Goal: Task Accomplishment & Management: Use online tool/utility

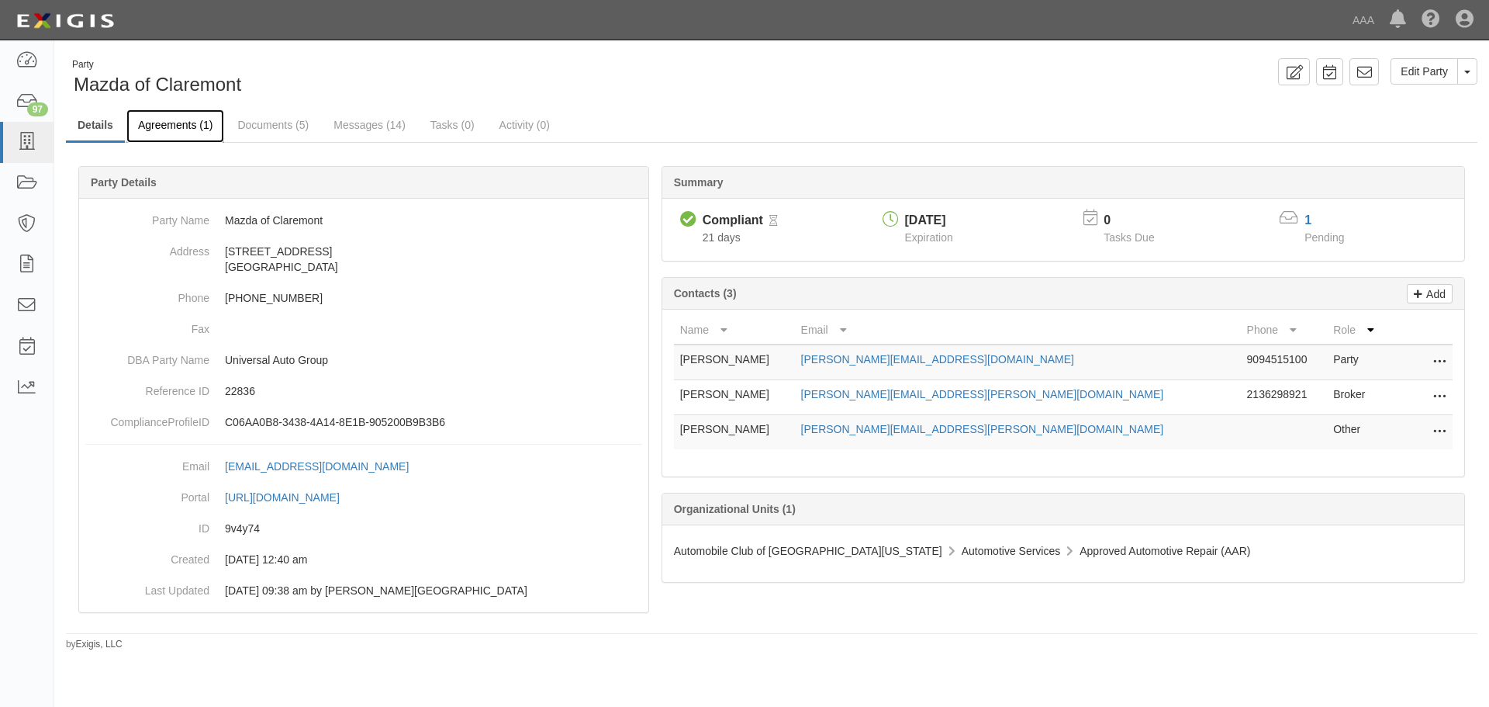
click at [166, 121] on link "Agreements (1)" at bounding box center [175, 125] width 98 height 33
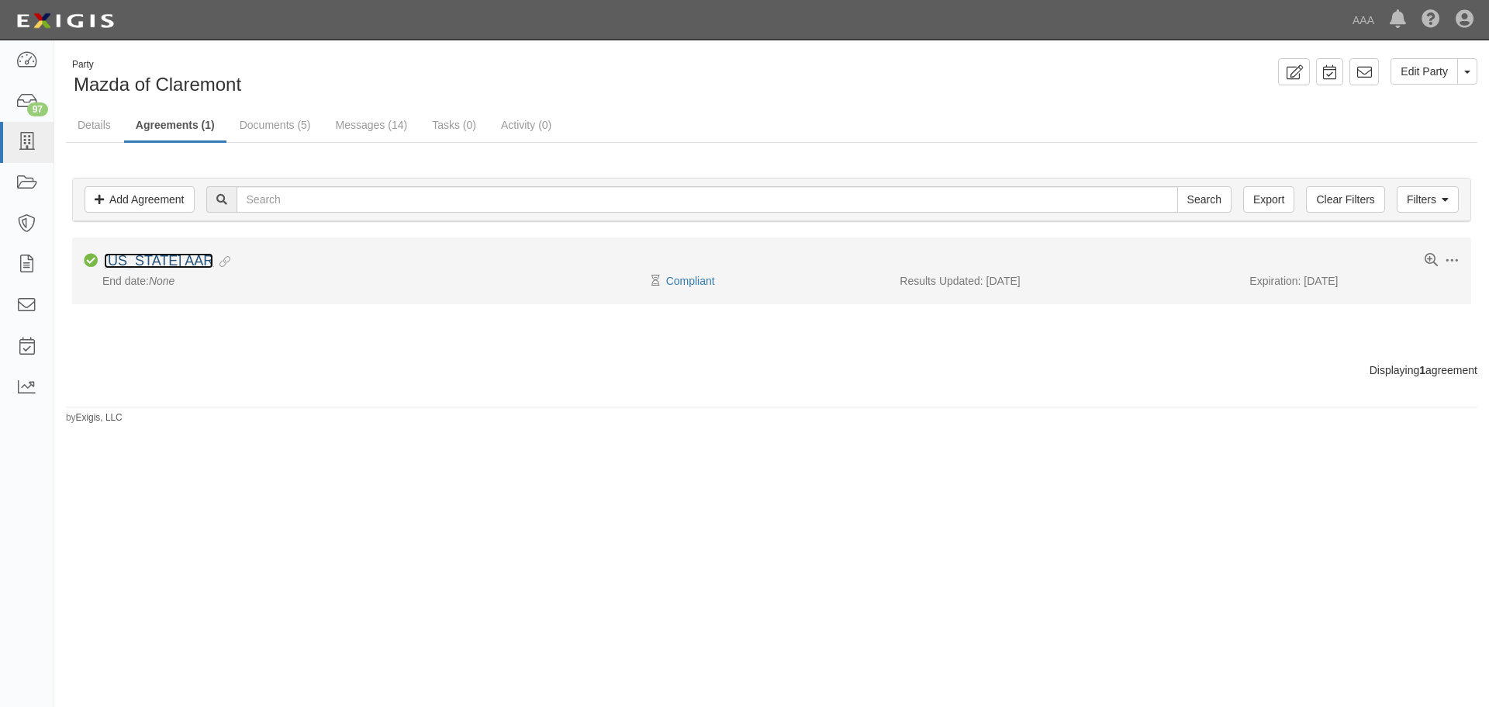
click at [150, 263] on link "California AAR" at bounding box center [158, 261] width 109 height 16
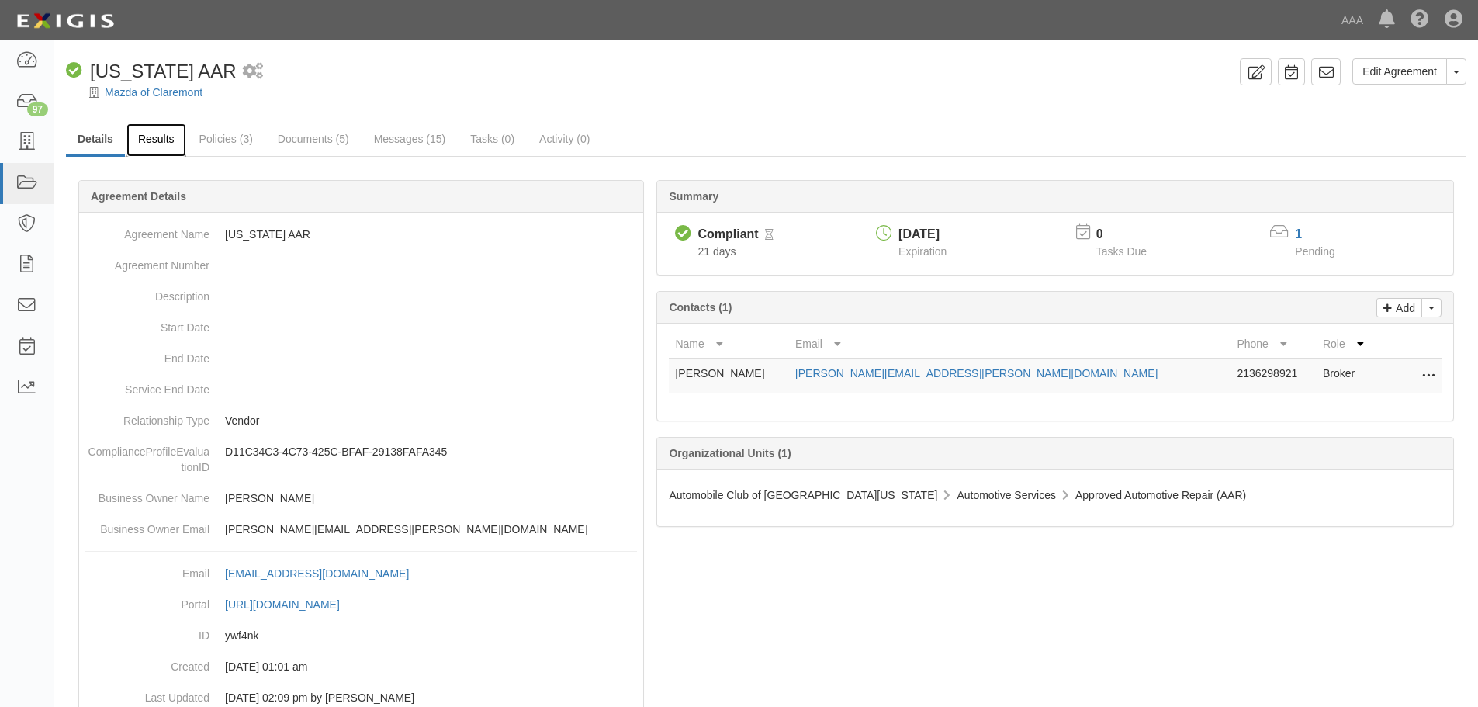
click at [143, 154] on link "Results" at bounding box center [156, 139] width 60 height 33
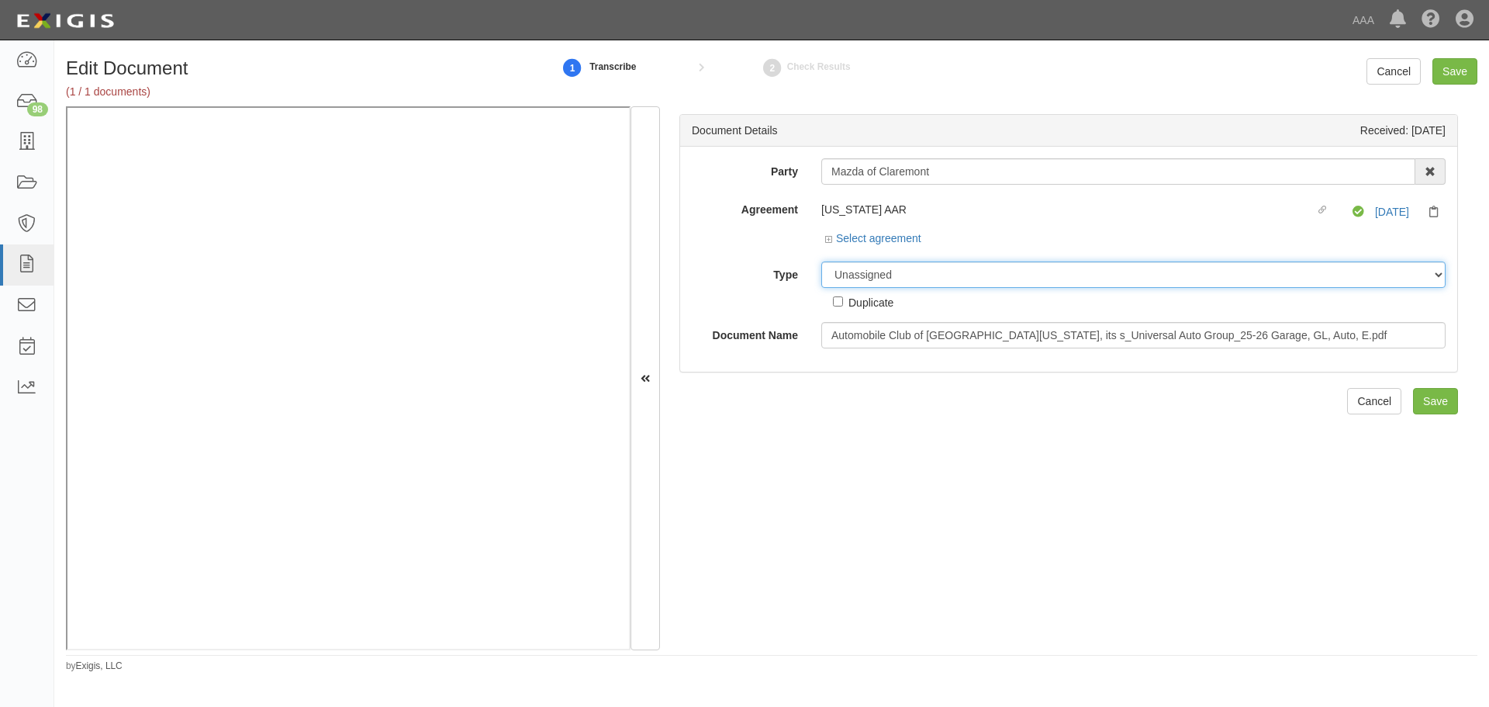
click at [880, 277] on select "Unassigned Binder Cancellation Notice Certificate Contract Endorsement Insuranc…" at bounding box center [1133, 274] width 624 height 26
select select "OtherDetail"
click at [821, 261] on select "Unassigned Binder Cancellation Notice Certificate Contract Endorsement Insuranc…" at bounding box center [1133, 274] width 624 height 26
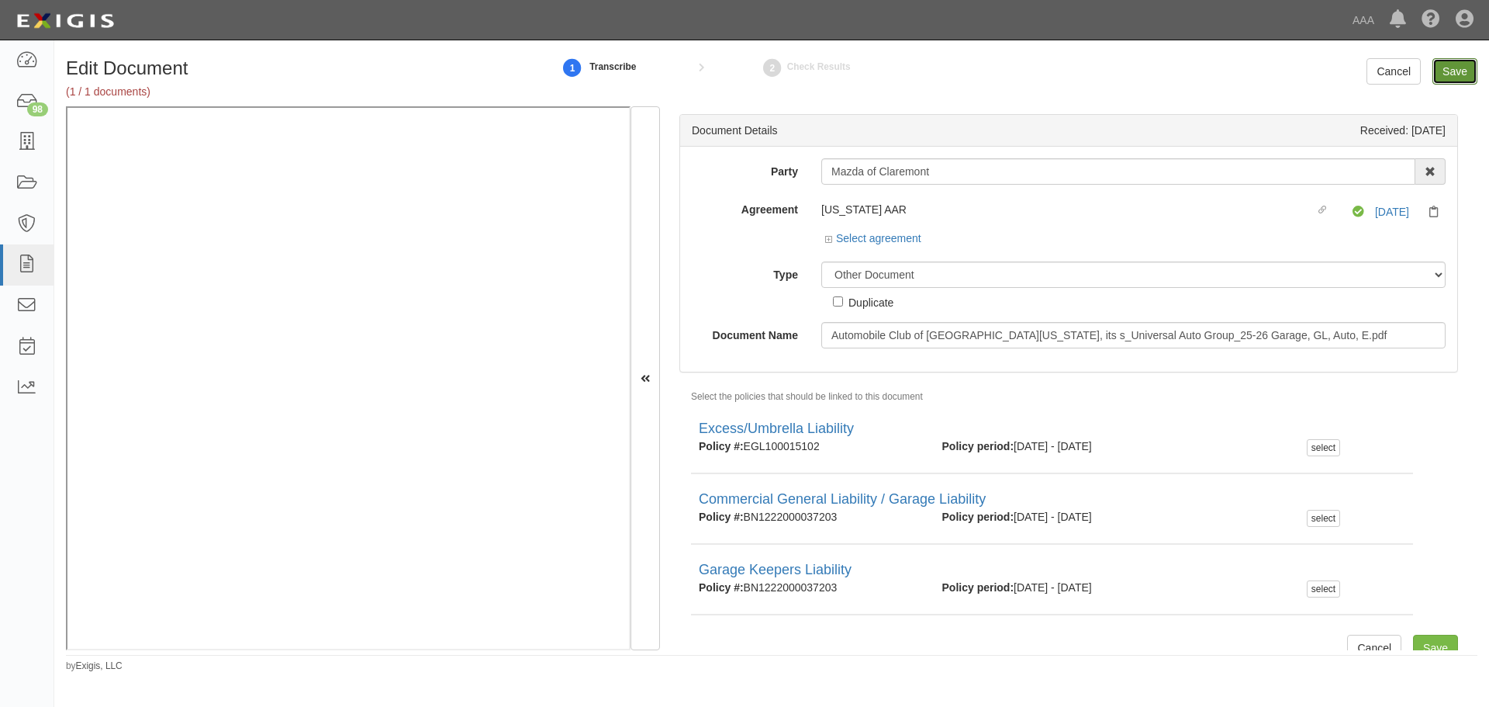
click at [1456, 72] on input "Save" at bounding box center [1455, 71] width 45 height 26
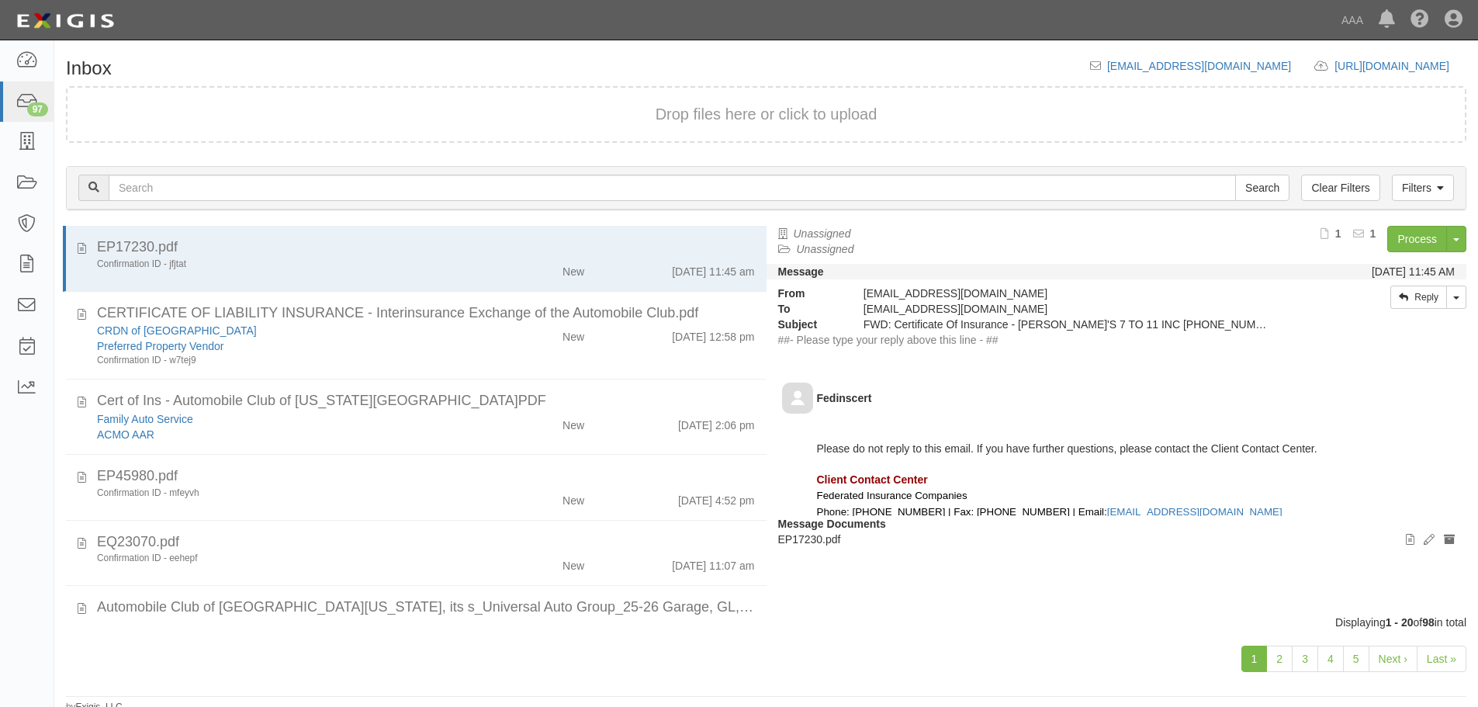
drag, startPoint x: 541, startPoint y: 349, endPoint x: 510, endPoint y: 400, distance: 59.9
click at [541, 349] on div "CRDN of San Diego County Preferred Property Vendor Confirmation ID - w7tej9 New…" at bounding box center [425, 345] width 681 height 44
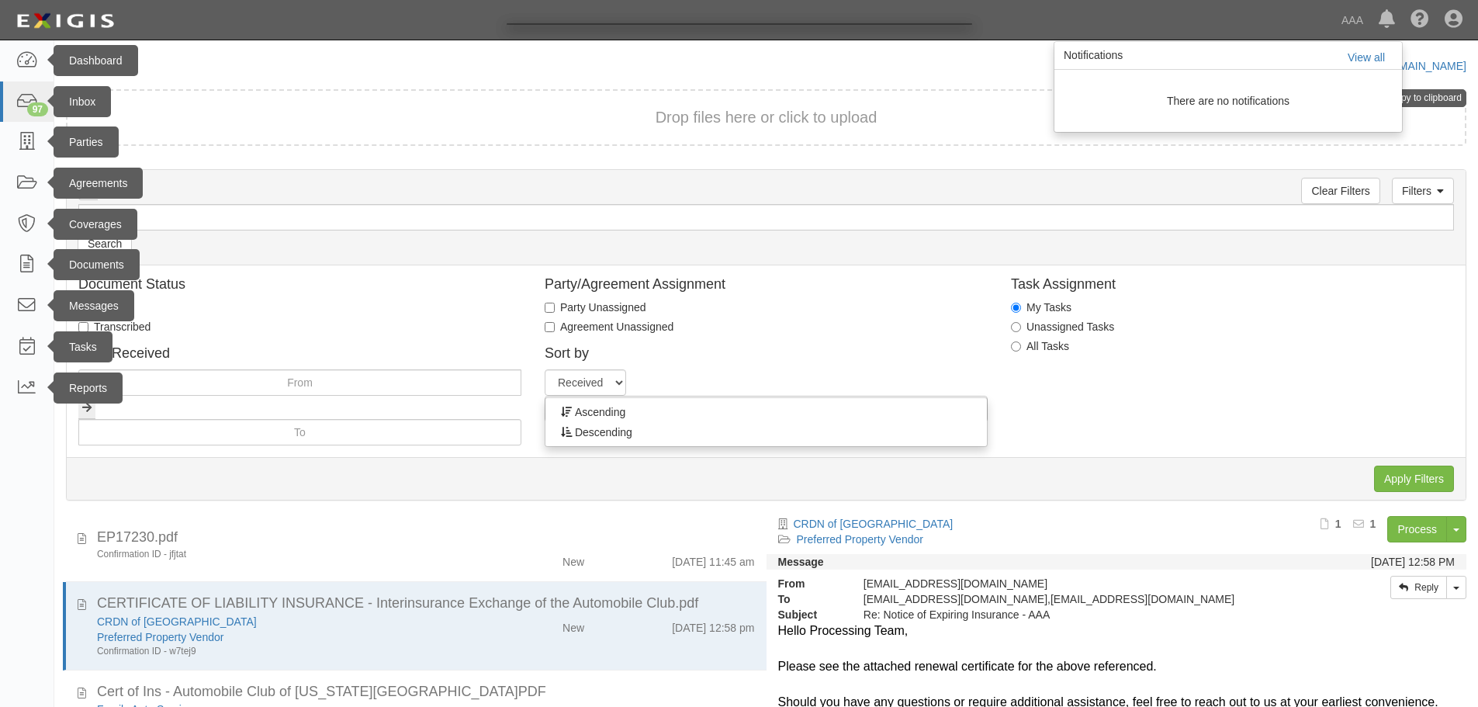
click at [502, 471] on div at bounding box center [739, 353] width 1478 height 707
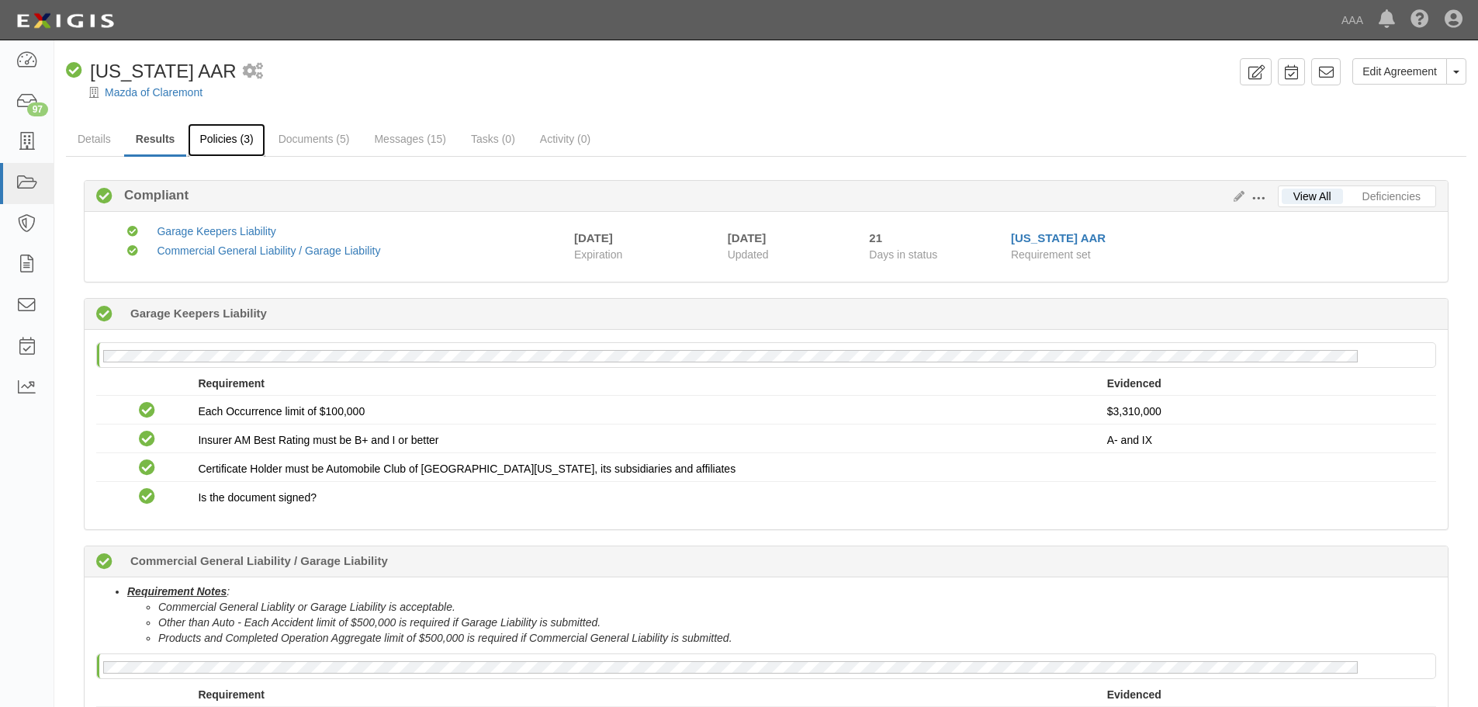
click at [221, 137] on link "Policies (3)" at bounding box center [226, 139] width 77 height 33
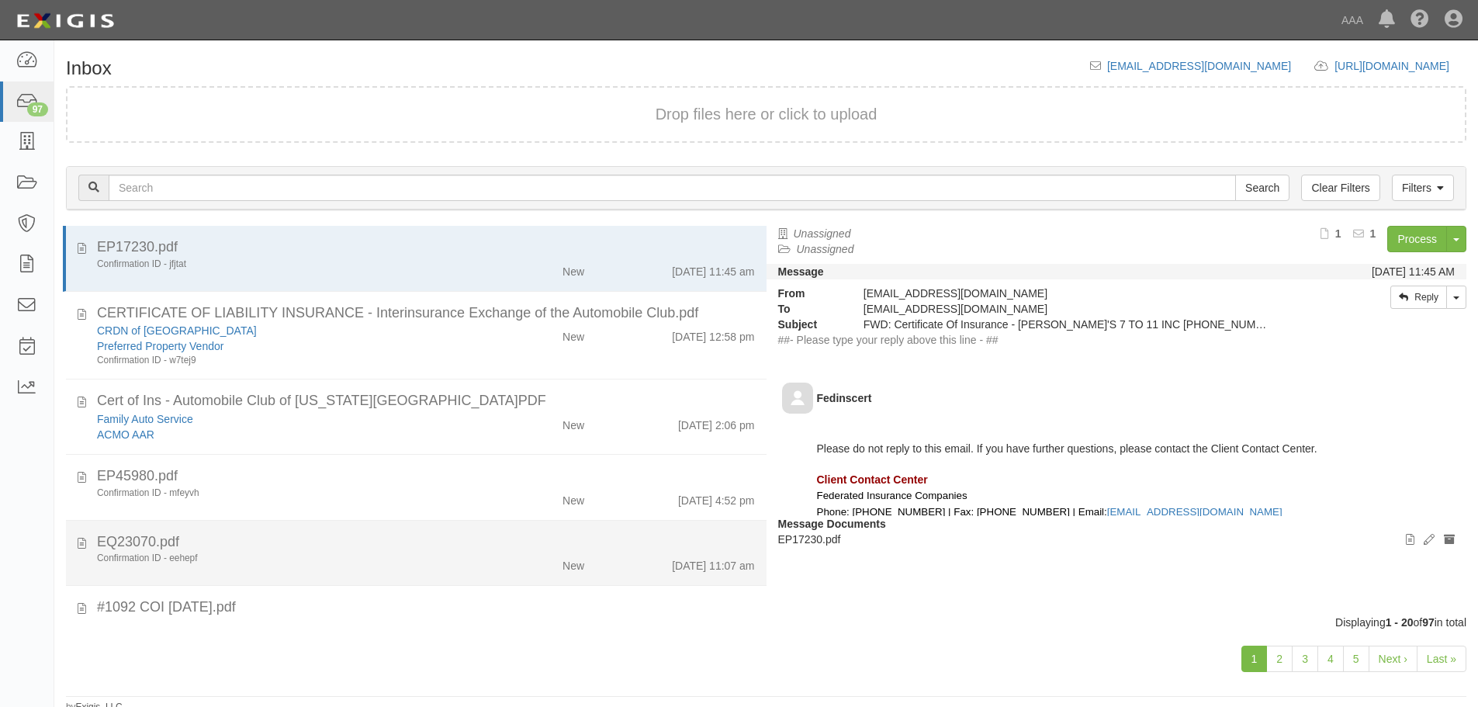
click at [583, 555] on div "New" at bounding box center [538, 562] width 113 height 22
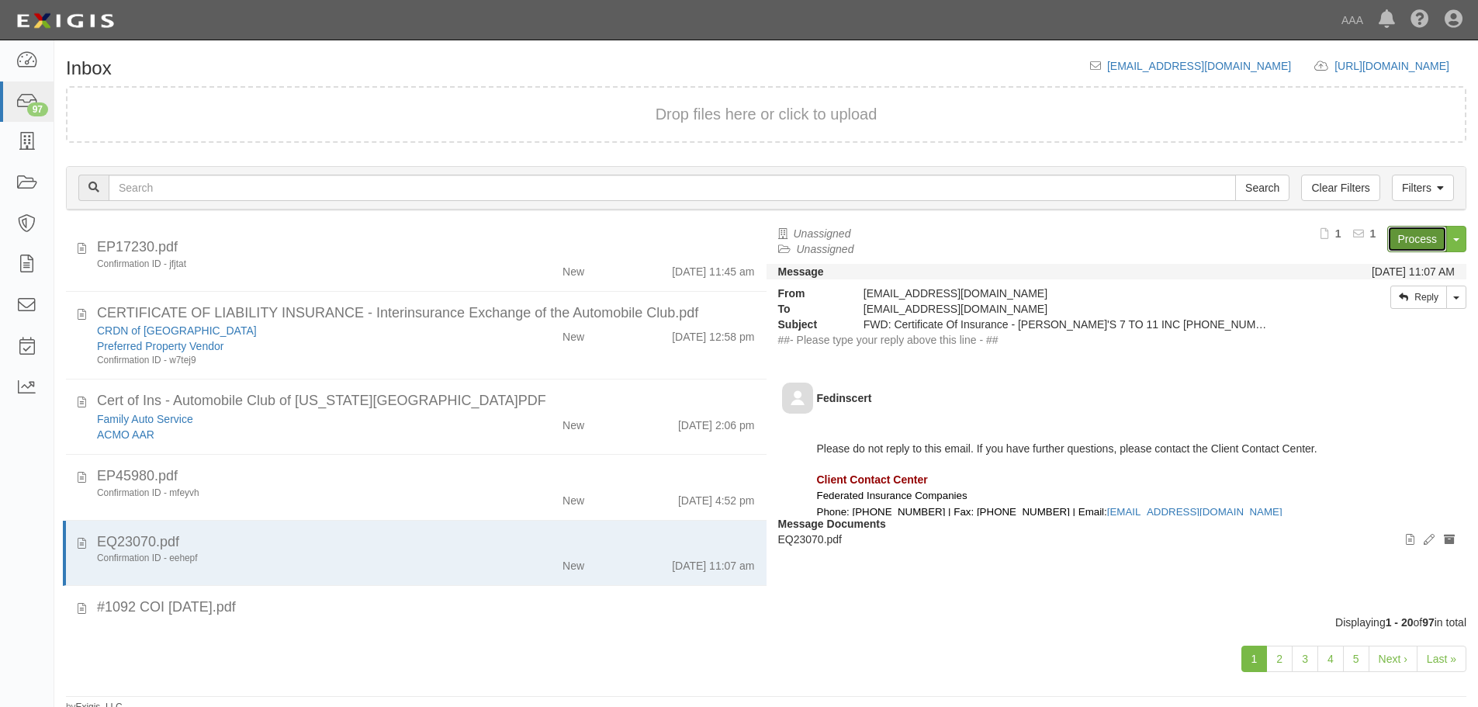
click at [1409, 246] on link "Process" at bounding box center [1417, 239] width 60 height 26
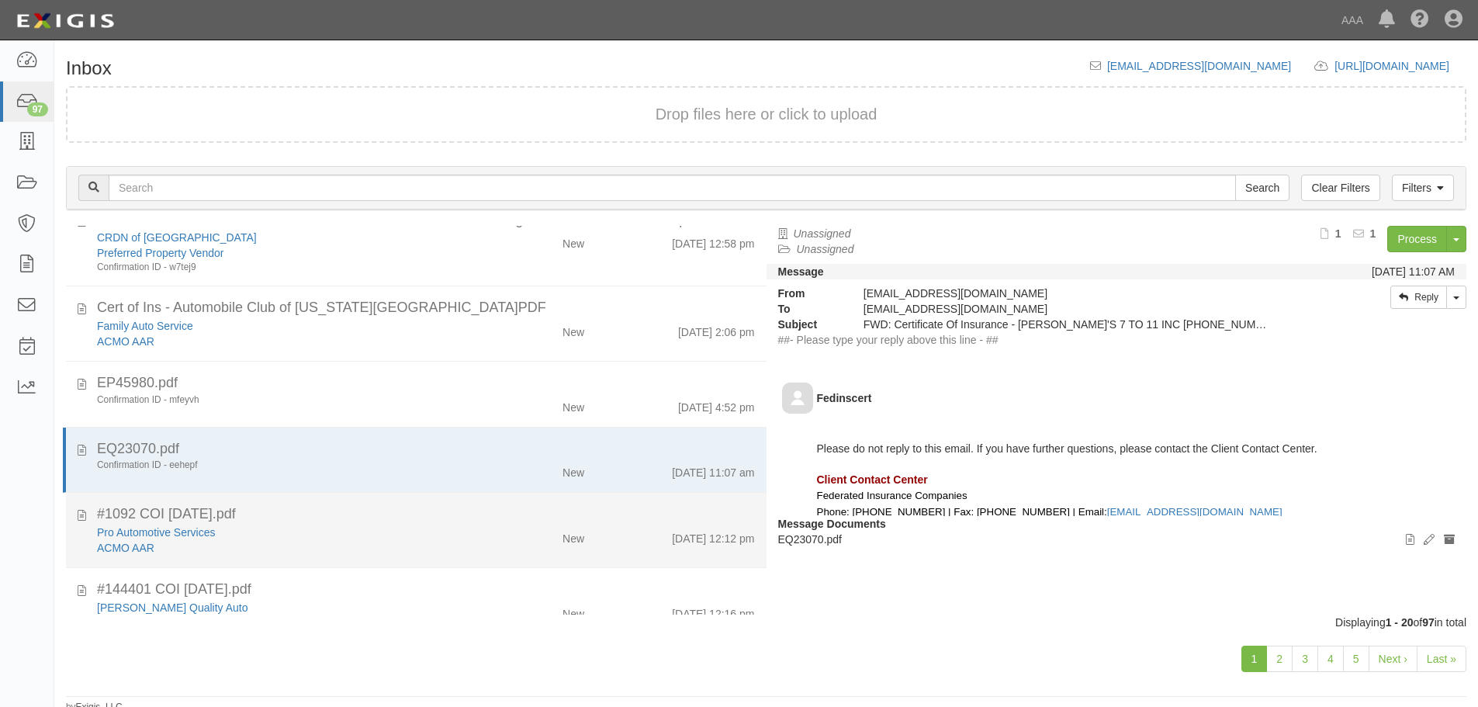
scroll to position [130, 0]
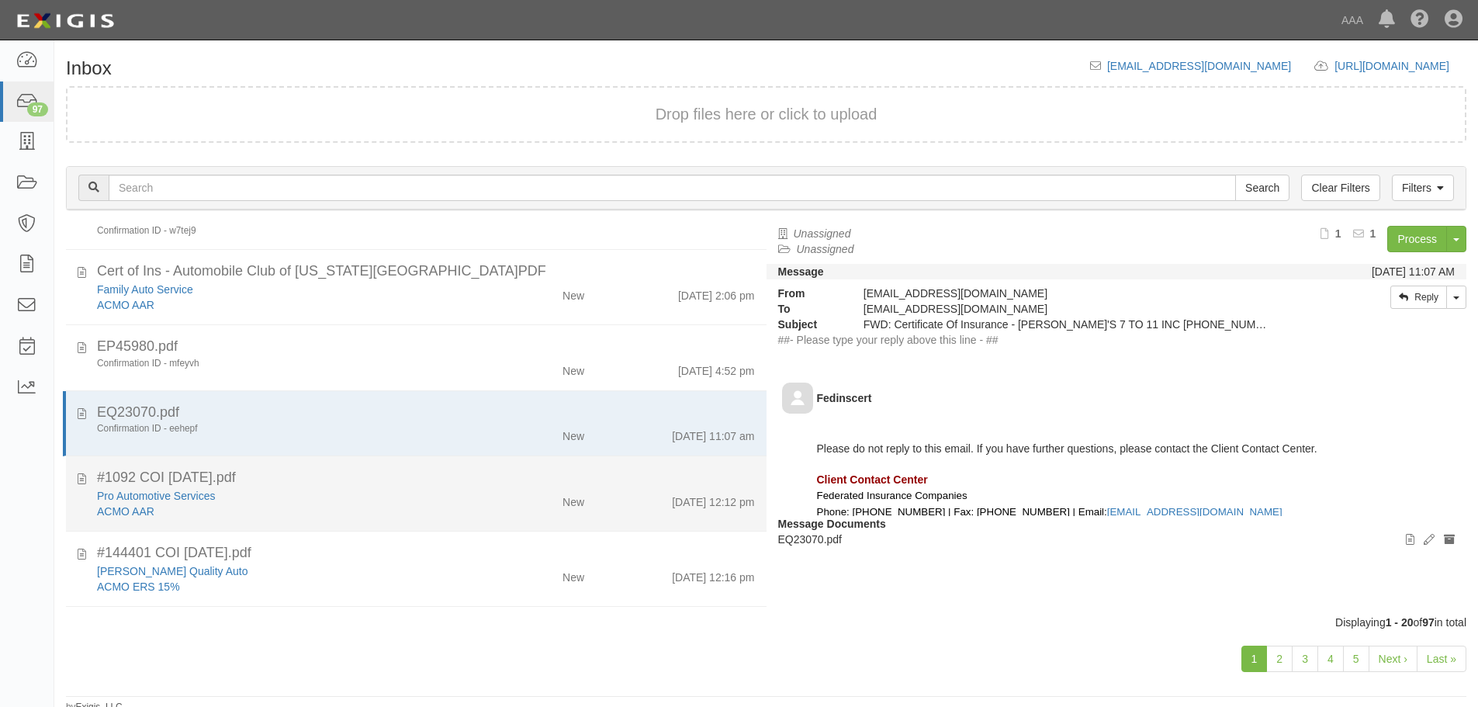
click at [575, 493] on div "New" at bounding box center [573, 499] width 22 height 22
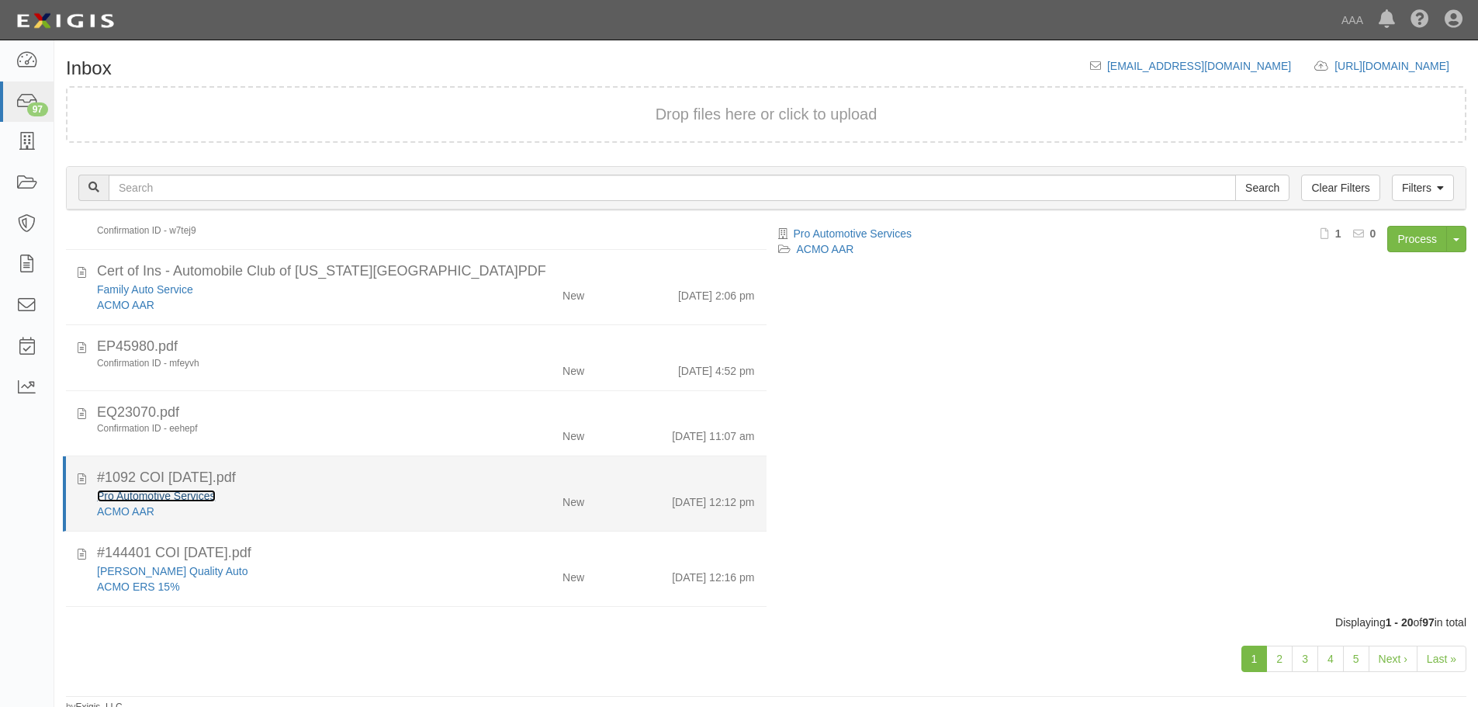
click at [202, 498] on link "Pro Automotive Services" at bounding box center [156, 495] width 119 height 12
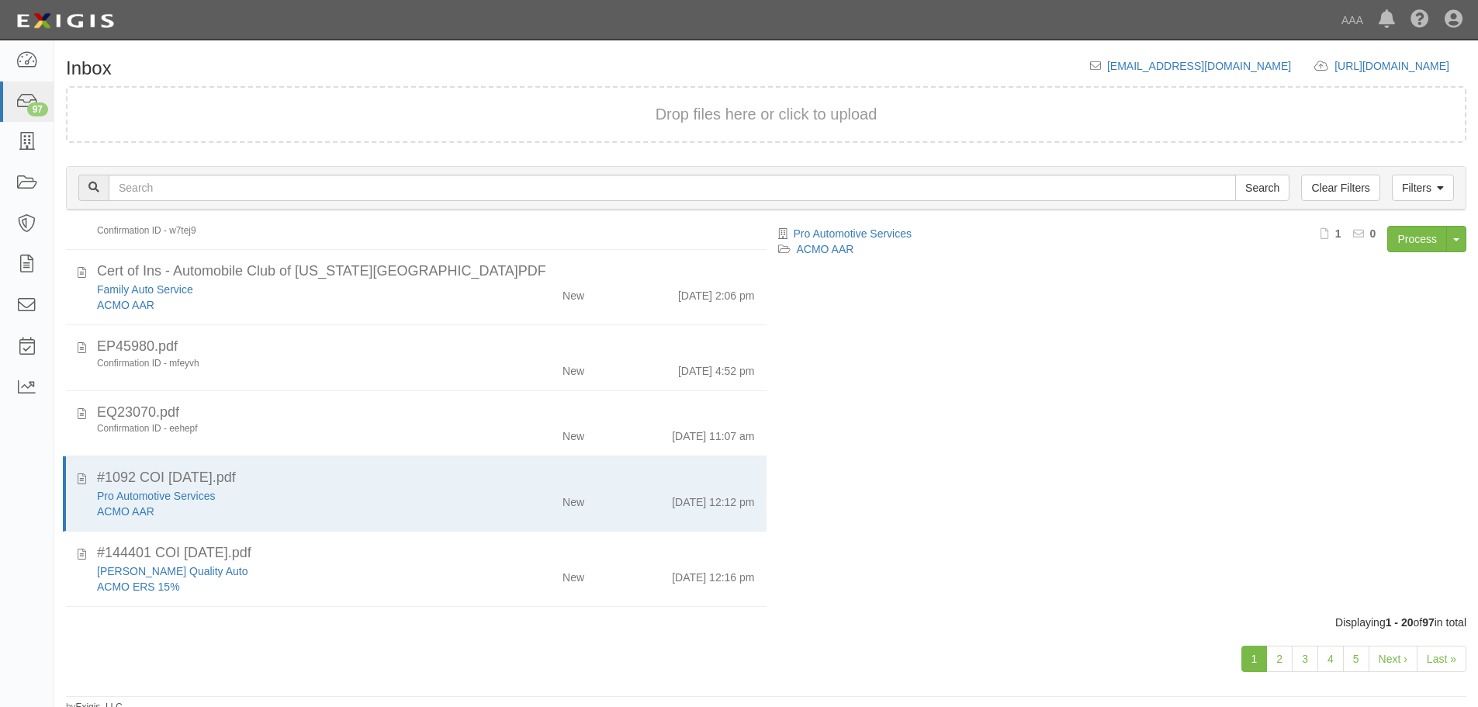
drag, startPoint x: 677, startPoint y: 494, endPoint x: 829, endPoint y: 465, distance: 154.9
click at [678, 494] on div "9/26/25 12:12 pm" at bounding box center [713, 499] width 82 height 22
click at [1426, 231] on link "Process" at bounding box center [1417, 239] width 60 height 26
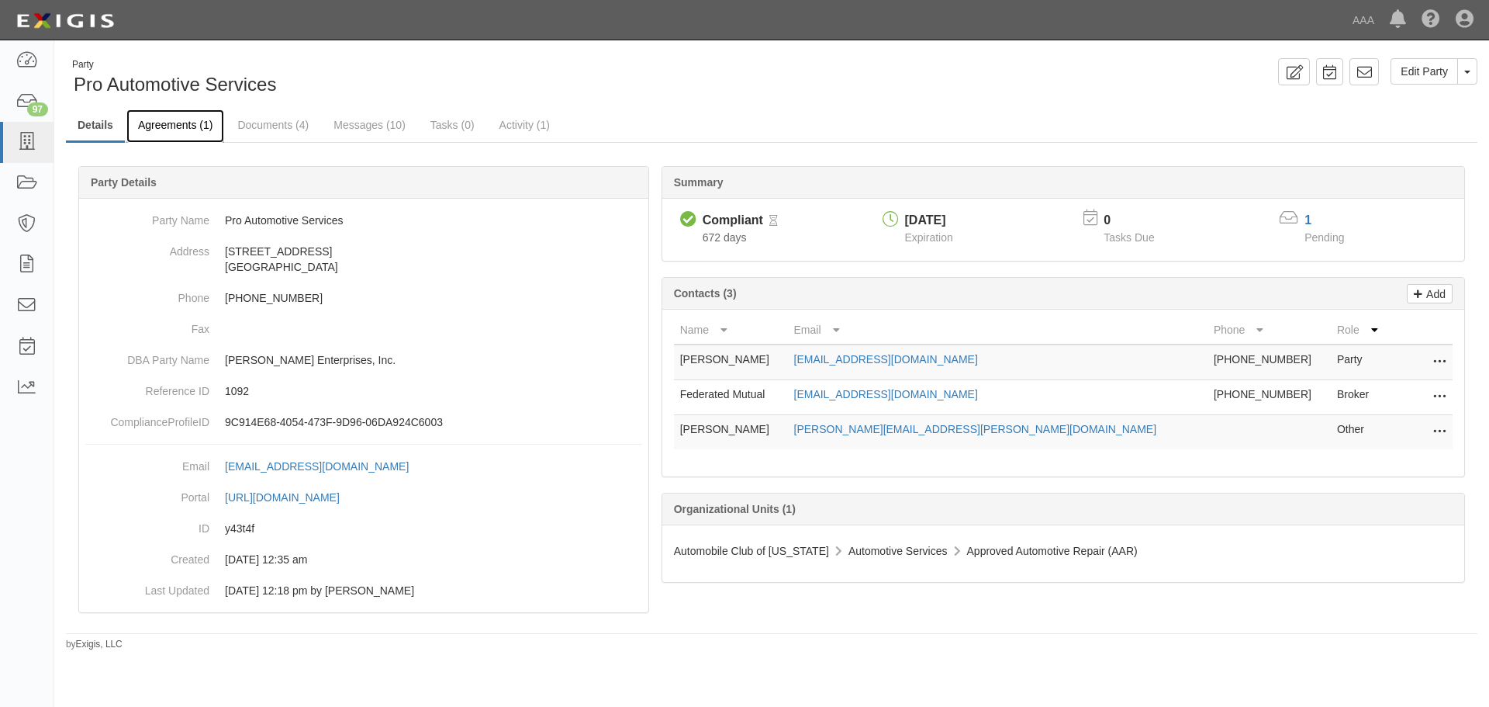
click at [171, 135] on link "Agreements (1)" at bounding box center [175, 125] width 98 height 33
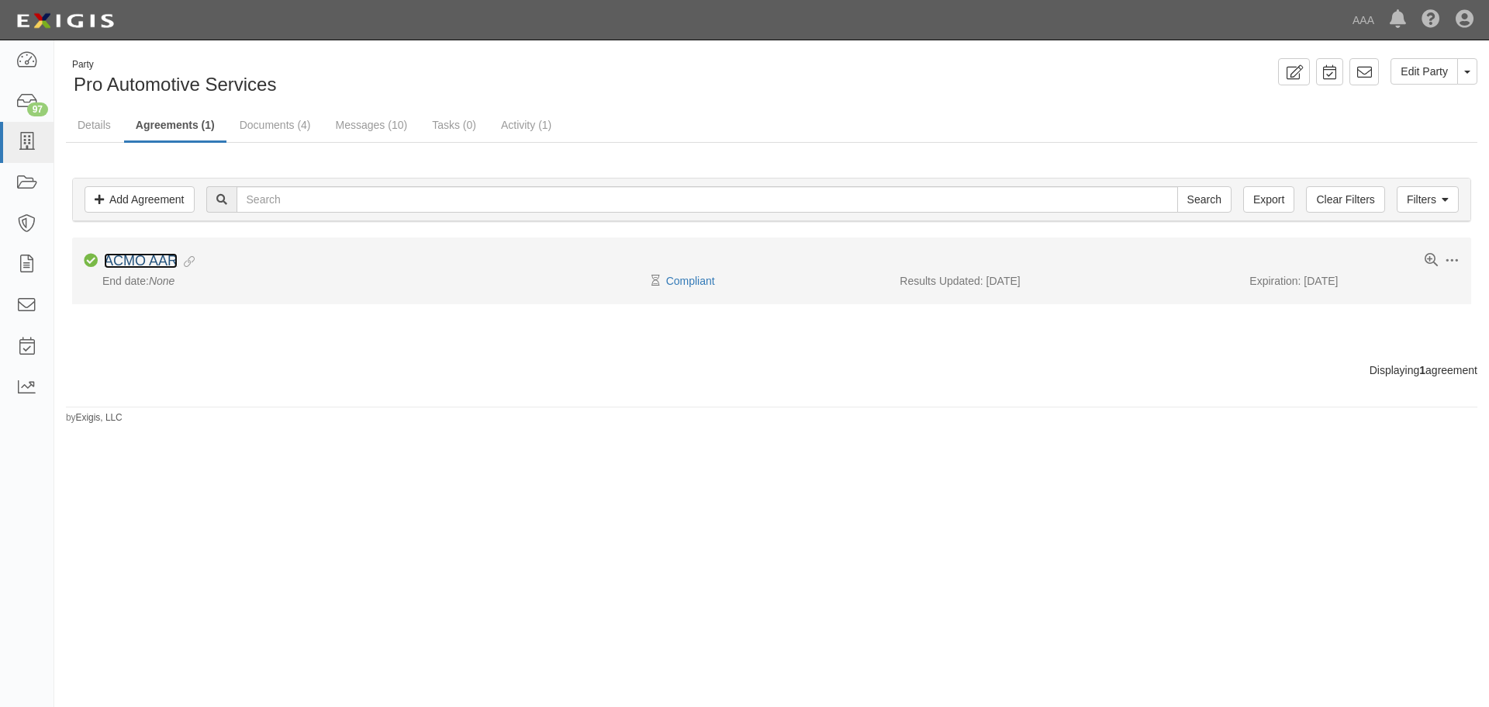
click at [172, 259] on link "ACMO AAR" at bounding box center [141, 261] width 74 height 16
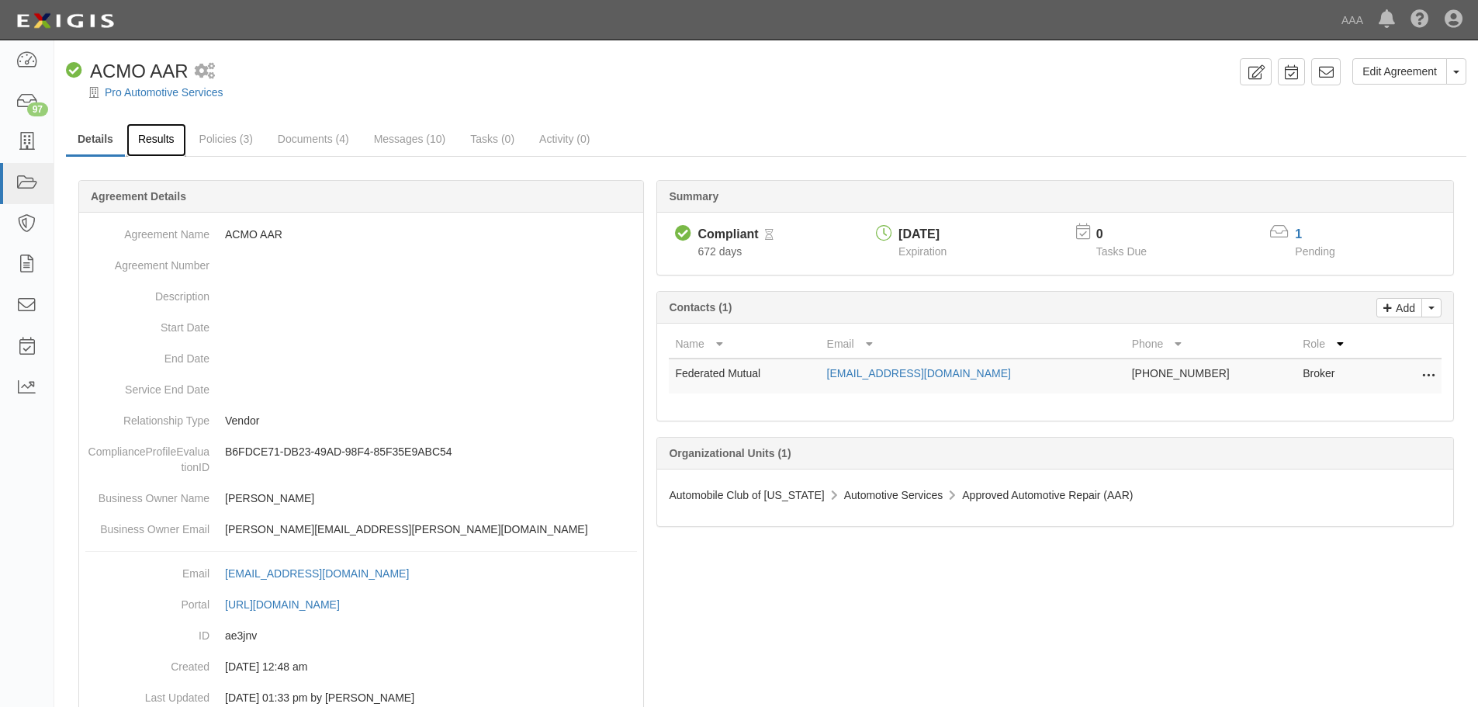
click at [157, 130] on link "Results" at bounding box center [156, 139] width 60 height 33
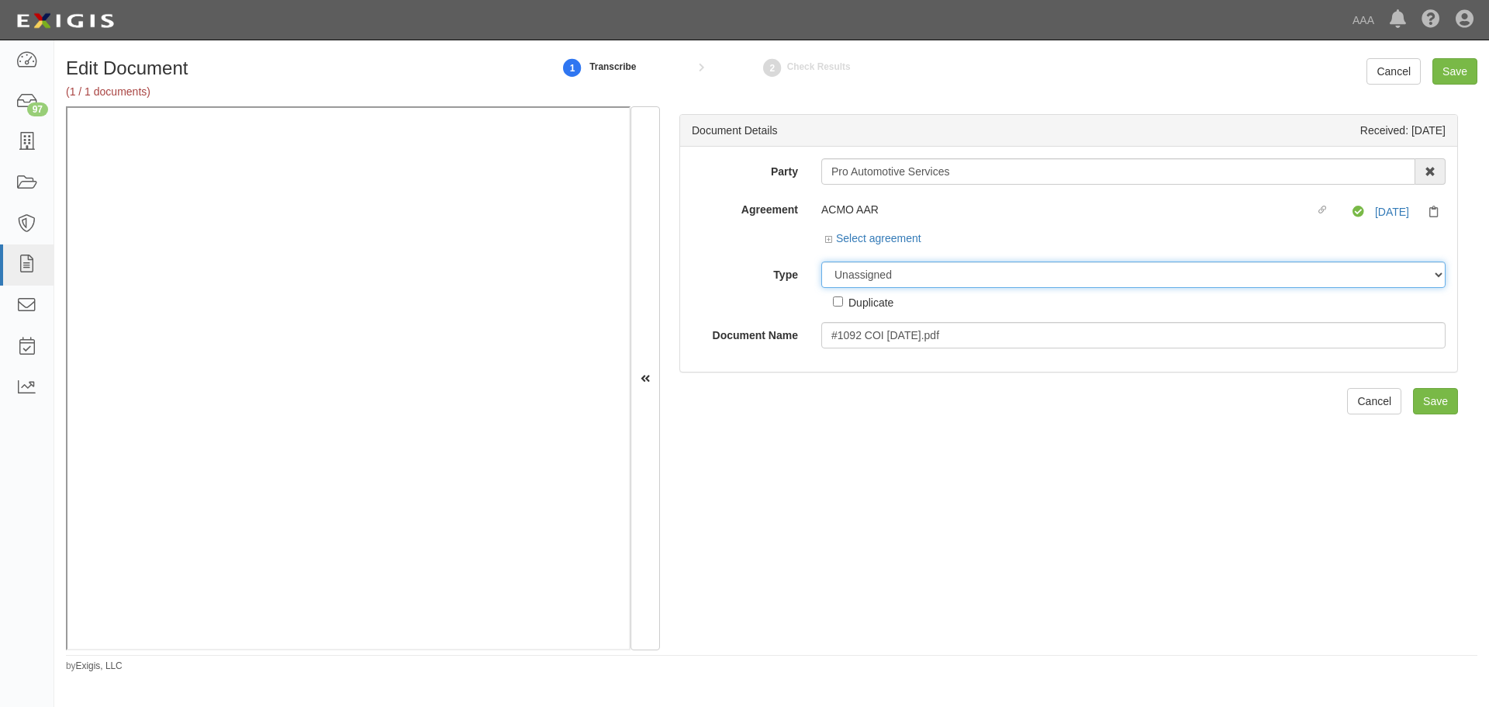
click at [867, 282] on select "Unassigned Binder Cancellation Notice Certificate Contract Endorsement Insuranc…" at bounding box center [1133, 274] width 624 height 26
select select "CertificateDetail"
click at [821, 261] on select "Unassigned Binder Cancellation Notice Certificate Contract Endorsement Insuranc…" at bounding box center [1133, 274] width 624 height 26
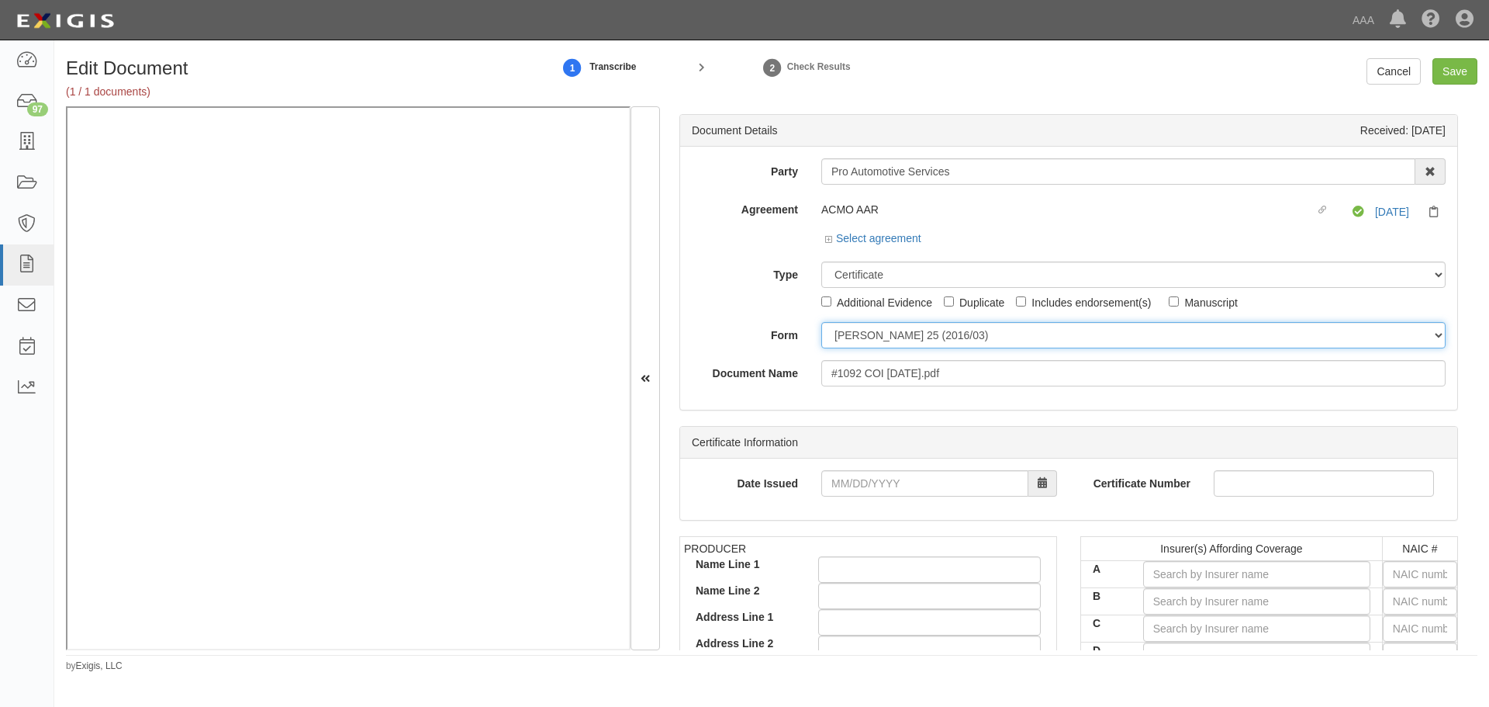
drag, startPoint x: 851, startPoint y: 338, endPoint x: 856, endPoint y: 347, distance: 10.8
click at [852, 340] on select "ACORD 25 (2016/03) ACORD 101 ACORD 855 NY (2014/05) General" at bounding box center [1133, 335] width 624 height 26
select select "GeneralFormDetail"
click at [821, 322] on select "ACORD 25 (2016/03) ACORD 101 ACORD 855 NY (2014/05) General" at bounding box center [1133, 335] width 624 height 26
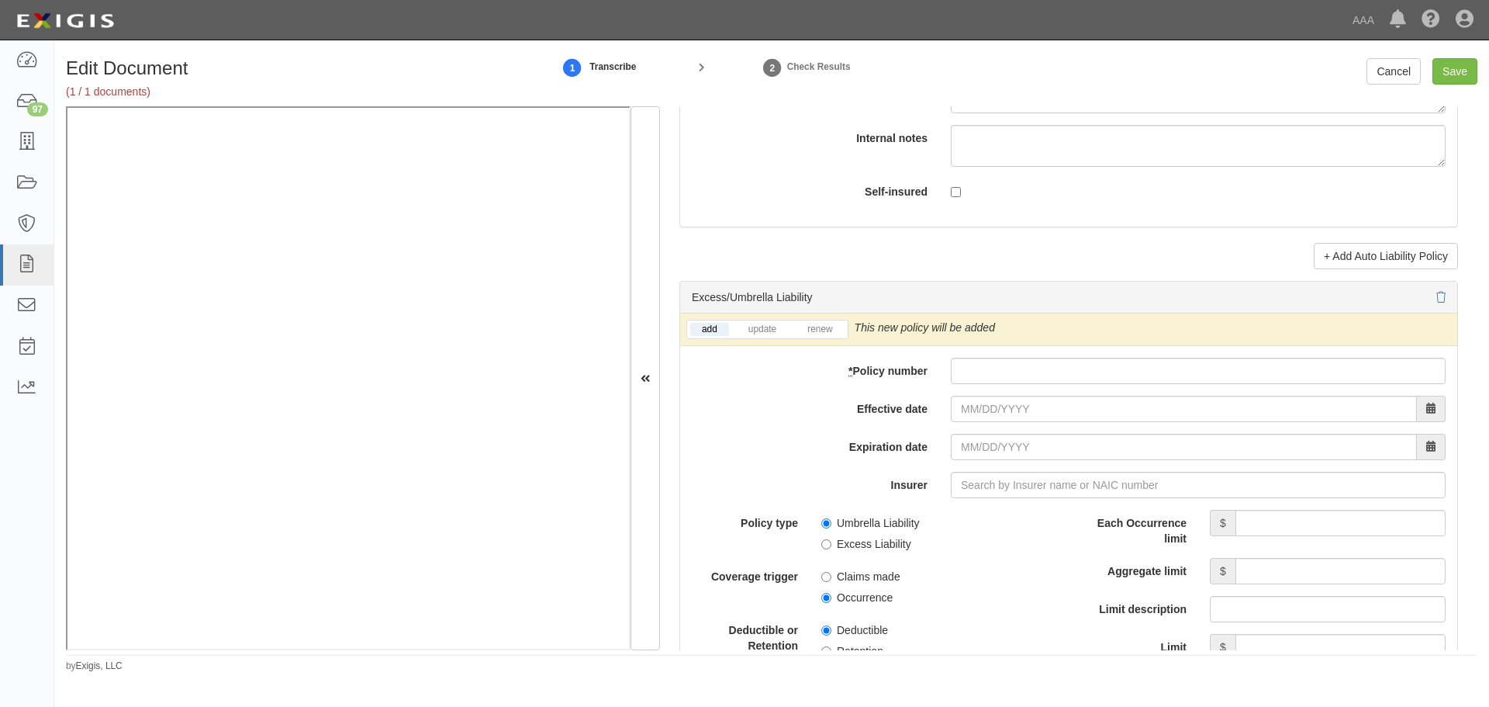
scroll to position [2973, 0]
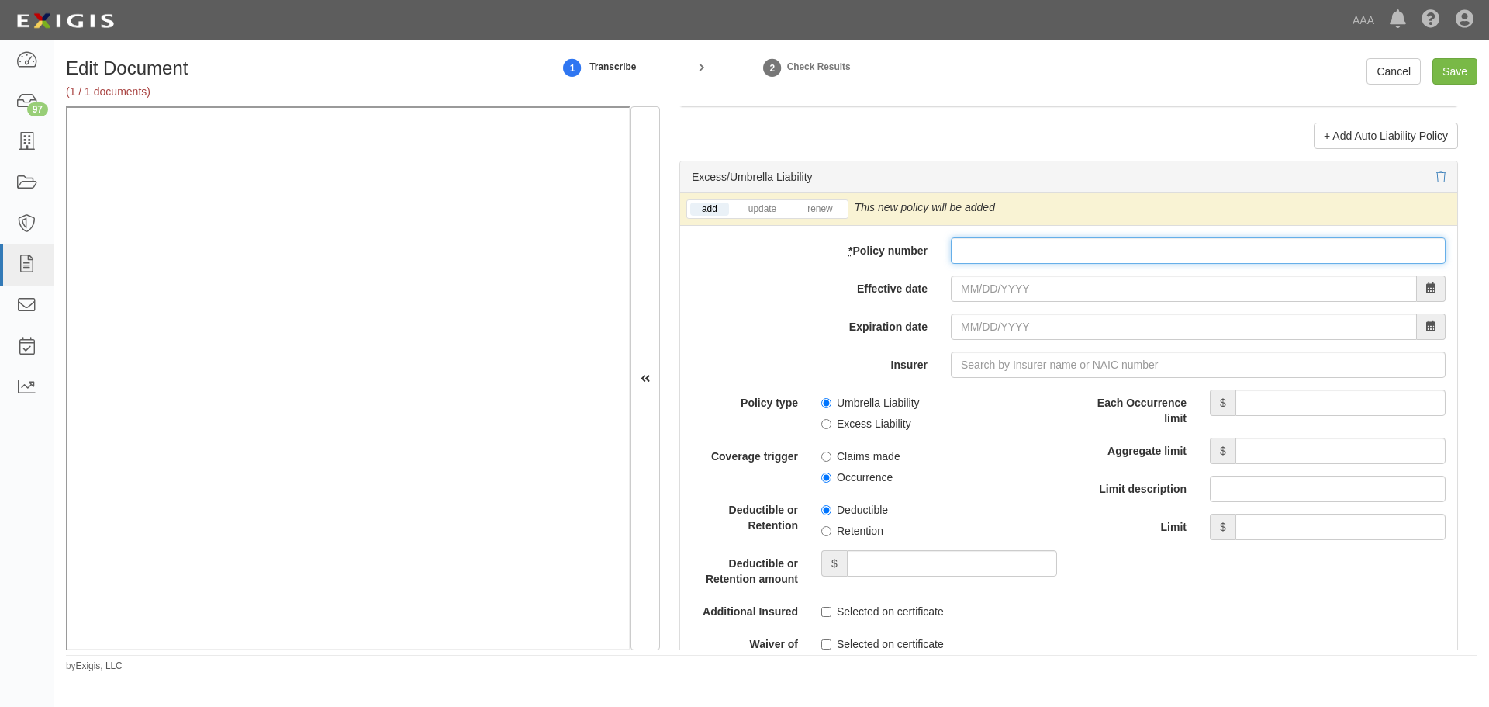
click at [967, 246] on input "* Policy number" at bounding box center [1198, 250] width 495 height 26
type input "1844965"
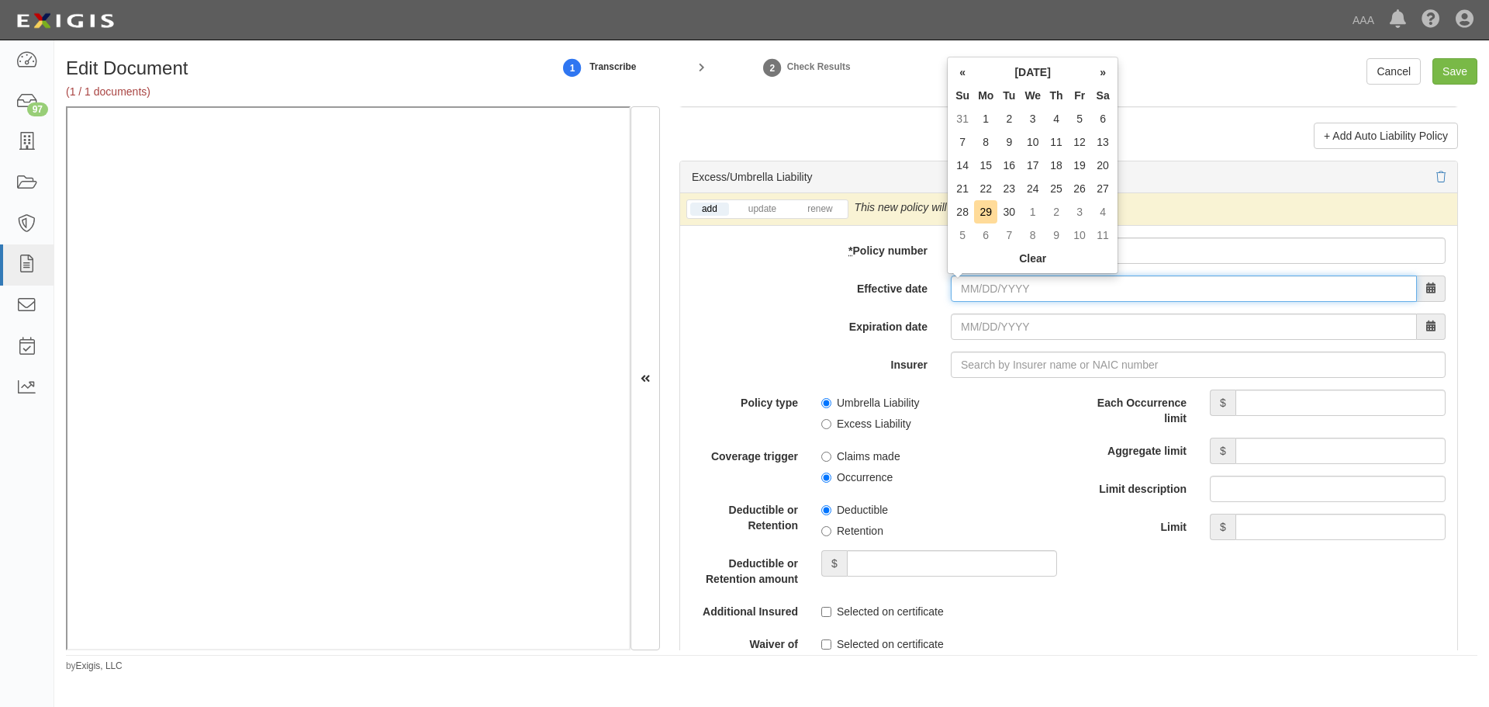
drag, startPoint x: 1006, startPoint y: 299, endPoint x: 981, endPoint y: 281, distance: 30.6
click at [1006, 299] on input "Effective date" at bounding box center [1184, 288] width 466 height 26
type input "[DATE]"
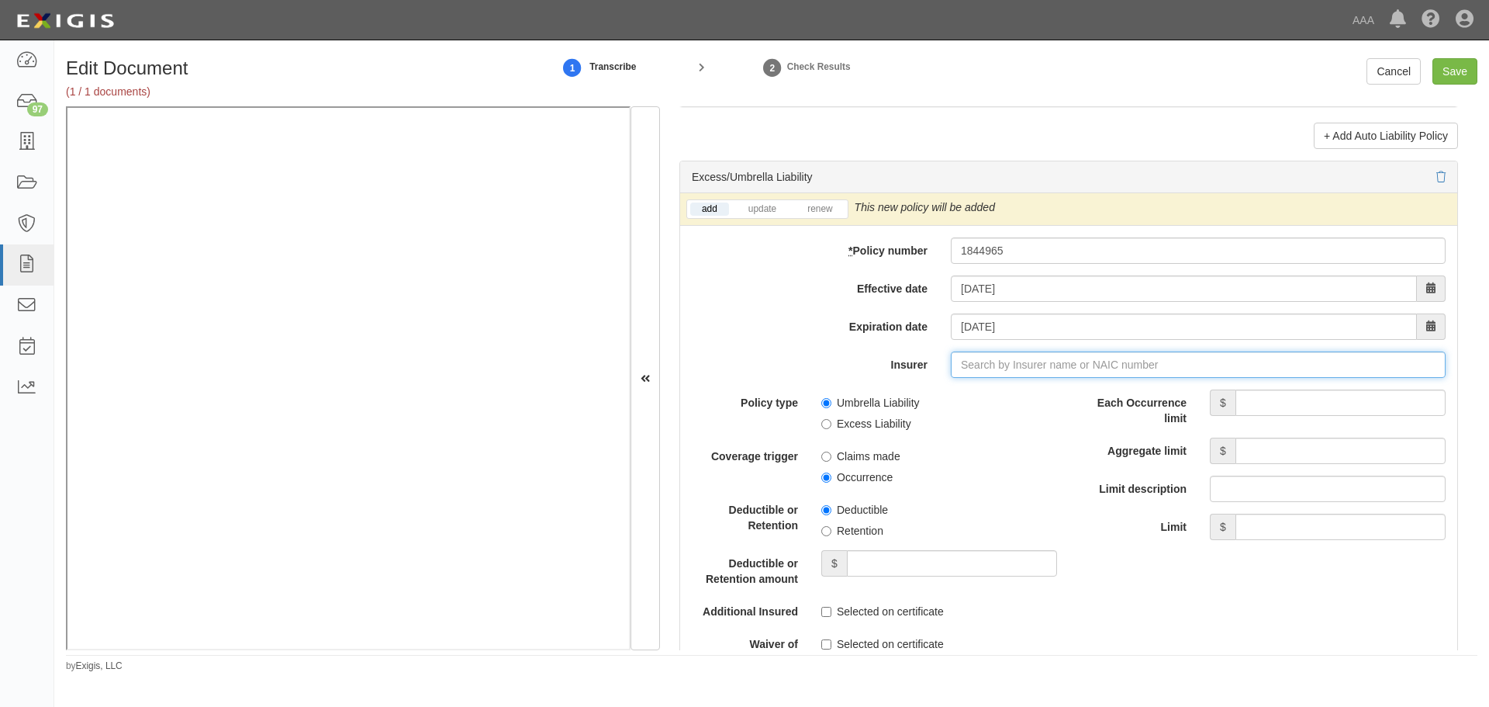
type input "180 Seguros S.A. (0) NR Rating"
type input "1"
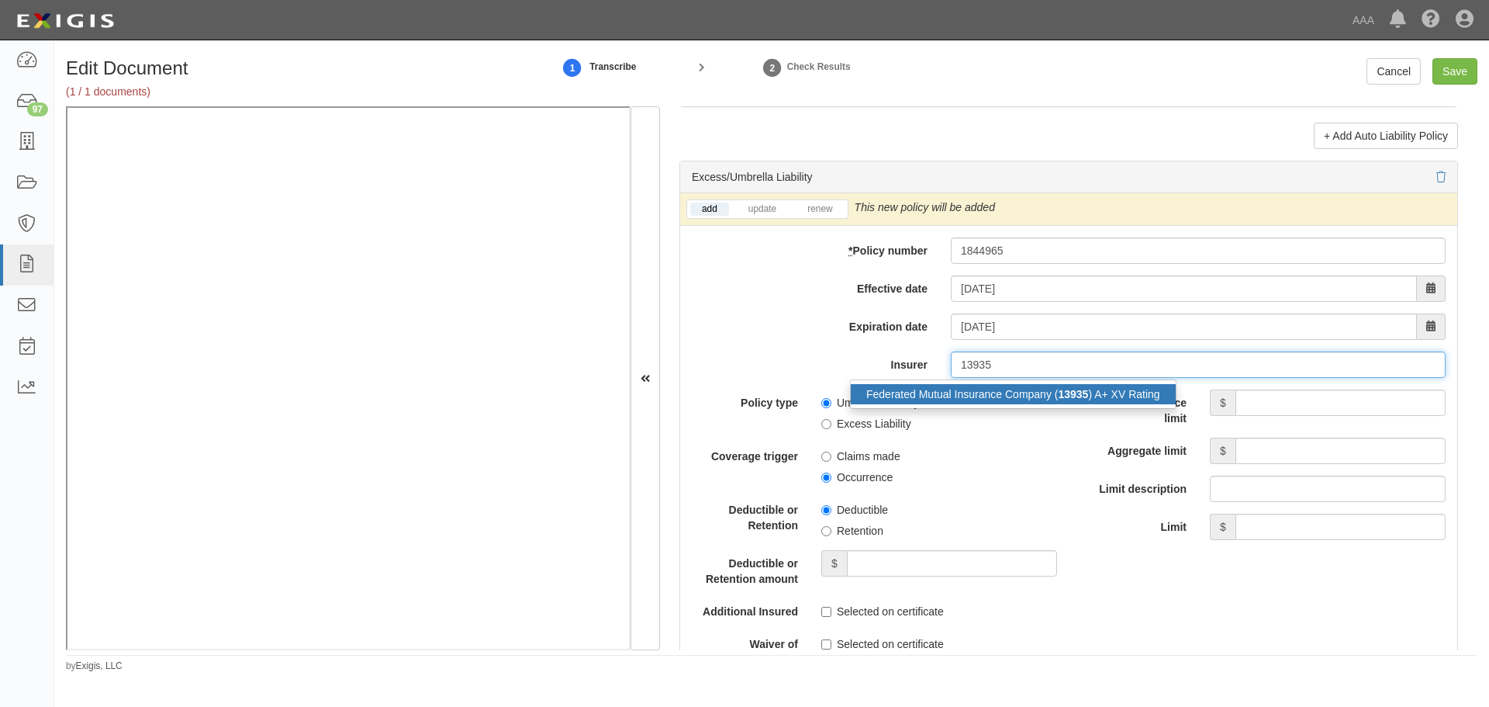
click at [1058, 389] on strong "13935" at bounding box center [1073, 394] width 30 height 12
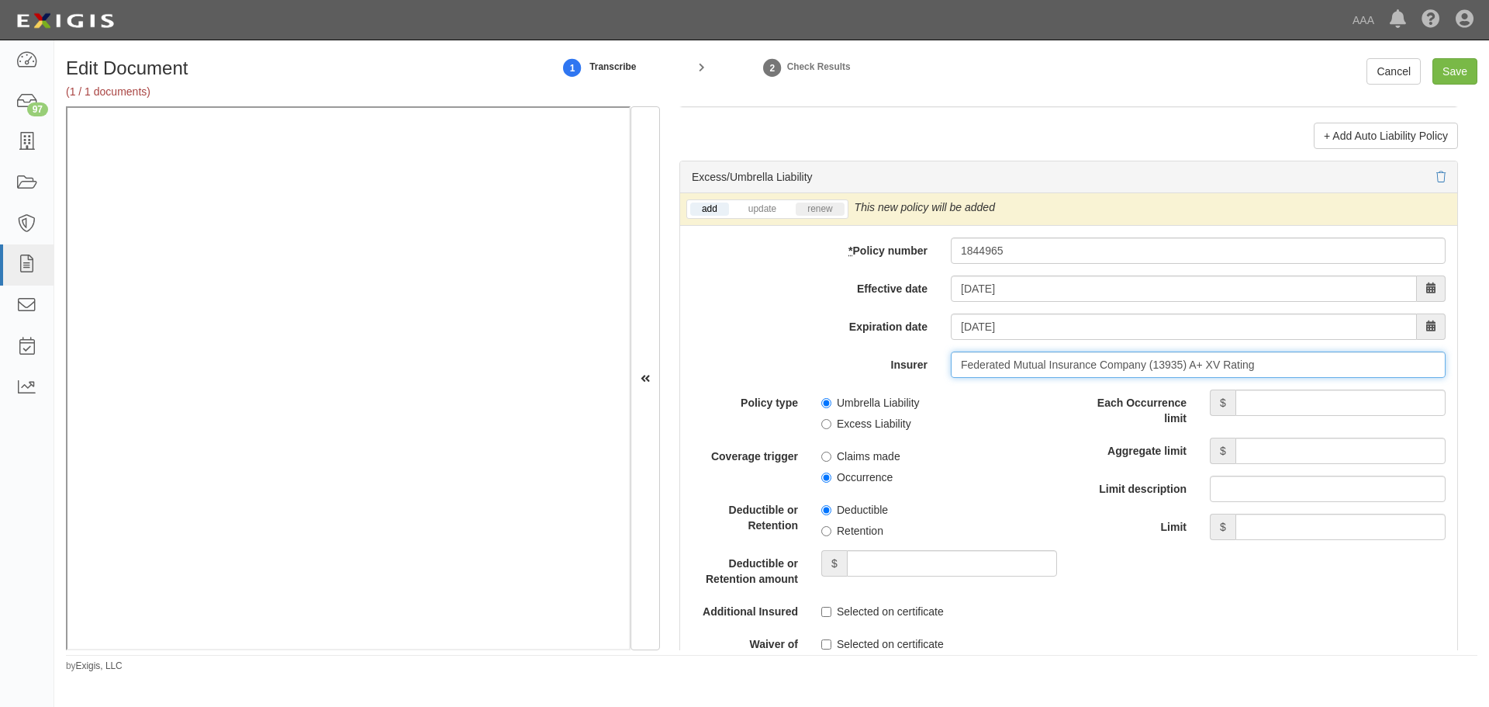
type input "Federated Mutual Insurance Company (13935) A+ XV Rating"
click at [811, 209] on link "renew" at bounding box center [820, 208] width 48 height 13
click at [1248, 398] on input "Each Occurrence limit" at bounding box center [1341, 402] width 210 height 26
type input "2,000,000"
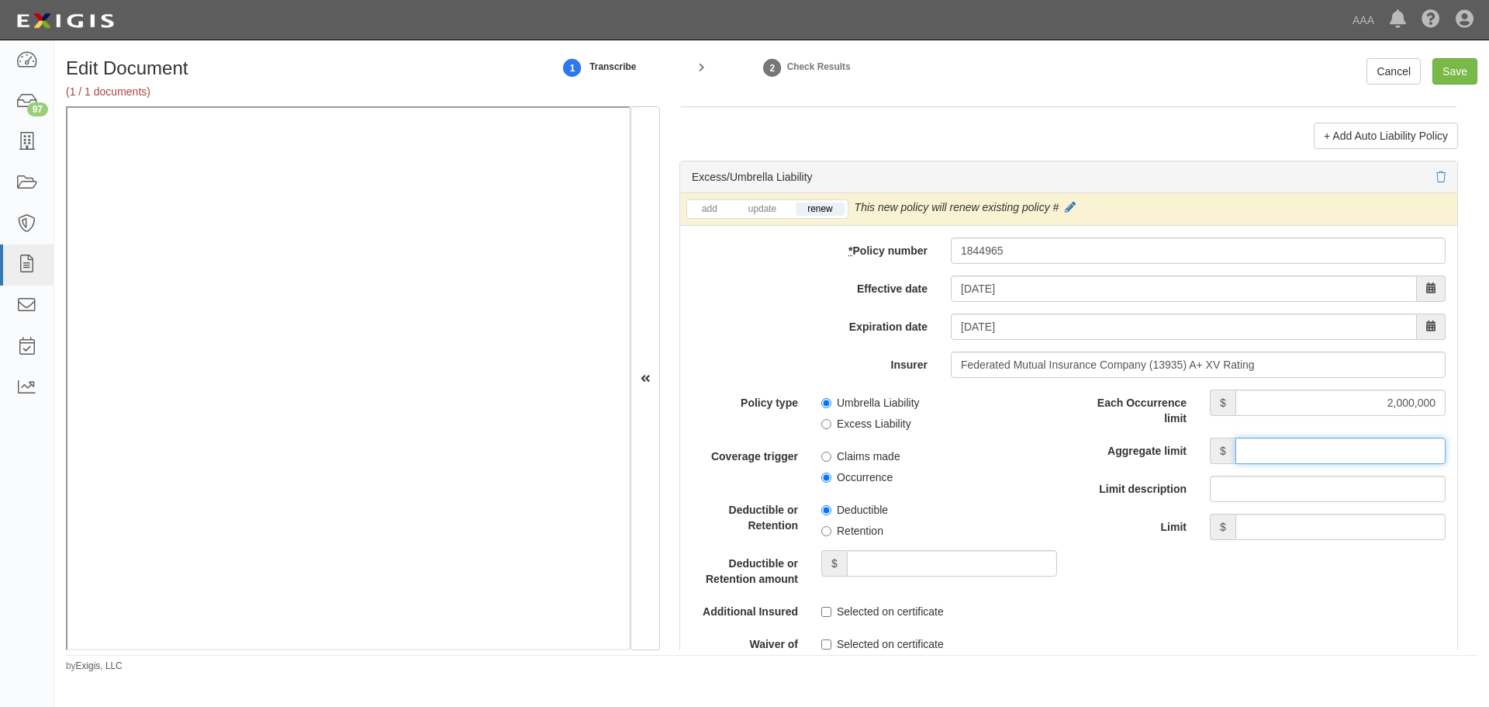
click at [1299, 457] on input "Aggregate limit" at bounding box center [1341, 450] width 210 height 26
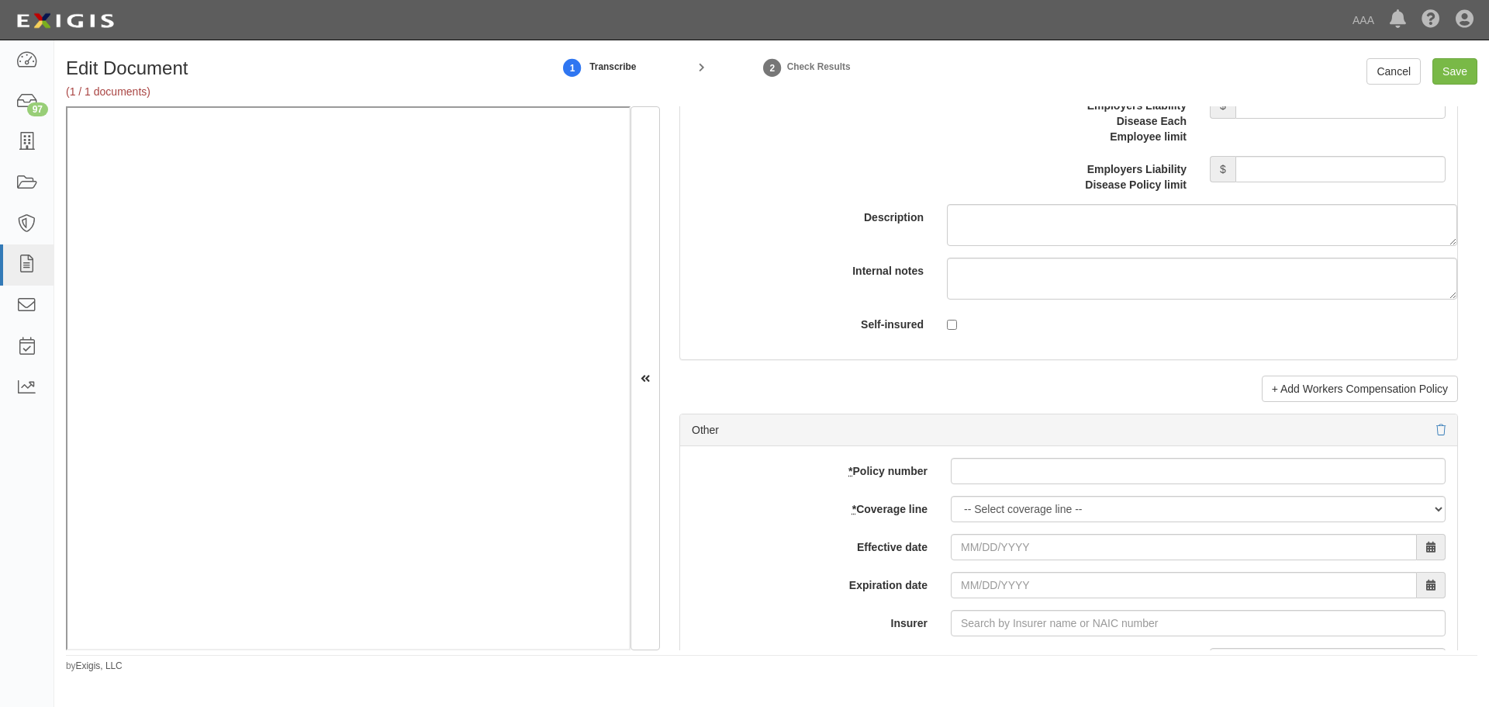
scroll to position [4136, 0]
type input "2,000,000"
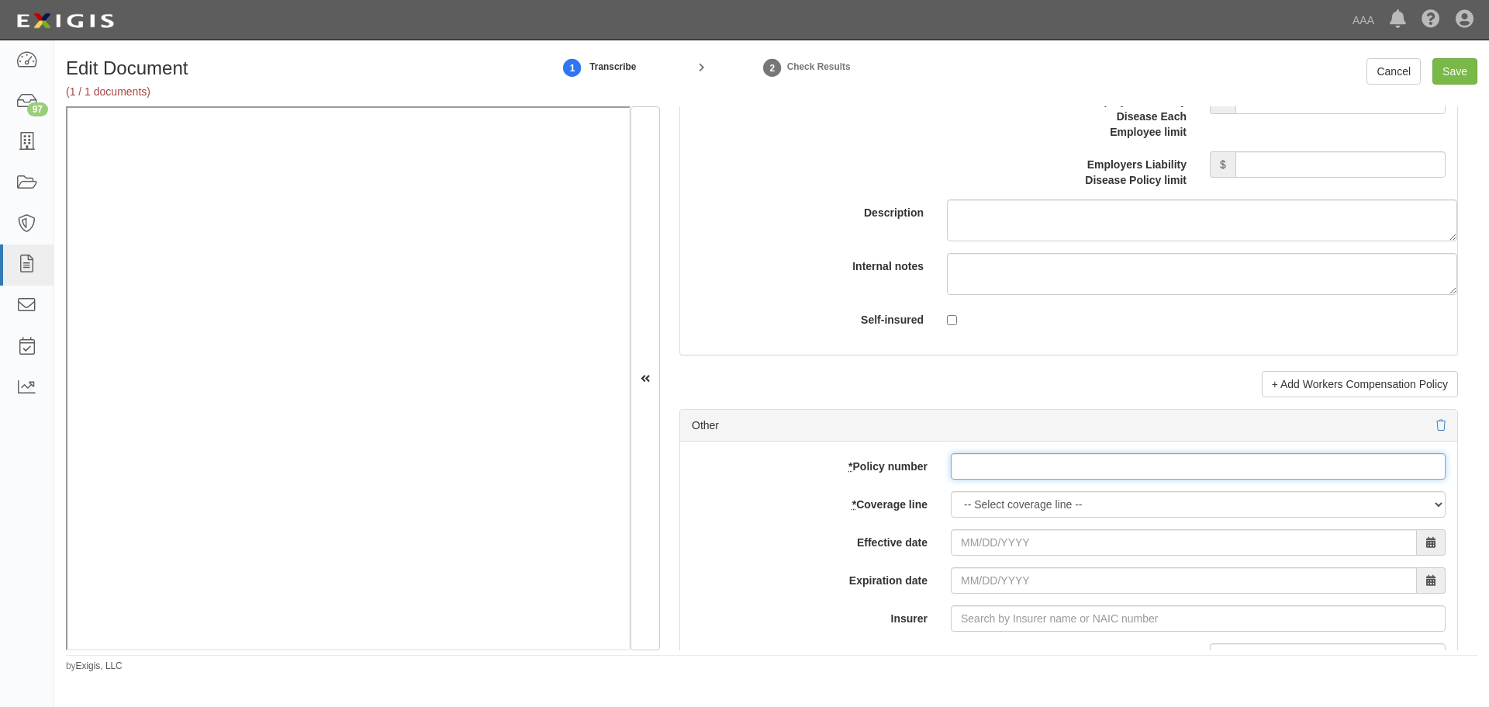
click at [1103, 458] on input "* Policy number" at bounding box center [1198, 466] width 495 height 26
type input "6168253"
click at [1085, 497] on select "-- Select coverage line -- Asbestos Abatement Auto Physical Damage Boiler & Mac…" at bounding box center [1198, 504] width 495 height 26
select select "70"
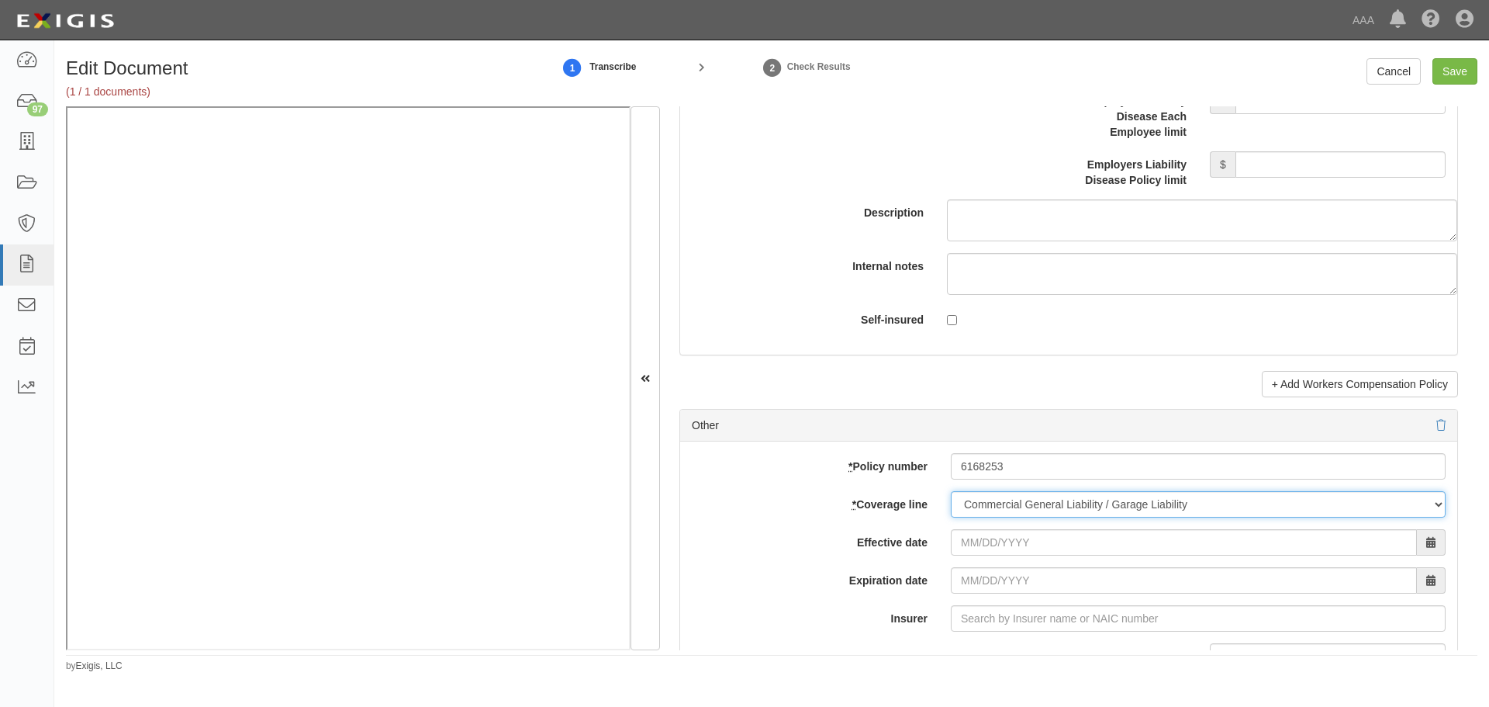
click at [951, 517] on select "-- Select coverage line -- Asbestos Abatement Auto Physical Damage Boiler & Mac…" at bounding box center [1198, 504] width 495 height 26
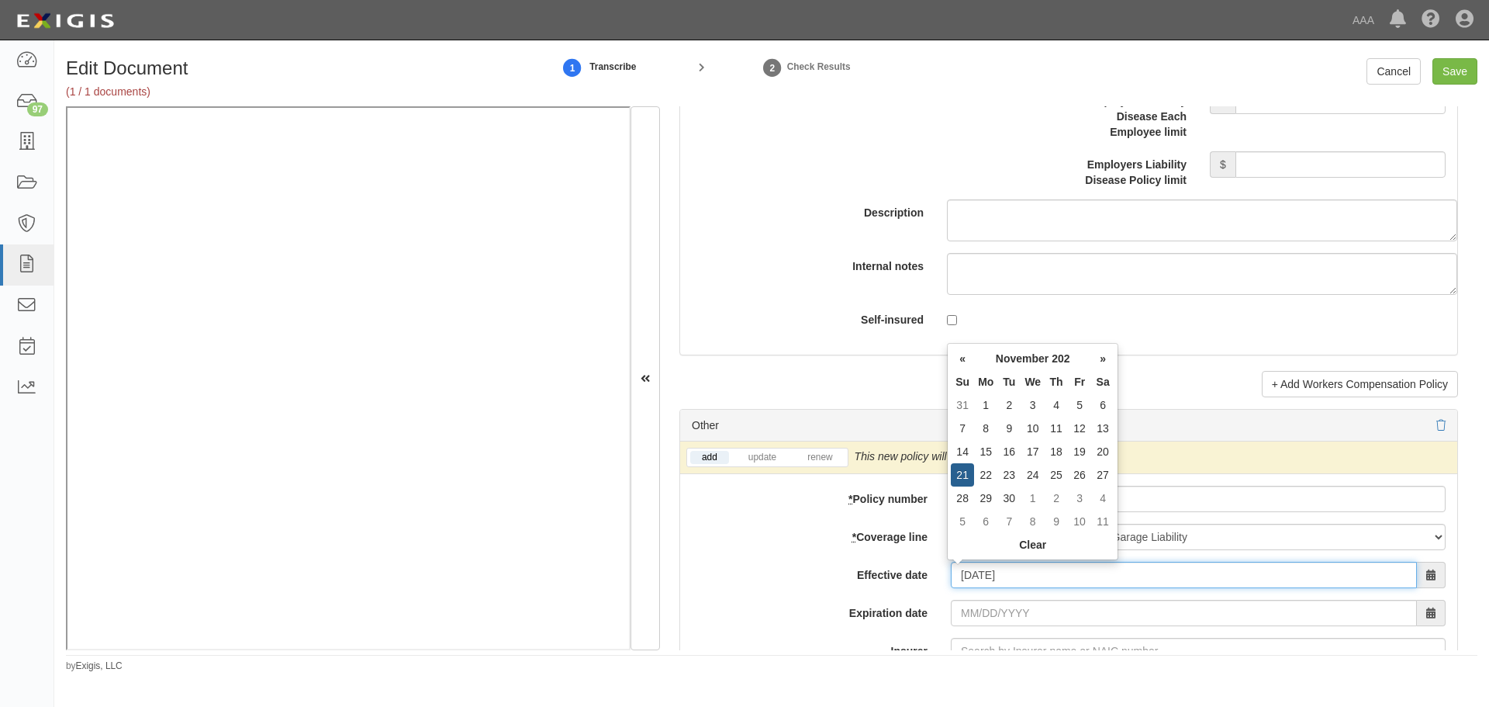
type input "11/21/2025"
type input "11/21/2026"
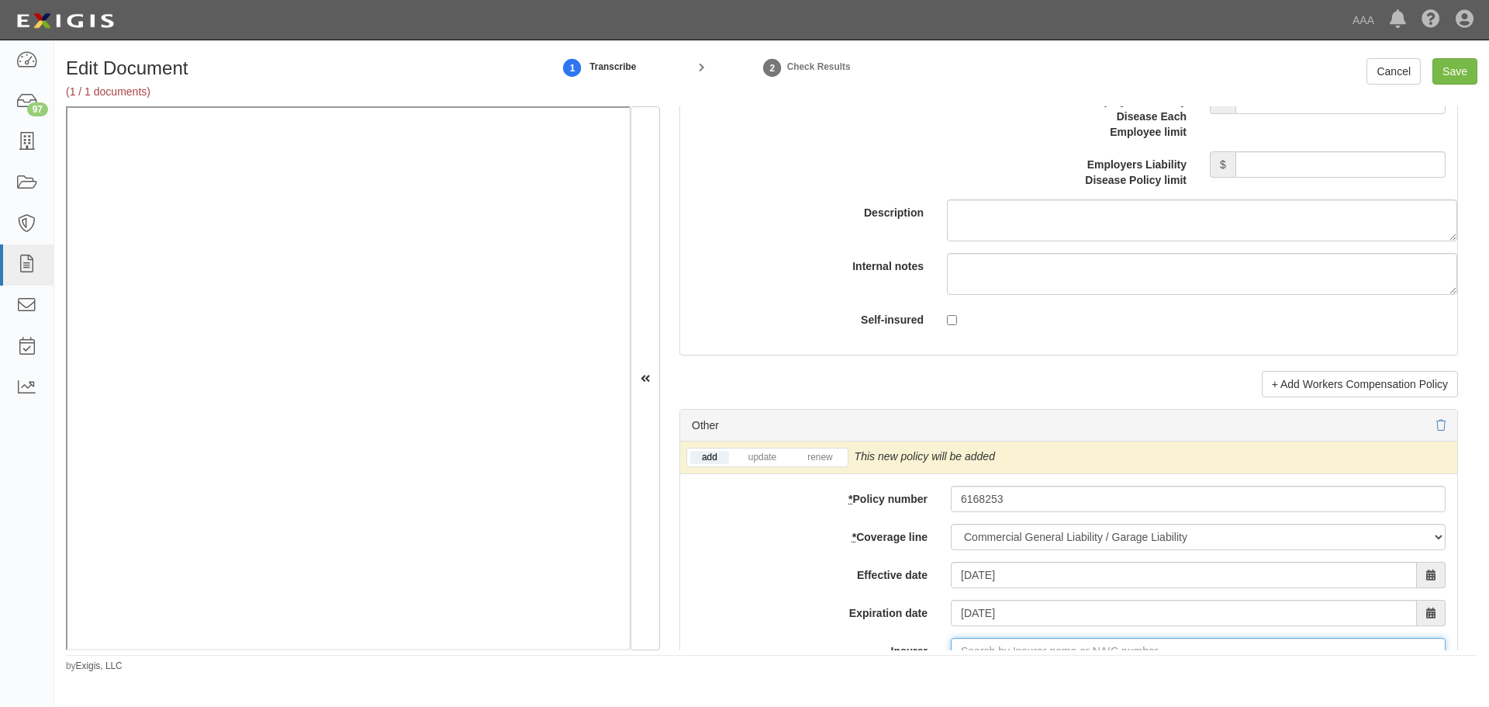
scroll to position [4150, 0]
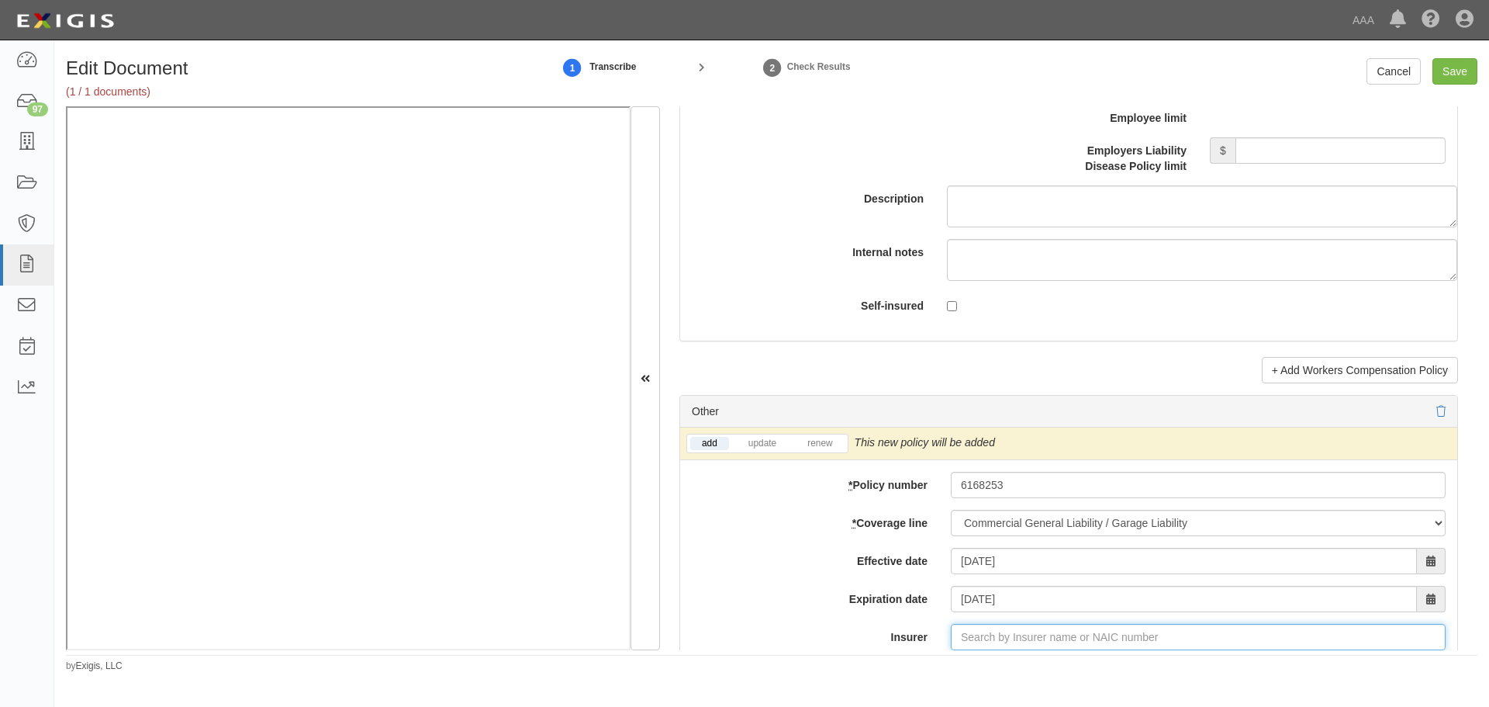
type input "180 Seguros S.A. (0) NR Rating"
type input "1"
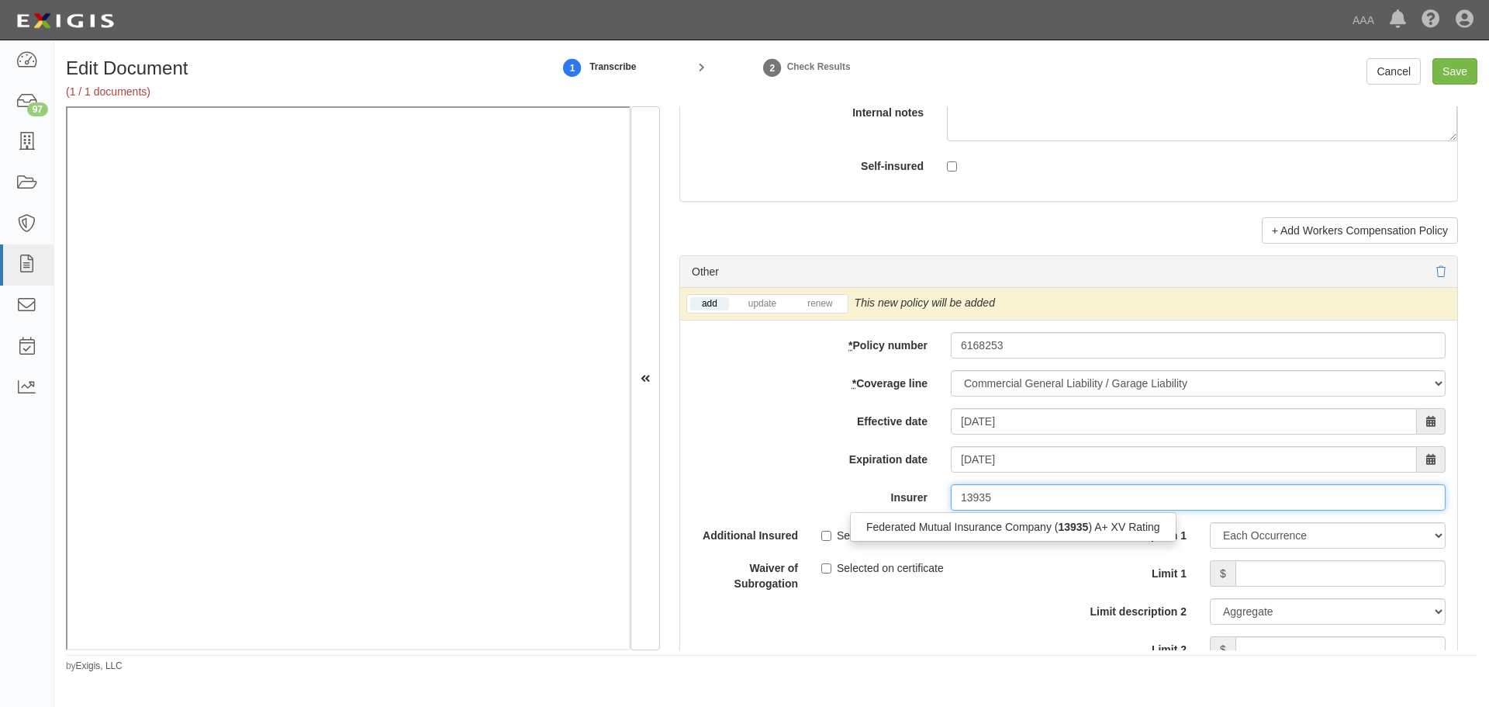
scroll to position [4409, 0]
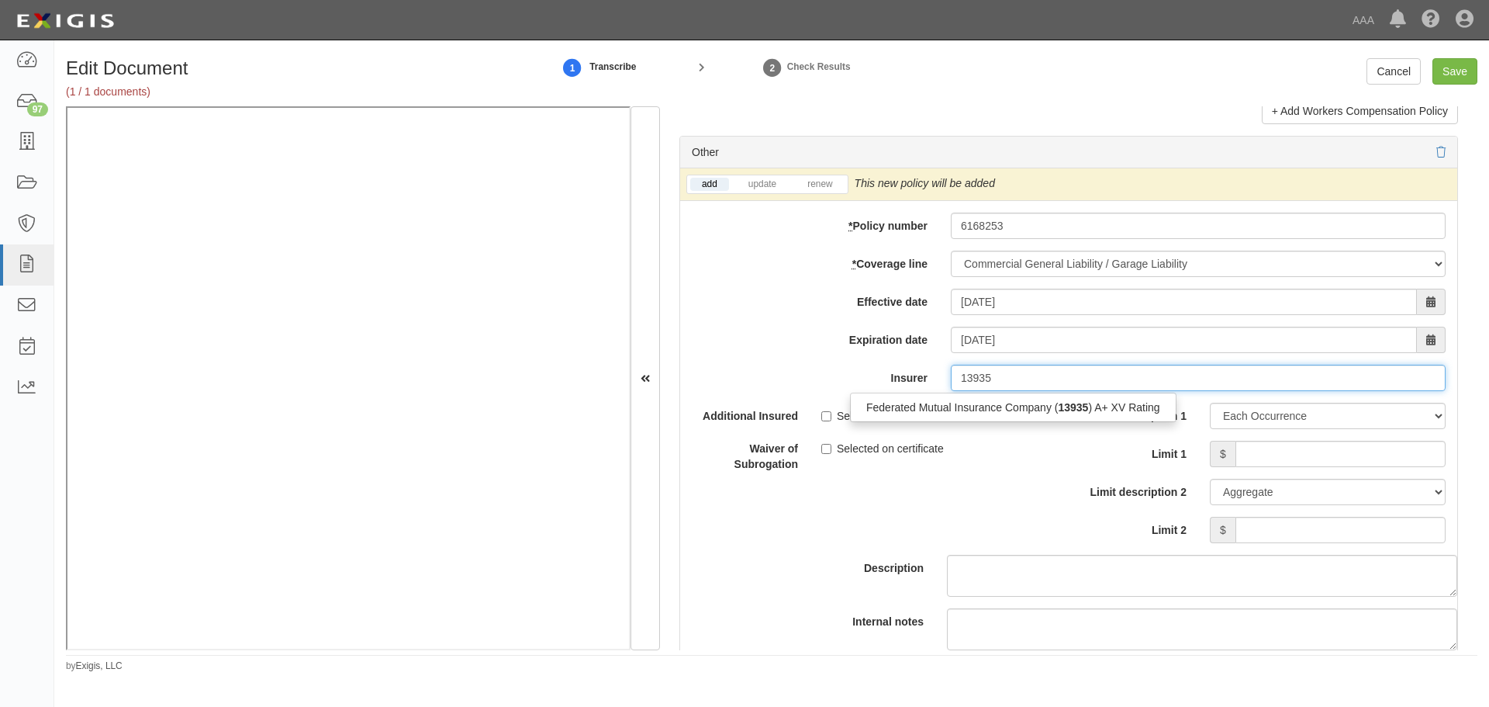
click at [1018, 400] on div "Federated Mutual Insurance Company ( 13935 ) A+ XV Rating" at bounding box center [1013, 407] width 325 height 20
type input "Federated Mutual Insurance Company (13935) A+ XV Rating"
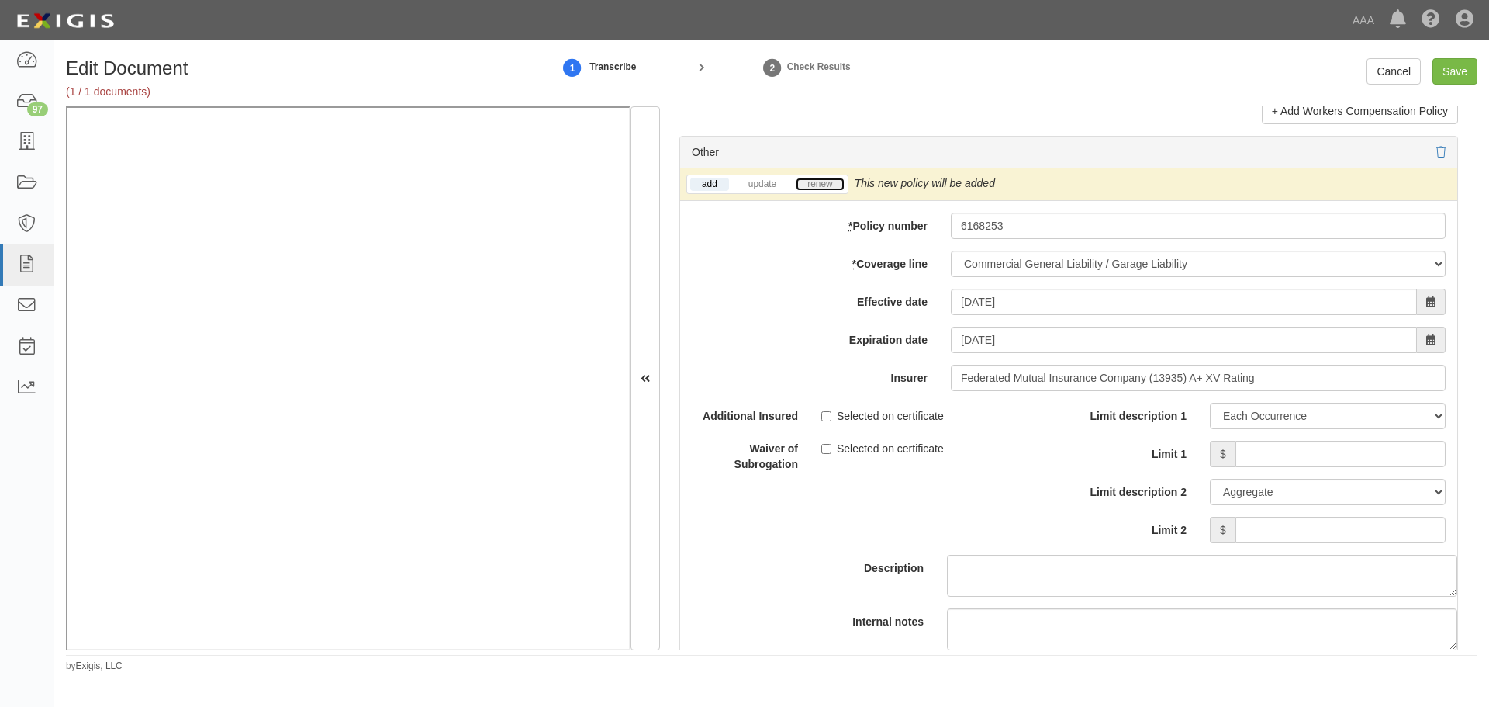
click at [818, 187] on link "renew" at bounding box center [820, 184] width 48 height 13
click at [1239, 447] on input "Limit 1" at bounding box center [1341, 454] width 210 height 26
type input "180,000"
drag, startPoint x: 1305, startPoint y: 528, endPoint x: 1318, endPoint y: 519, distance: 15.5
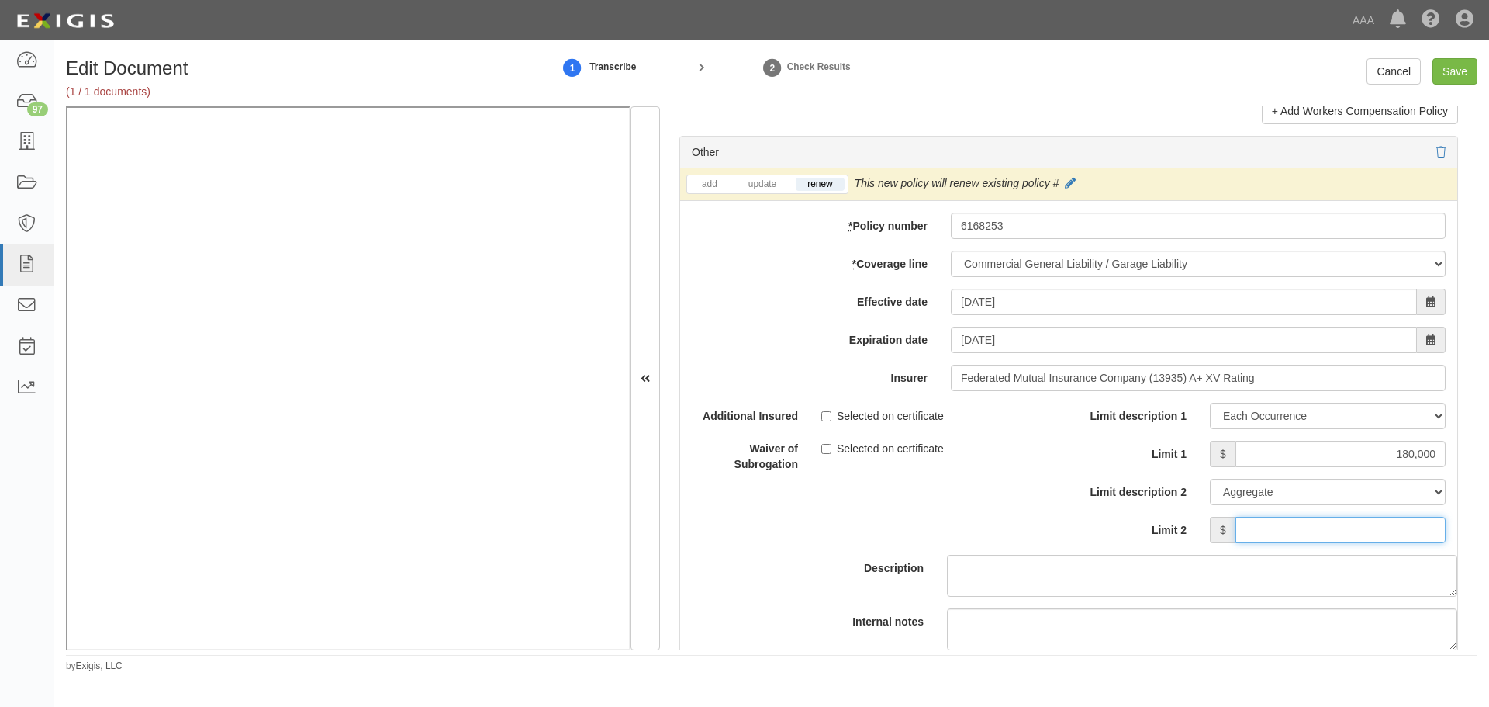
click at [1307, 528] on input "Limit 2" at bounding box center [1341, 530] width 210 height 26
type input "180,000"
click at [1448, 63] on input "Save" at bounding box center [1455, 71] width 45 height 26
type input "2000000"
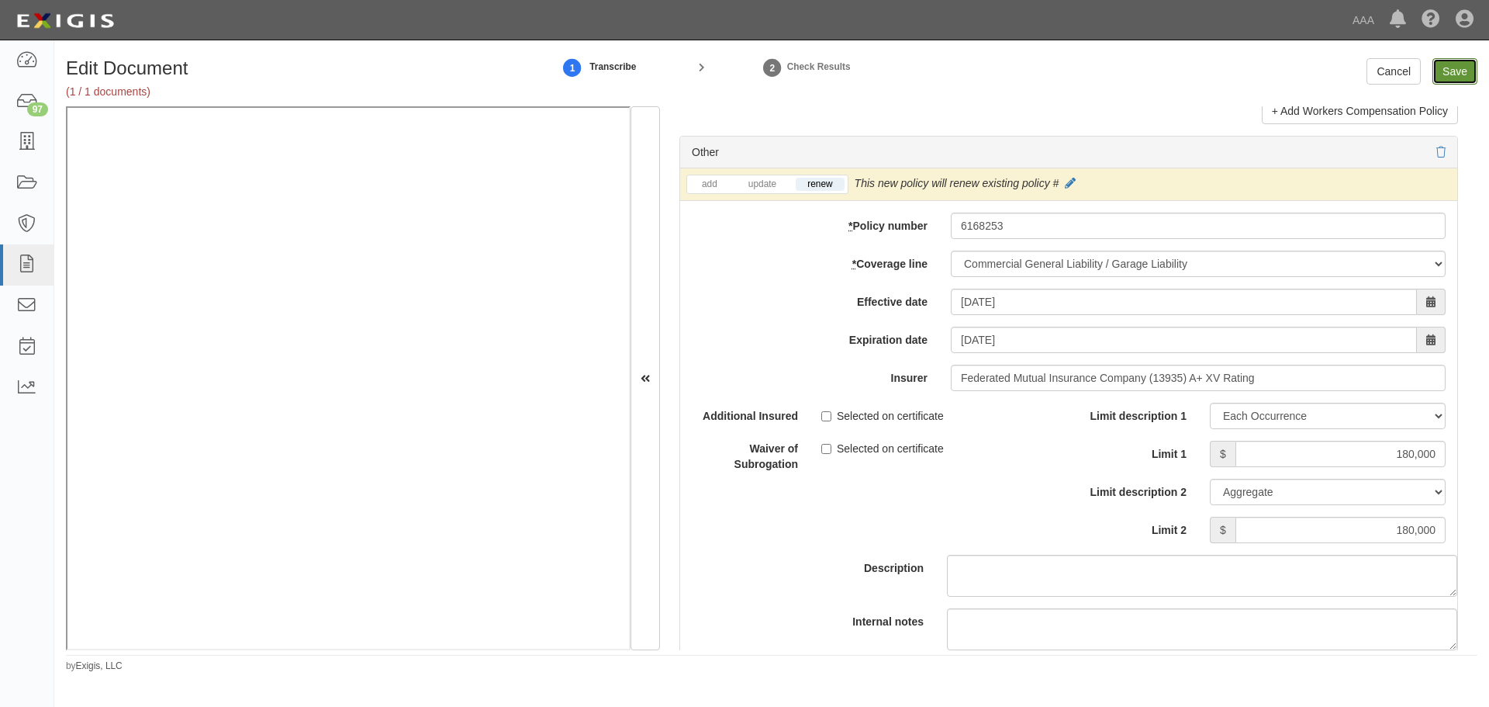
type input "180000"
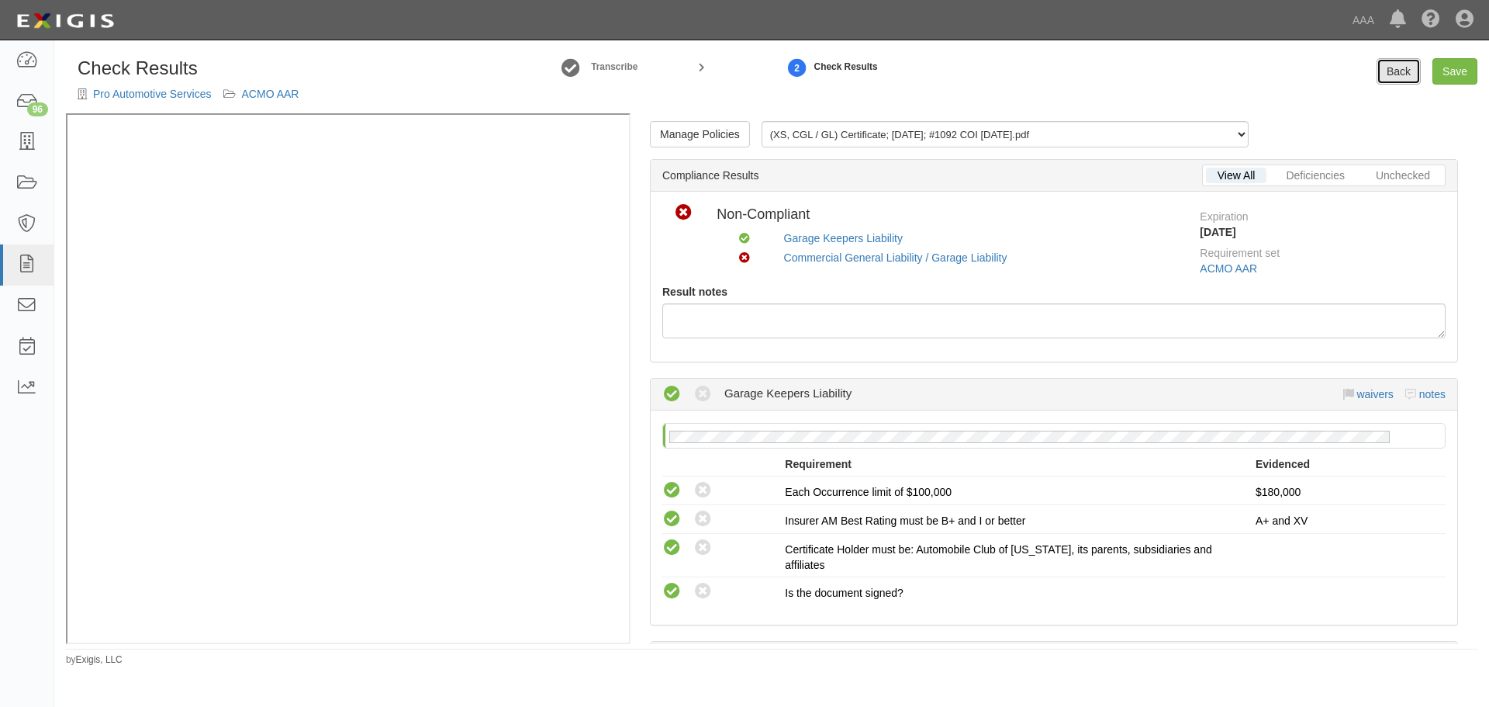
click at [1402, 60] on link "Back" at bounding box center [1399, 71] width 44 height 26
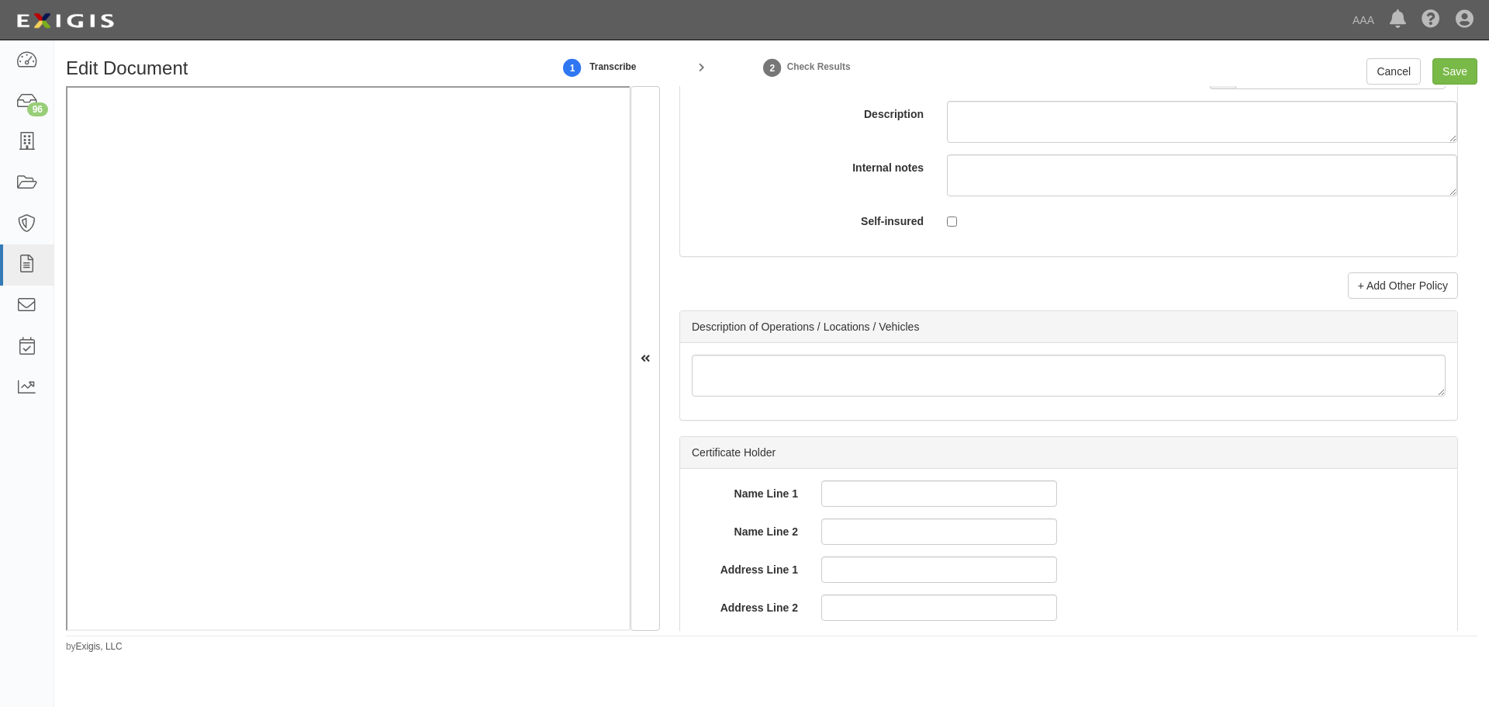
scroll to position [4783, 0]
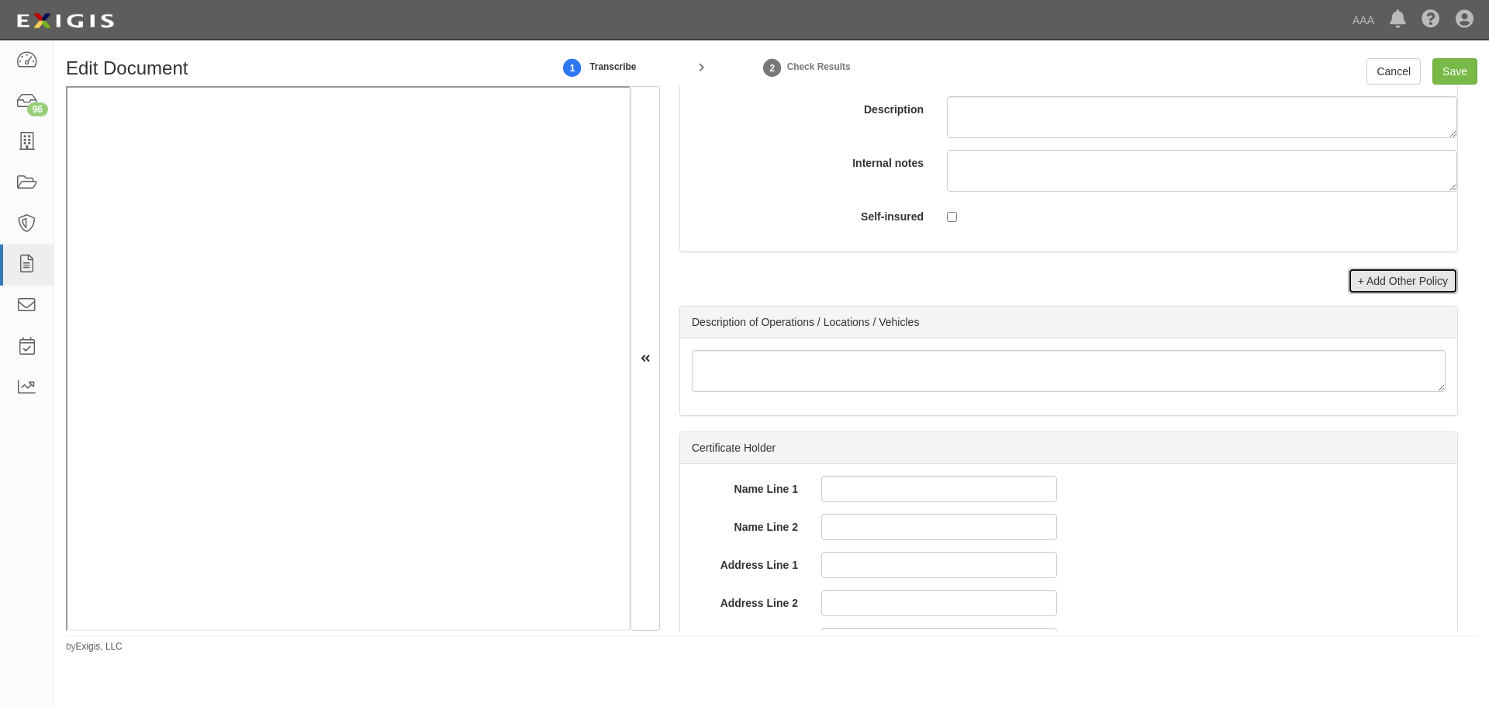
click at [1371, 281] on link "+ Add Other Policy" at bounding box center [1403, 281] width 110 height 26
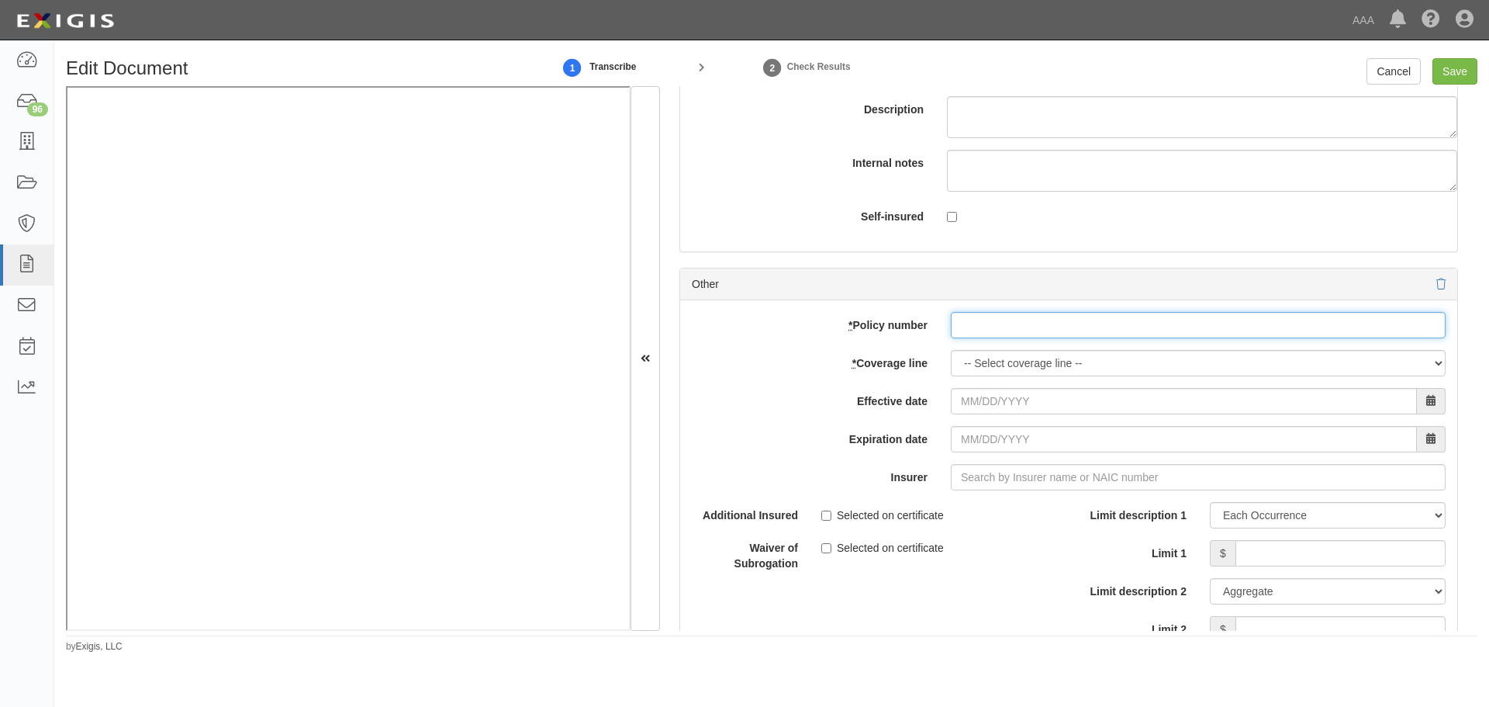
click at [987, 330] on input "* Policy number" at bounding box center [1198, 325] width 495 height 26
type input "6168253"
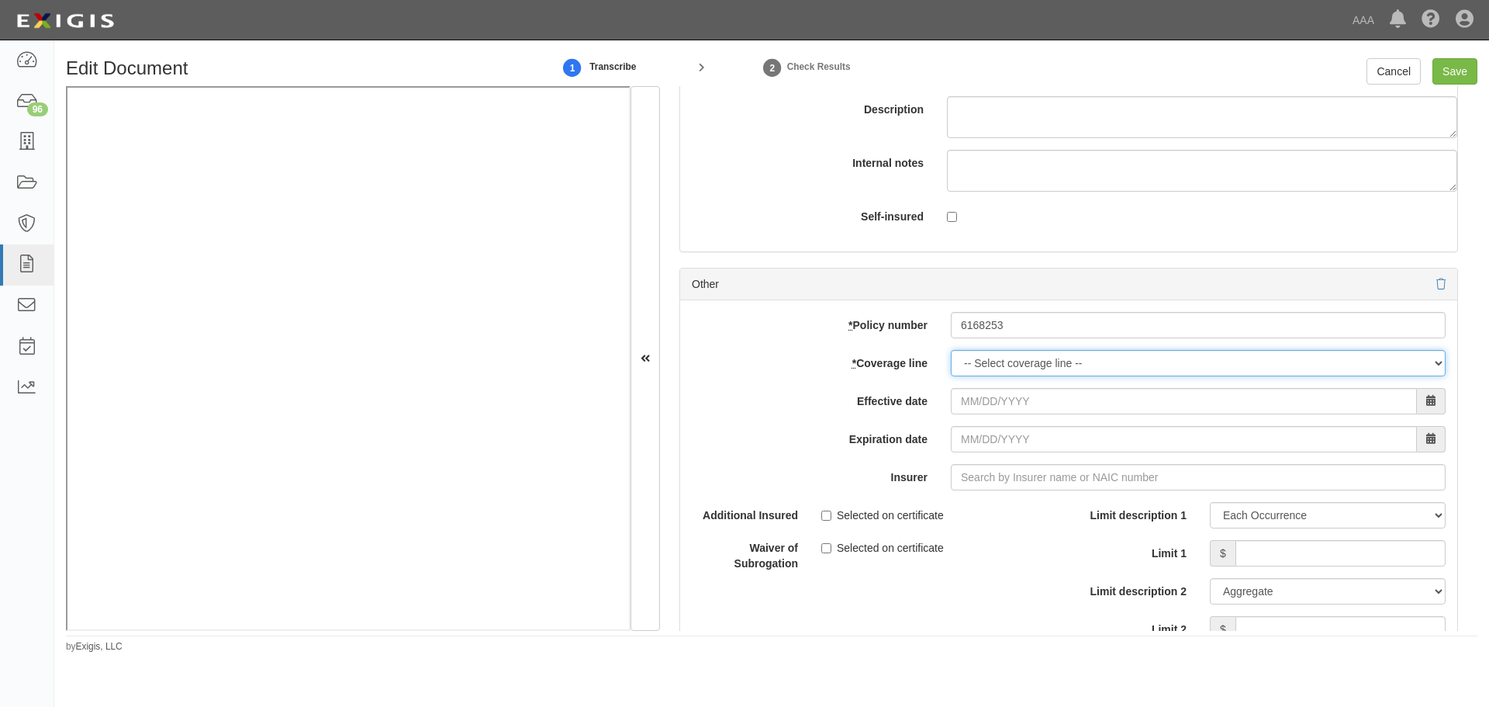
drag, startPoint x: 990, startPoint y: 372, endPoint x: 981, endPoint y: 377, distance: 10.4
click at [981, 377] on div "add update renew This new policy will be added This new policy will update exis…" at bounding box center [1068, 554] width 777 height 509
select select "56"
click at [951, 376] on select "-- Select coverage line -- Asbestos Abatement Auto Physical Damage Boiler & Mac…" at bounding box center [1198, 363] width 495 height 26
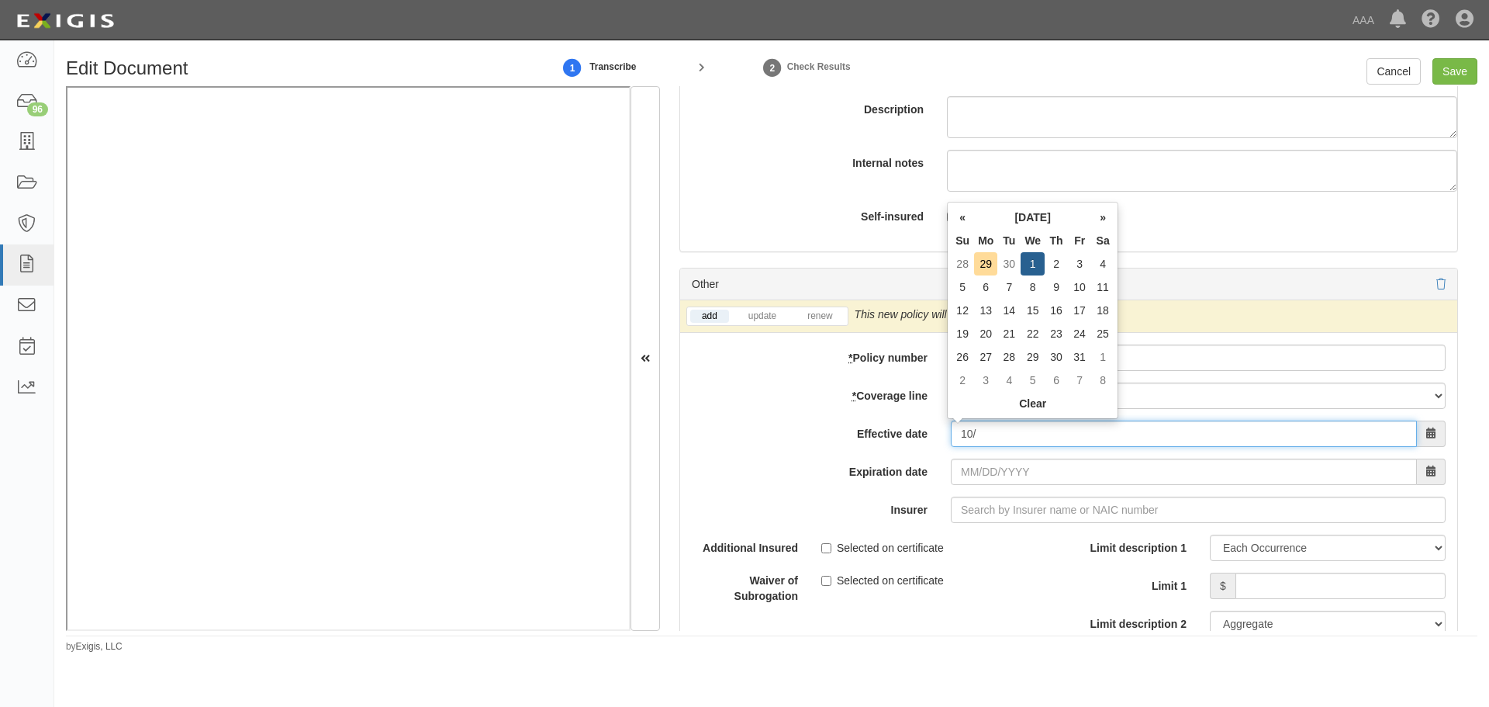
type input "1"
type input "11/21/2025"
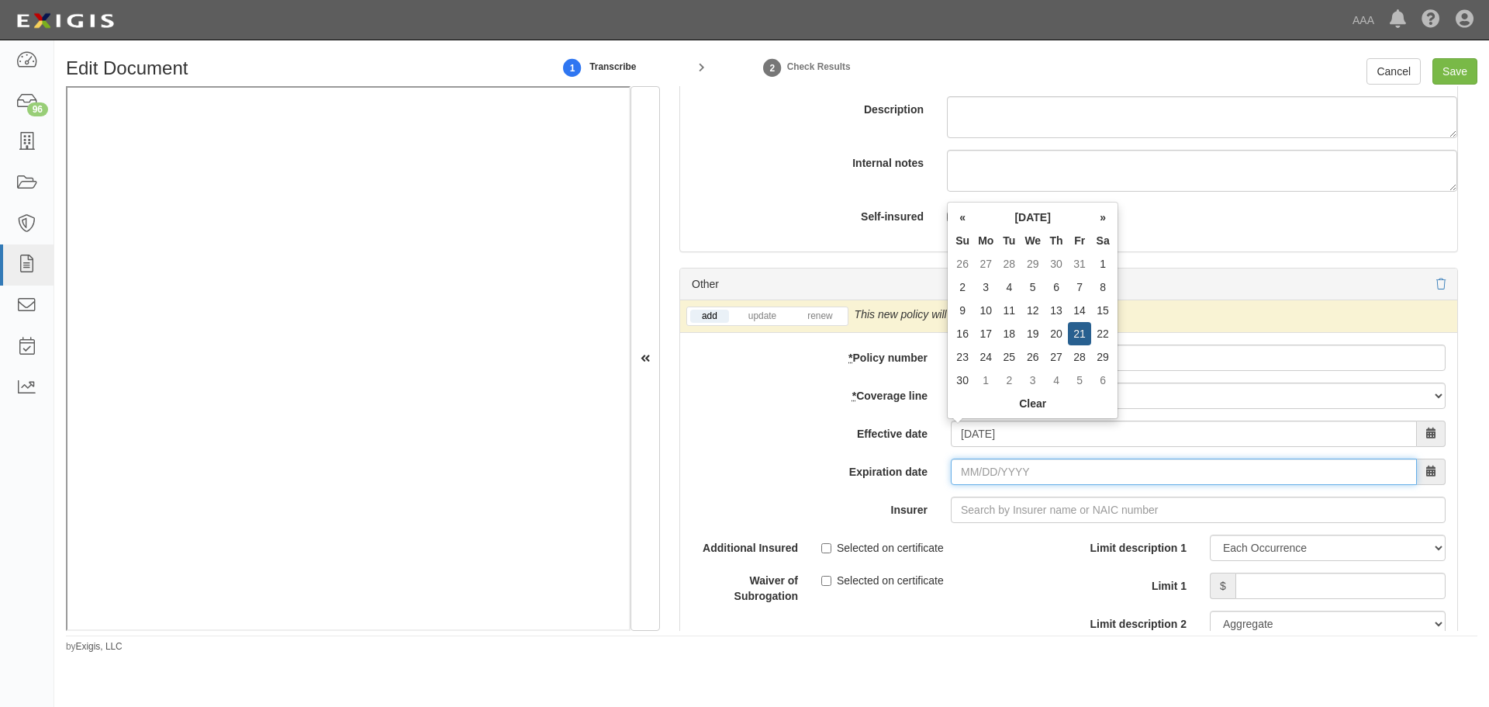
type input "11/21/2026"
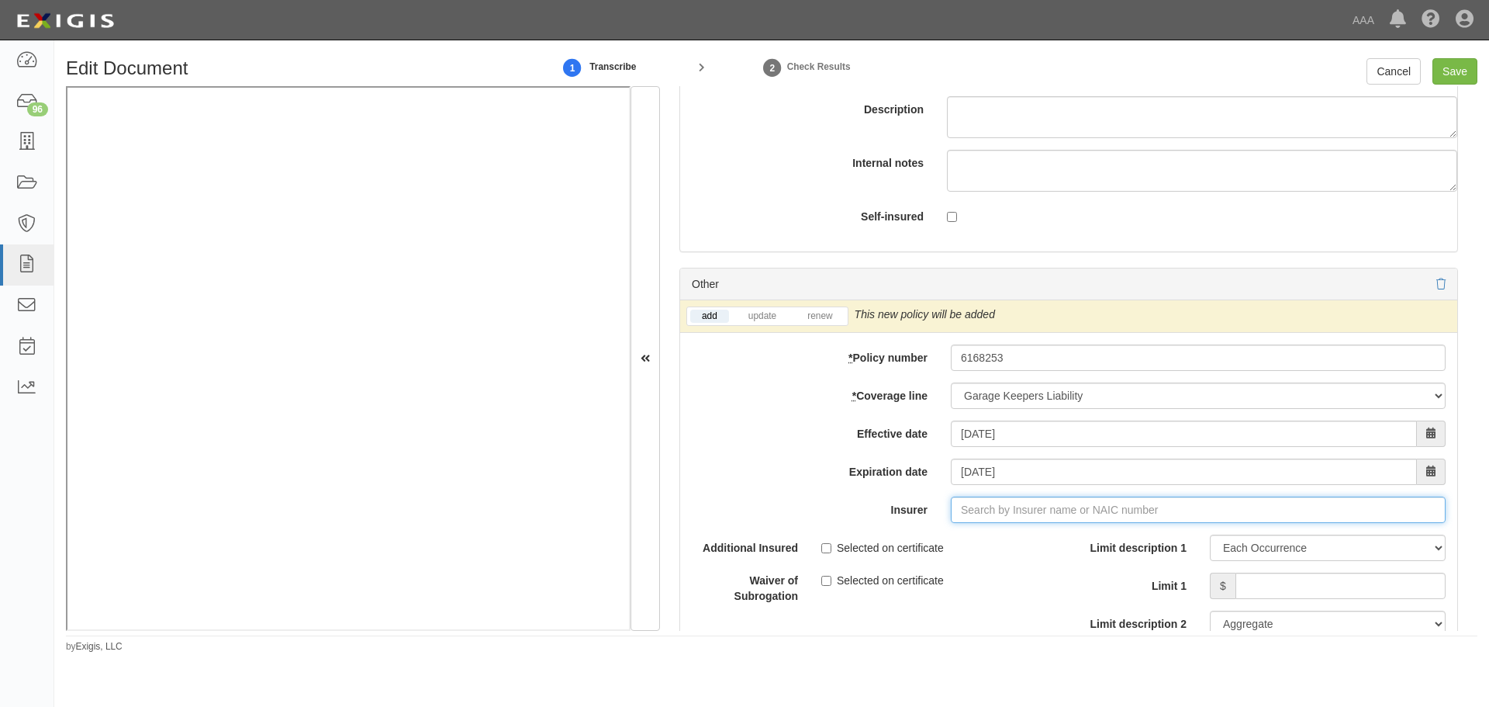
type input "180 Seguros S.A. (0) NR Rating"
type input "1"
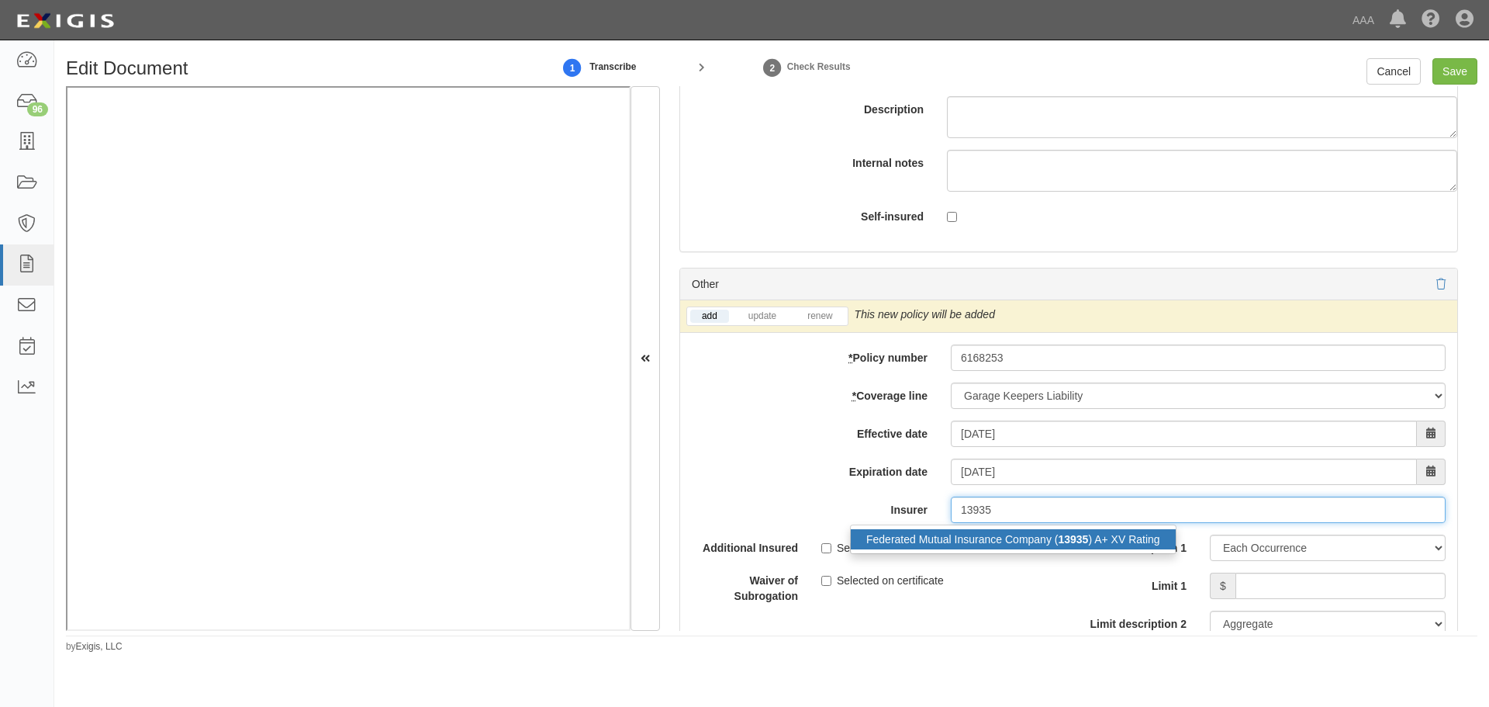
click at [981, 545] on div "Federated Mutual Insurance Company ( 13935 ) A+ XV Rating" at bounding box center [1013, 539] width 325 height 20
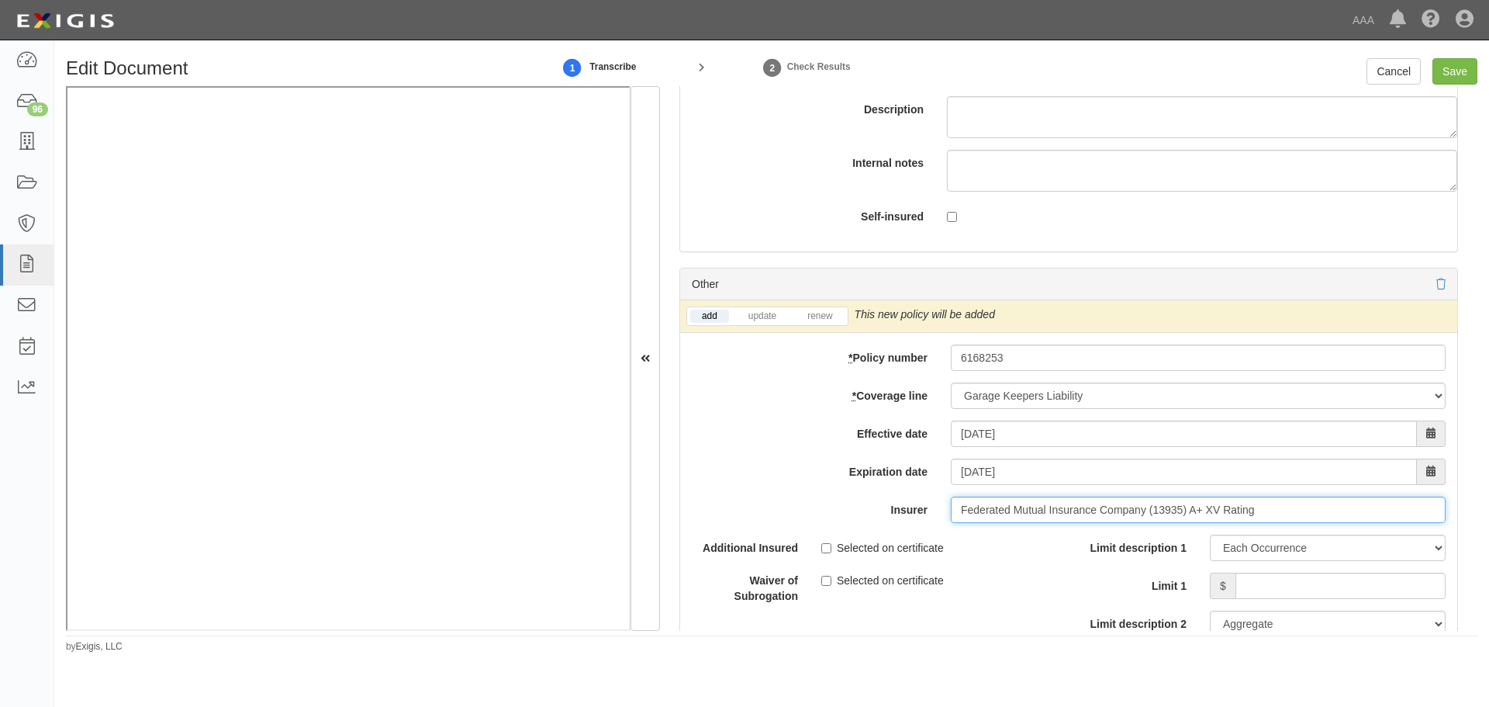
type input "Federated Mutual Insurance Company (13935) A+ XV Rating"
click at [835, 302] on div "add update renew This new policy will be added This new policy will update exis…" at bounding box center [1068, 316] width 777 height 33
click at [818, 319] on link "renew" at bounding box center [820, 315] width 48 height 13
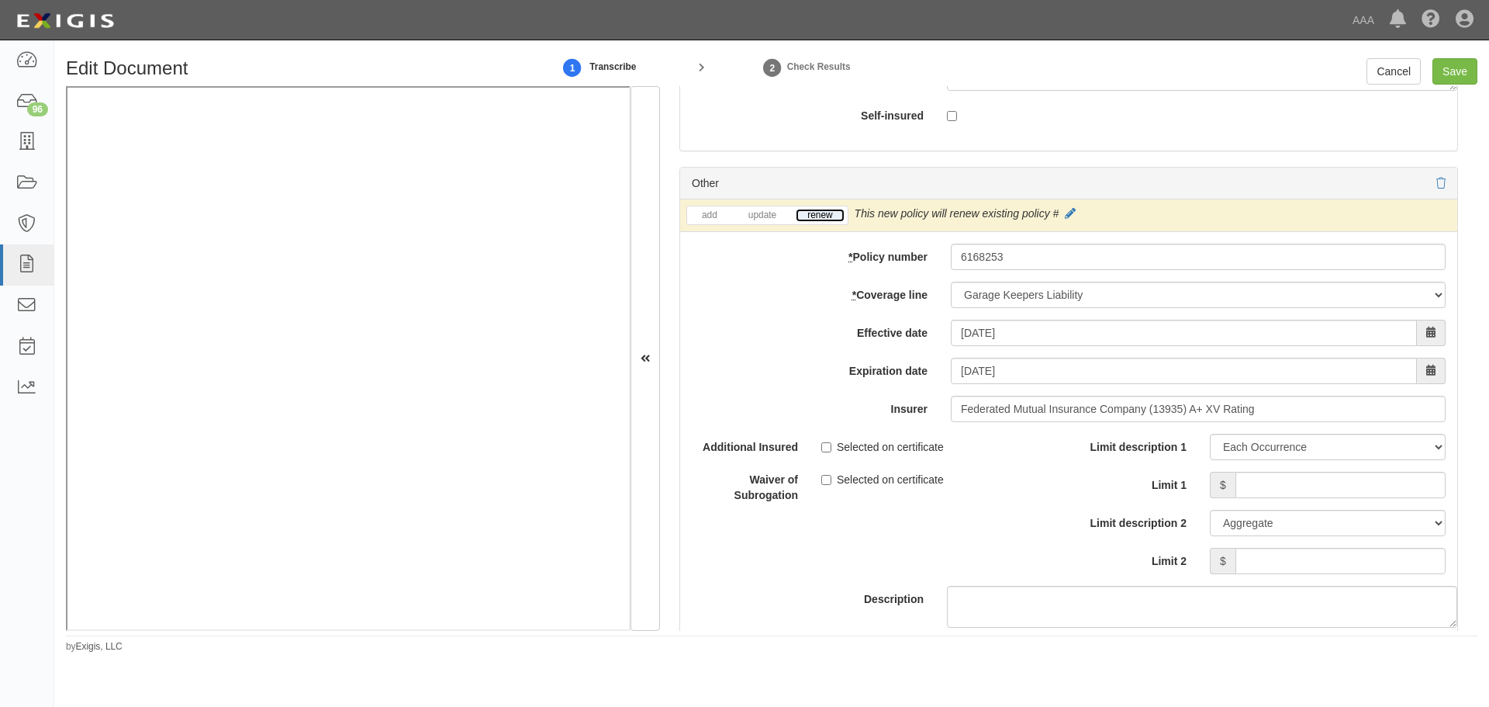
scroll to position [5042, 0]
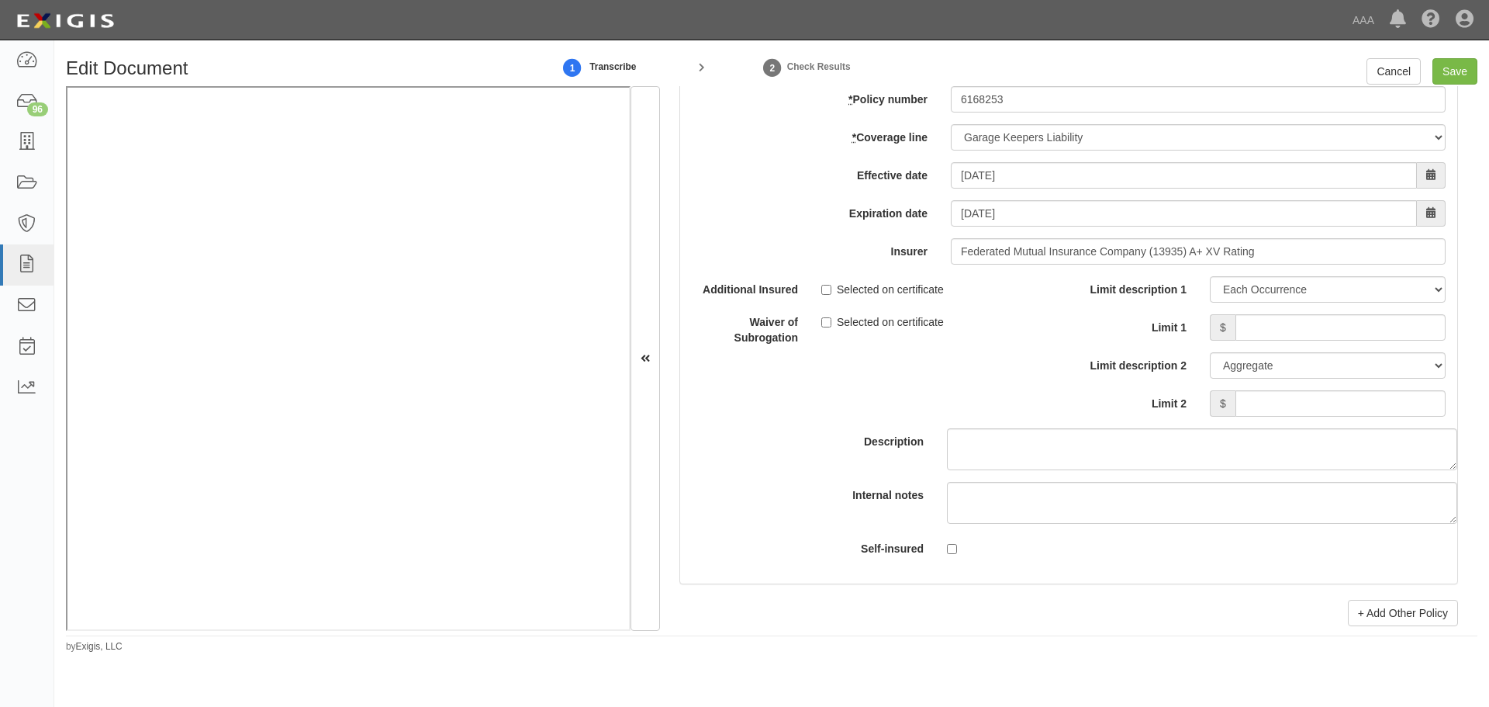
drag, startPoint x: 1334, startPoint y: 347, endPoint x: 1333, endPoint y: 333, distance: 14.0
click at [1333, 344] on div "Limit description 1 Limit Each Occurrence Each Claim Aggregate Deductible Self-…" at bounding box center [1262, 346] width 365 height 140
click at [1333, 331] on input "Limit 1" at bounding box center [1341, 327] width 210 height 26
type input "180,000"
click at [1333, 396] on input "Limit 2" at bounding box center [1341, 403] width 210 height 26
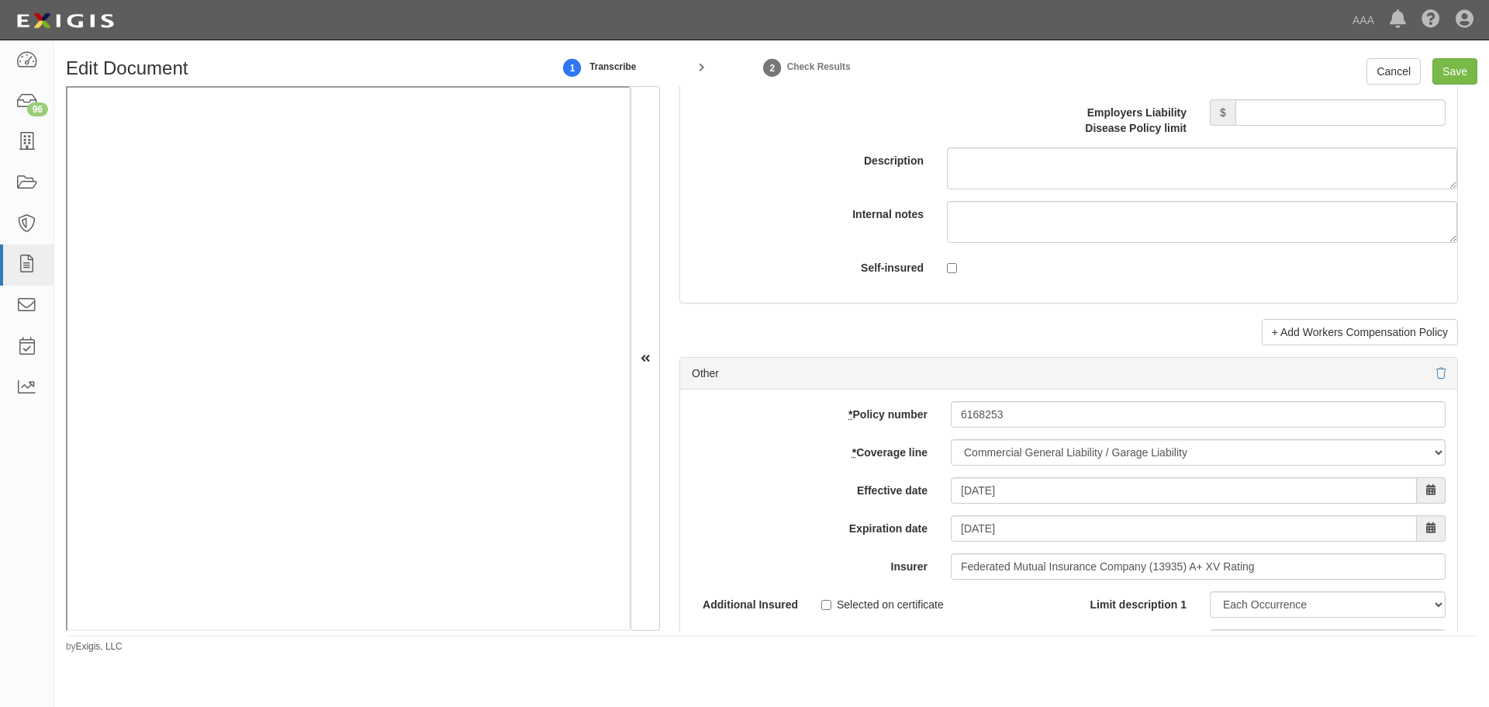
scroll to position [4395, 0]
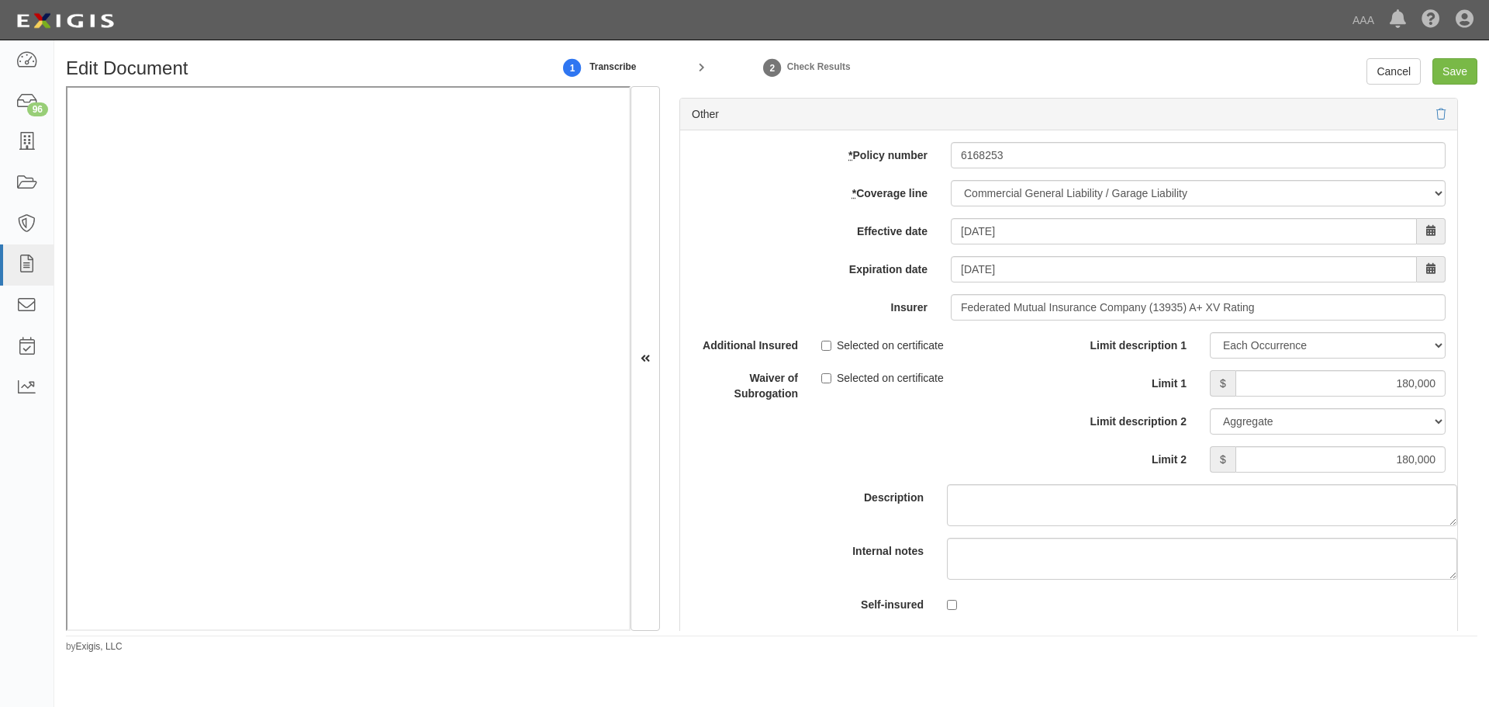
type input "180,000"
drag, startPoint x: 1367, startPoint y: 378, endPoint x: 1443, endPoint y: 377, distance: 75.2
click at [1443, 377] on div "$ 180,000" at bounding box center [1327, 383] width 259 height 26
type input "1,000,000"
drag, startPoint x: 1371, startPoint y: 458, endPoint x: 1488, endPoint y: 449, distance: 118.2
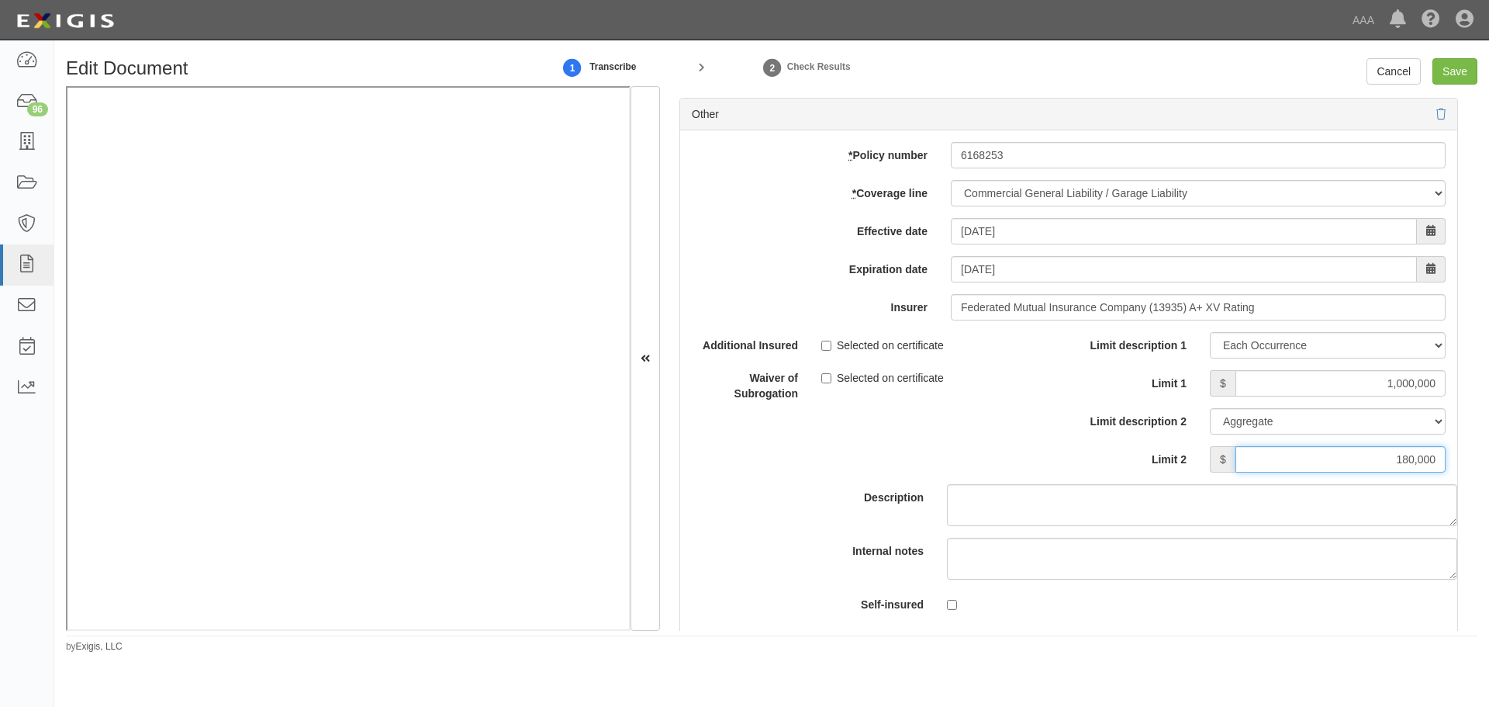
click at [1488, 449] on div "Edit Document 1 Transcribe 2 Check Results Cancel Save Document Details Receive…" at bounding box center [771, 355] width 1435 height 595
type input "2,000,000"
click at [1456, 42] on body "Toggle navigation Dashboard 96 Inbox Parties Agreements Coverages Documents Mes…" at bounding box center [744, 341] width 1489 height 683
click at [1462, 62] on input "Save" at bounding box center [1455, 71] width 45 height 26
type input "2000000"
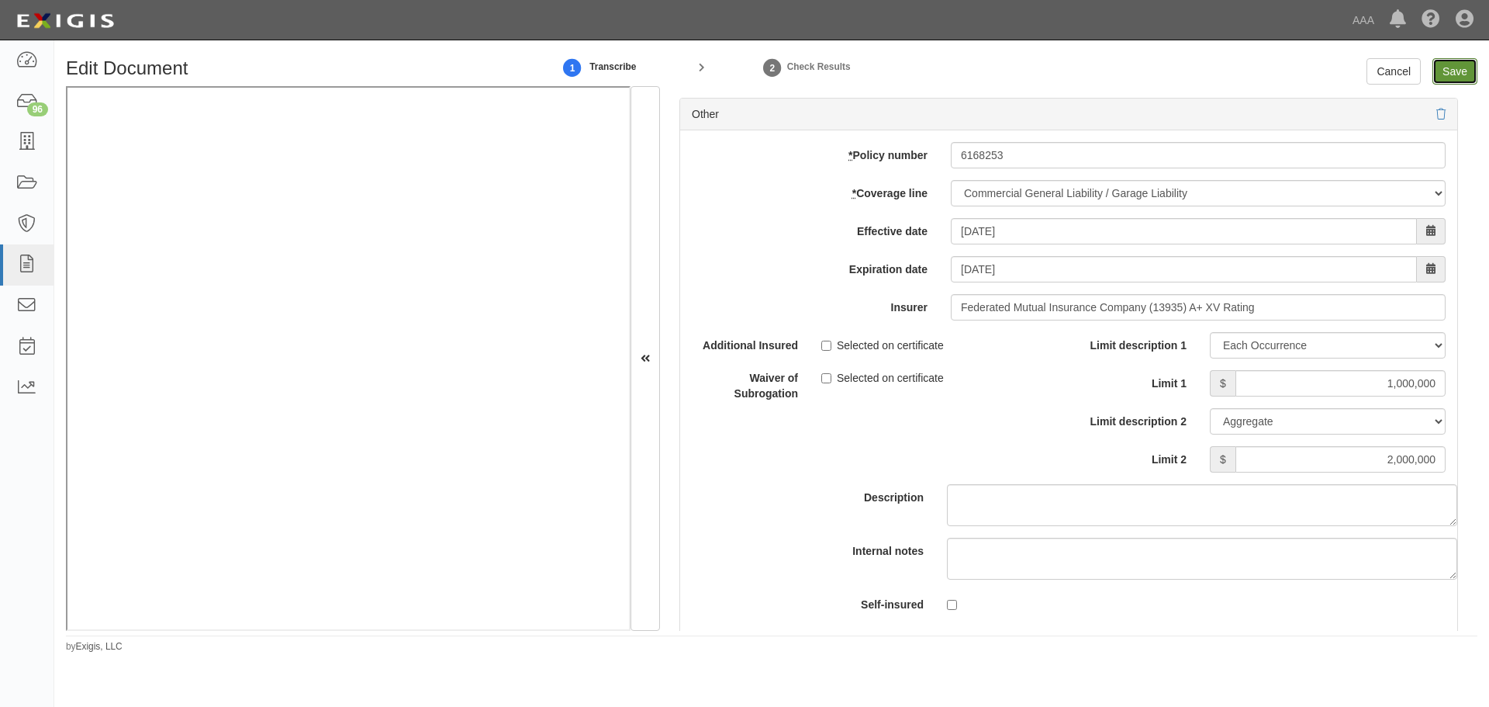
type input "2000000"
type input "1000000"
type input "2000000"
type input "180000"
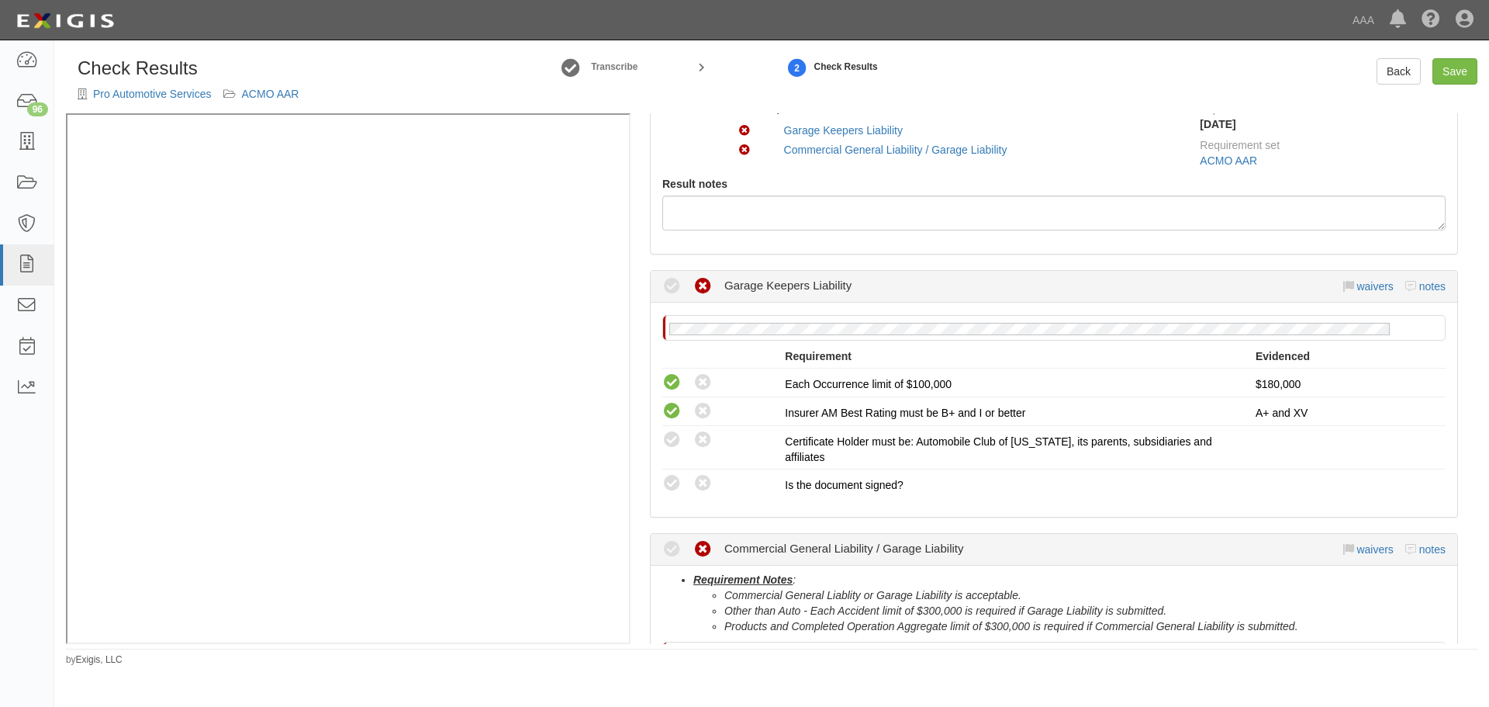
scroll to position [388, 0]
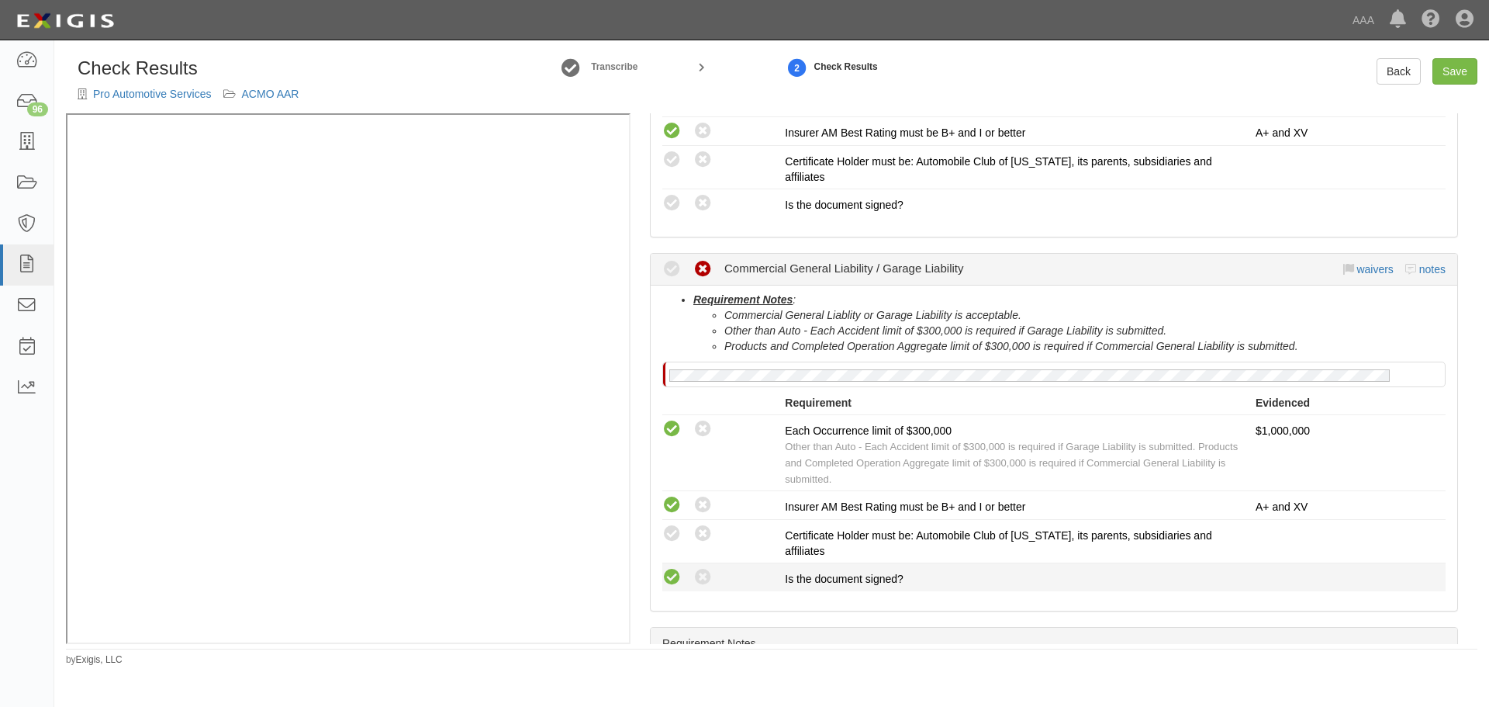
click at [675, 575] on icon at bounding box center [671, 577] width 19 height 19
radio input "true"
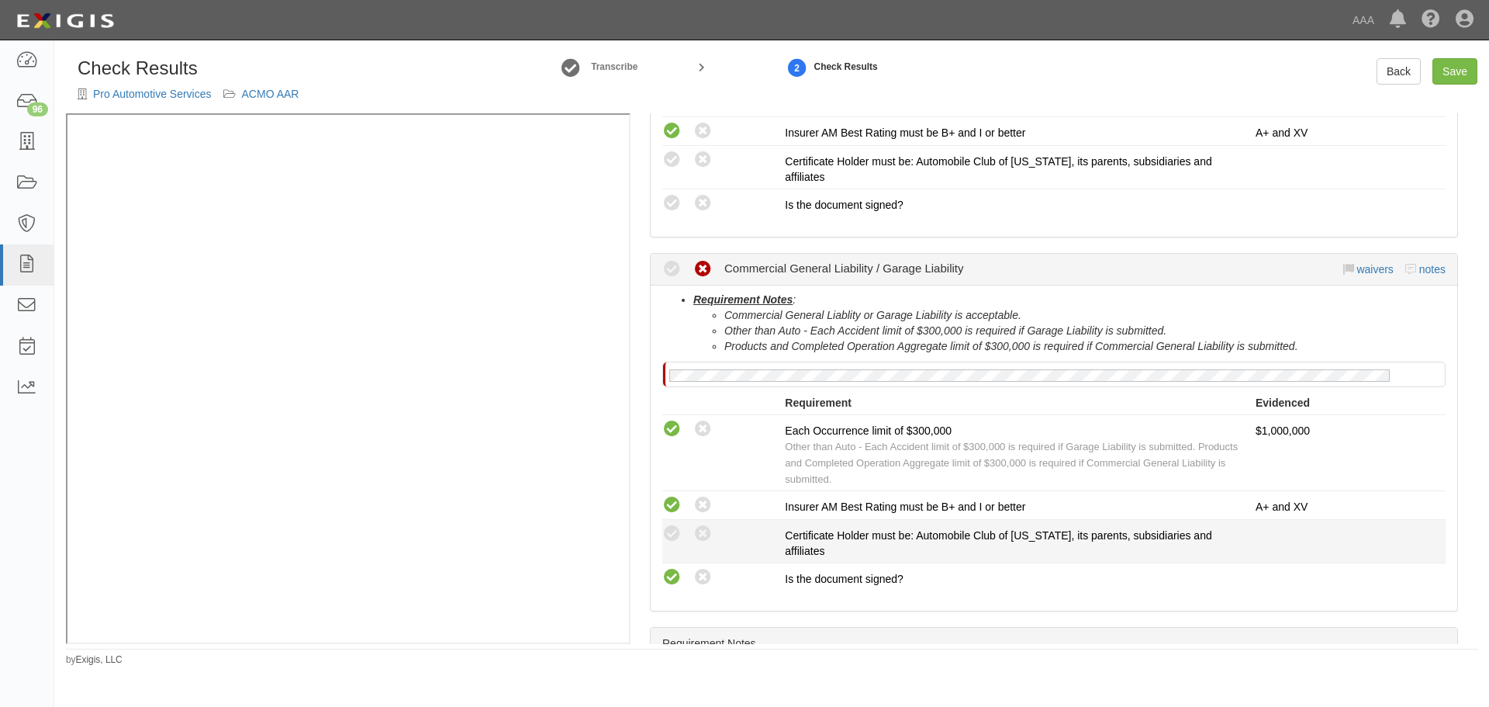
click at [658, 529] on div "Compliant Waived: Non-Compliant" at bounding box center [718, 534] width 134 height 20
click at [665, 535] on icon at bounding box center [671, 533] width 19 height 19
radio input "true"
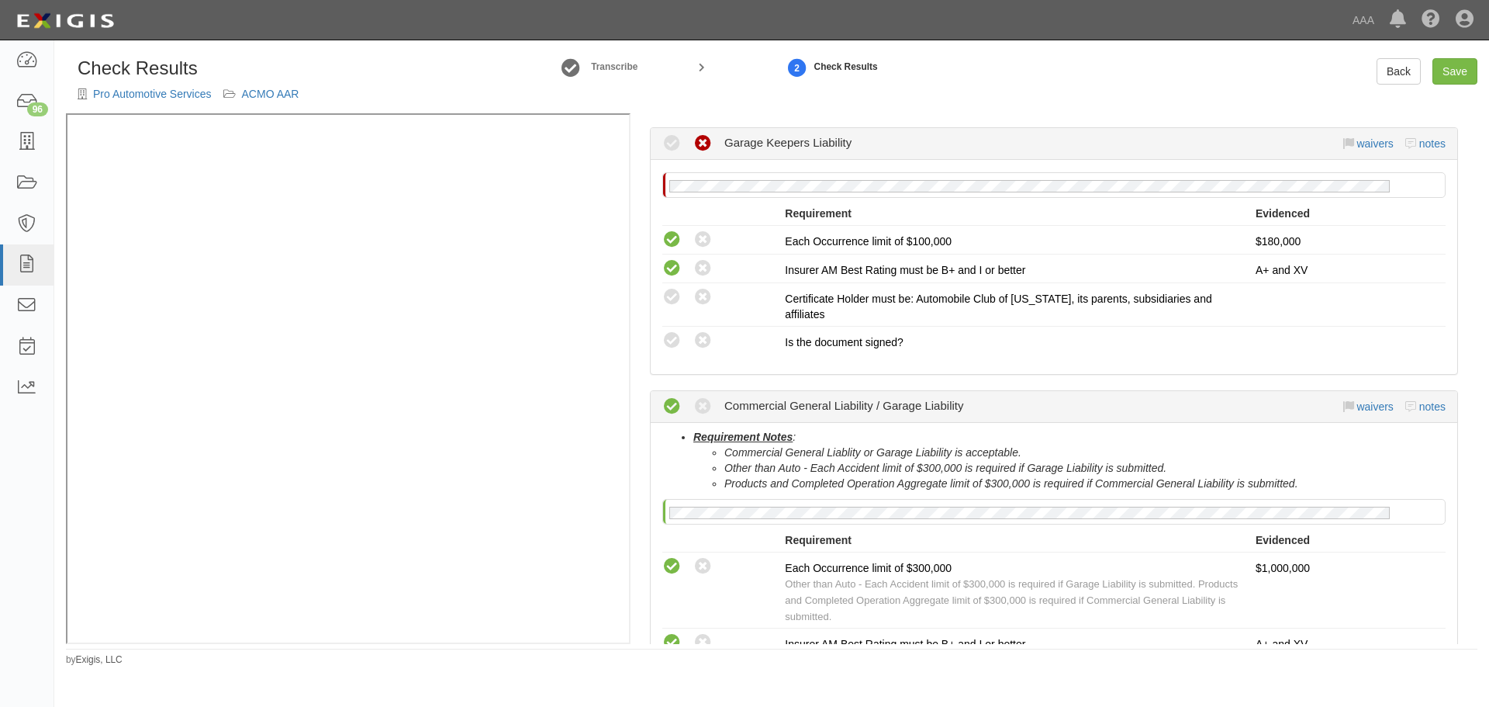
scroll to position [130, 0]
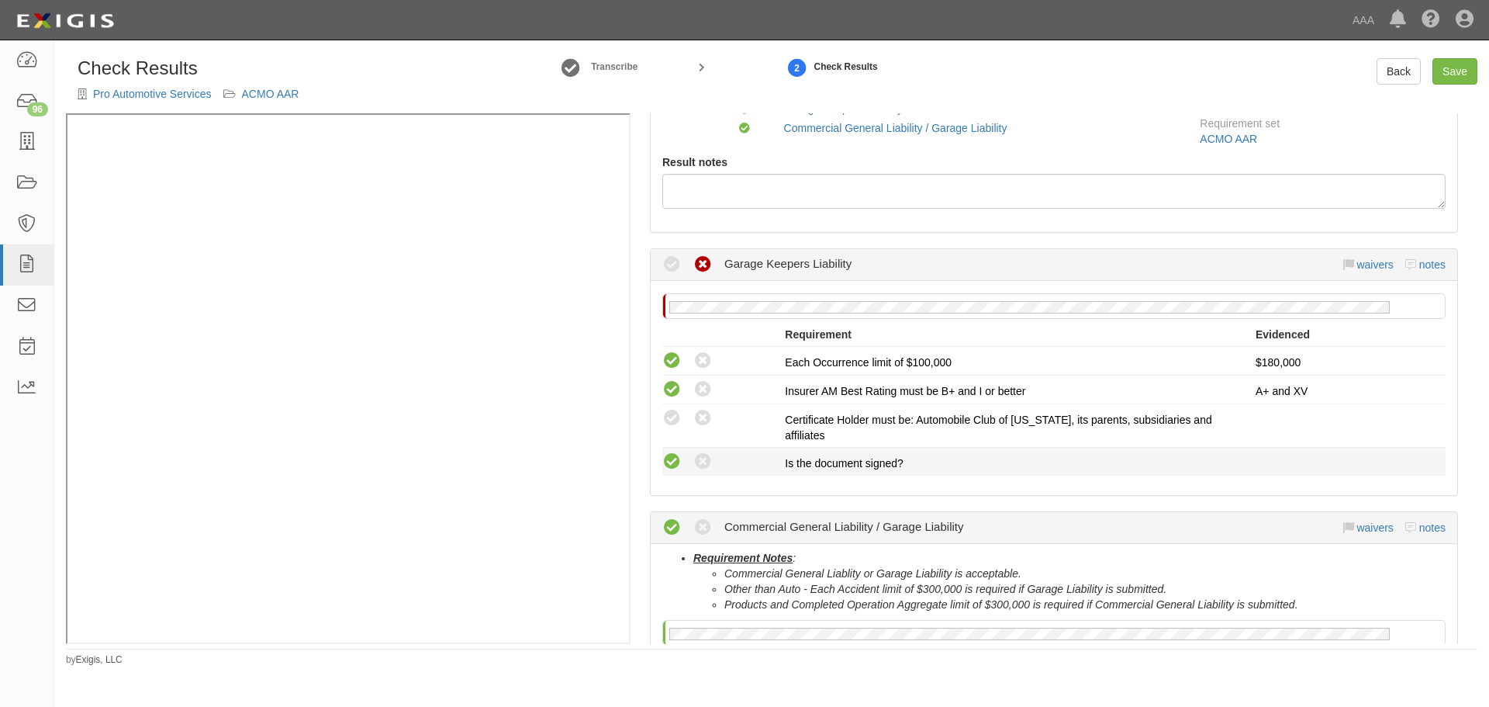
click at [667, 457] on icon at bounding box center [671, 461] width 19 height 19
radio input "true"
click at [669, 423] on icon at bounding box center [671, 418] width 19 height 19
radio input "true"
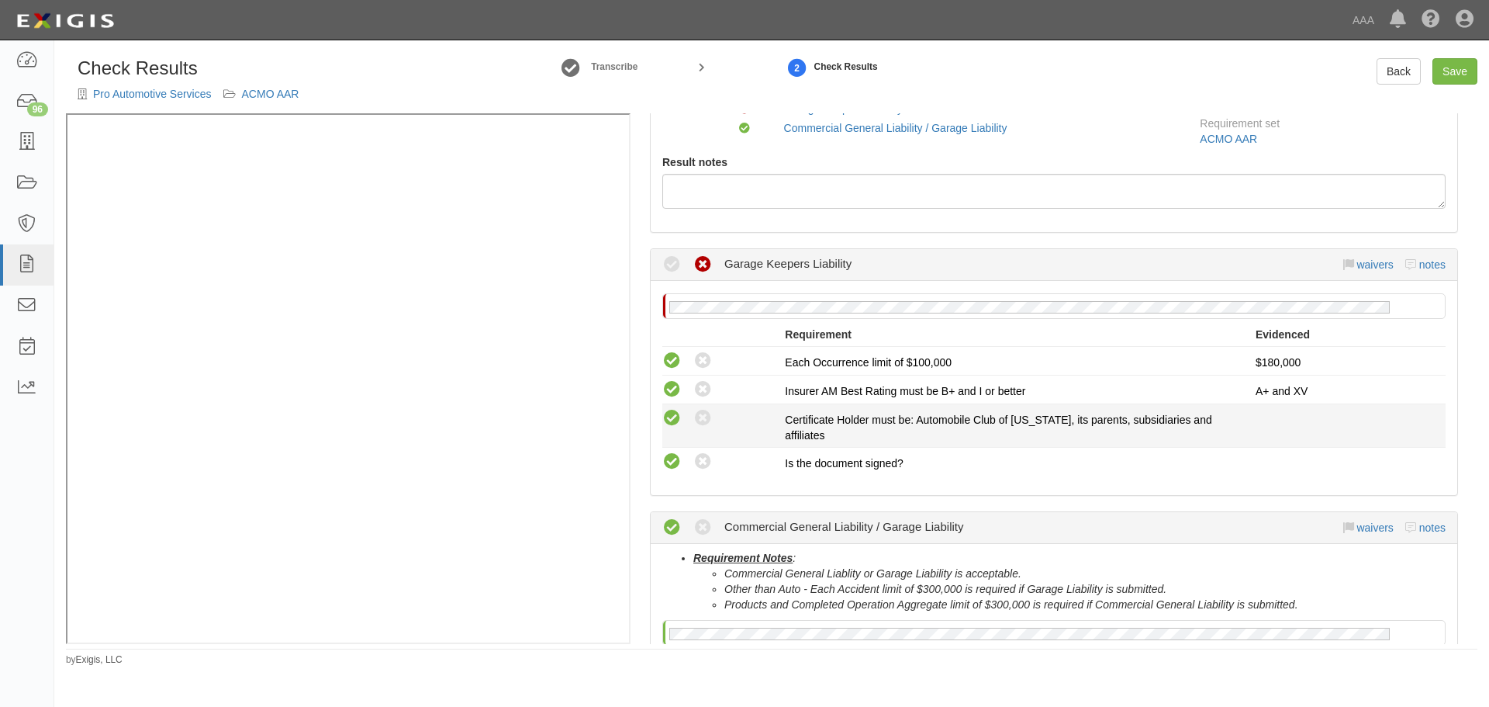
radio input "true"
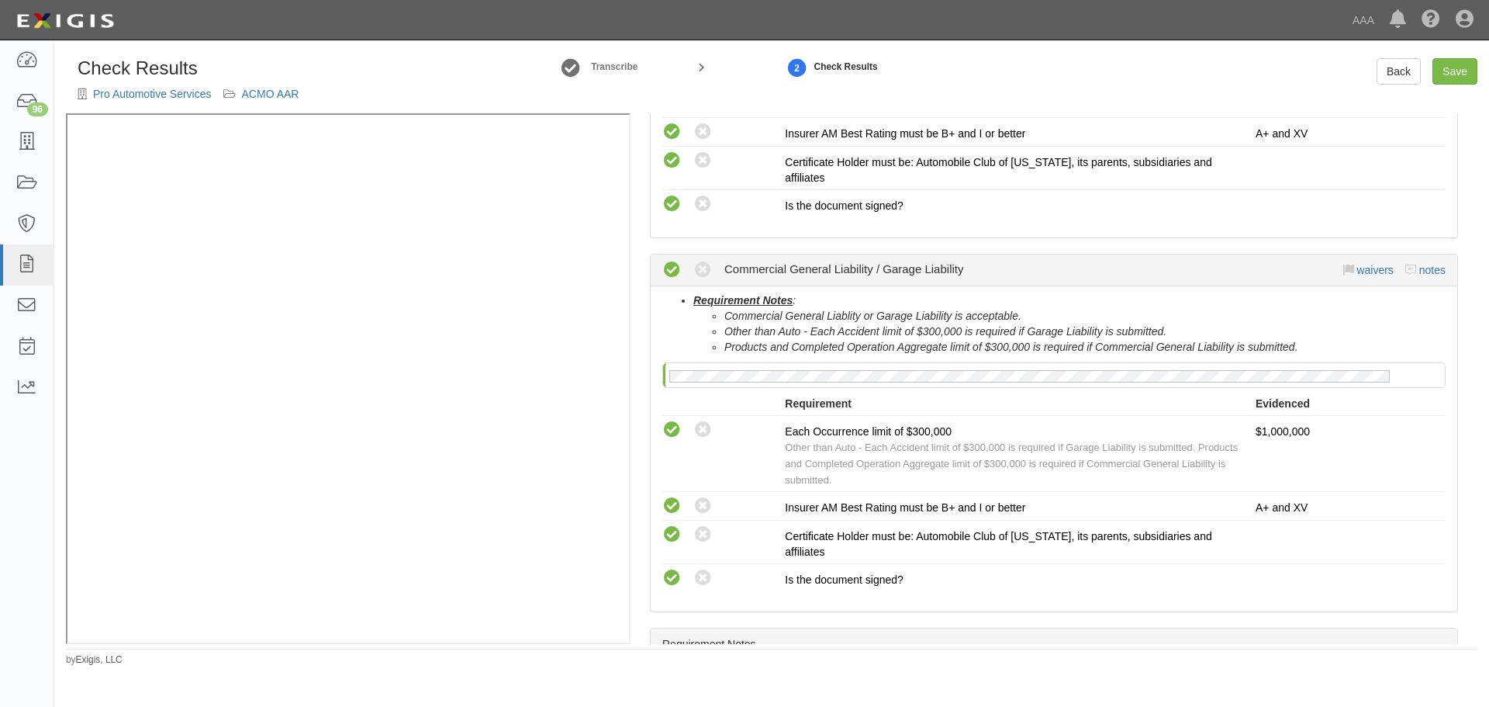
scroll to position [388, 0]
click at [1457, 75] on link "Save" at bounding box center [1455, 71] width 45 height 26
radio input "true"
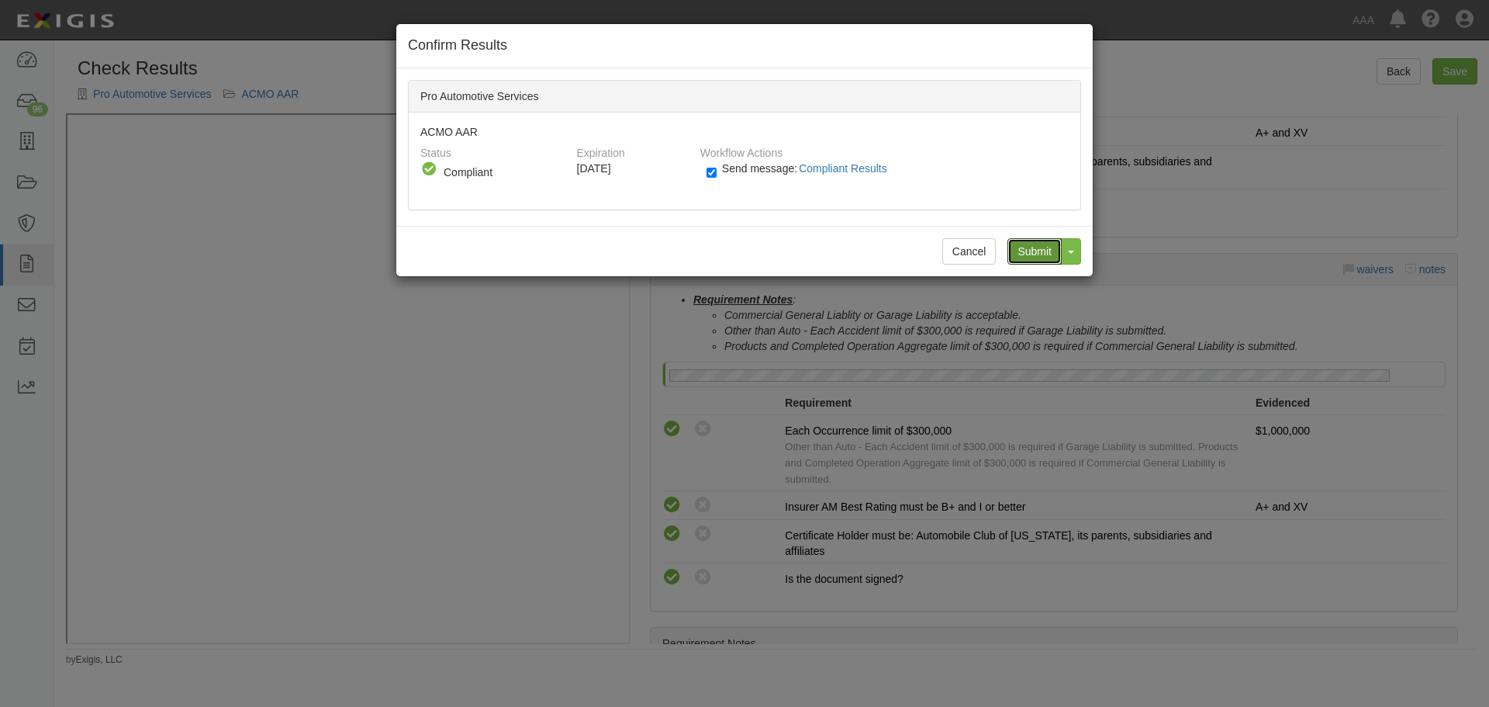
click at [1040, 258] on input "Submit" at bounding box center [1035, 251] width 54 height 26
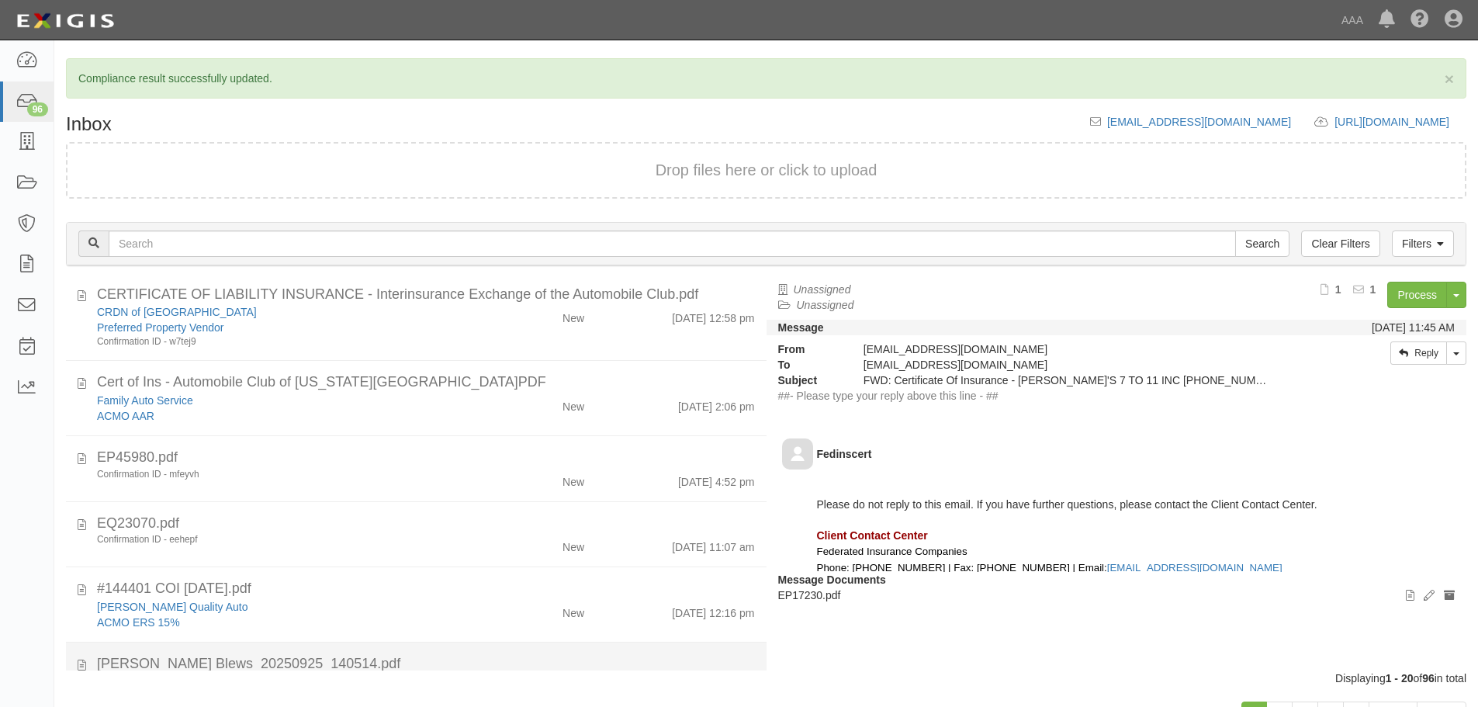
scroll to position [130, 0]
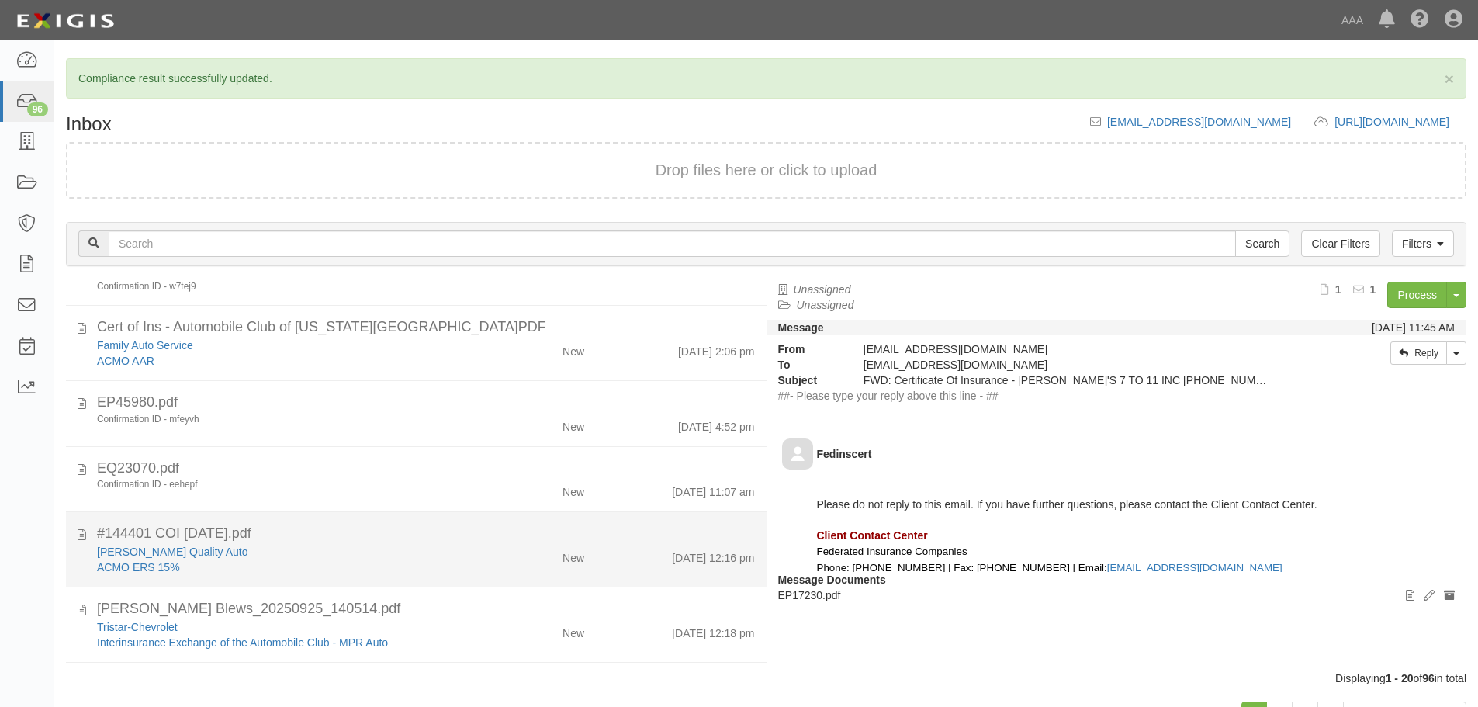
click at [337, 572] on div "ACMO ERS 15%" at bounding box center [284, 567] width 374 height 16
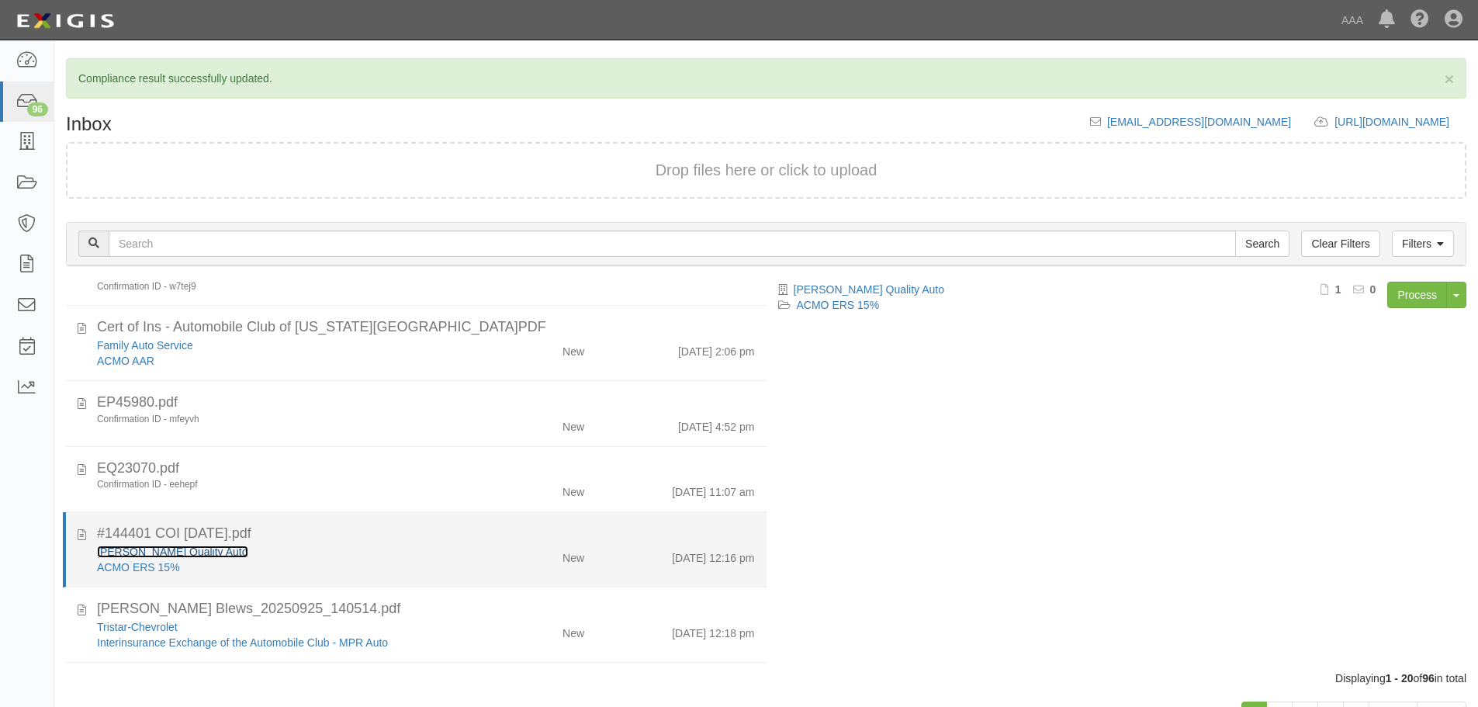
click at [157, 551] on link "[PERSON_NAME] Quality Auto" at bounding box center [172, 551] width 151 height 12
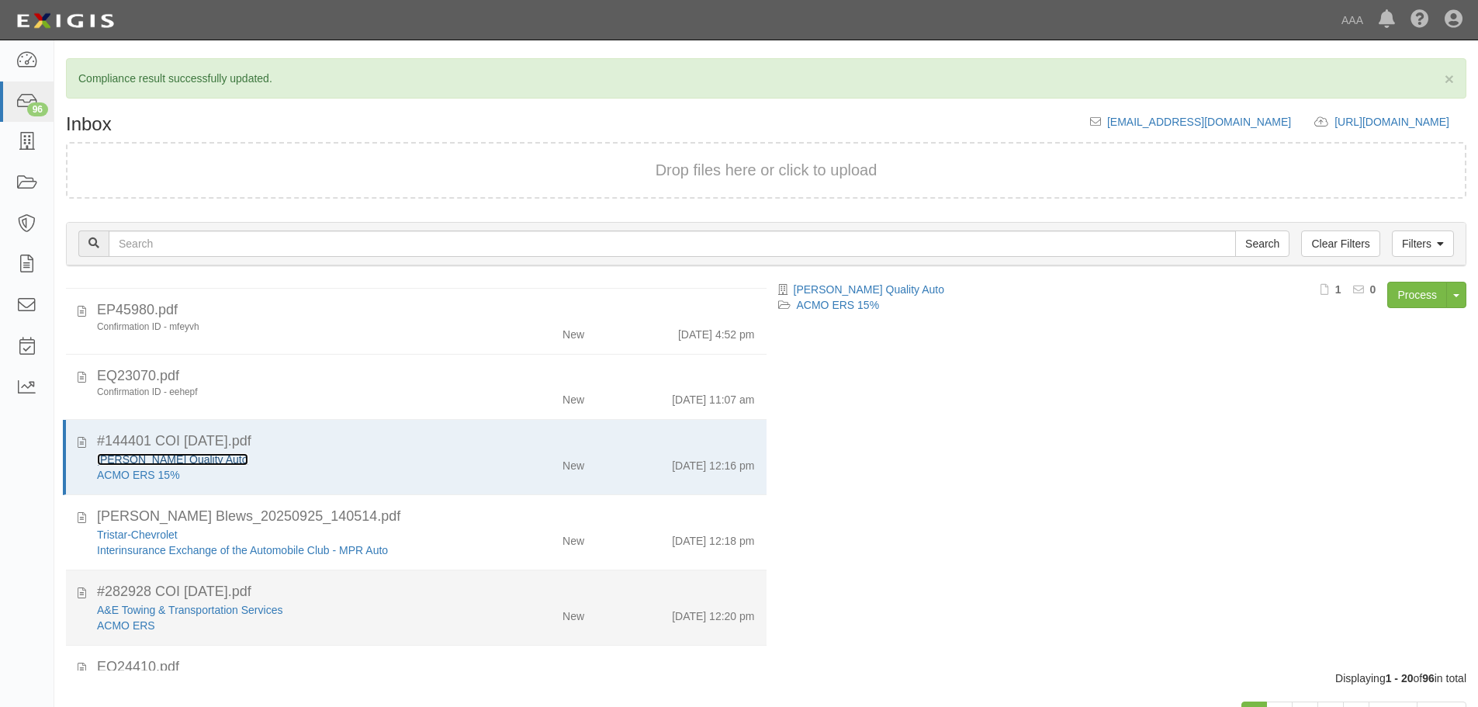
scroll to position [258, 0]
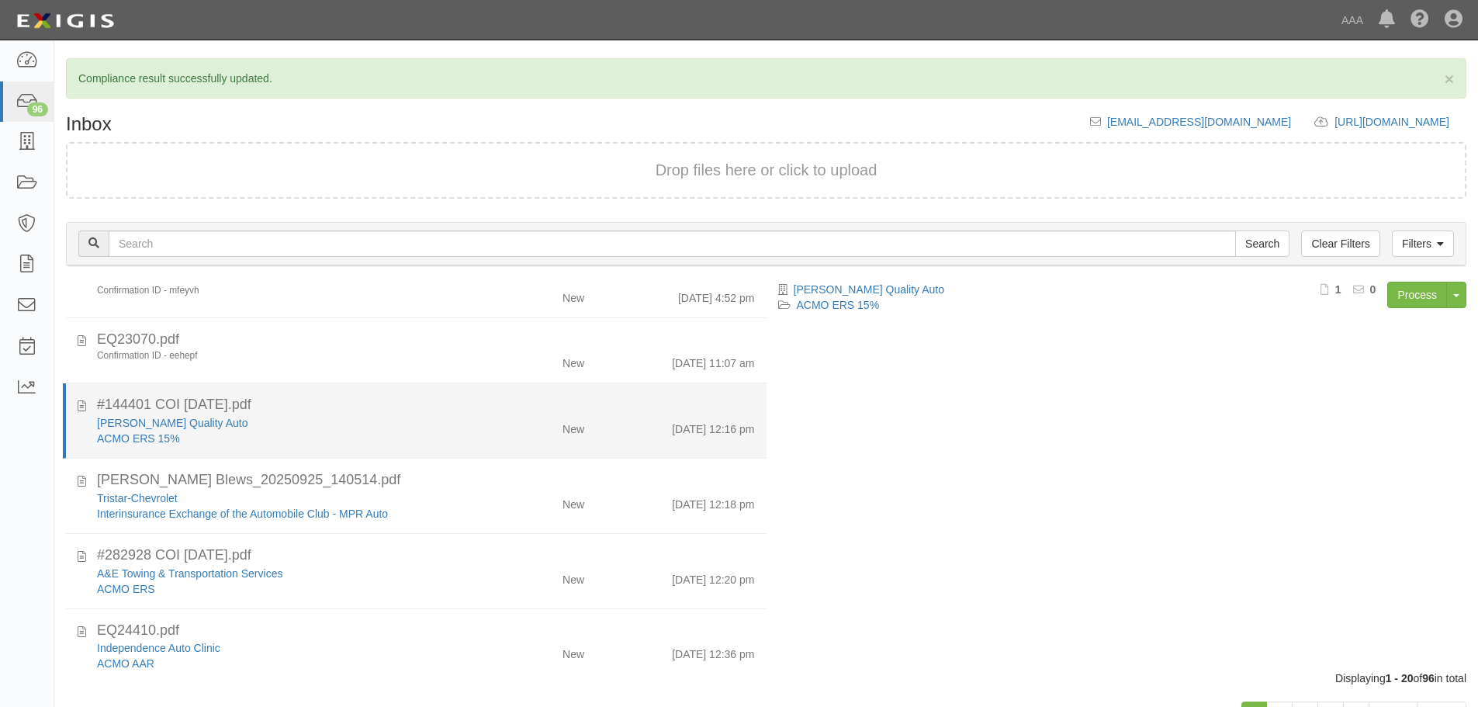
drag, startPoint x: 352, startPoint y: 435, endPoint x: 469, endPoint y: 452, distance: 118.4
click at [357, 437] on div "ACMO ERS 15%" at bounding box center [284, 438] width 374 height 16
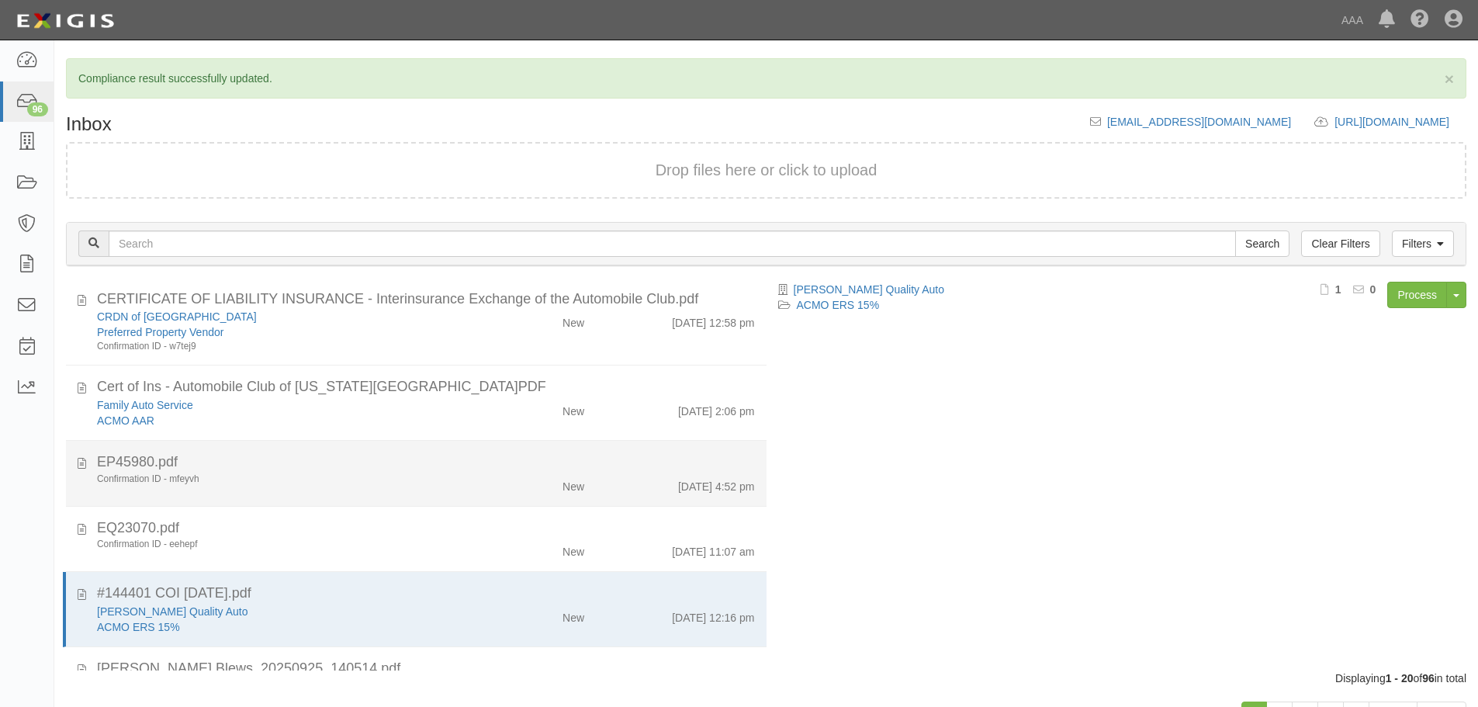
scroll to position [0, 0]
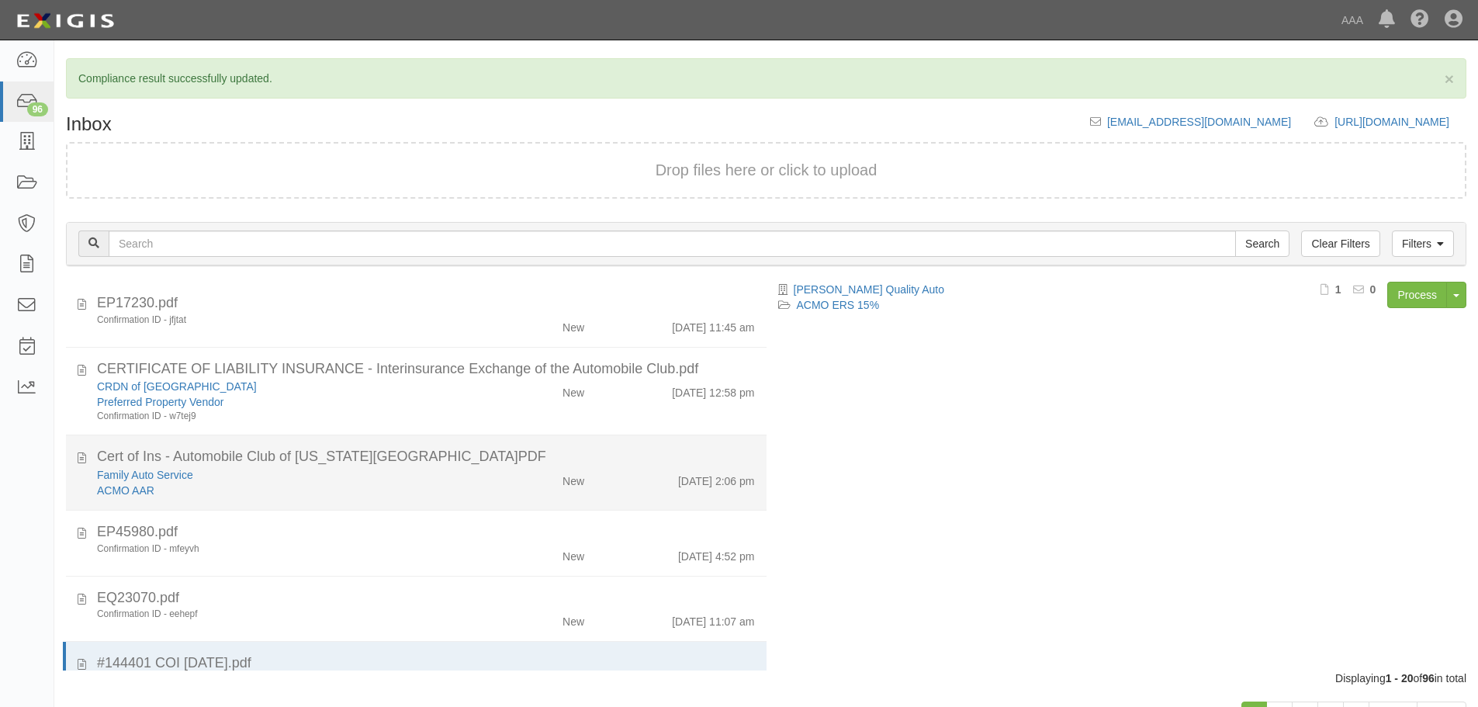
click at [543, 485] on div "New" at bounding box center [538, 478] width 113 height 22
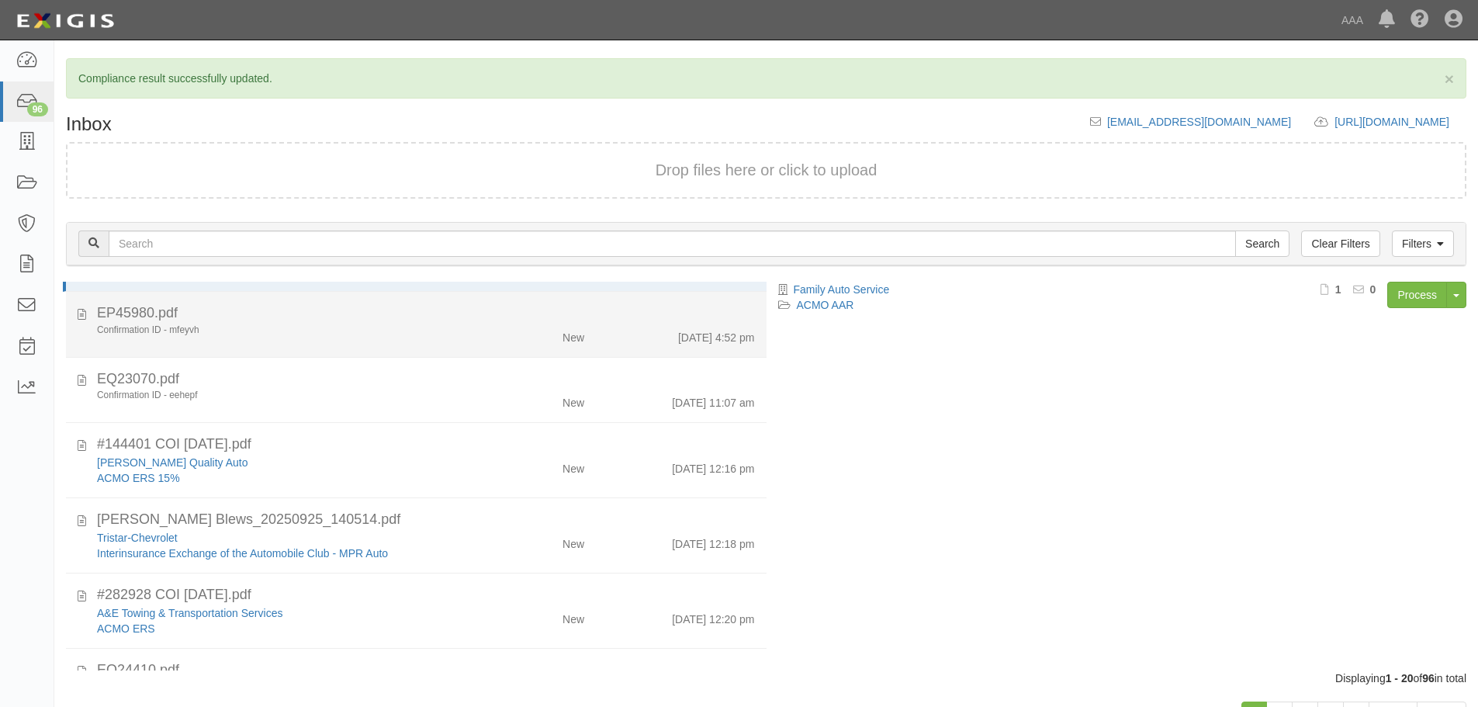
scroll to position [258, 0]
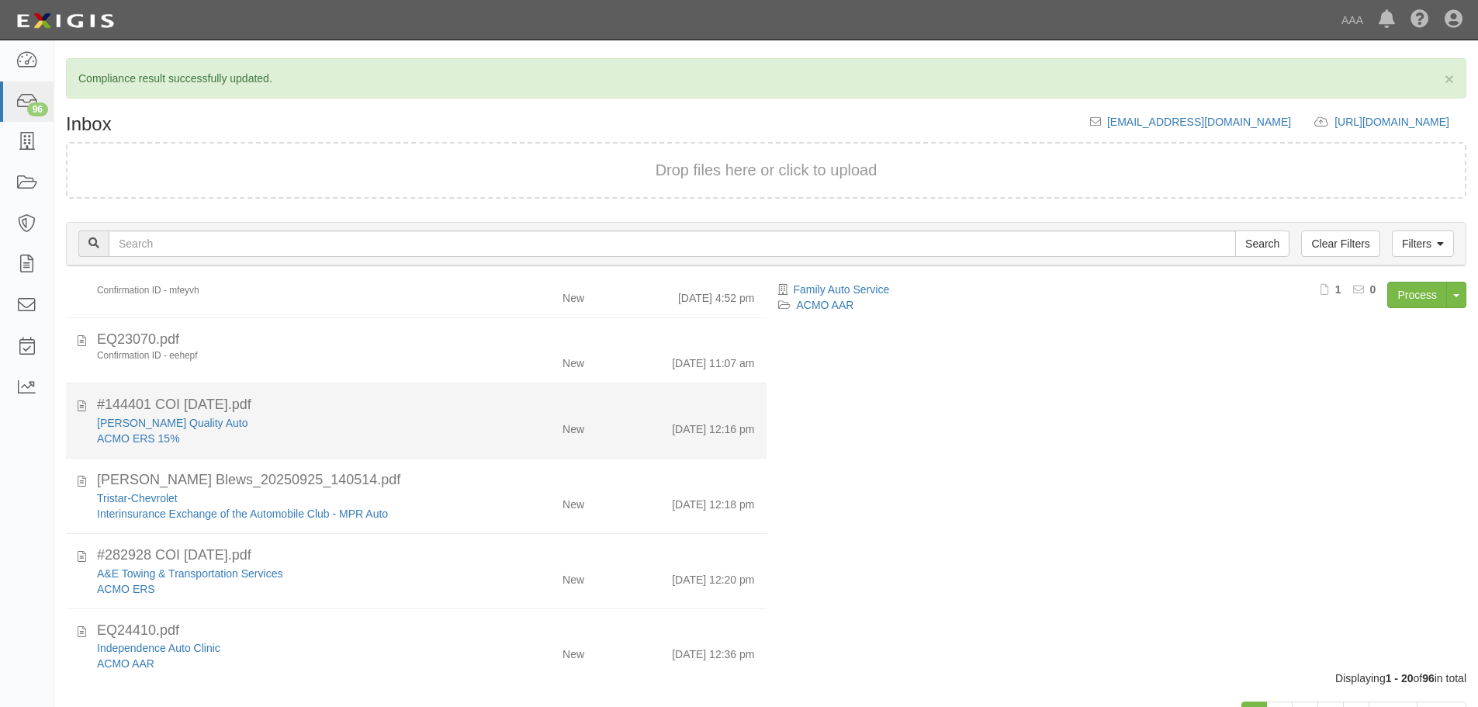
click at [656, 441] on div "Lester's Quality Auto ACMO ERS 15% New 9/26/25 12:16 pm" at bounding box center [425, 430] width 681 height 31
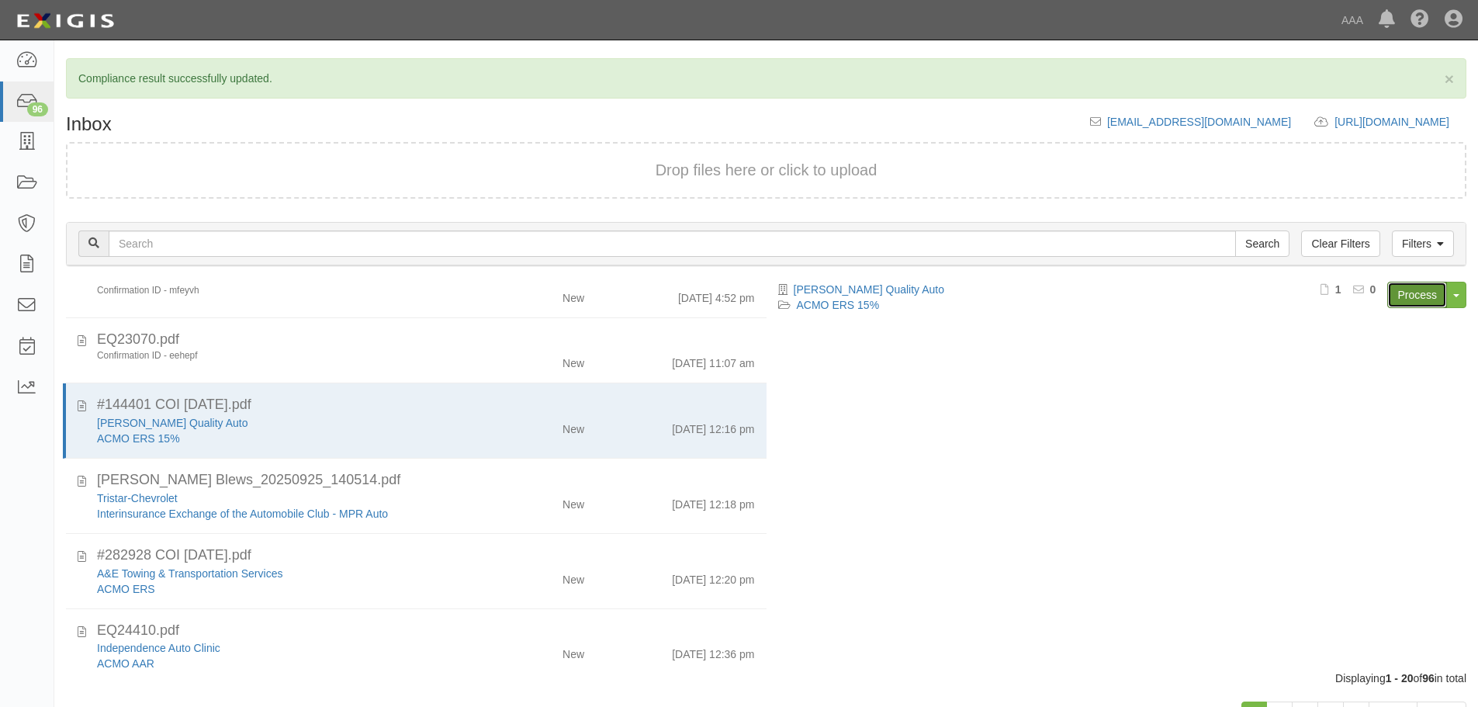
click at [1427, 290] on link "Process" at bounding box center [1417, 295] width 60 height 26
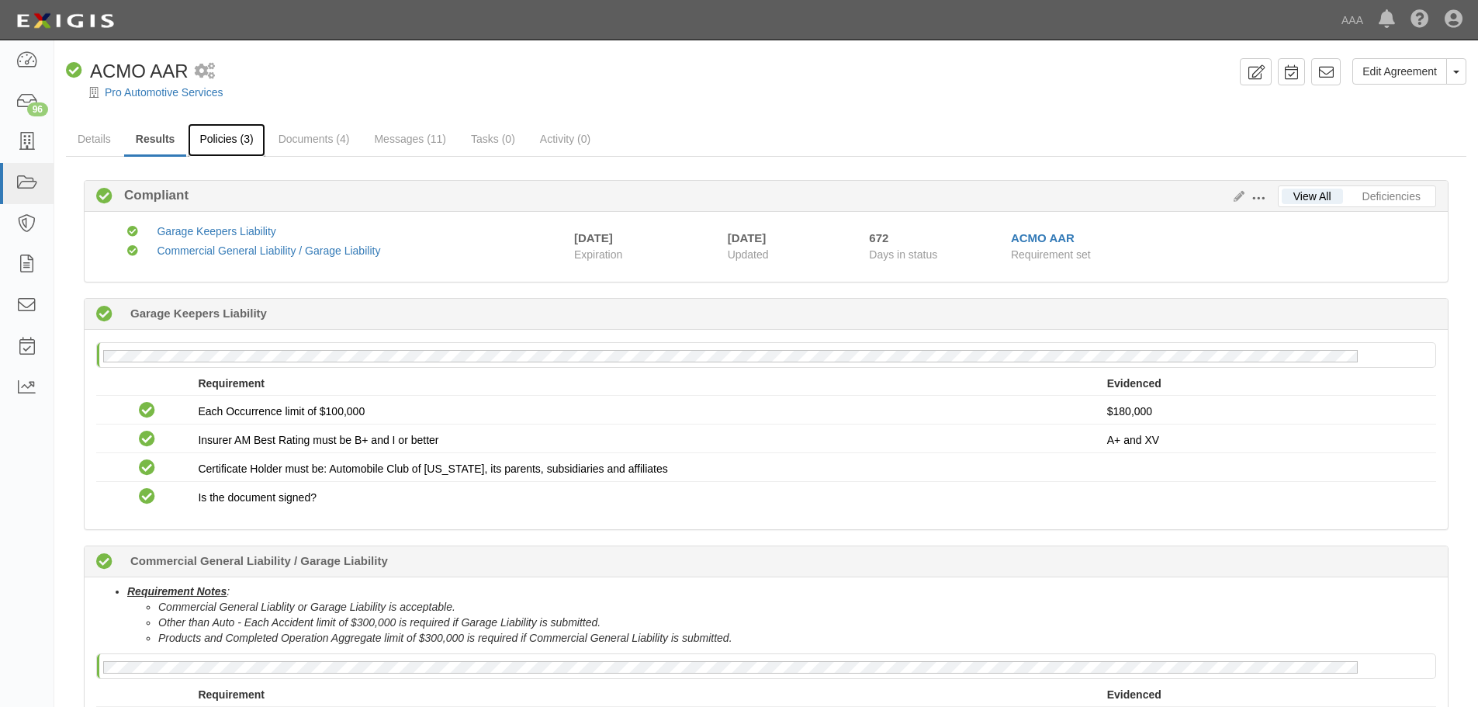
click at [214, 142] on link "Policies (3)" at bounding box center [226, 139] width 77 height 33
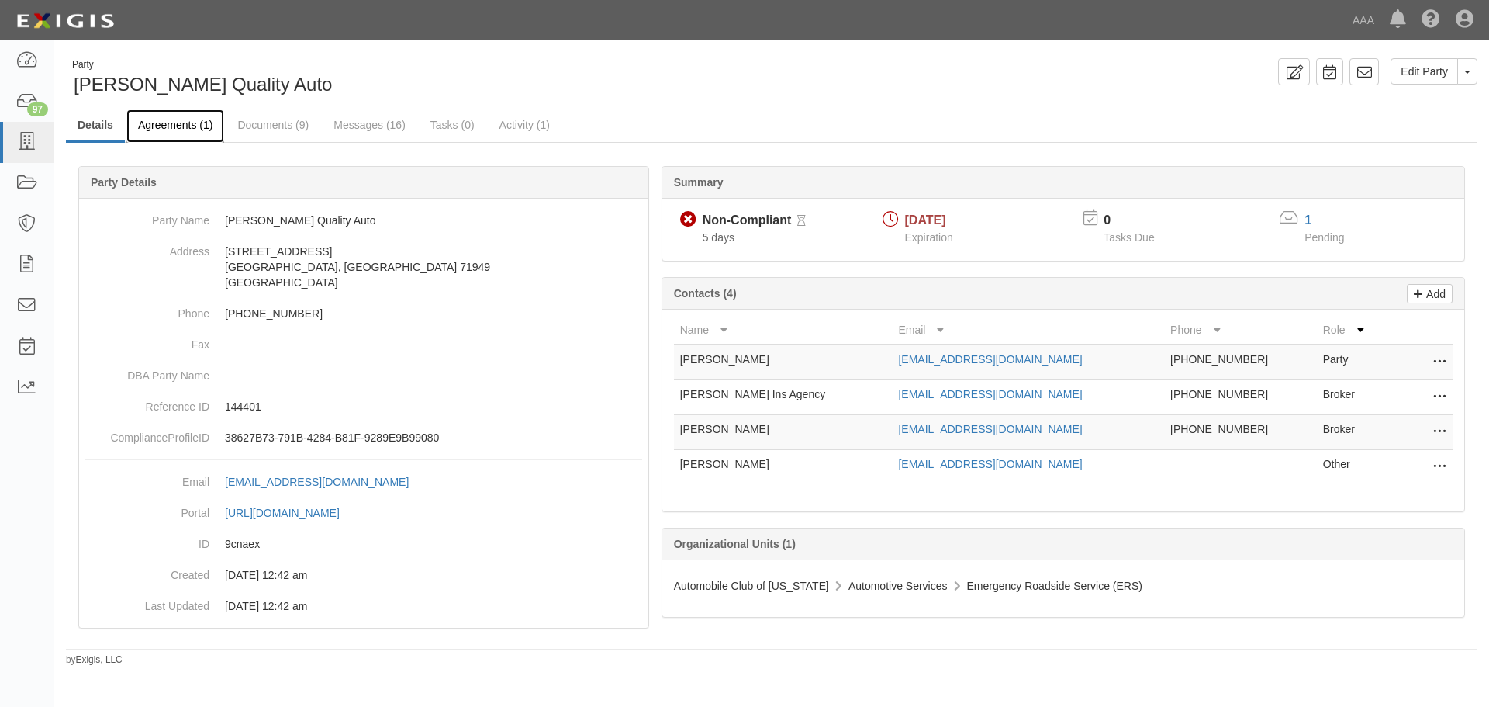
click at [184, 124] on link "Agreements (1)" at bounding box center [175, 125] width 98 height 33
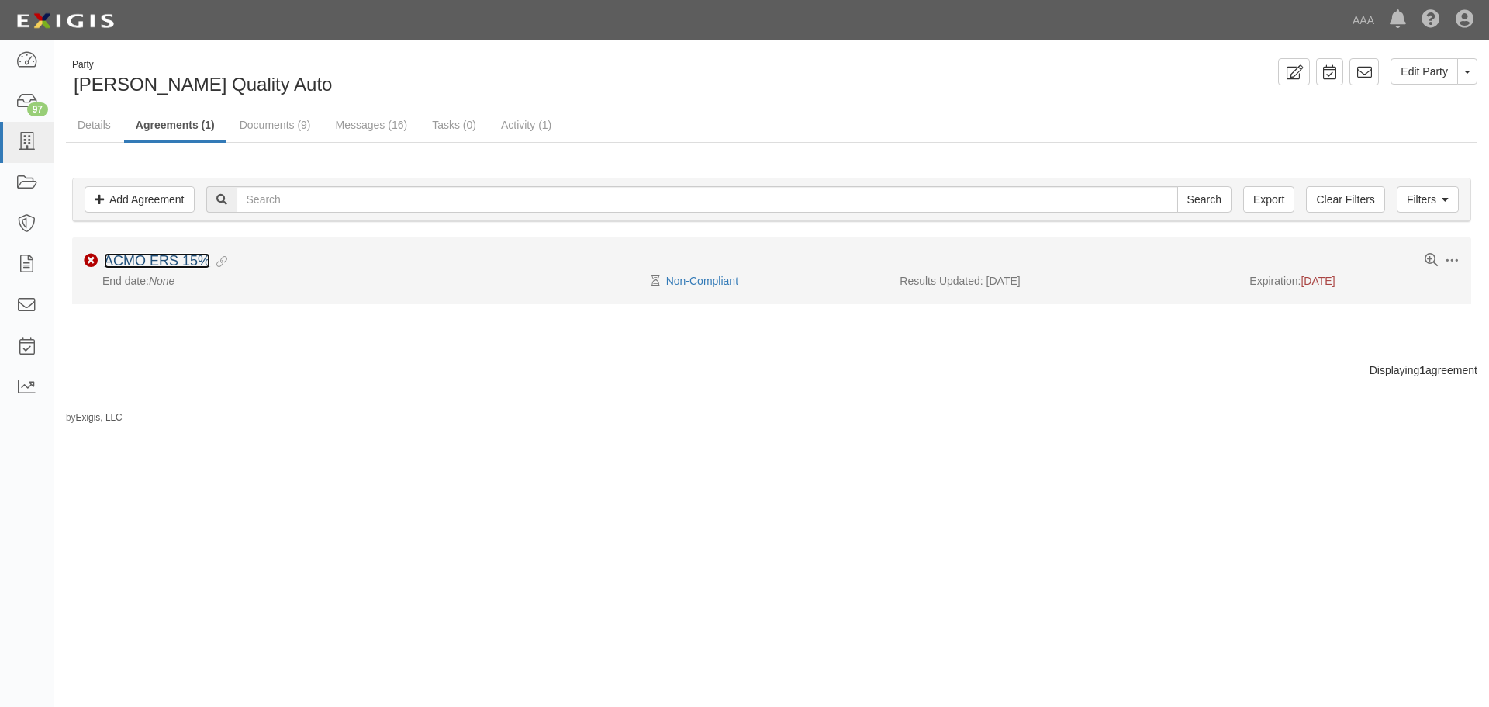
click at [152, 262] on link "ACMO ERS 15%" at bounding box center [157, 261] width 106 height 16
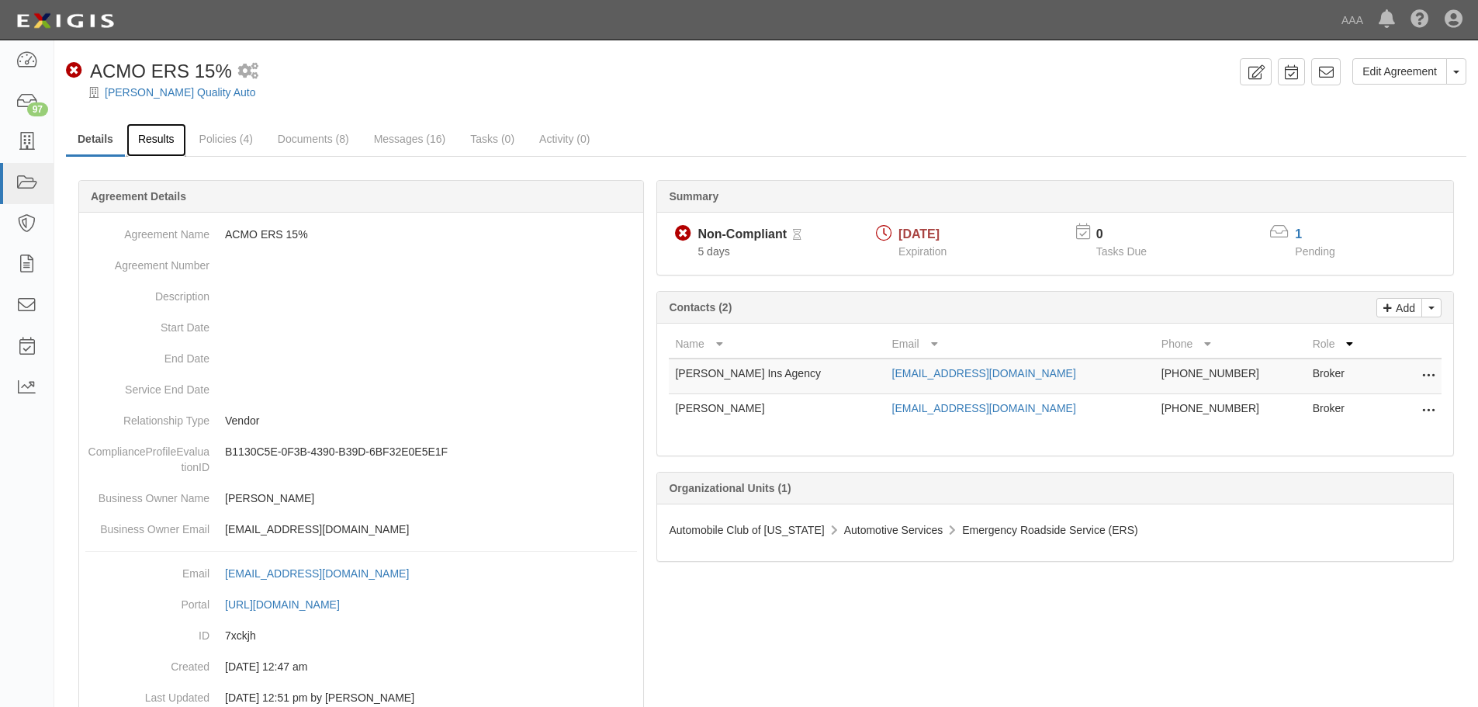
click at [170, 143] on link "Results" at bounding box center [156, 139] width 60 height 33
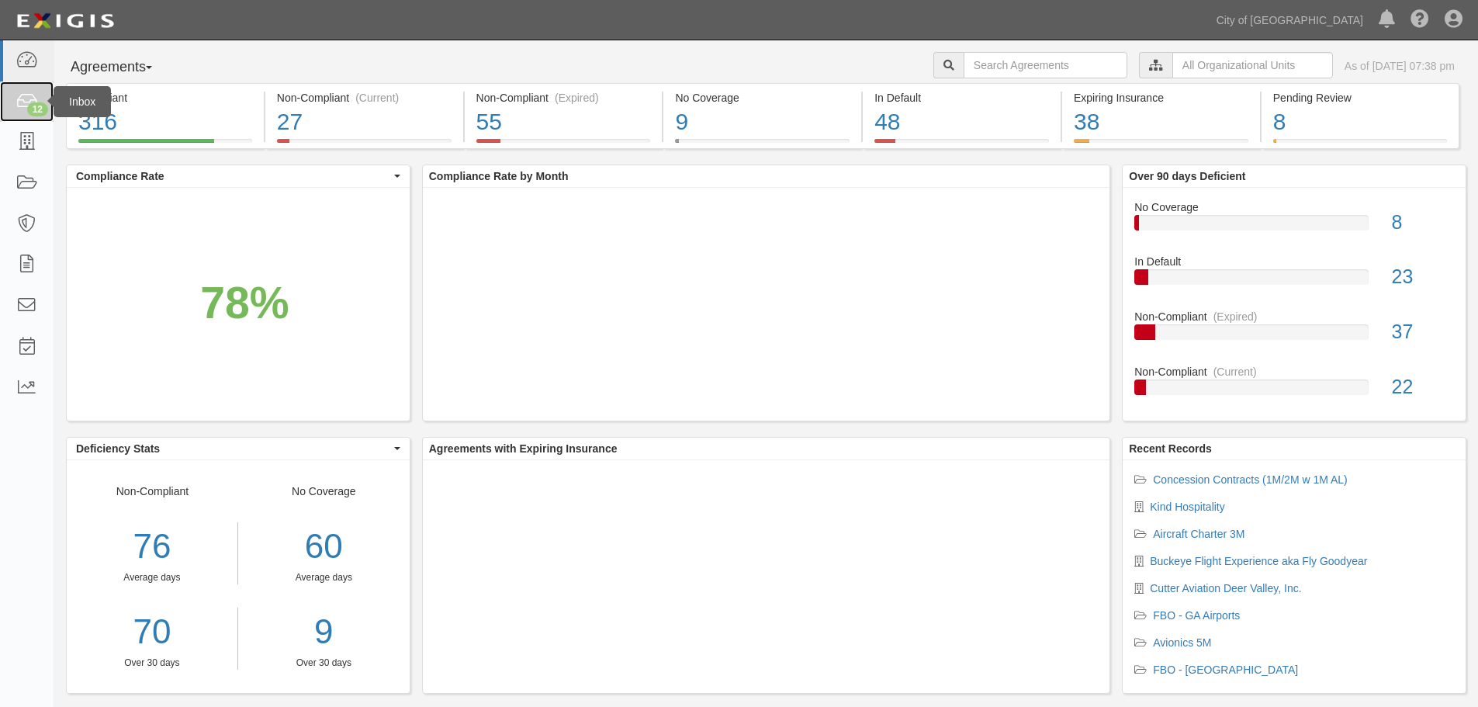
click at [24, 101] on icon at bounding box center [27, 102] width 22 height 18
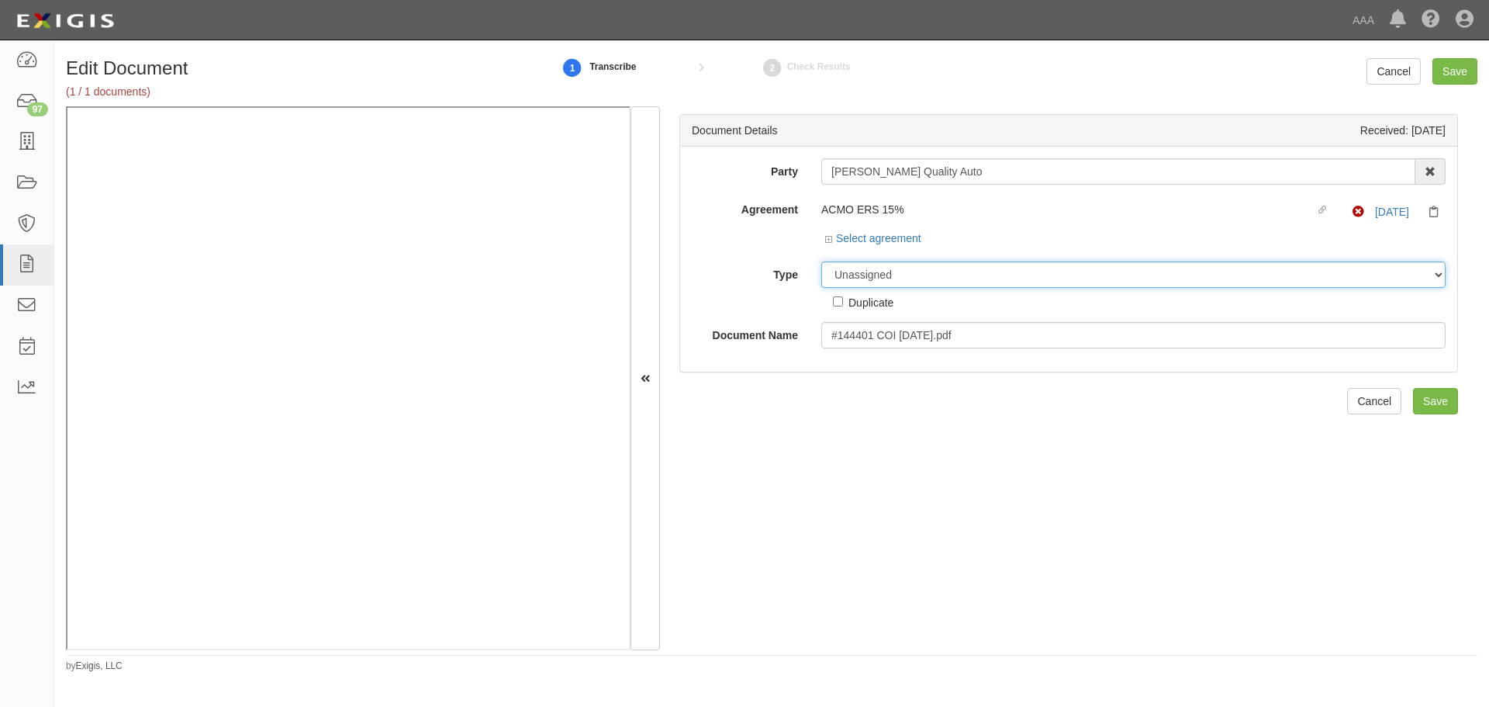
click at [839, 268] on select "Unassigned Binder Cancellation Notice Certificate Contract Endorsement Insuranc…" at bounding box center [1133, 274] width 624 height 26
select select "CertificateDetail"
click at [821, 261] on select "Unassigned Binder Cancellation Notice Certificate Contract Endorsement Insuranc…" at bounding box center [1133, 274] width 624 height 26
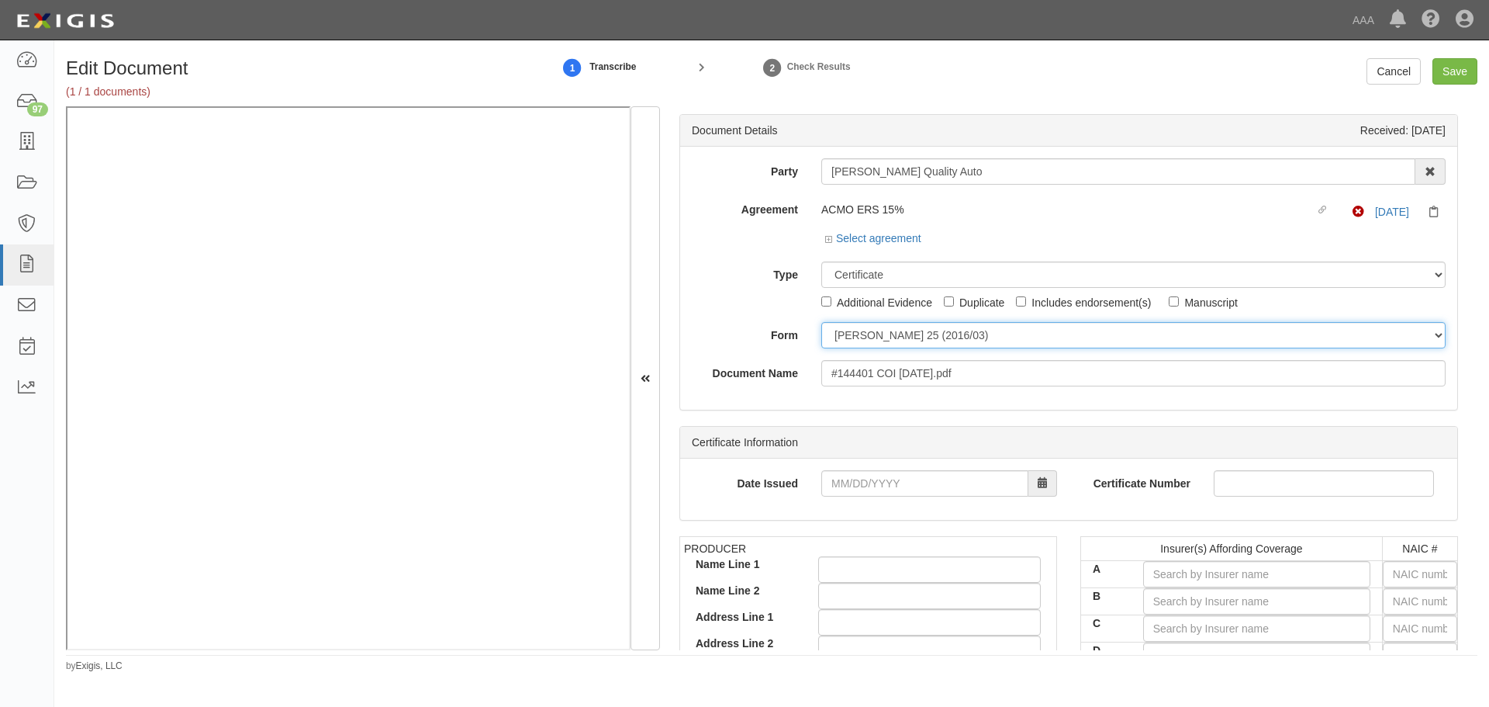
click at [876, 339] on select "ACORD 25 (2016/03) ACORD 101 ACORD 855 NY (2014/05) General" at bounding box center [1133, 335] width 624 height 26
select select "GeneralFormDetail"
click at [821, 322] on select "ACORD 25 (2016/03) ACORD 101 ACORD 855 NY (2014/05) General" at bounding box center [1133, 335] width 624 height 26
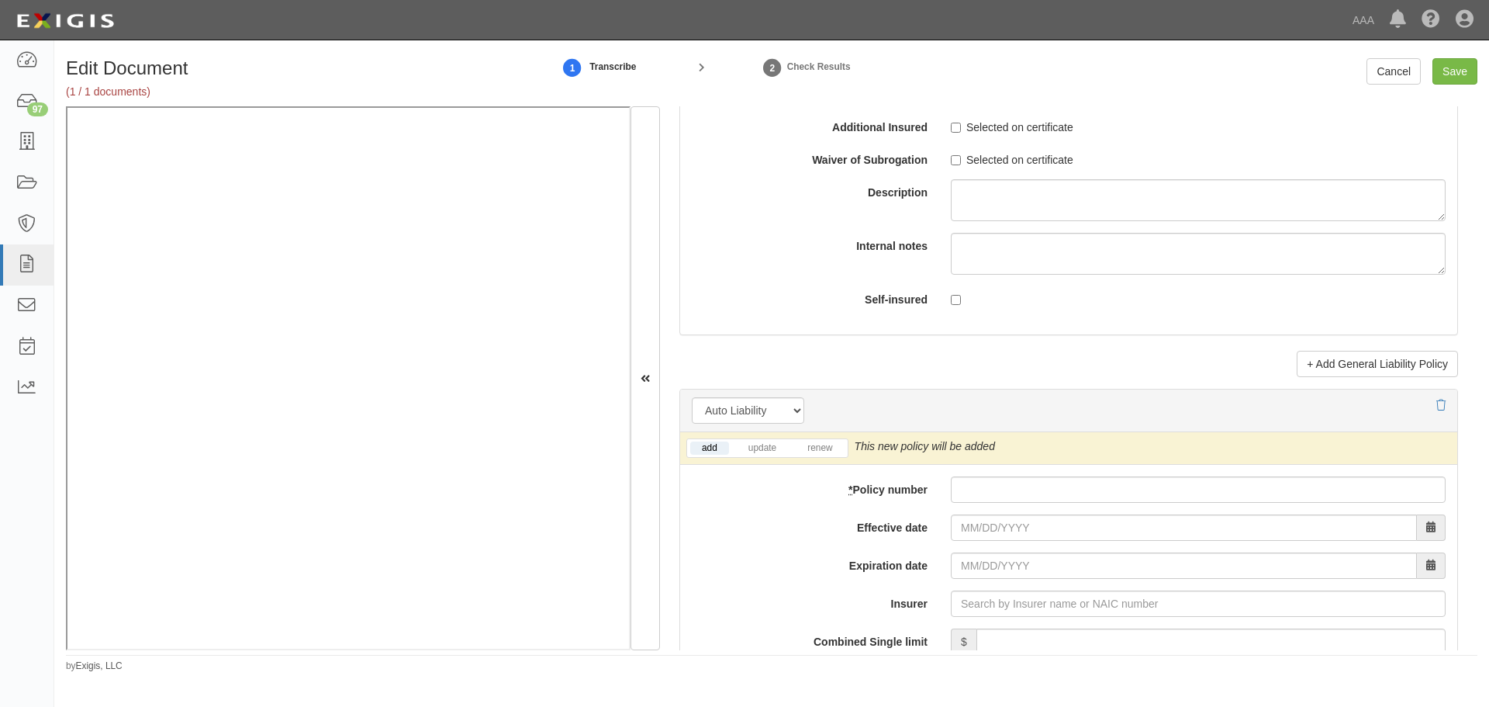
scroll to position [2069, 0]
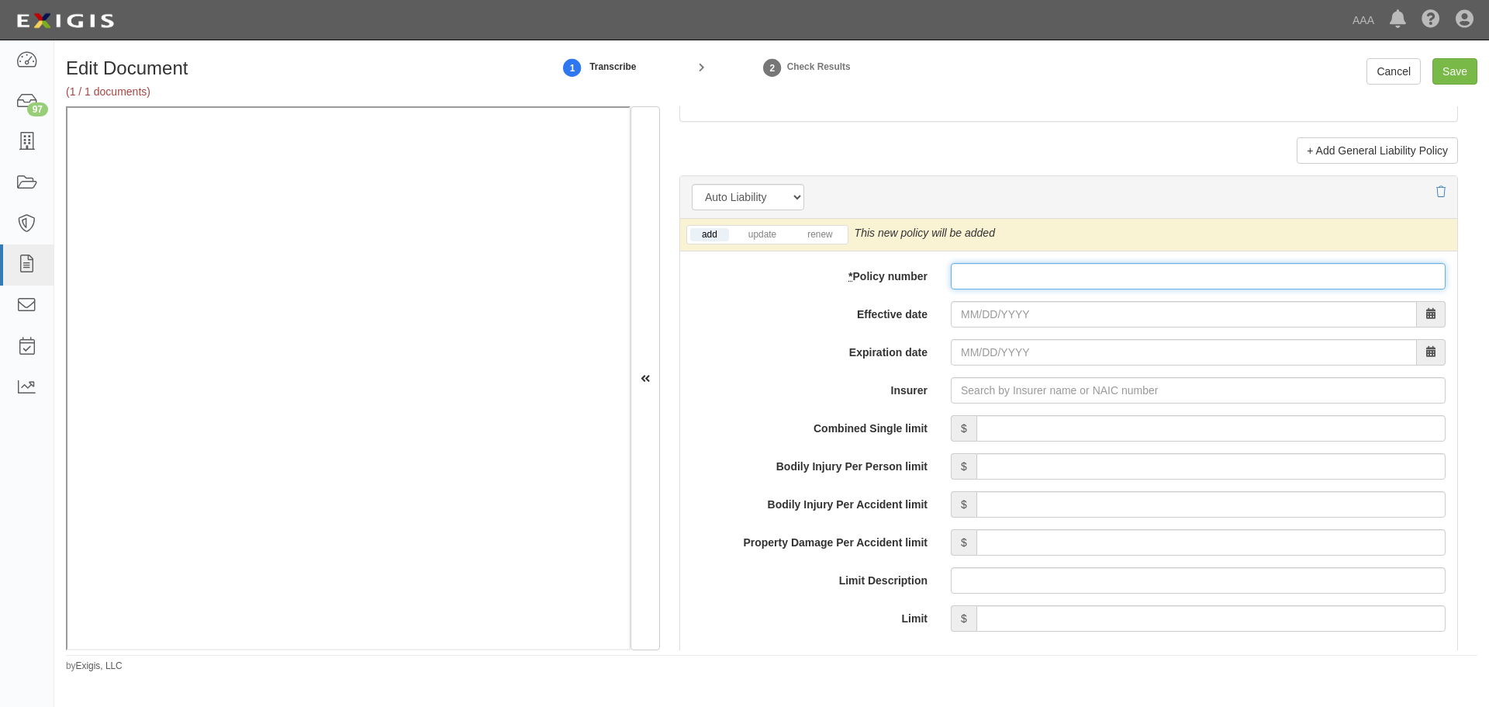
drag, startPoint x: 1103, startPoint y: 275, endPoint x: 1072, endPoint y: 285, distance: 32.9
click at [1097, 282] on input "* Policy number" at bounding box center [1198, 276] width 495 height 26
paste input "604851695"
type input "604851695"
click at [823, 240] on link "renew" at bounding box center [820, 234] width 48 height 13
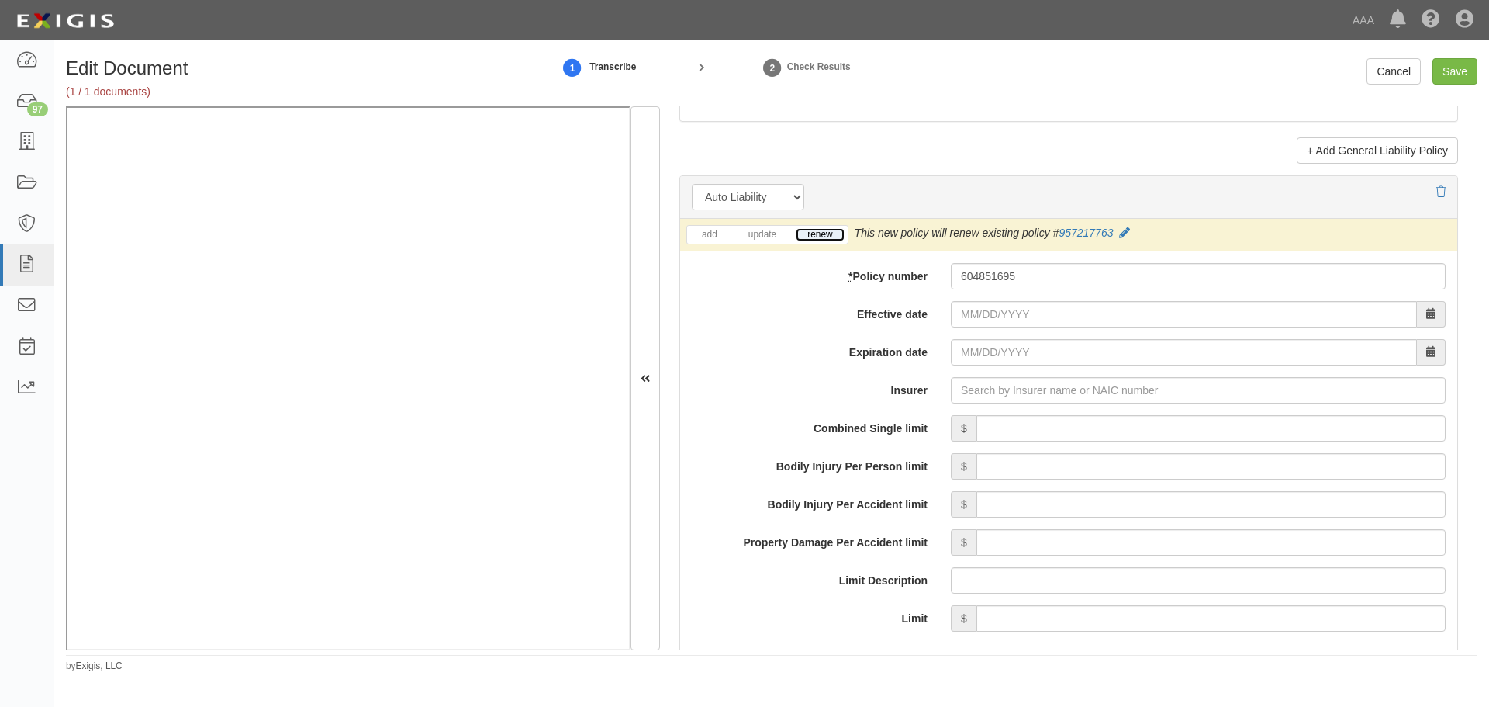
click at [823, 240] on link "renew" at bounding box center [820, 234] width 48 height 13
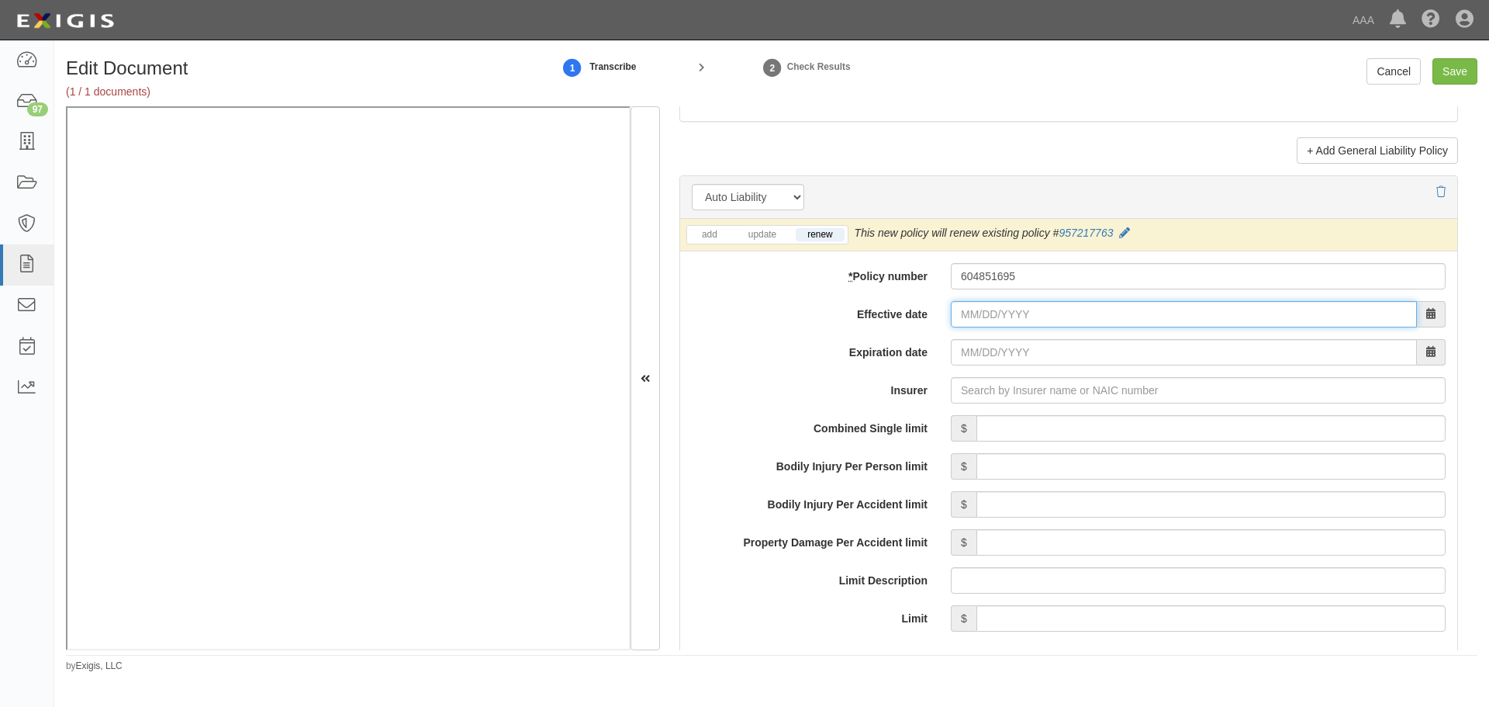
click at [1010, 320] on input "Effective date" at bounding box center [1184, 314] width 466 height 26
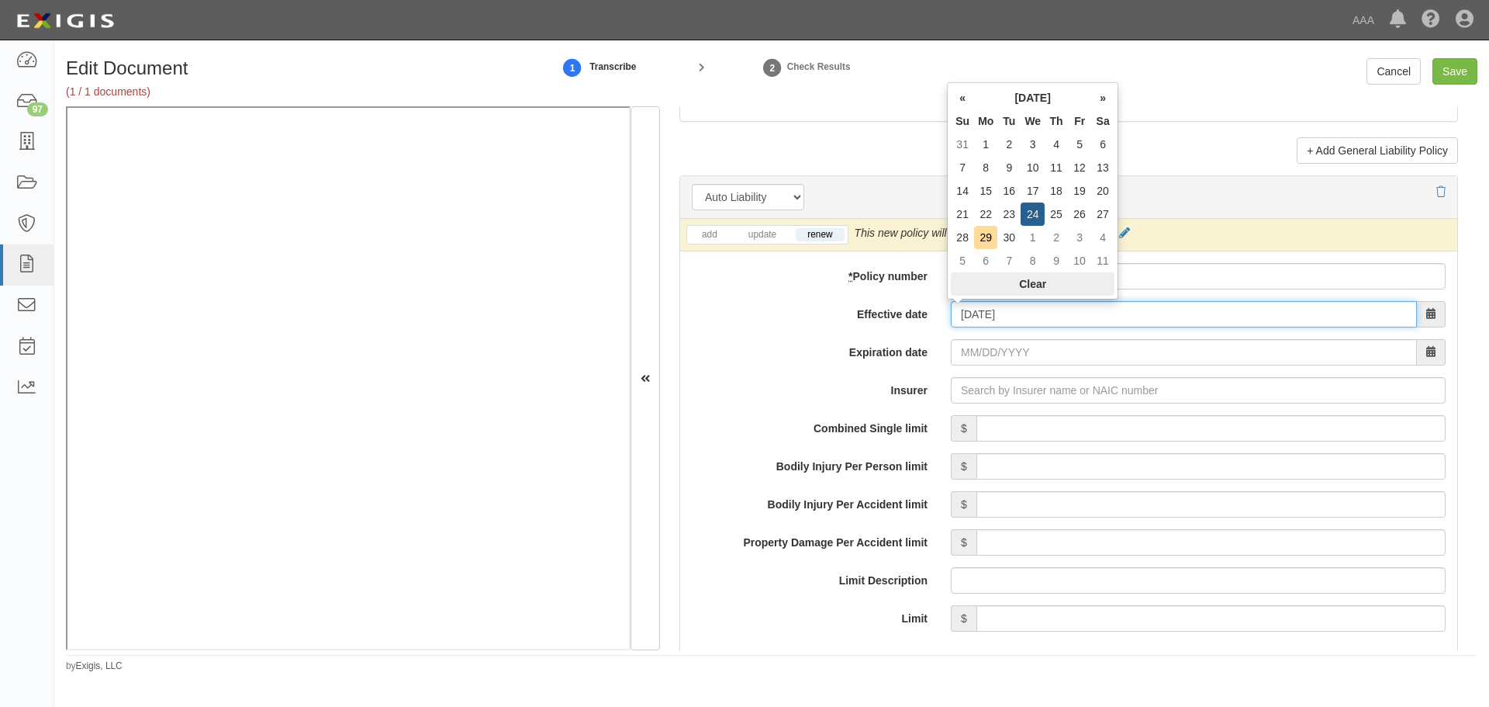
type input "09/24/2025"
type input "[DATE]"
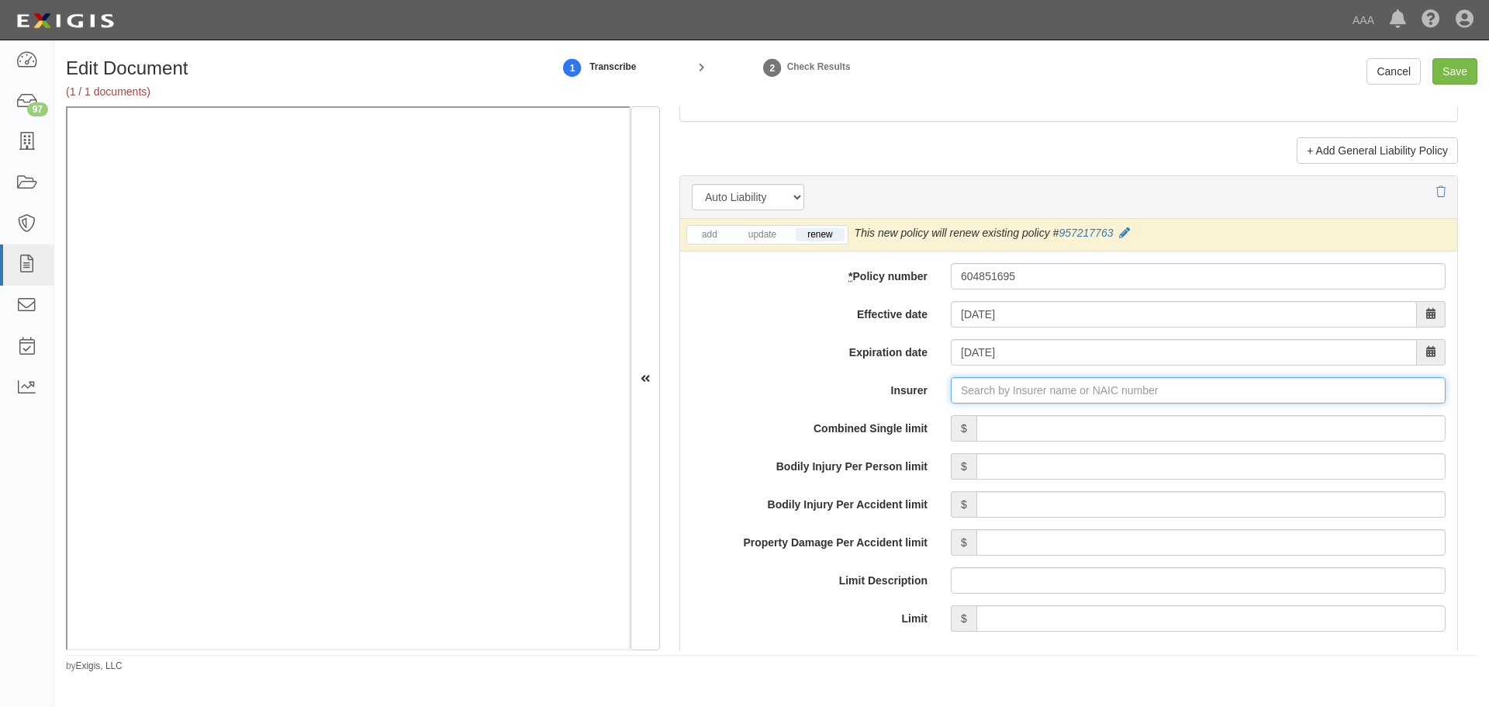
type input "21st Century Advantage Insurance Company (25232) NR Rating"
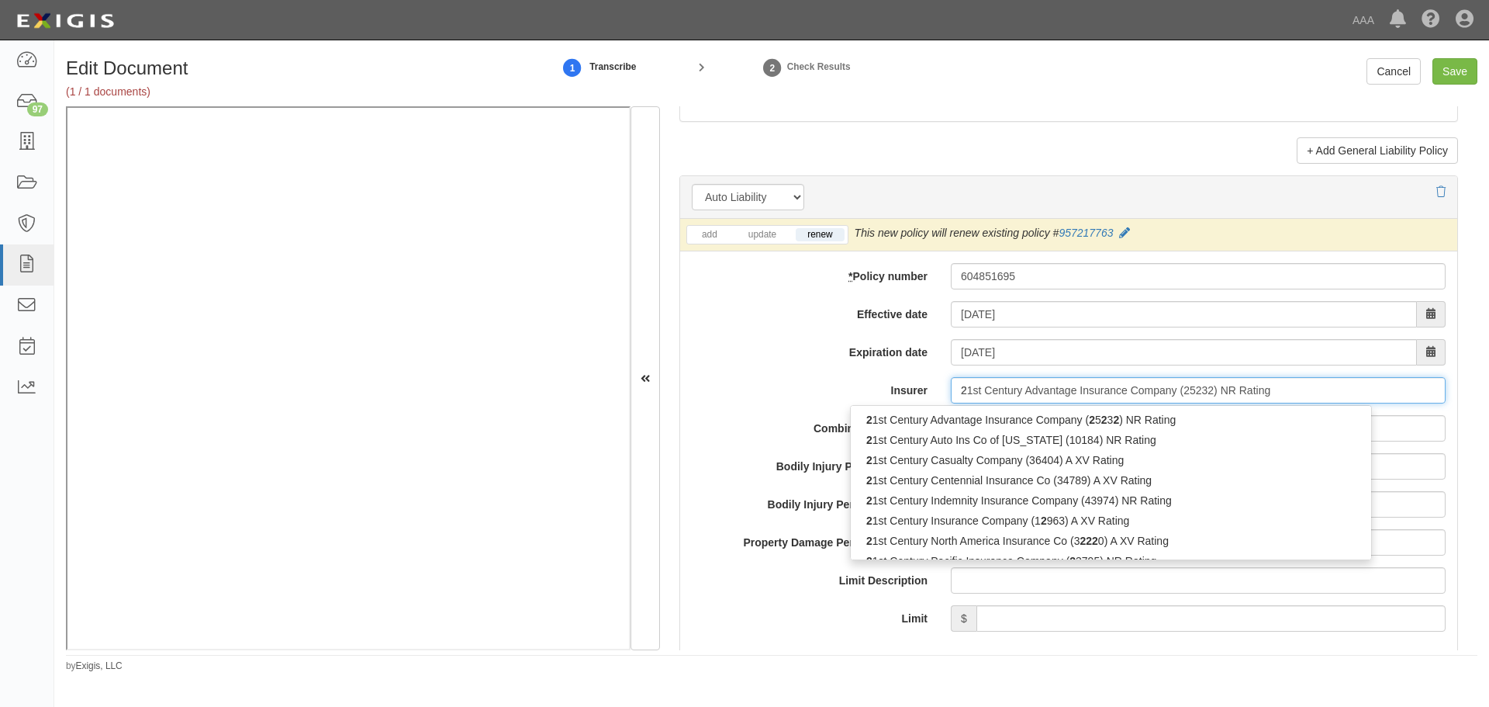
type input "21"
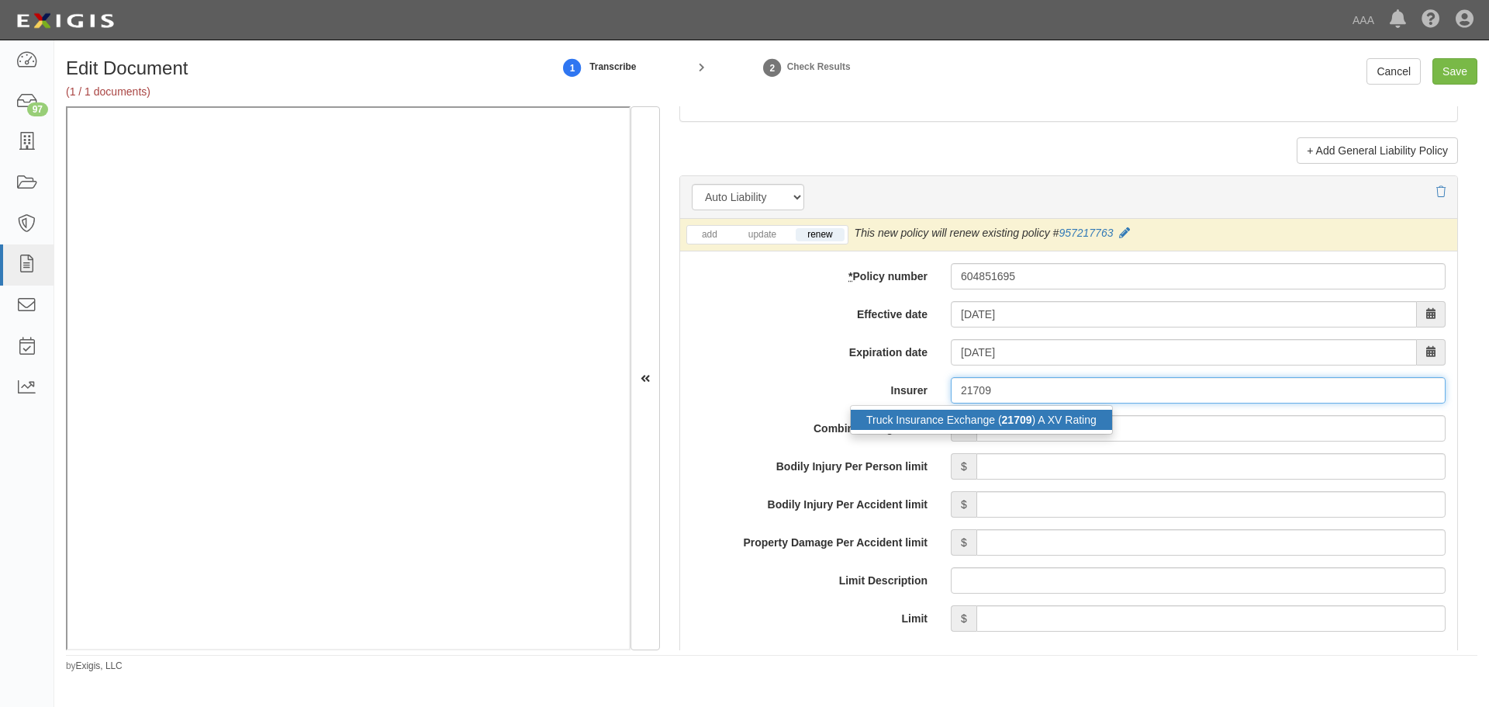
click at [1007, 415] on strong "21709" at bounding box center [1017, 419] width 30 height 12
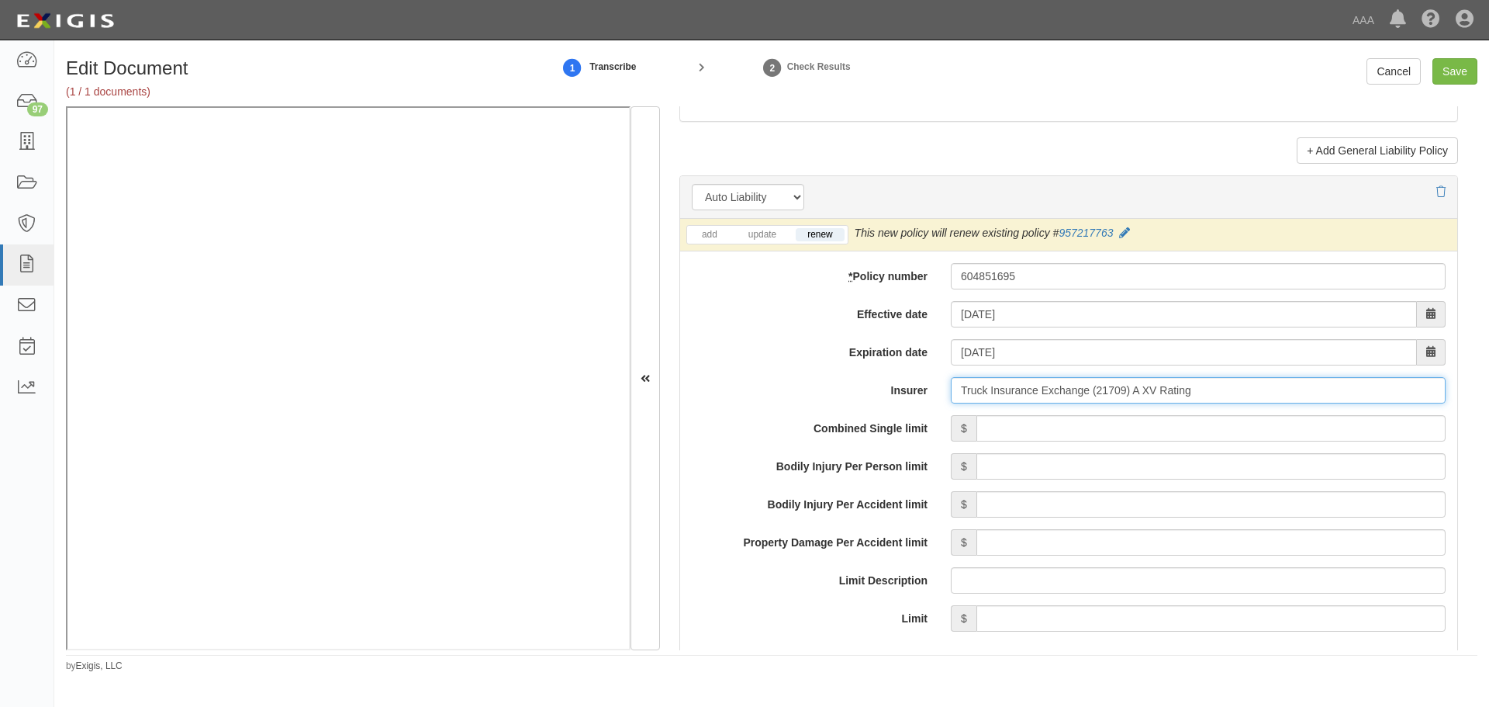
type input "Truck Insurance Exchange (21709) A XV Rating"
click at [1015, 434] on input "Combined Single limit" at bounding box center [1211, 428] width 469 height 26
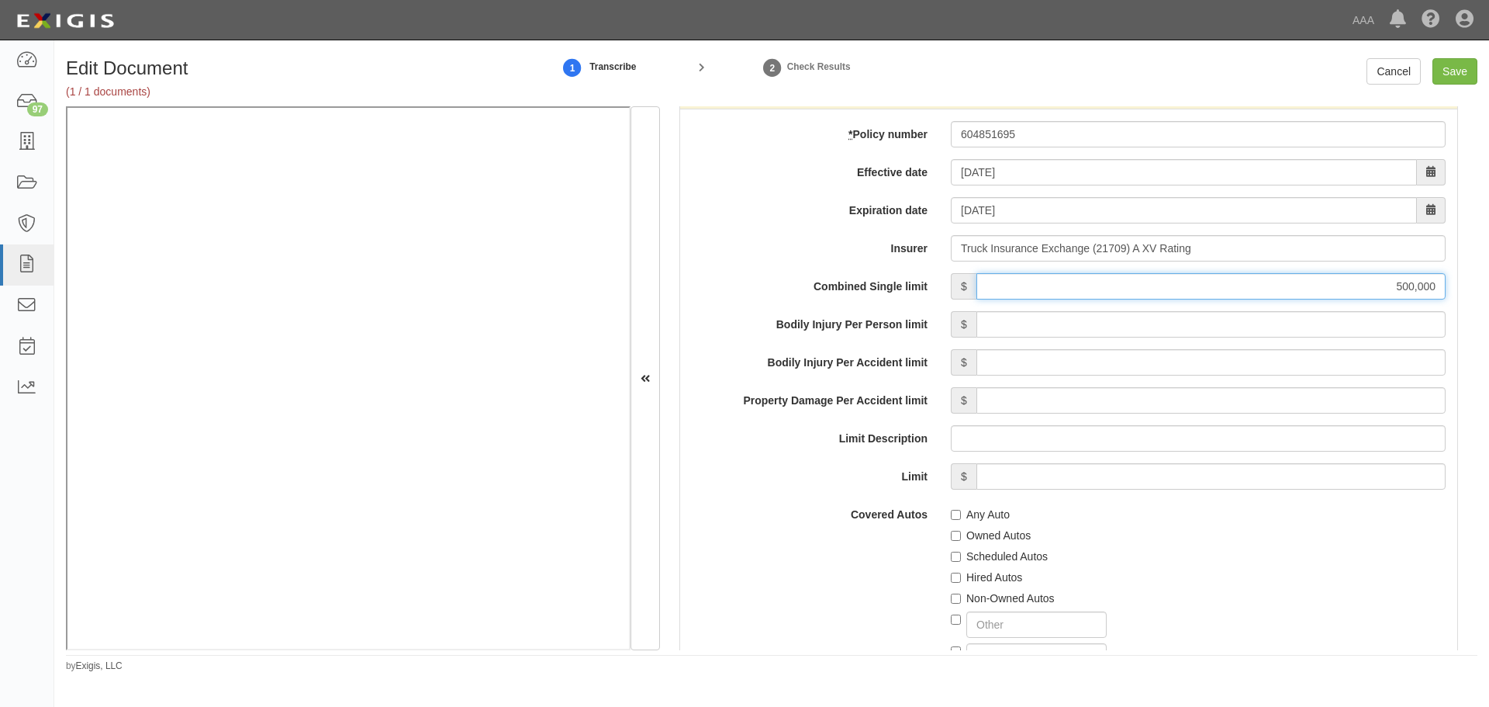
scroll to position [2327, 0]
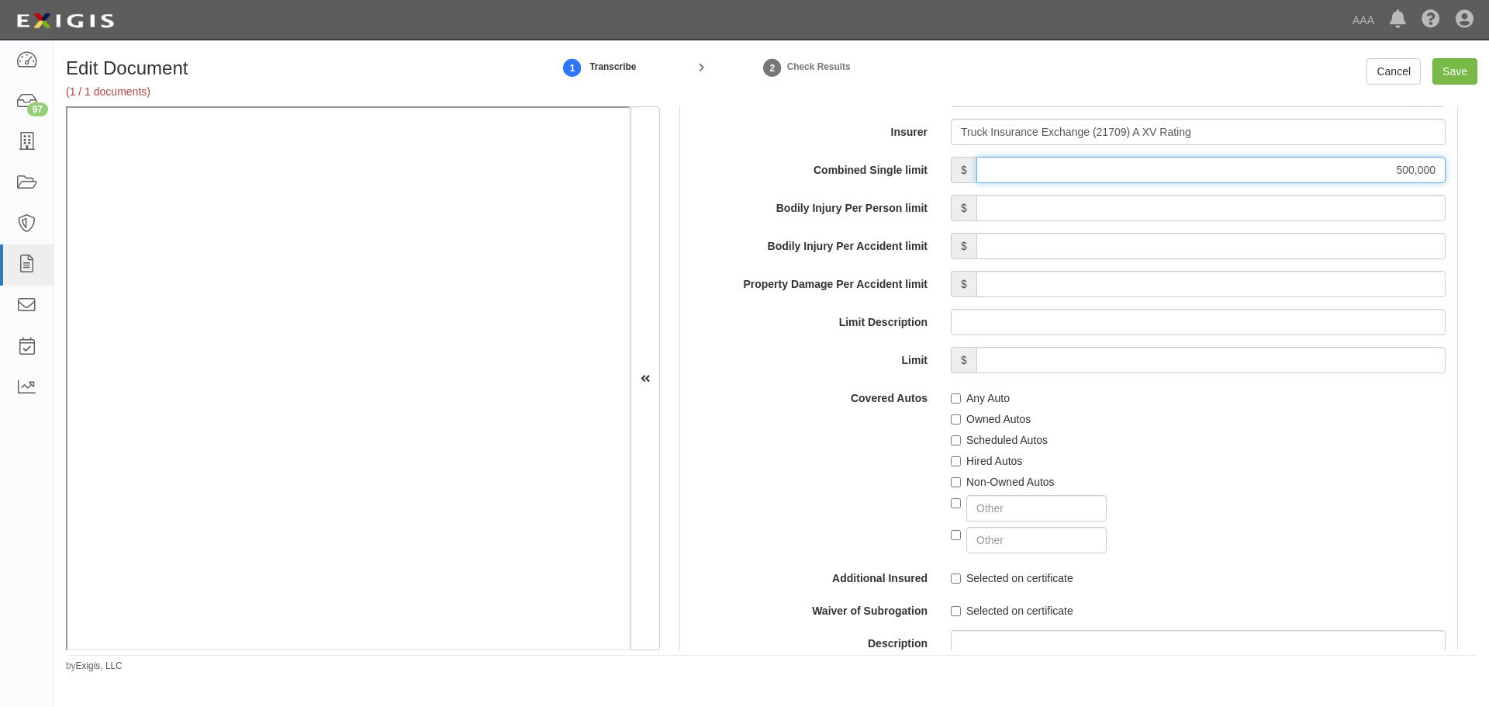
type input "500,000"
click at [966, 388] on div "Any Auto" at bounding box center [1198, 395] width 495 height 21
click at [976, 392] on label "Any Auto" at bounding box center [980, 398] width 59 height 16
click at [961, 393] on input "Any Auto" at bounding box center [956, 398] width 10 height 10
checkbox input "true"
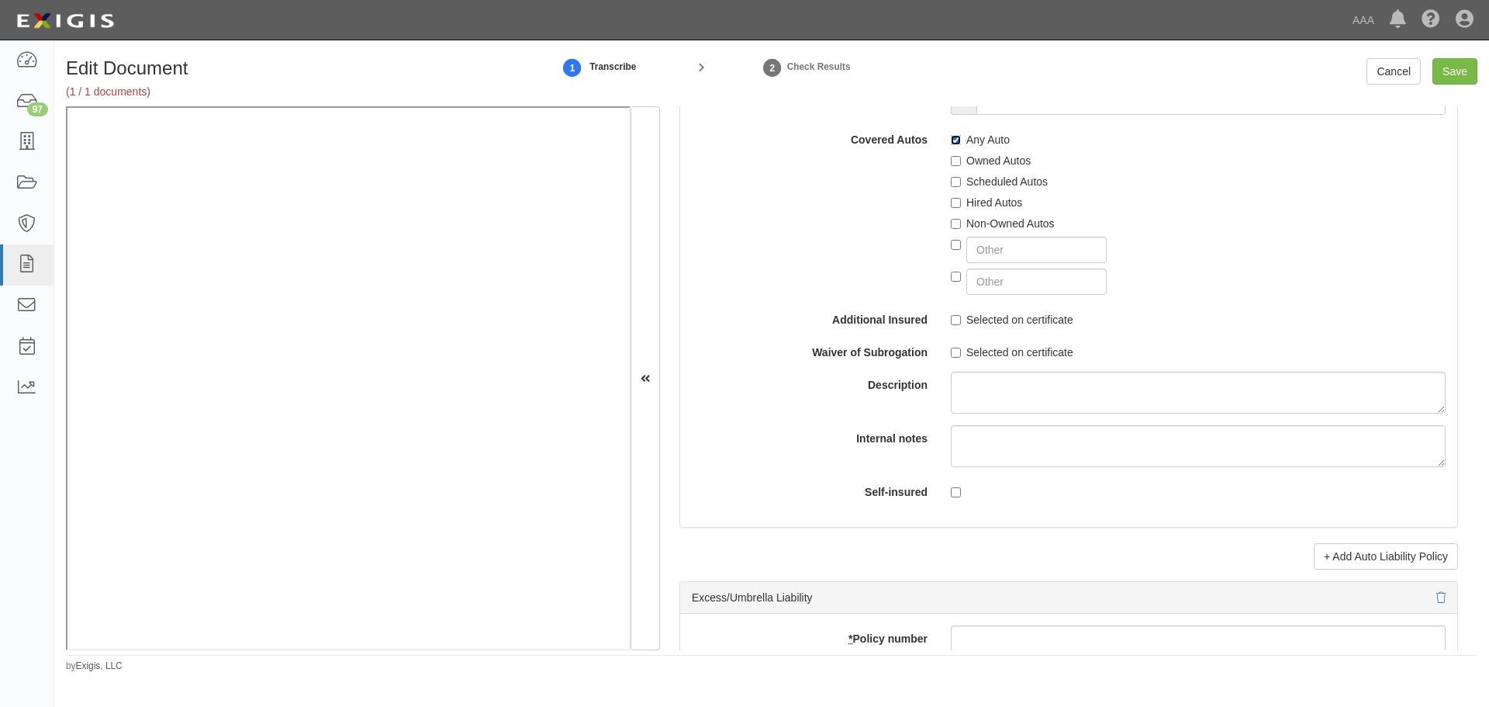
scroll to position [2456, 0]
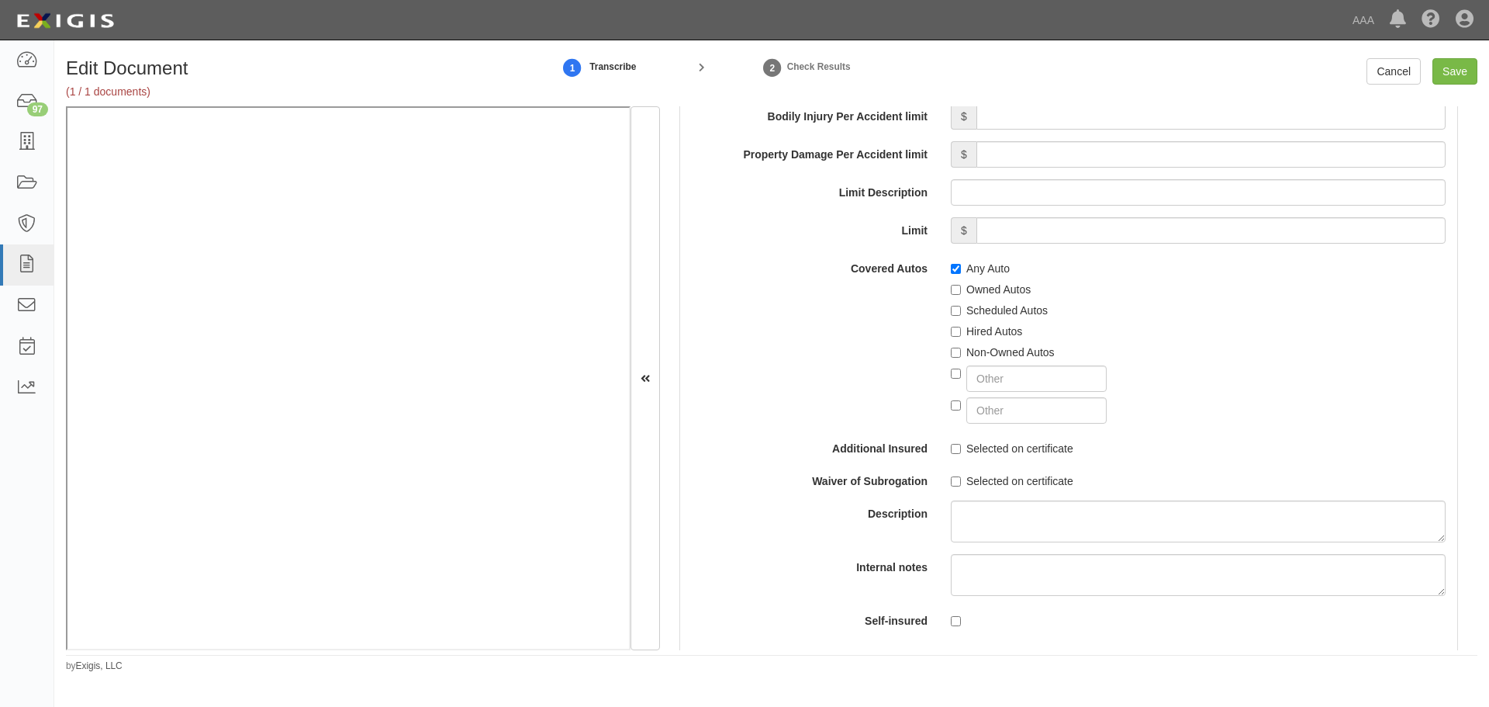
click at [970, 351] on label "Non-Owned Autos" at bounding box center [1003, 352] width 104 height 16
click at [961, 351] on input "Non-Owned Autos" at bounding box center [956, 352] width 10 height 10
checkbox input "true"
click at [960, 275] on label "Any Auto" at bounding box center [980, 269] width 59 height 16
click at [960, 274] on input "Any Auto" at bounding box center [956, 269] width 10 height 10
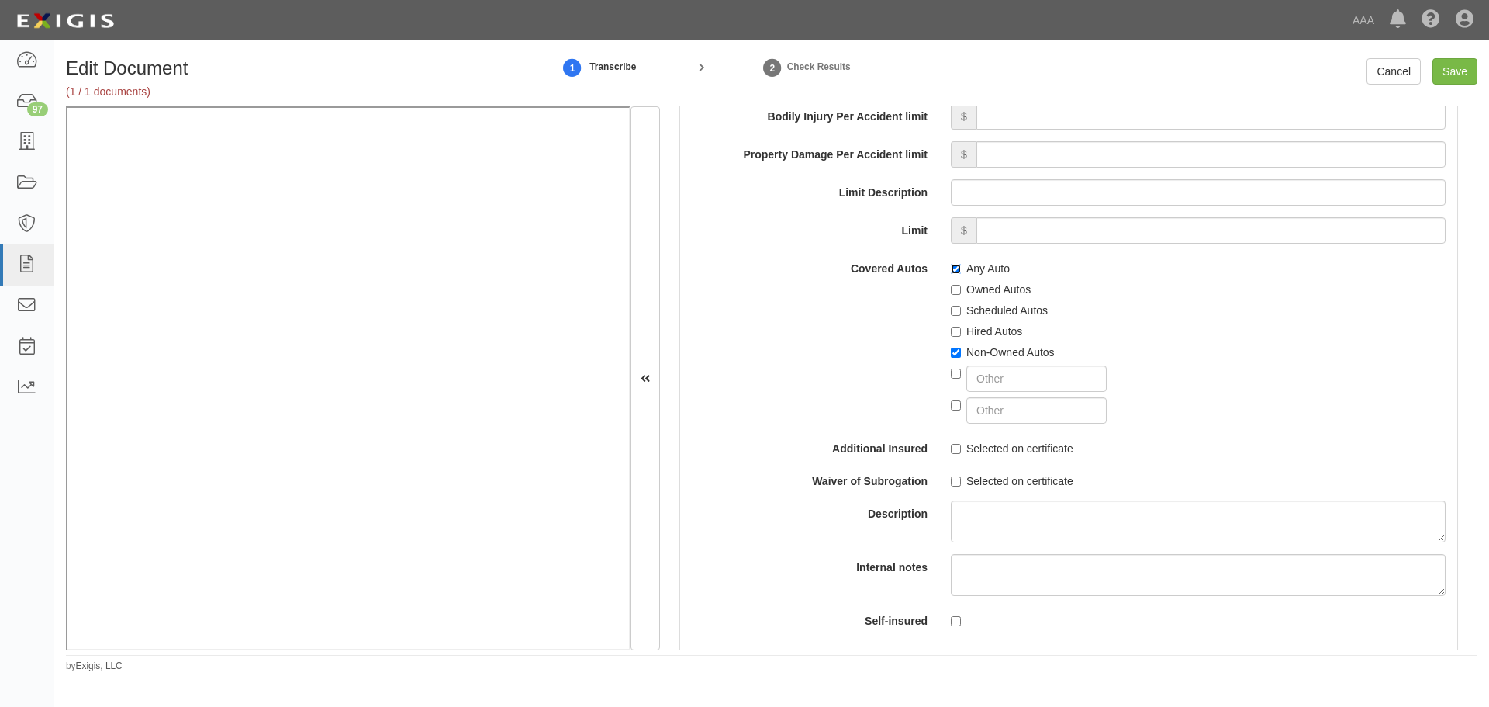
checkbox input "false"
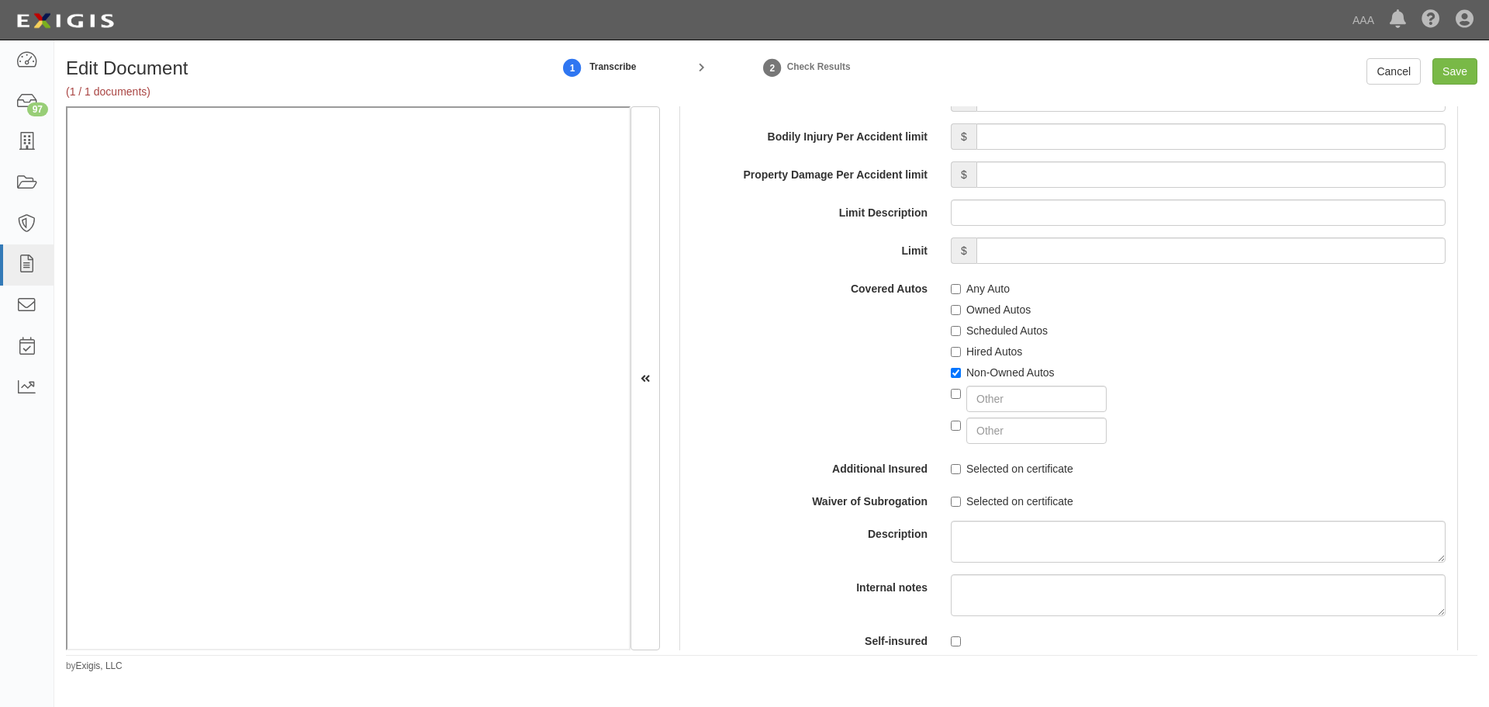
scroll to position [2069, 0]
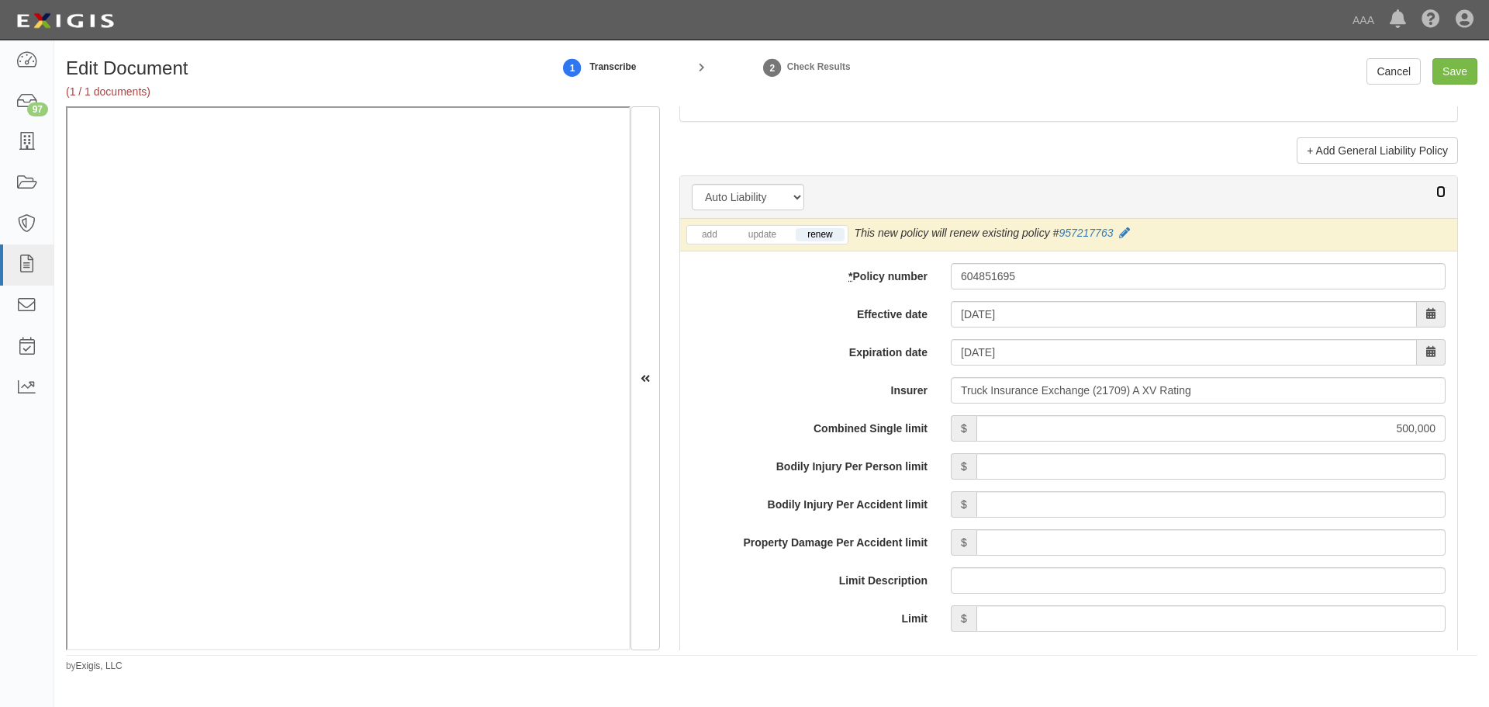
click at [1436, 192] on icon at bounding box center [1440, 192] width 9 height 11
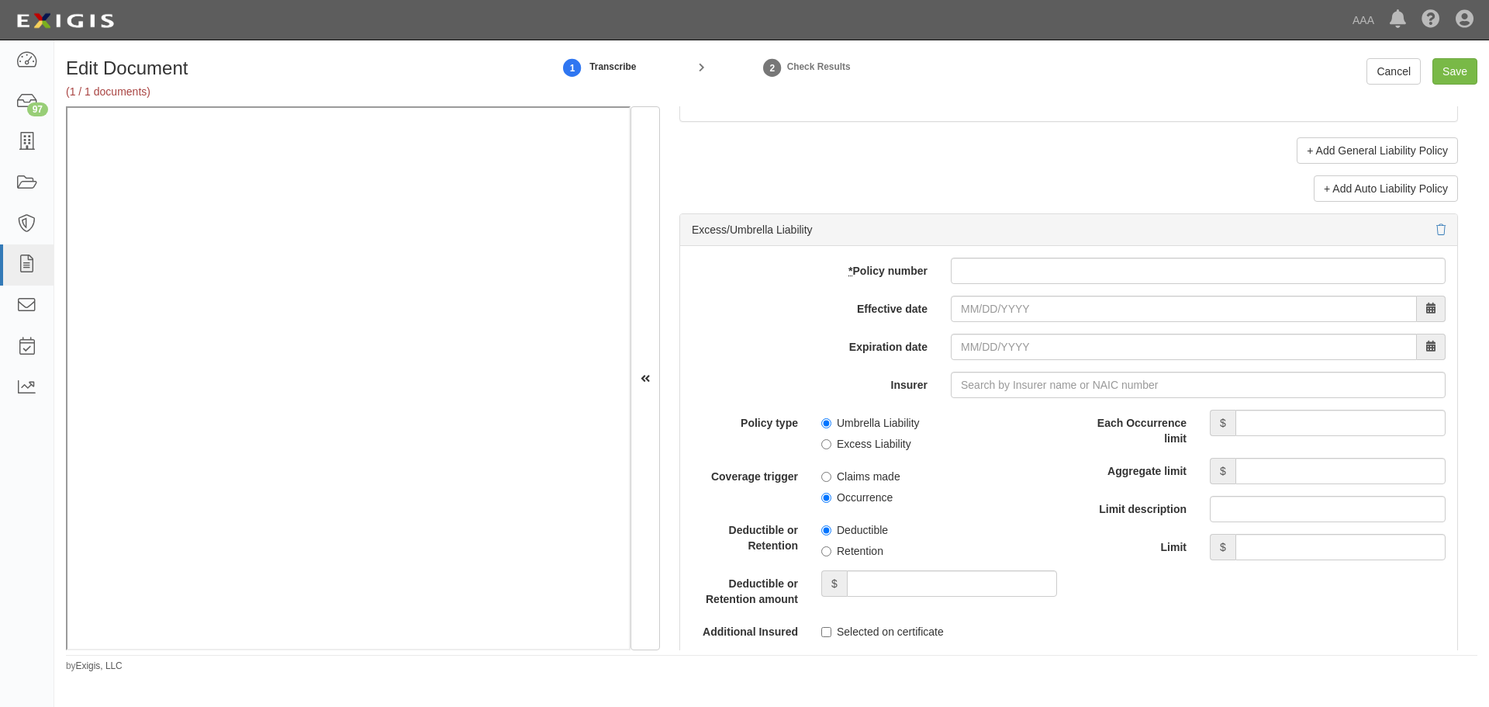
scroll to position [1939, 0]
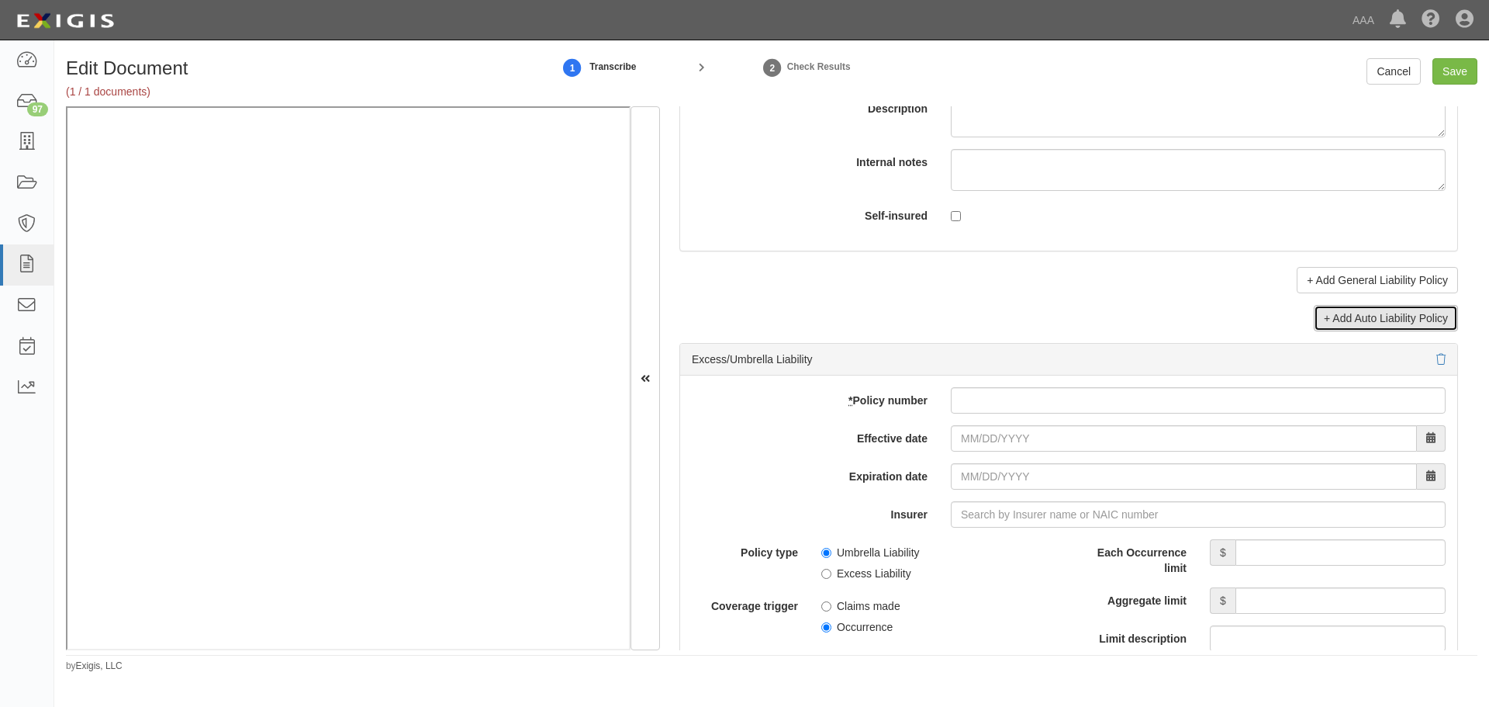
click at [1344, 323] on link "+ Add Auto Liability Policy" at bounding box center [1386, 318] width 144 height 26
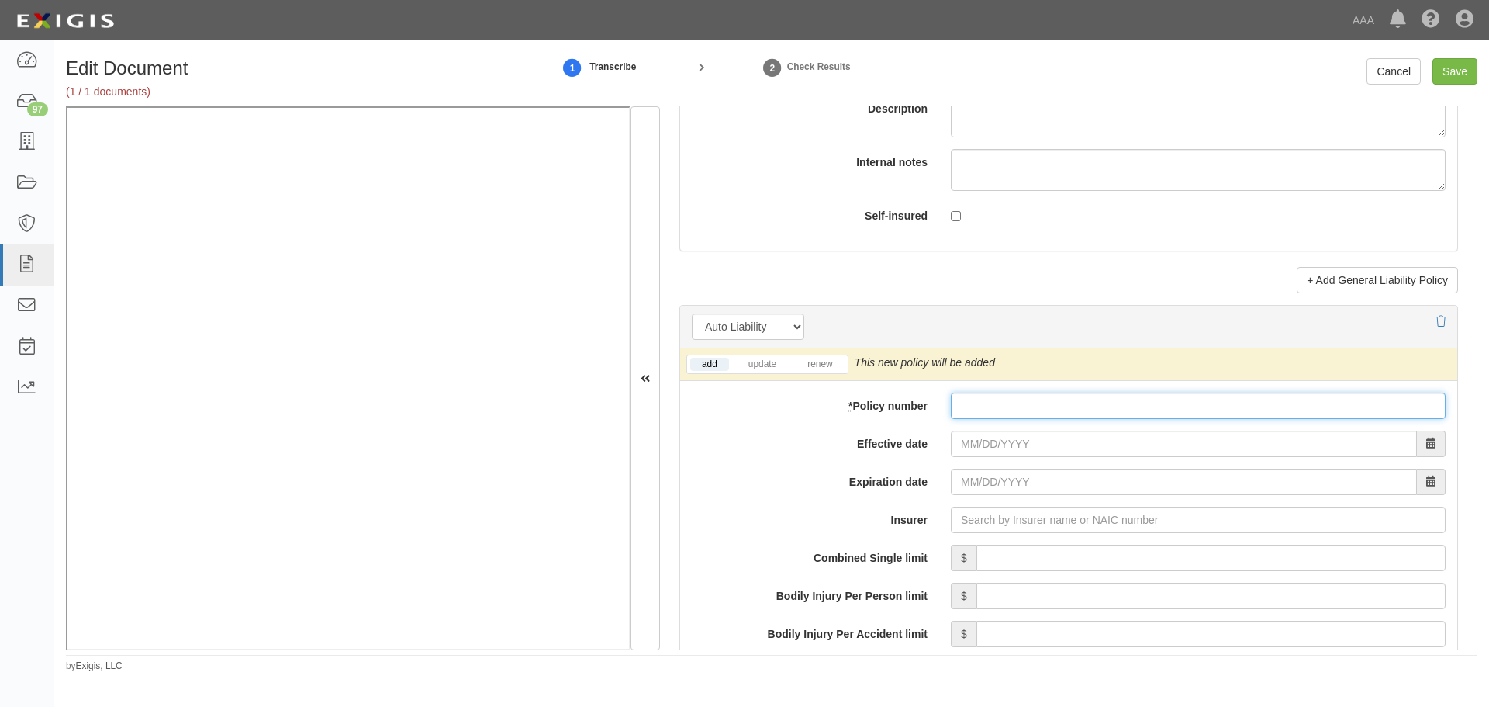
click at [963, 410] on input "* Policy number" at bounding box center [1198, 405] width 495 height 26
paste input "604851695"
type input "604851695"
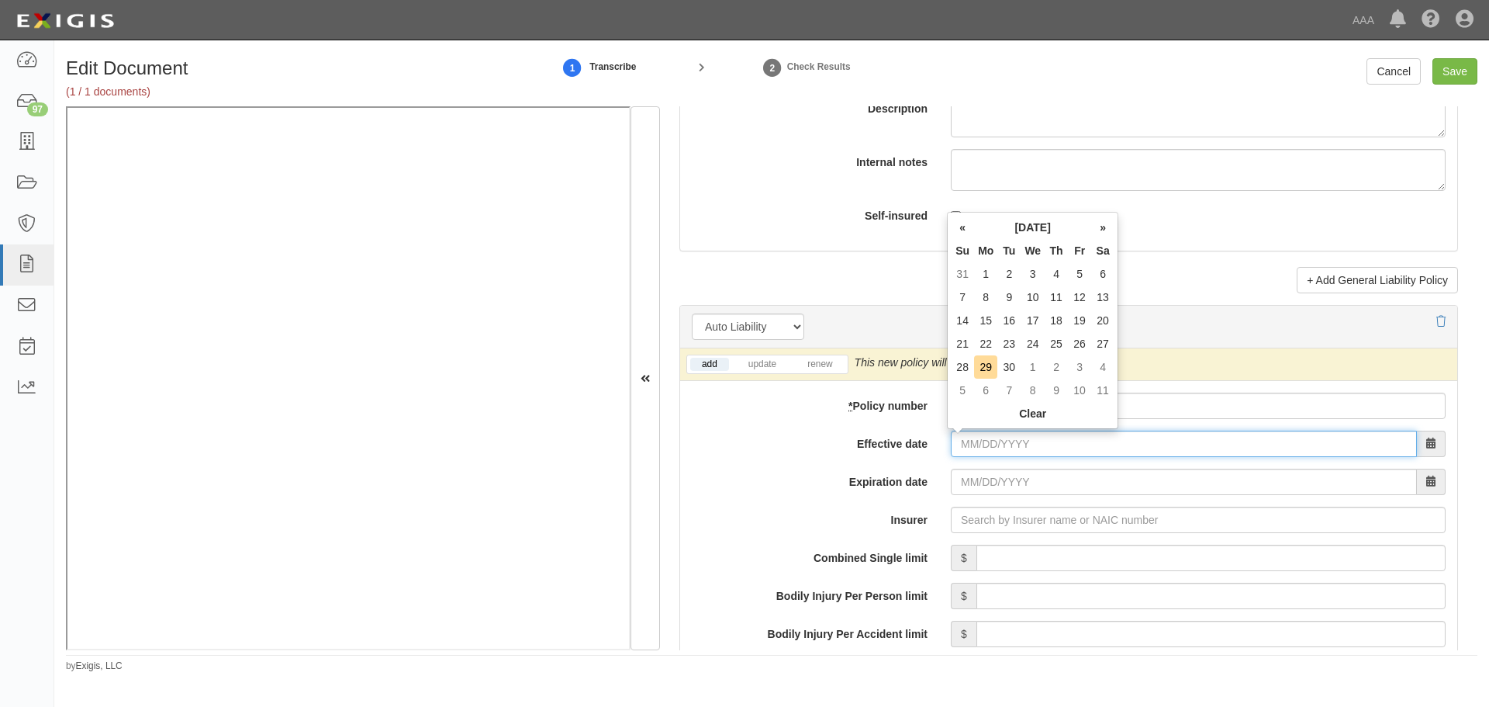
click at [971, 438] on input "Effective date" at bounding box center [1184, 443] width 466 height 26
type input "09/24/2025"
type input "[DATE]"
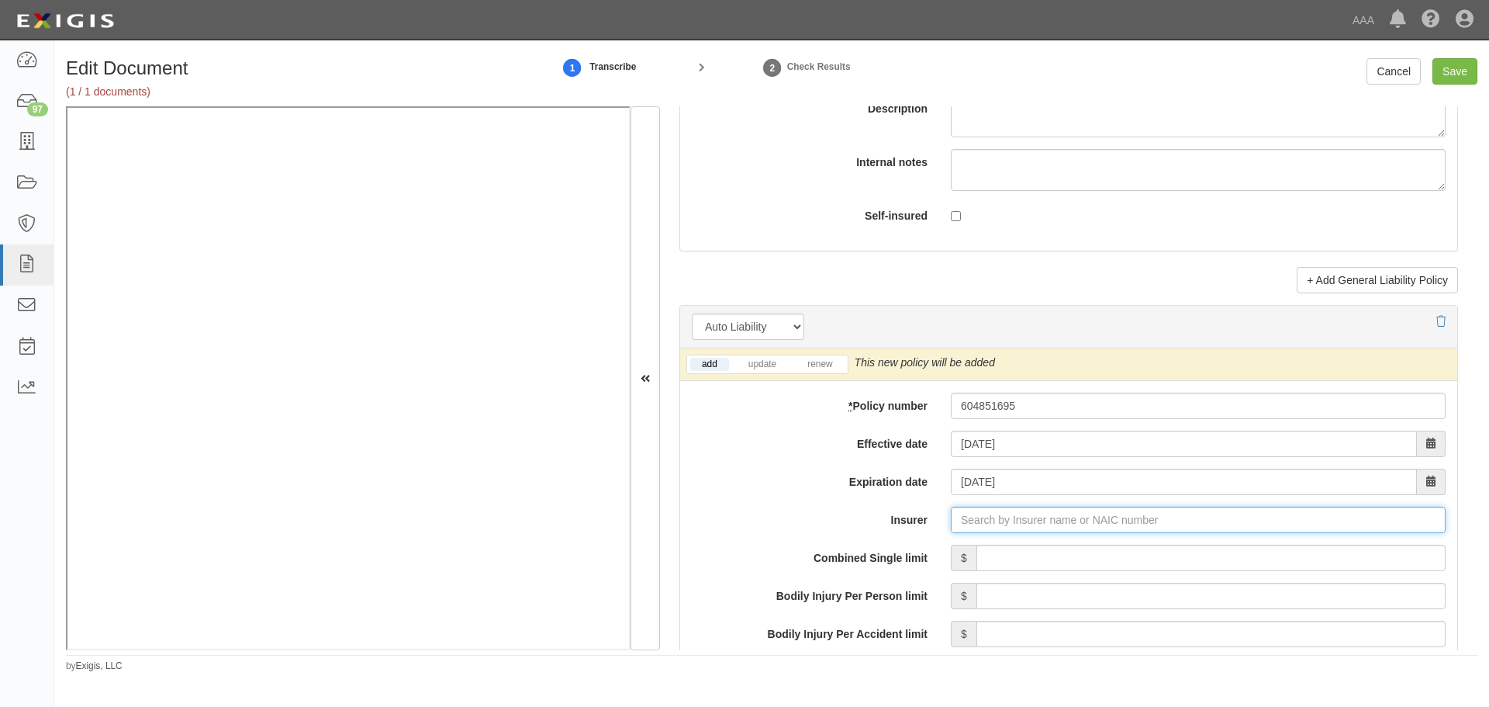
type input "21st Century Advantage Insurance Company (25232) NR Rating"
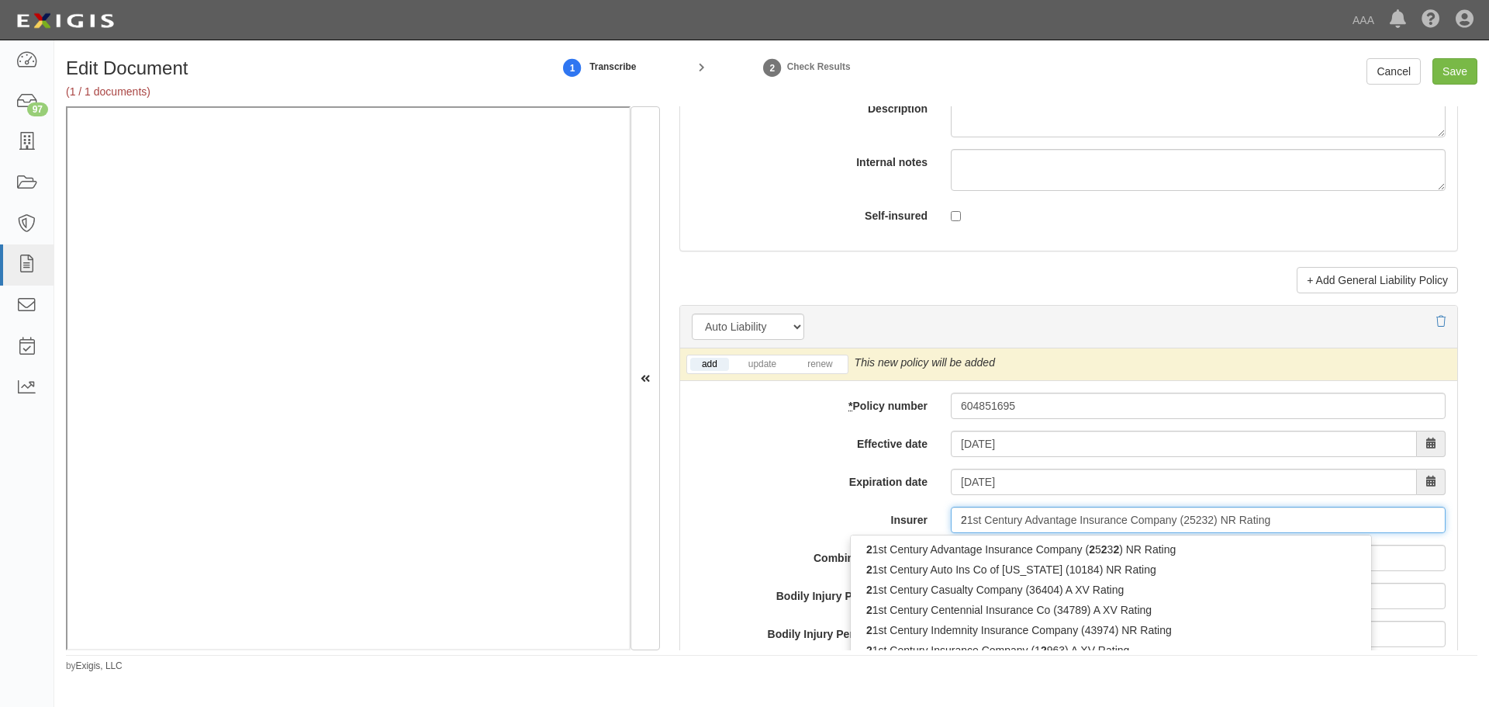
type input "21"
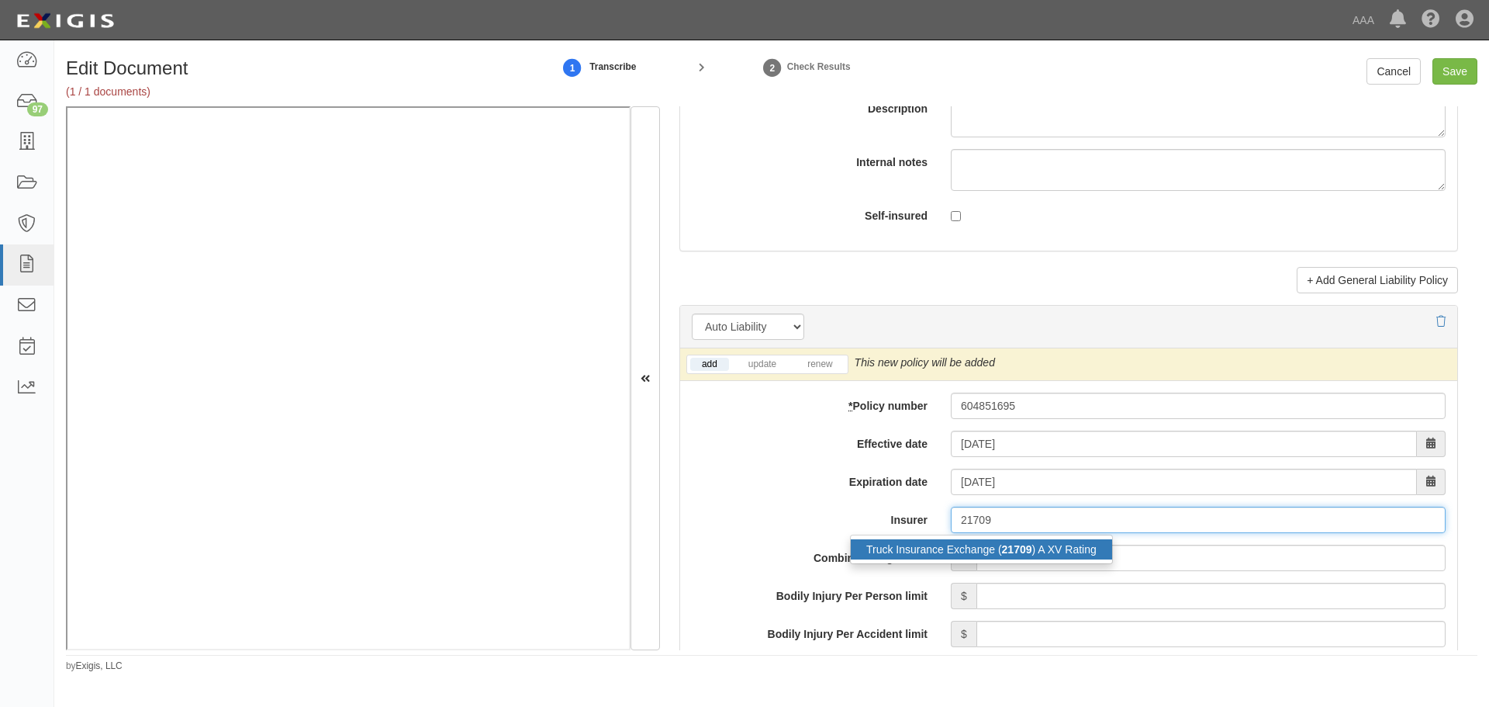
click at [921, 544] on div "Truck Insurance Exchange ( 21709 ) A XV Rating" at bounding box center [981, 549] width 261 height 20
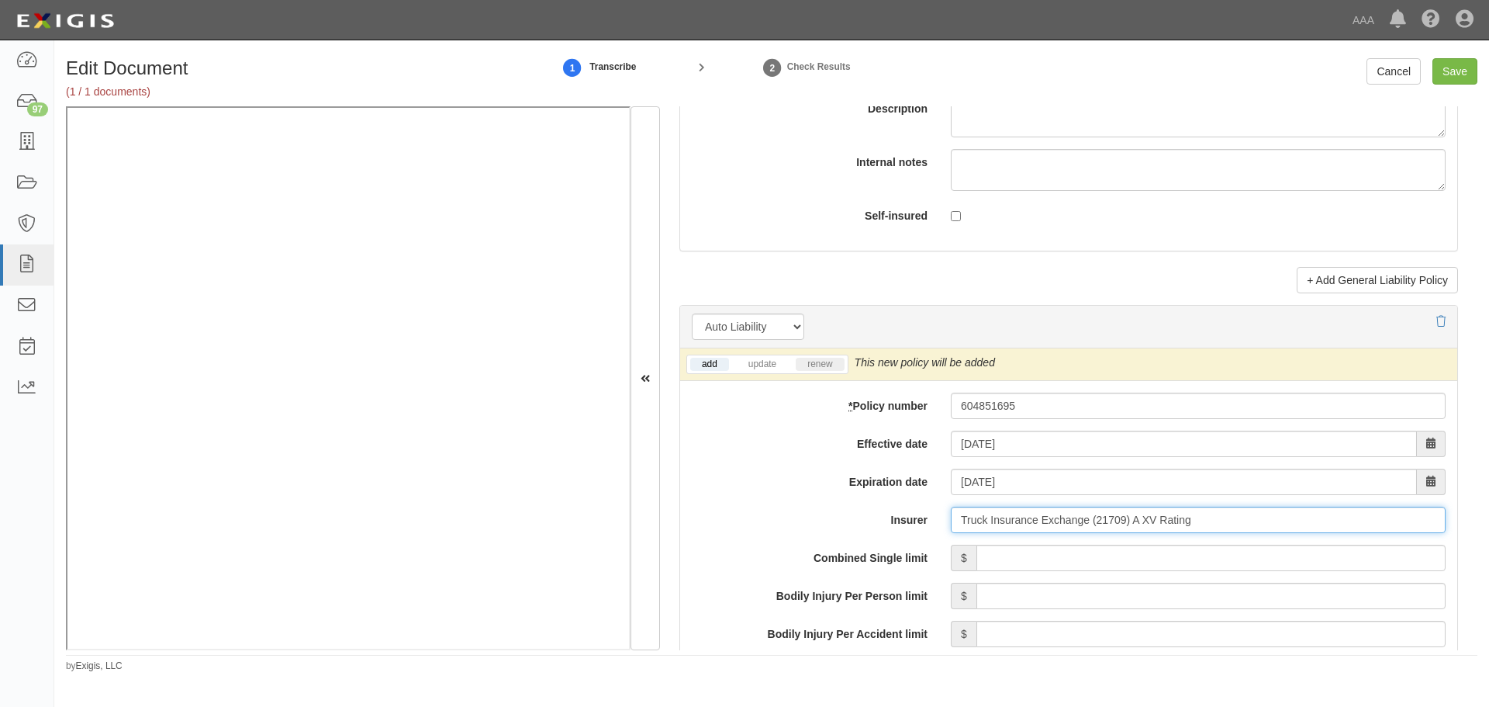
type input "Truck Insurance Exchange (21709) A XV Rating"
click at [825, 361] on link "renew" at bounding box center [820, 364] width 48 height 13
drag, startPoint x: 825, startPoint y: 361, endPoint x: 1063, endPoint y: 545, distance: 300.8
click at [827, 361] on link "renew" at bounding box center [820, 364] width 48 height 13
click at [1080, 558] on input "Combined Single limit" at bounding box center [1211, 557] width 469 height 26
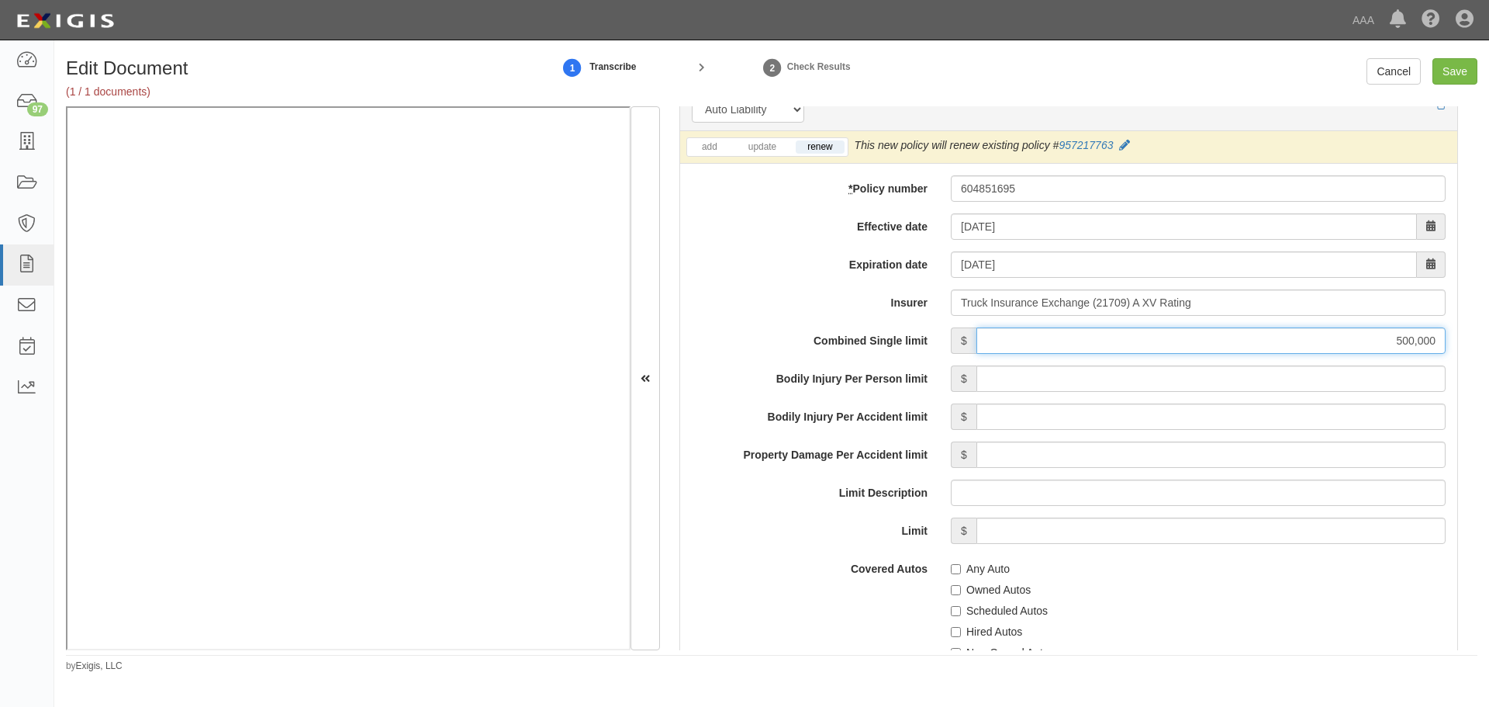
scroll to position [2197, 0]
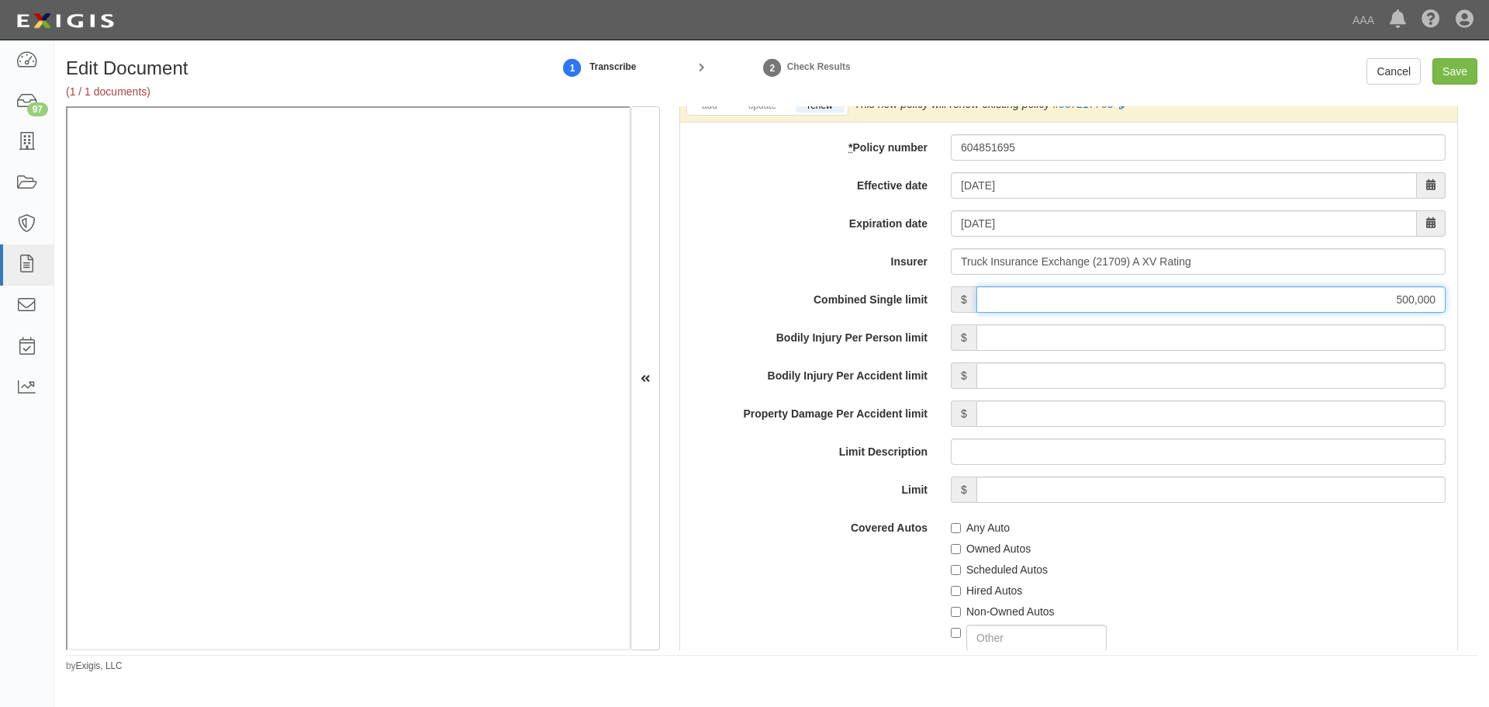
type input "500,000"
click at [987, 524] on label "Any Auto" at bounding box center [980, 528] width 59 height 16
click at [961, 524] on input "Any Auto" at bounding box center [956, 528] width 10 height 10
checkbox input "true"
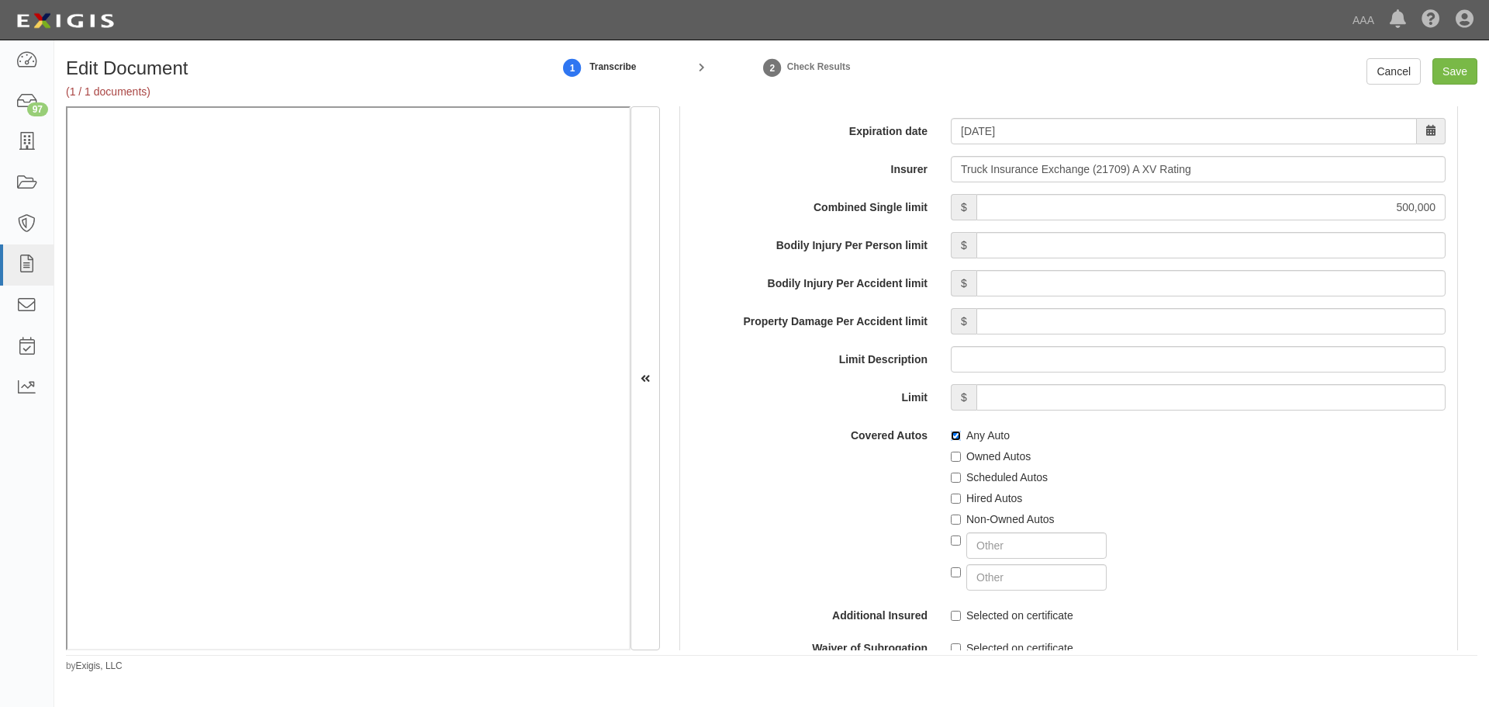
scroll to position [2327, 0]
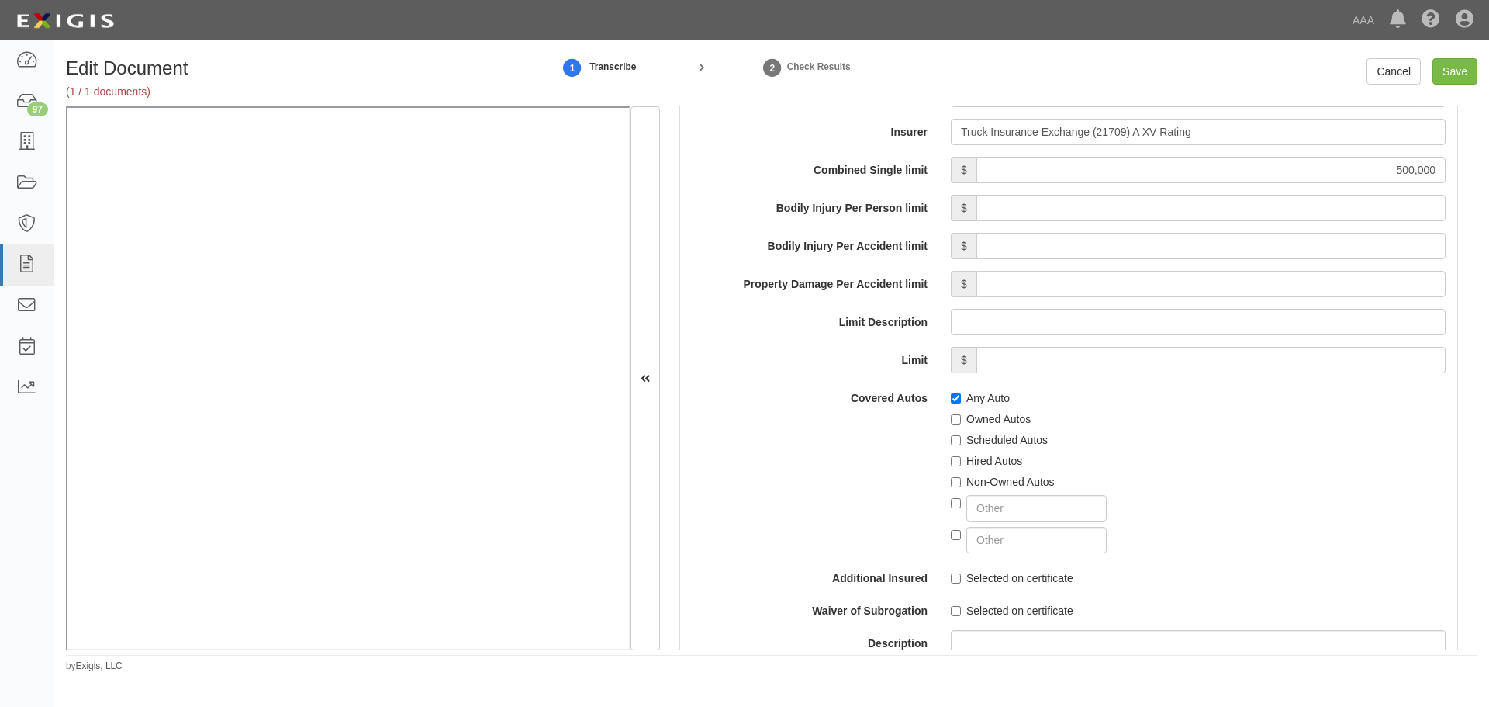
click at [991, 448] on div "Hired Autos" at bounding box center [1198, 458] width 495 height 21
click at [991, 441] on label "Scheduled Autos" at bounding box center [999, 440] width 97 height 16
click at [961, 441] on input "Scheduled Autos" at bounding box center [956, 440] width 10 height 10
checkbox input "true"
click at [970, 392] on label "Any Auto" at bounding box center [980, 398] width 59 height 16
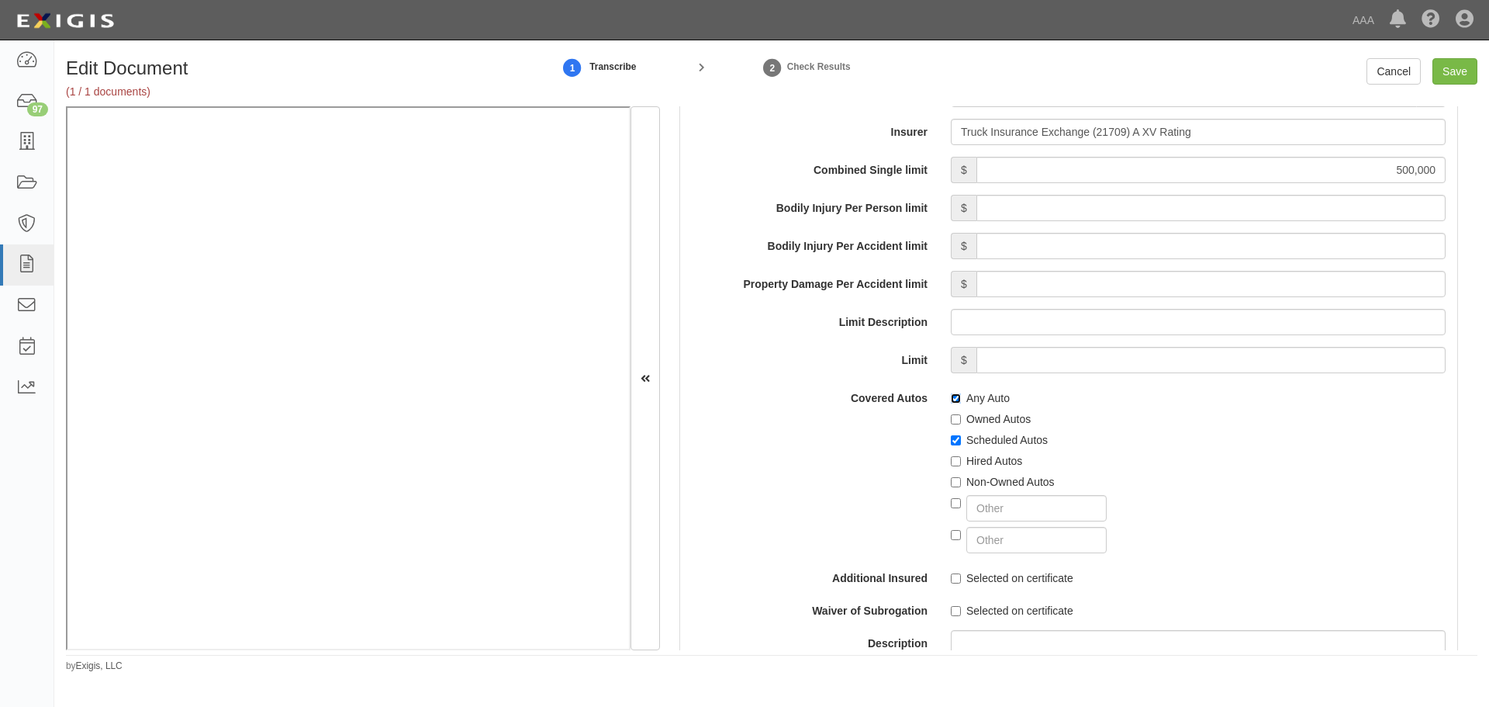
click at [961, 393] on input "Any Auto" at bounding box center [956, 398] width 10 height 10
checkbox input "false"
click at [985, 444] on label "Scheduled Autos" at bounding box center [999, 440] width 97 height 16
click at [961, 444] on input "Scheduled Autos" at bounding box center [956, 440] width 10 height 10
checkbox input "false"
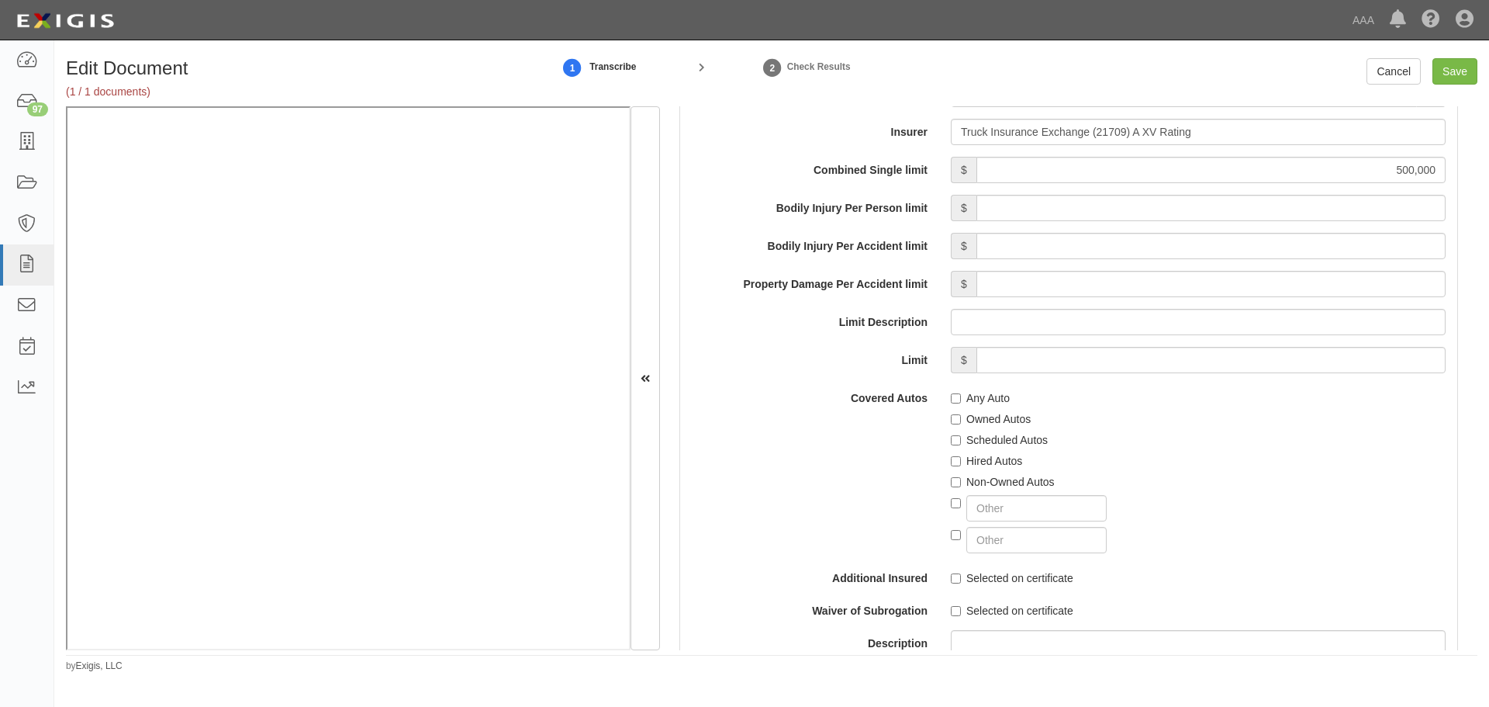
click at [980, 489] on div at bounding box center [1198, 505] width 495 height 32
click at [982, 485] on label "Non-Owned Autos" at bounding box center [1003, 482] width 104 height 16
click at [961, 485] on input "Non-Owned Autos" at bounding box center [956, 482] width 10 height 10
checkbox input "true"
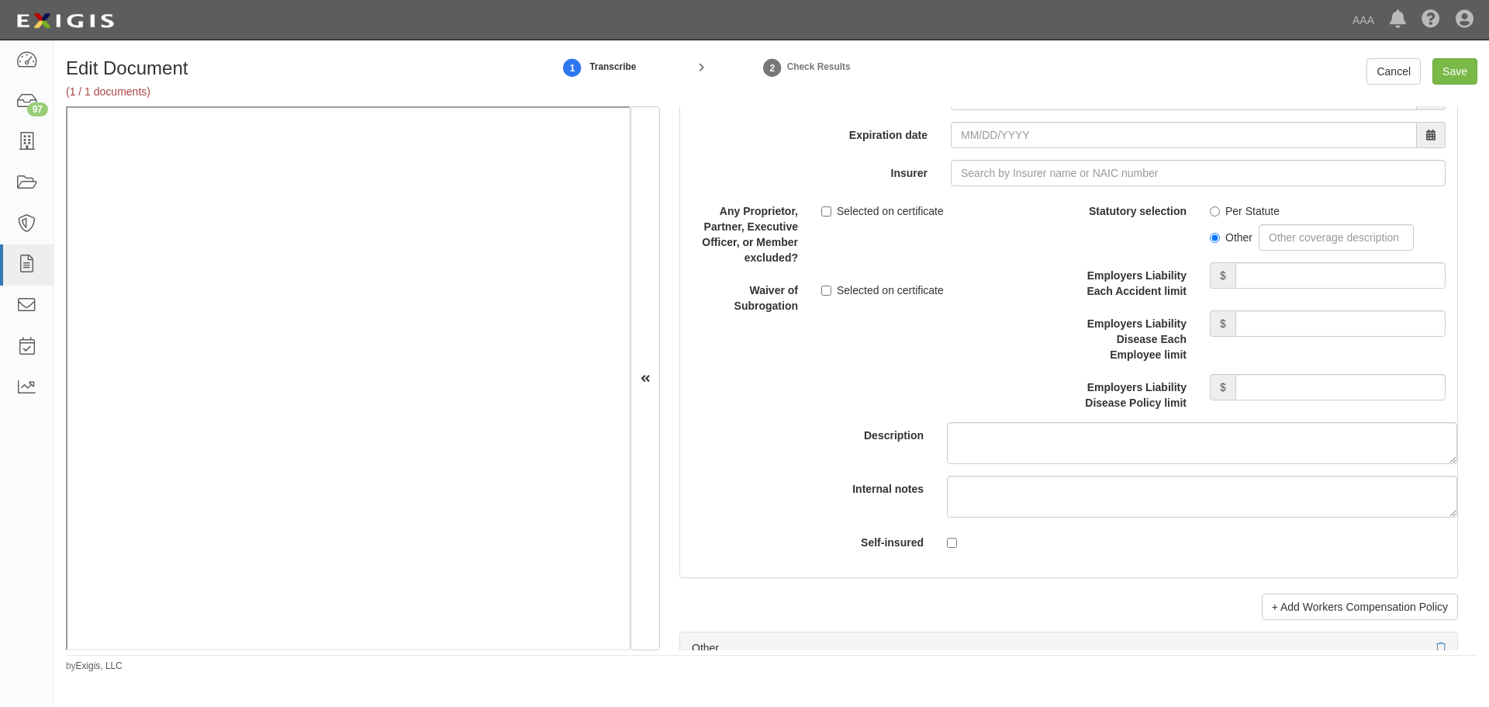
scroll to position [4395, 0]
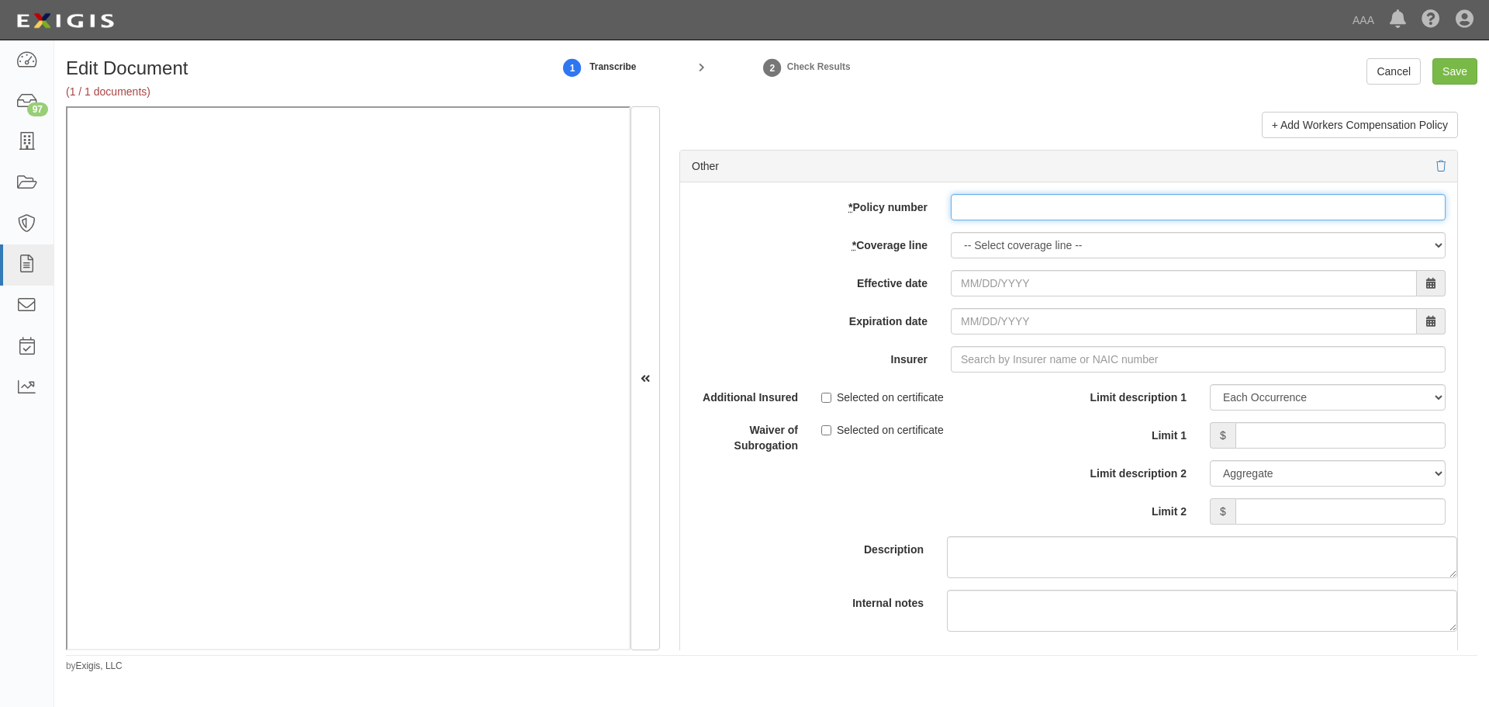
click at [1000, 211] on input "* Policy number" at bounding box center [1198, 207] width 495 height 26
click at [989, 220] on input "* Policy number" at bounding box center [1198, 207] width 495 height 26
paste input "604851695"
type input "604851695"
click at [981, 237] on select "-- Select coverage line -- Asbestos Abatement Auto Physical Damage Boiler & Mac…" at bounding box center [1198, 245] width 495 height 26
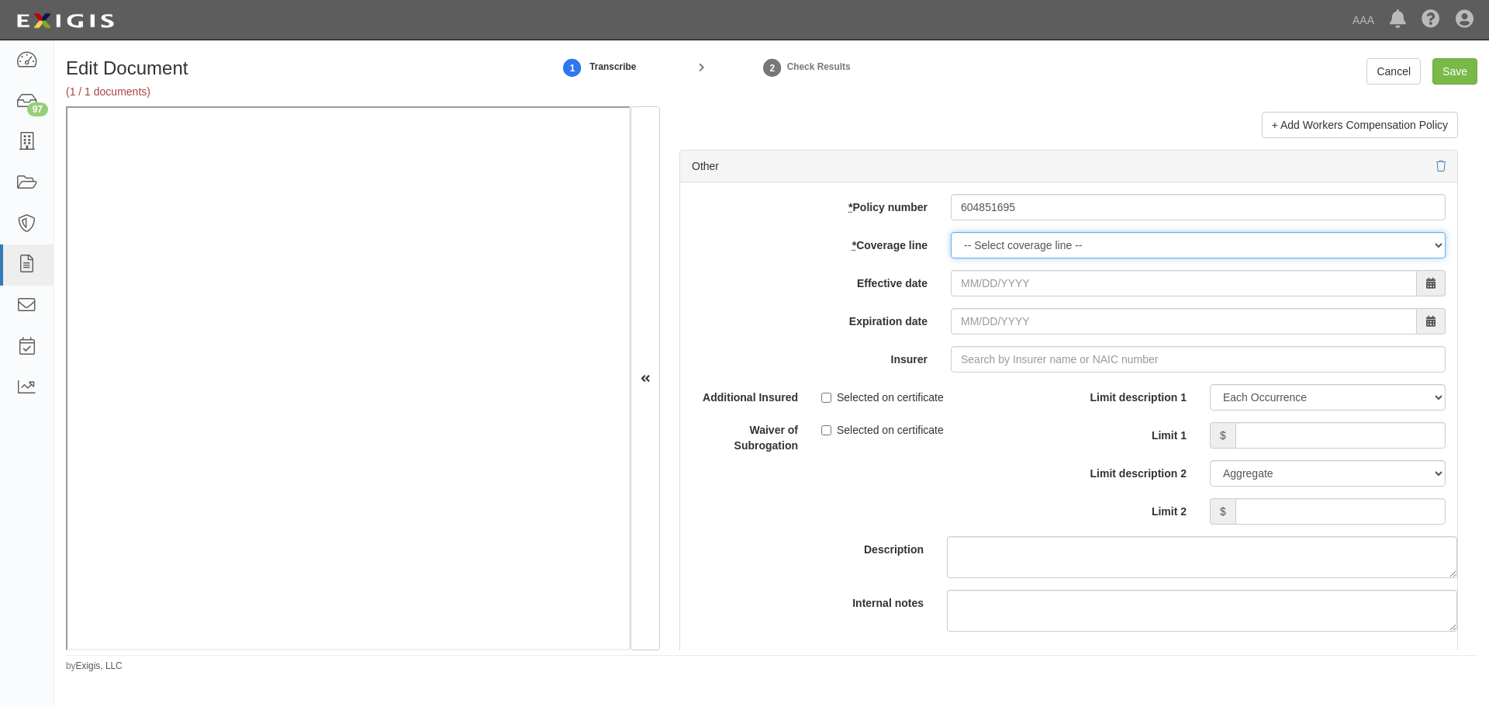
select select "70"
click at [951, 258] on select "-- Select coverage line -- Asbestos Abatement Auto Physical Damage Boiler & Mac…" at bounding box center [1198, 245] width 495 height 26
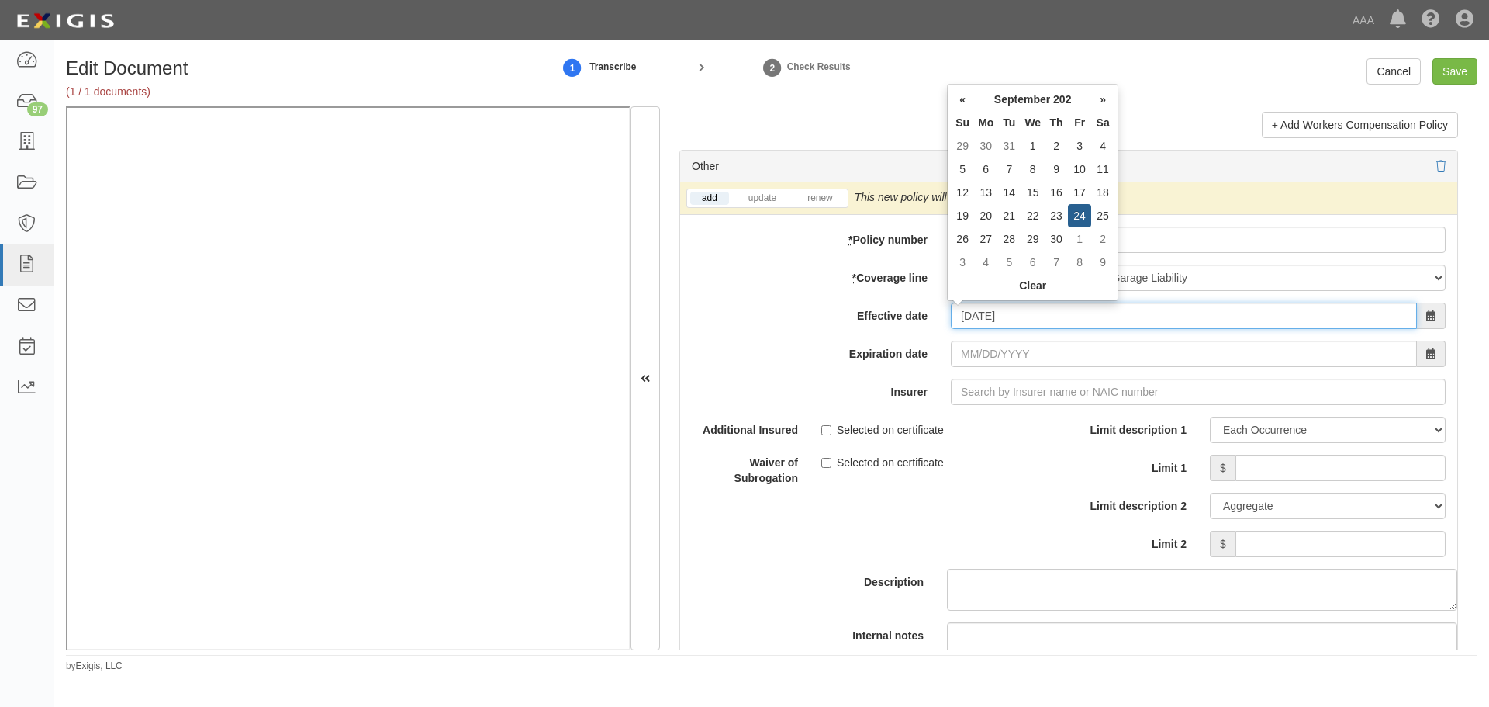
type input "09/24/2025"
type input "[DATE]"
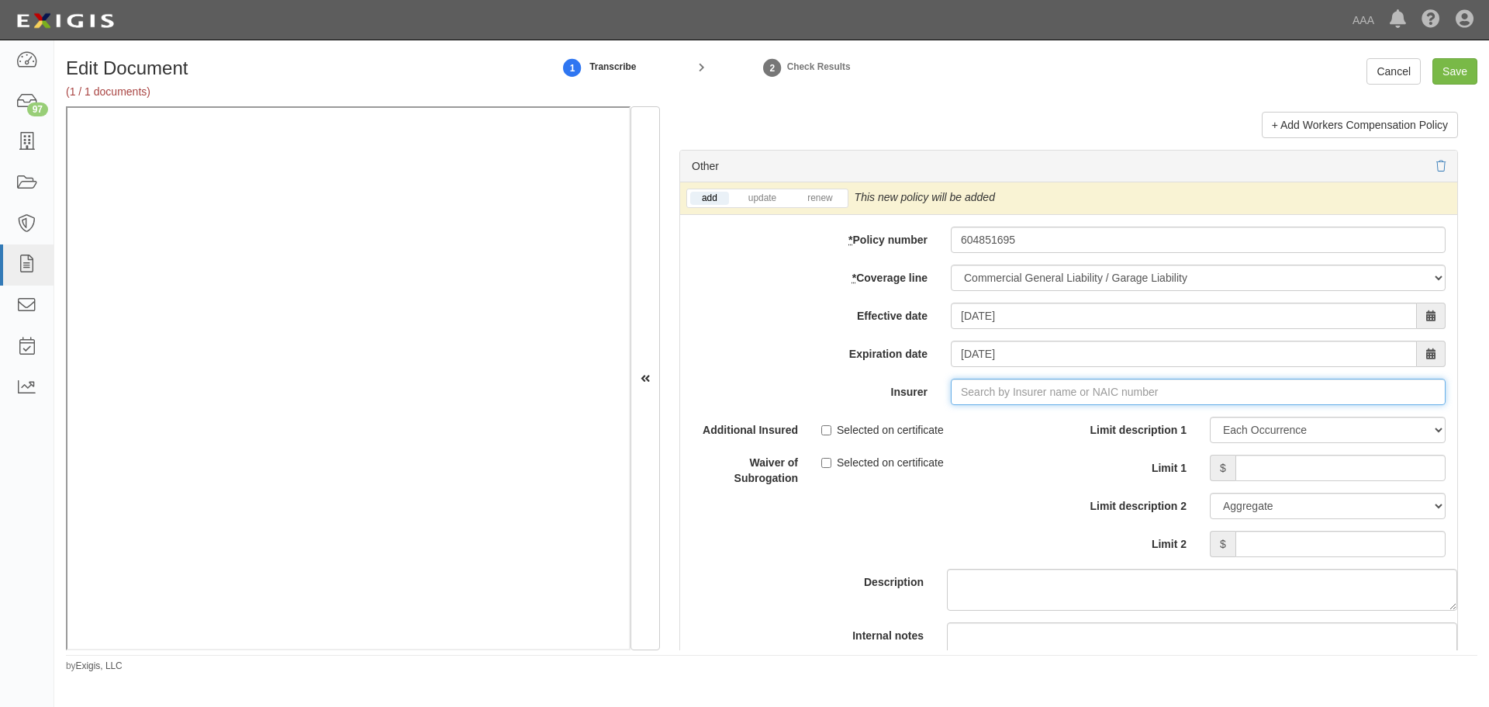
type input "21st Century Advantage Insurance Company (25232) NR Rating"
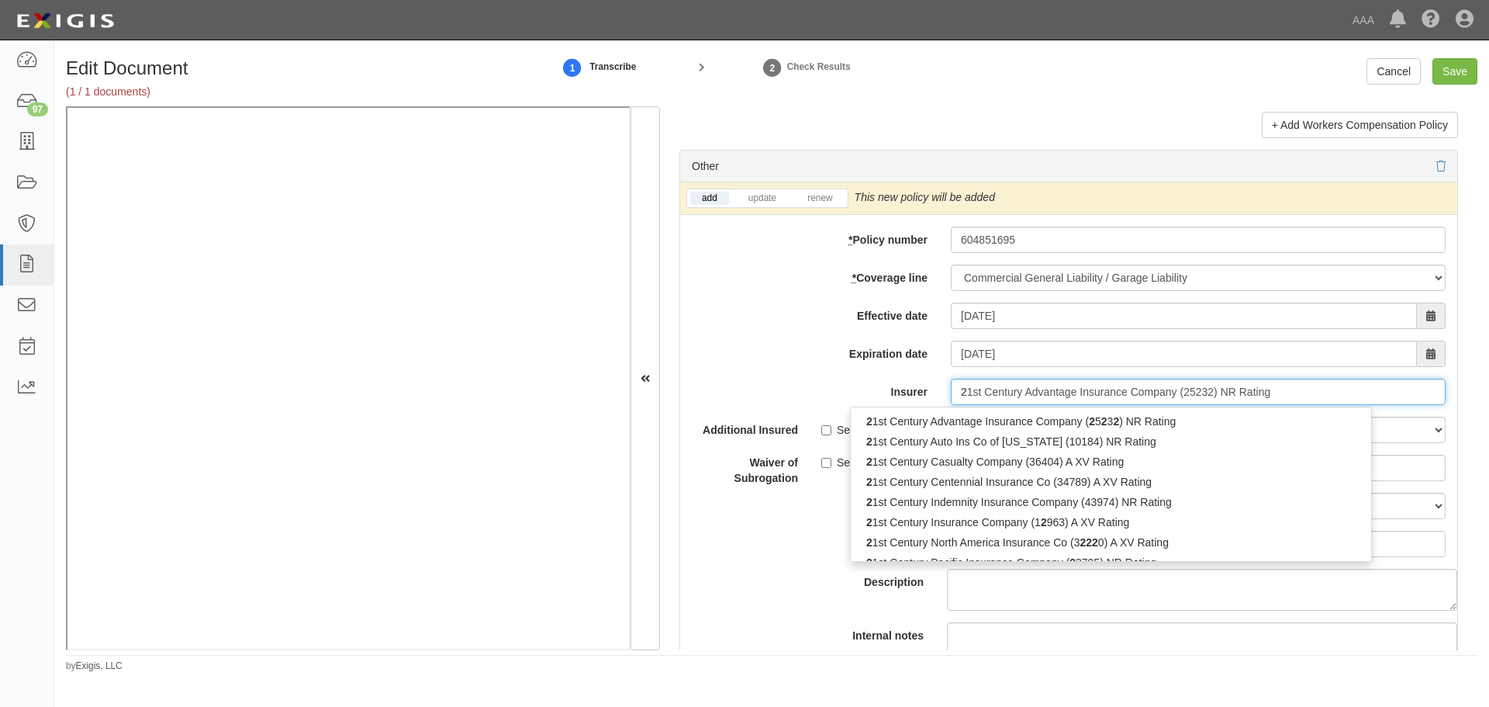
type input "21"
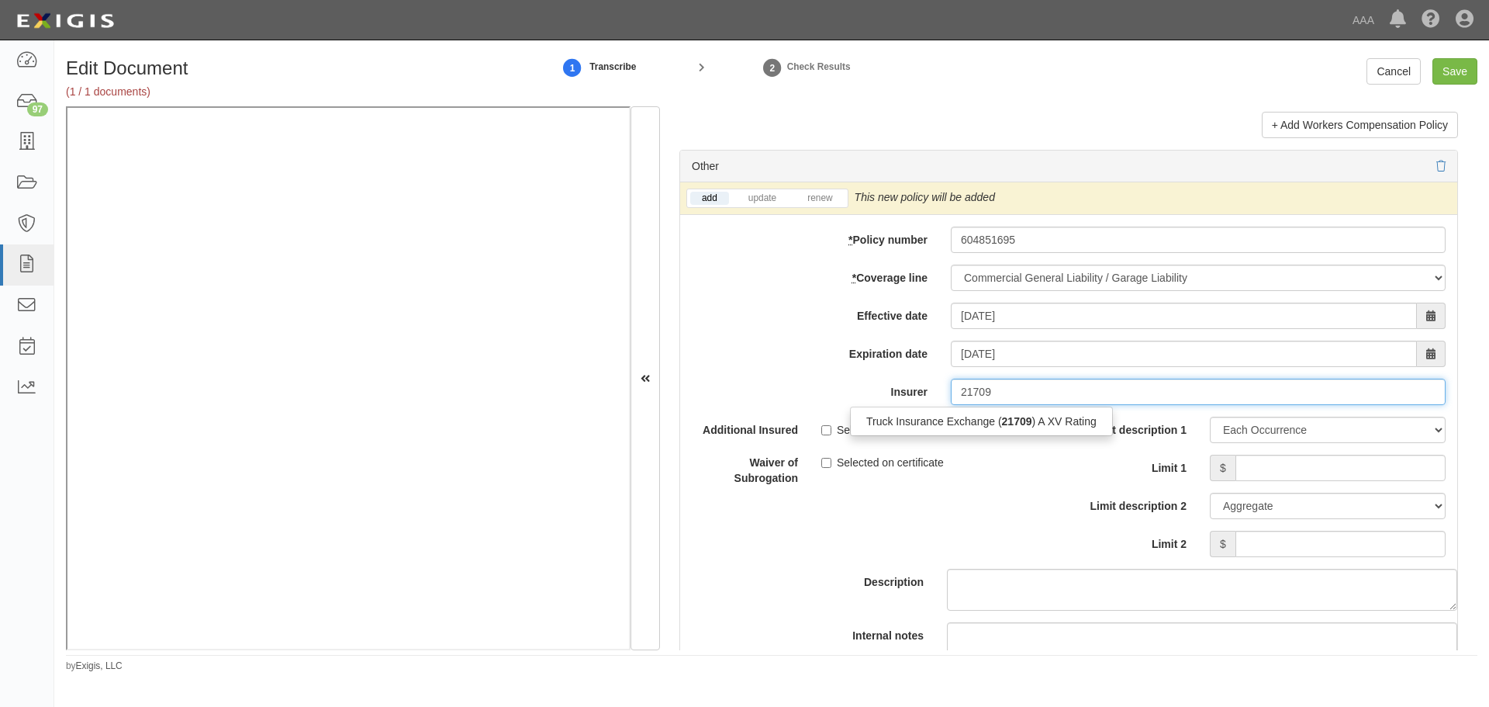
click at [1005, 403] on input "21709" at bounding box center [1198, 392] width 495 height 26
click at [1002, 422] on strong "21709" at bounding box center [1017, 421] width 30 height 12
type input "Truck Insurance Exchange (21709) A XV Rating"
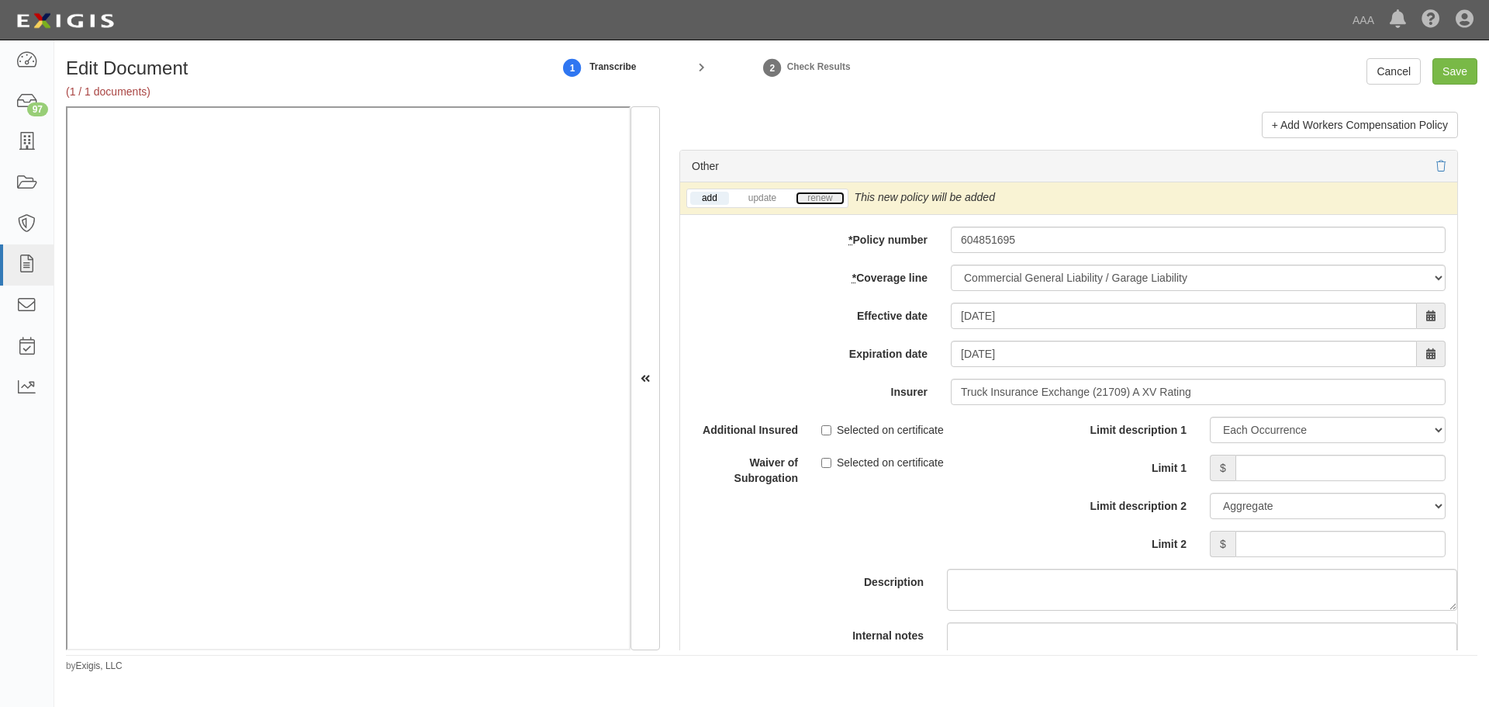
click at [823, 203] on link "renew" at bounding box center [820, 198] width 48 height 13
click at [1282, 468] on input "Limit 1" at bounding box center [1341, 468] width 210 height 26
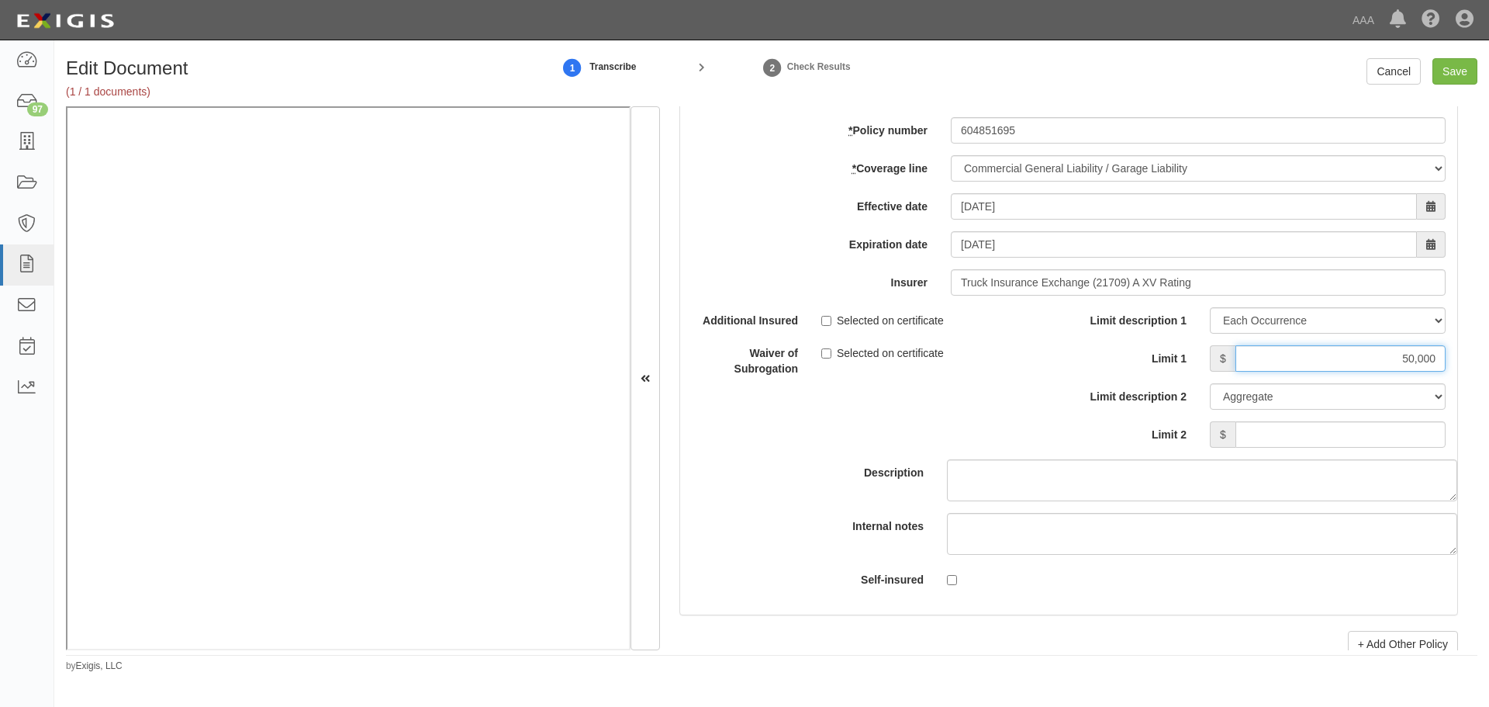
scroll to position [4654, 0]
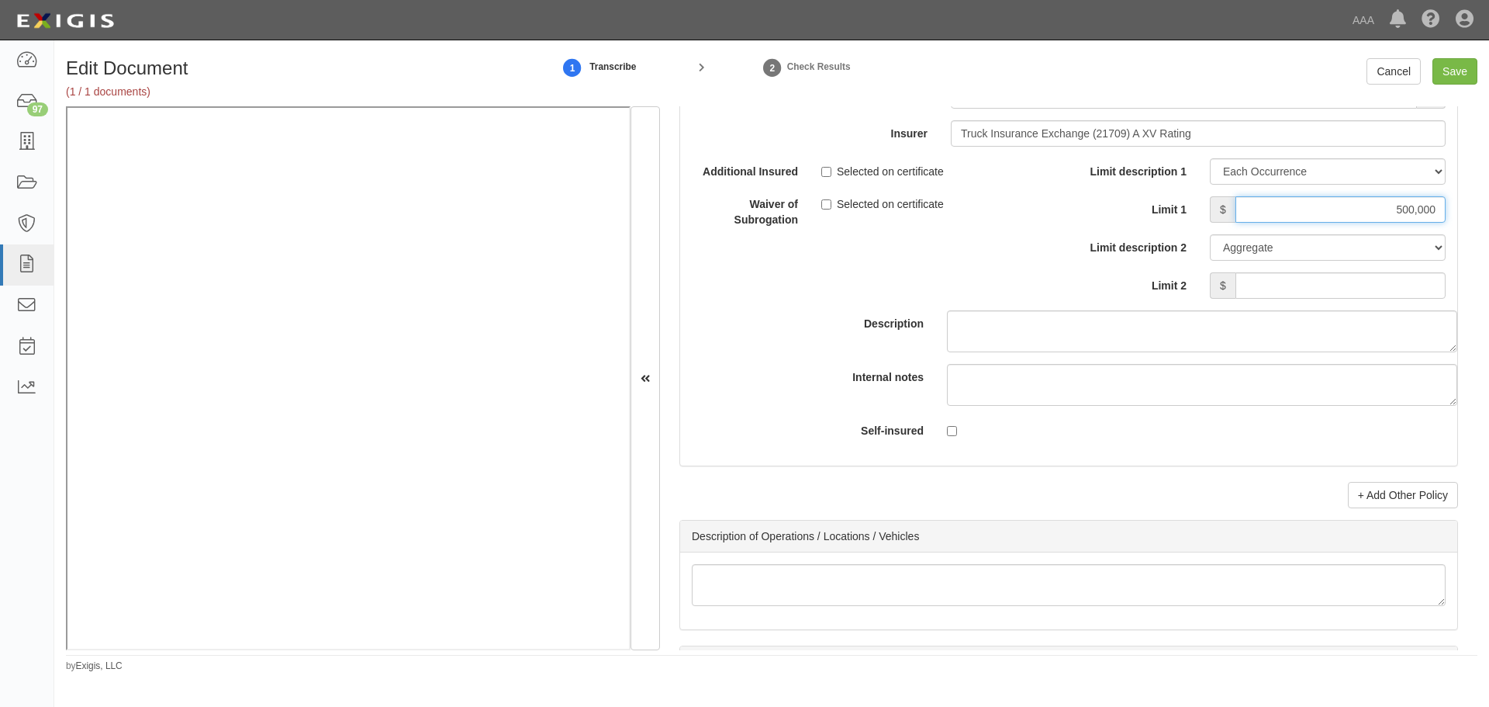
type input "500,000"
click at [1379, 288] on input "Limit 2" at bounding box center [1341, 285] width 210 height 26
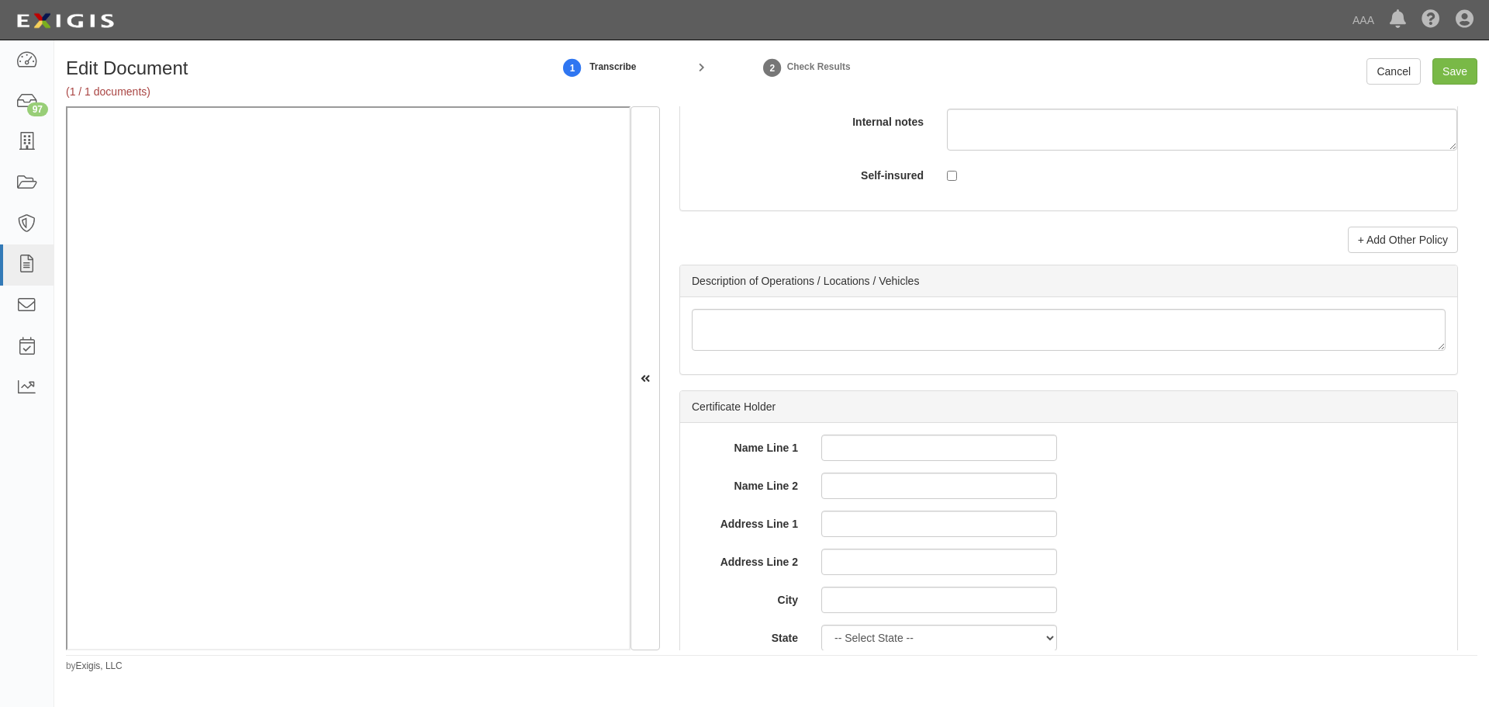
scroll to position [4912, 0]
type input "1,000,000"
click at [1358, 241] on link "+ Add Other Policy" at bounding box center [1403, 236] width 110 height 26
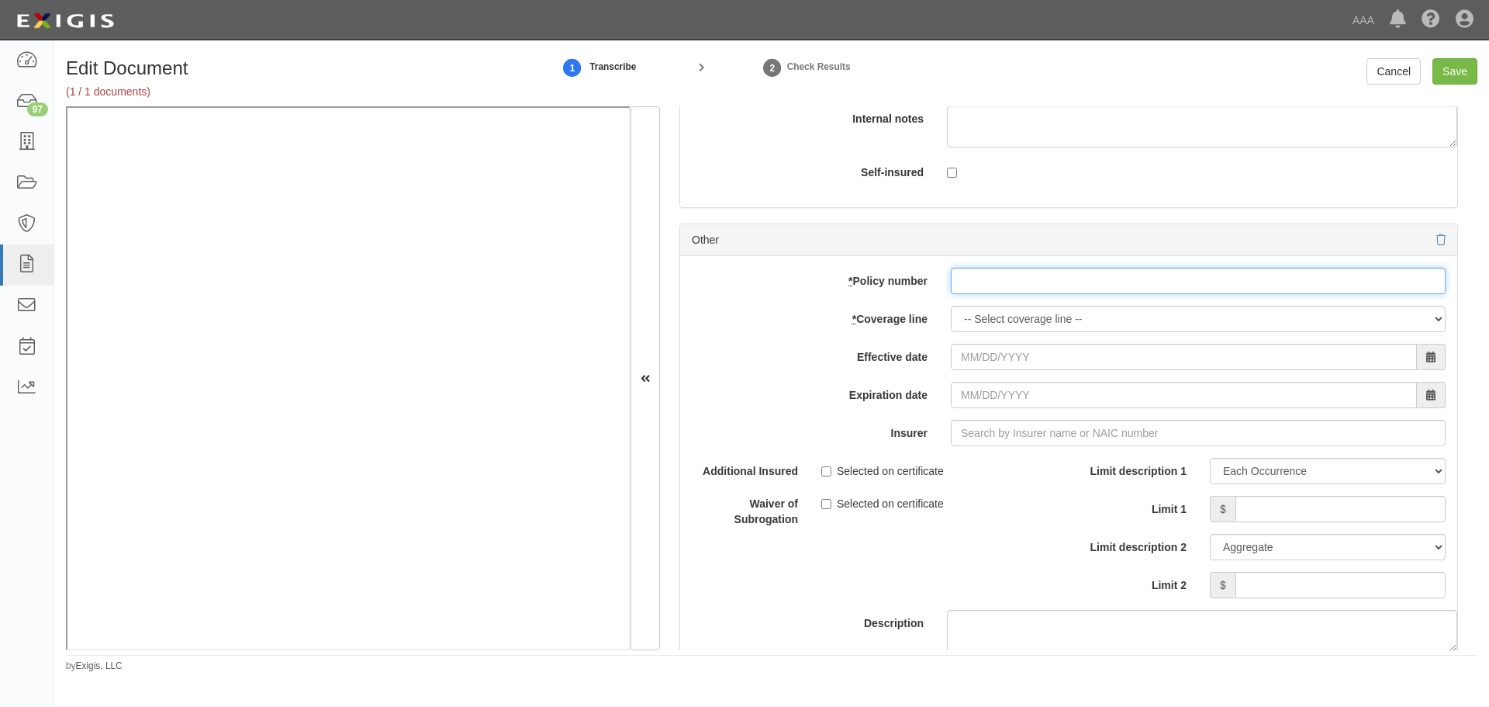
click at [1028, 289] on input "* Policy number" at bounding box center [1198, 281] width 495 height 26
paste input "604851695"
type input "604851695"
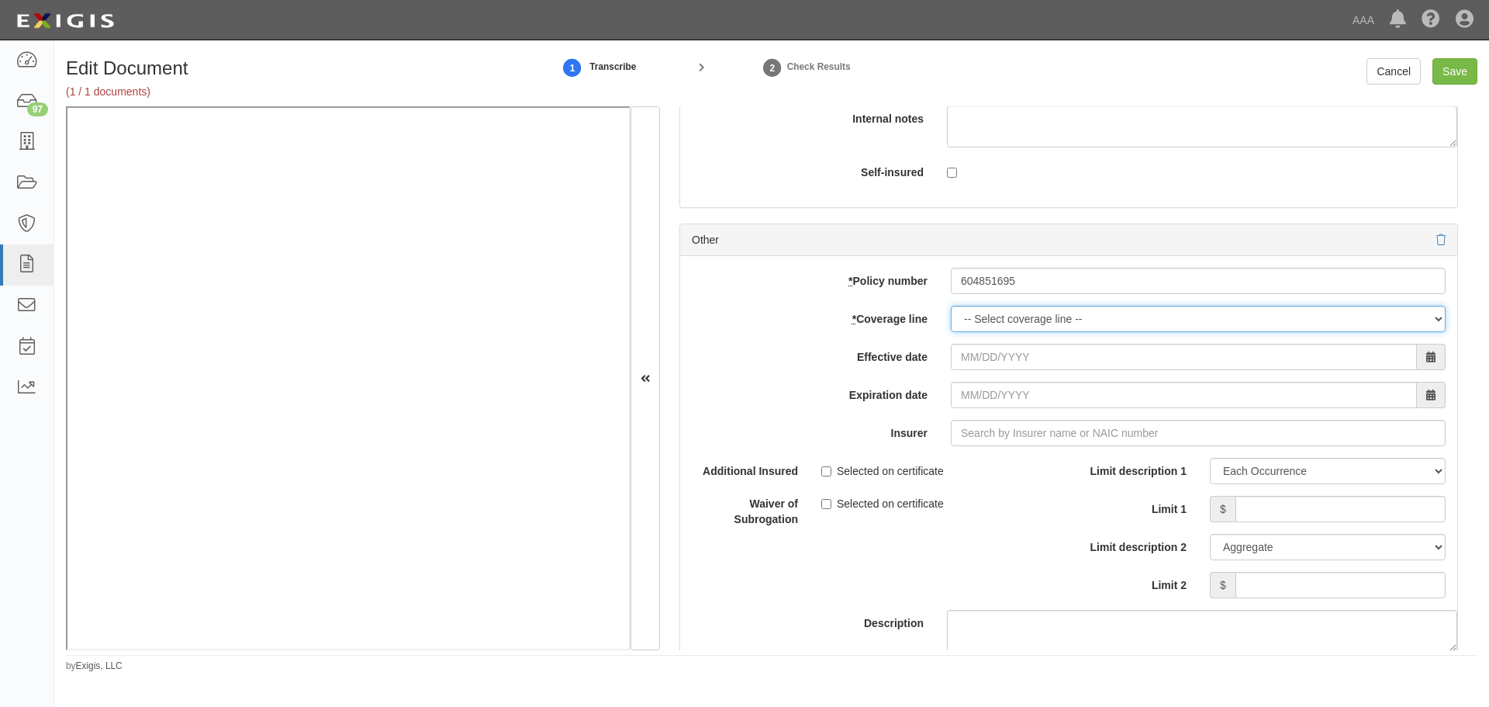
click at [990, 317] on select "-- Select coverage line -- Asbestos Abatement Auto Physical Damage Boiler & Mac…" at bounding box center [1198, 319] width 495 height 26
select select "56"
click at [951, 332] on select "-- Select coverage line -- Asbestos Abatement Auto Physical Damage Boiler & Mac…" at bounding box center [1198, 319] width 495 height 26
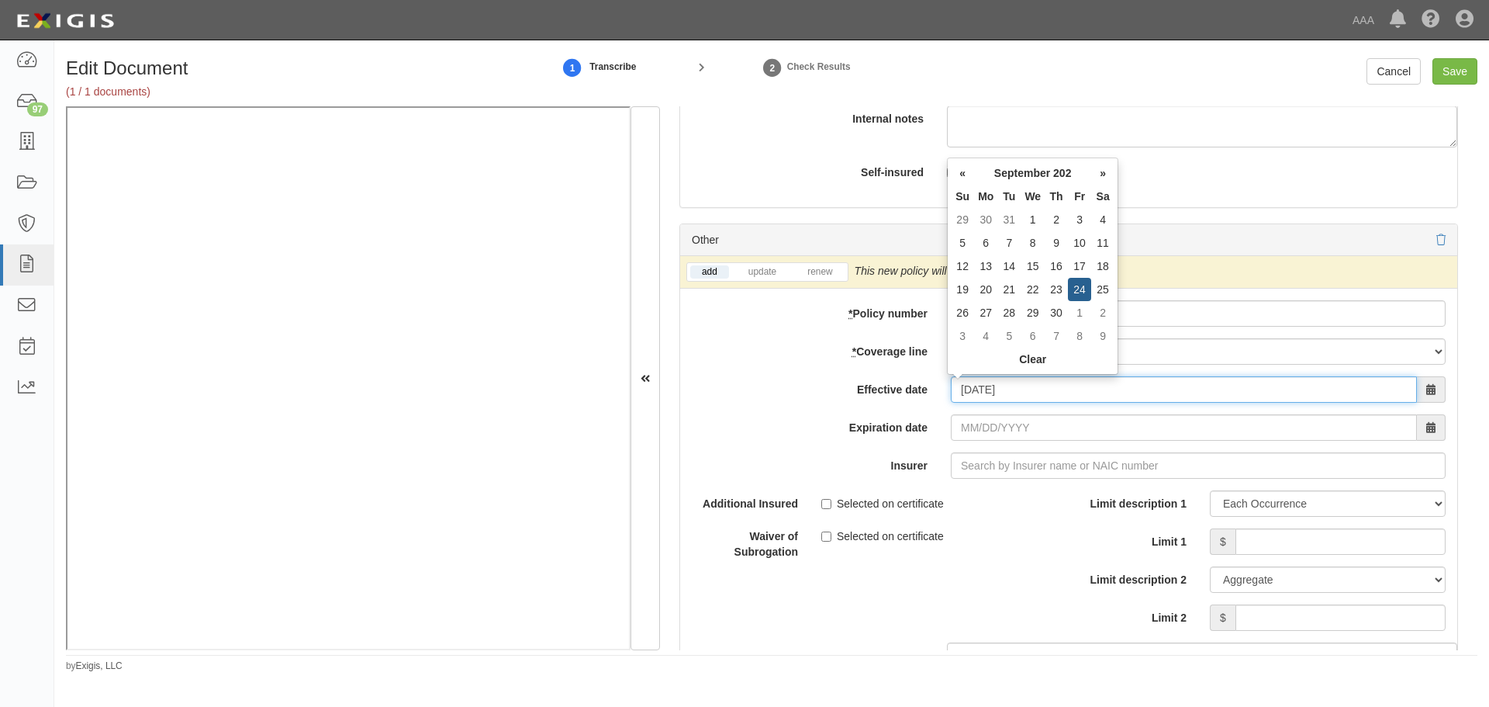
type input "09/24/2025"
type input "09/24/2026"
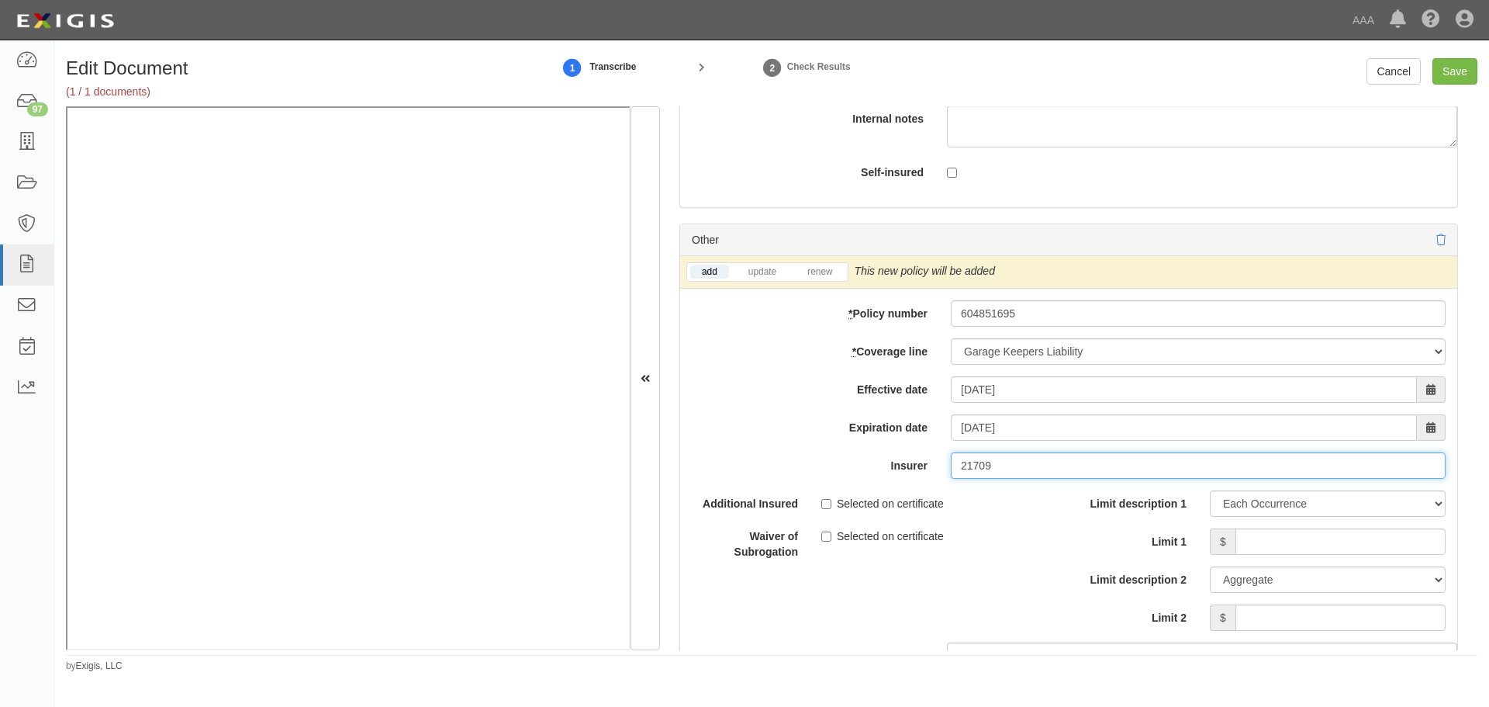
type input "21709"
click at [823, 264] on li "renew" at bounding box center [820, 272] width 54 height 18
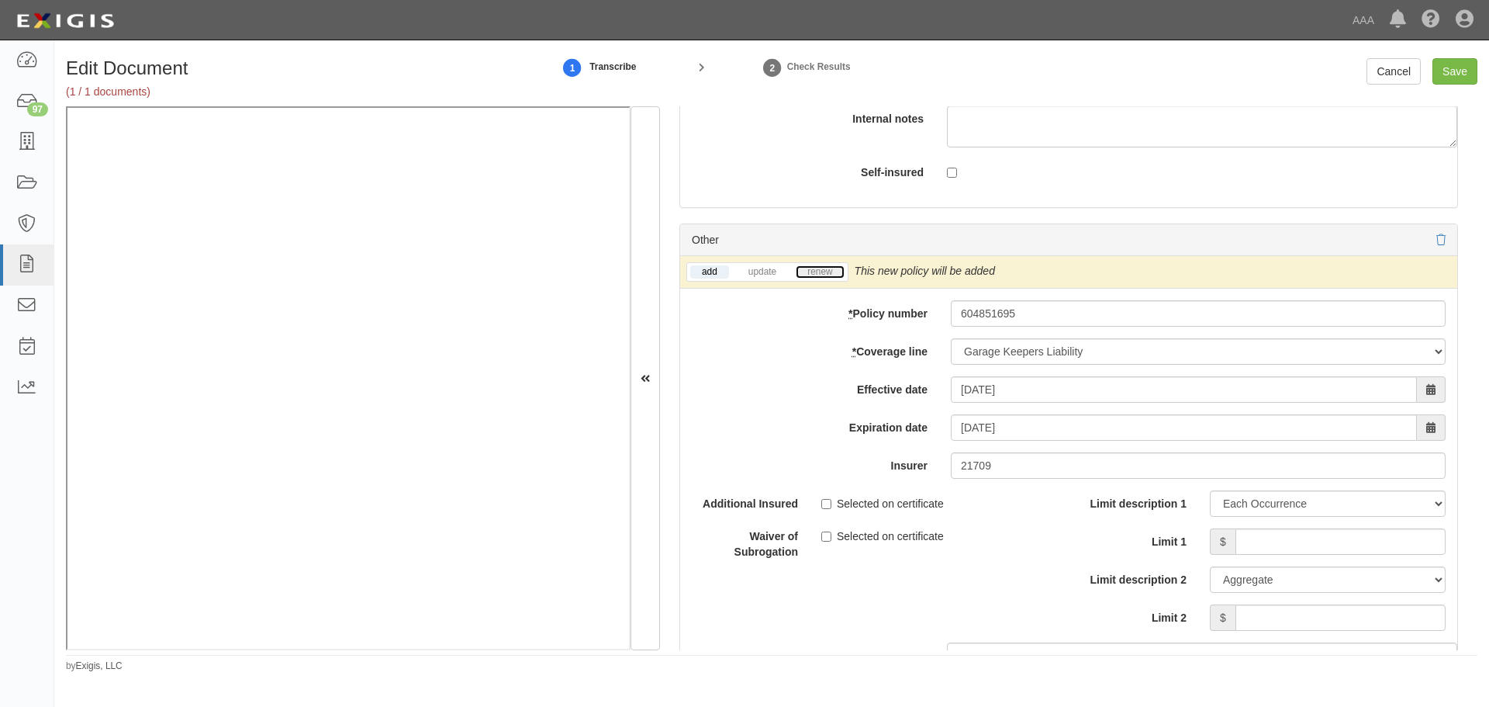
click at [823, 271] on link "renew" at bounding box center [820, 271] width 48 height 13
drag, startPoint x: 823, startPoint y: 271, endPoint x: 810, endPoint y: 278, distance: 14.9
click at [821, 271] on link "renew" at bounding box center [820, 271] width 48 height 13
click at [1277, 542] on input "Limit 1" at bounding box center [1341, 541] width 210 height 26
type input "80000"
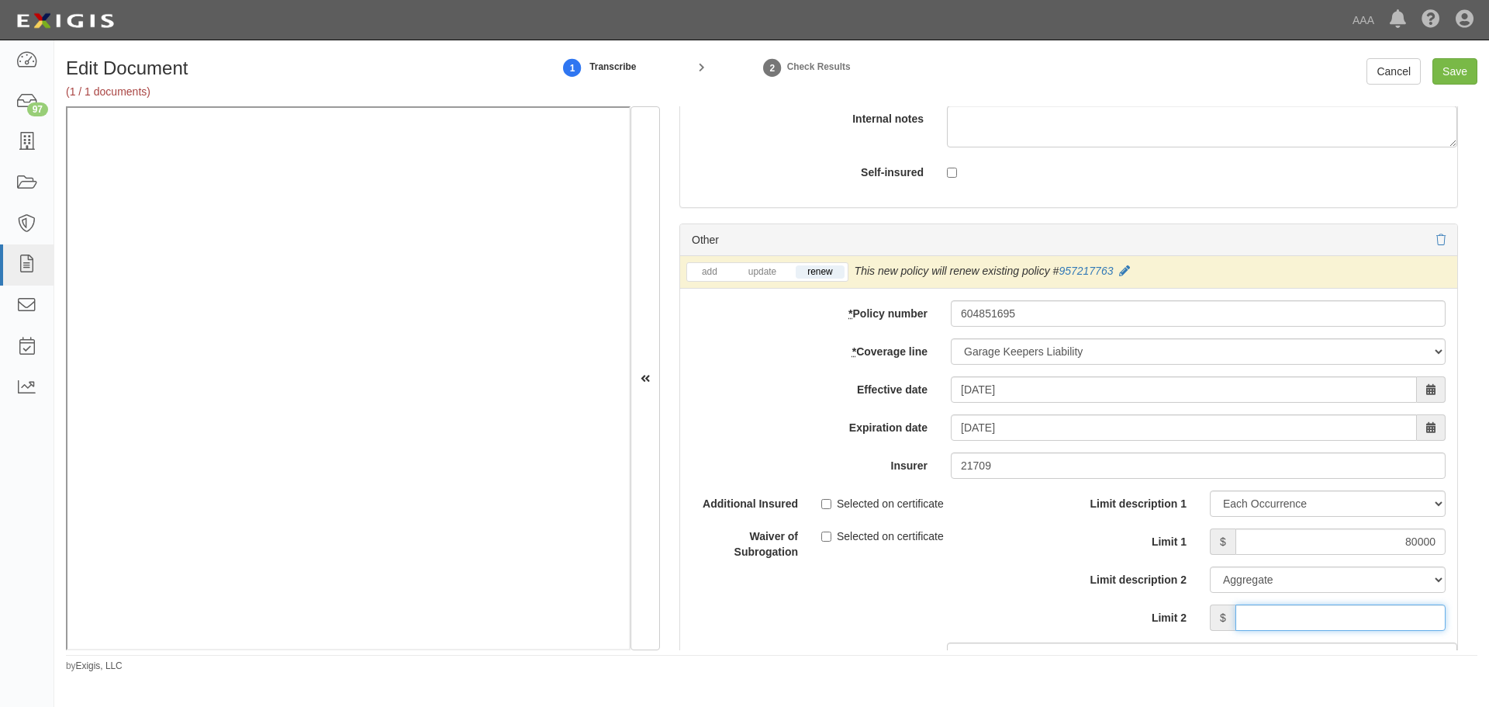
click at [1350, 608] on input "Limit 2" at bounding box center [1341, 617] width 210 height 26
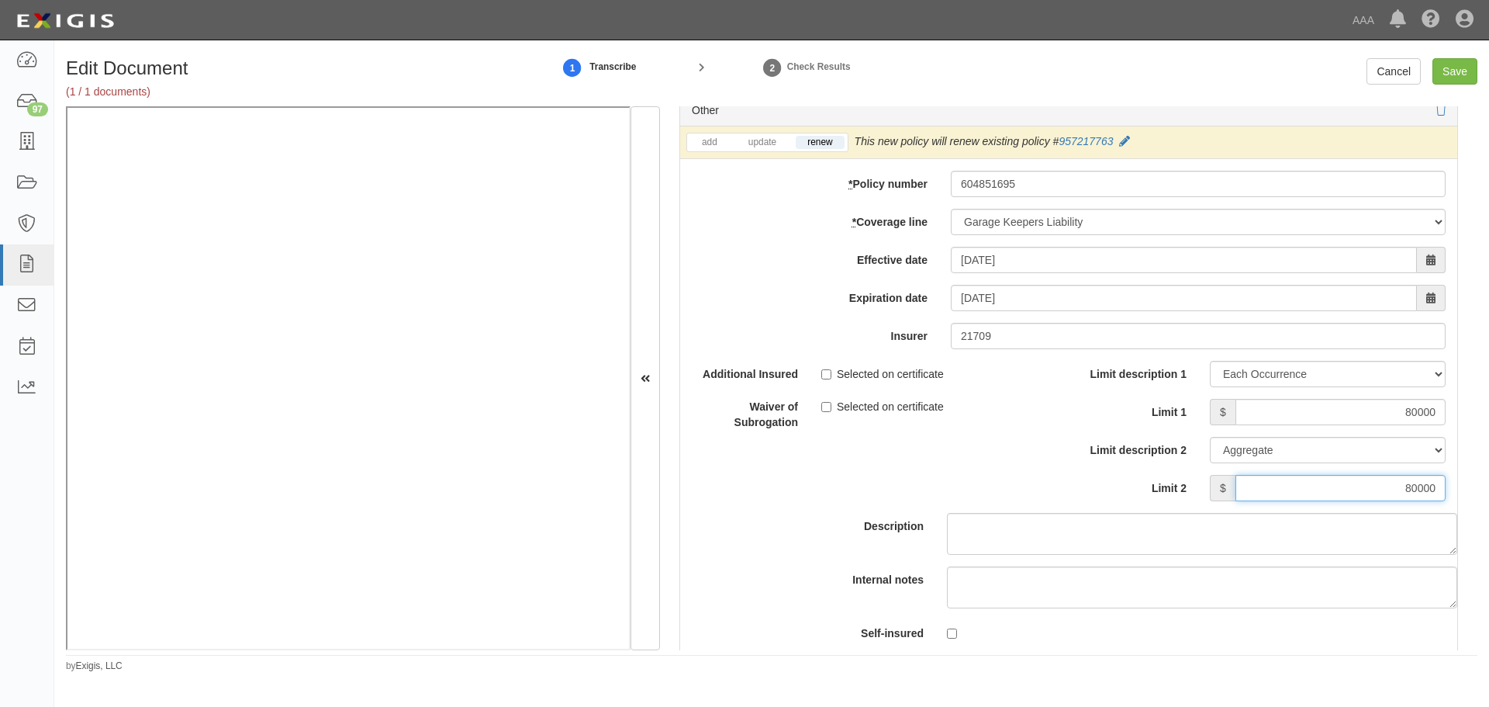
scroll to position [5300, 0]
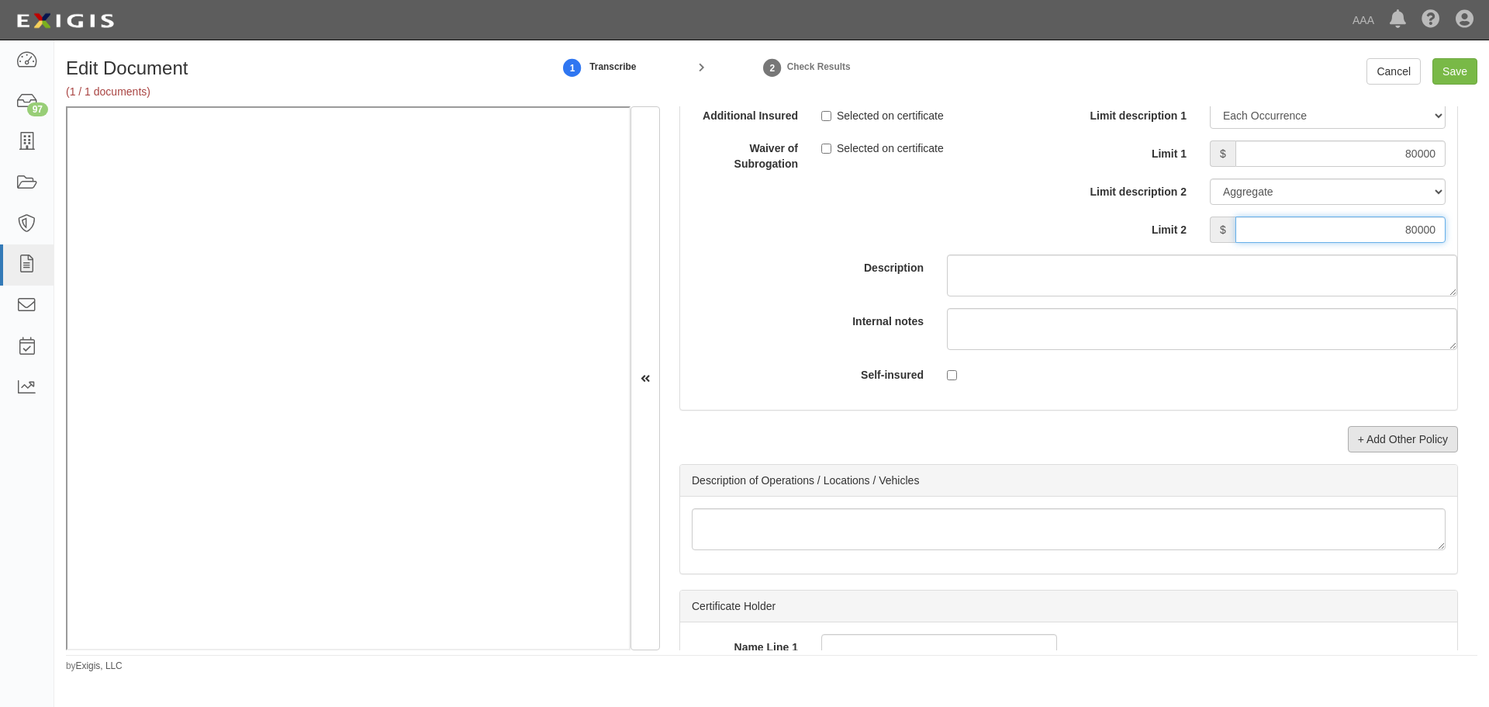
type input "80000"
click at [1392, 441] on link "+ Add Other Policy" at bounding box center [1403, 439] width 110 height 26
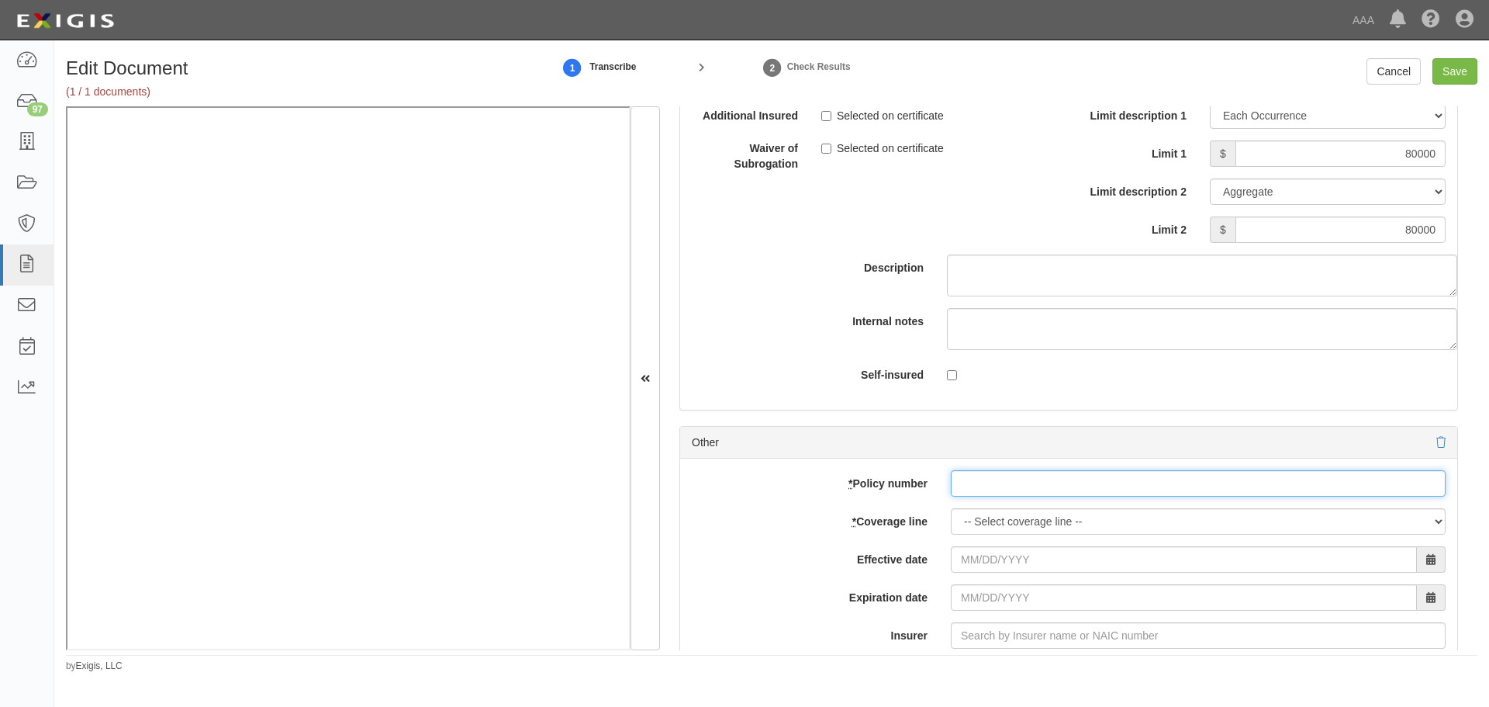
click at [963, 493] on input "* Policy number" at bounding box center [1198, 483] width 495 height 26
paste input "604851695"
type input "604851695"
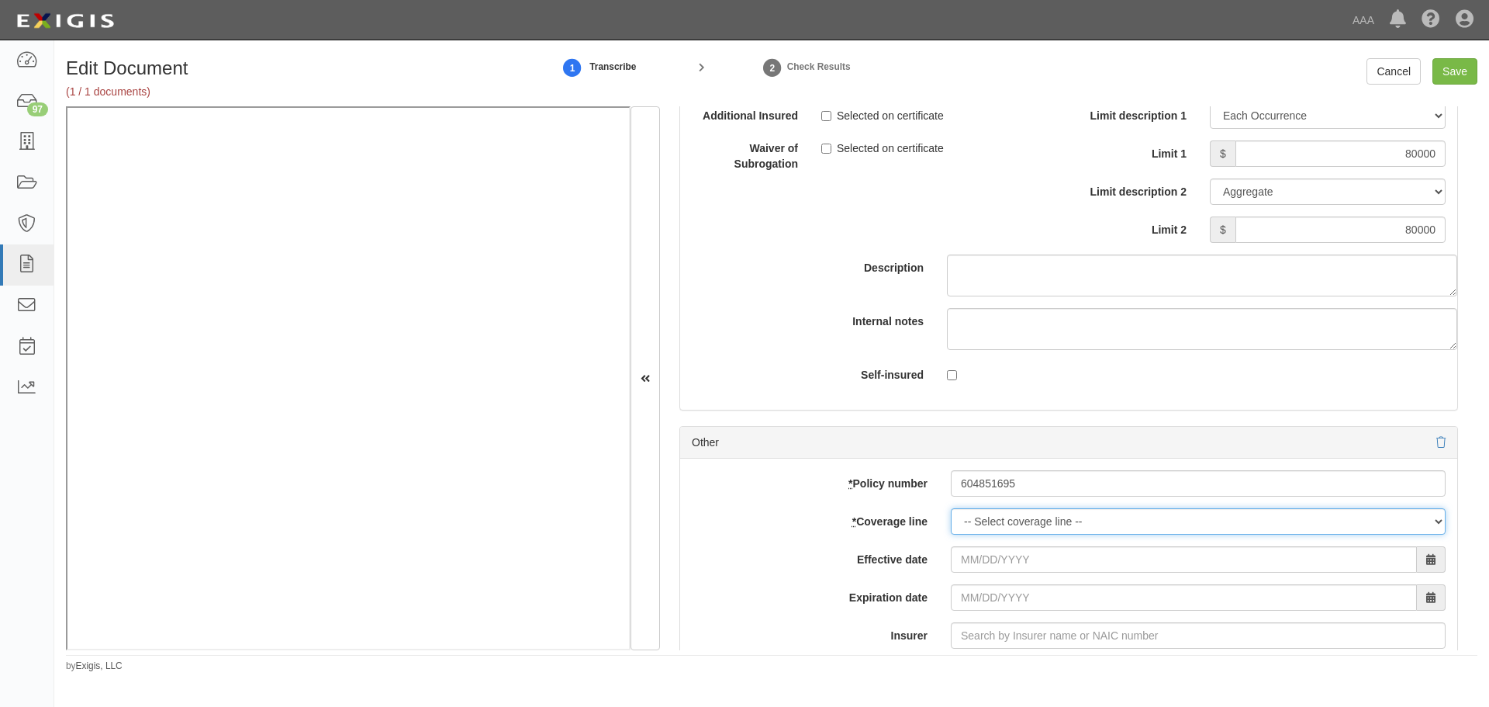
click at [994, 519] on select "-- Select coverage line -- Asbestos Abatement Auto Physical Damage Boiler & Mac…" at bounding box center [1198, 521] width 495 height 26
select select "71"
click at [951, 534] on select "-- Select coverage line -- Asbestos Abatement Auto Physical Damage Boiler & Mac…" at bounding box center [1198, 521] width 495 height 26
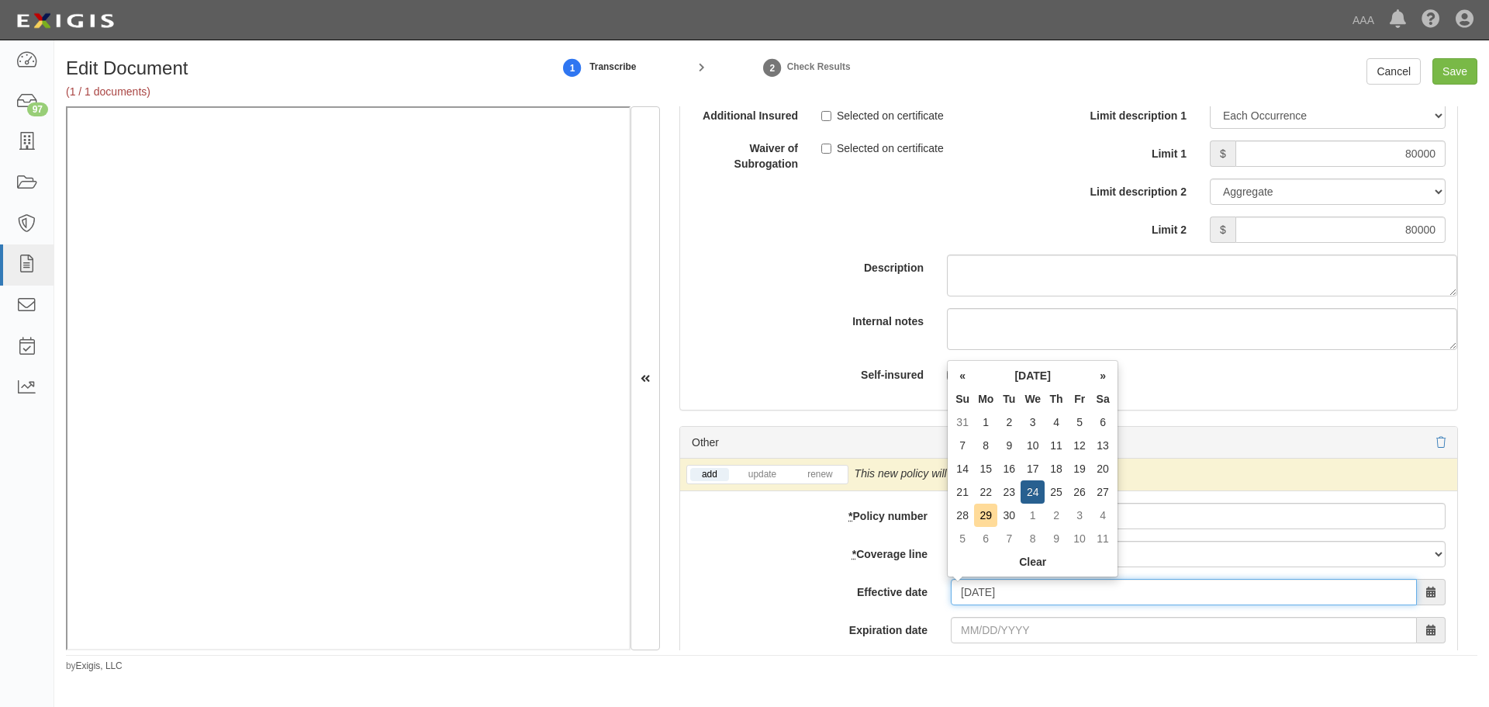
type input "09/24/2025"
type input "09/24/2026"
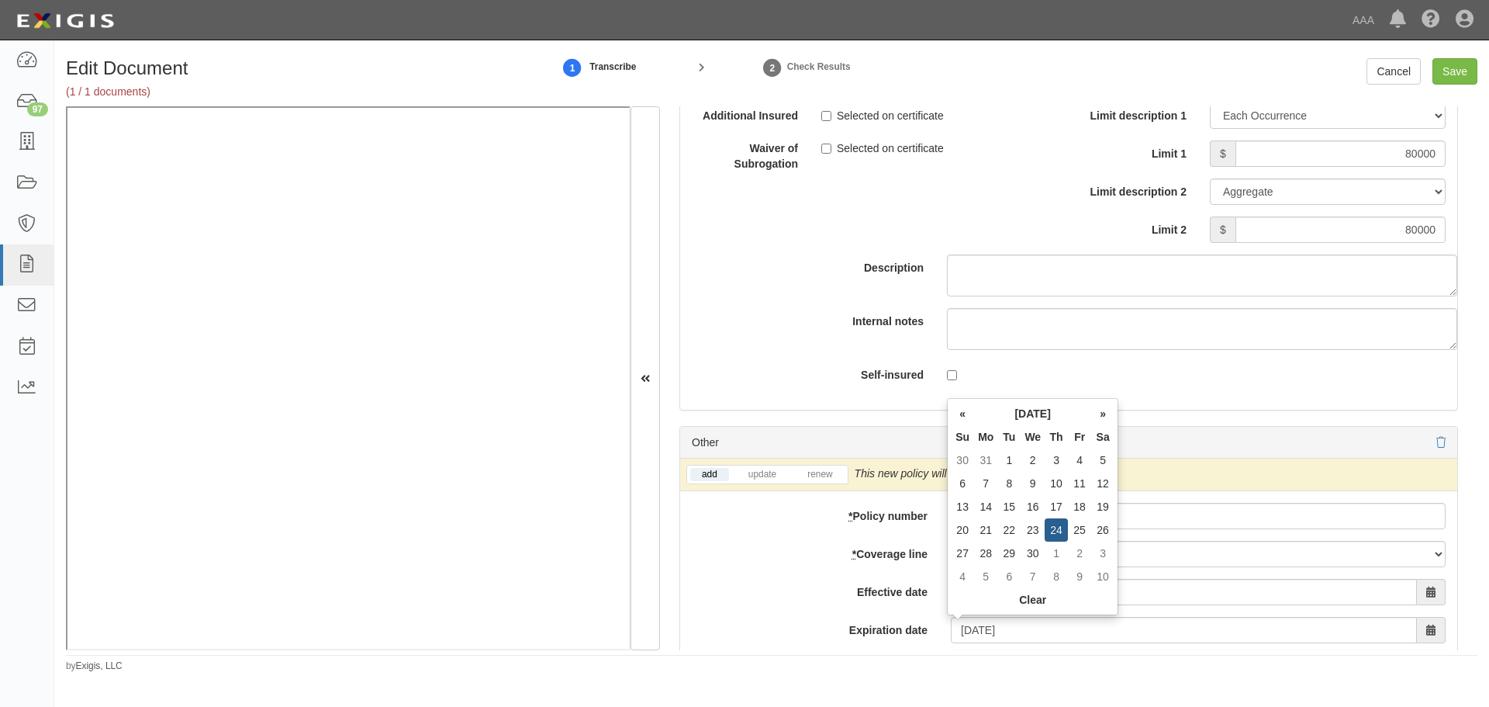
scroll to position [5590, 0]
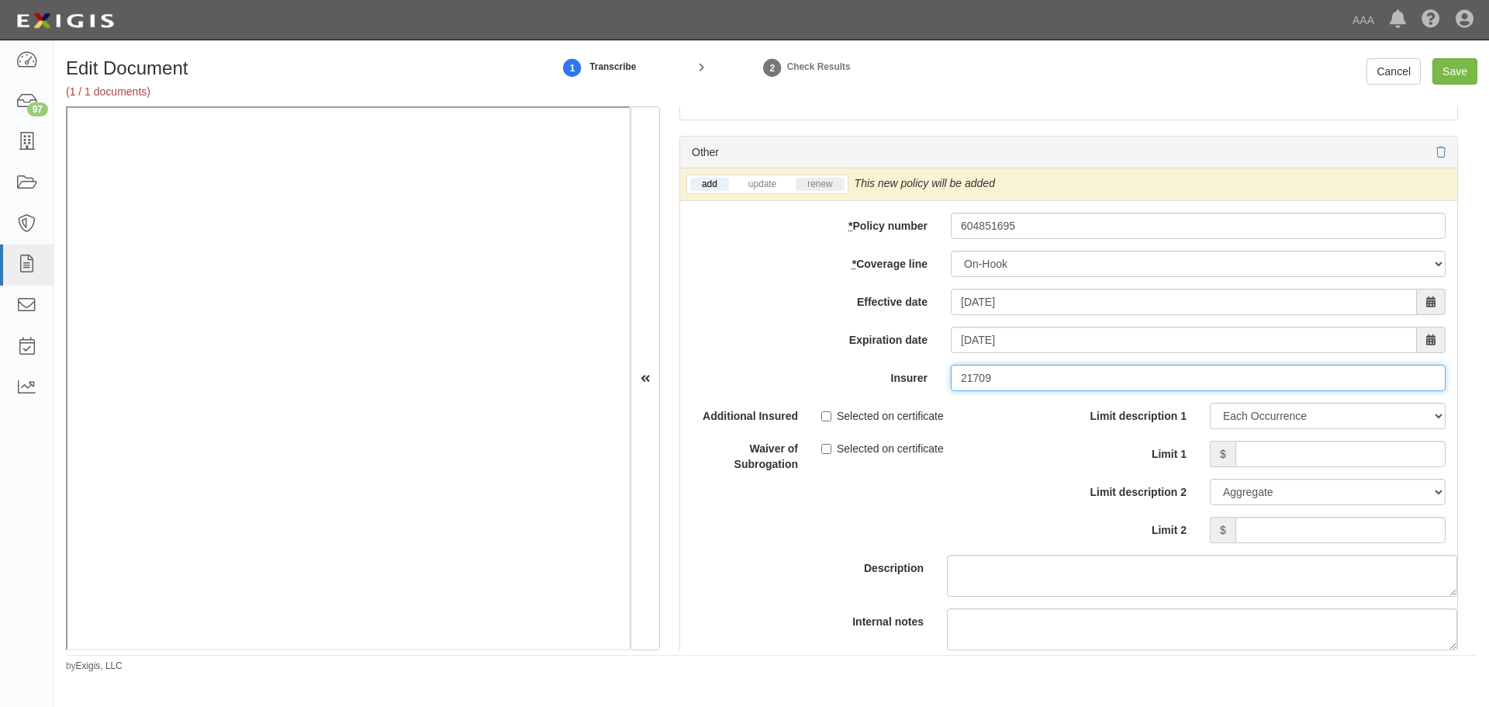
type input "21709"
click at [816, 190] on li "renew" at bounding box center [820, 184] width 54 height 18
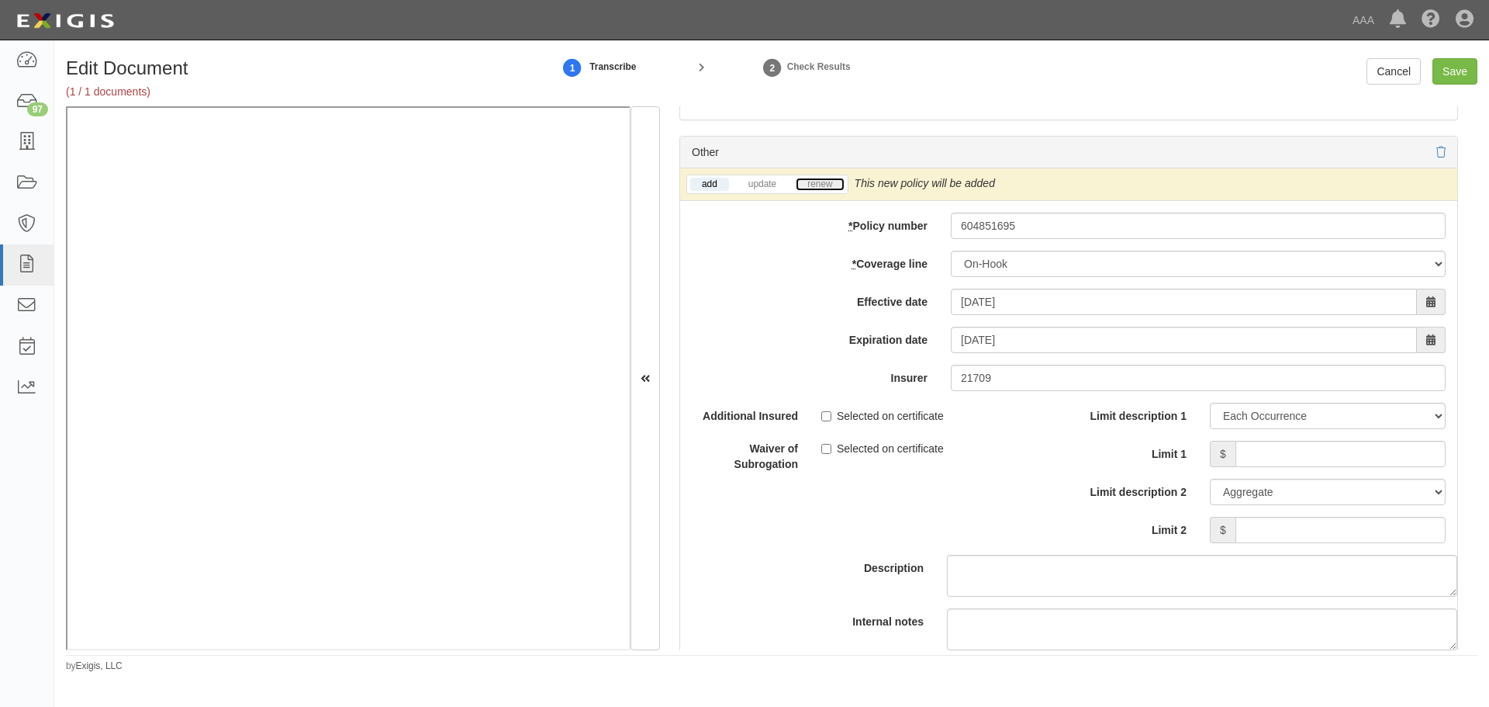
click at [816, 190] on link "renew" at bounding box center [820, 184] width 48 height 13
click at [1239, 458] on input "Limit 1" at bounding box center [1341, 454] width 210 height 26
type input "80000"
click at [1328, 524] on input "Limit 2" at bounding box center [1341, 530] width 210 height 26
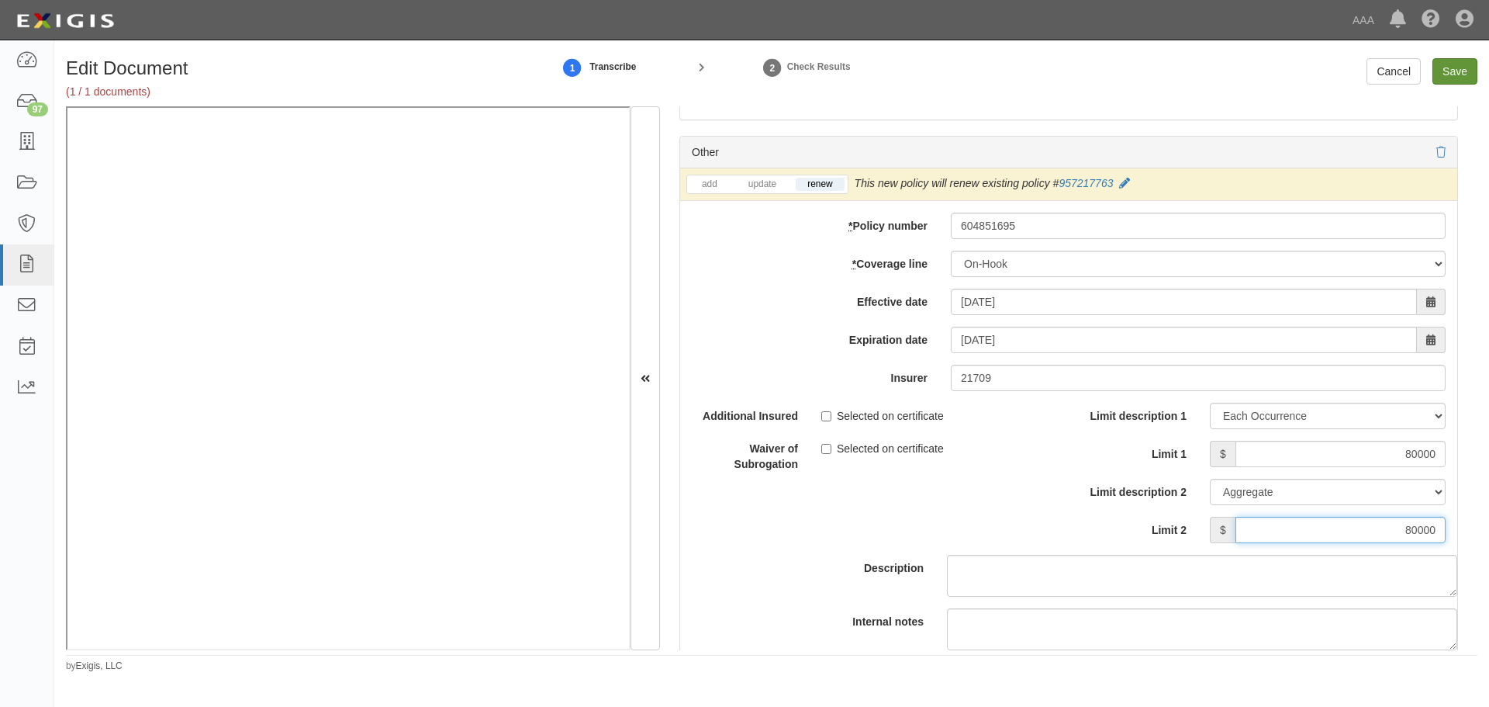
type input "80000"
click at [1445, 71] on input "Save" at bounding box center [1455, 71] width 45 height 26
type input "500000"
type input "1000000"
type input "500000"
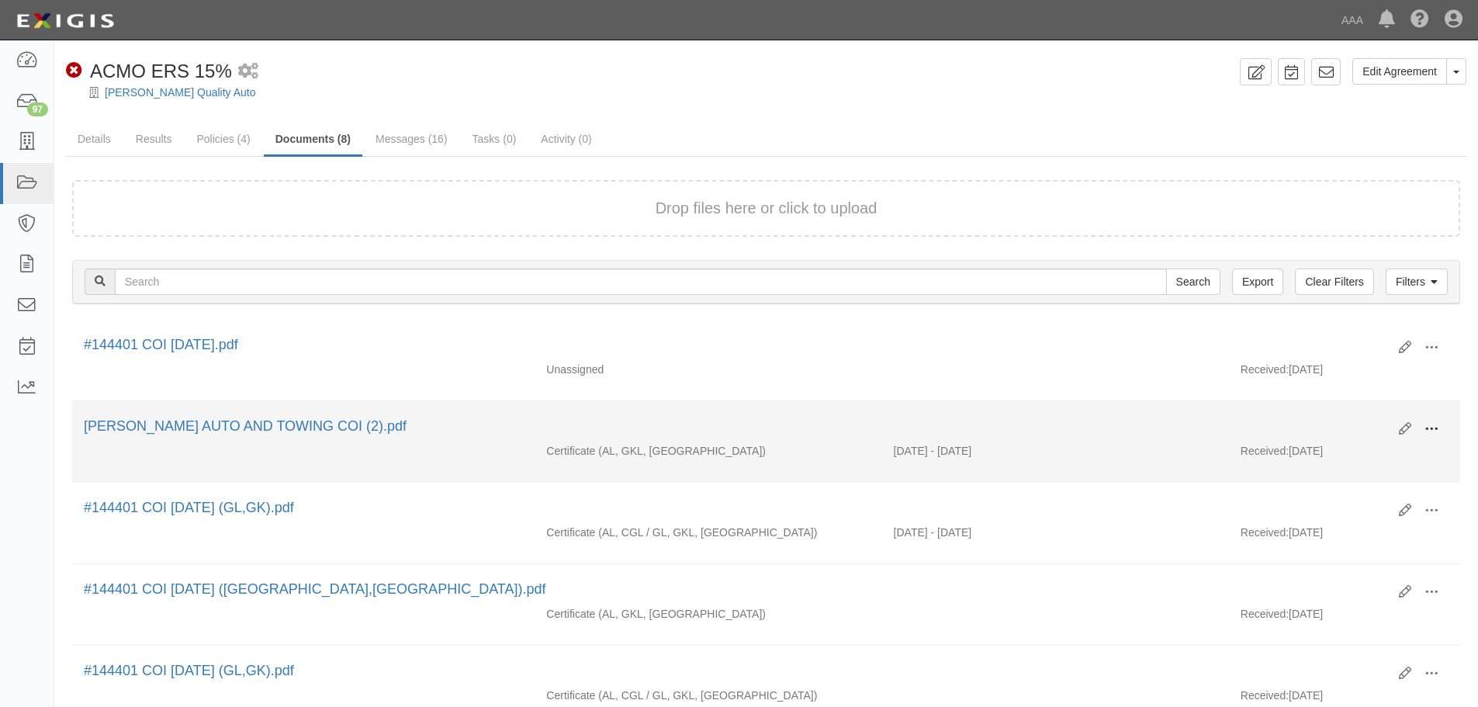
click at [1429, 430] on span at bounding box center [1431, 429] width 14 height 14
click at [1360, 444] on link "View" at bounding box center [1356, 451] width 123 height 28
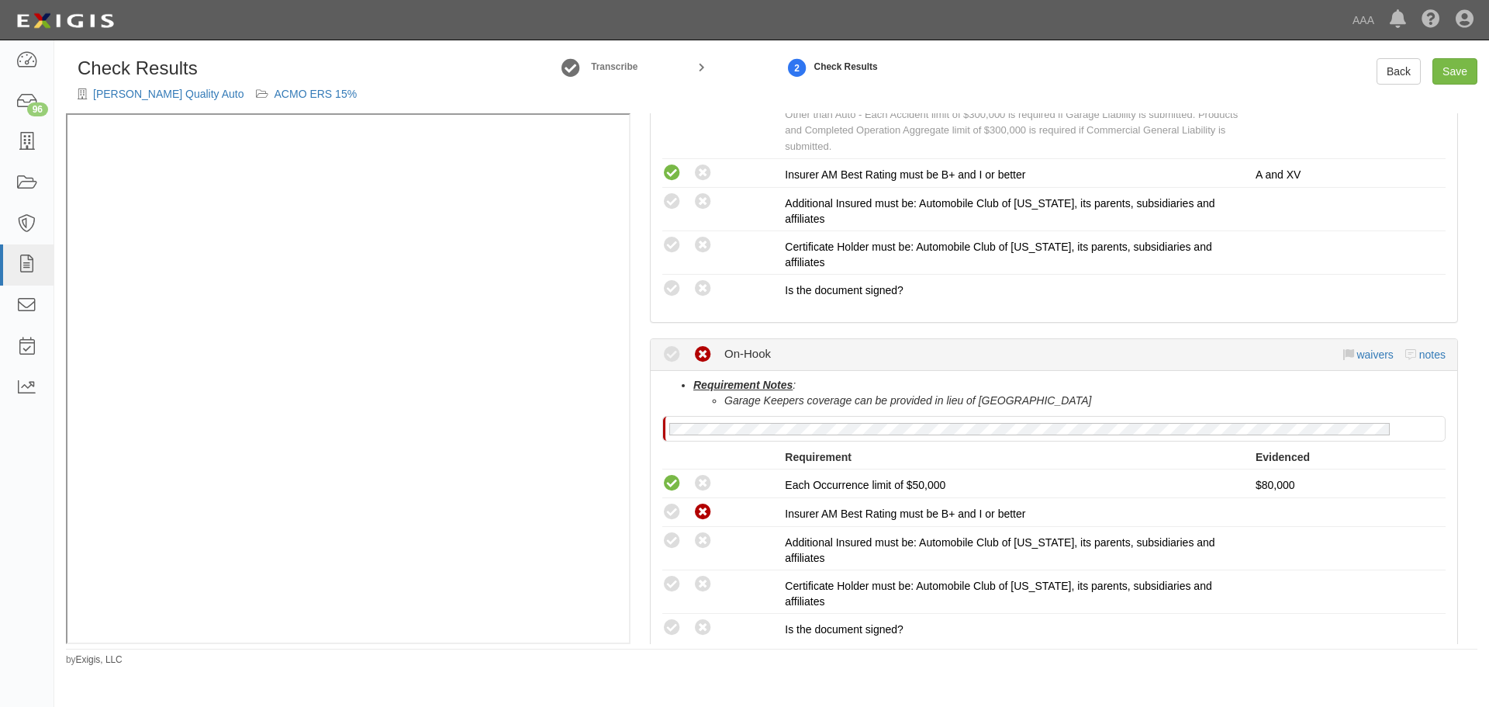
scroll to position [1422, 0]
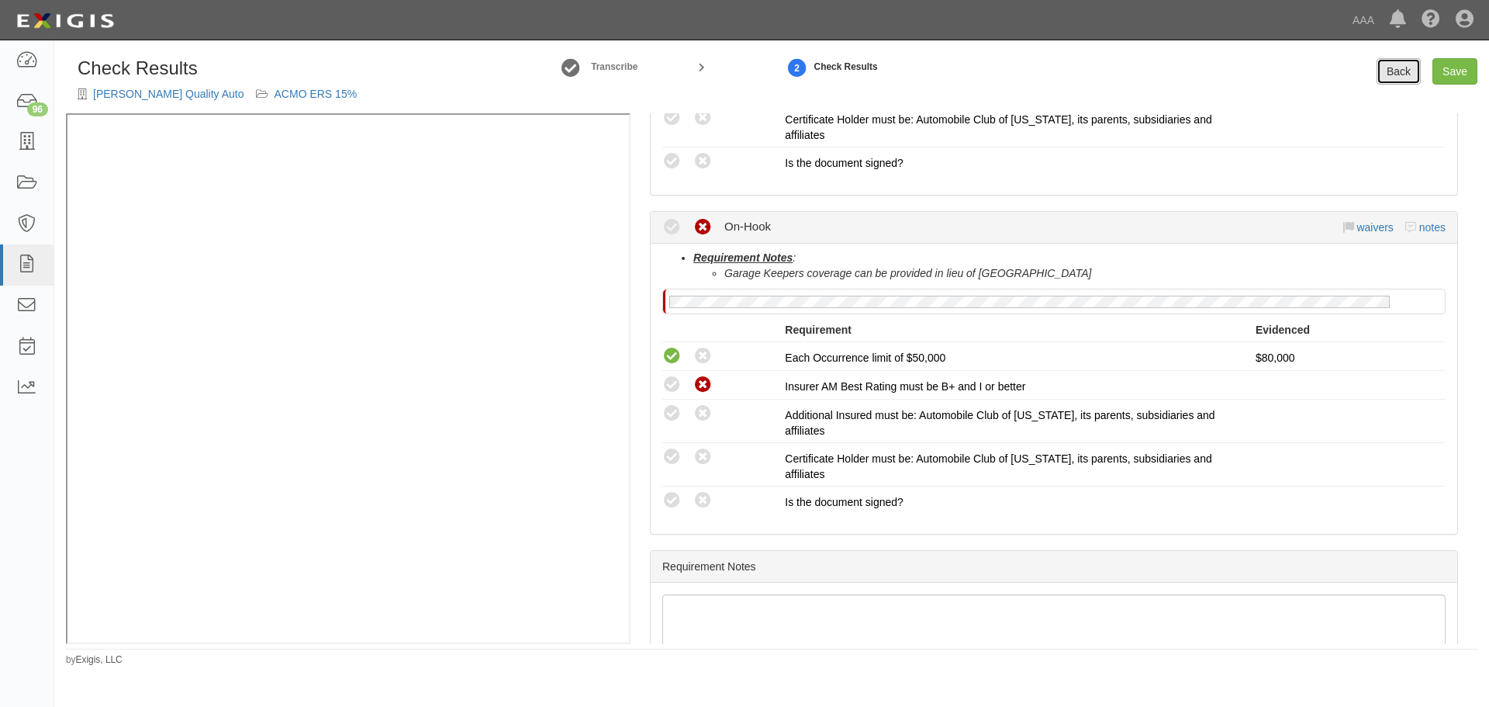
click at [1412, 79] on link "Back" at bounding box center [1399, 71] width 44 height 26
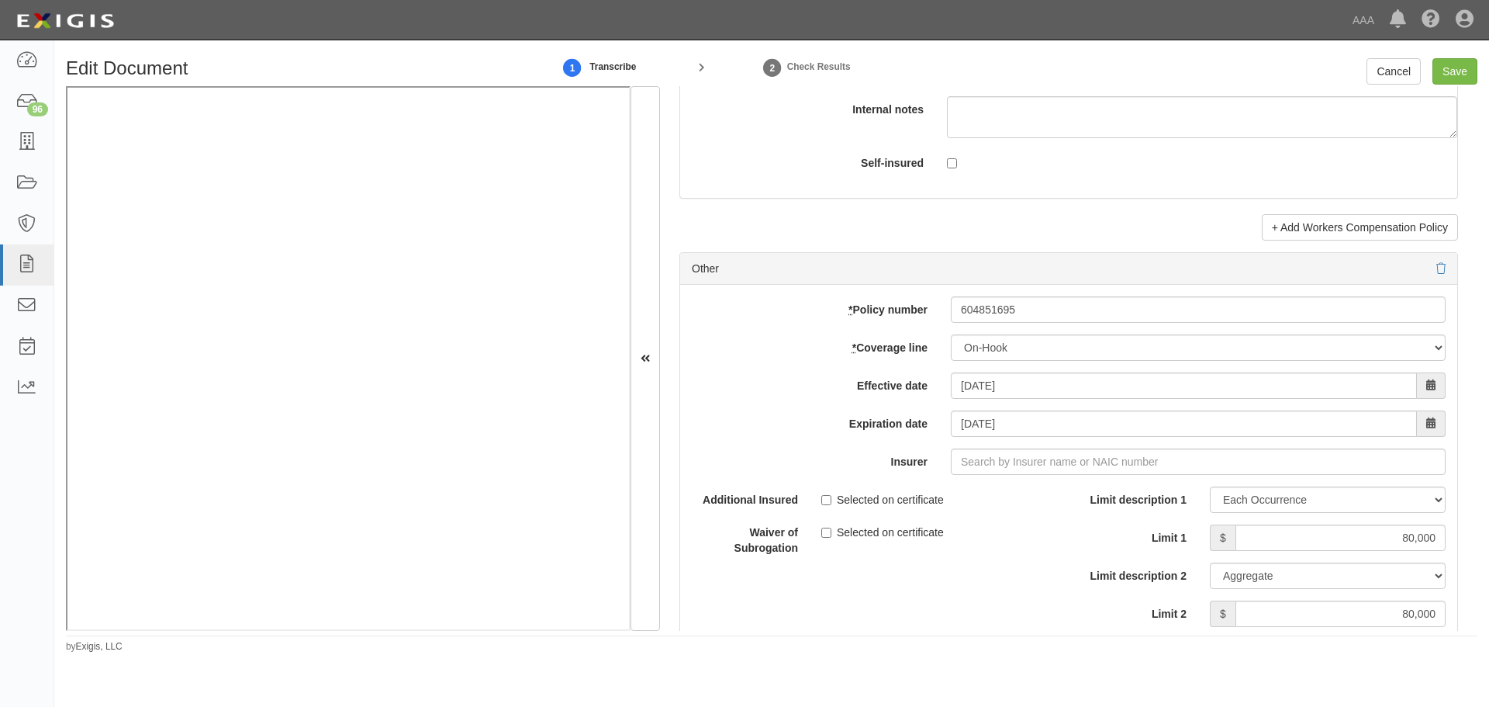
scroll to position [4395, 0]
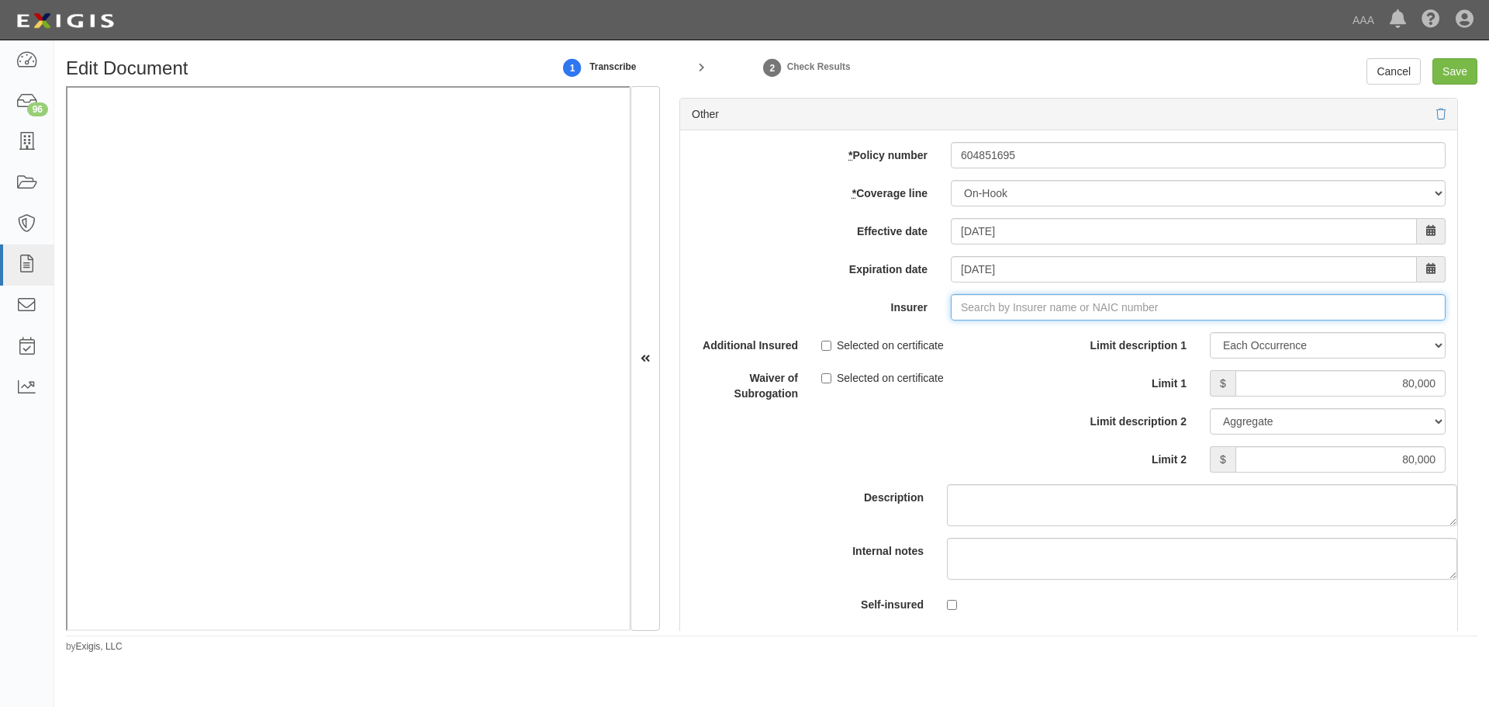
click at [970, 316] on input "Insurer" at bounding box center [1198, 307] width 495 height 26
type input "21st Century Advantage Insurance Company (25232) NR Rating"
type input "21"
click at [928, 334] on div "Truck Insurance Exchange ( 21709 ) A XV Rating" at bounding box center [981, 337] width 261 height 20
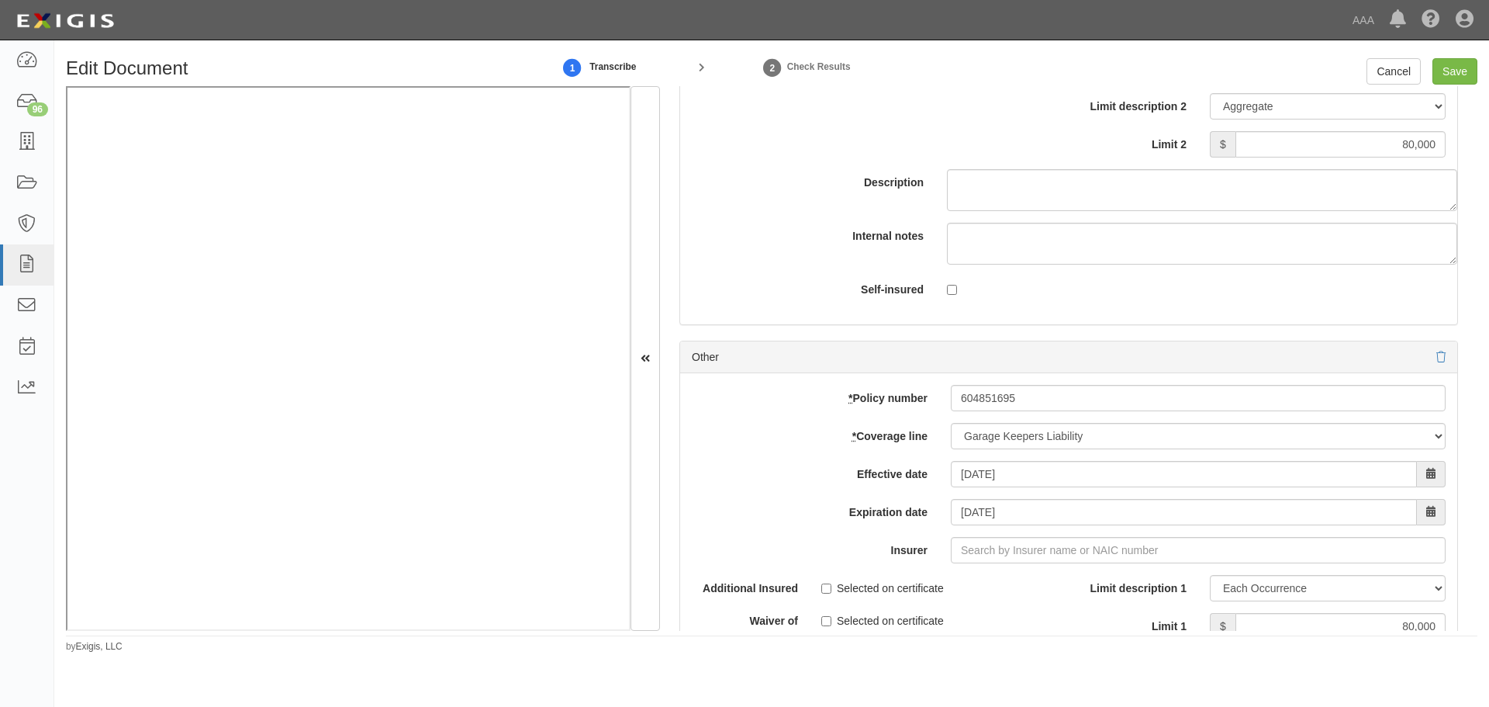
scroll to position [4912, 0]
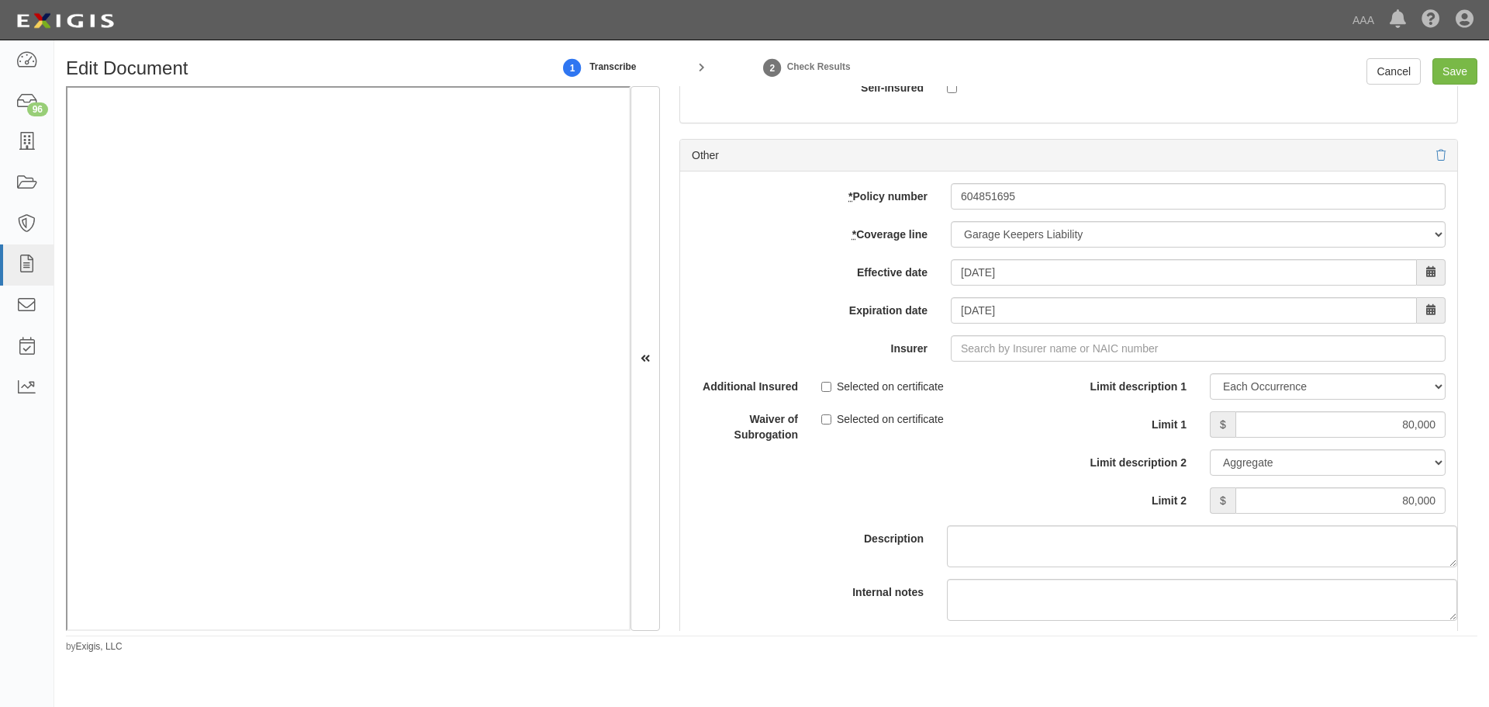
type input "Truck Insurance Exchange (21709) A XV Rating"
click at [1056, 345] on input "Insurer" at bounding box center [1198, 348] width 495 height 26
type input "21st Century Advantage Insurance Company (25232) NR Rating"
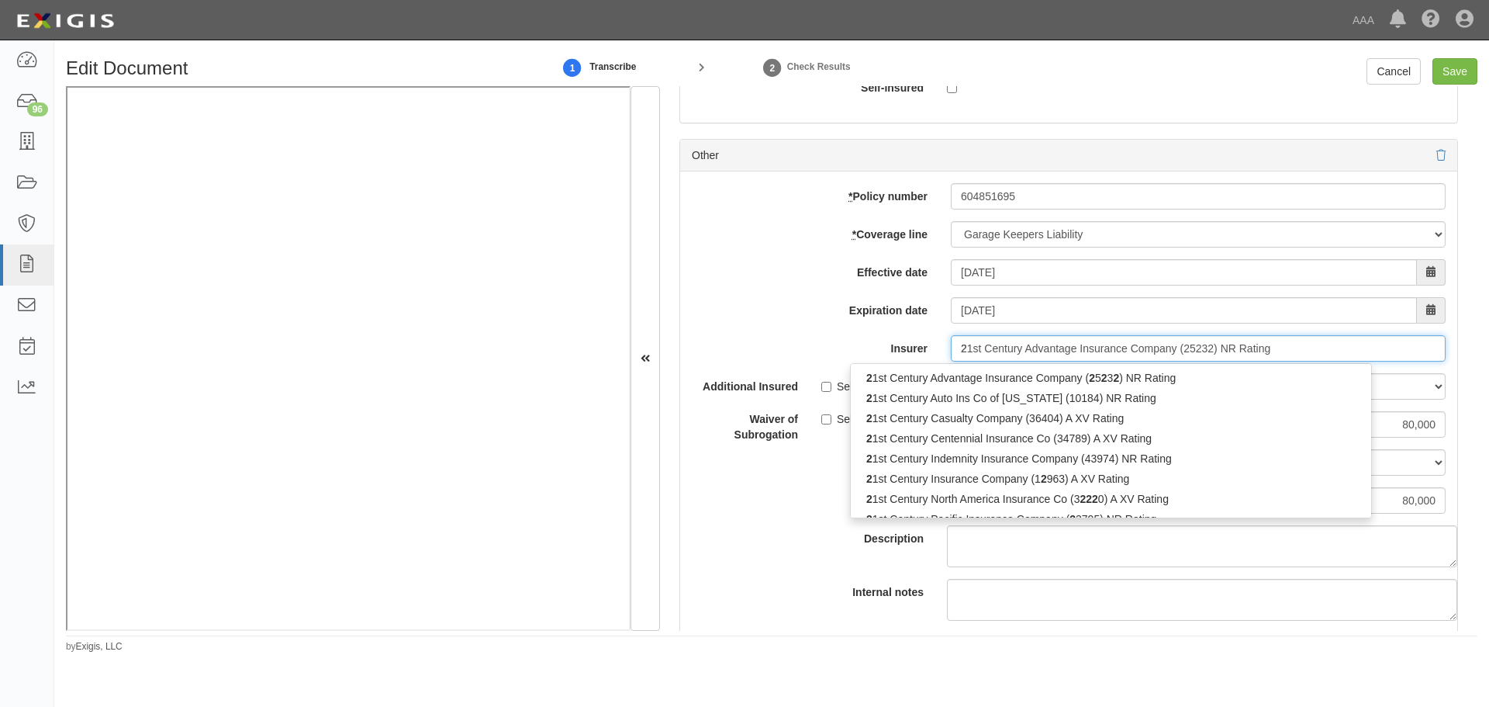
type input "21"
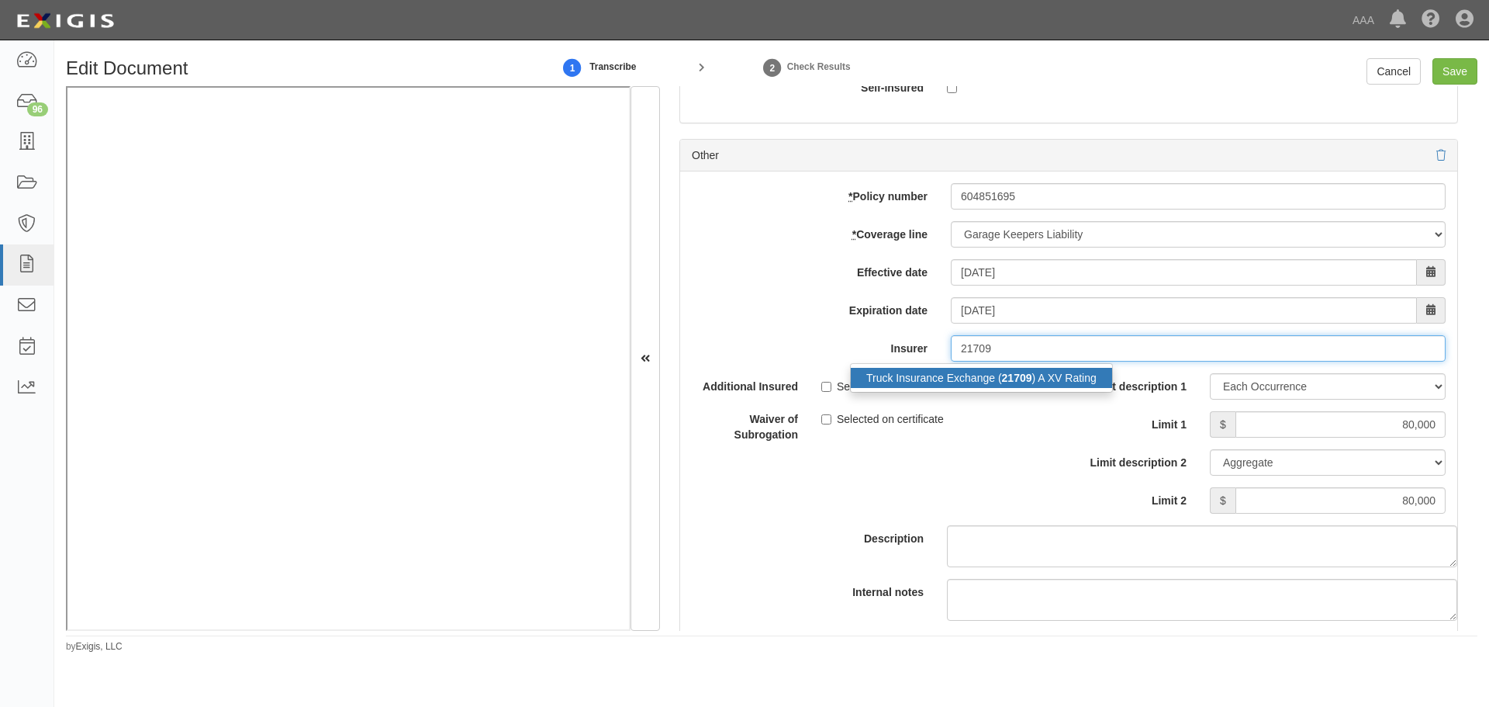
click at [969, 374] on div "Truck Insurance Exchange ( 21709 ) A XV Rating" at bounding box center [981, 378] width 261 height 20
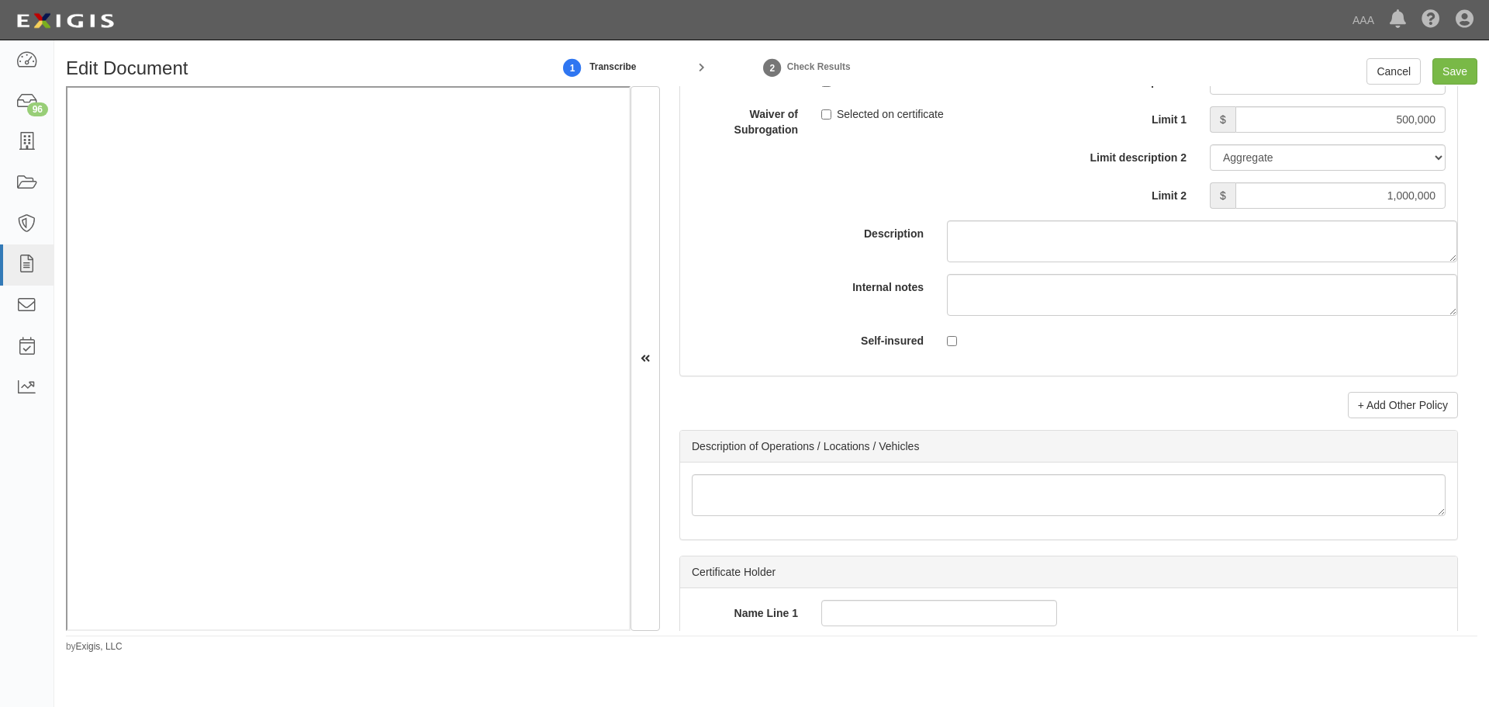
scroll to position [5947, 0]
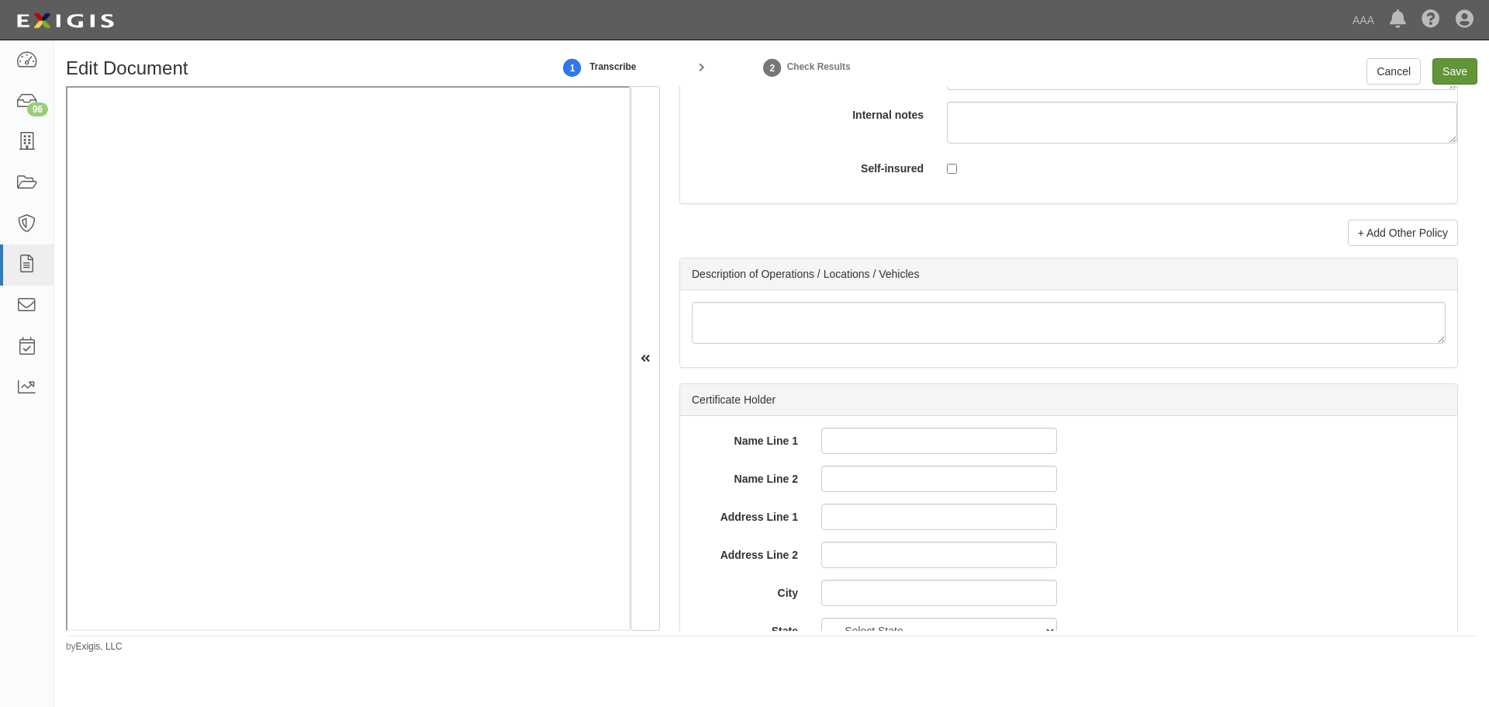
type input "Truck Insurance Exchange (21709) A XV Rating"
click at [1453, 68] on input "Save" at bounding box center [1455, 71] width 45 height 26
type input "500000"
type input "80000"
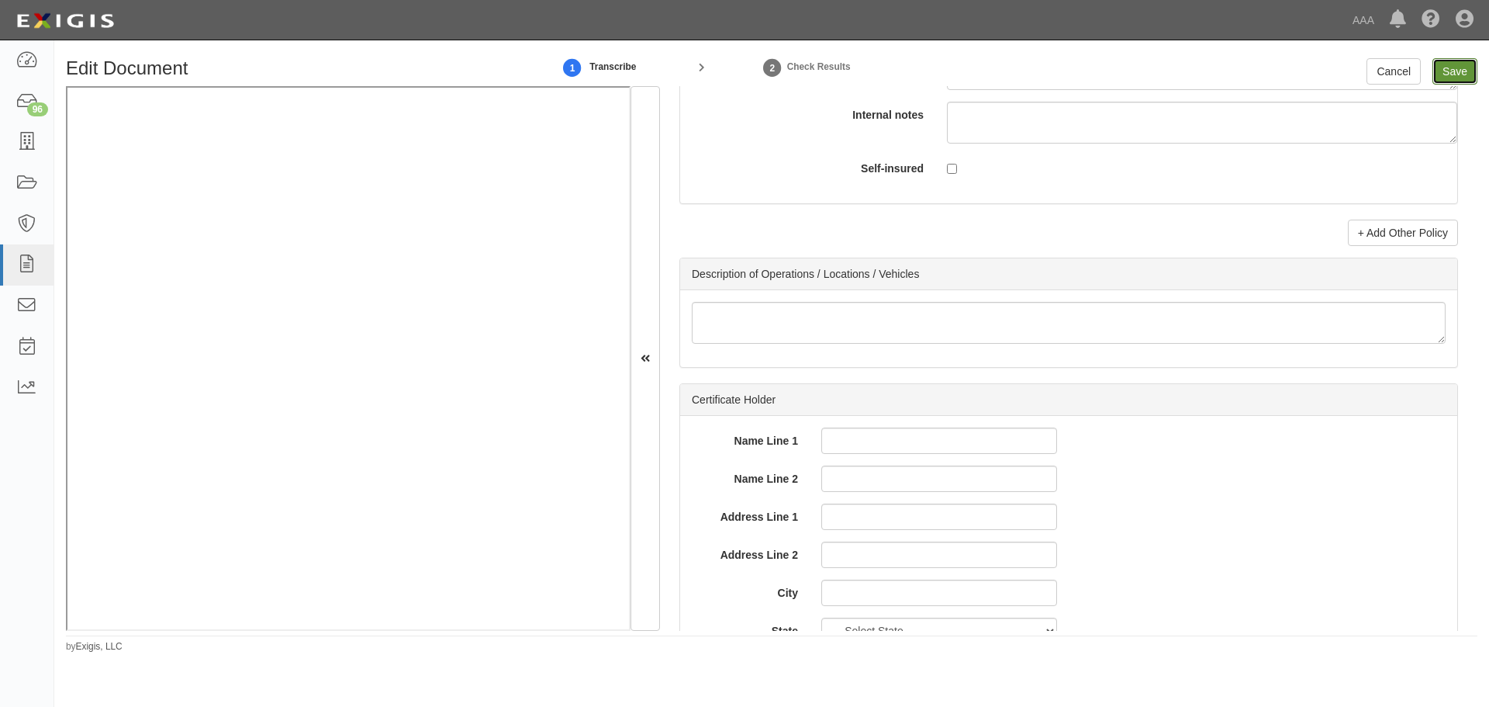
type input "80000"
type input "500000"
type input "1000000"
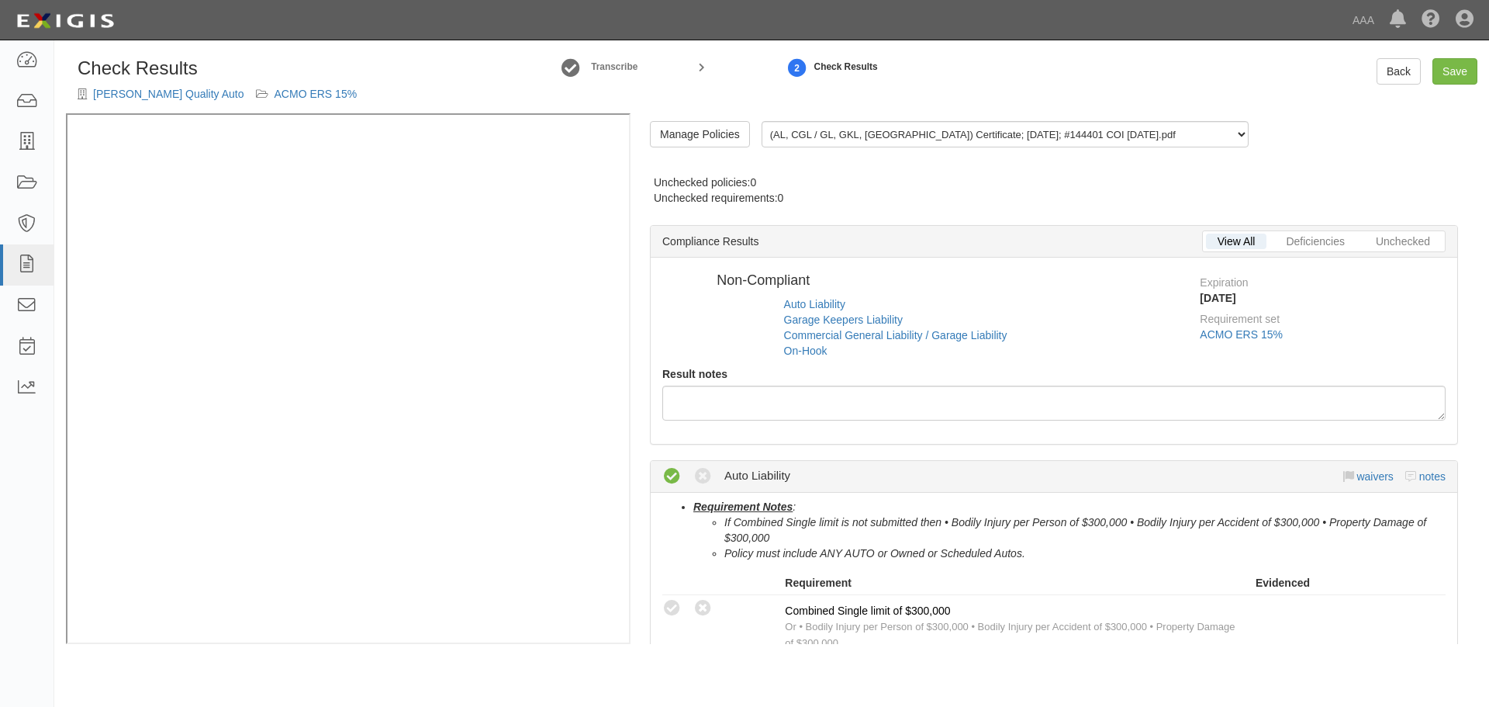
radio input "true"
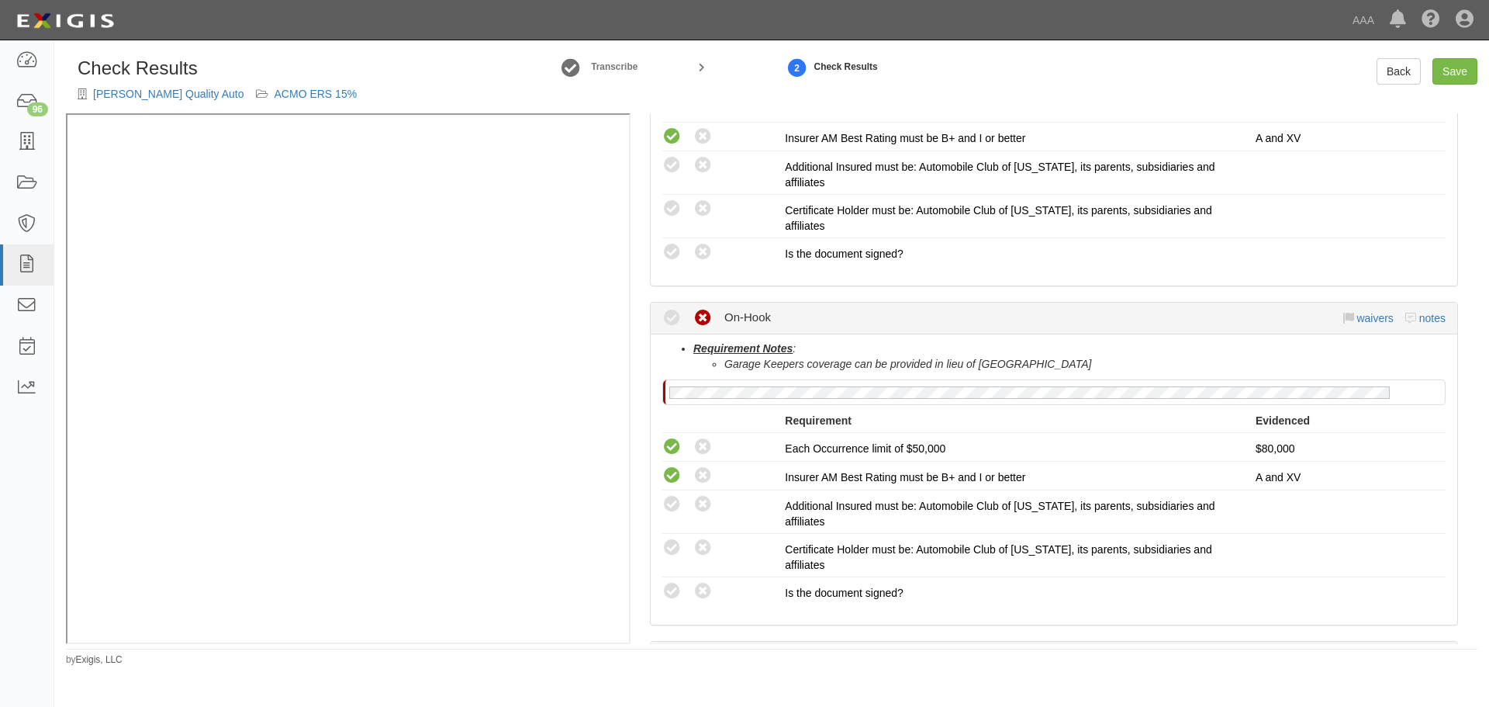
scroll to position [1536, 0]
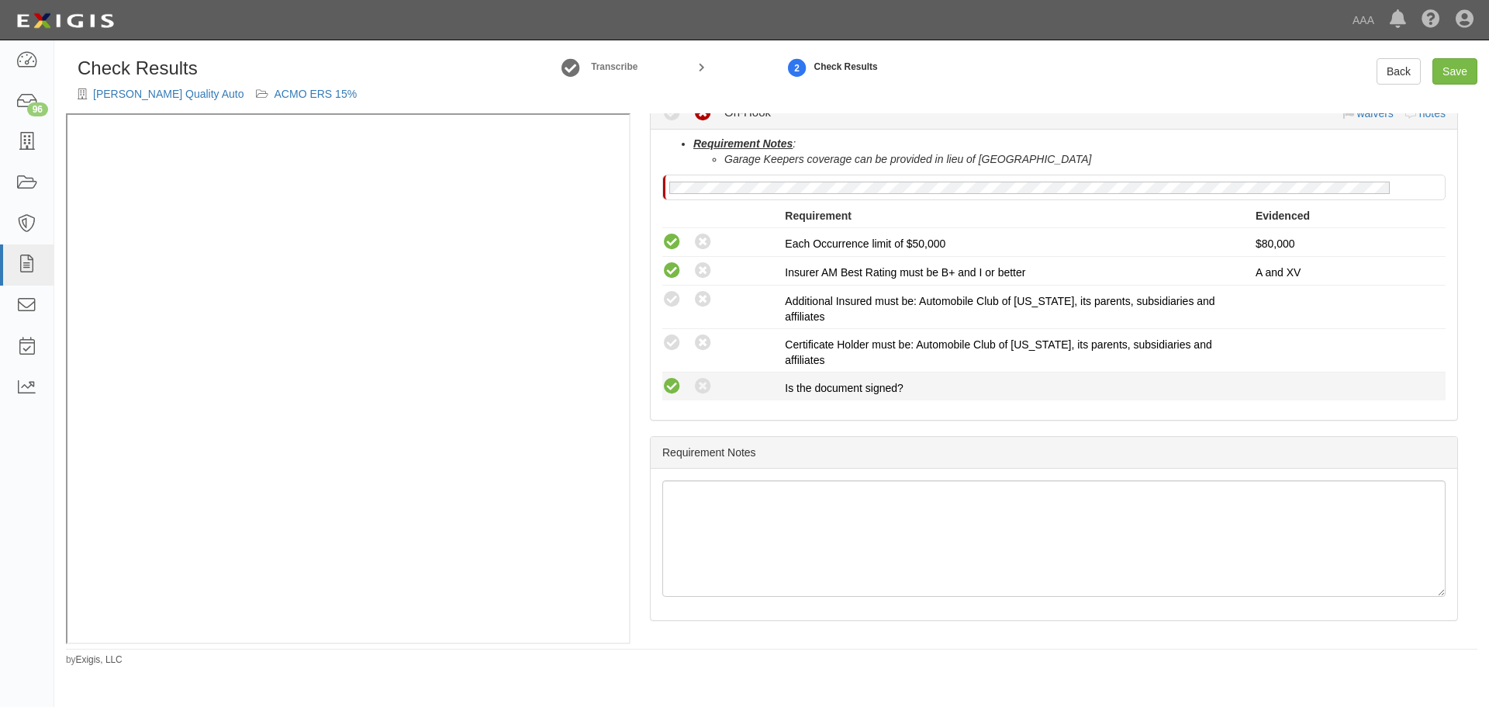
click at [665, 384] on icon at bounding box center [671, 386] width 19 height 19
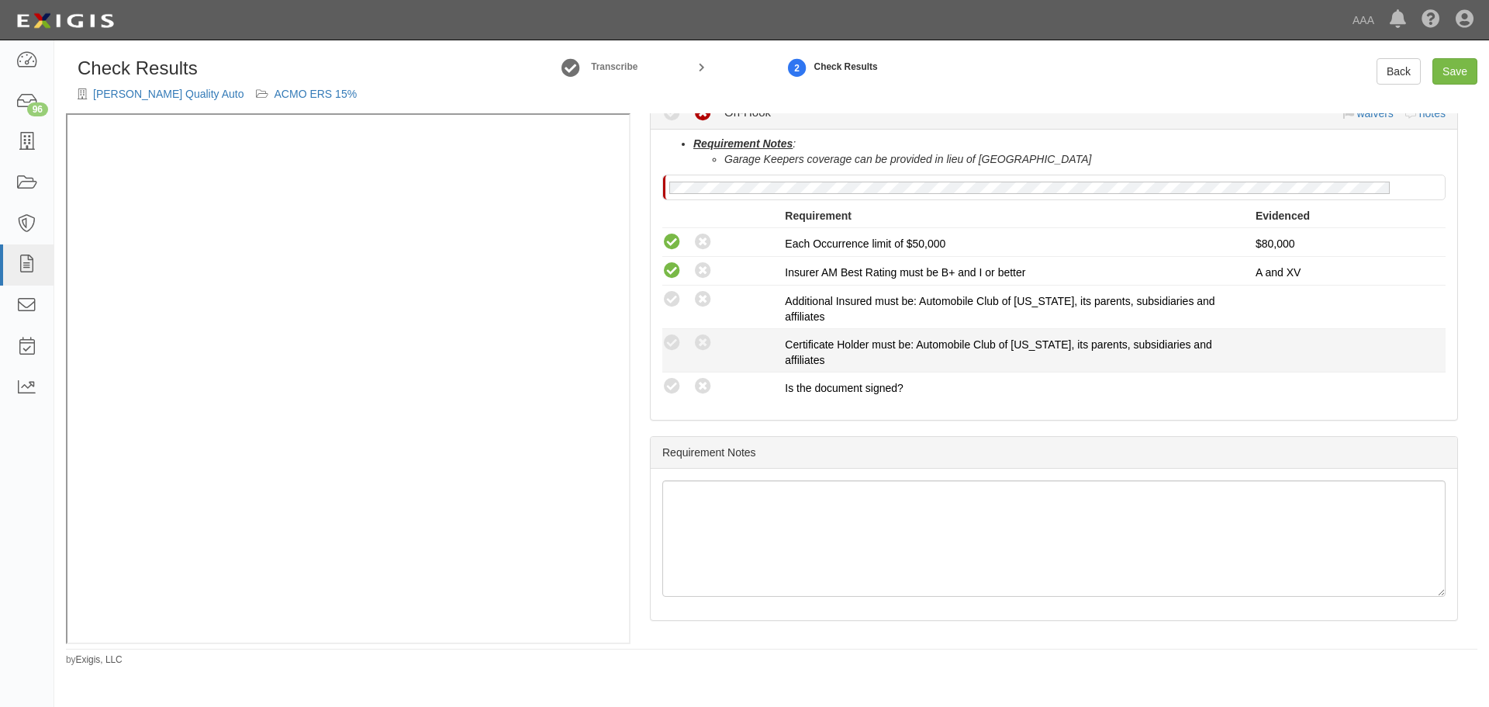
radio input "true"
click at [675, 344] on icon at bounding box center [671, 343] width 19 height 19
radio input "true"
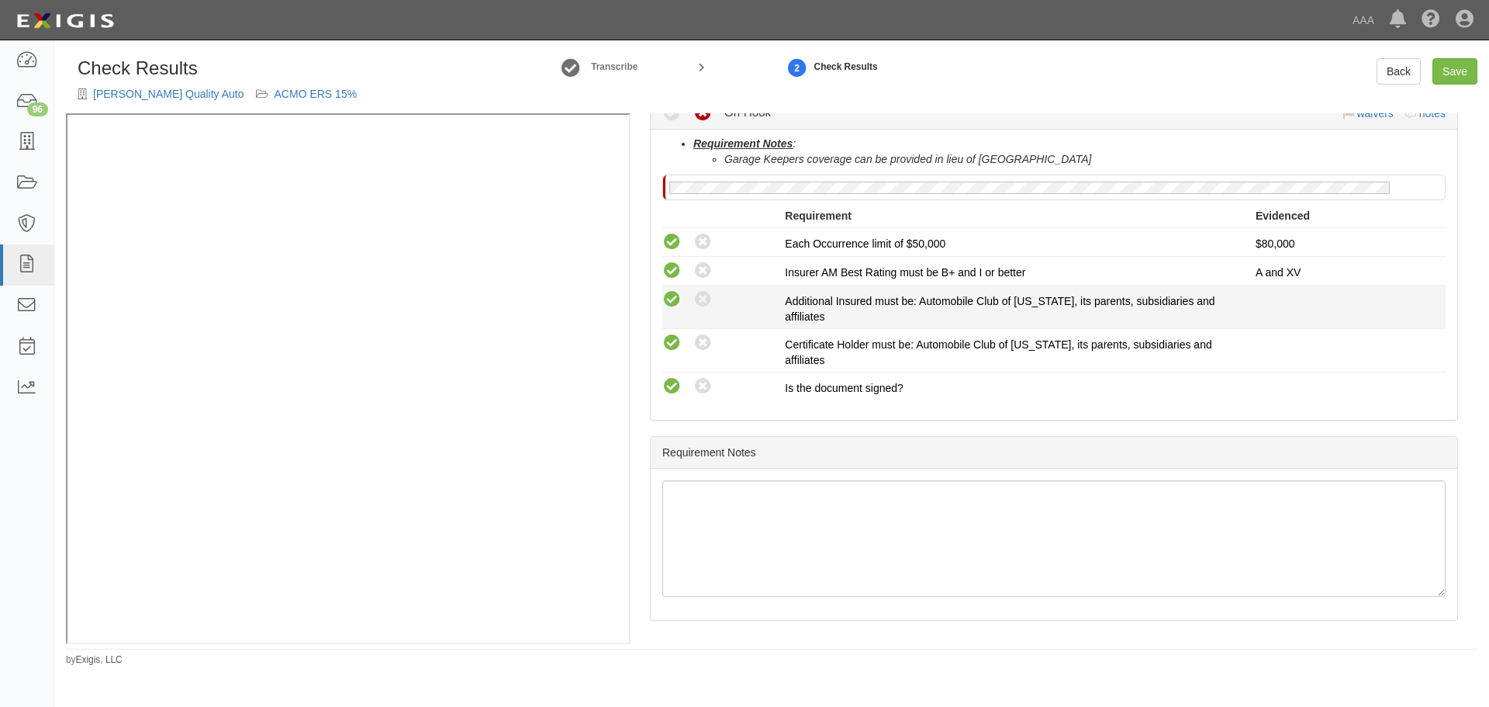
click at [662, 296] on icon at bounding box center [671, 299] width 19 height 19
radio input "true"
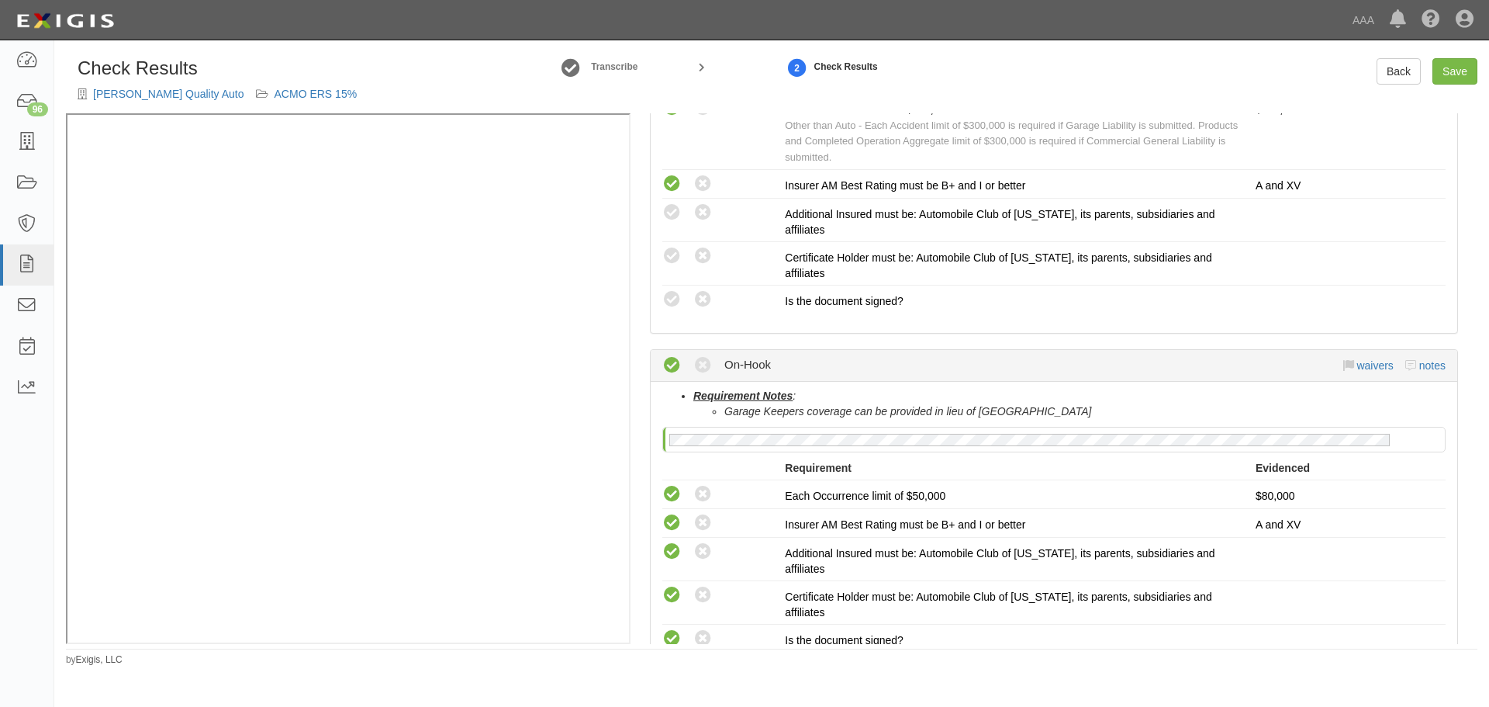
scroll to position [1277, 0]
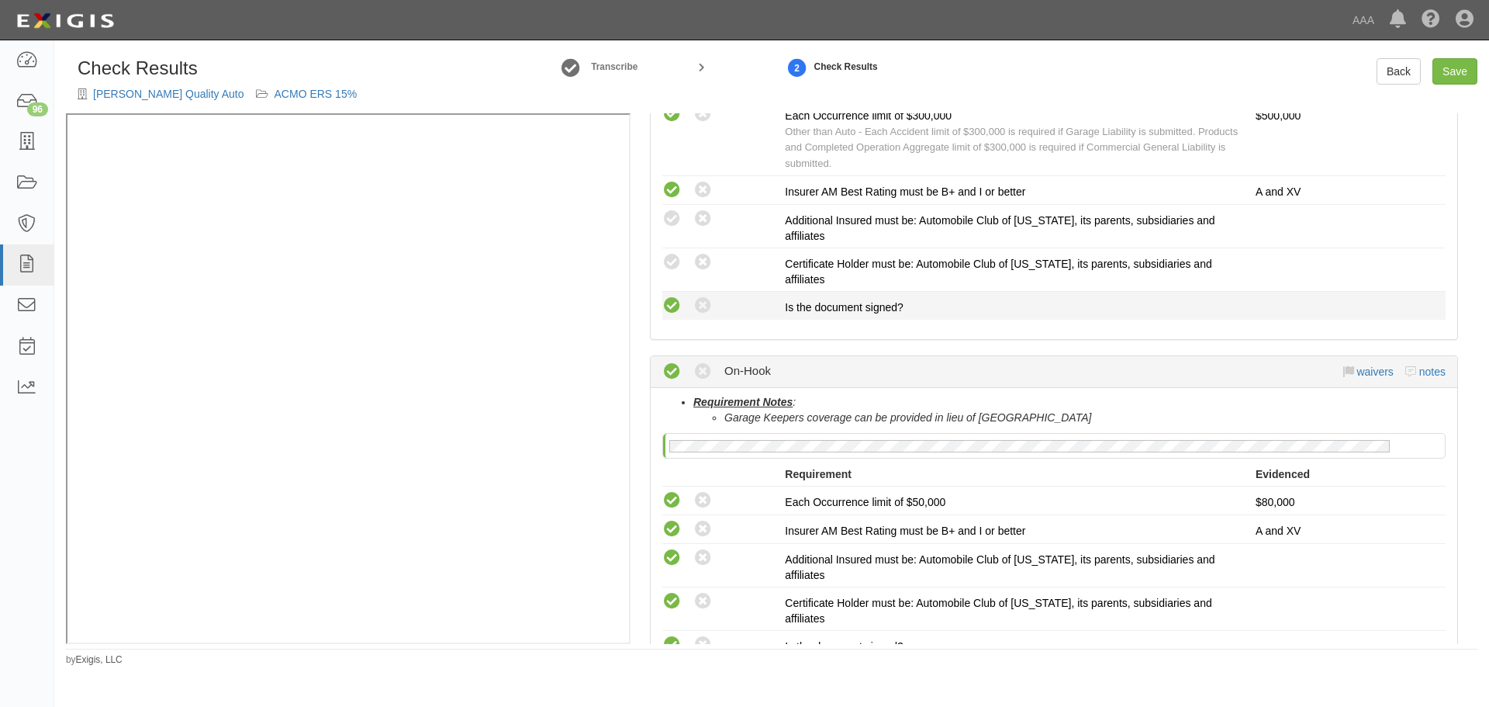
click at [665, 308] on icon at bounding box center [671, 305] width 19 height 19
radio input "true"
click at [663, 269] on icon at bounding box center [671, 262] width 19 height 19
radio input "true"
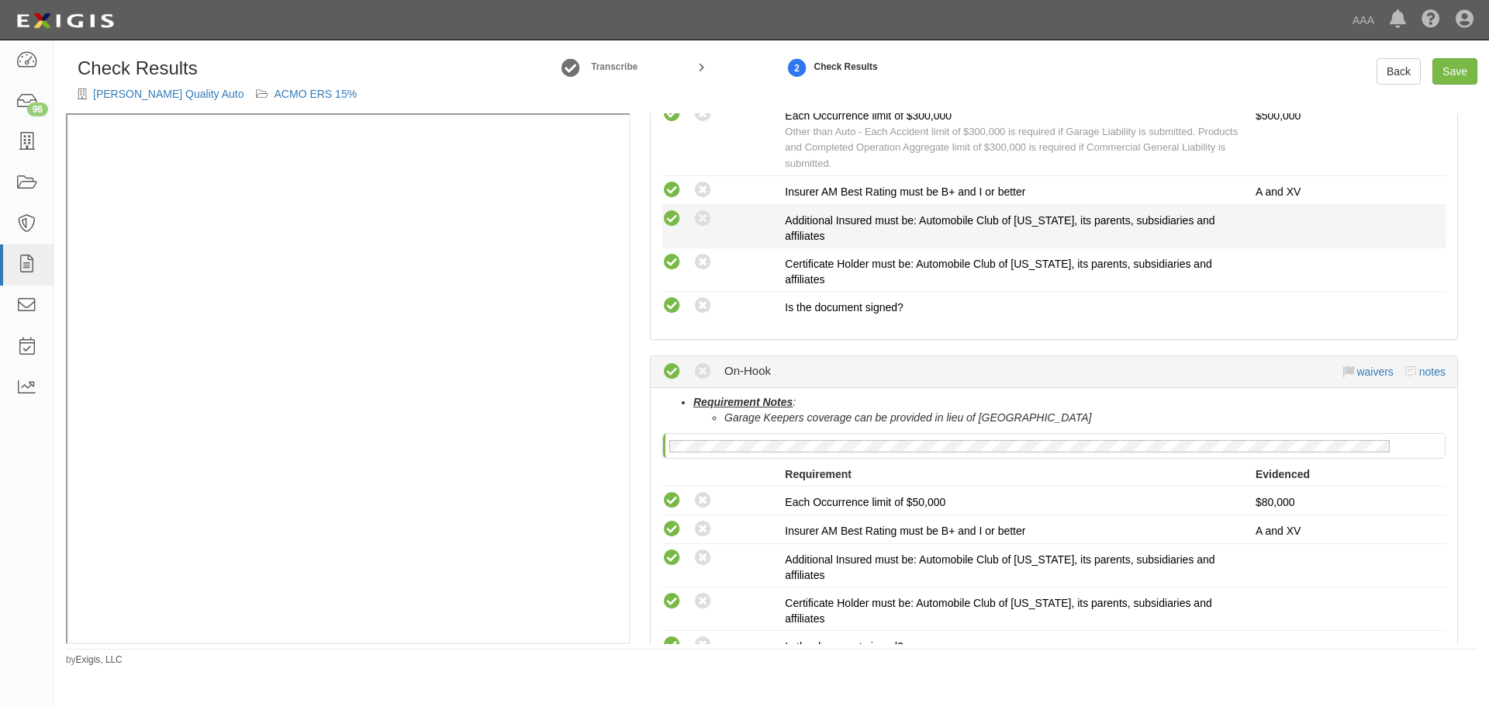
click at [665, 221] on icon at bounding box center [671, 218] width 19 height 19
radio input "true"
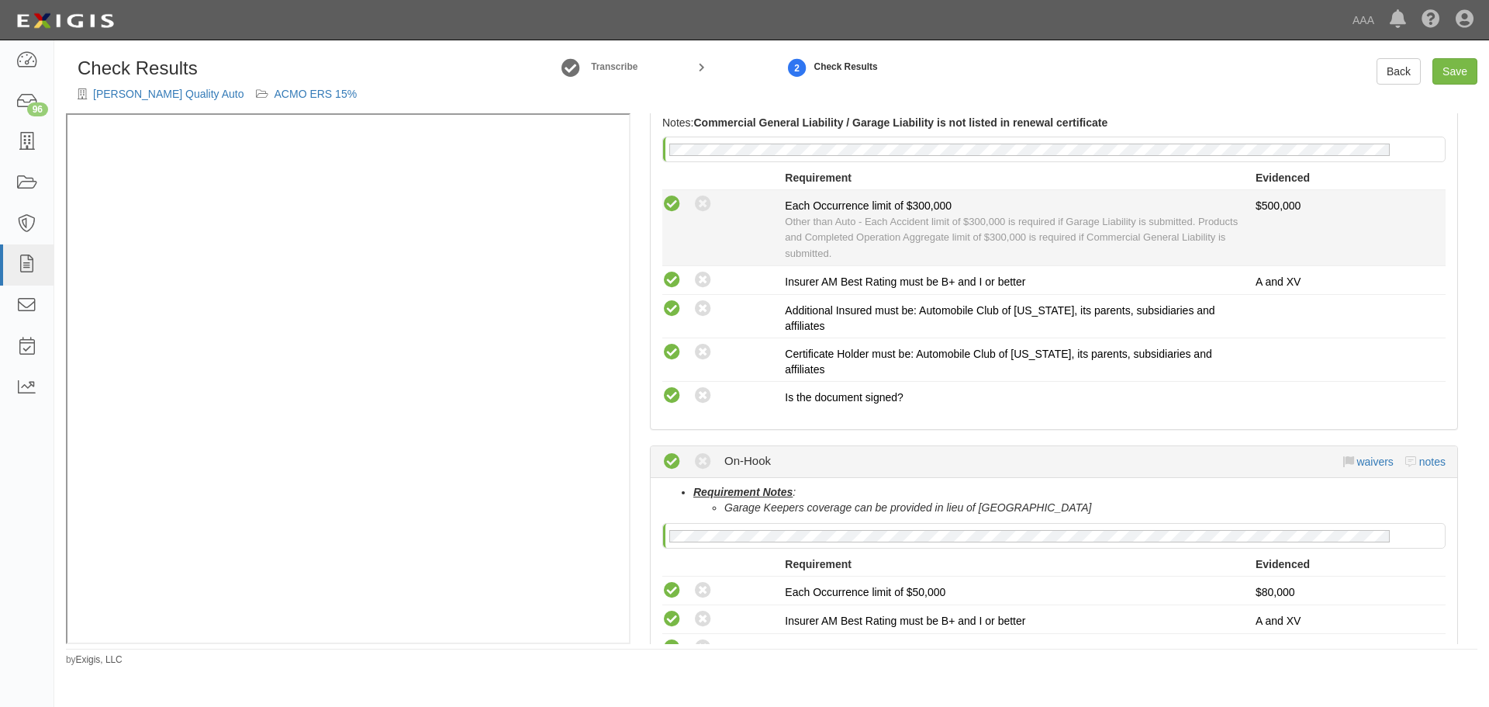
scroll to position [1018, 0]
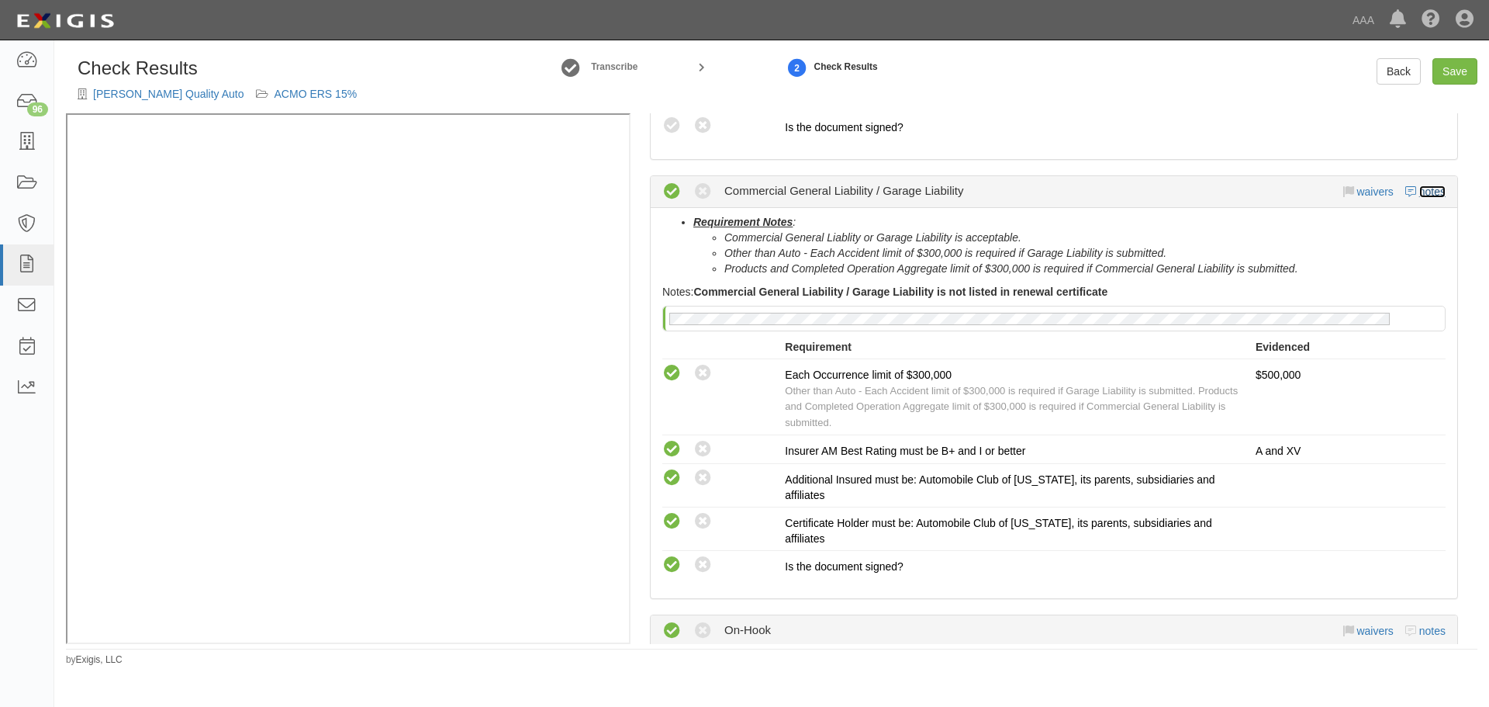
drag, startPoint x: 1424, startPoint y: 193, endPoint x: 1212, endPoint y: 185, distance: 212.7
click at [1424, 192] on link "notes" at bounding box center [1432, 191] width 26 height 12
radio input "true"
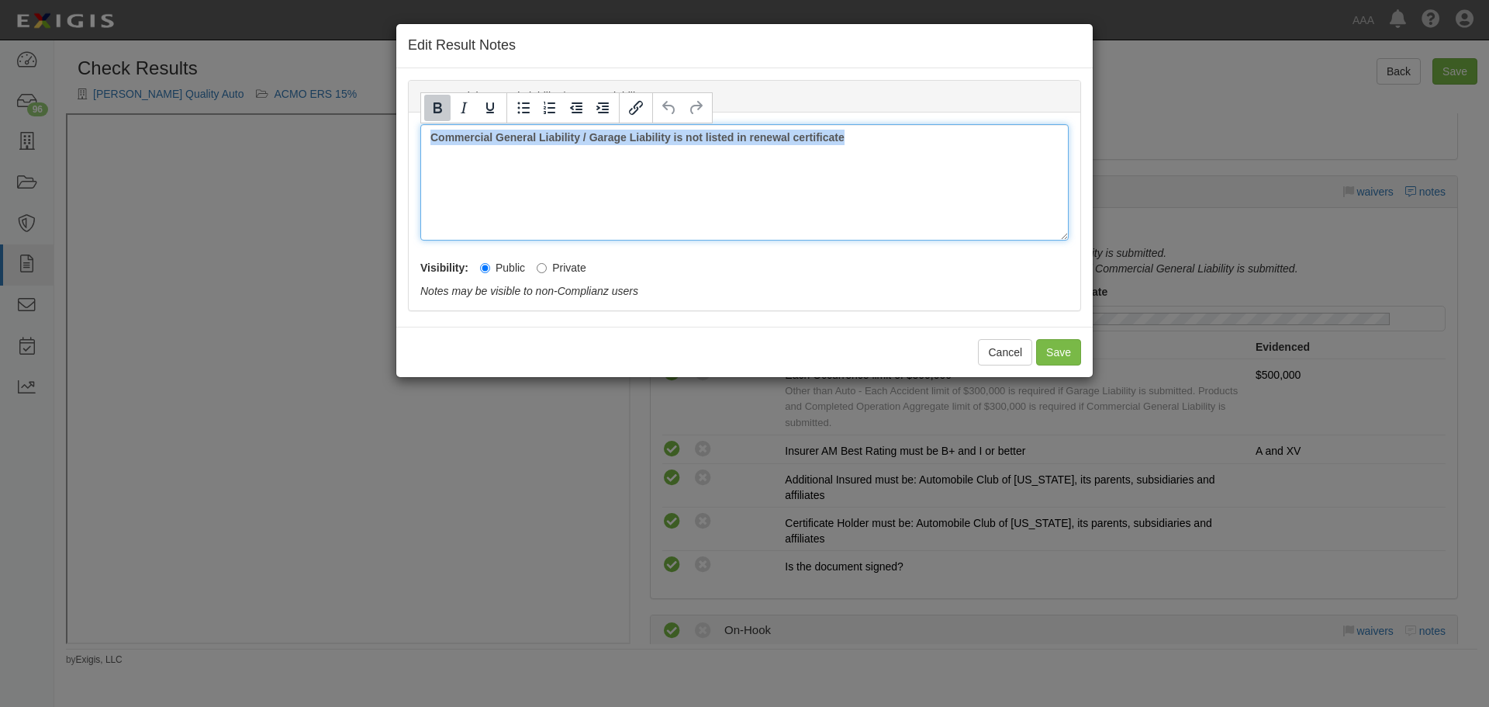
drag, startPoint x: 966, startPoint y: 154, endPoint x: 381, endPoint y: 211, distance: 587.6
click at [393, 212] on div "Edit Result Notes Commercial General Liability / Garage Liability Notes Commerc…" at bounding box center [744, 353] width 1489 height 707
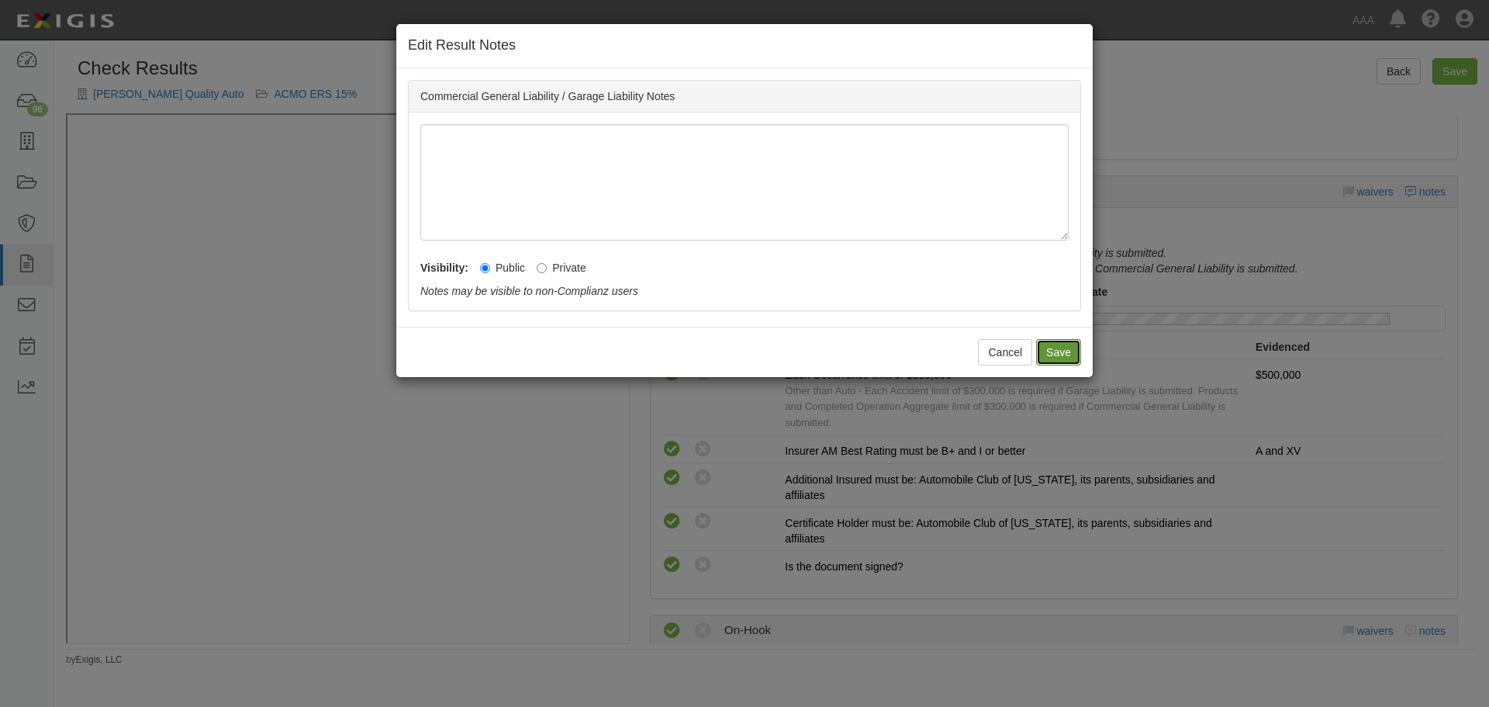
click at [1056, 354] on button "Save" at bounding box center [1058, 352] width 45 height 26
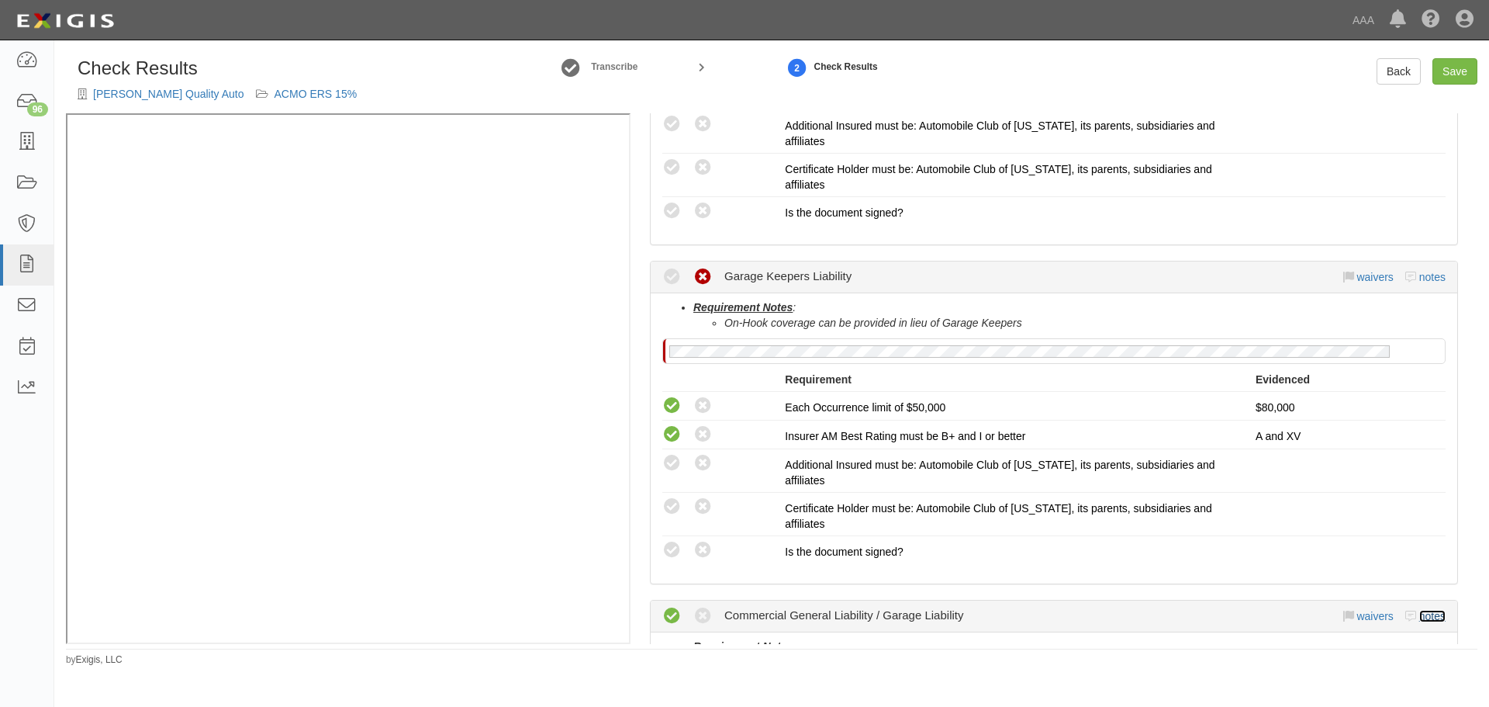
scroll to position [631, 0]
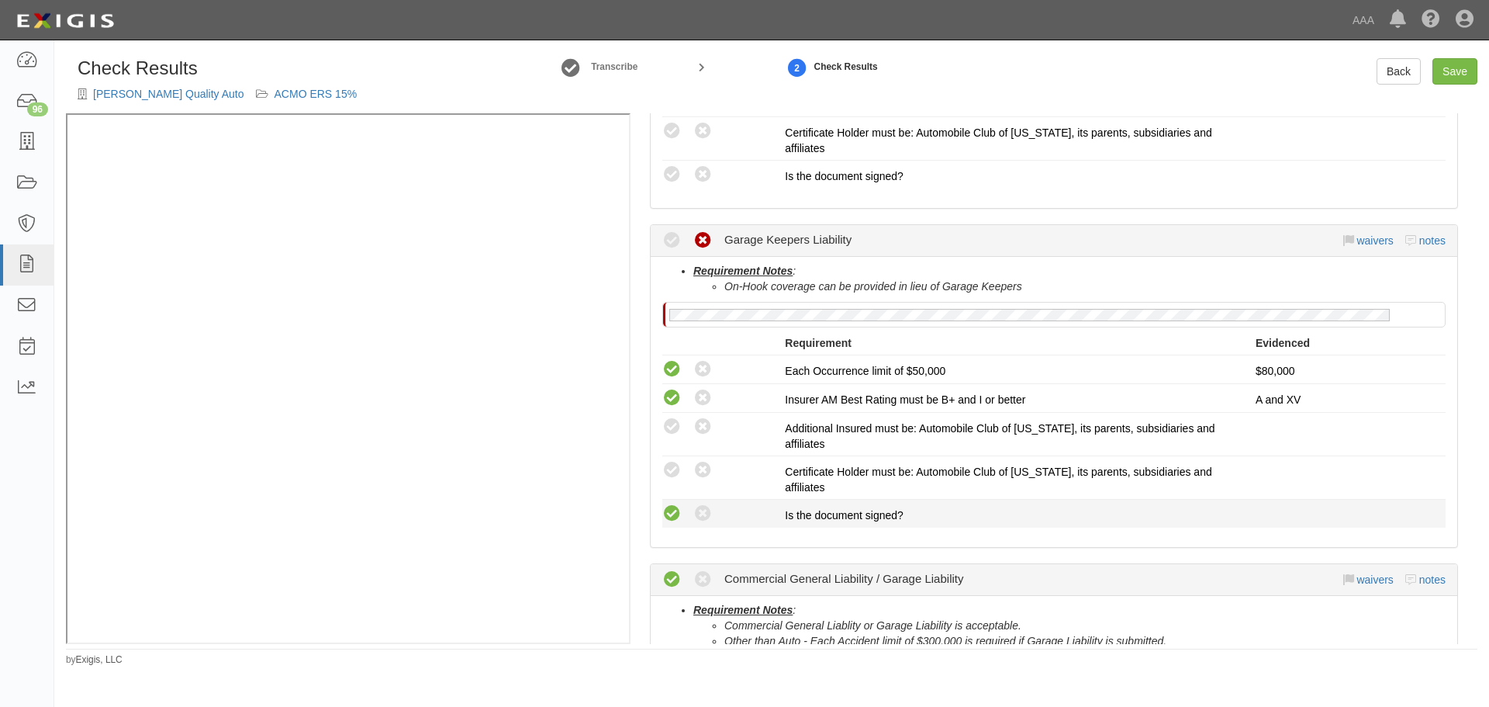
click at [672, 522] on icon at bounding box center [671, 513] width 19 height 19
radio input "true"
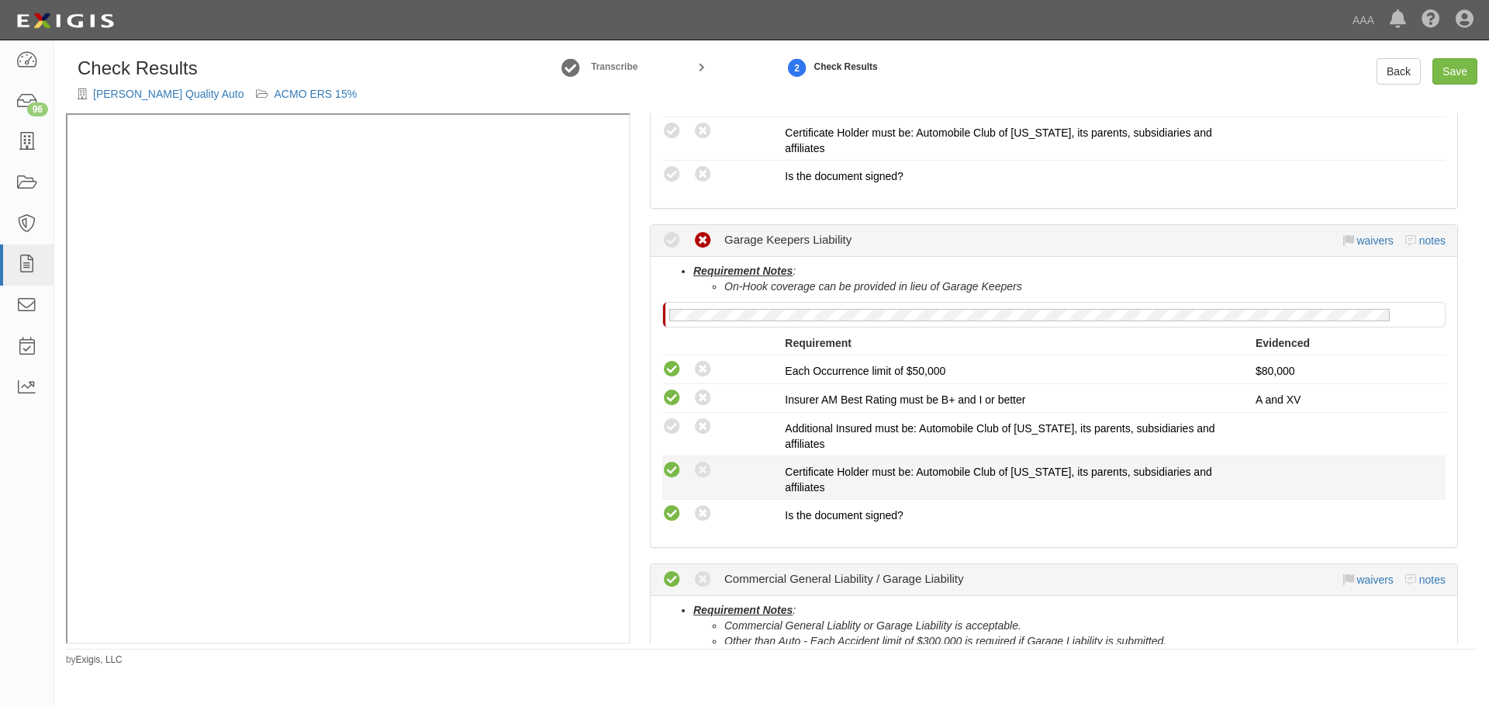
click at [678, 479] on icon at bounding box center [671, 470] width 19 height 19
radio input "true"
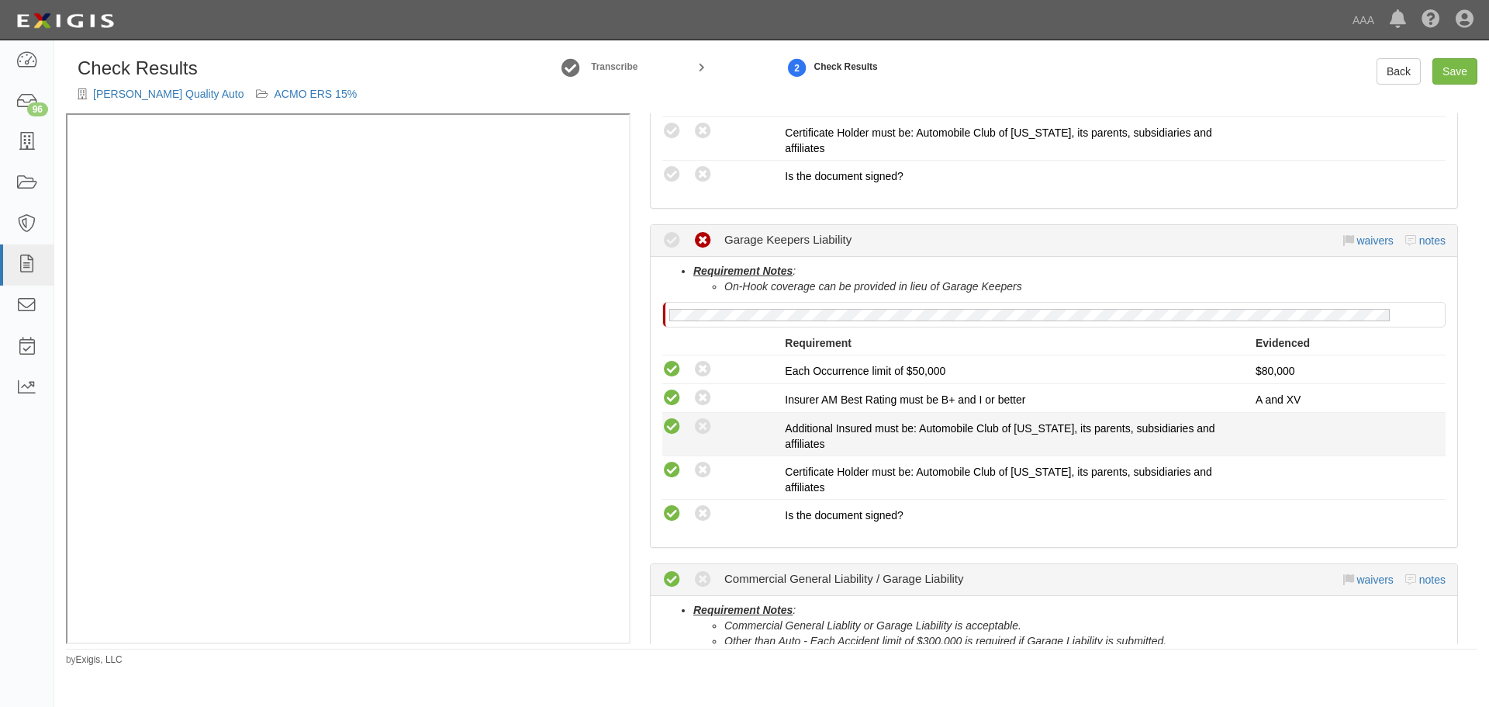
click at [667, 422] on icon at bounding box center [671, 426] width 19 height 19
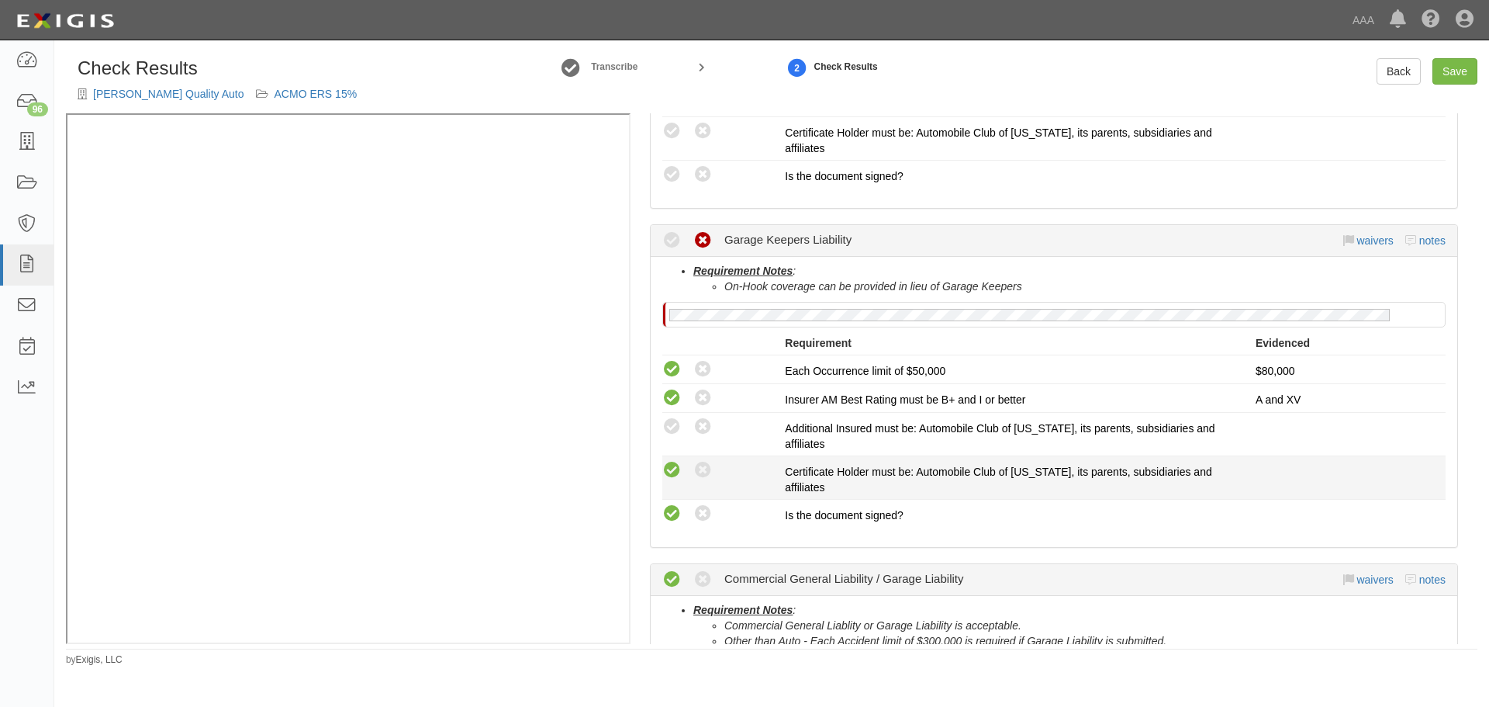
radio input "true"
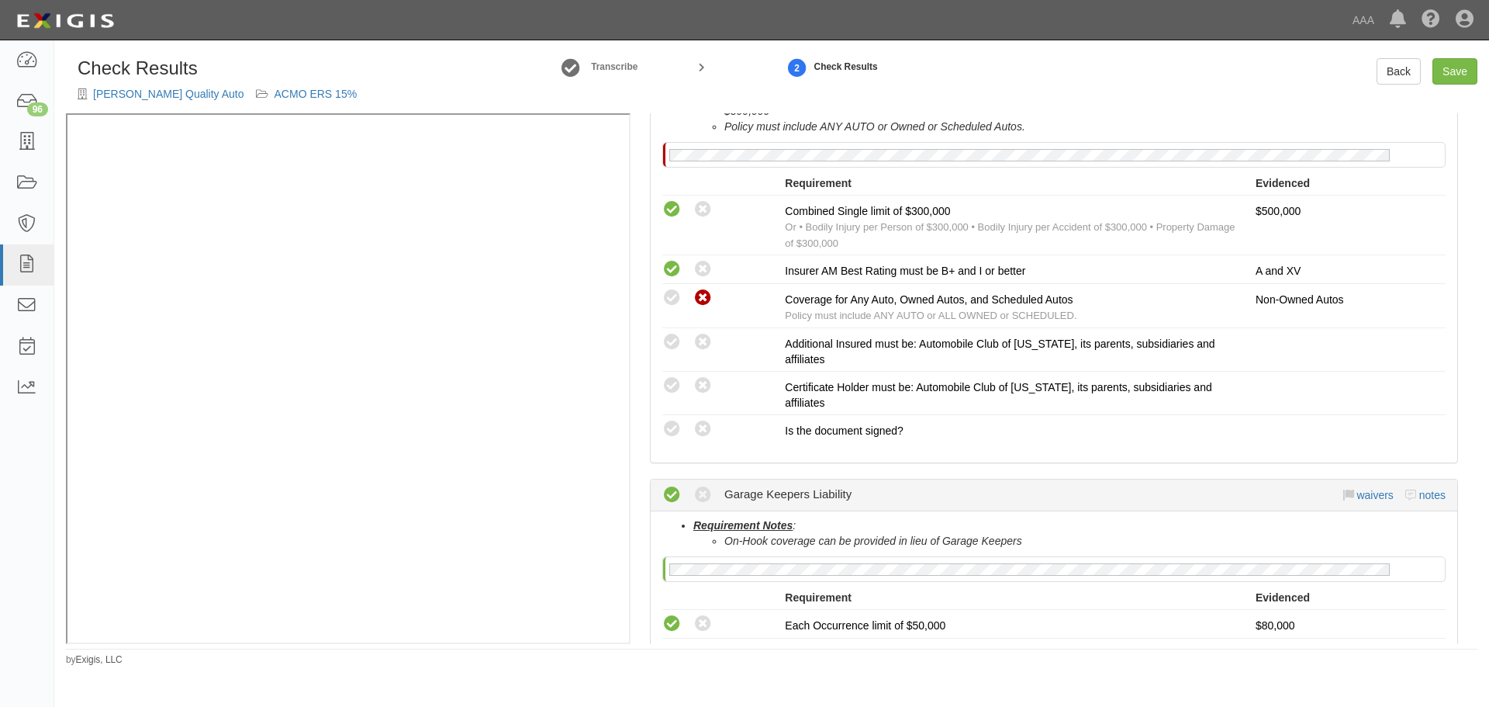
scroll to position [372, 0]
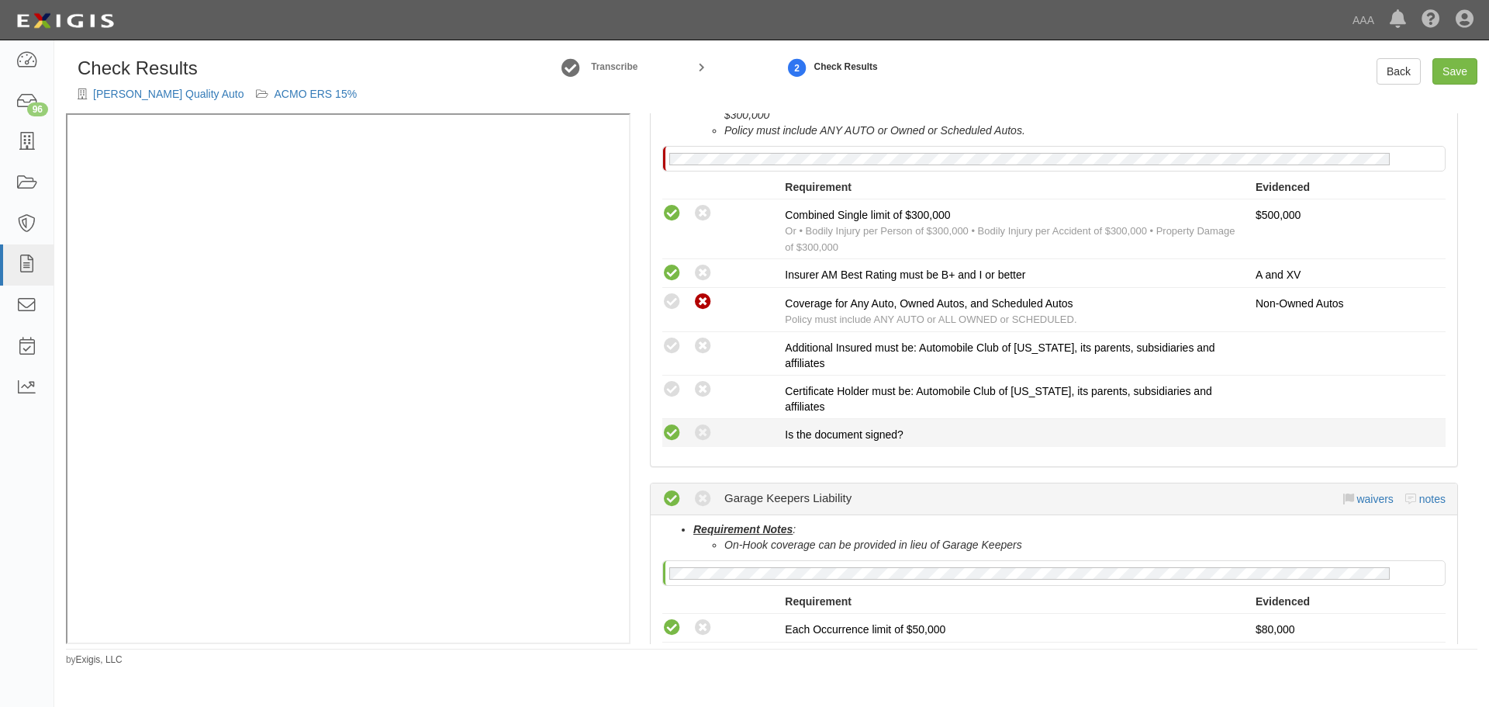
click at [668, 441] on icon at bounding box center [671, 432] width 19 height 19
radio input "true"
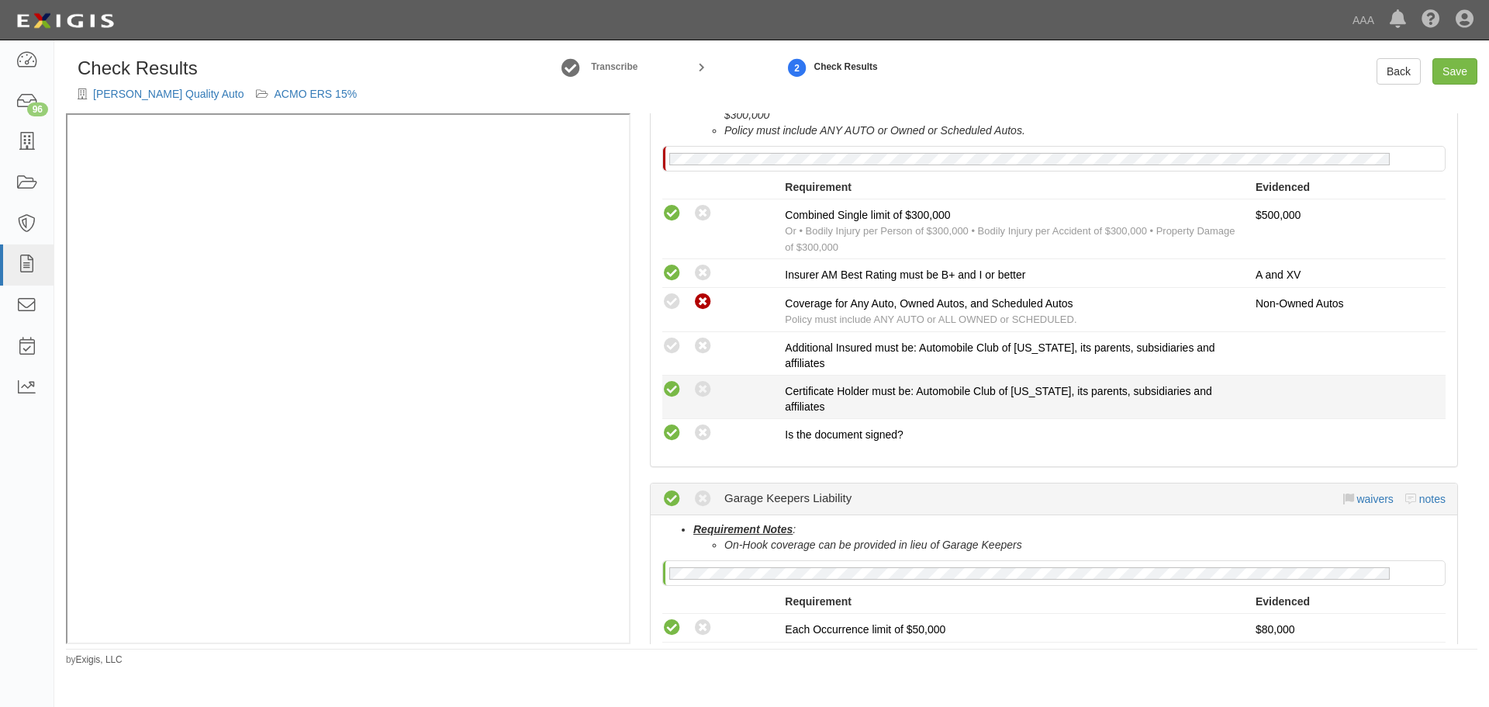
click at [676, 389] on icon at bounding box center [671, 389] width 19 height 19
radio input "true"
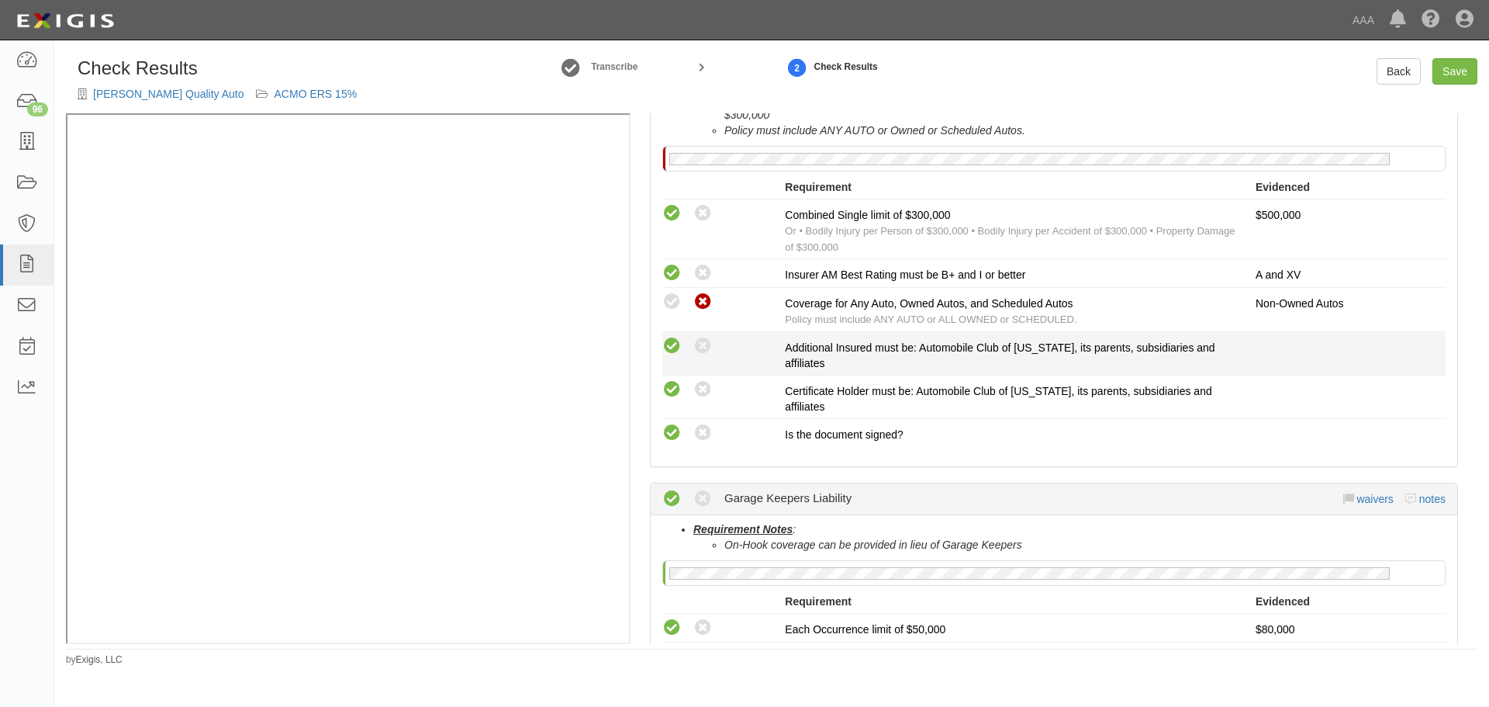
click at [673, 341] on icon at bounding box center [671, 346] width 19 height 19
radio input "true"
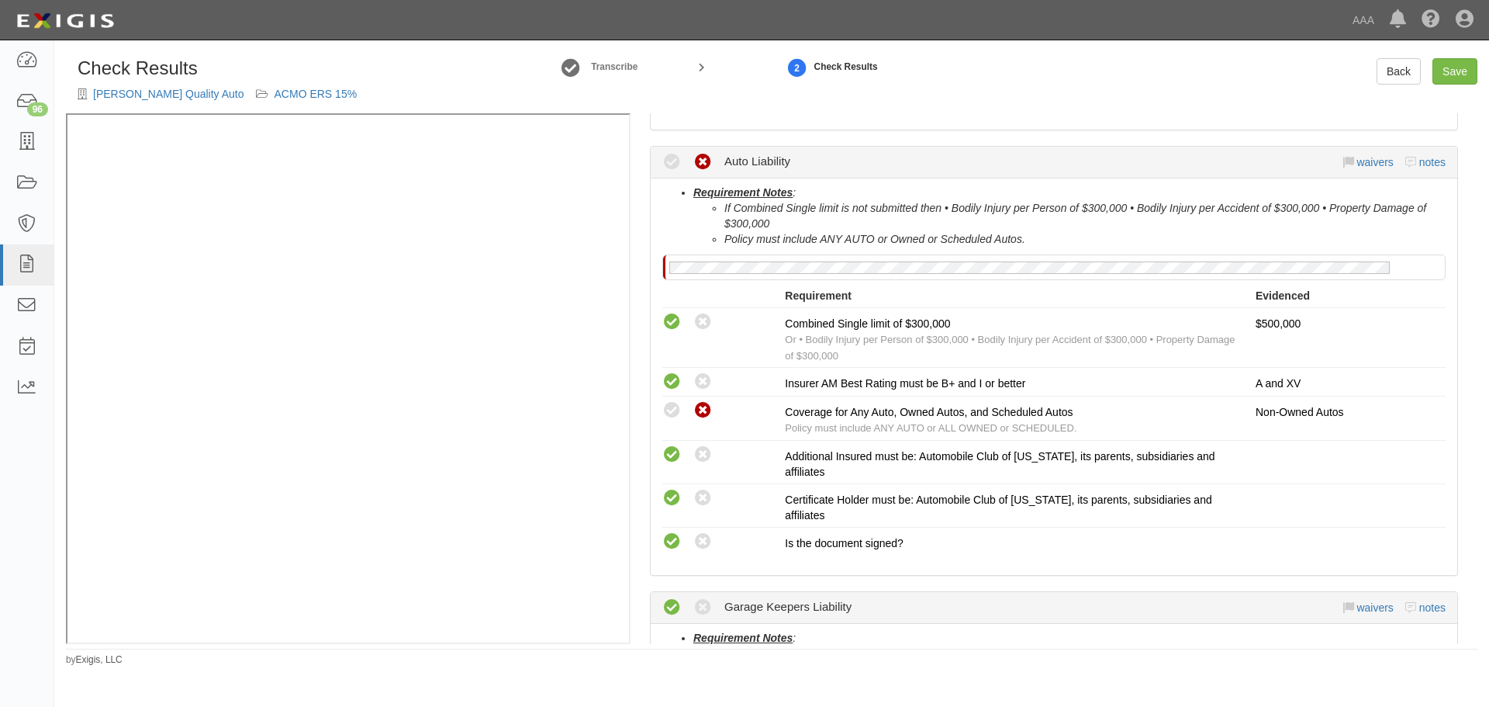
scroll to position [114, 0]
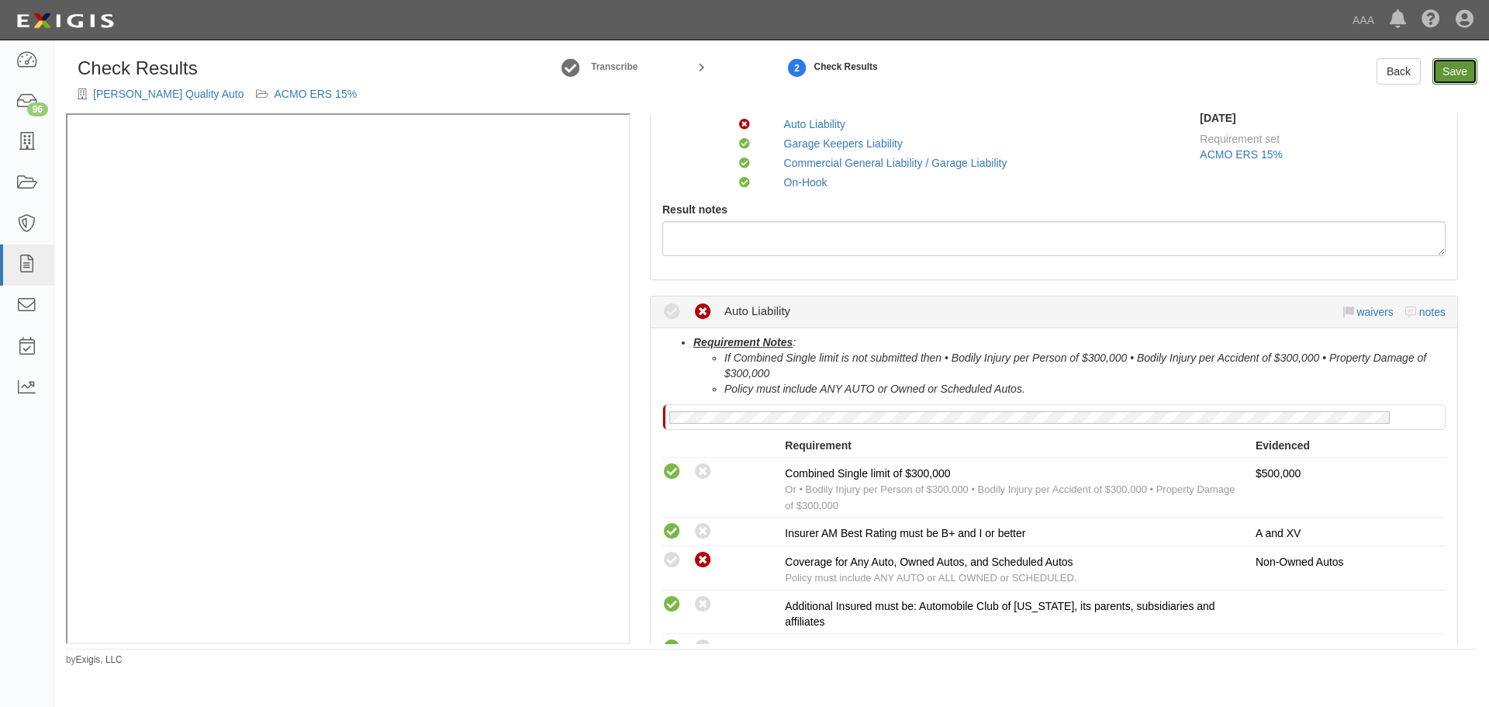
click at [1457, 66] on link "Save" at bounding box center [1455, 71] width 45 height 26
radio input "true"
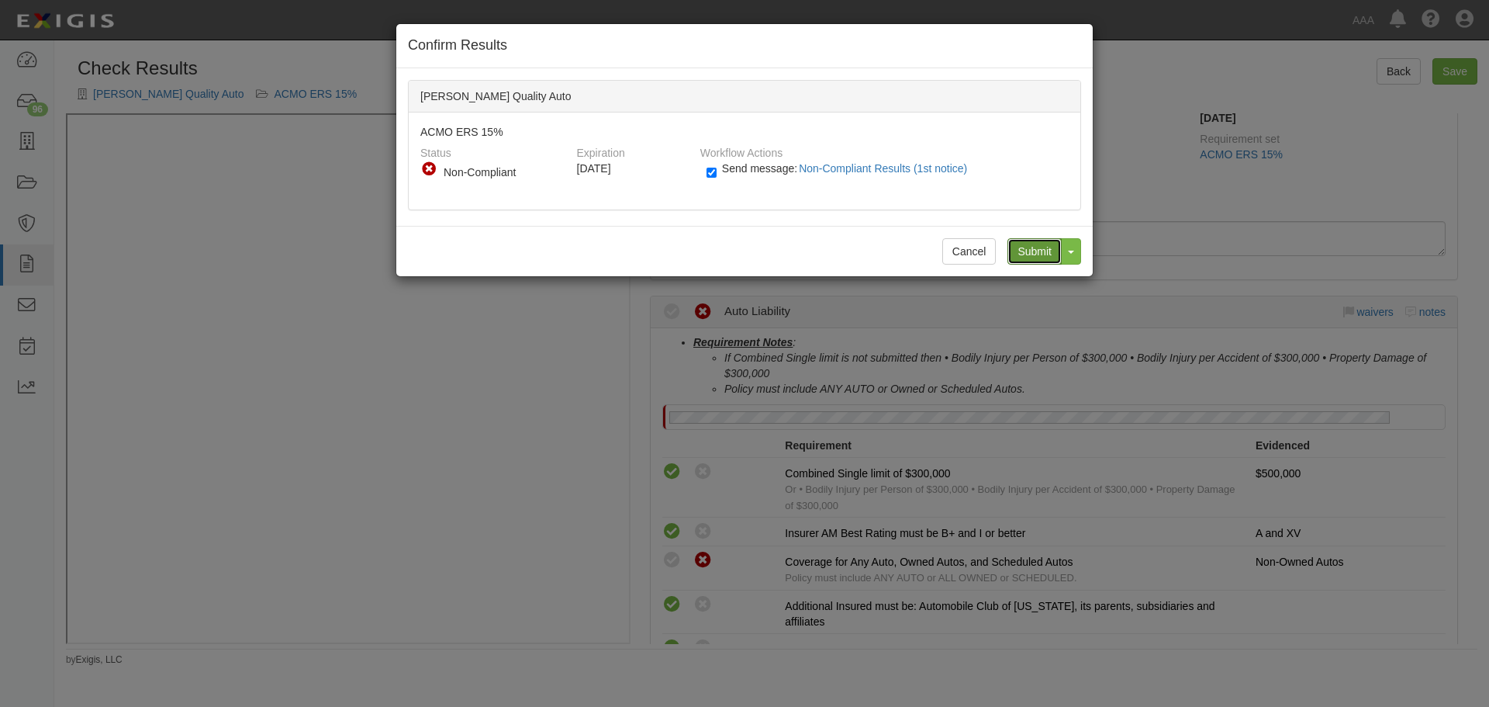
click at [1034, 240] on input "Submit" at bounding box center [1035, 251] width 54 height 26
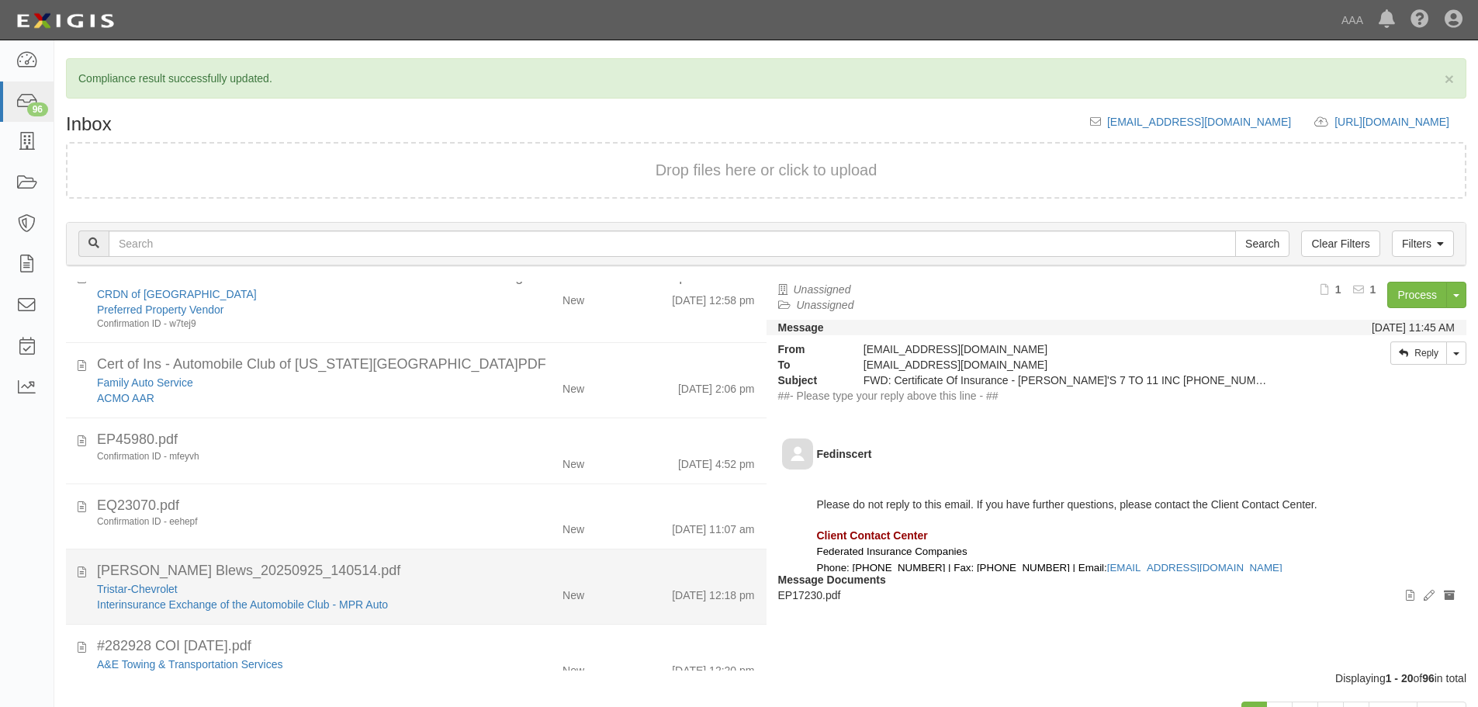
scroll to position [130, 0]
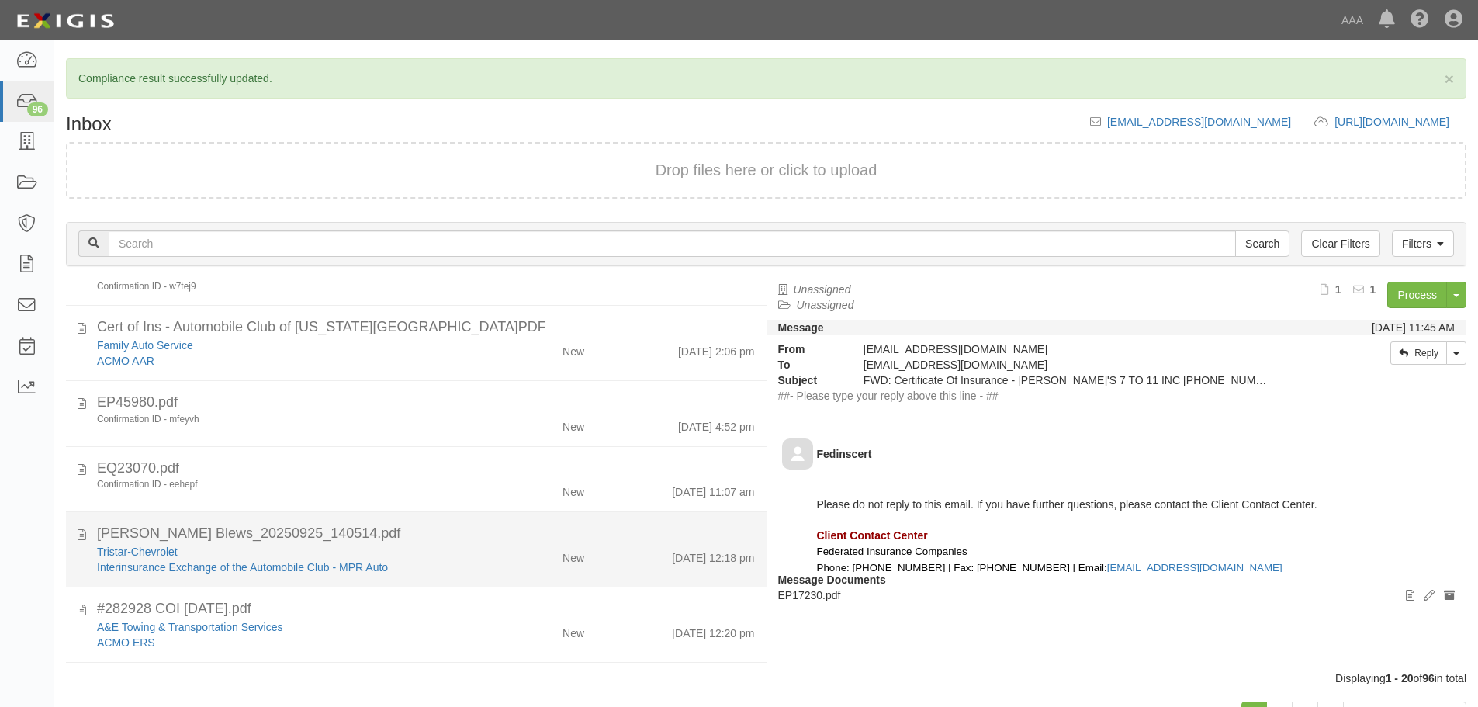
click at [365, 541] on div "[PERSON_NAME] Blews_20250925_140514.pdf" at bounding box center [426, 534] width 658 height 20
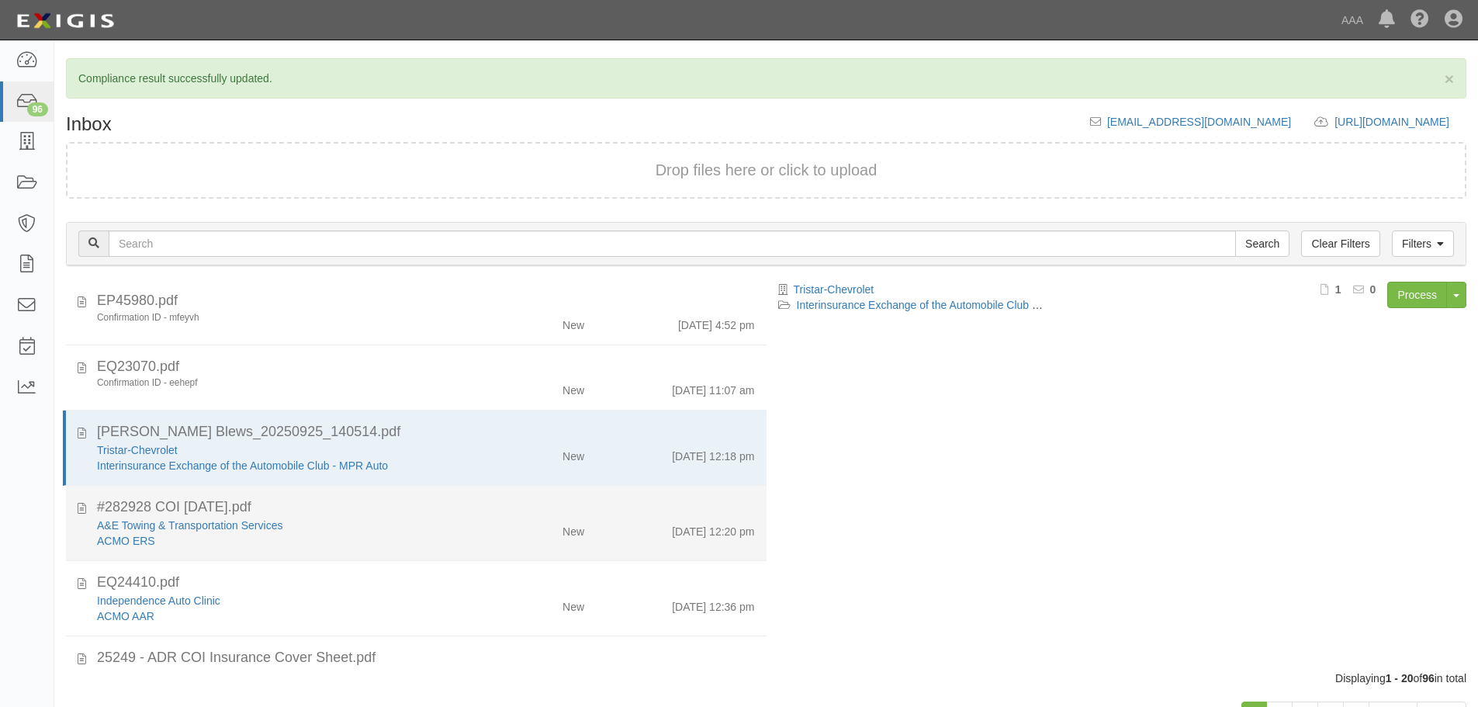
scroll to position [258, 0]
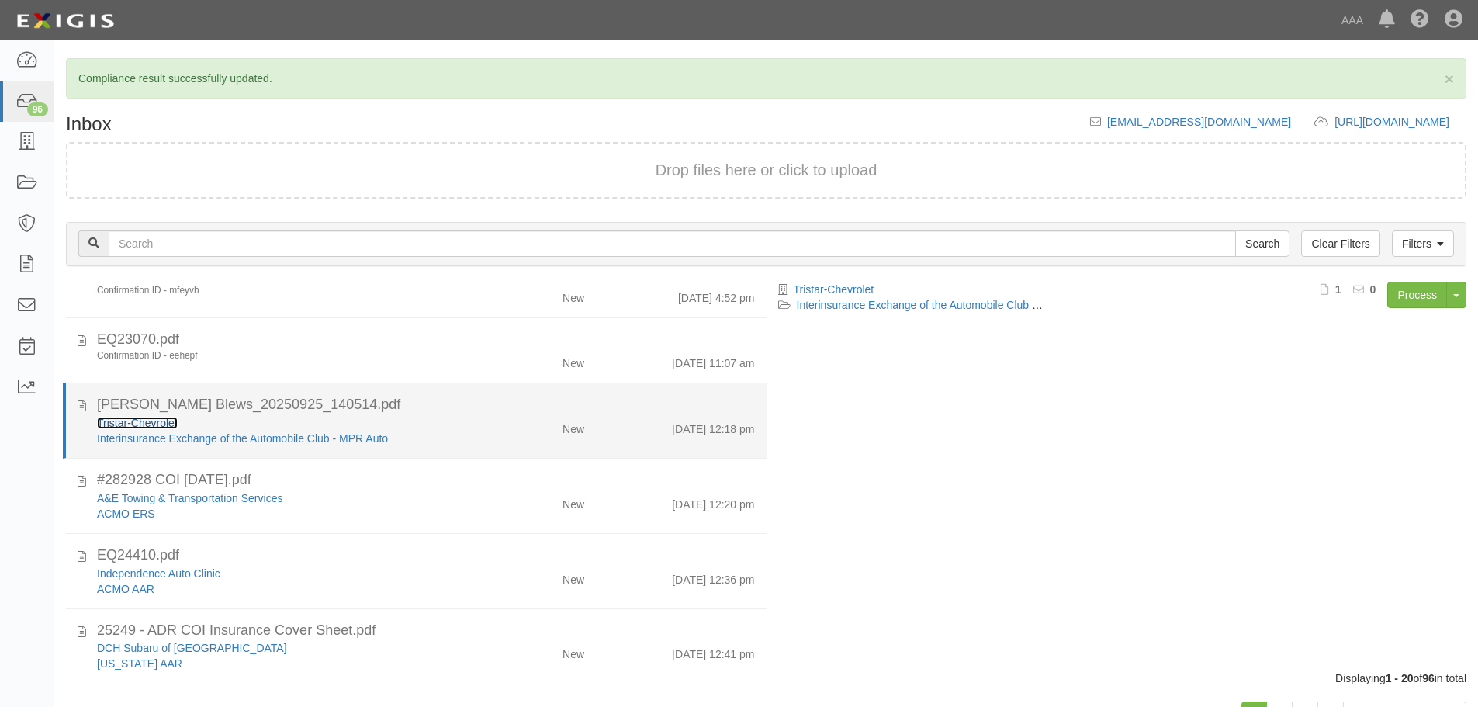
click at [164, 420] on link "Tristar-Chevrolet" at bounding box center [137, 423] width 81 height 12
click at [667, 408] on div "[PERSON_NAME] Blews_20250925_140514.pdf" at bounding box center [426, 405] width 658 height 20
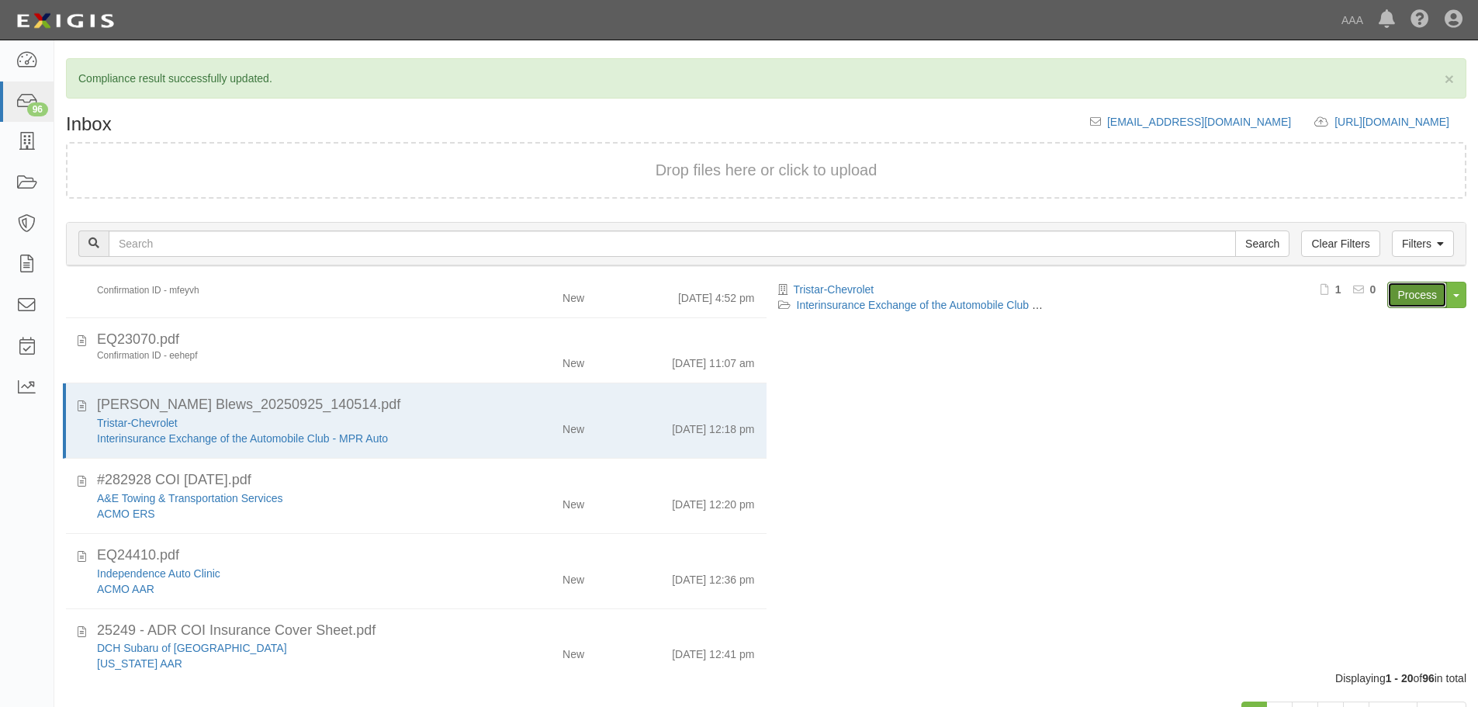
click at [1400, 294] on link "Process" at bounding box center [1417, 295] width 60 height 26
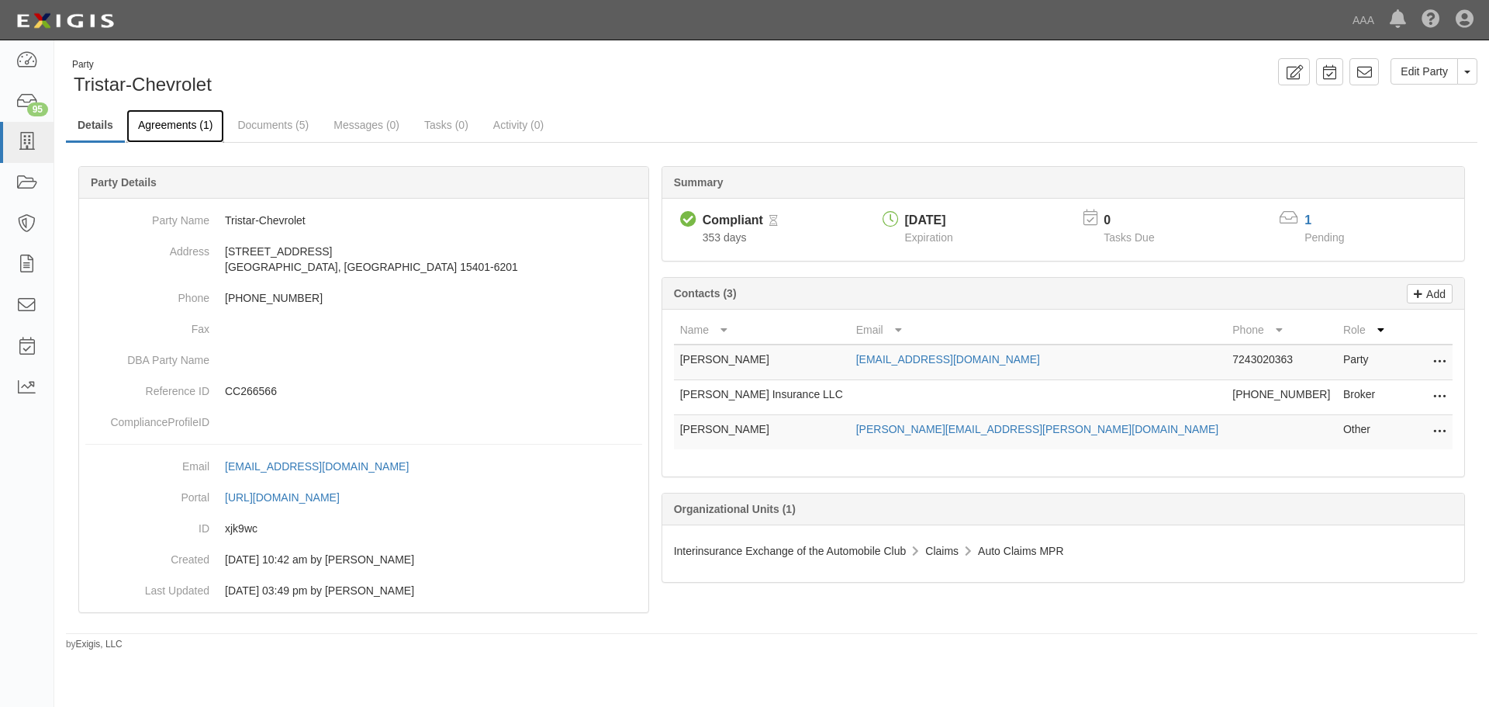
click at [177, 130] on link "Agreements (1)" at bounding box center [175, 125] width 98 height 33
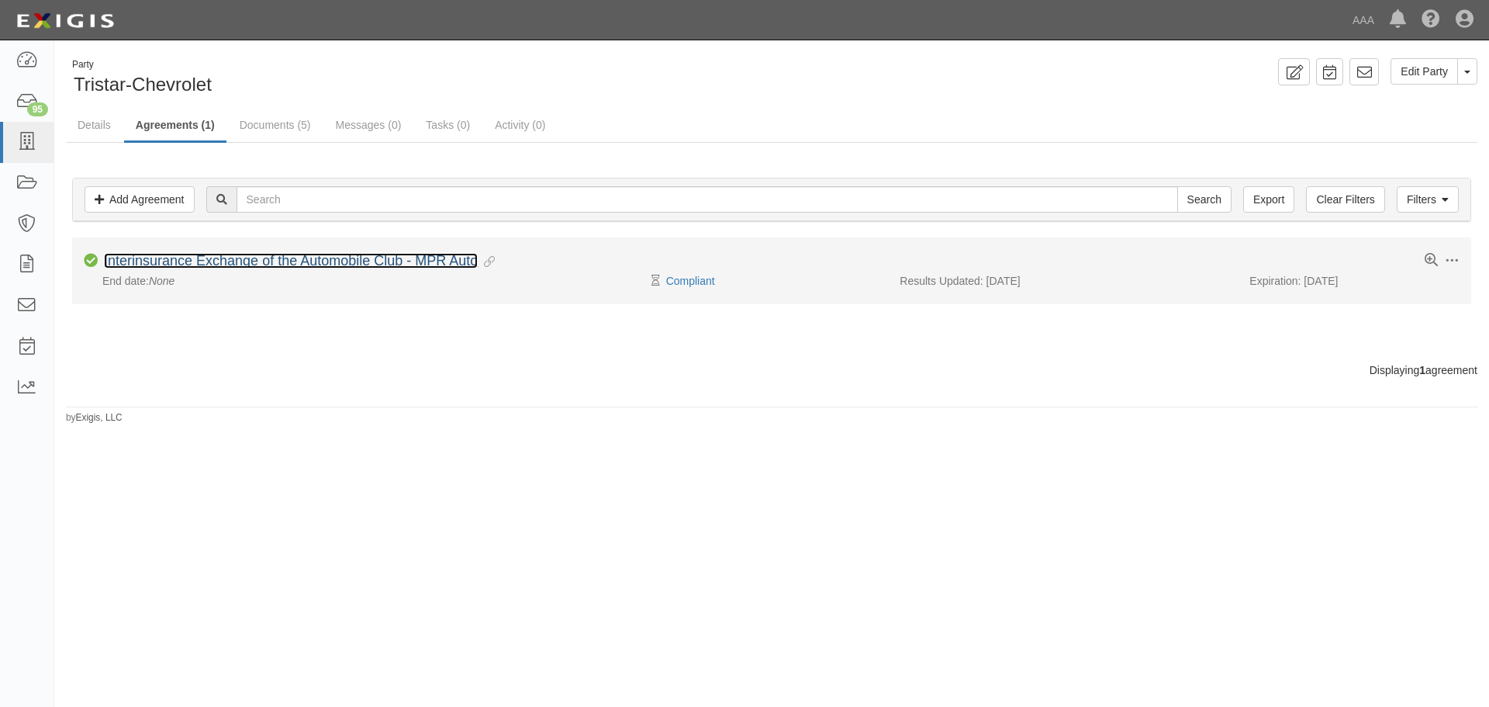
click at [217, 260] on link "Interinsurance Exchange of the Automobile Club - MPR Auto" at bounding box center [291, 261] width 374 height 16
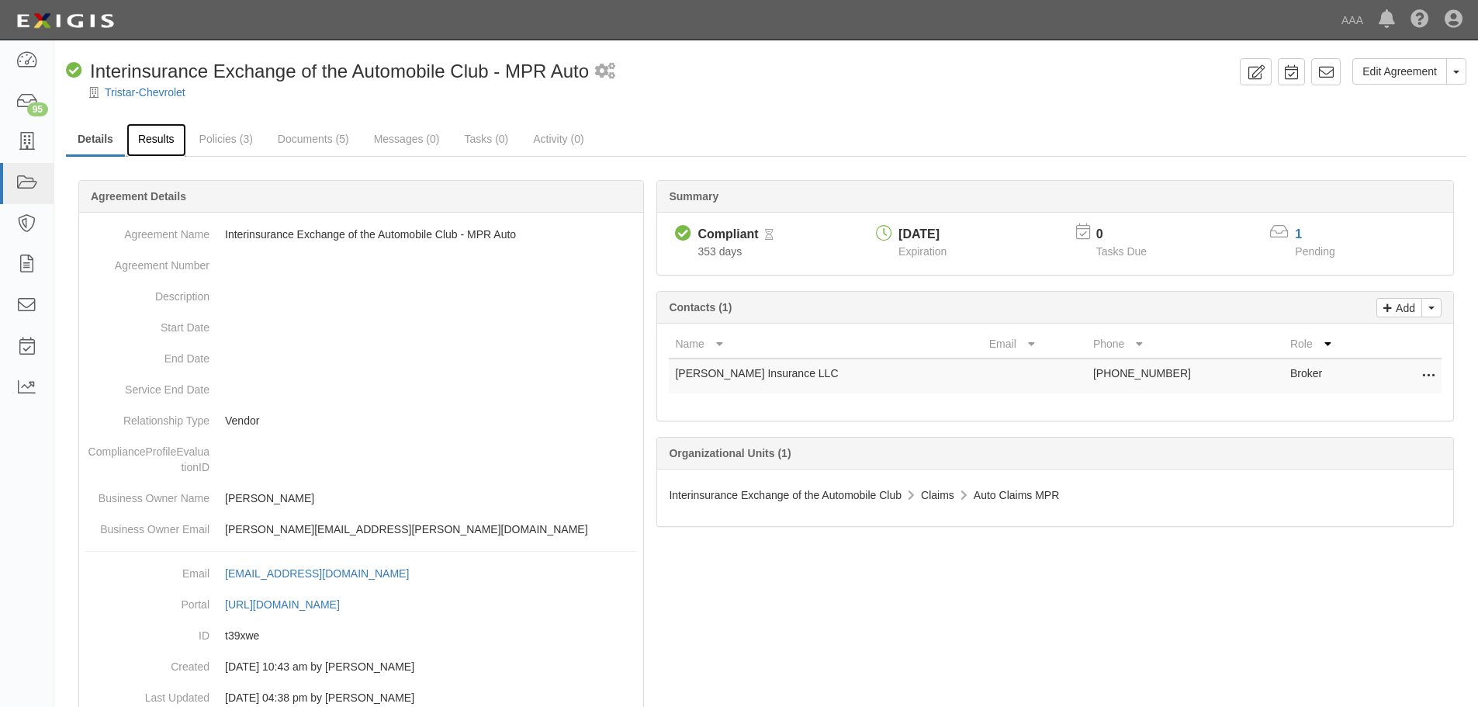
click at [144, 145] on link "Results" at bounding box center [156, 139] width 60 height 33
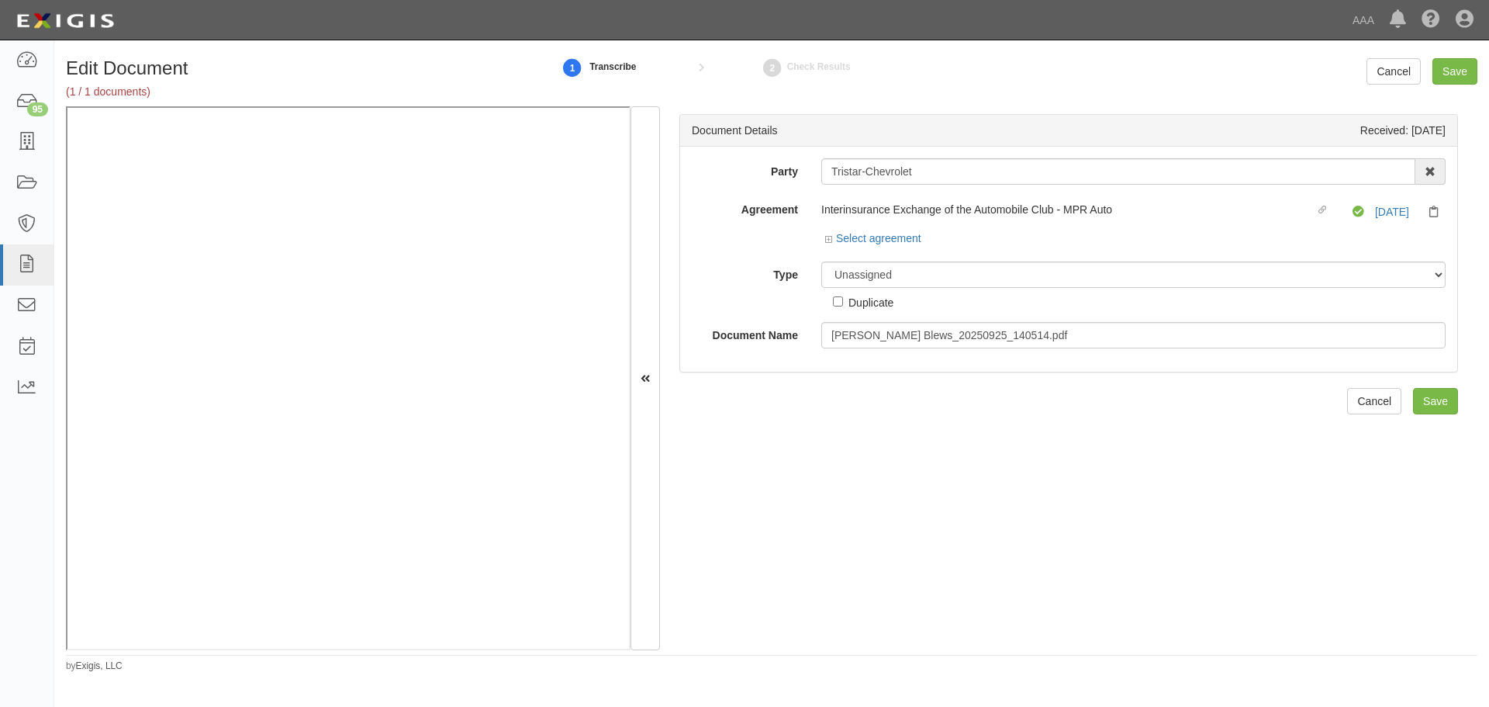
click at [865, 290] on div "Duplicate" at bounding box center [863, 299] width 60 height 22
drag, startPoint x: 862, startPoint y: 270, endPoint x: 869, endPoint y: 287, distance: 18.4
click at [862, 270] on select "Unassigned Binder Cancellation Notice Certificate Contract Endorsement Insuranc…" at bounding box center [1133, 274] width 624 height 26
select select "CertificateDetail"
click at [821, 261] on select "Unassigned Binder Cancellation Notice Certificate Contract Endorsement Insuranc…" at bounding box center [1133, 274] width 624 height 26
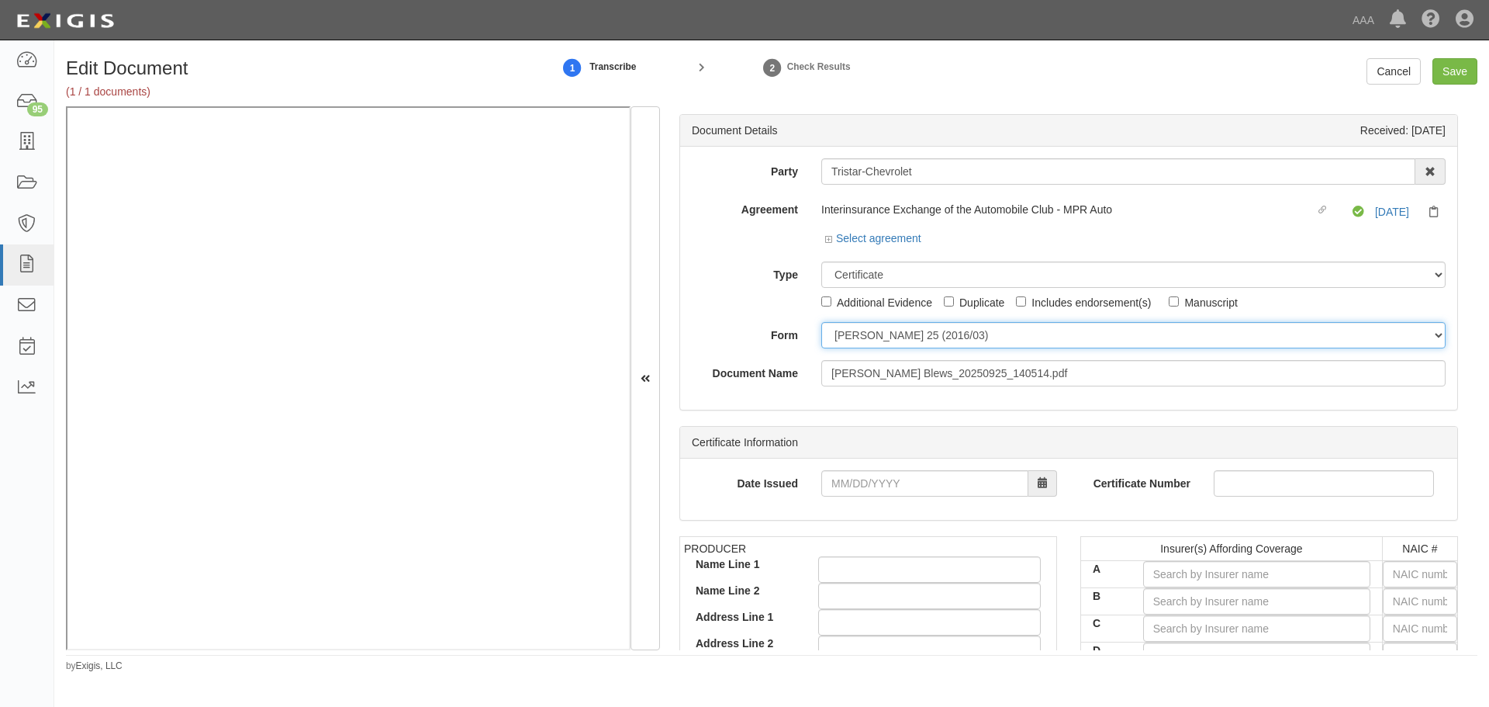
click at [849, 325] on select "[PERSON_NAME] 25 (2016/03) [PERSON_NAME] 101 [PERSON_NAME] 855 NY (2014/05) Gen…" at bounding box center [1133, 335] width 624 height 26
select select "GeneralFormDetail"
click at [821, 322] on select "[PERSON_NAME] 25 (2016/03) [PERSON_NAME] 101 [PERSON_NAME] 855 NY (2014/05) Gen…" at bounding box center [1133, 335] width 624 height 26
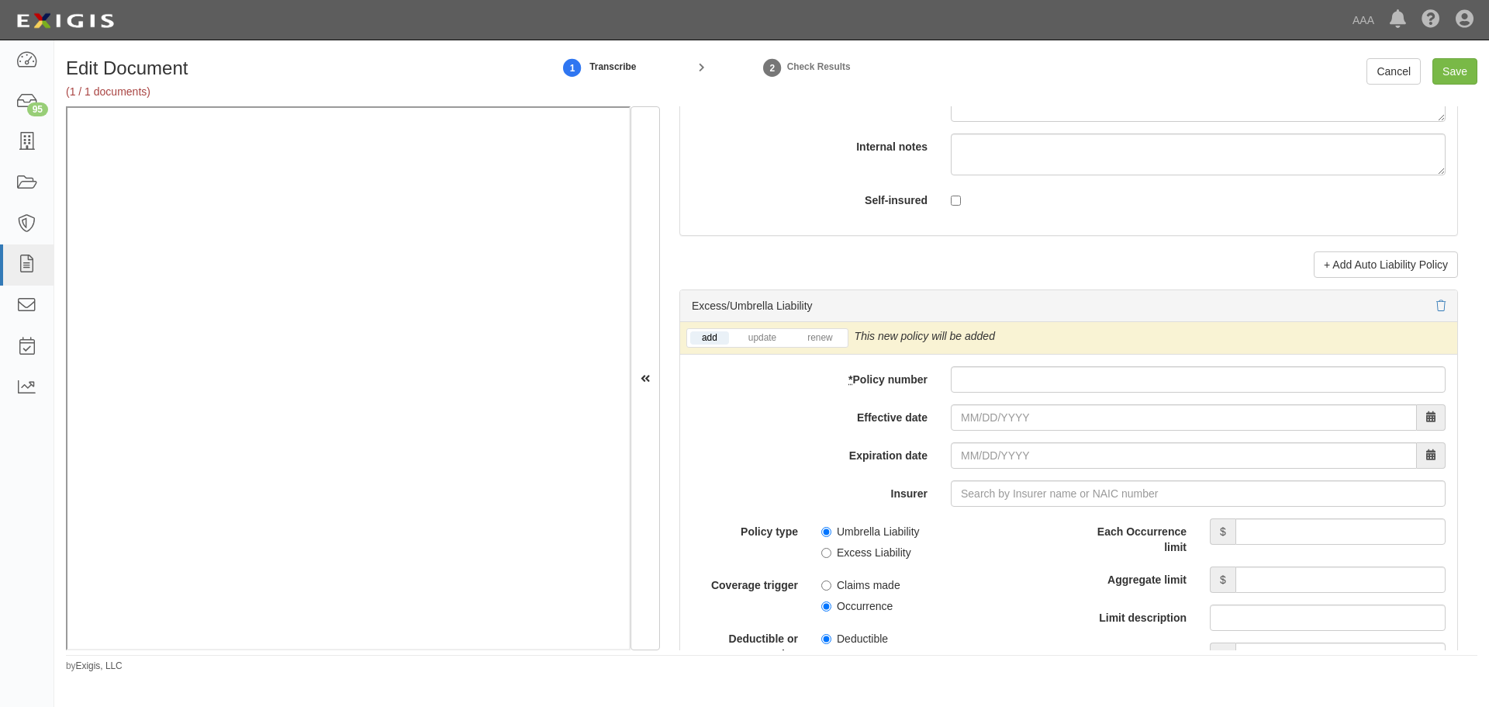
scroll to position [2973, 0]
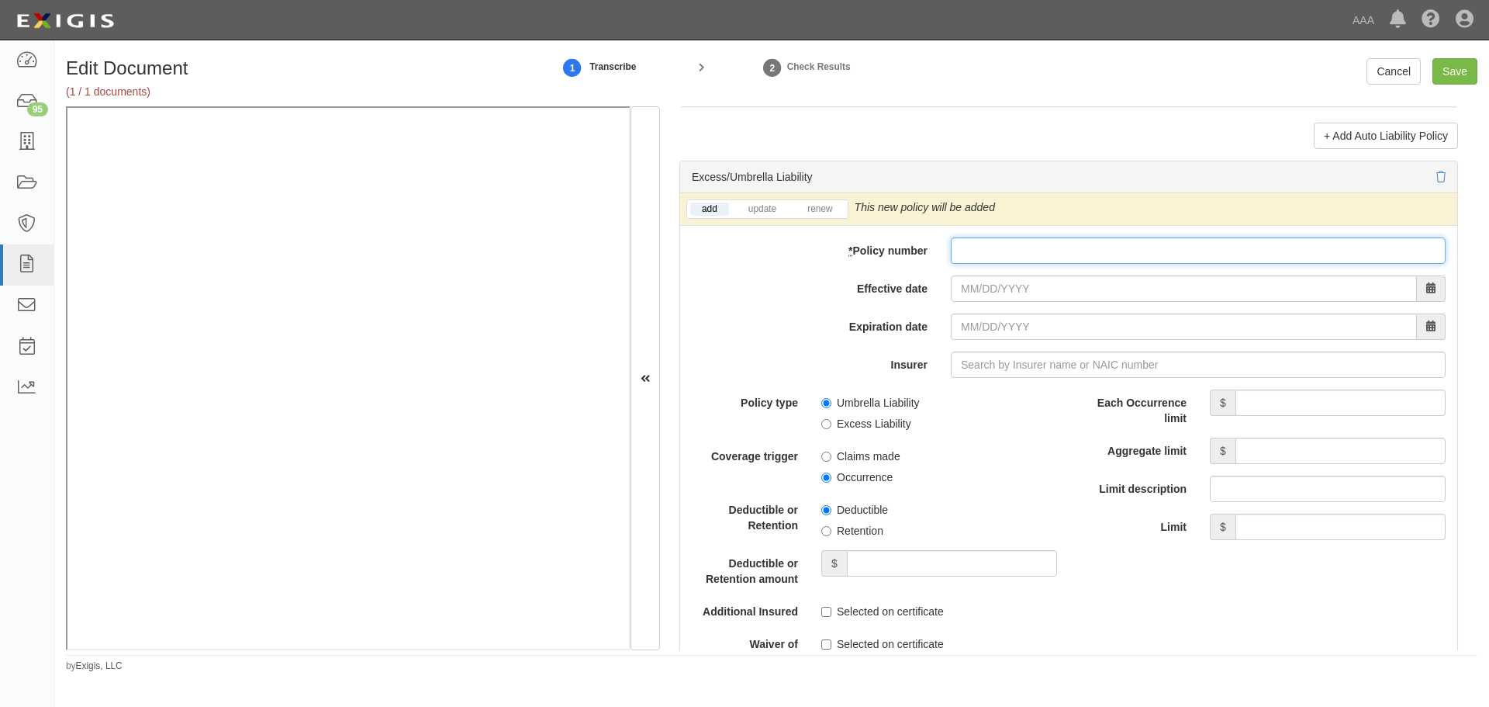
click at [988, 261] on input "* Policy number" at bounding box center [1198, 250] width 495 height 26
paste input "Q34 0172112"
type input "Q34 0172112"
click at [972, 278] on input "Effective date" at bounding box center [1184, 288] width 466 height 26
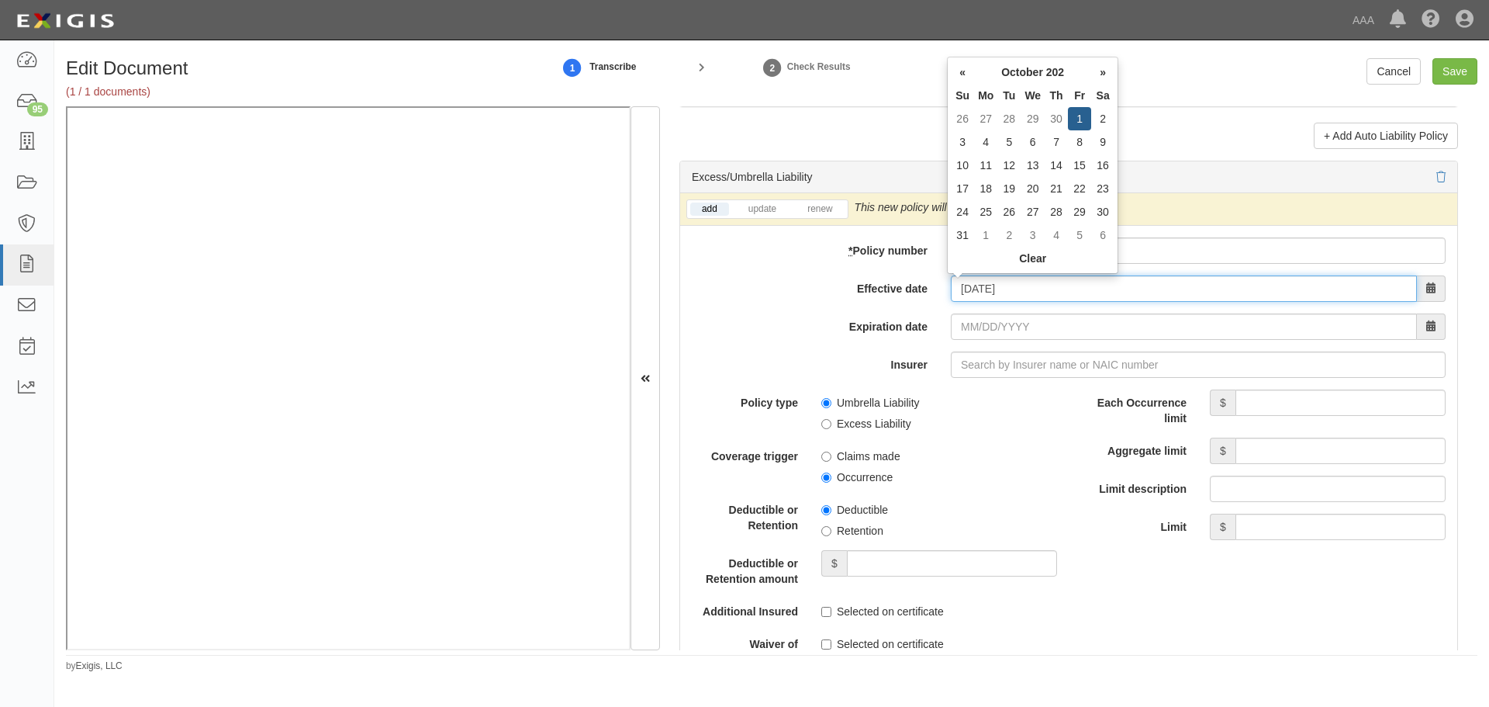
type input "[DATE]"
type input "10/01/2026"
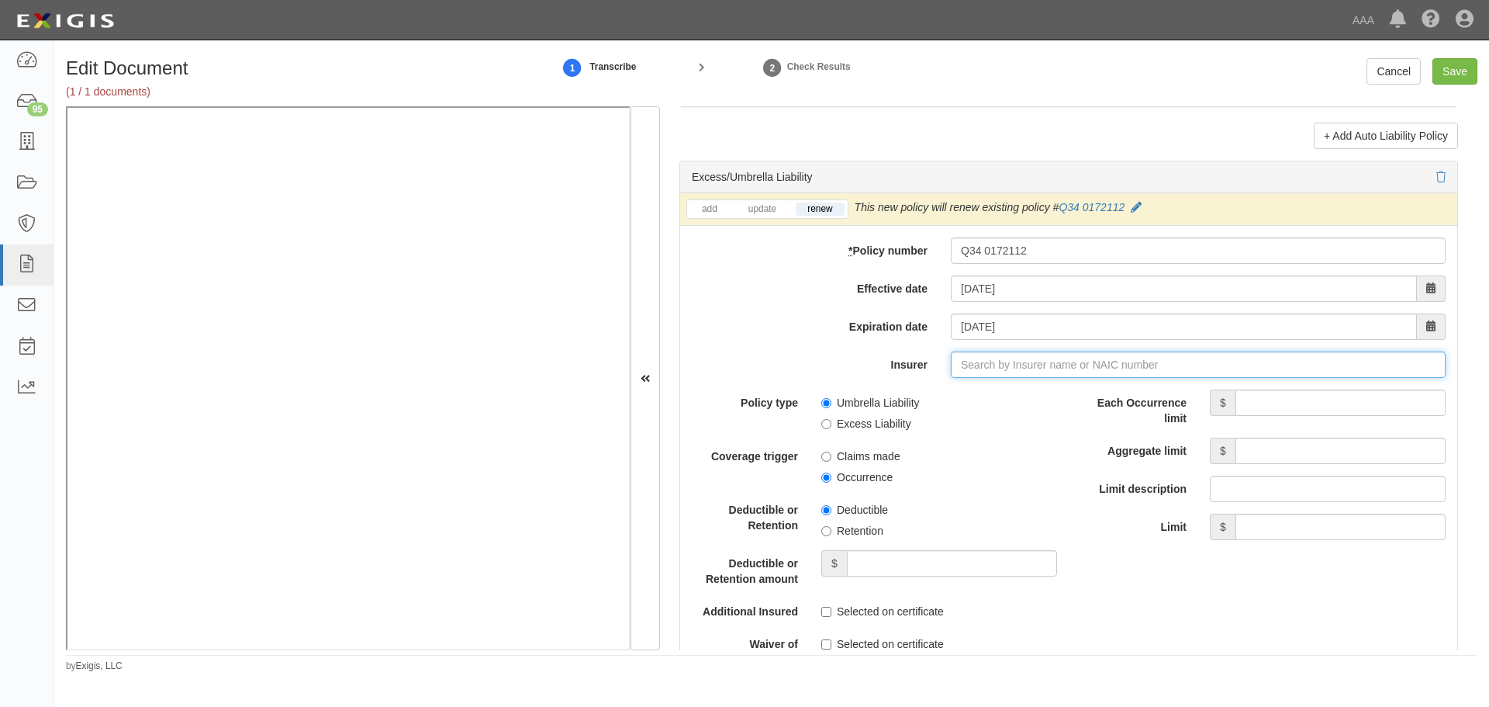
type input "e"
type input "erB Asfalistiki Limited (0) NR Rating"
type input "er"
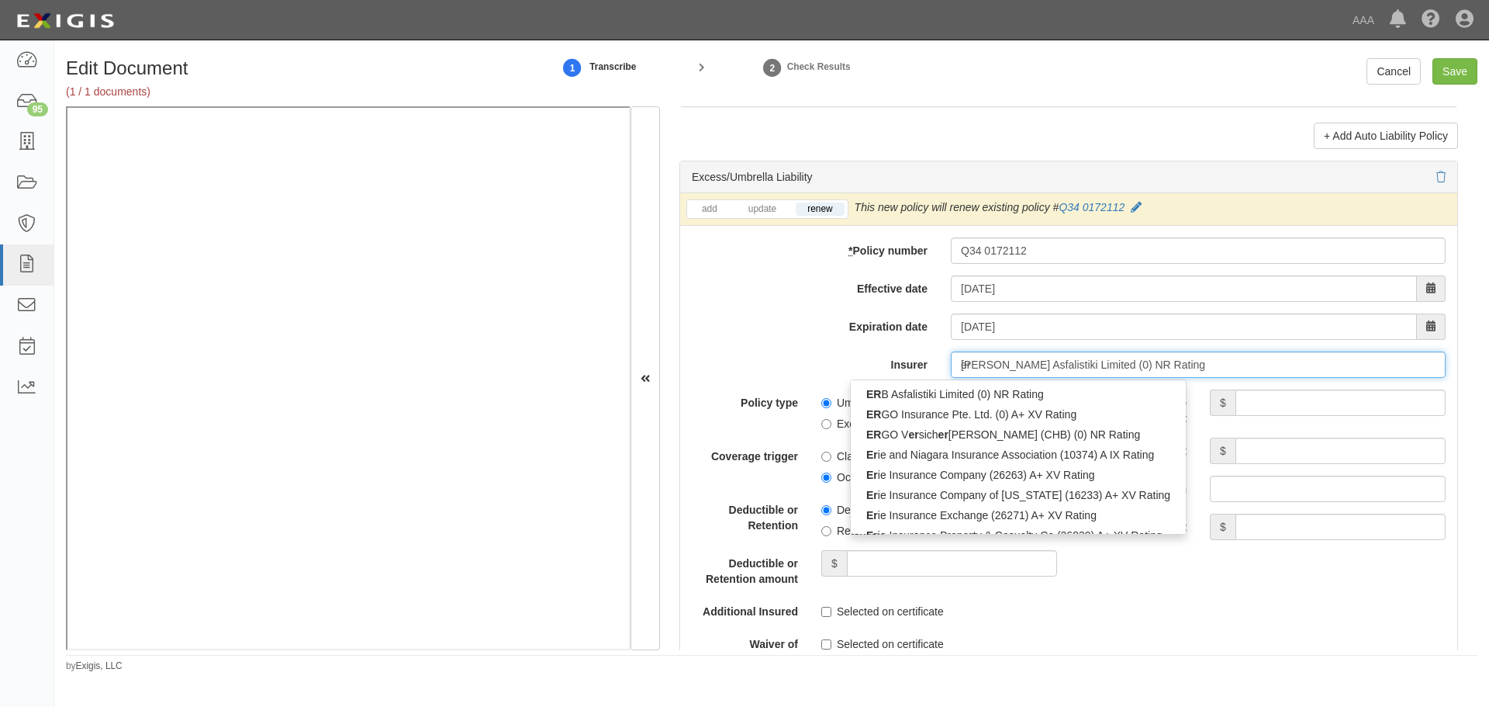
type input "erie and Niagara Insurance Association (10374) A IX Rating"
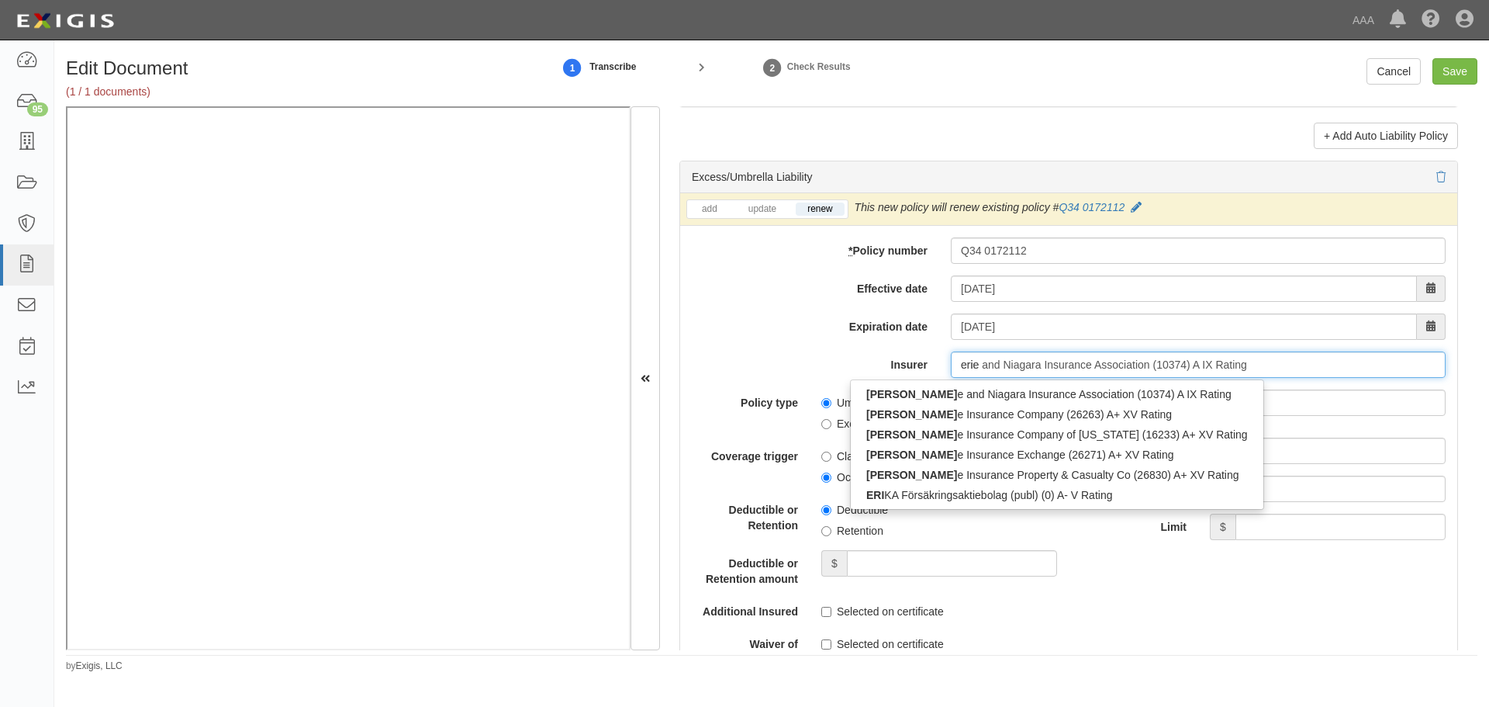
type input "erie"
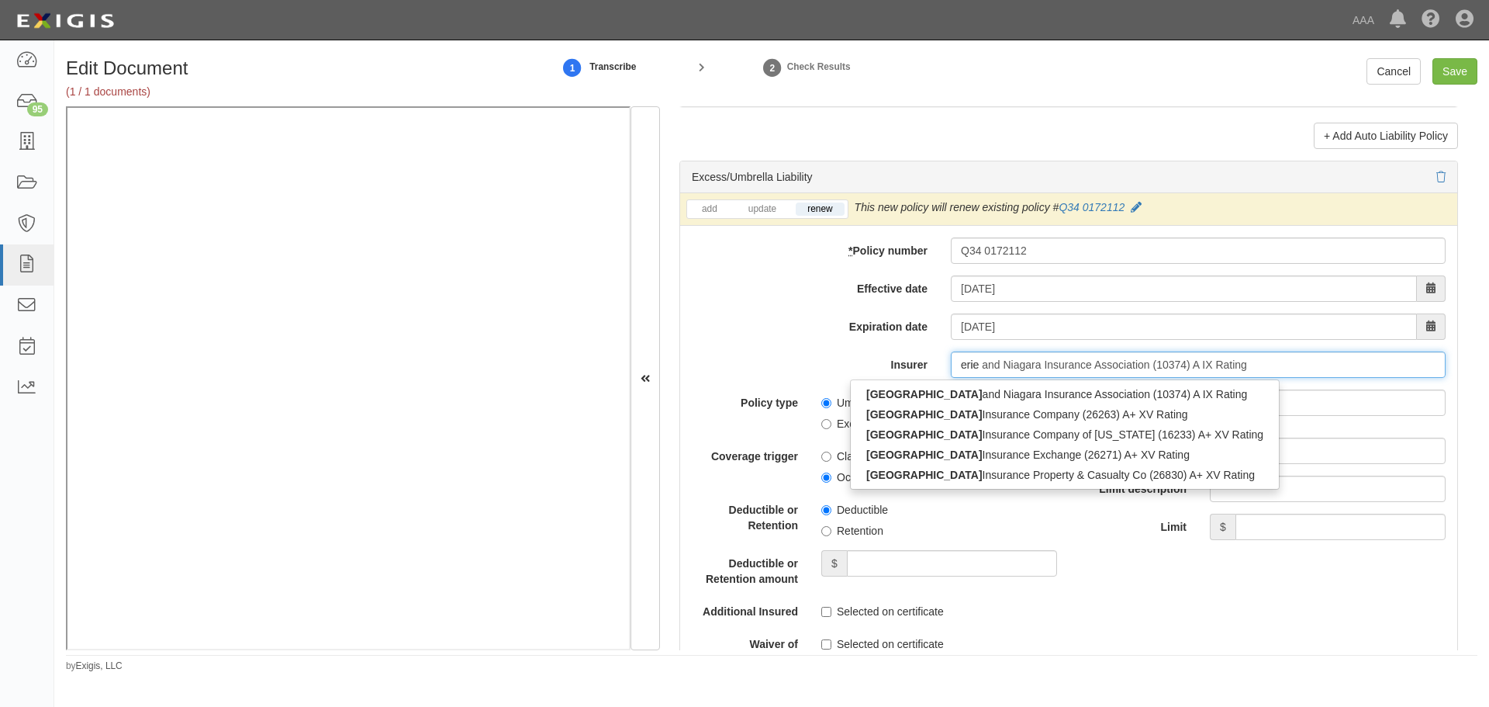
type input "erie insurance Company of New York (16233) A+ XV Rating"
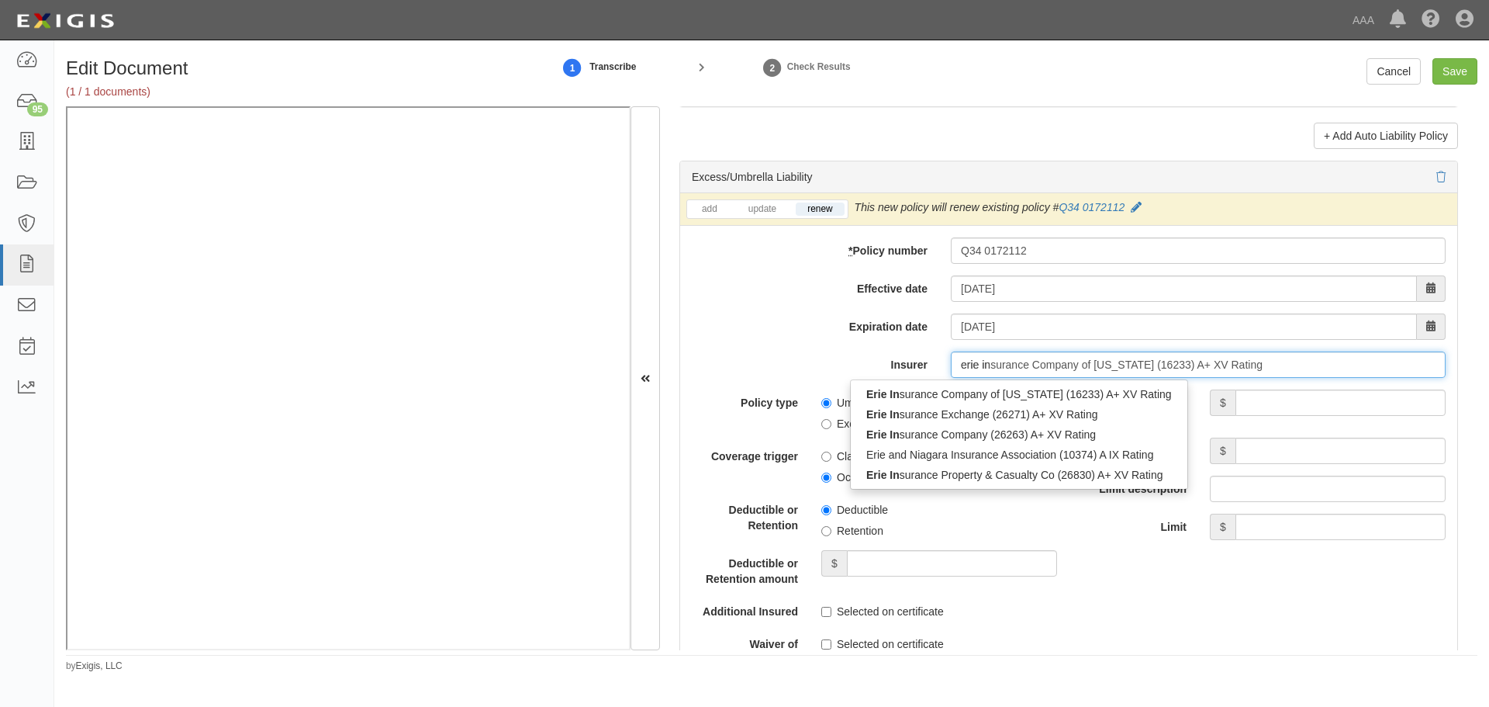
type input "erie ins"
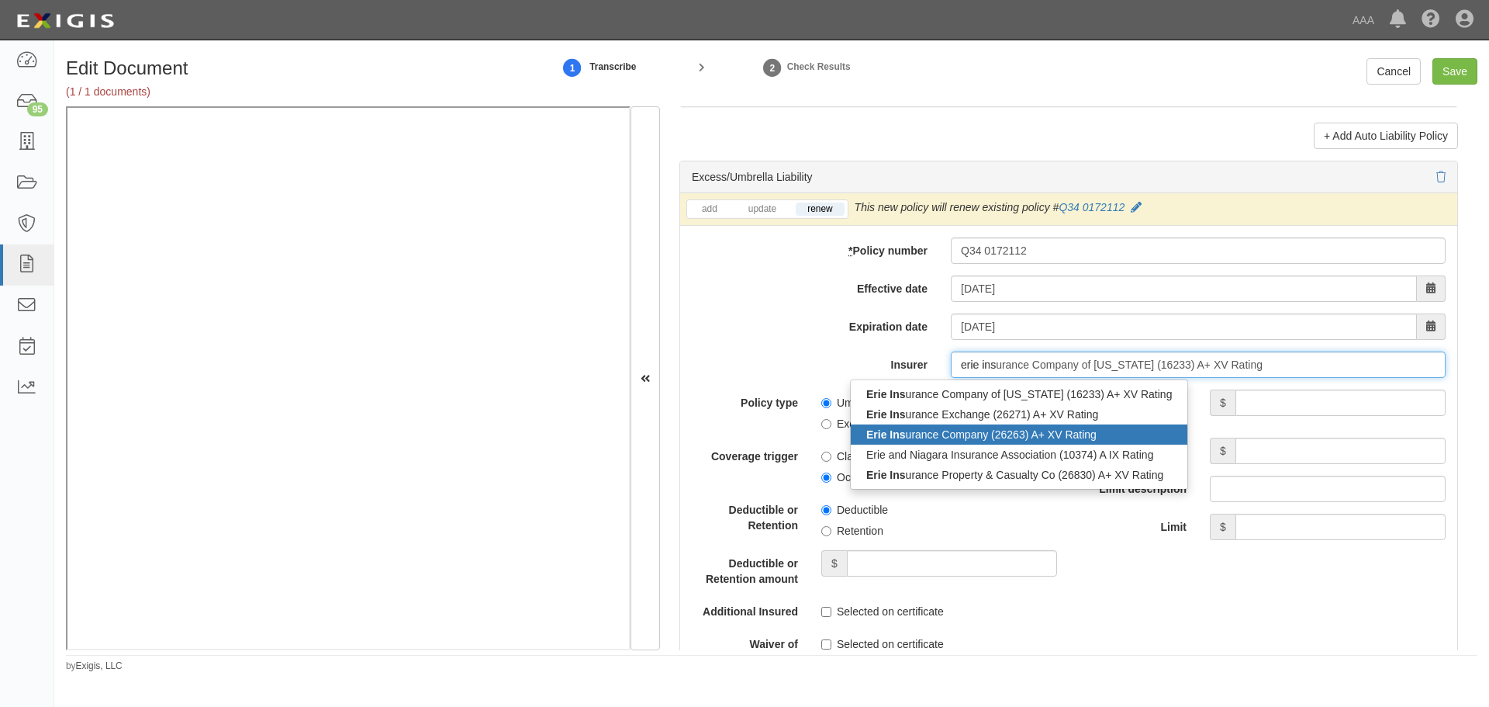
click at [985, 435] on div "Erie Ins urance Company (26263) A+ XV Rating" at bounding box center [1019, 434] width 337 height 20
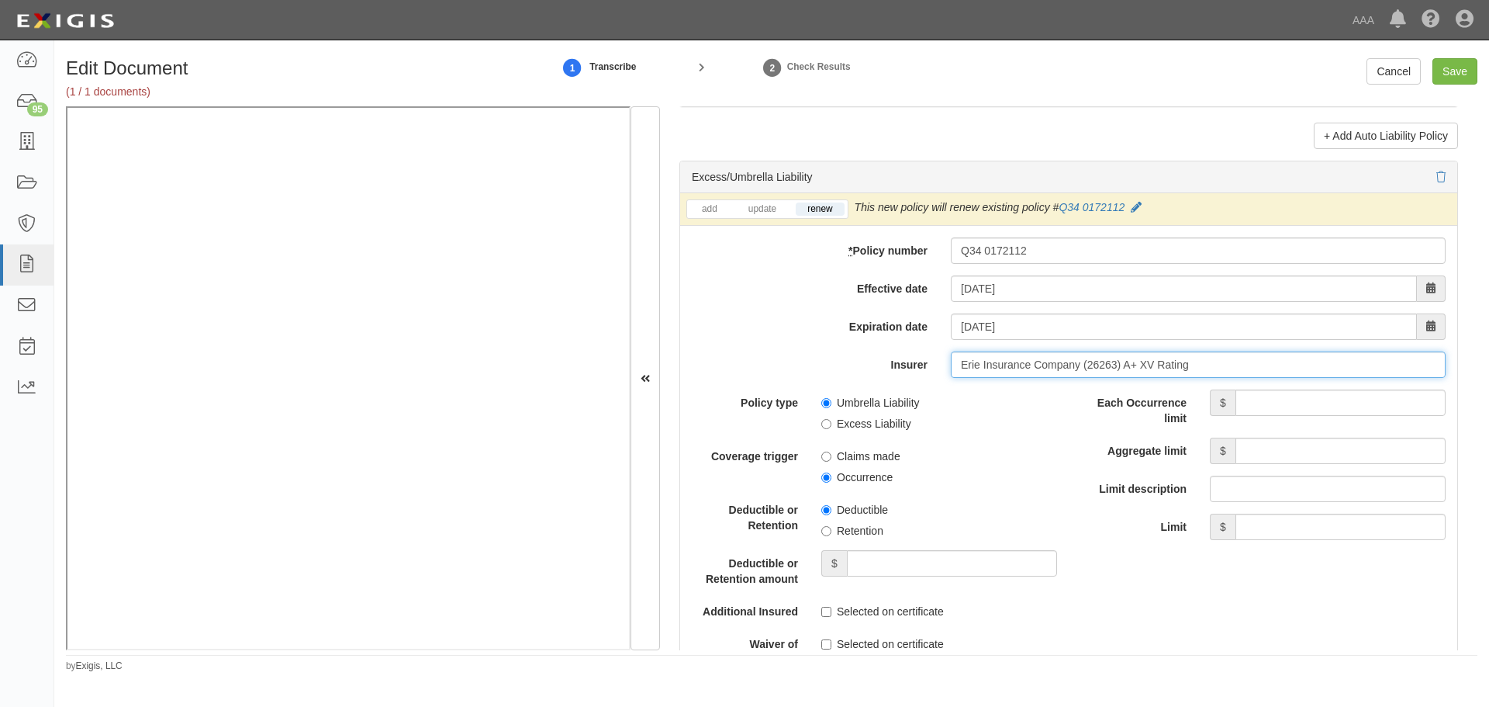
type input "Erie Insurance Company (26263) A+ XV Rating"
click at [1334, 406] on input "Each Occurrence limit" at bounding box center [1341, 402] width 210 height 26
type input "10,000,000"
click at [1371, 437] on div "Each Occurrence limit $ 10,000,000 Aggregate limit $ Limit description Limit $" at bounding box center [1262, 464] width 365 height 150
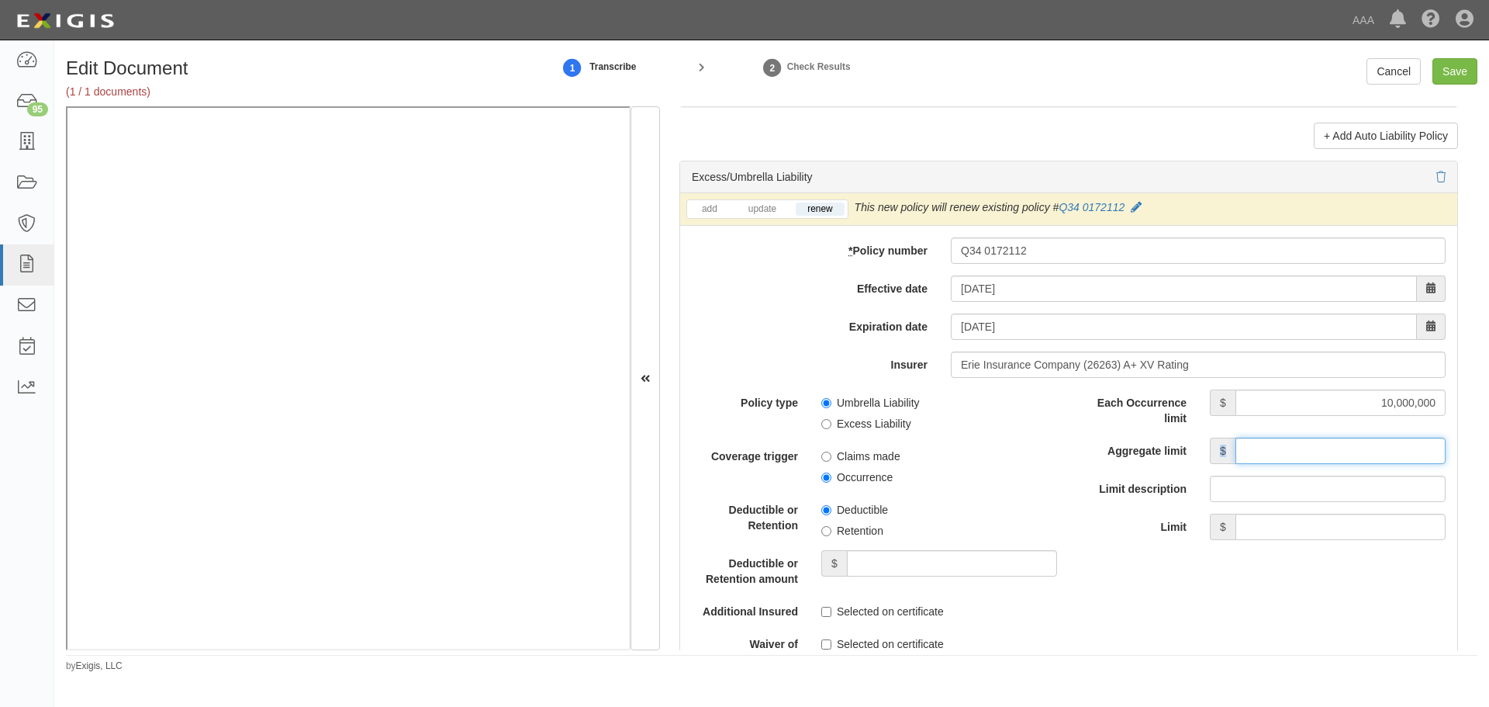
click at [1371, 441] on input "Aggregate limit" at bounding box center [1341, 450] width 210 height 26
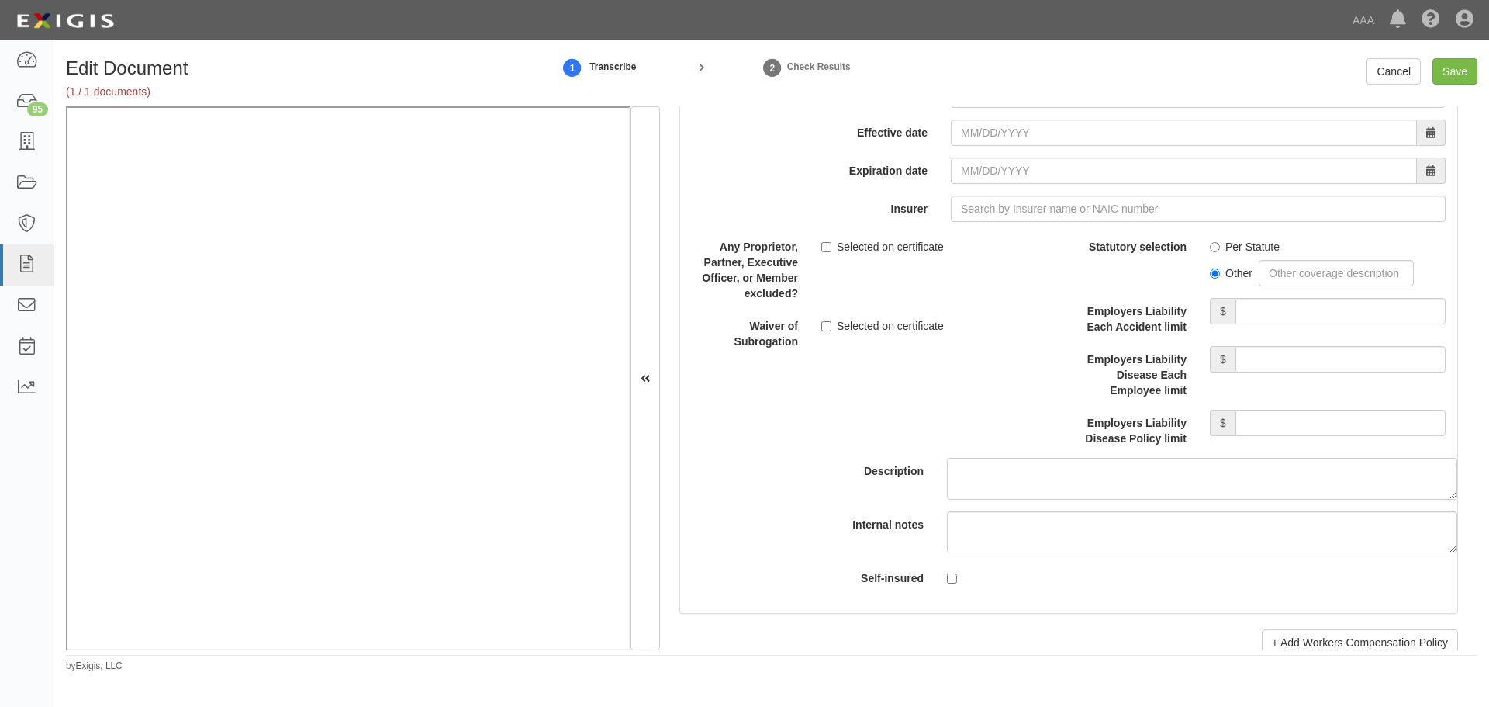
scroll to position [4395, 0]
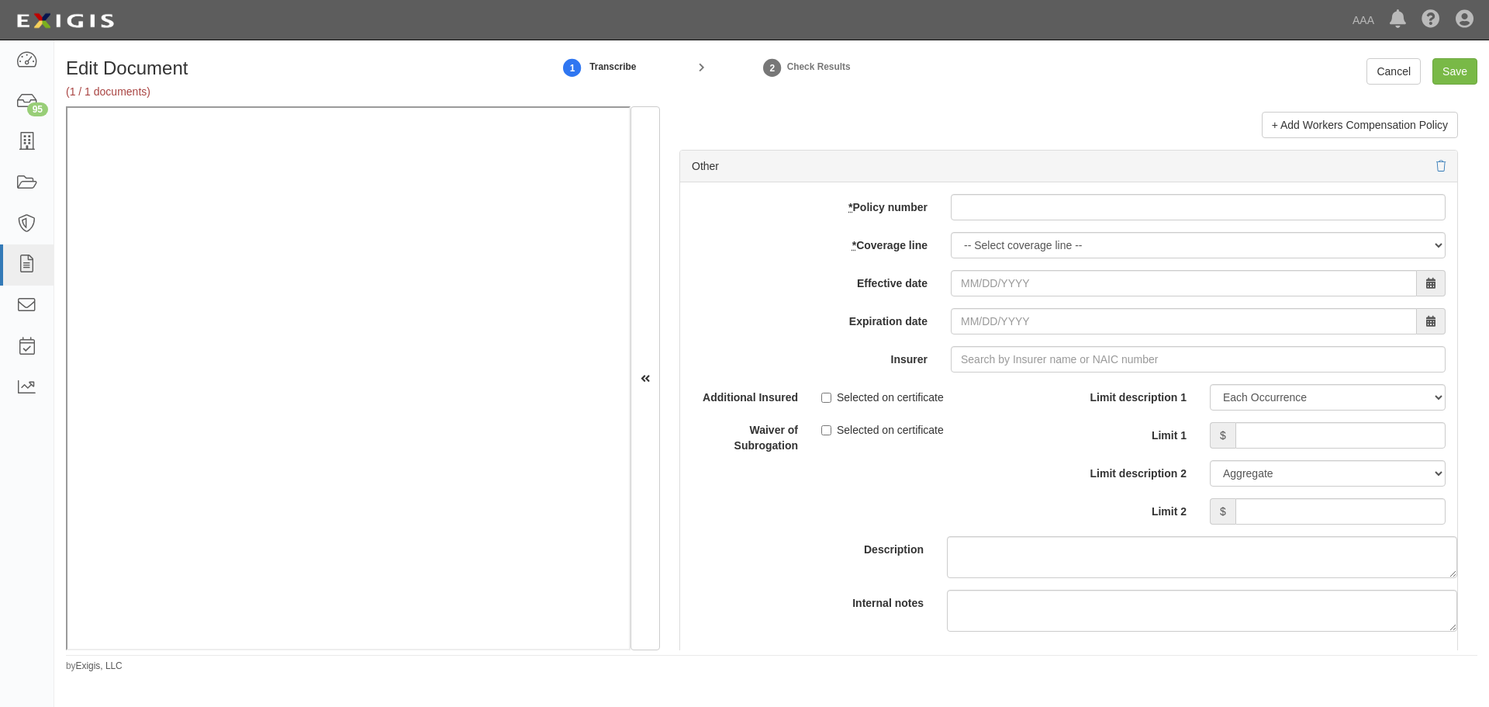
type input "10,000,000"
drag, startPoint x: 1018, startPoint y: 218, endPoint x: 996, endPoint y: 246, distance: 35.9
click at [1008, 232] on div "add update renew This new policy will be added This new policy will update exis…" at bounding box center [1068, 436] width 777 height 509
paste input "Q61 0326763"
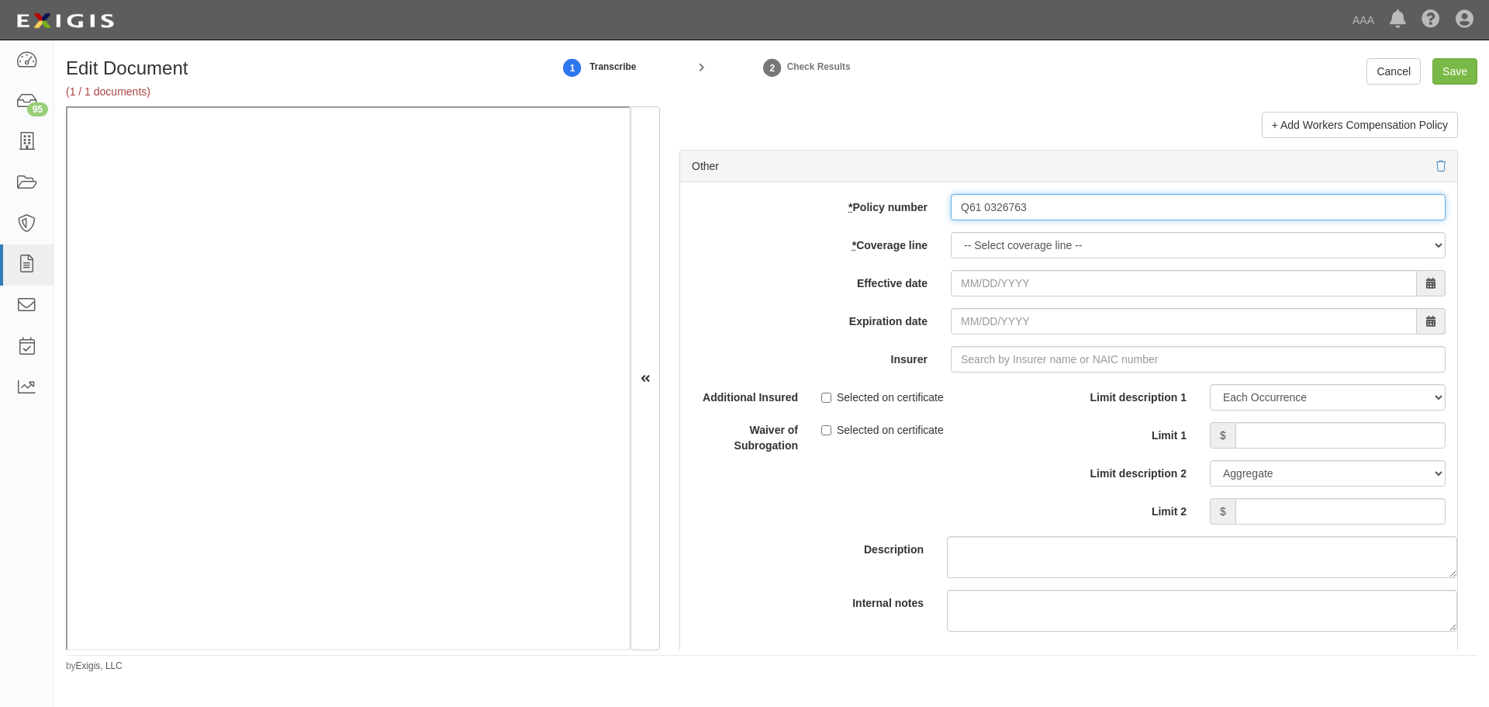
type input "Q61 0326763"
click at [984, 262] on div "add update renew This new policy will be added This new policy will update exis…" at bounding box center [1068, 436] width 777 height 509
click at [981, 243] on select "-- Select coverage line -- Asbestos Abatement Auto Physical Damage Boiler & Mac…" at bounding box center [1198, 245] width 495 height 26
select select "70"
click at [951, 258] on select "-- Select coverage line -- Asbestos Abatement Auto Physical Damage Boiler & Mac…" at bounding box center [1198, 245] width 495 height 26
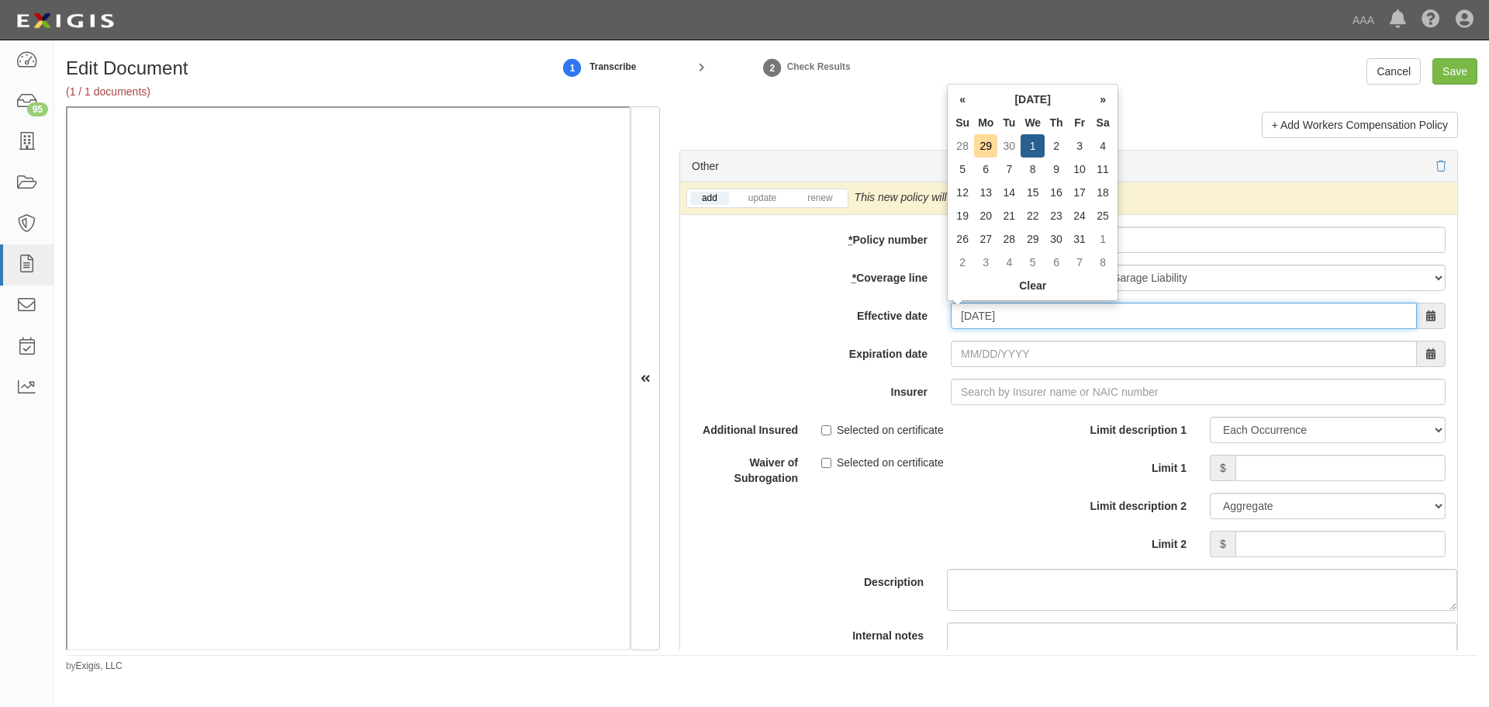
type input "10/01/2025"
type input "10/01/2026"
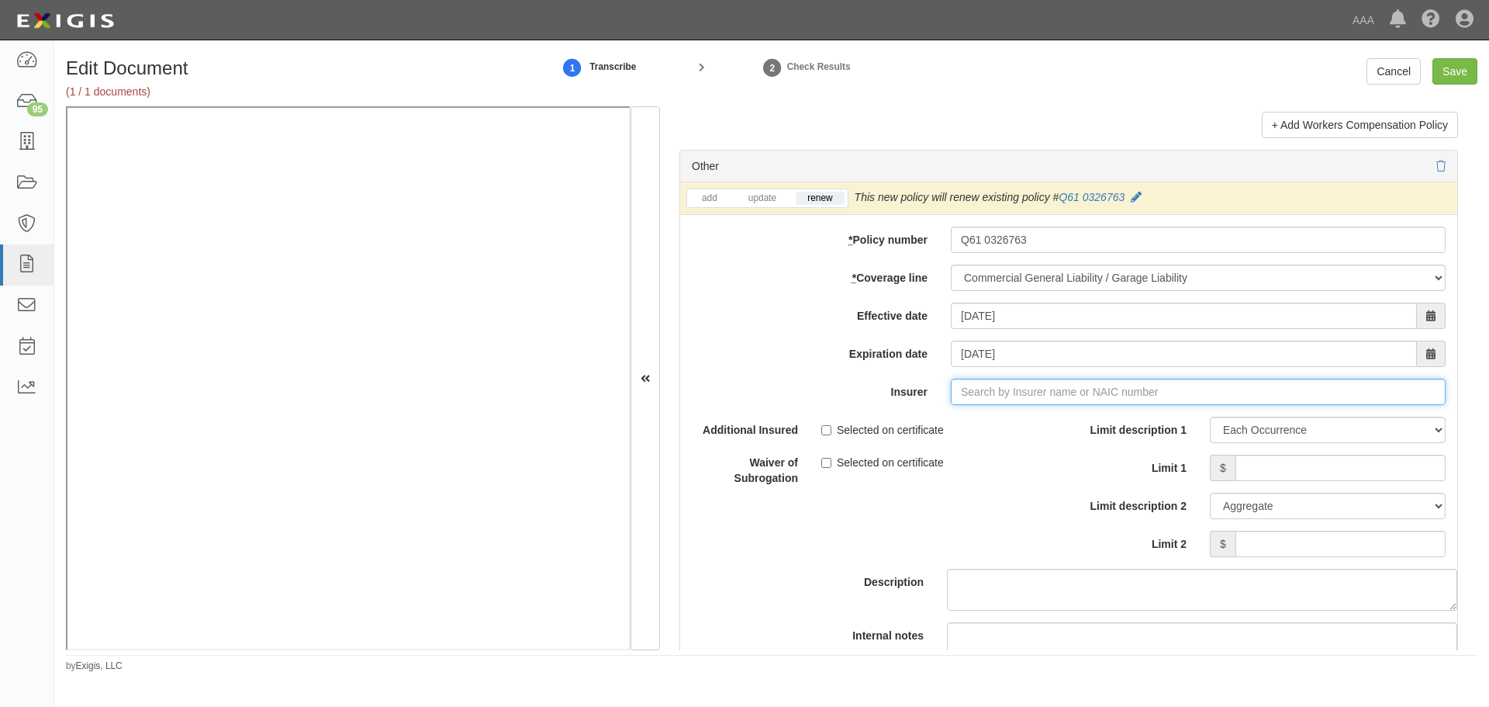
type input "e"
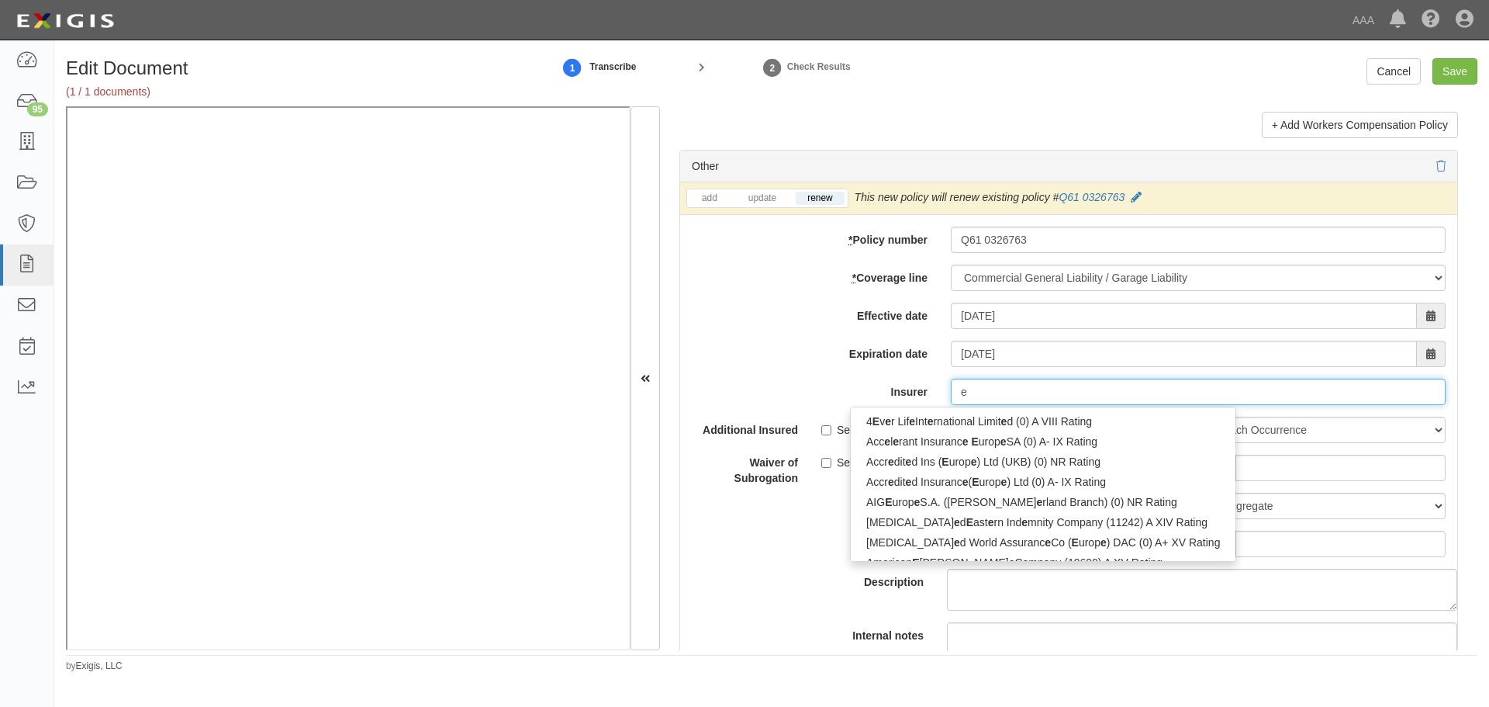
type input "erB Asfalistiki Limited (0) NR Rating"
type input "er"
type input "erie and Niagara Insurance Association (10374) A IX Rating"
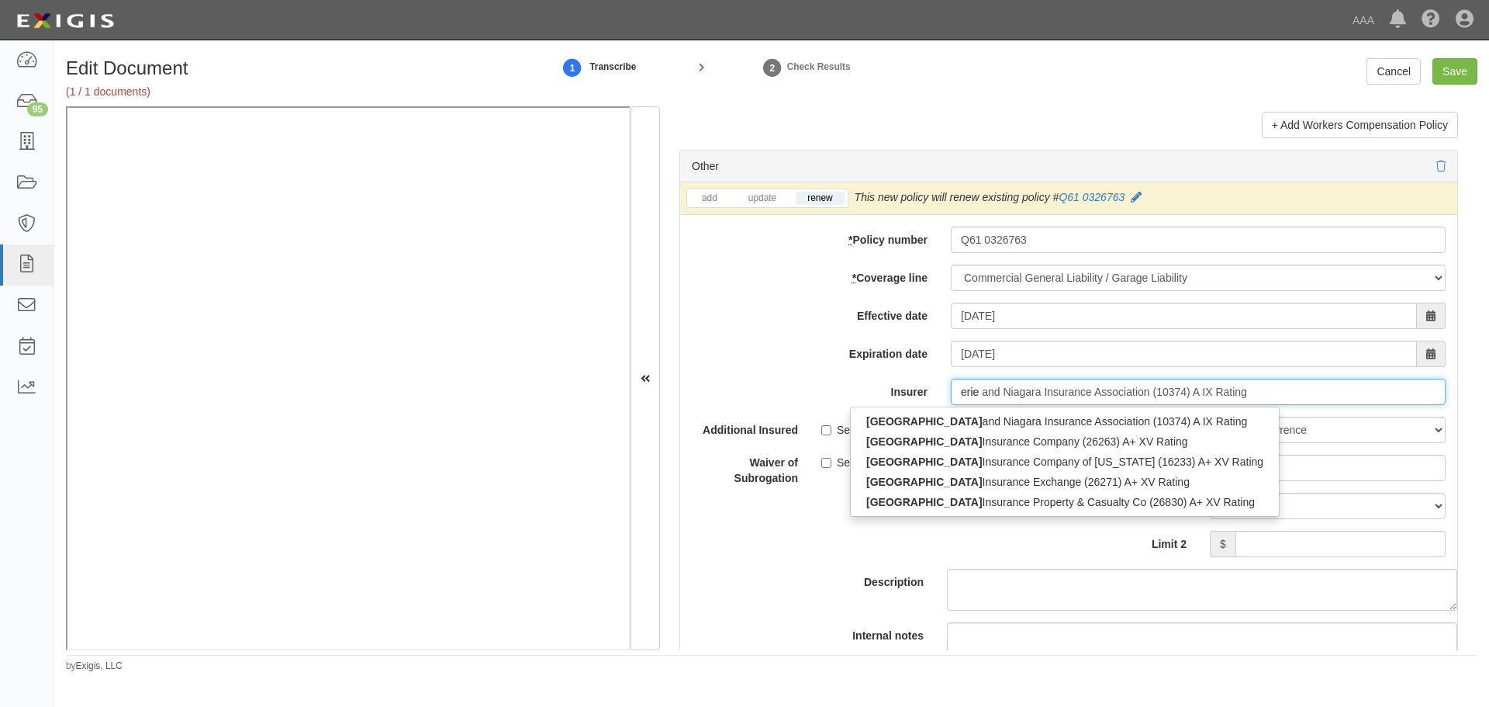
type input "erie"
type input "erie insurance Company of New York (16233) A+ XV Rating"
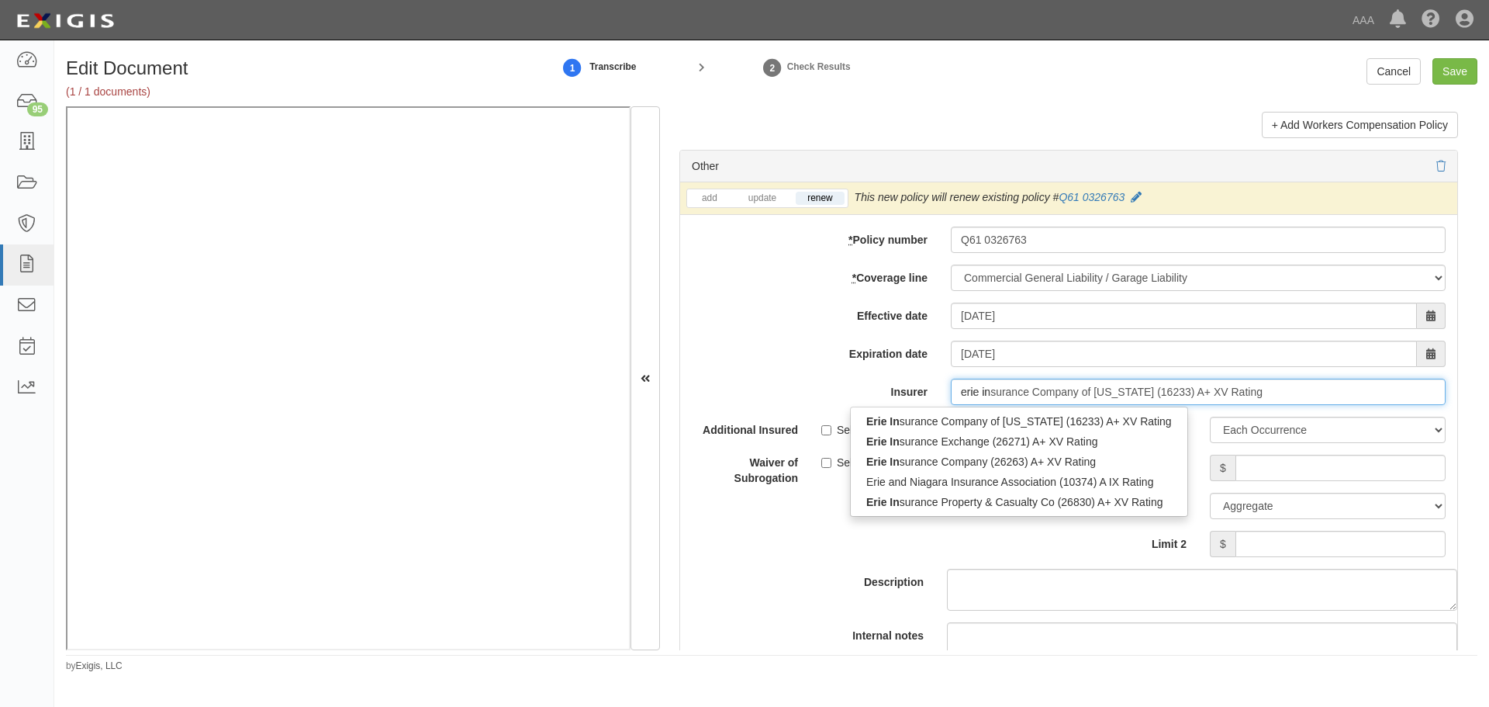
type input "erie ins"
click at [1051, 465] on div "Erie Ins urance Company (26263) A+ XV Rating" at bounding box center [1019, 461] width 337 height 20
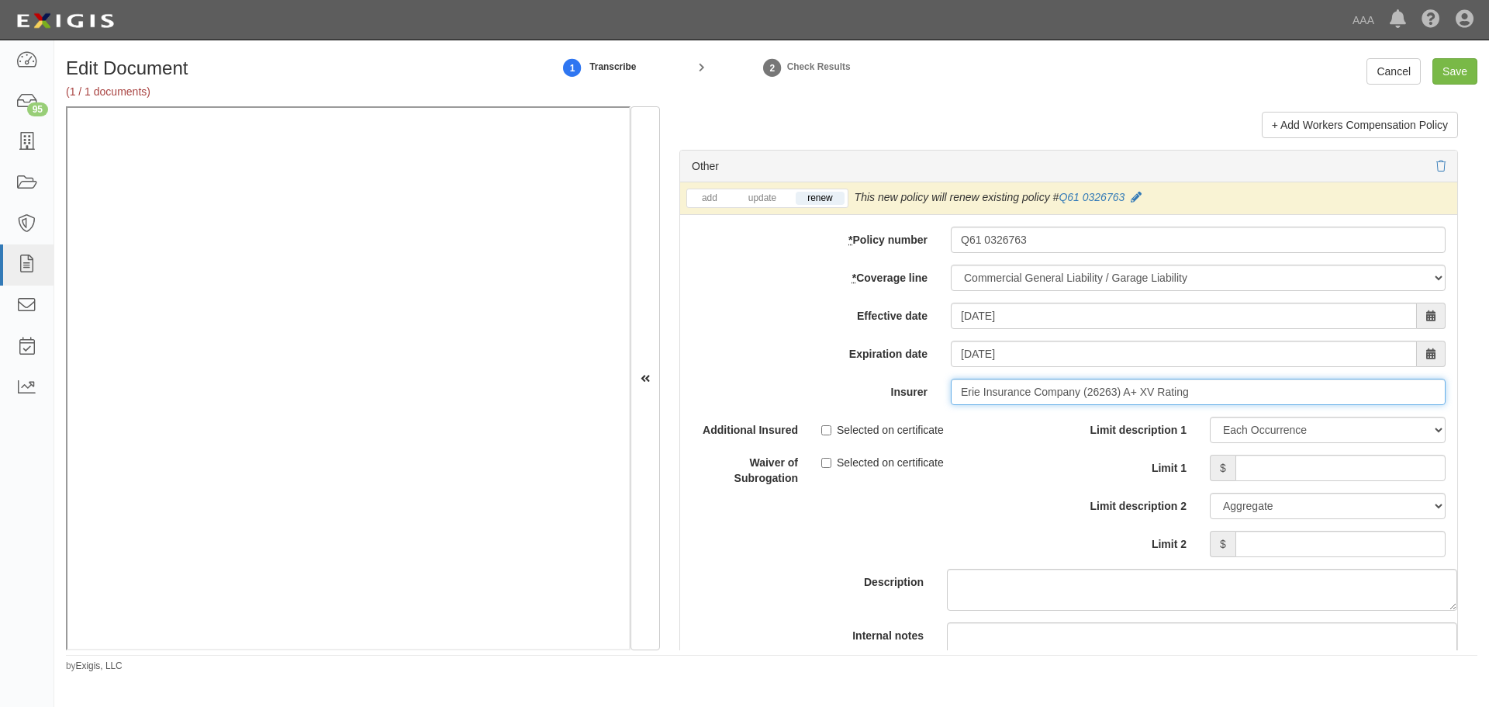
type input "Erie Insurance Company (26263) A+ XV Rating"
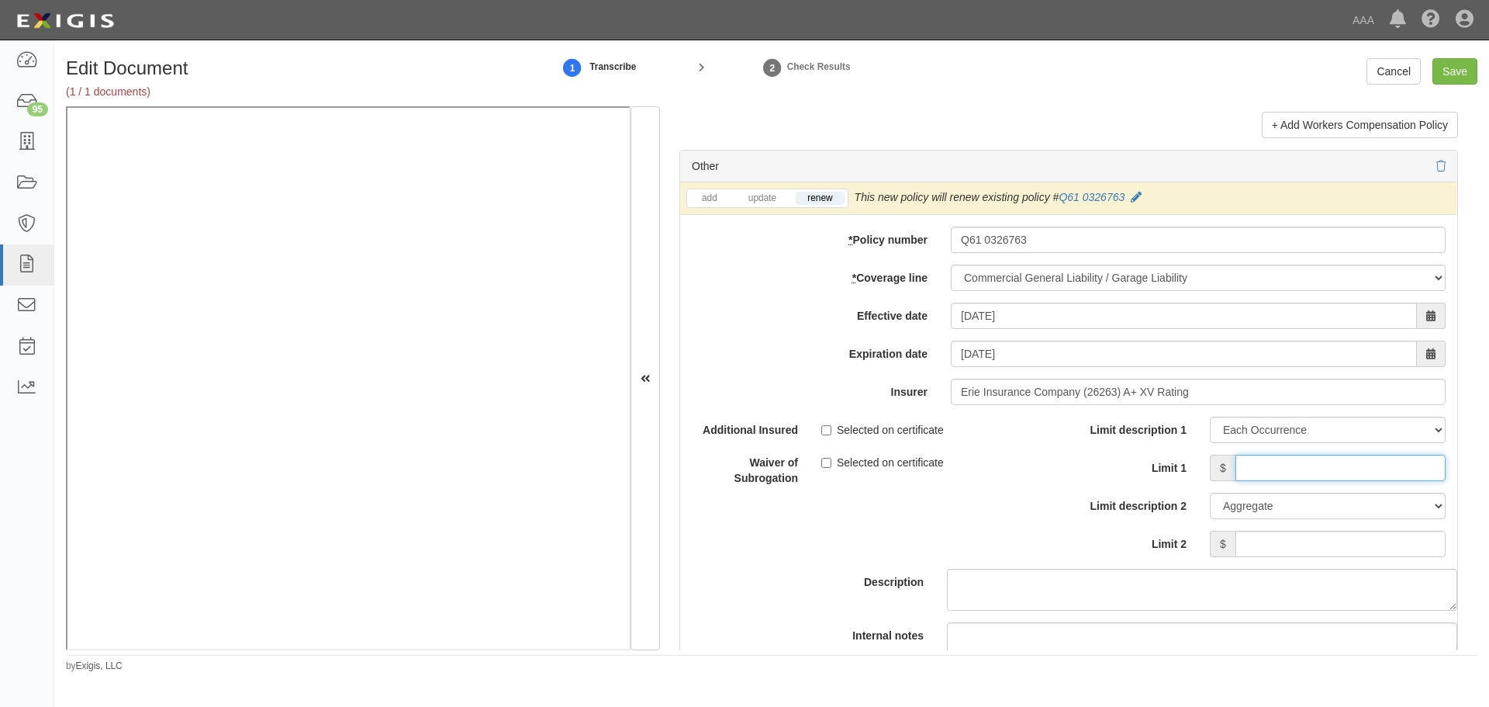
click at [1274, 467] on input "Limit 1" at bounding box center [1341, 468] width 210 height 26
type input "1,000,000"
drag, startPoint x: 1355, startPoint y: 548, endPoint x: 1346, endPoint y: 540, distance: 12.1
click at [1355, 547] on input "Limit 2" at bounding box center [1341, 544] width 210 height 26
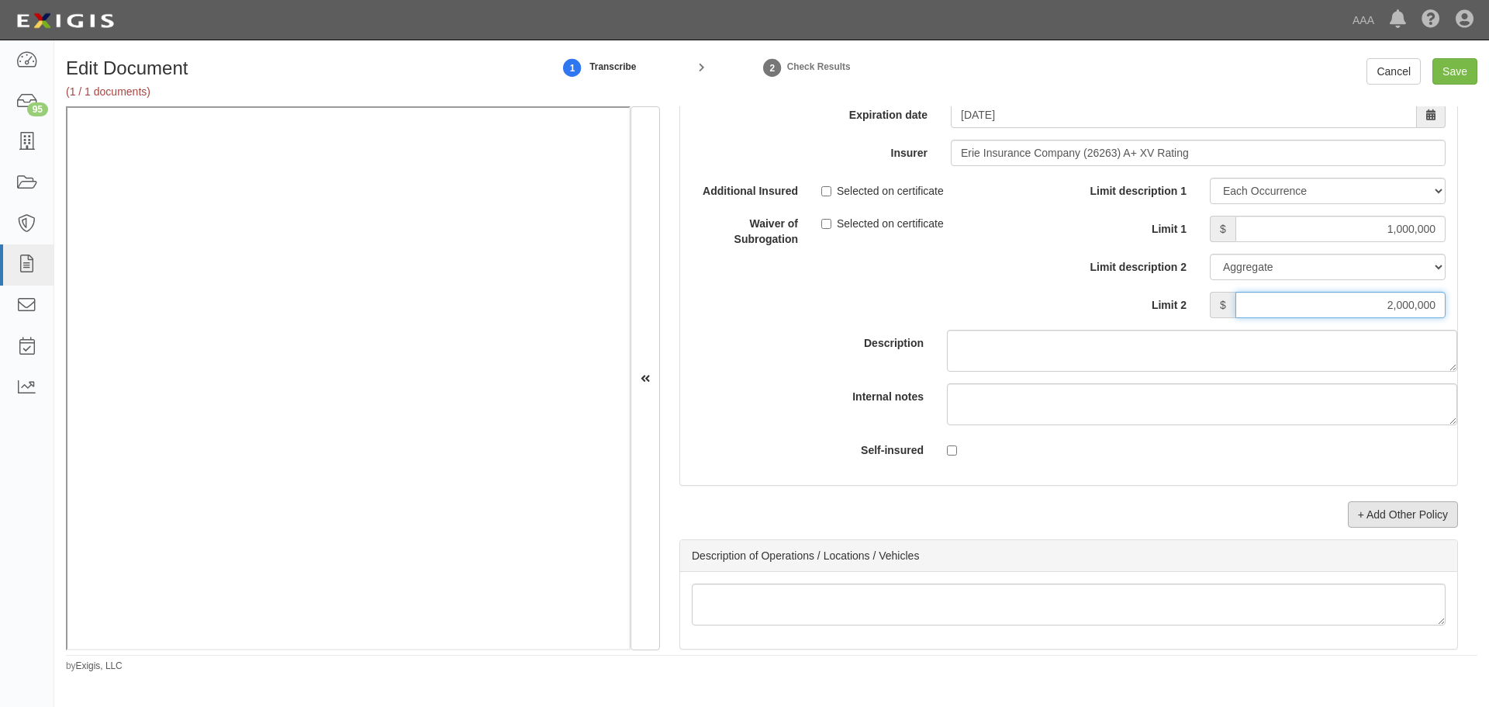
scroll to position [4654, 0]
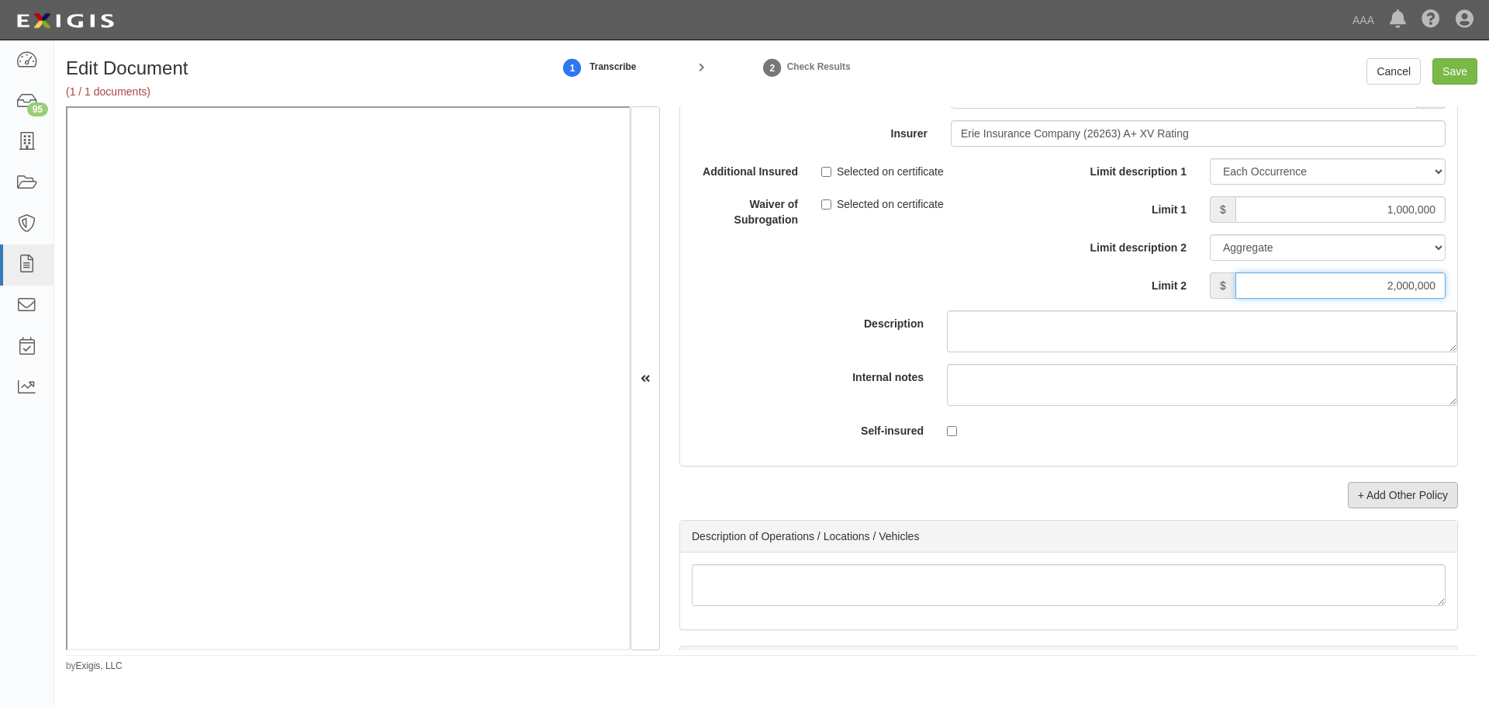
type input "2,000,000"
click at [1389, 486] on link "+ Add Other Policy" at bounding box center [1403, 495] width 110 height 26
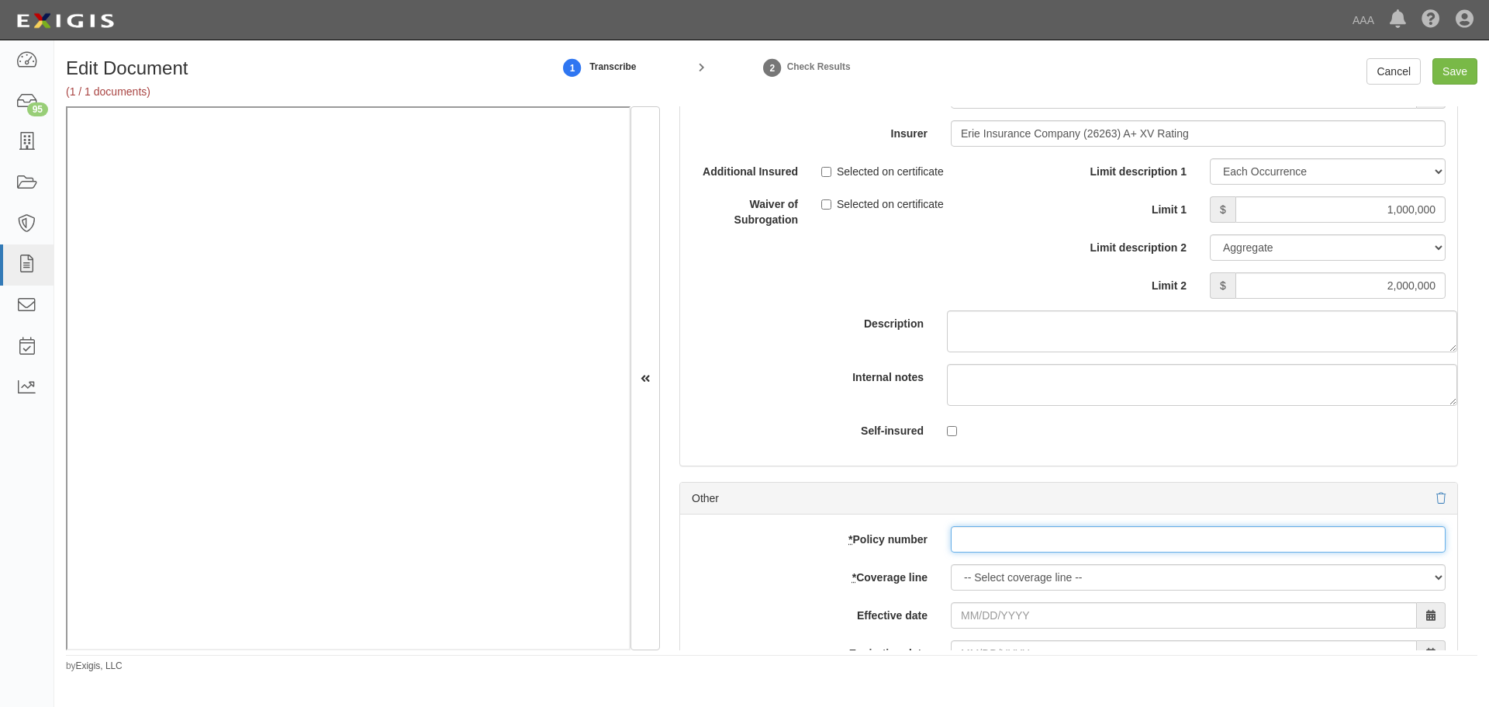
paste input "Q61 0326763"
click at [983, 541] on input "Q61 0326763" at bounding box center [1198, 539] width 495 height 26
type input "Q61 0326763"
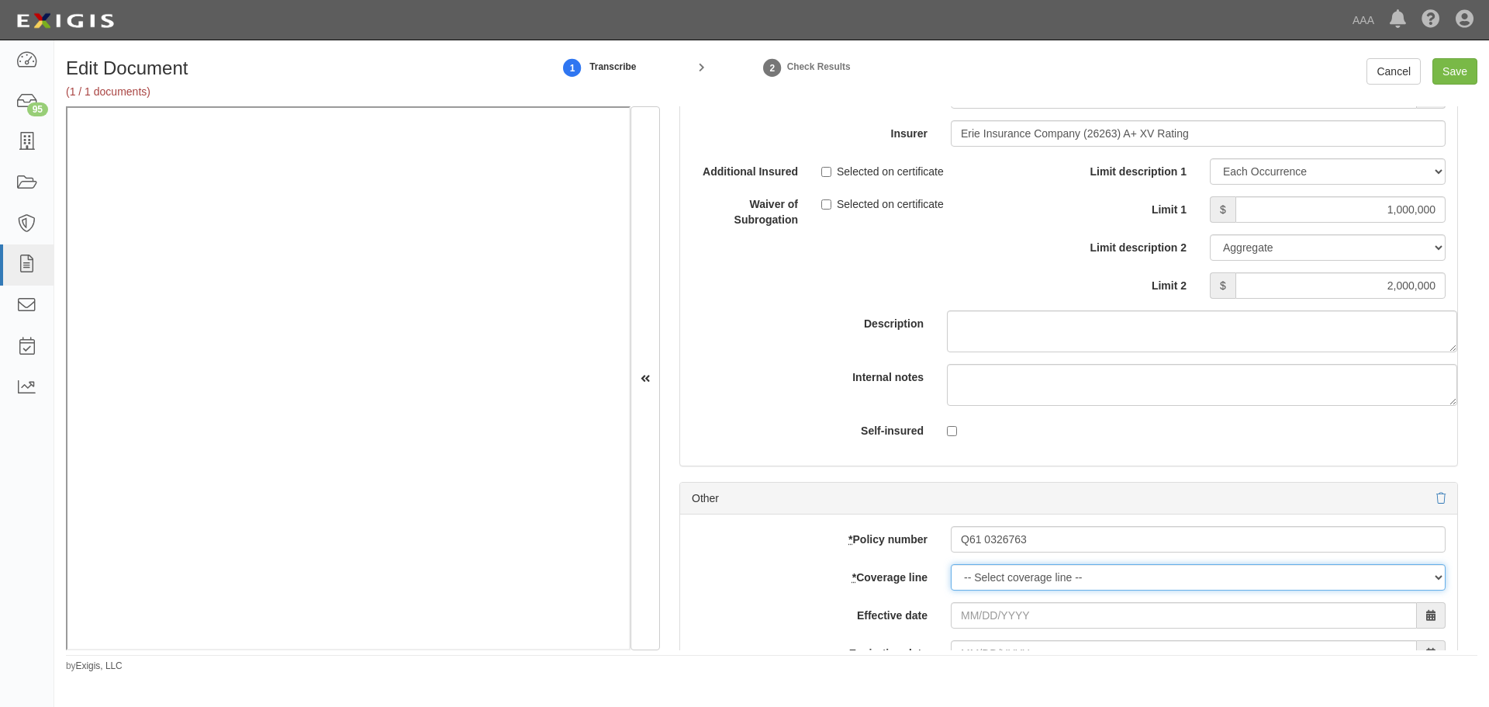
click at [967, 570] on select "-- Select coverage line -- Asbestos Abatement Auto Physical Damage Boiler & Mac…" at bounding box center [1198, 577] width 495 height 26
select select "56"
click at [951, 590] on select "-- Select coverage line -- Asbestos Abatement Auto Physical Damage Boiler & Mac…" at bounding box center [1198, 577] width 495 height 26
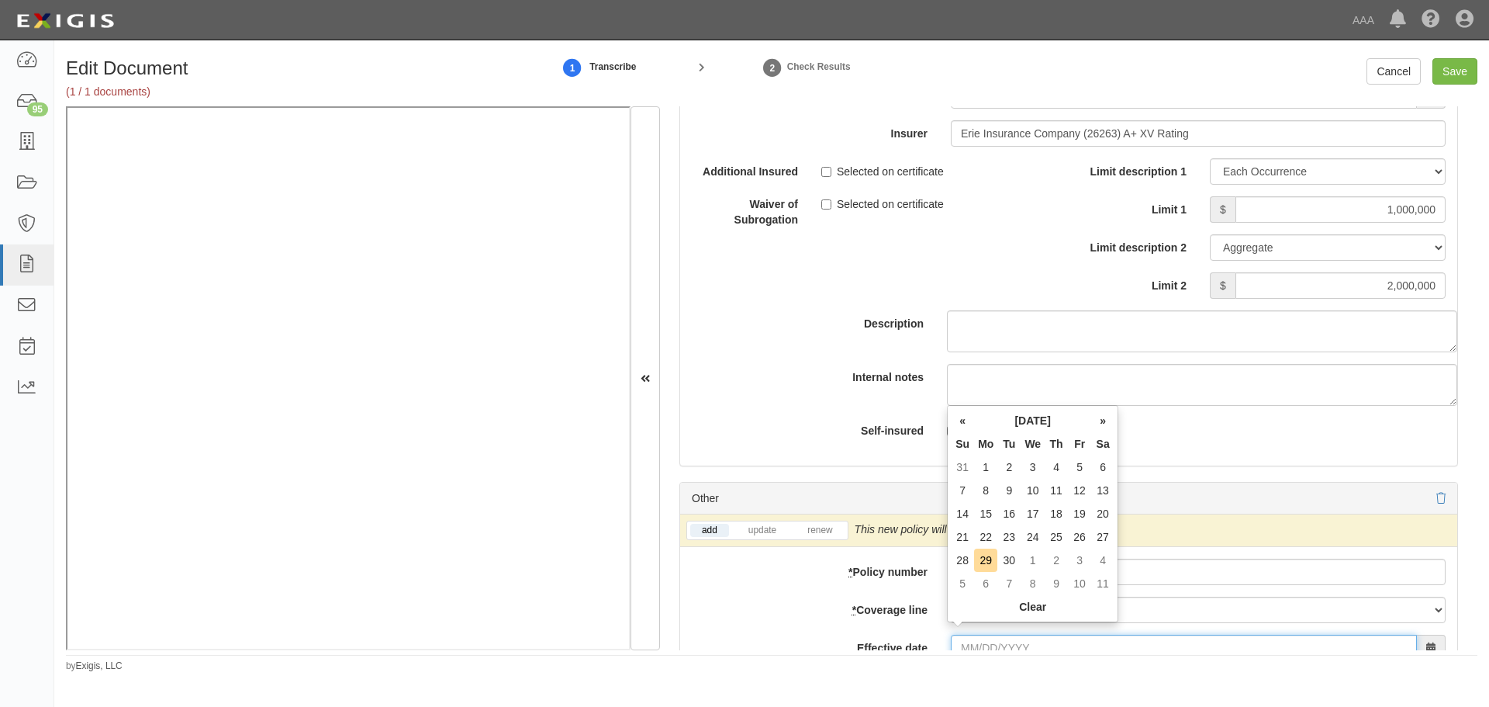
scroll to position [4665, 0]
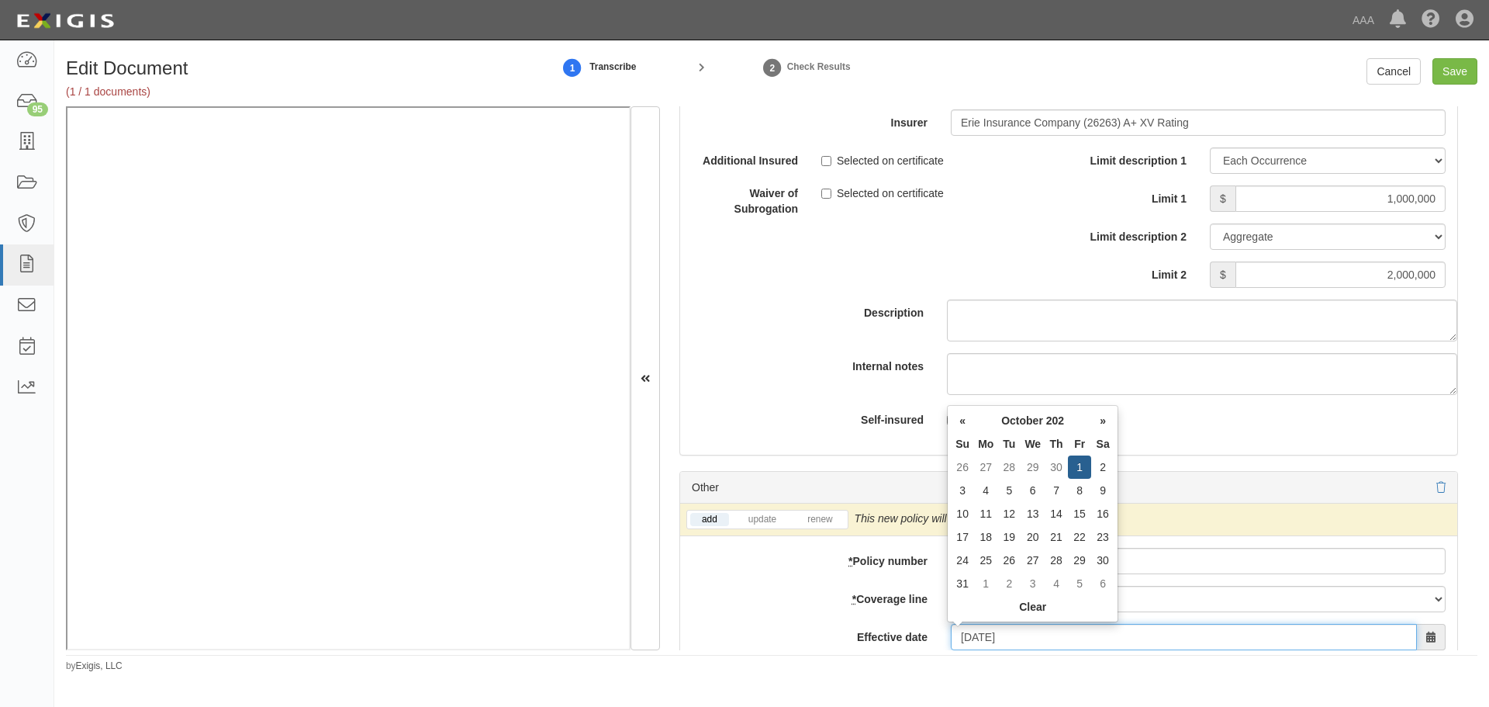
type input "10/01/2025"
type input "10/01/2026"
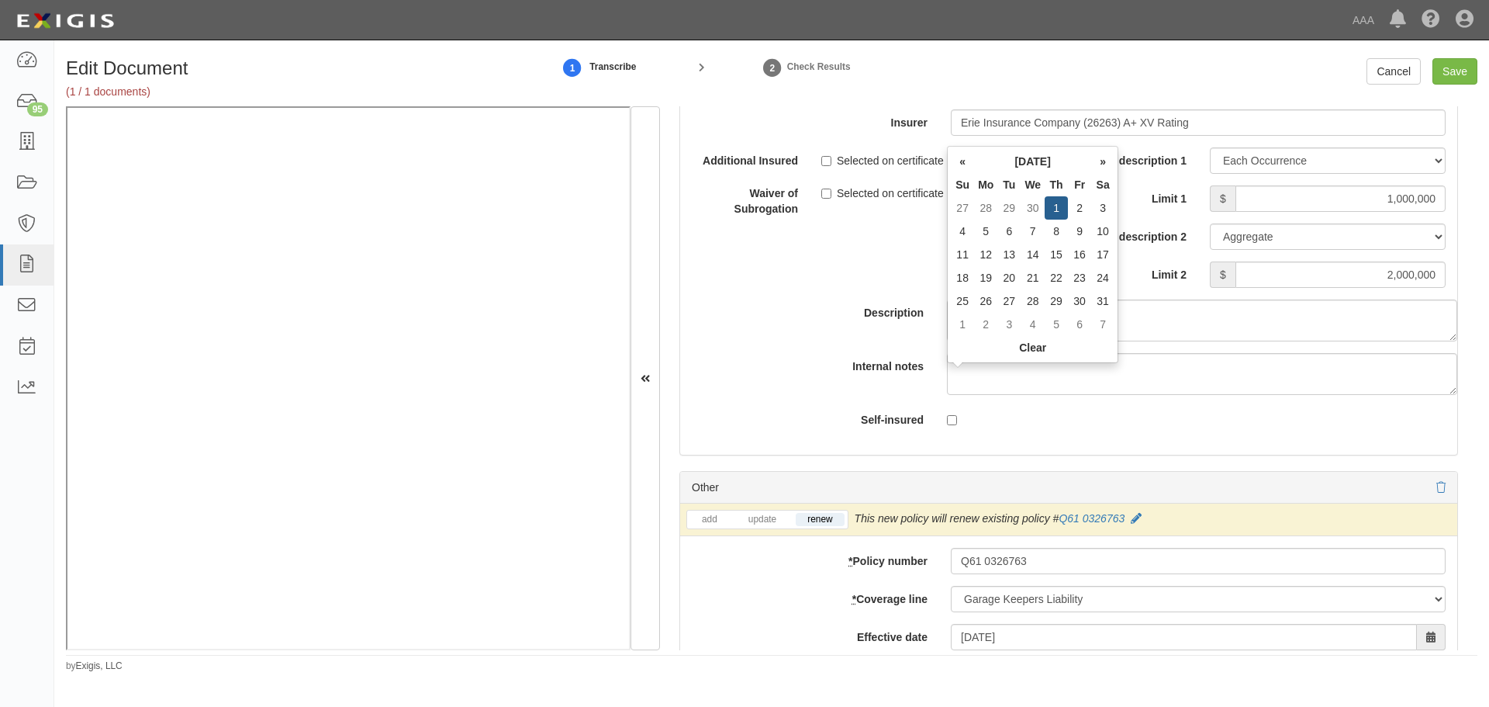
scroll to position [4962, 0]
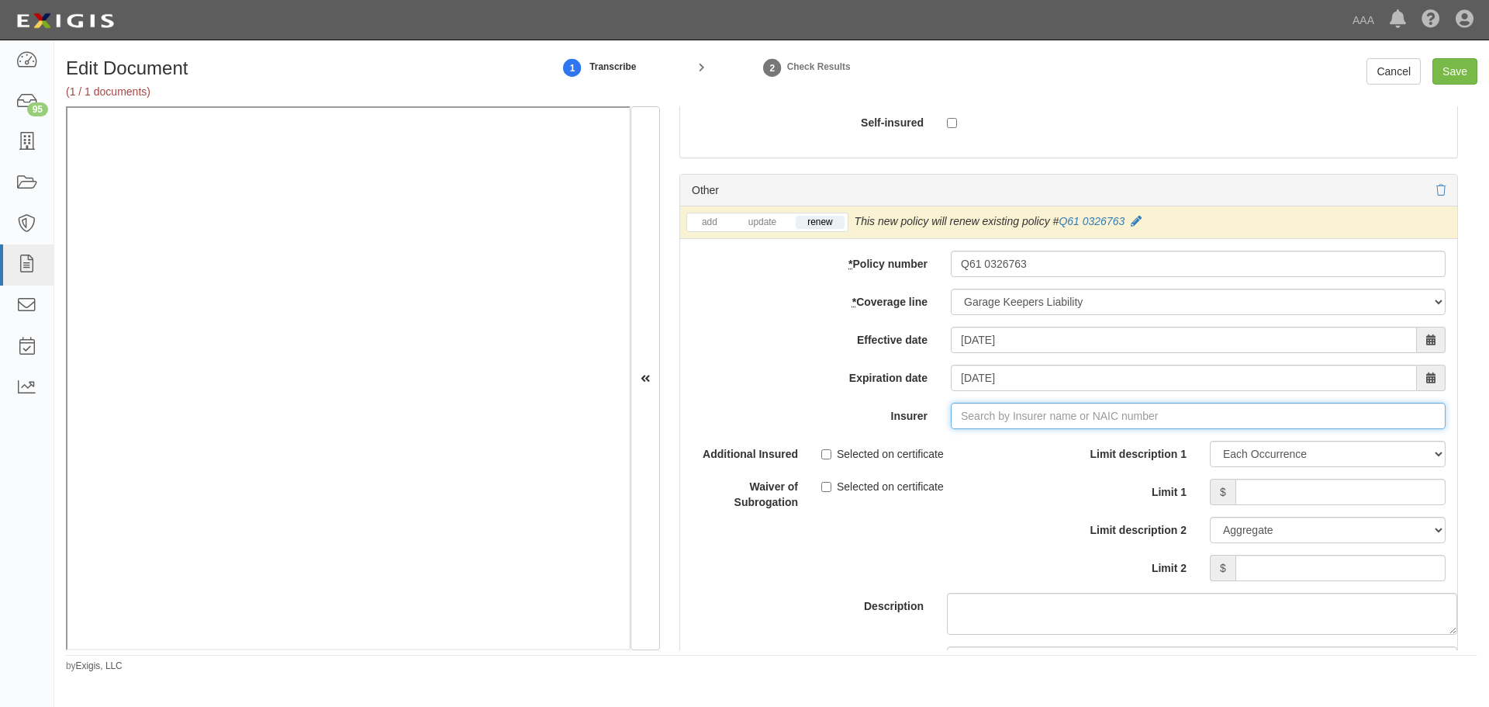
type input "c"
type input "e"
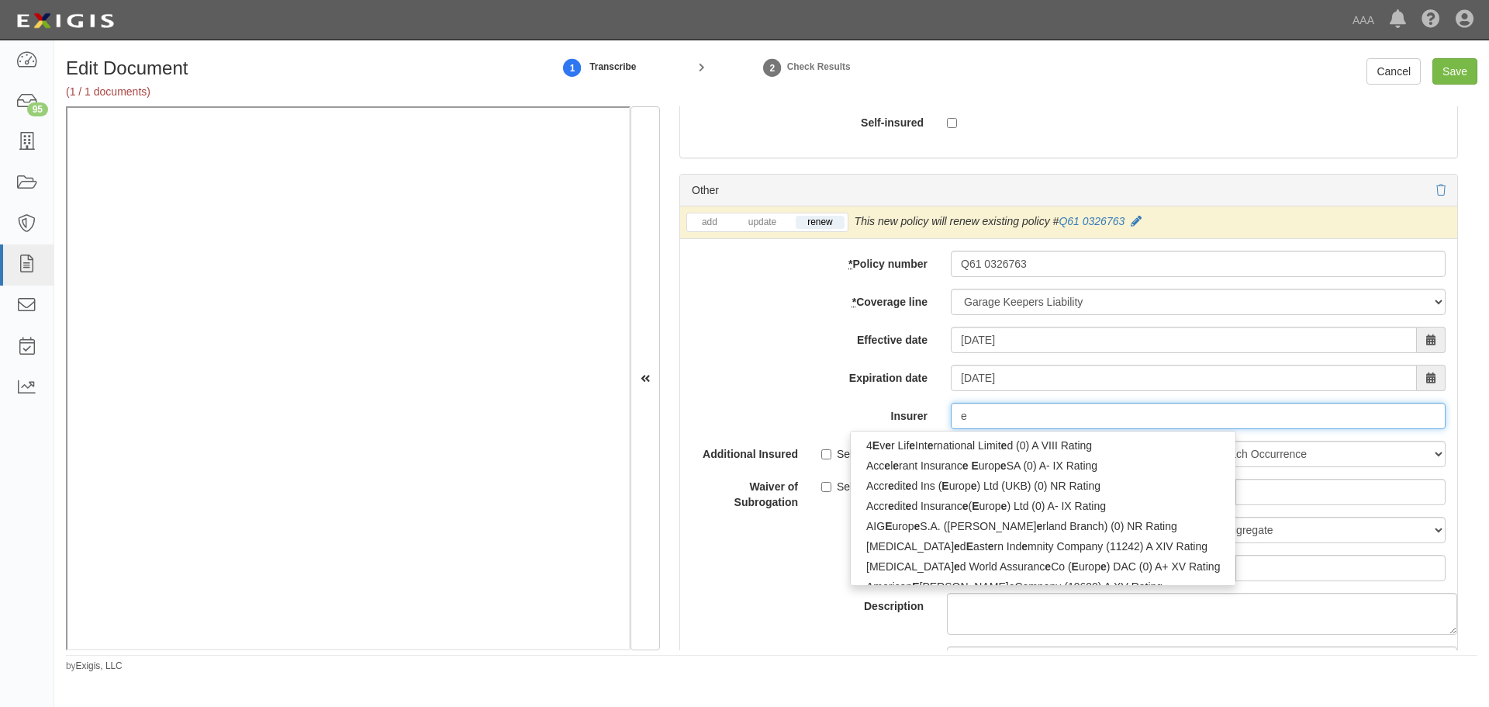
type input "erB Asfalistiki Limited (0) NR Rating"
type input "er"
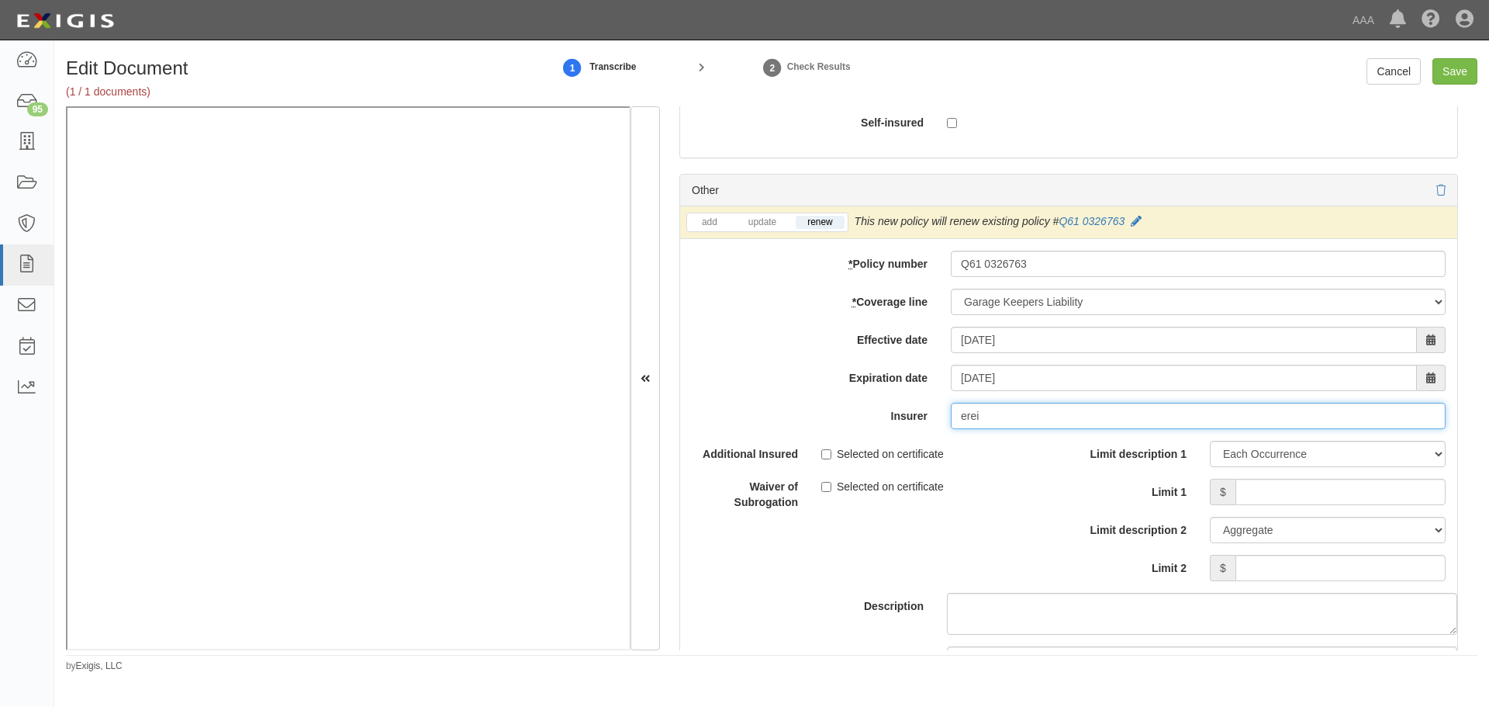
type input "ere"
type input "erB Asfalistiki Limited (0) NR Rating"
type input "er"
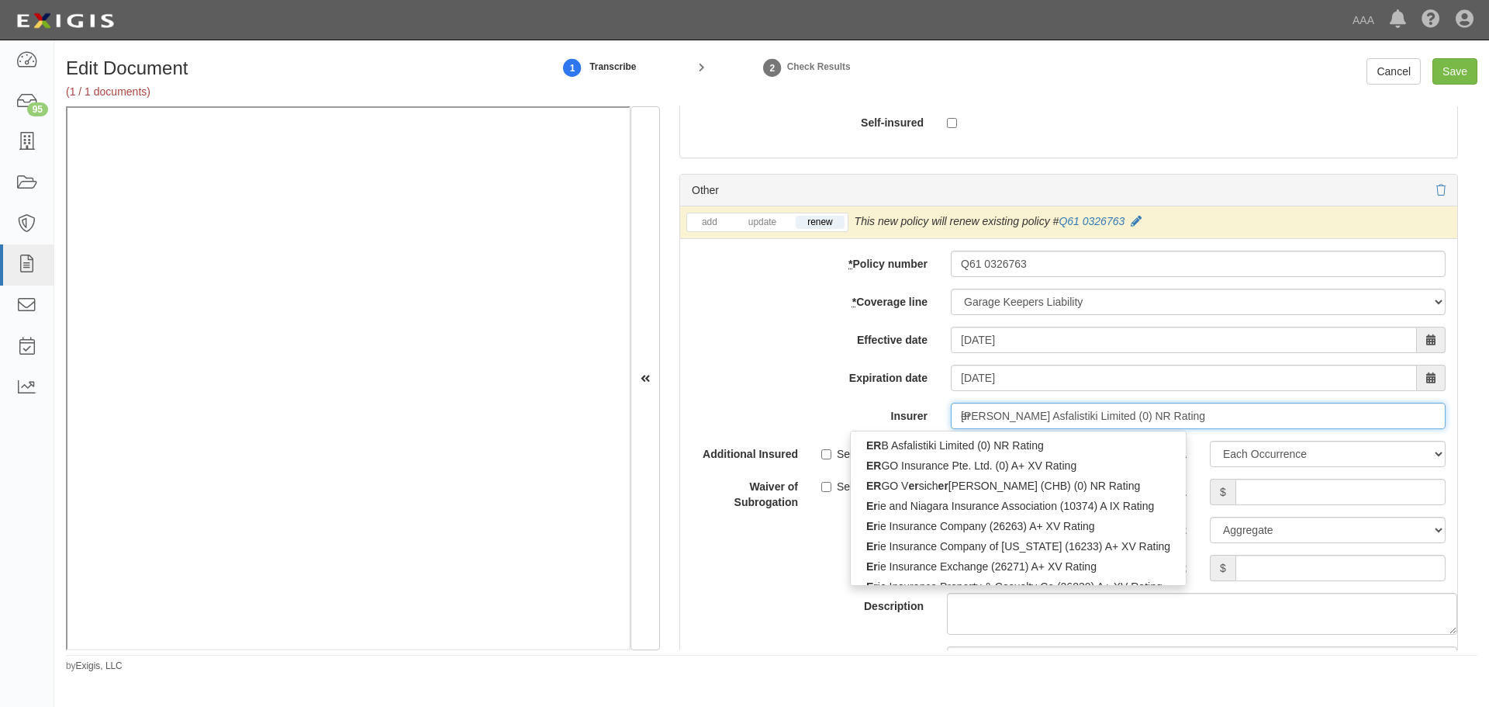
type input "erie and Niagara Insurance Association (10374) A IX Rating"
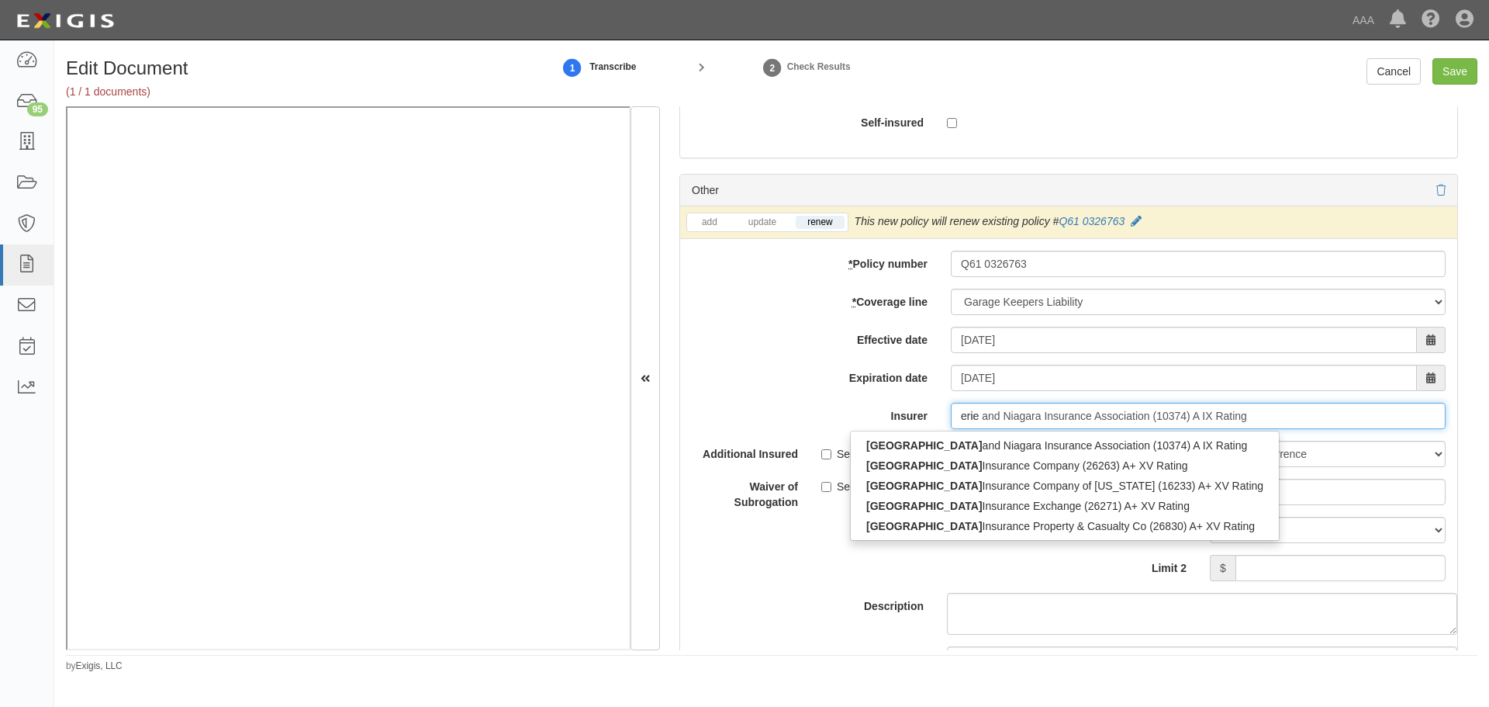
type input "eri"
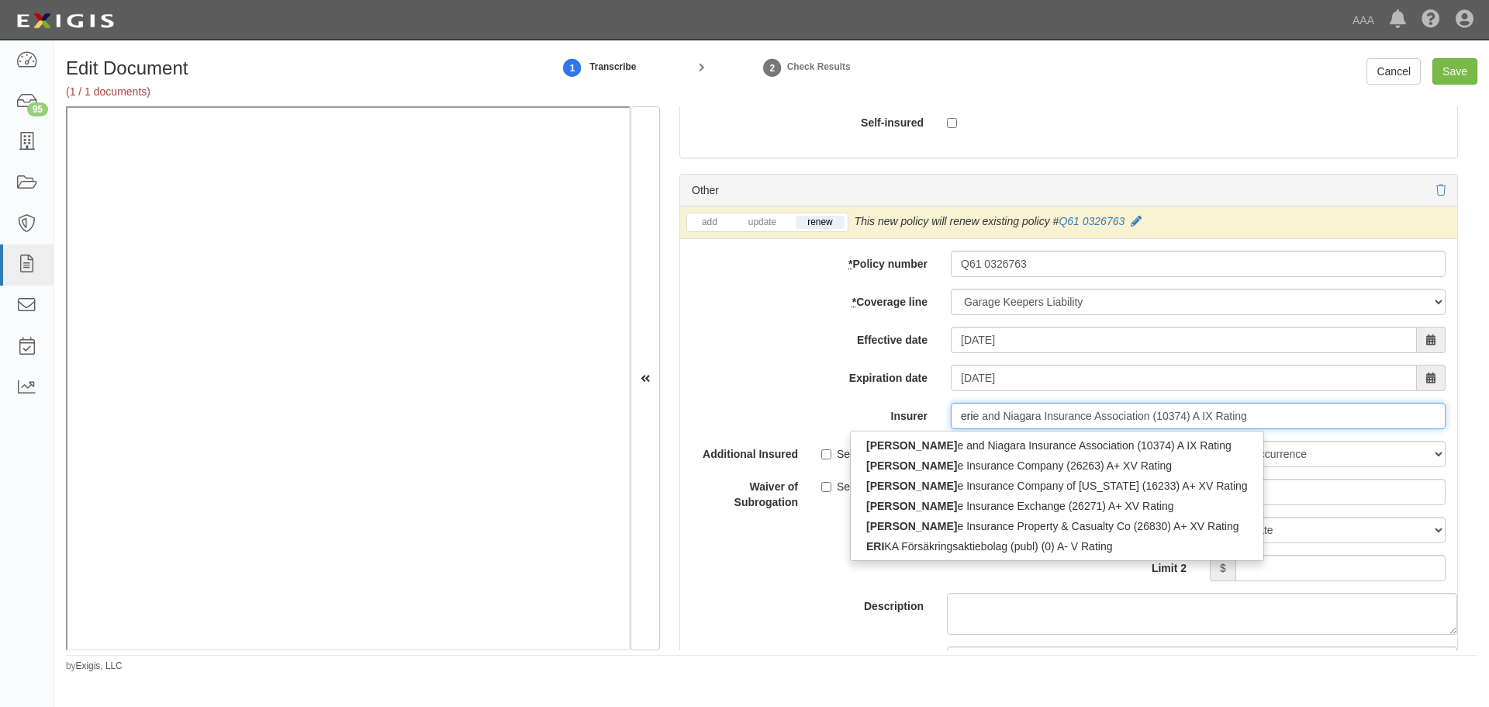
type input "erB Asfalistiki Limited (0) NR Rating"
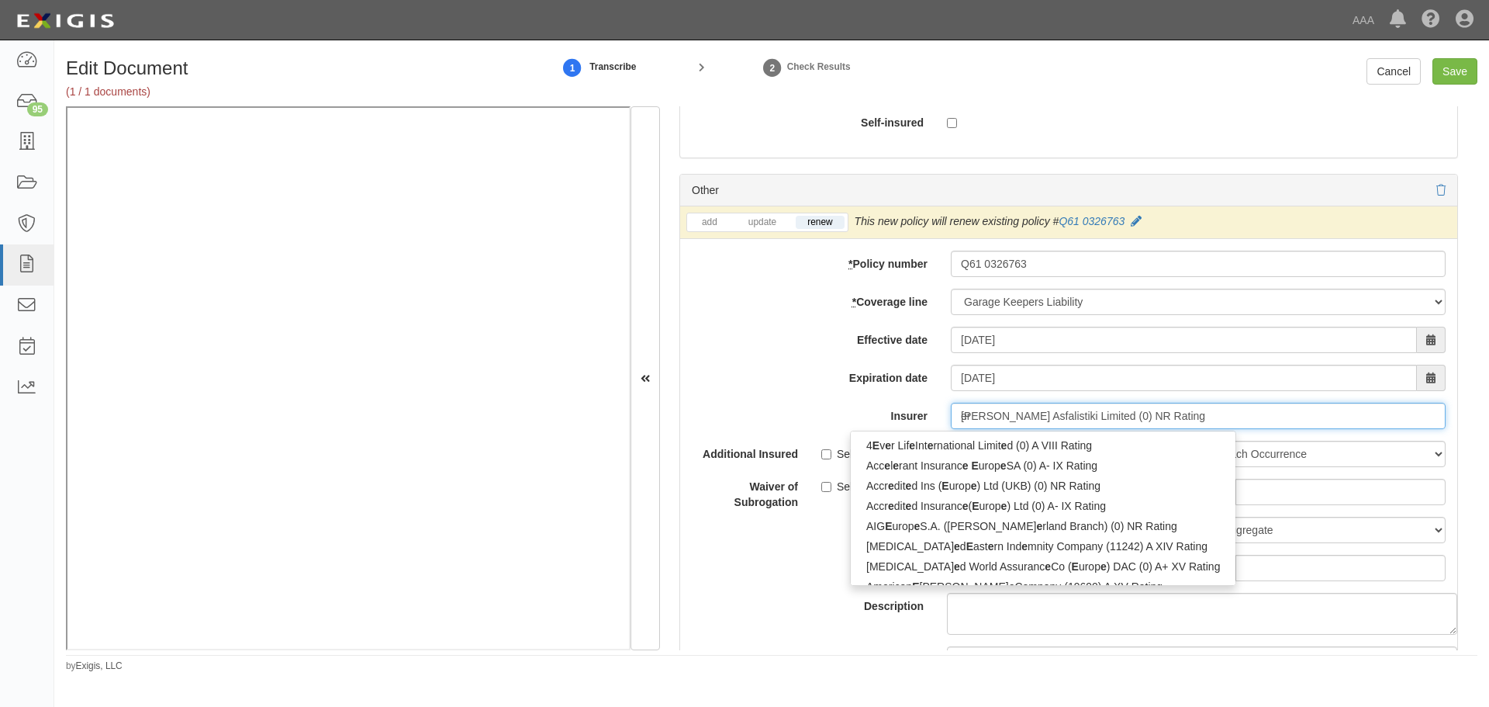
type input "e"
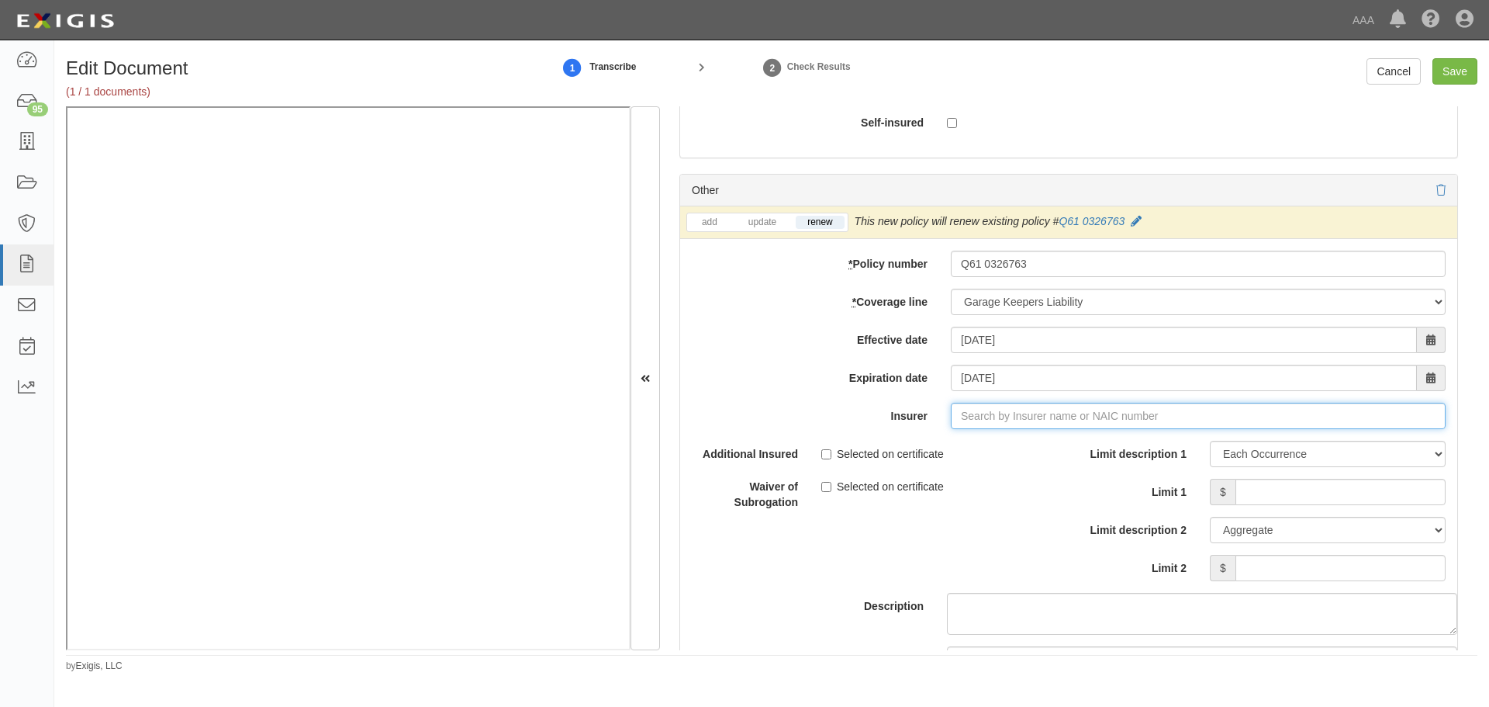
type input "e"
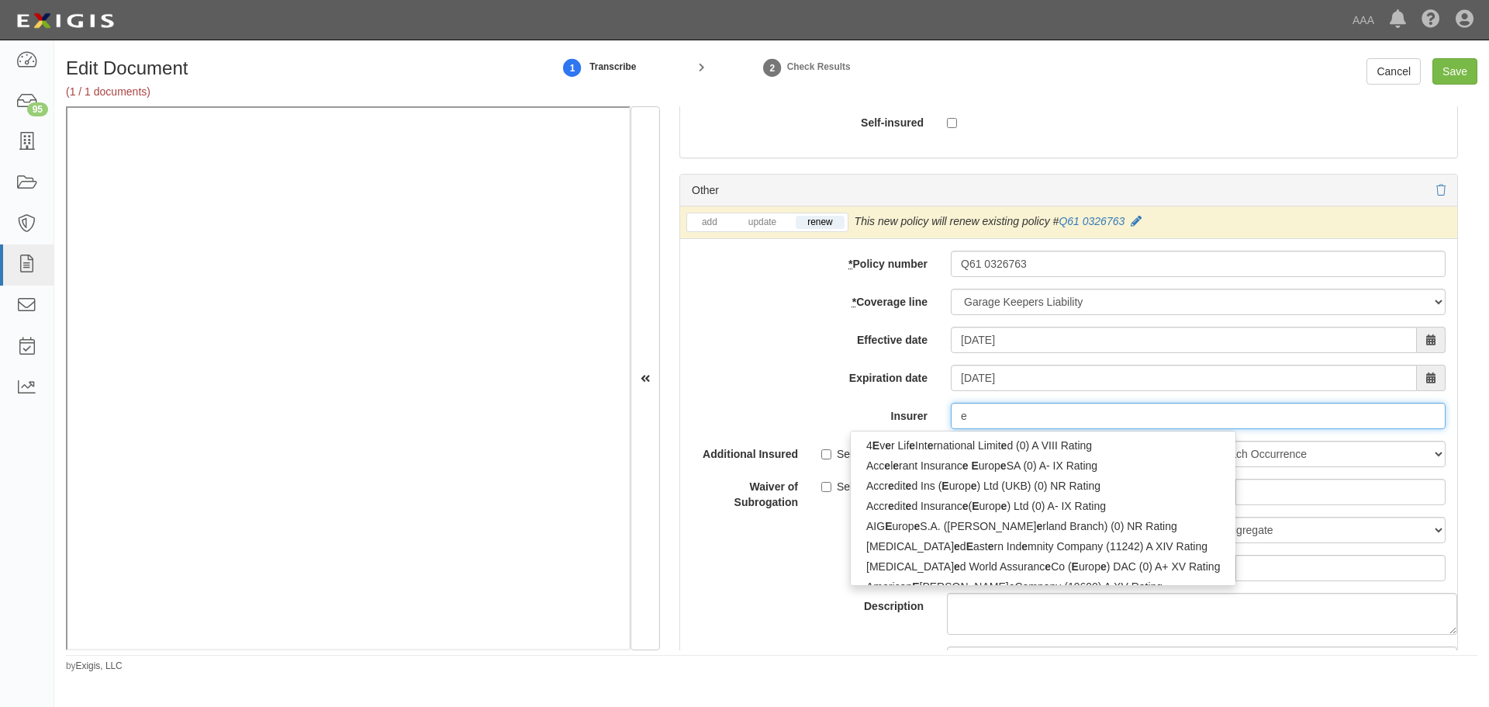
type input "erB Asfalistiki Limited (0) NR Rating"
type input "er"
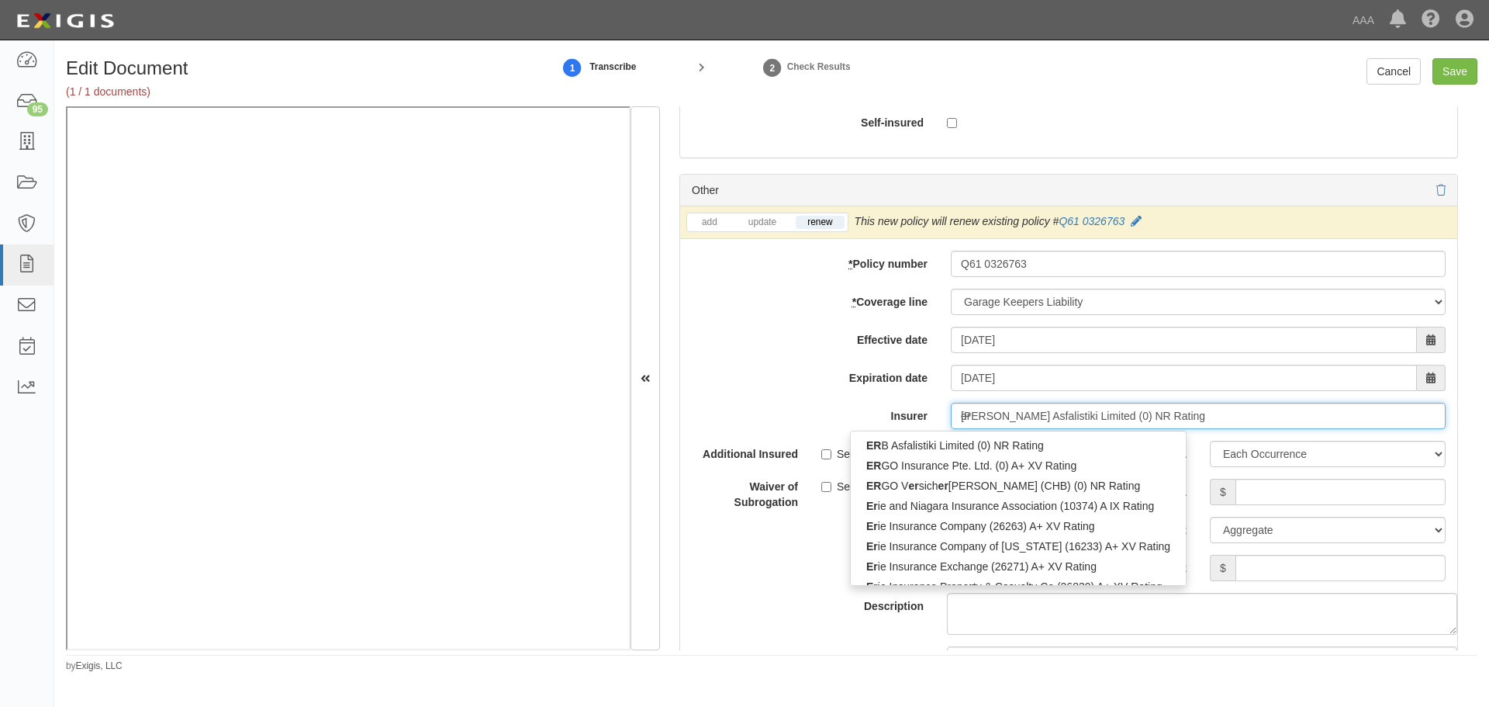
type input "erie and Niagara Insurance Association (10374) A IX Rating"
type input "erie"
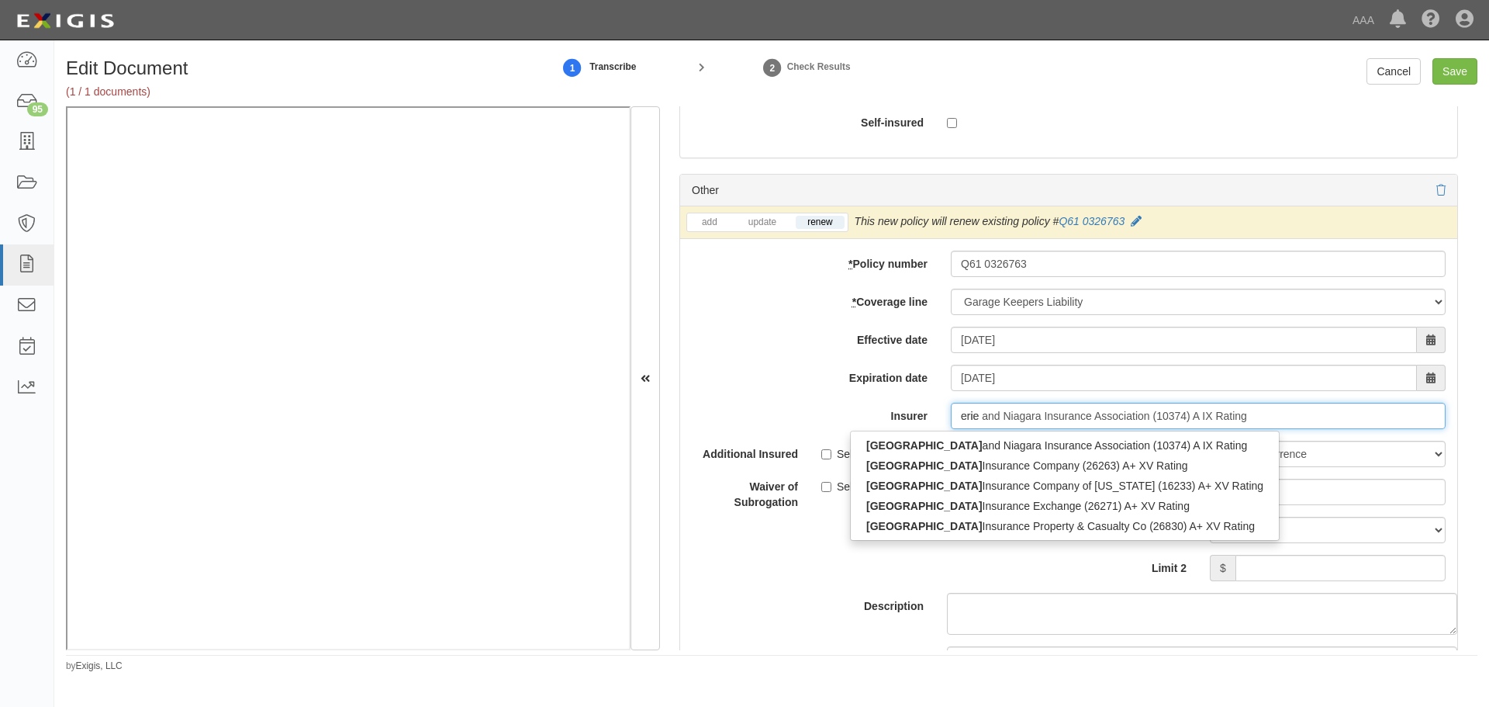
drag, startPoint x: 980, startPoint y: 458, endPoint x: 1002, endPoint y: 456, distance: 22.6
click at [983, 457] on div "Erie Insurance Company (26263) A+ XV Rating" at bounding box center [1065, 465] width 428 height 20
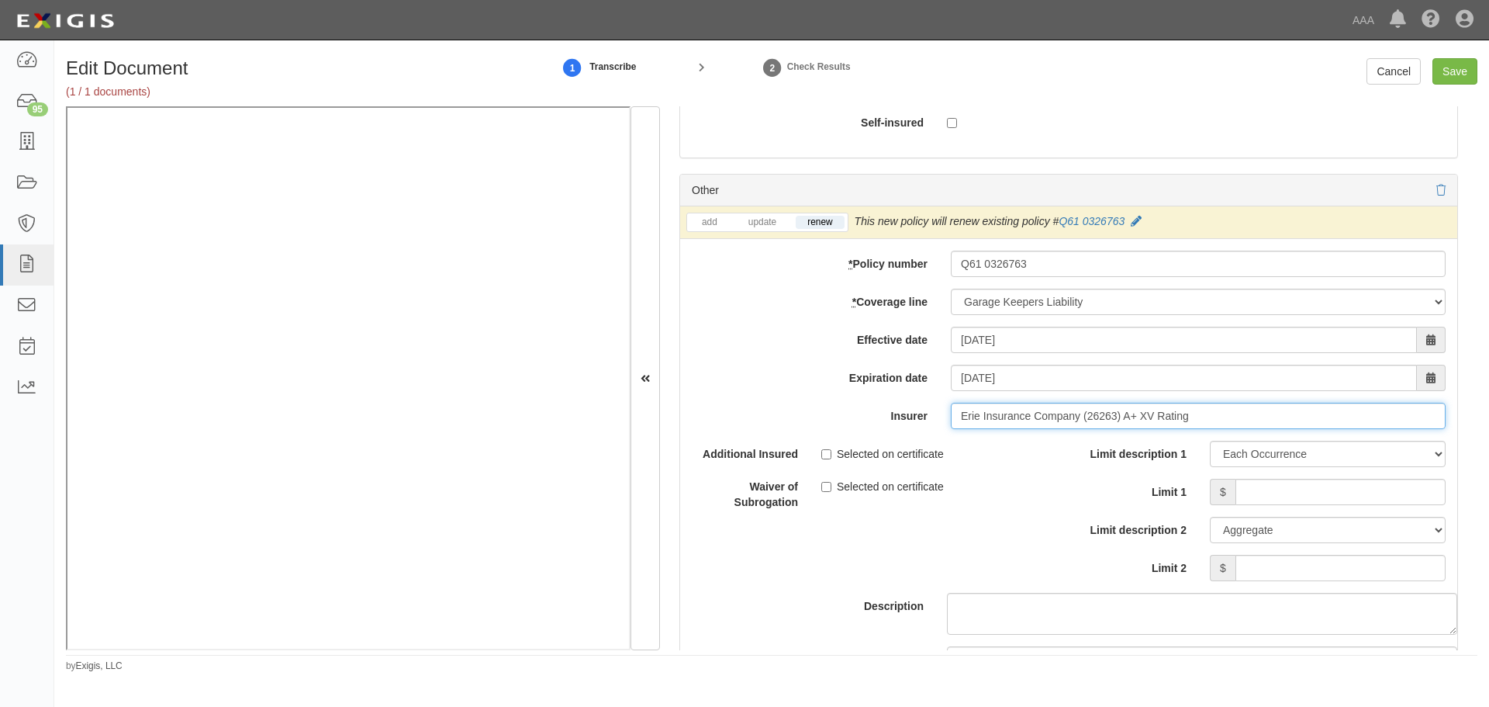
type input "Erie Insurance Company (26263) A+ XV Rating"
click at [1320, 495] on input "Limit 1" at bounding box center [1341, 492] width 210 height 26
type input "150,000"
click at [1264, 565] on input "Limit 2" at bounding box center [1341, 568] width 210 height 26
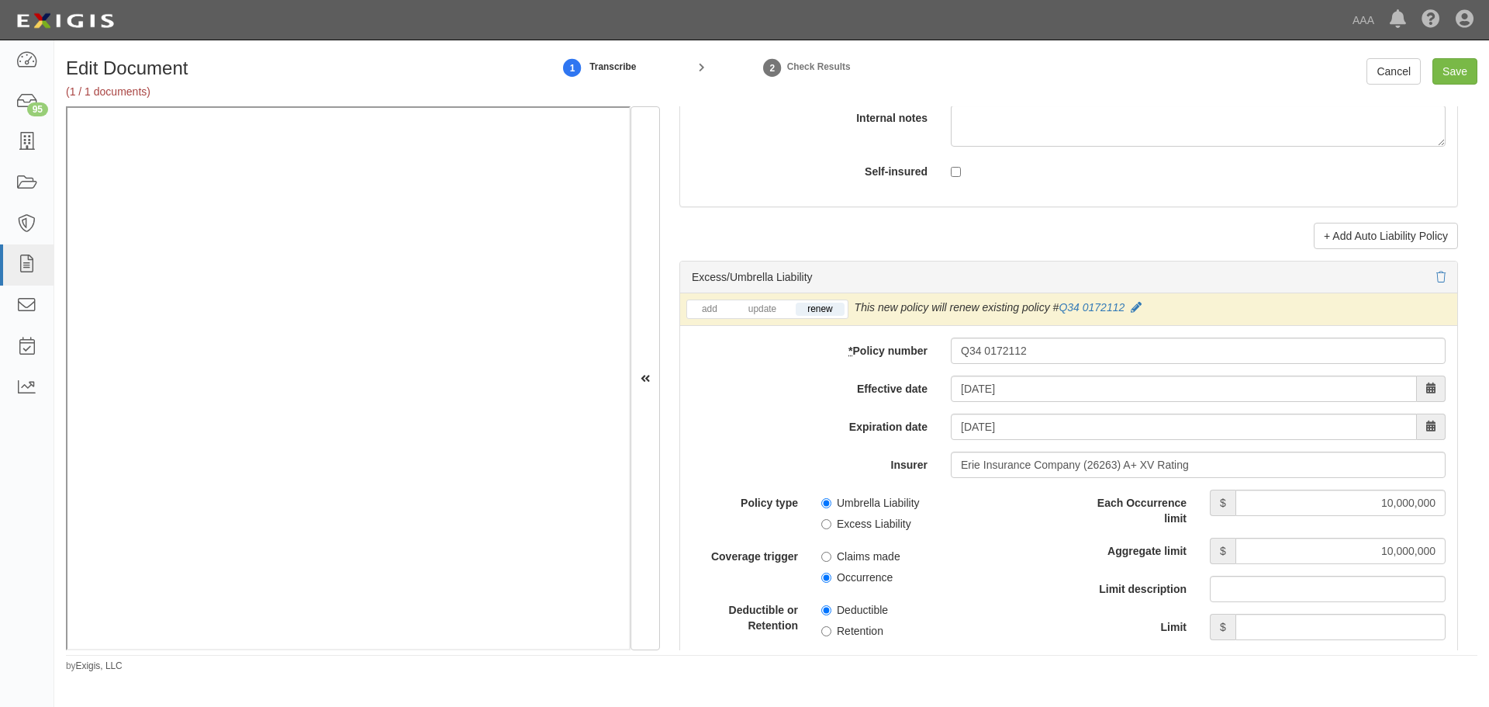
scroll to position [2635, 0]
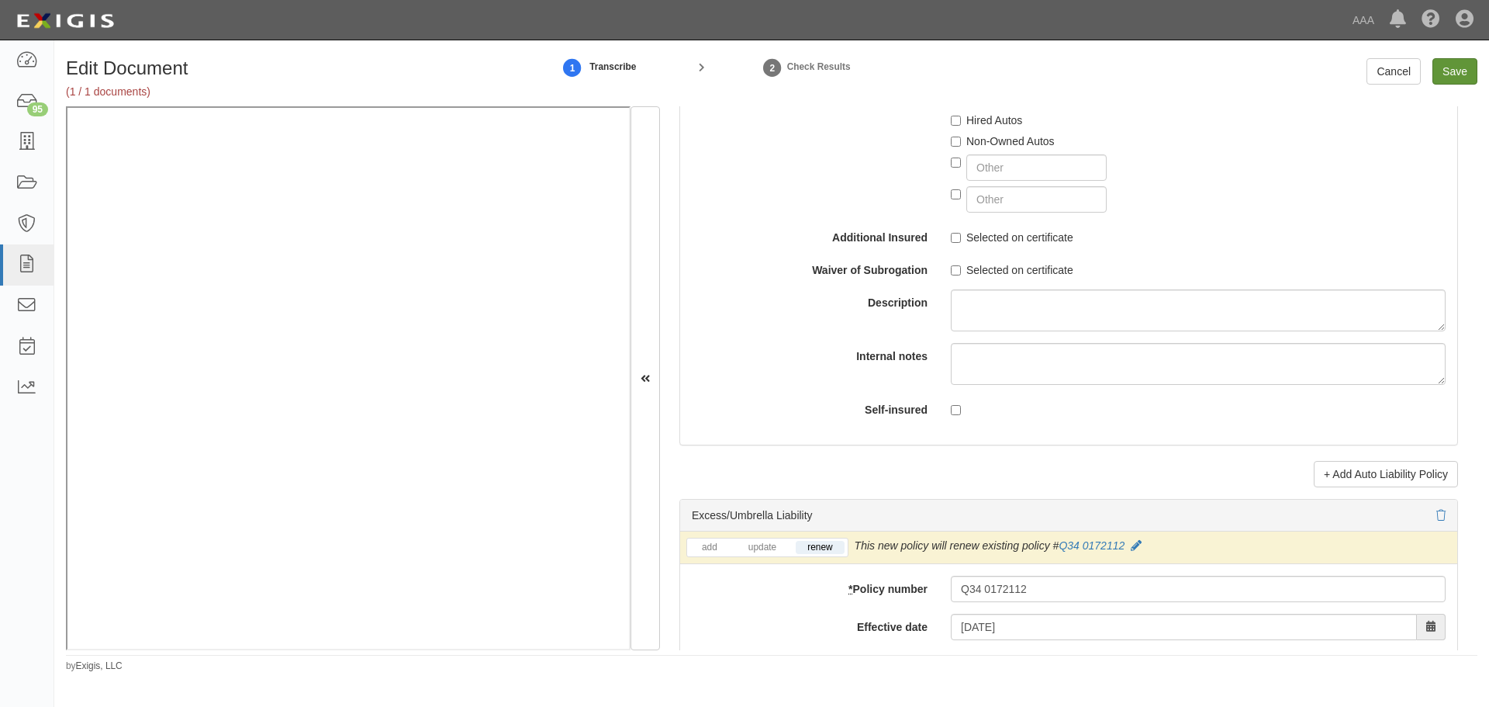
type input "150,000"
click at [1467, 72] on input "Save" at bounding box center [1455, 71] width 45 height 26
type input "10000000"
type input "1000000"
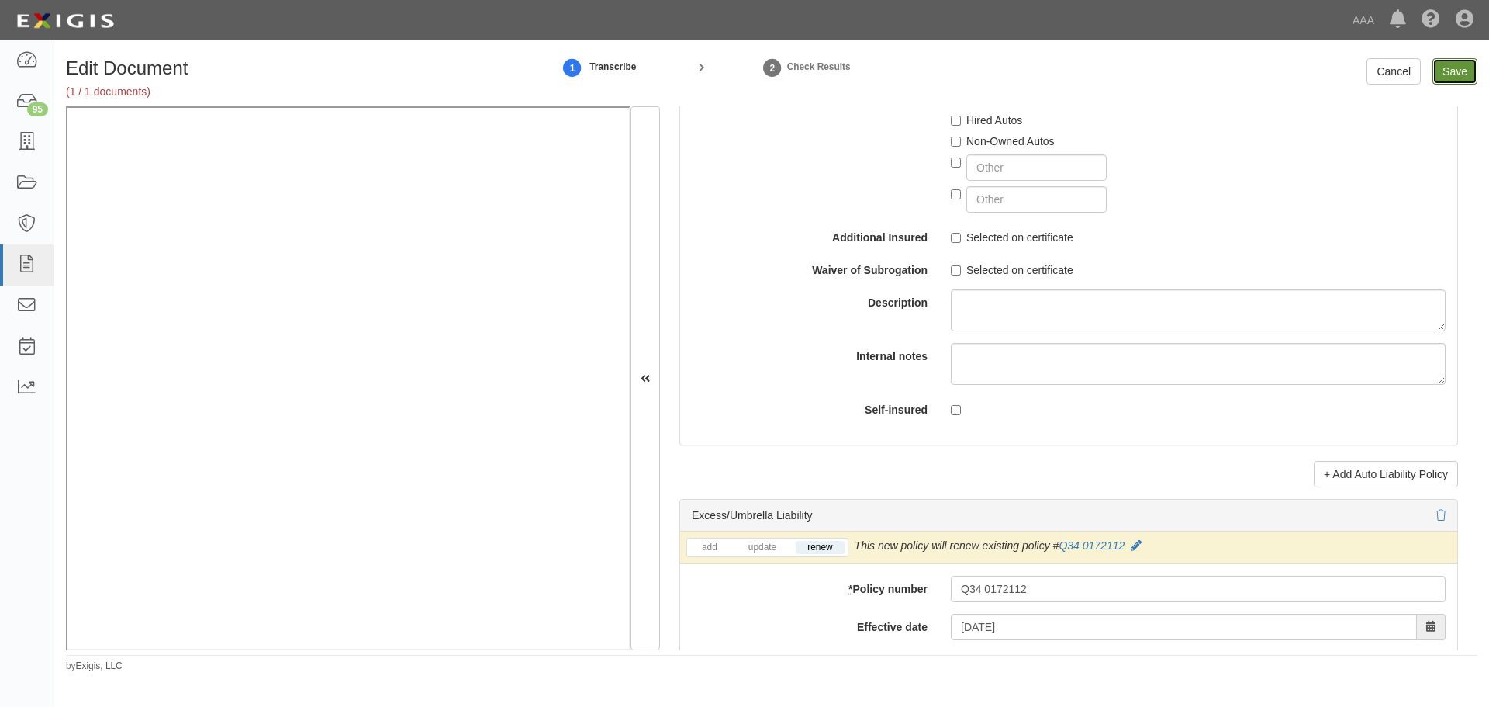
type input "2000000"
type input "150000"
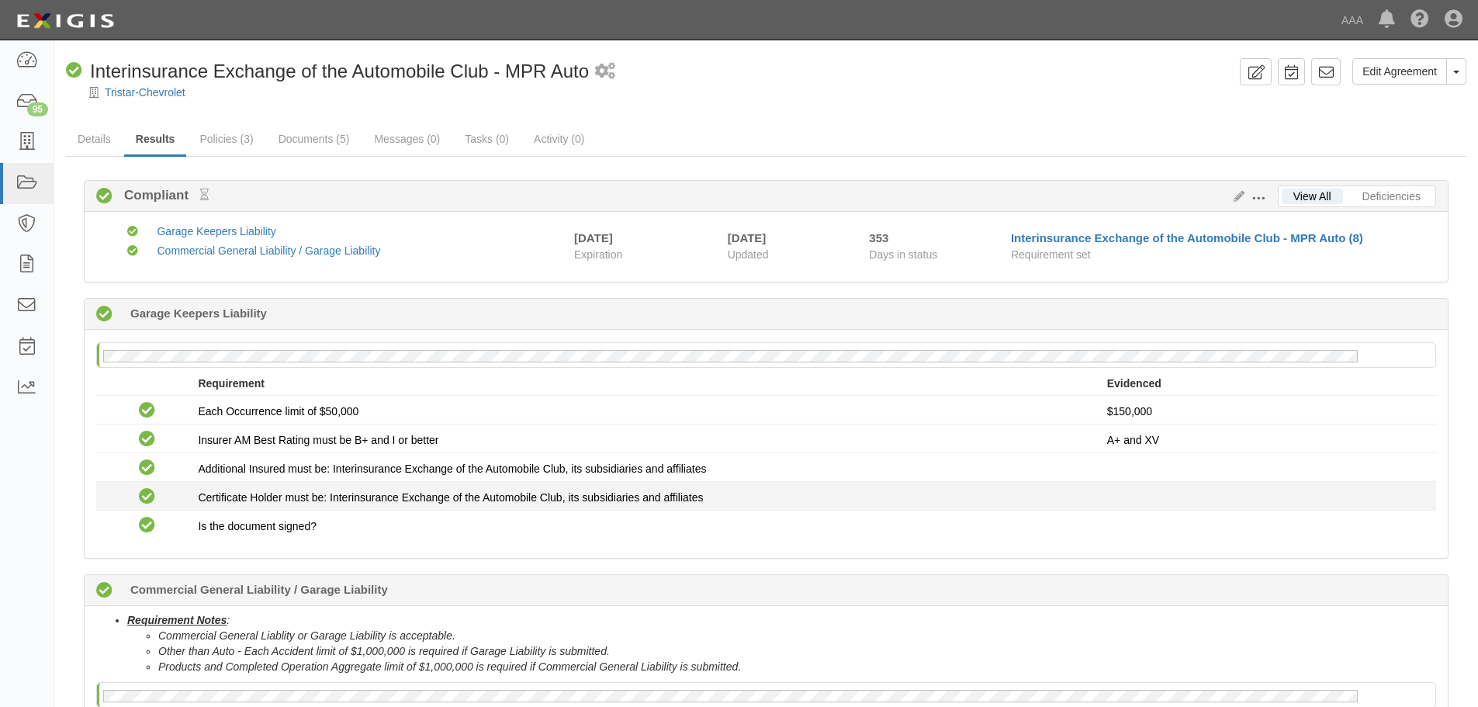
drag, startPoint x: 1127, startPoint y: 544, endPoint x: 1104, endPoint y: 485, distance: 63.1
click at [1130, 534] on div "No Garage Keepers Liability policy on file Requirement Evidenced No Coverage Ea…" at bounding box center [766, 444] width 1363 height 228
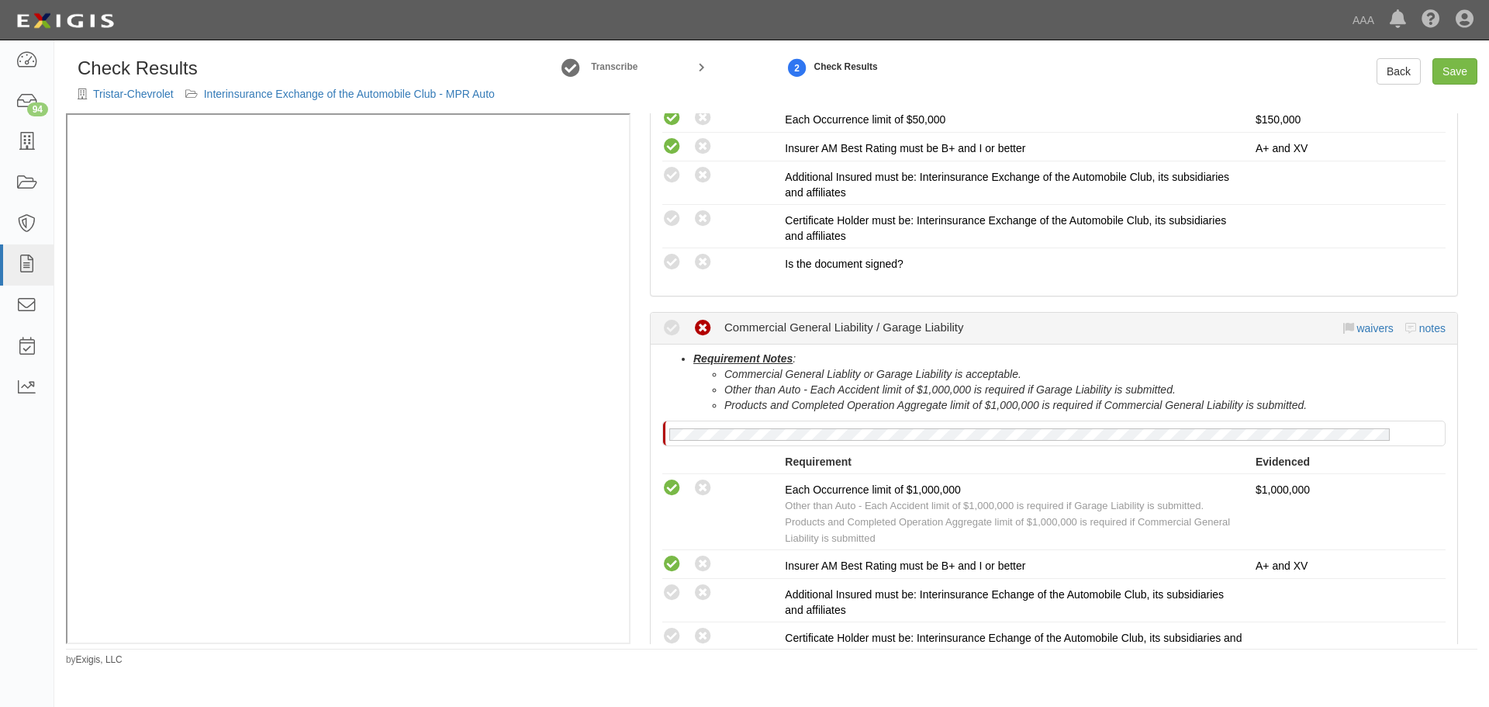
scroll to position [681, 0]
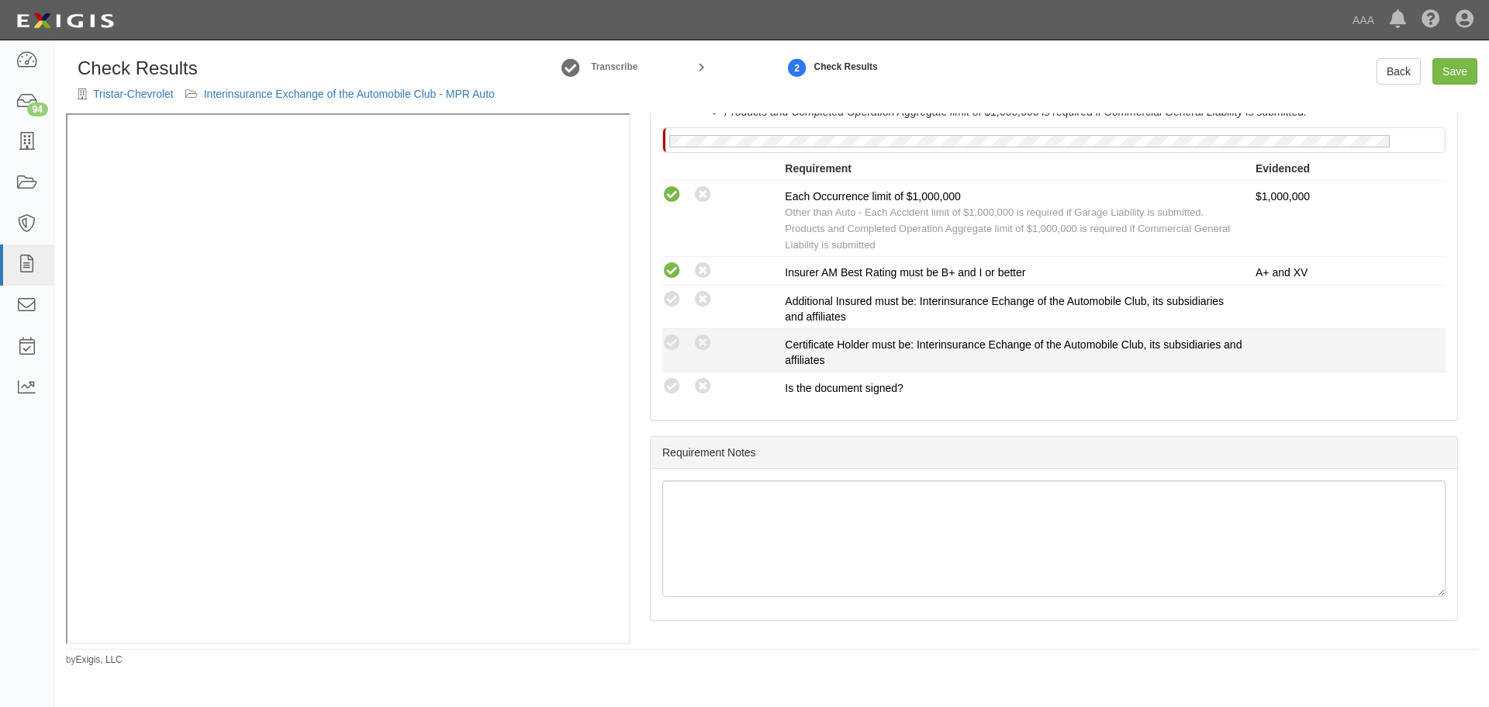
drag, startPoint x: 673, startPoint y: 382, endPoint x: 672, endPoint y: 361, distance: 21.7
click at [672, 373] on li "Compliant Waived: Non-Compliant Is the document signed?" at bounding box center [1053, 386] width 783 height 28
click at [673, 331] on li "Compliant Waived: Non-Compliant Certificate Holder must be: Interinsurance Echa…" at bounding box center [1053, 350] width 783 height 43
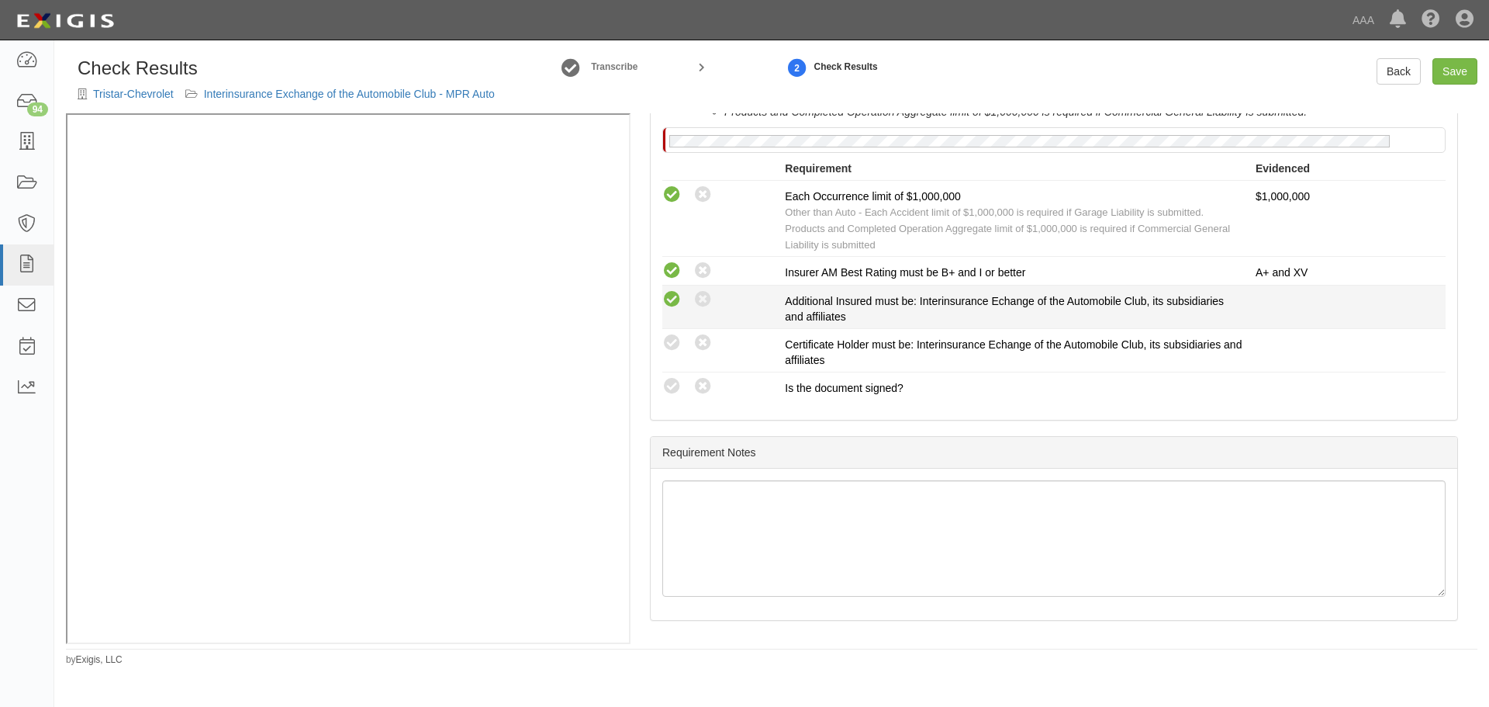
click at [676, 304] on icon at bounding box center [671, 299] width 19 height 19
radio input "true"
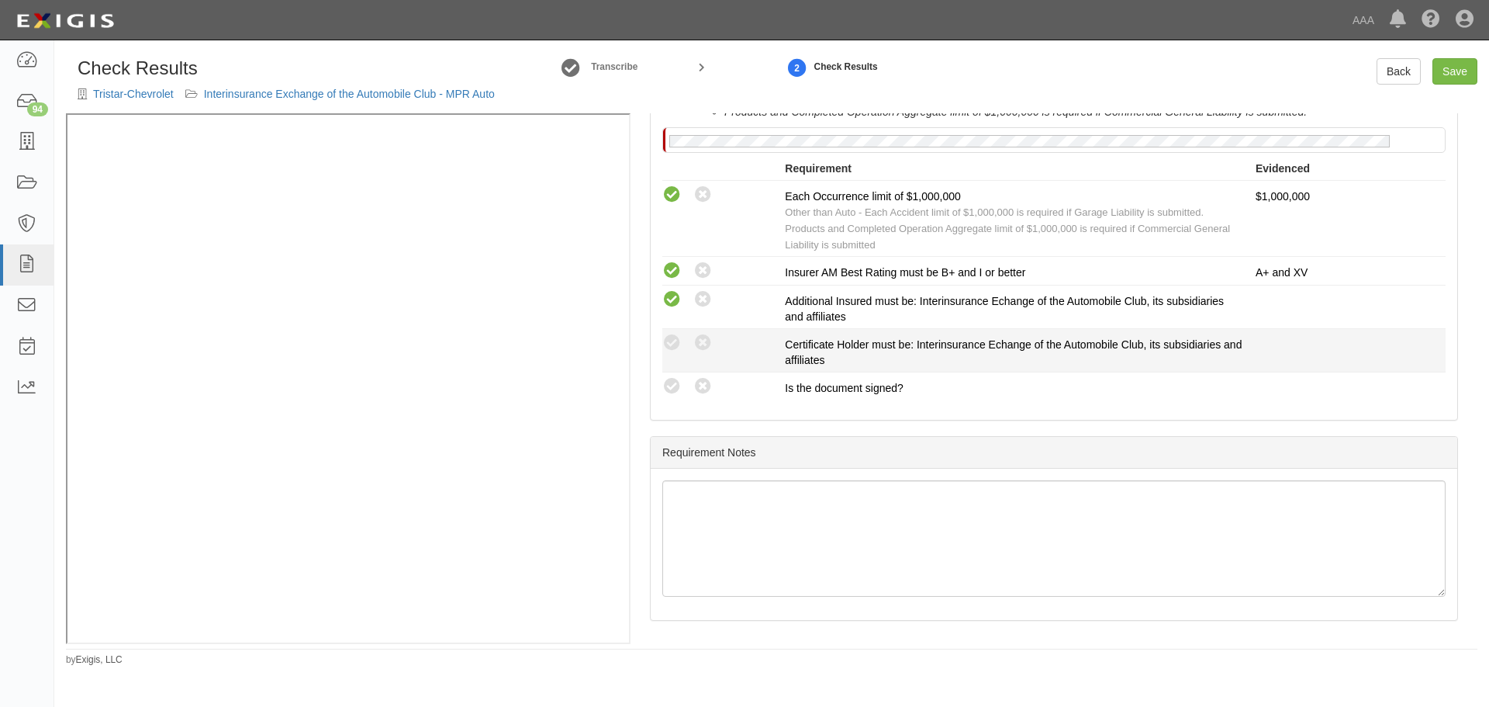
drag, startPoint x: 671, startPoint y: 392, endPoint x: 686, endPoint y: 348, distance: 45.9
click at [672, 386] on icon at bounding box center [671, 386] width 19 height 19
radio input "true"
click at [675, 341] on icon at bounding box center [671, 343] width 19 height 19
radio input "true"
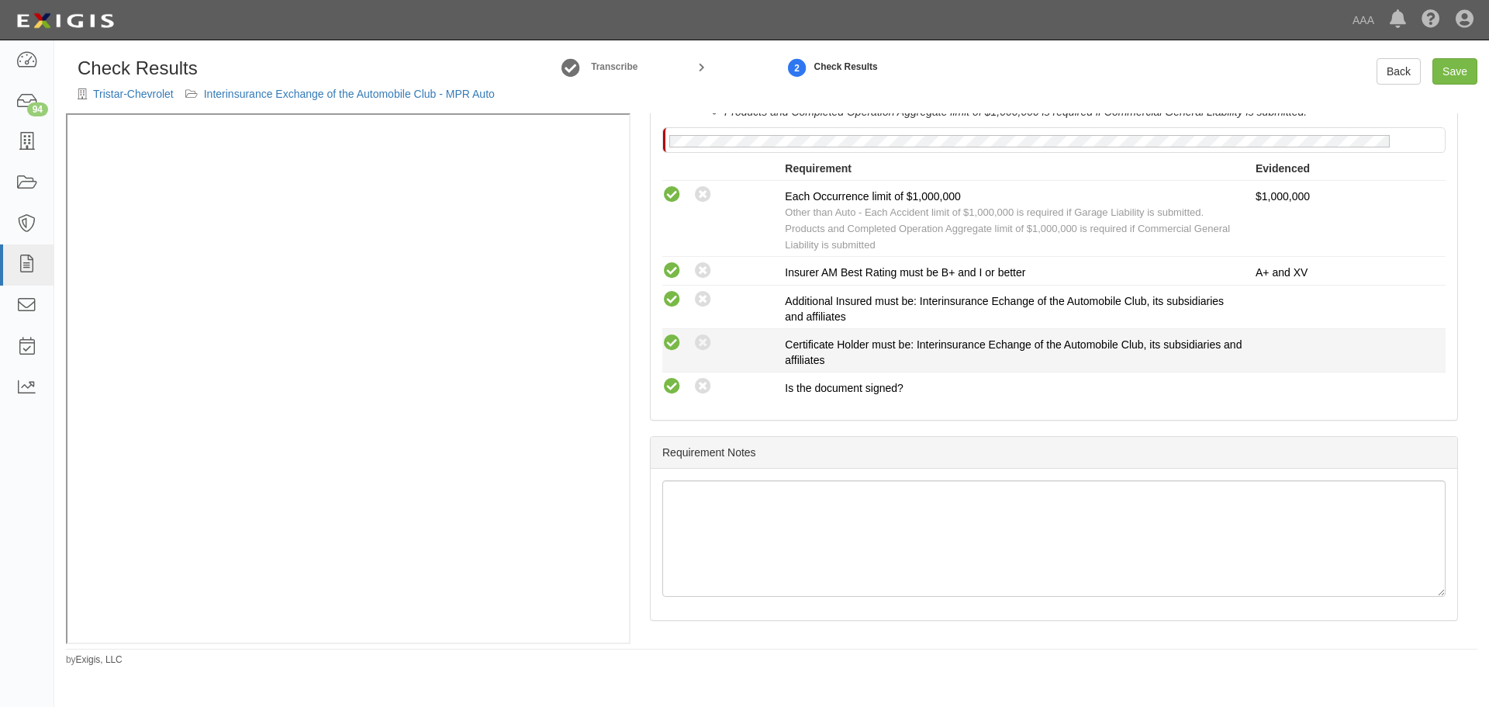
radio input "true"
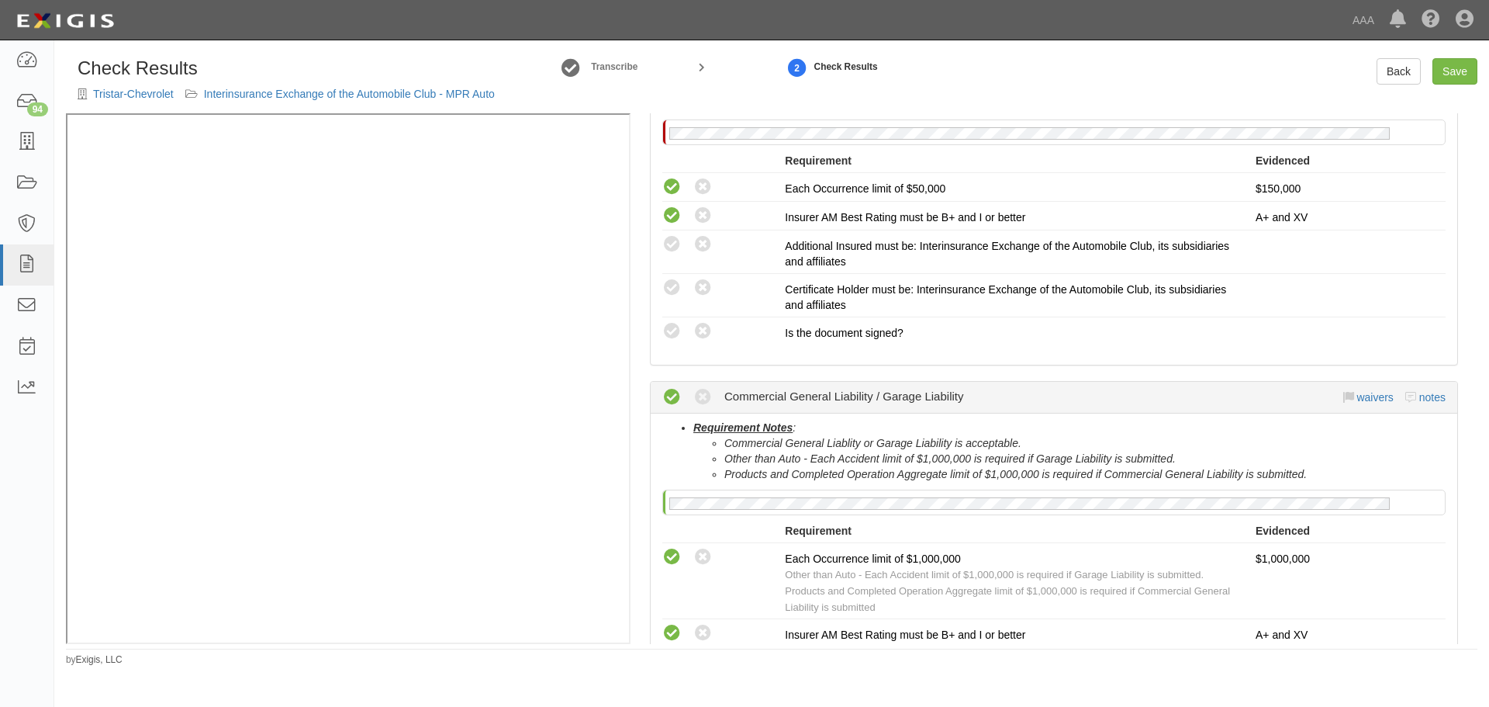
scroll to position [293, 0]
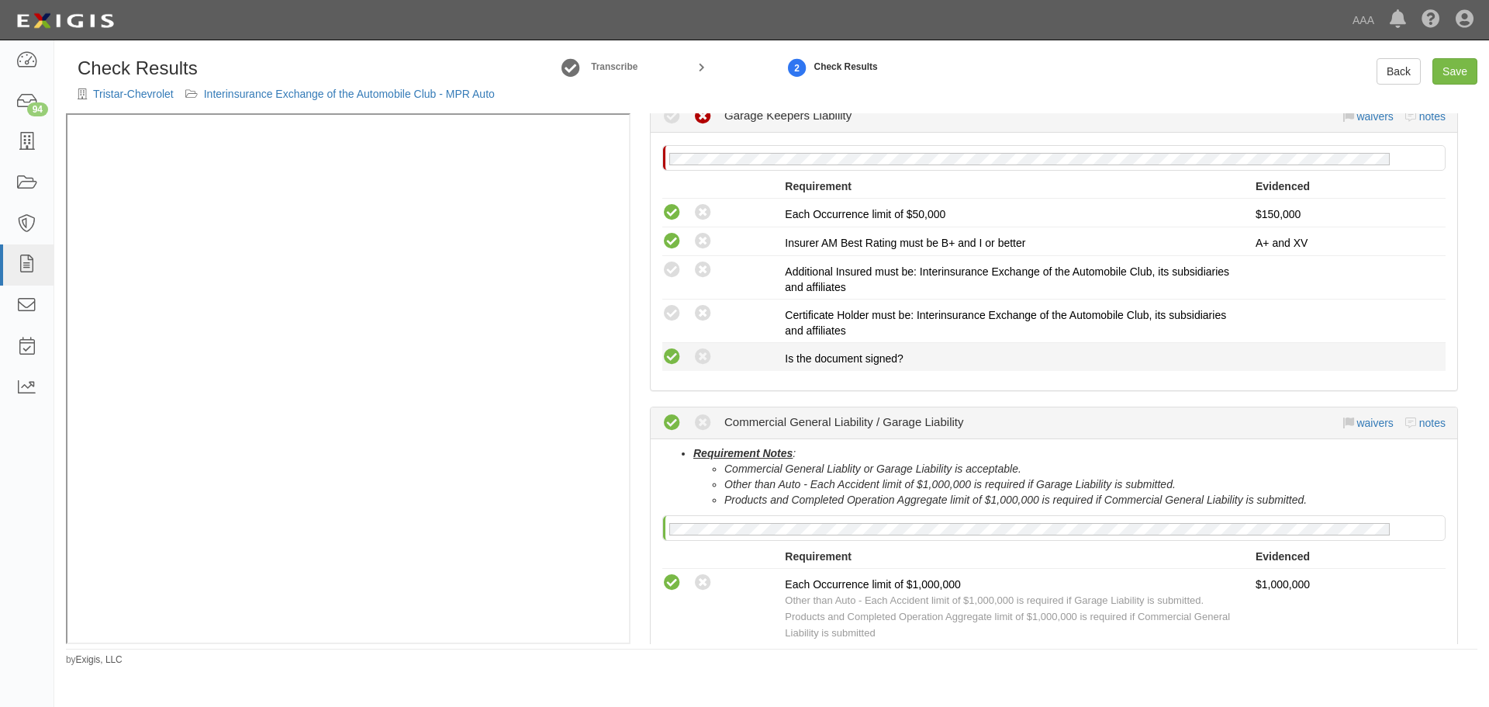
click at [668, 358] on icon at bounding box center [671, 356] width 19 height 19
radio input "true"
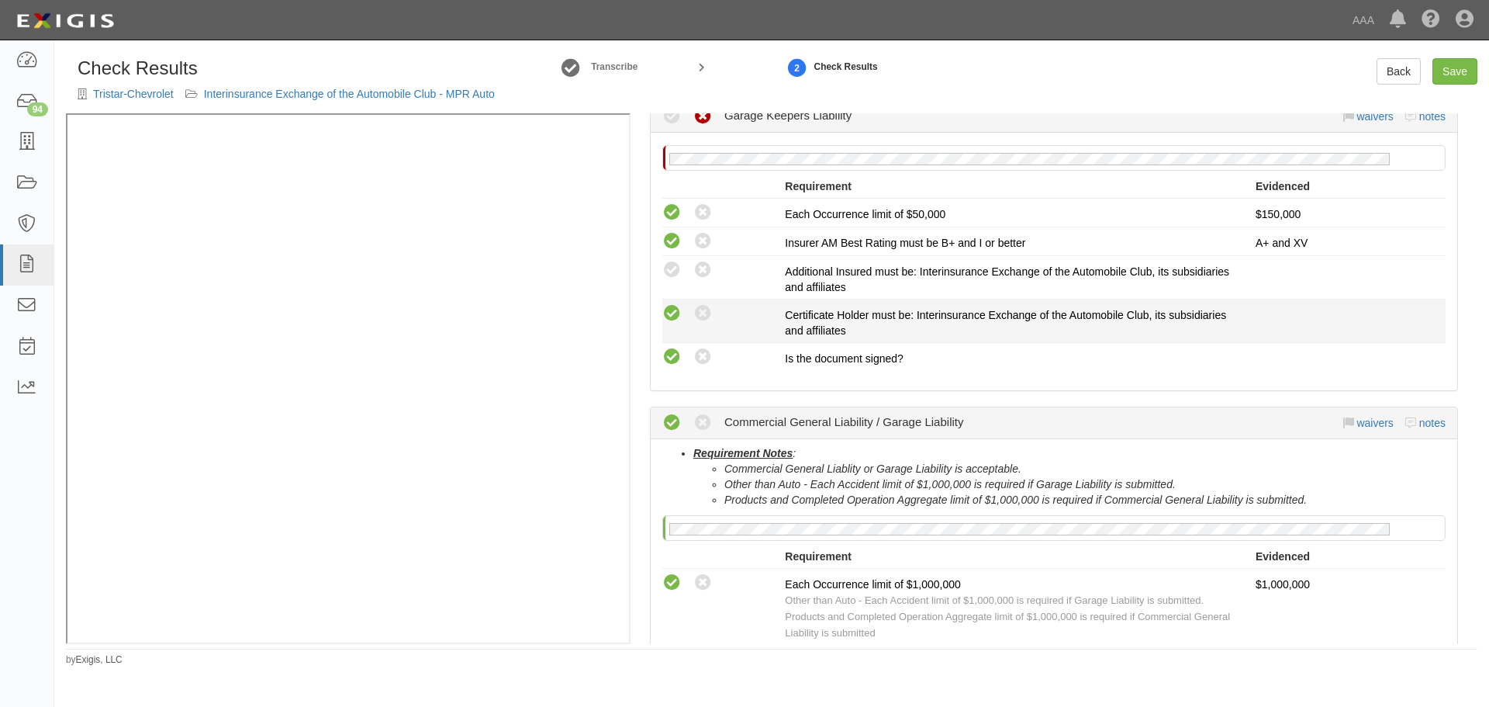
click at [675, 311] on icon at bounding box center [671, 313] width 19 height 19
radio input "true"
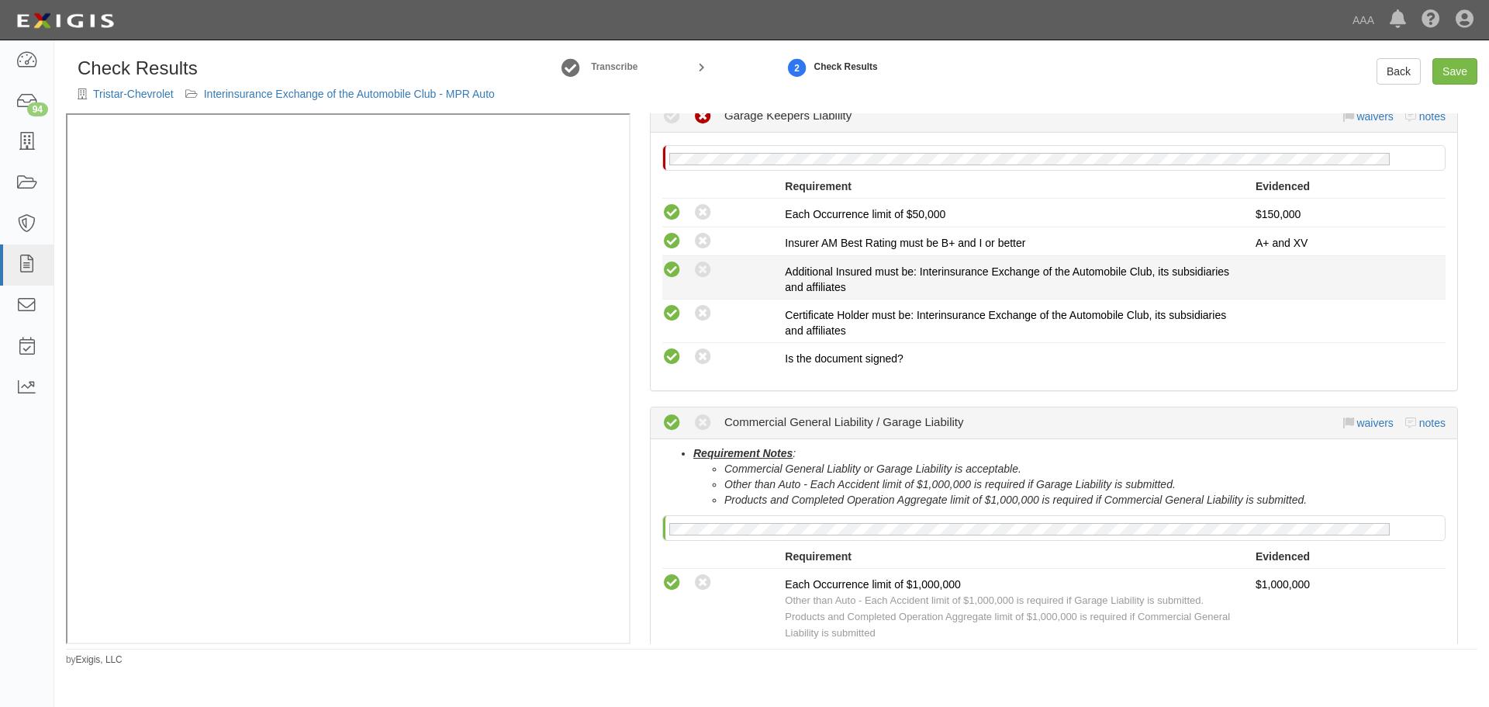
click at [667, 278] on icon at bounding box center [671, 270] width 19 height 19
radio input "true"
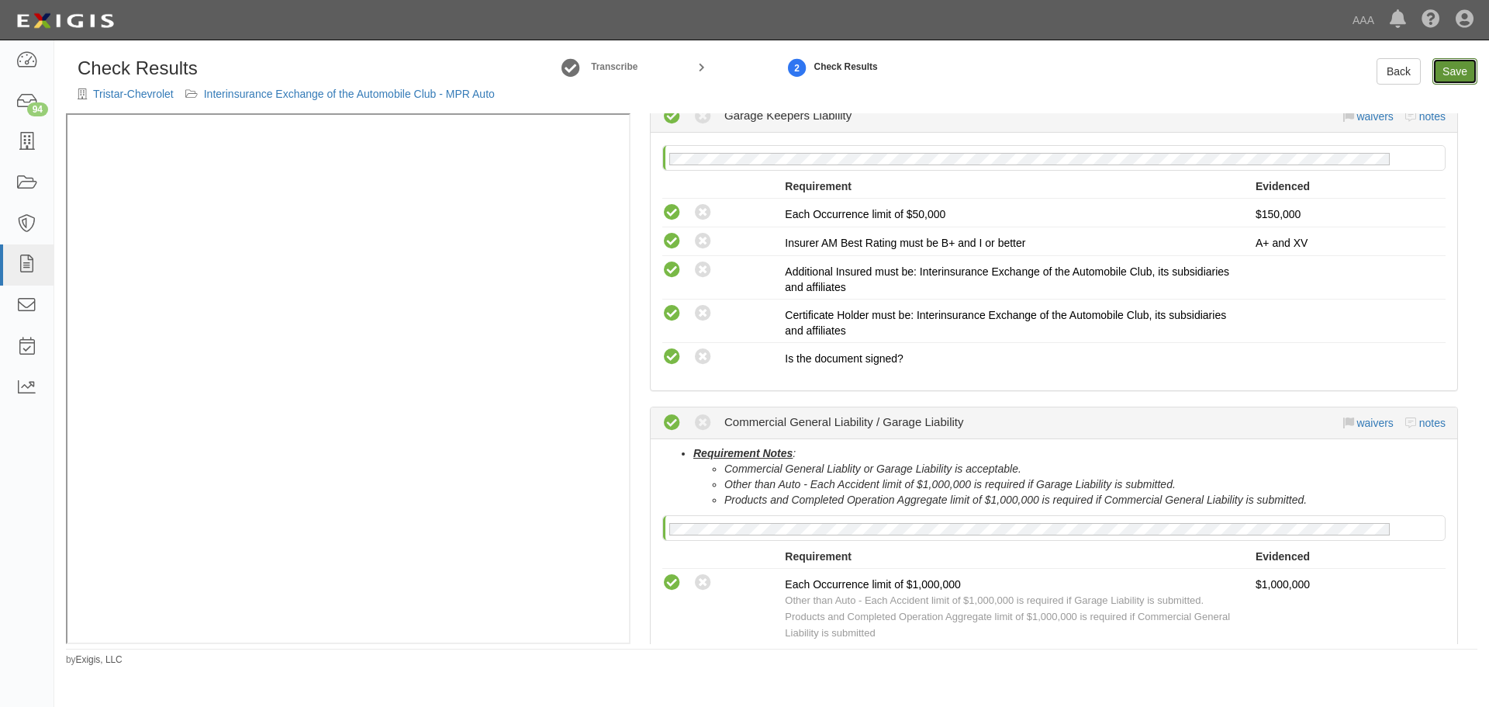
click at [1464, 75] on link "Save" at bounding box center [1455, 71] width 45 height 26
radio input "true"
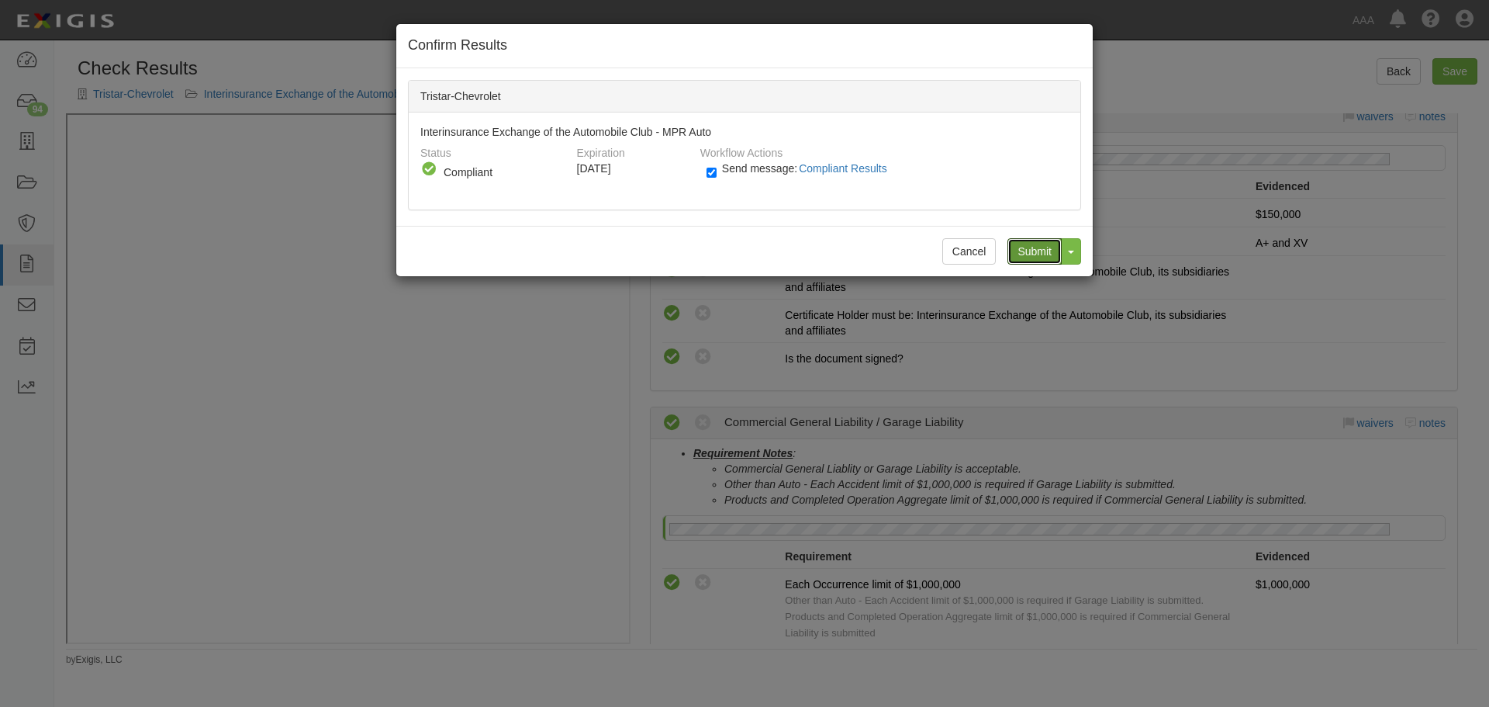
click at [1046, 250] on input "Submit" at bounding box center [1035, 251] width 54 height 26
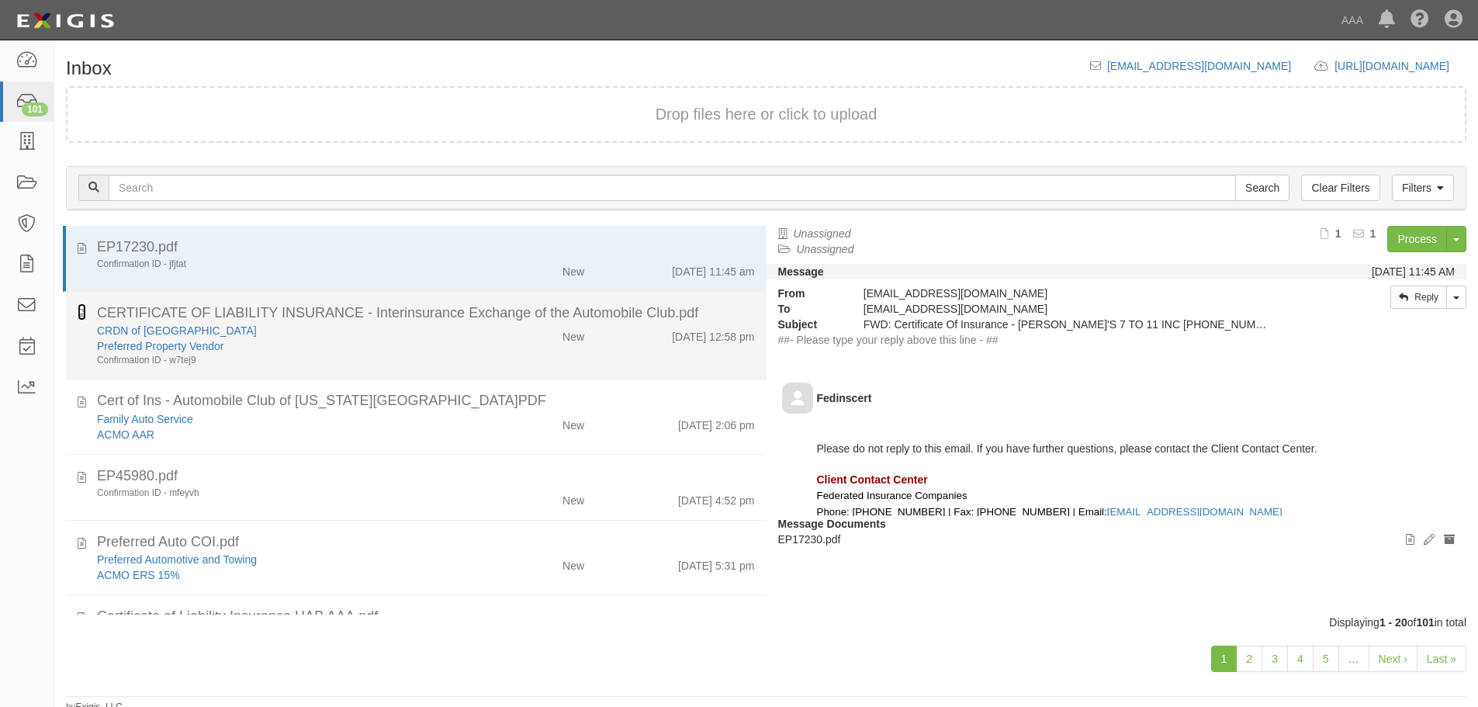
click at [82, 315] on icon at bounding box center [82, 311] width 9 height 17
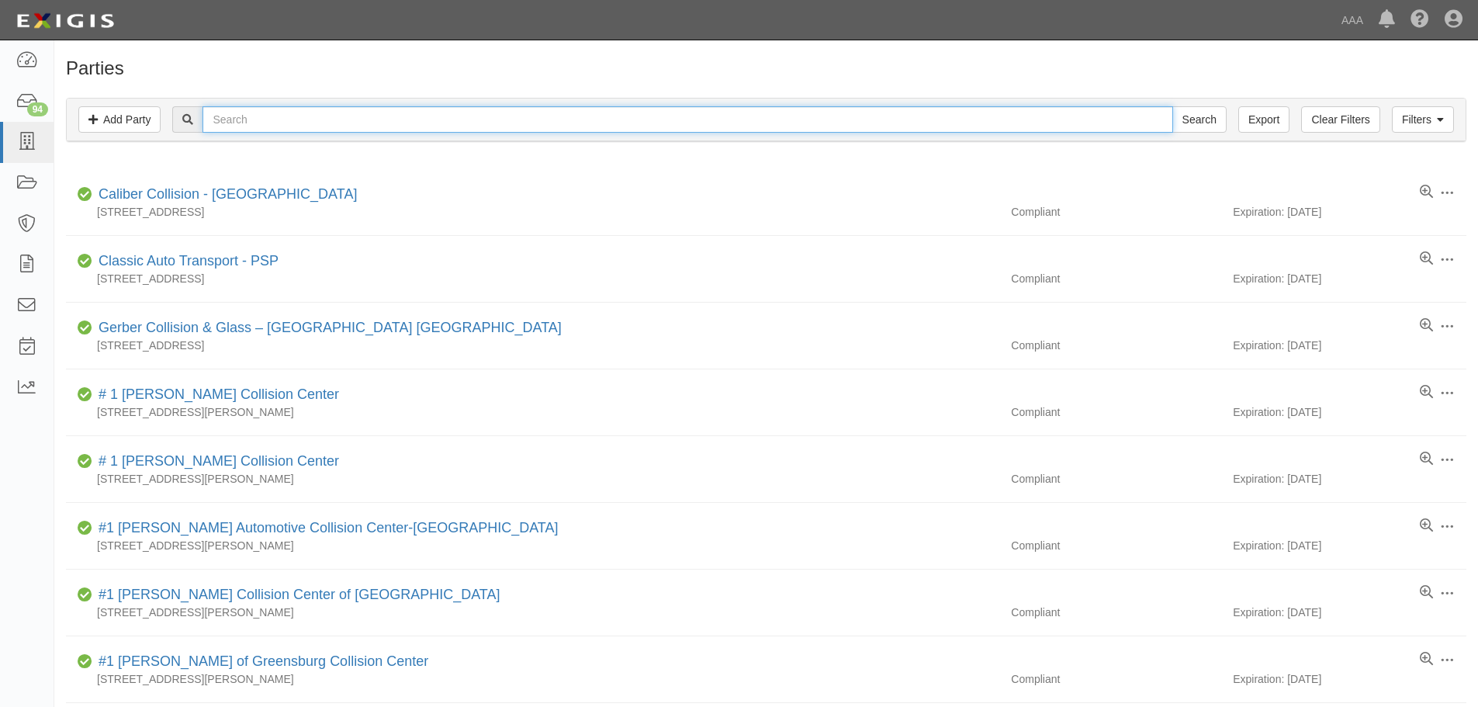
click at [285, 128] on input "text" at bounding box center [687, 119] width 970 height 26
type input "[GEOGRAPHIC_DATA]"
click at [1172, 106] on input "Search" at bounding box center [1199, 119] width 54 height 26
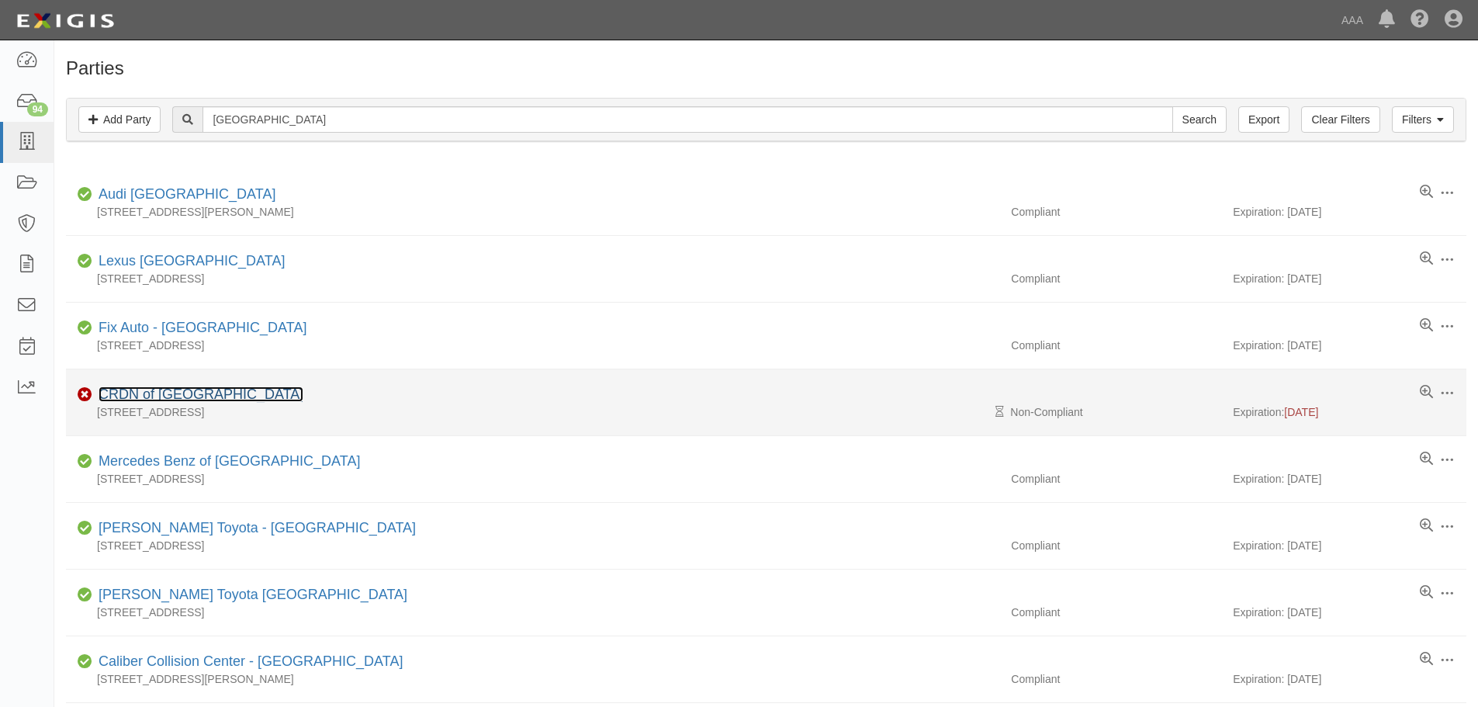
drag, startPoint x: 229, startPoint y: 404, endPoint x: 159, endPoint y: 392, distance: 70.8
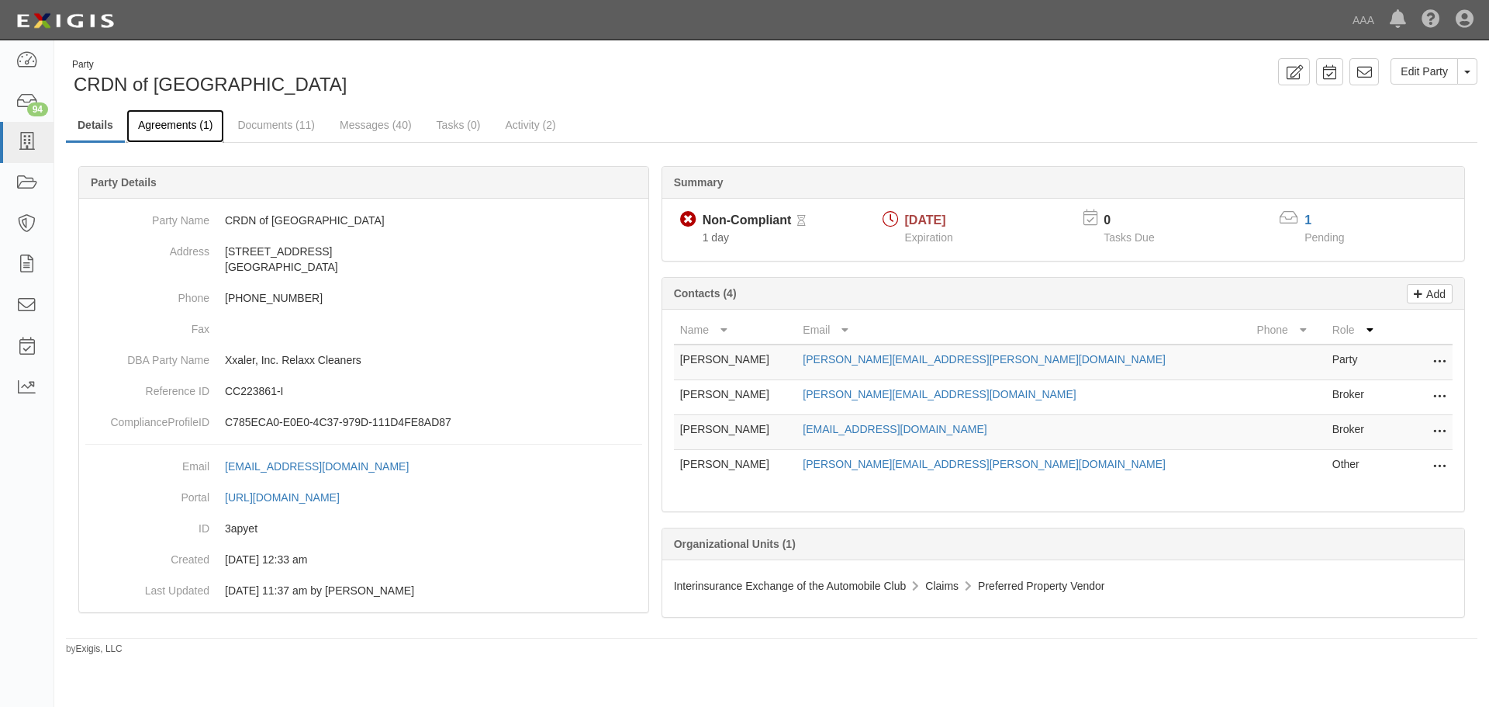
click at [151, 129] on link "Agreements (1)" at bounding box center [175, 125] width 98 height 33
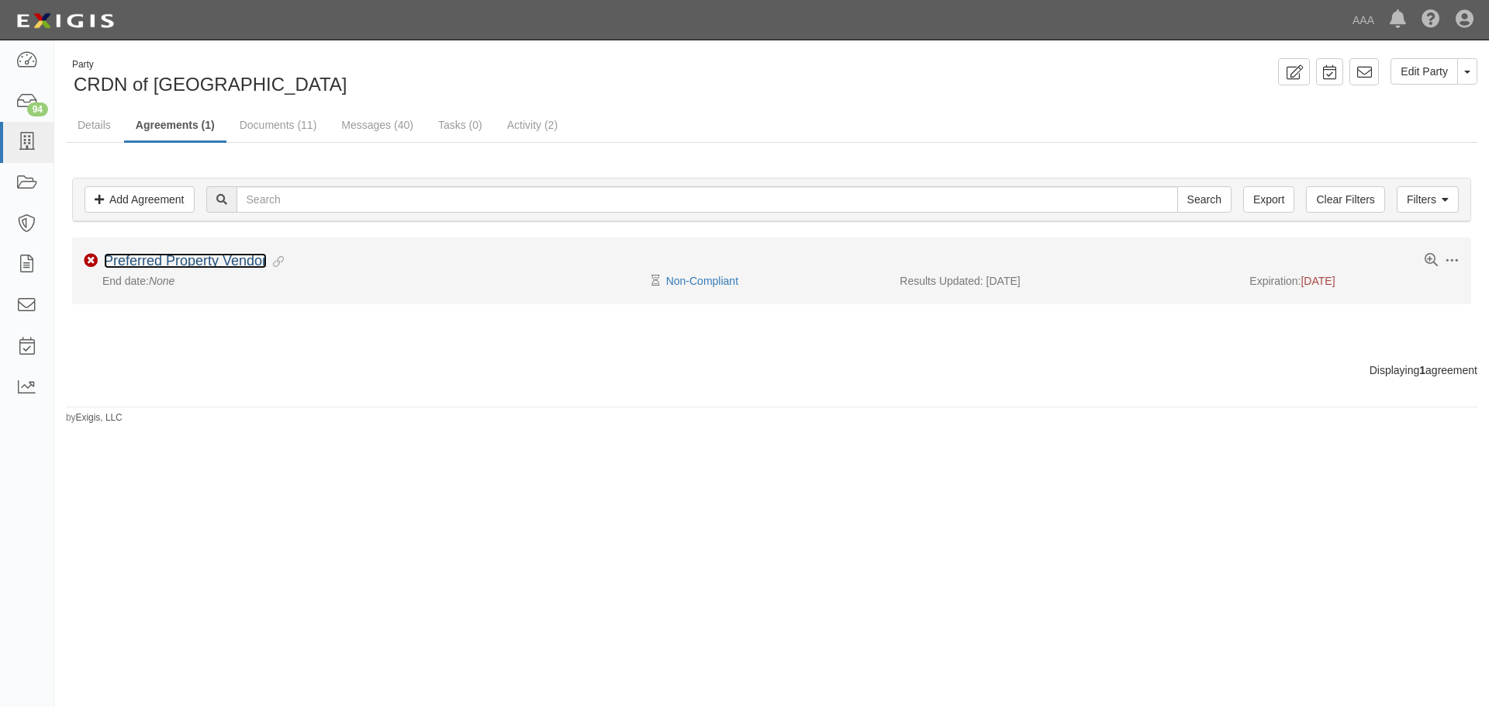
click at [178, 264] on link "Preferred Property Vendor" at bounding box center [185, 261] width 163 height 16
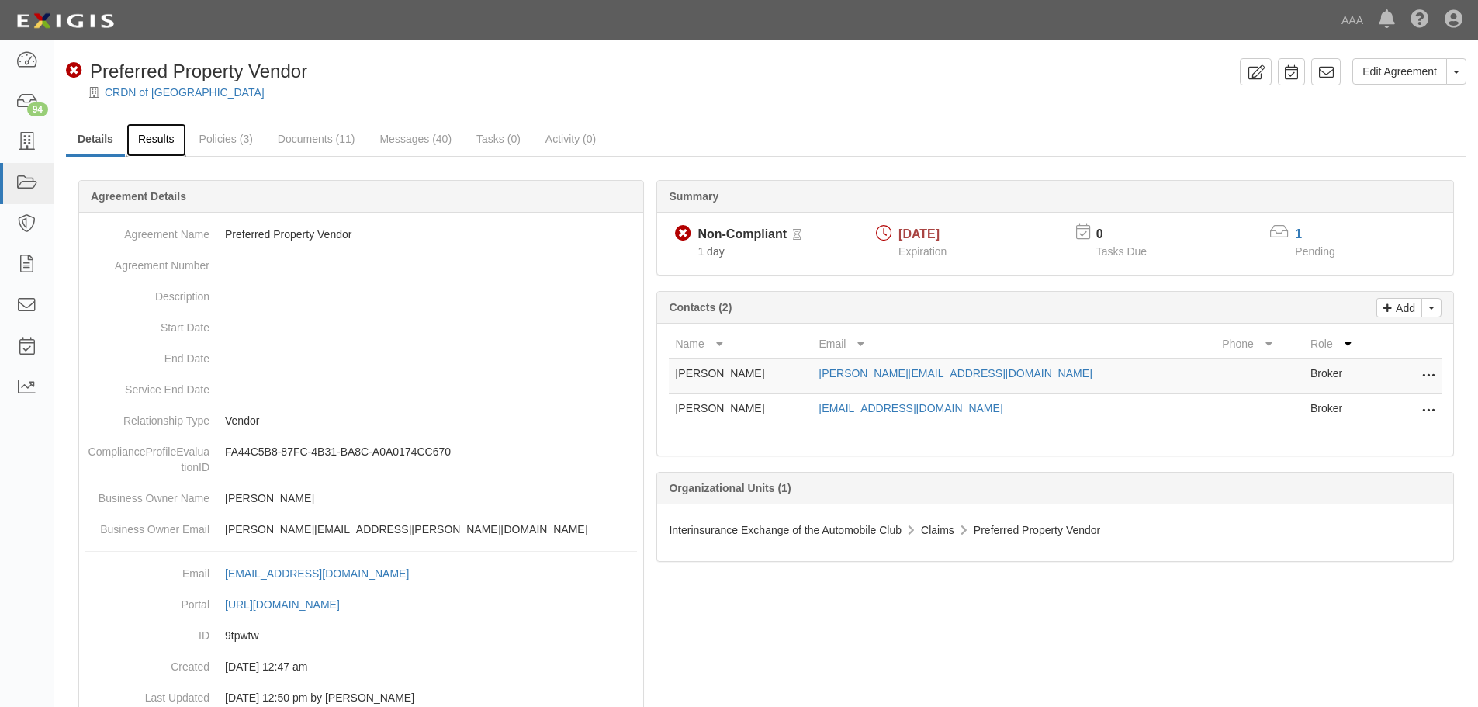
click at [147, 138] on link "Results" at bounding box center [156, 139] width 60 height 33
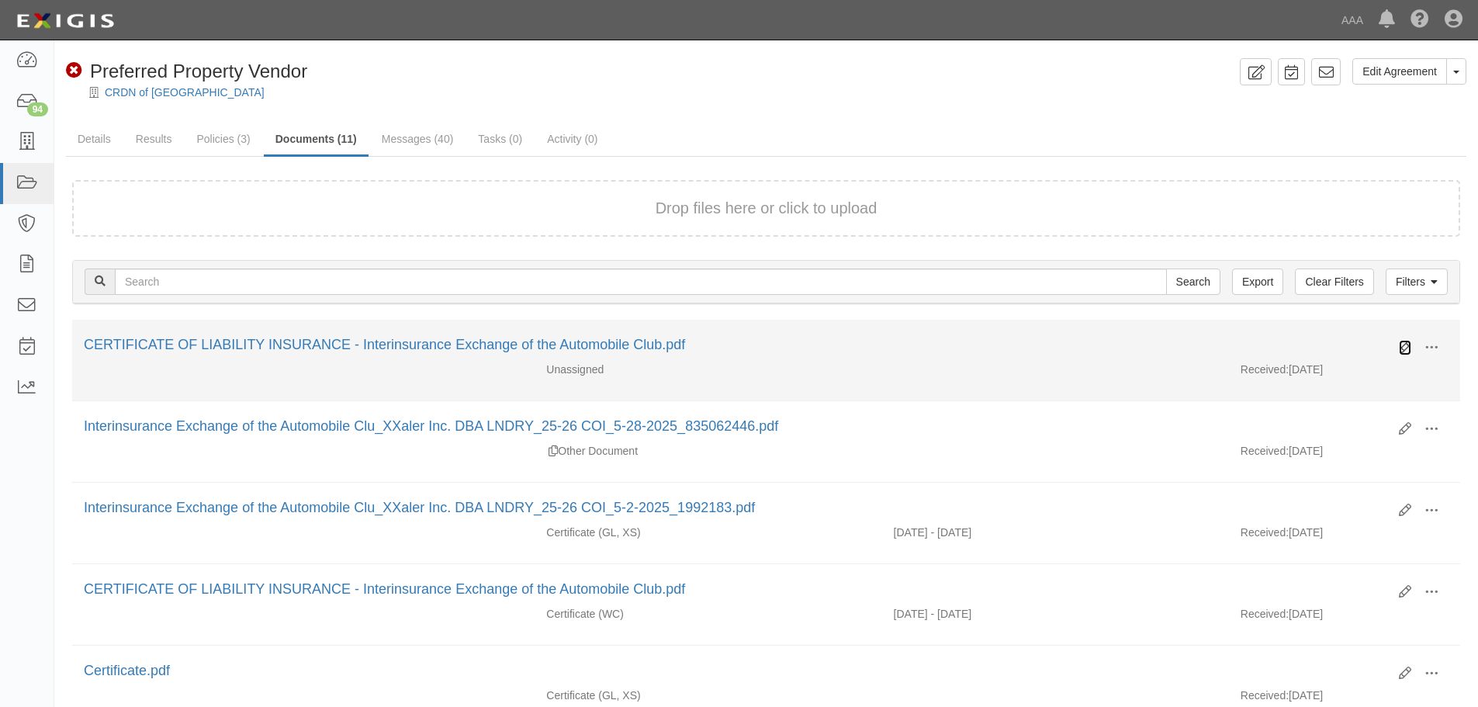
click at [1402, 346] on icon at bounding box center [1404, 347] width 12 height 12
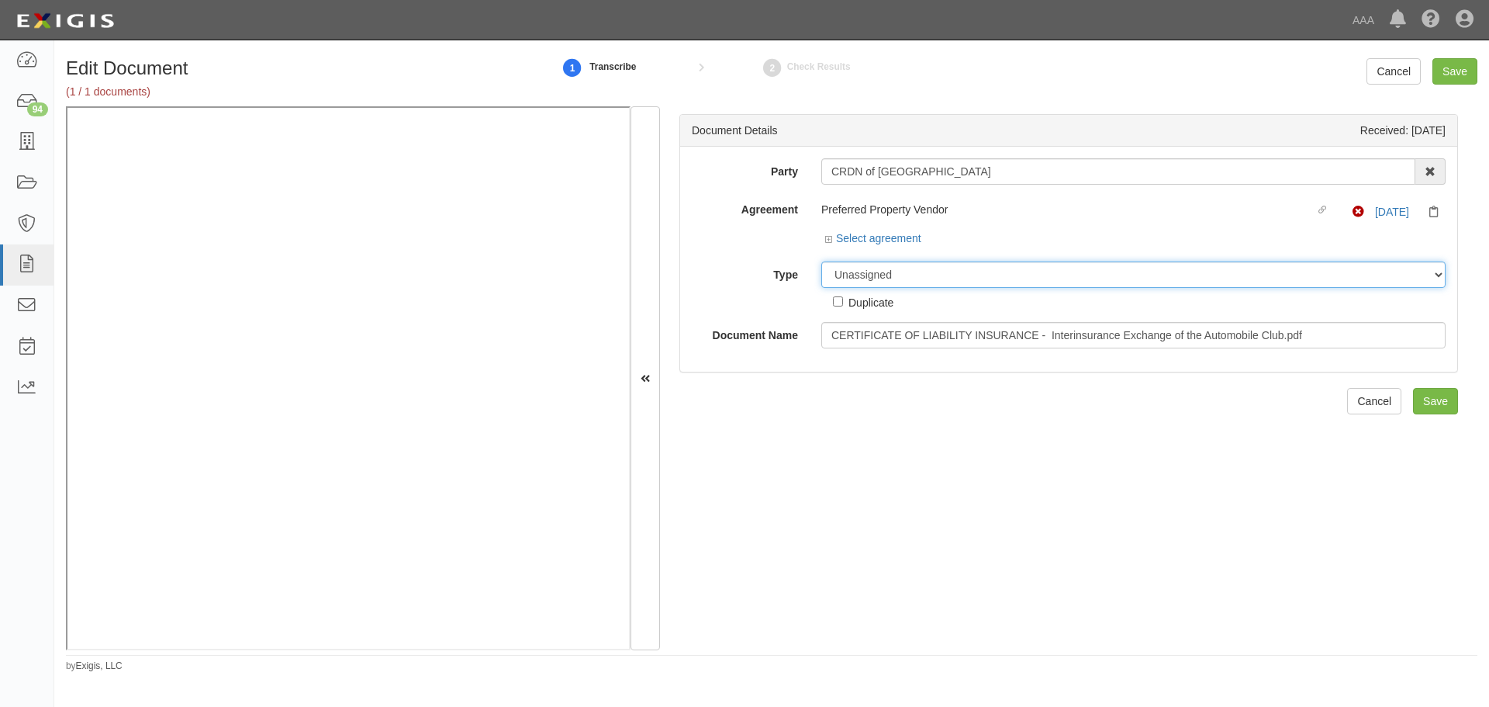
click at [964, 271] on select "Unassigned Binder Cancellation Notice Certificate Contract Endorsement Insuranc…" at bounding box center [1133, 274] width 624 height 26
select select "CertificateDetail"
click at [821, 261] on select "Unassigned Binder Cancellation Notice Certificate Contract Endorsement Insuranc…" at bounding box center [1133, 274] width 624 height 26
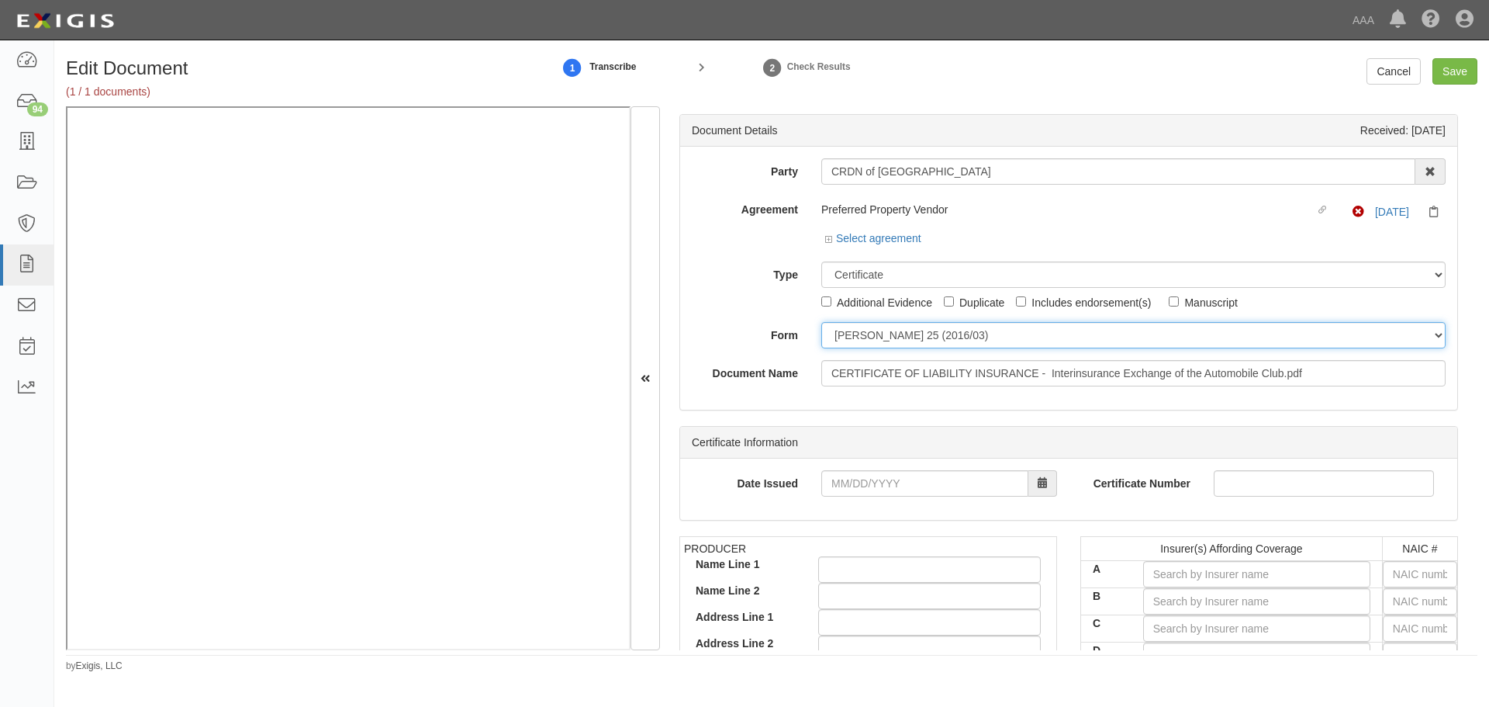
drag, startPoint x: 942, startPoint y: 327, endPoint x: 942, endPoint y: 339, distance: 12.4
click at [942, 327] on select "ACORD 25 (2016/03) ACORD 101 ACORD 855 NY (2014/05) General" at bounding box center [1133, 335] width 624 height 26
select select "GeneralFormDetail"
click at [821, 322] on select "ACORD 25 (2016/03) ACORD 101 ACORD 855 NY (2014/05) General" at bounding box center [1133, 335] width 624 height 26
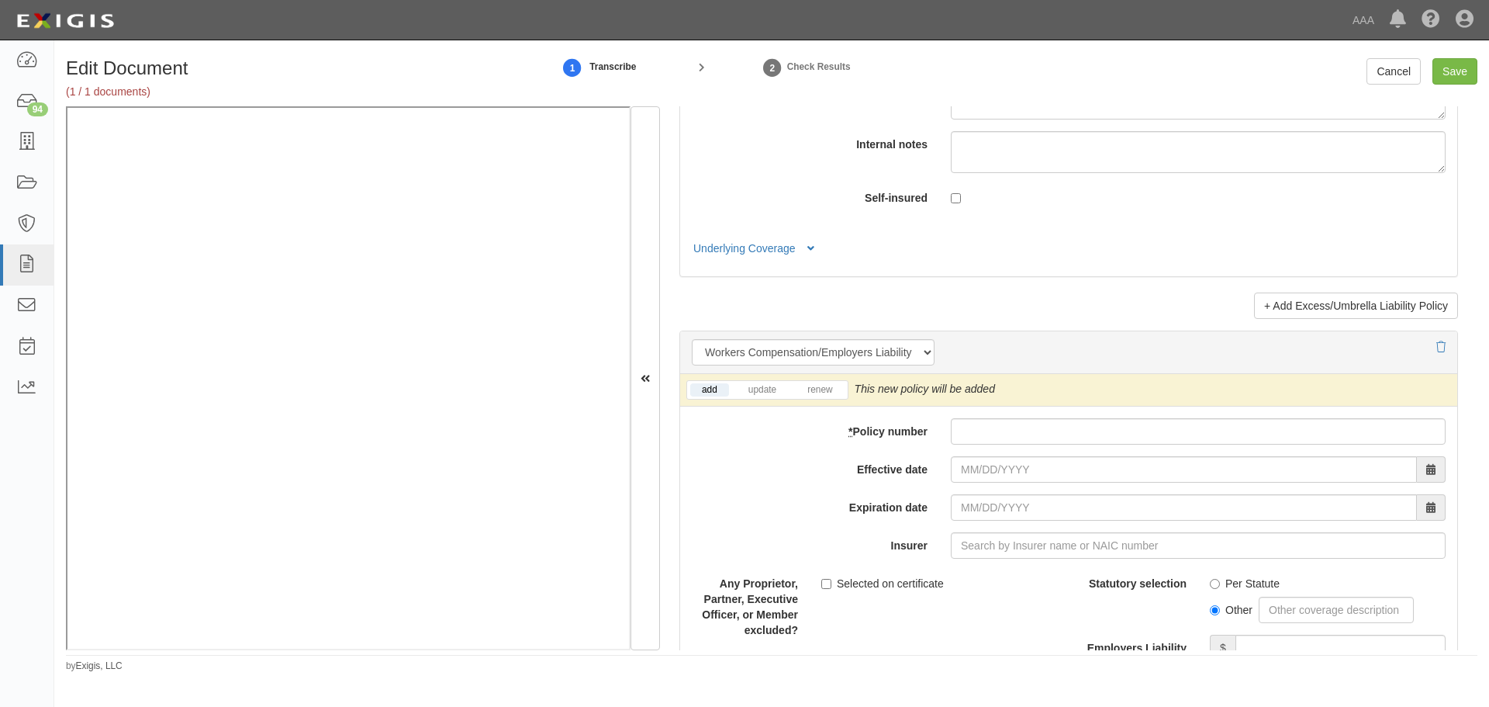
scroll to position [3749, 0]
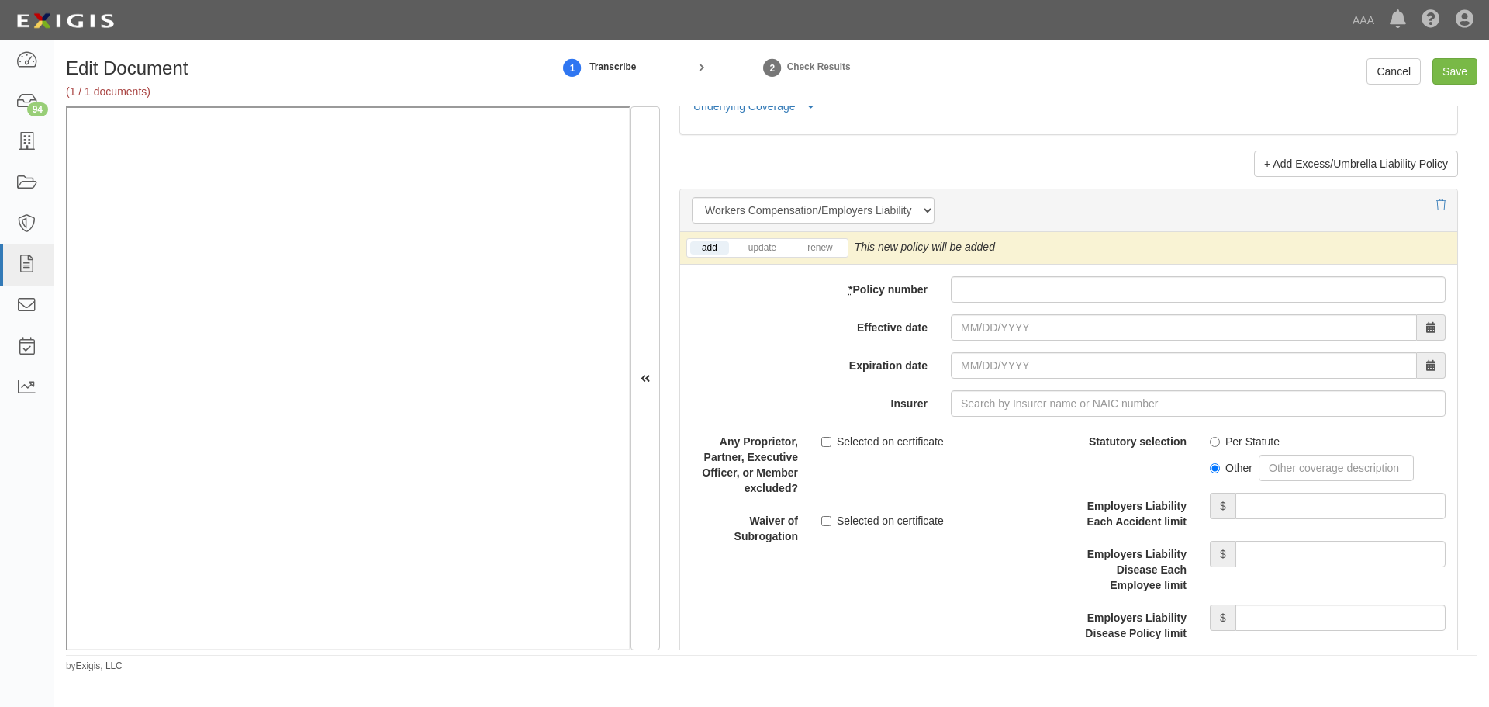
click at [994, 307] on div "add update renew This new policy will be added This new policy will update exis…" at bounding box center [1068, 520] width 777 height 576
paste input "72WECBJ8NFF"
click at [998, 290] on input "* Policy number" at bounding box center [1198, 289] width 495 height 26
type input "72WECBJ8NFF"
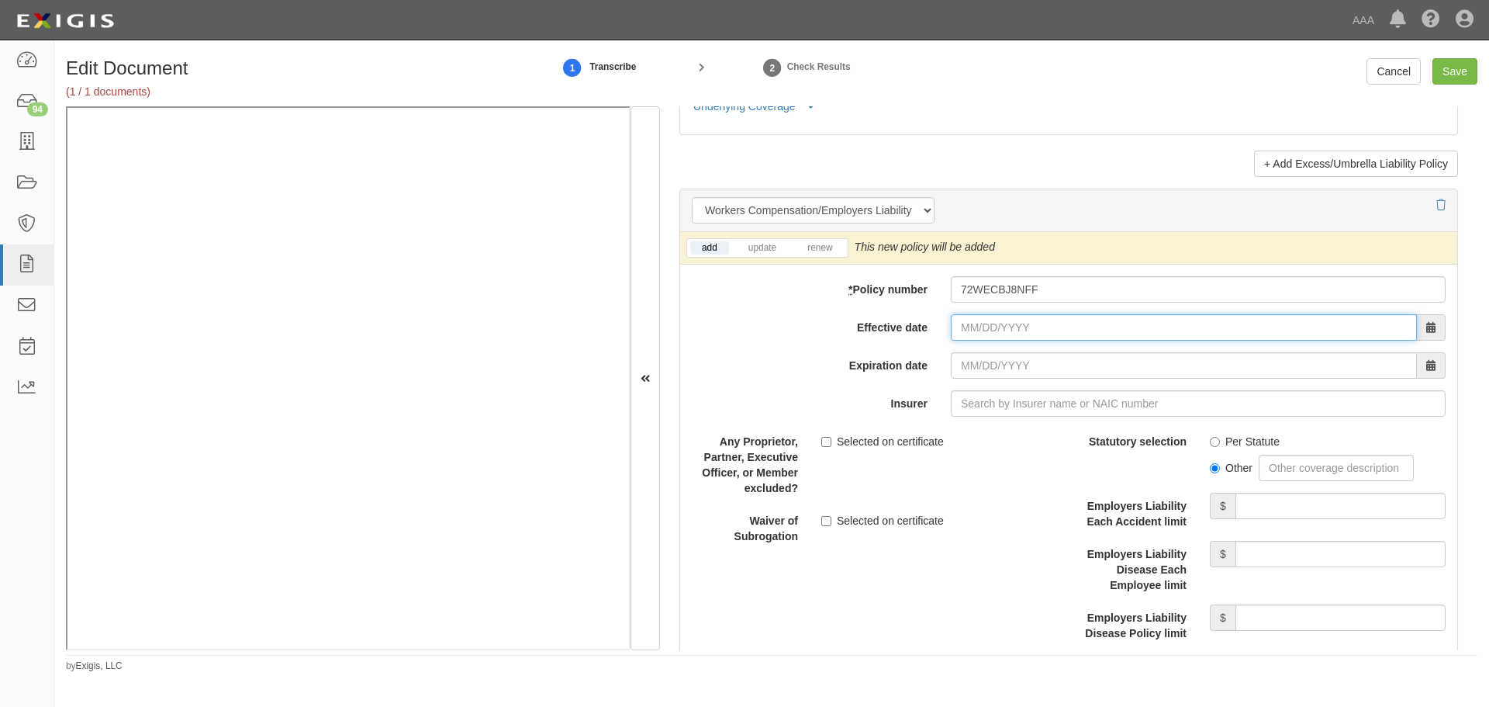
click at [990, 323] on input "Effective date" at bounding box center [1184, 327] width 466 height 26
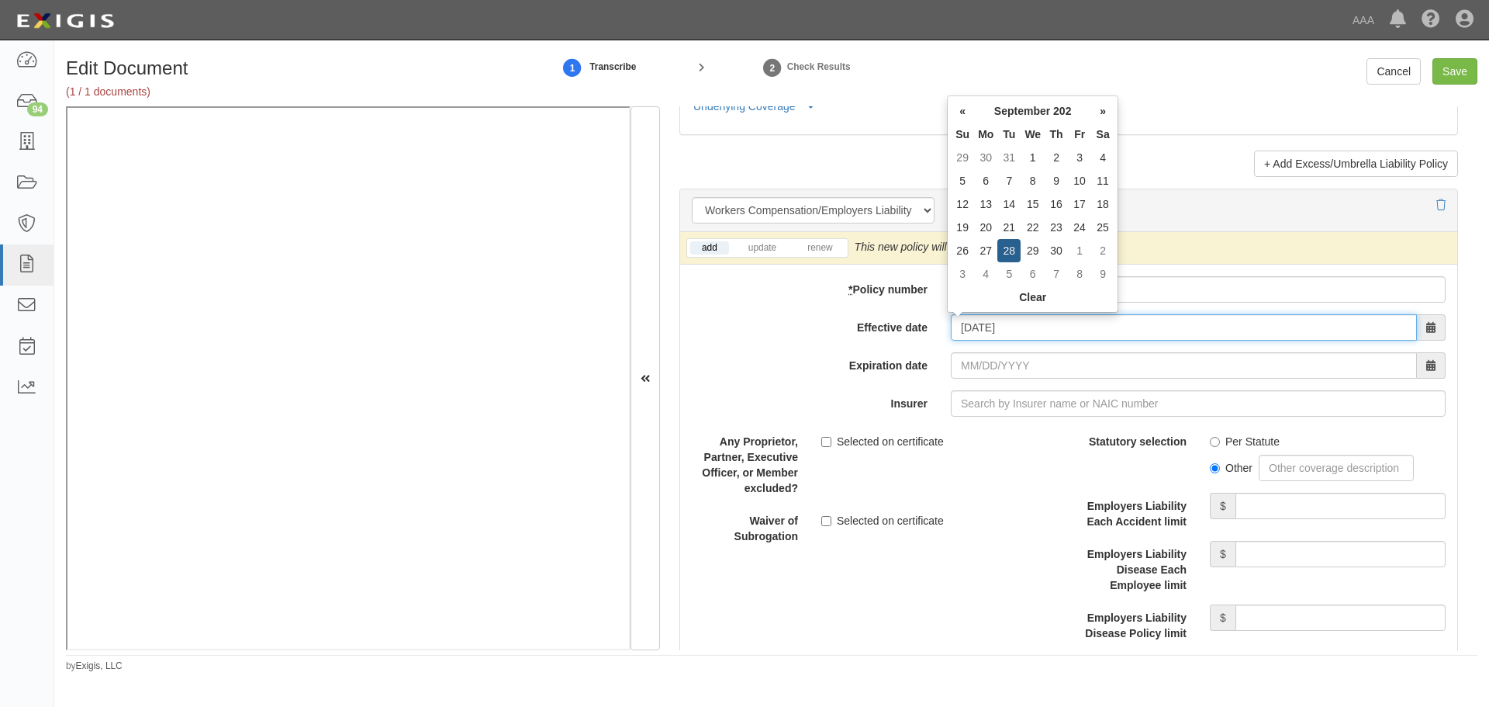
type input "09/28/2025"
type input "09/28/2026"
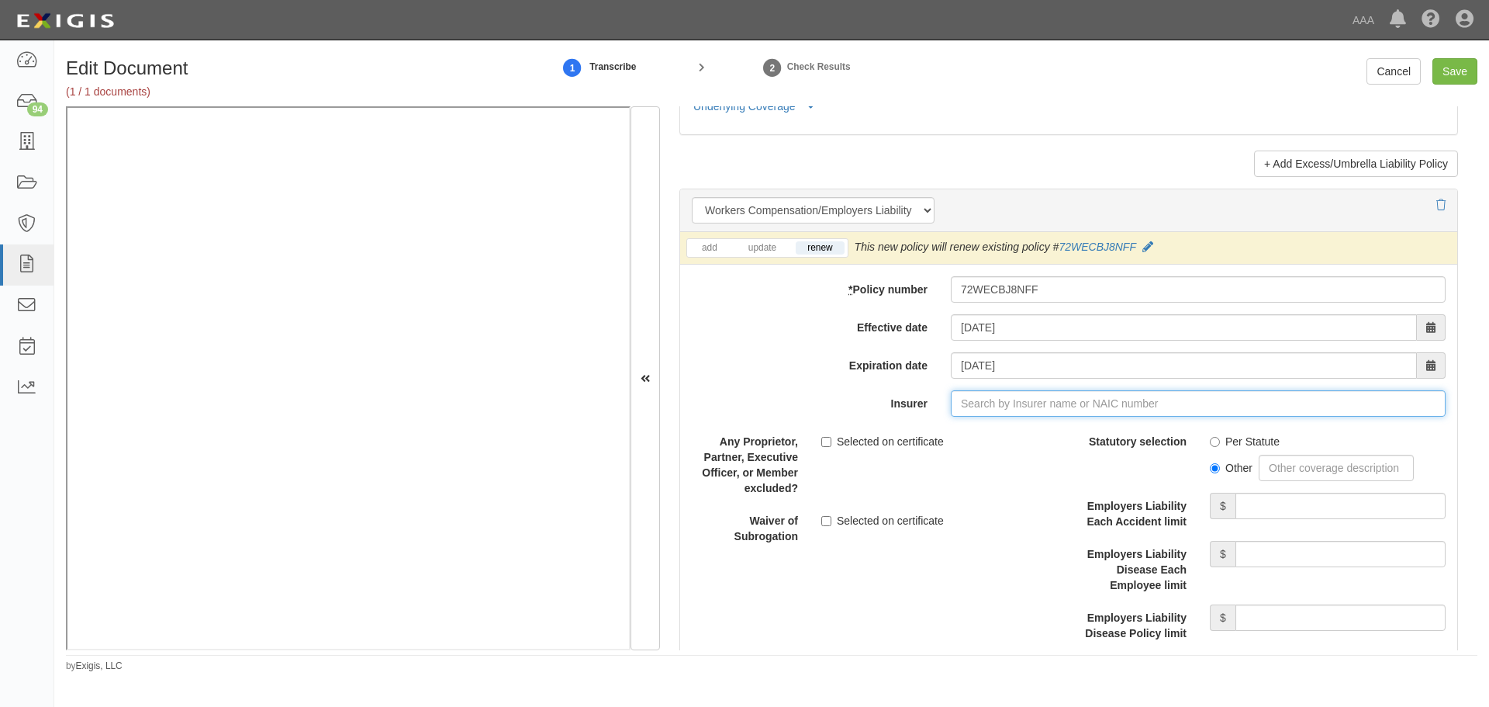
type input "21st Century Advantage Insurance Company (25232) NR Rating"
type input "2"
drag, startPoint x: 1118, startPoint y: 423, endPoint x: 1129, endPoint y: 423, distance: 10.9
click at [1118, 424] on div "Hartford Casualty Insurance Company ( 29424 ) A+ XV Rating" at bounding box center [1013, 433] width 324 height 20
type input "Hartford Casualty Insurance Company (29424) A+ XV Rating"
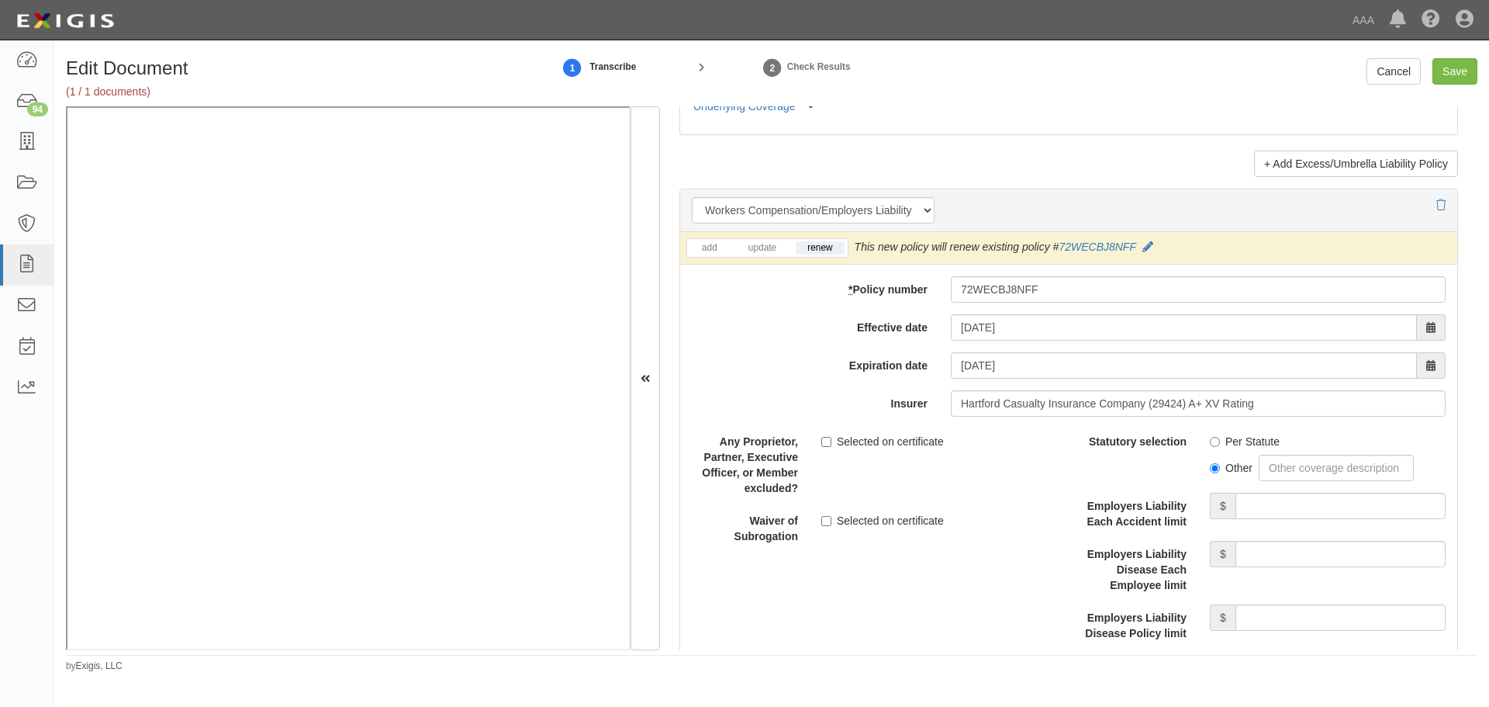
click at [1218, 439] on label "Per Statute" at bounding box center [1245, 442] width 70 height 16
click at [1218, 439] on input "Per Statute" at bounding box center [1215, 442] width 10 height 10
radio input "true"
click at [1265, 496] on input "Employers Liability Each Accident limit" at bounding box center [1341, 506] width 210 height 26
type input "1,000,000"
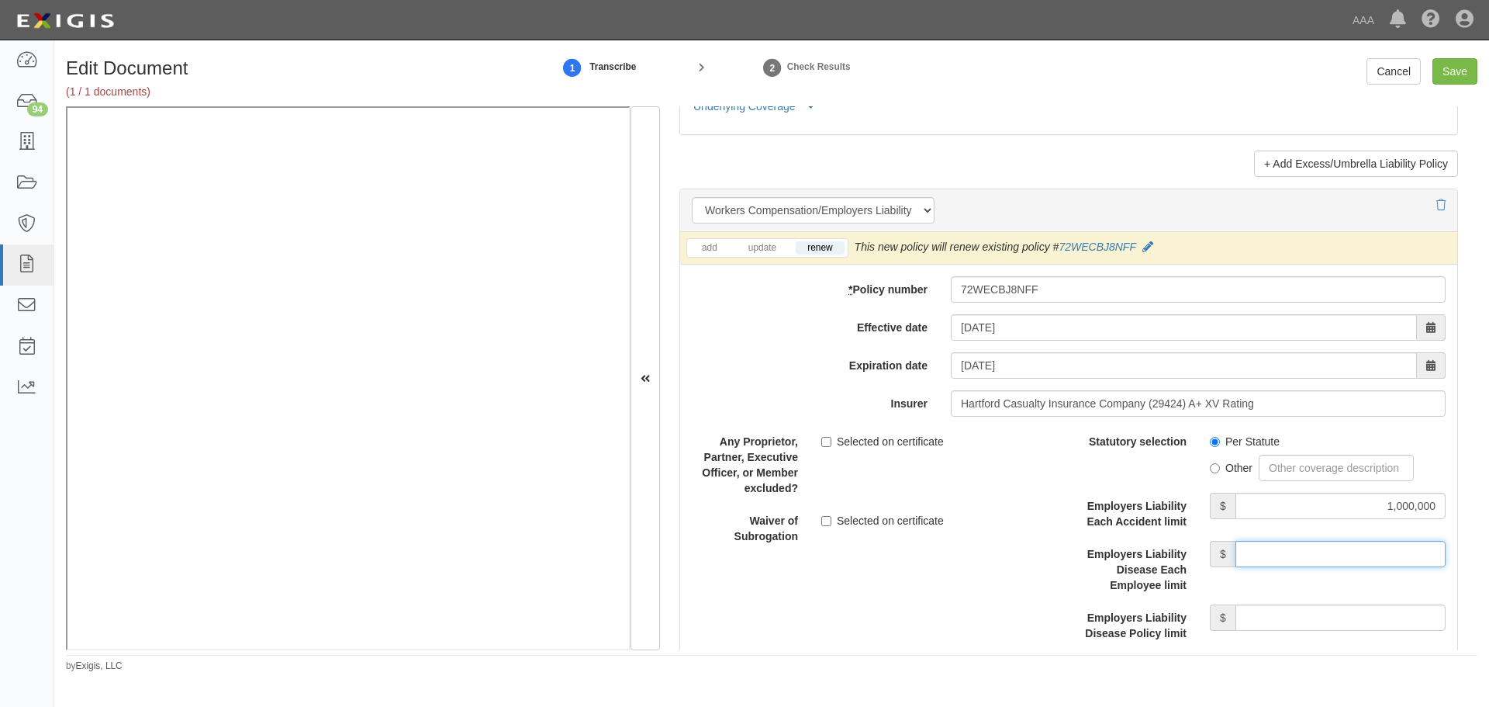
drag, startPoint x: 1374, startPoint y: 545, endPoint x: 1391, endPoint y: 525, distance: 26.4
click at [1391, 525] on div "Statutory selection Per Statute Other Employers Liability Each Accident limit $…" at bounding box center [1262, 534] width 365 height 213
type input "1,000,000"
drag, startPoint x: 1402, startPoint y: 508, endPoint x: 1381, endPoint y: 599, distance: 93.3
click at [1395, 520] on div "Employers Liability Each Accident limit $ 1,000,000" at bounding box center [1263, 511] width 389 height 36
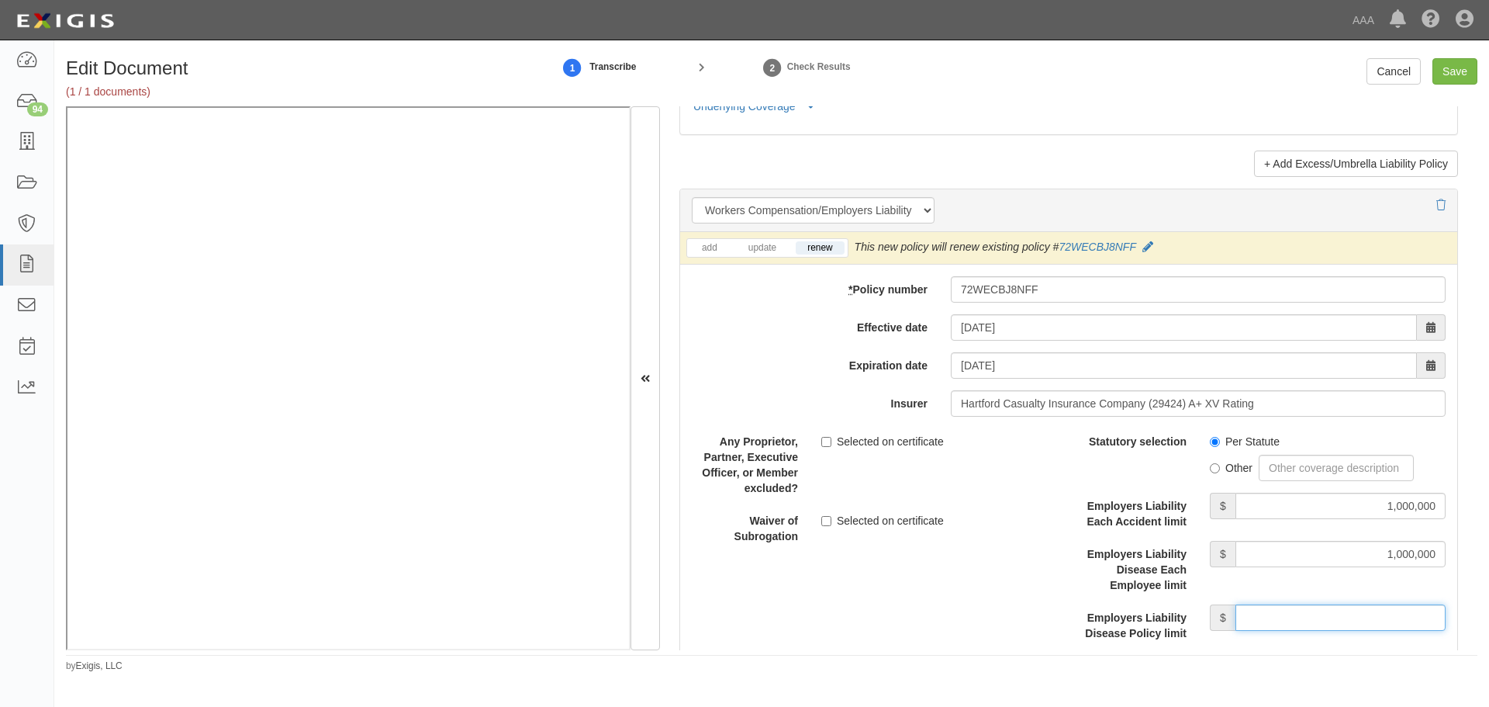
drag, startPoint x: 1377, startPoint y: 626, endPoint x: 1388, endPoint y: 620, distance: 12.5
click at [1384, 623] on input "Employers Liability Disease Policy limit" at bounding box center [1341, 617] width 210 height 26
type input "1,000,000"
click at [1459, 54] on div "Edit Document (1 / 1 documents) 1 Transcribe 2 Check Results Cancel Save Docume…" at bounding box center [771, 360] width 1435 height 626
click at [1443, 74] on input "Save" at bounding box center [1455, 71] width 45 height 26
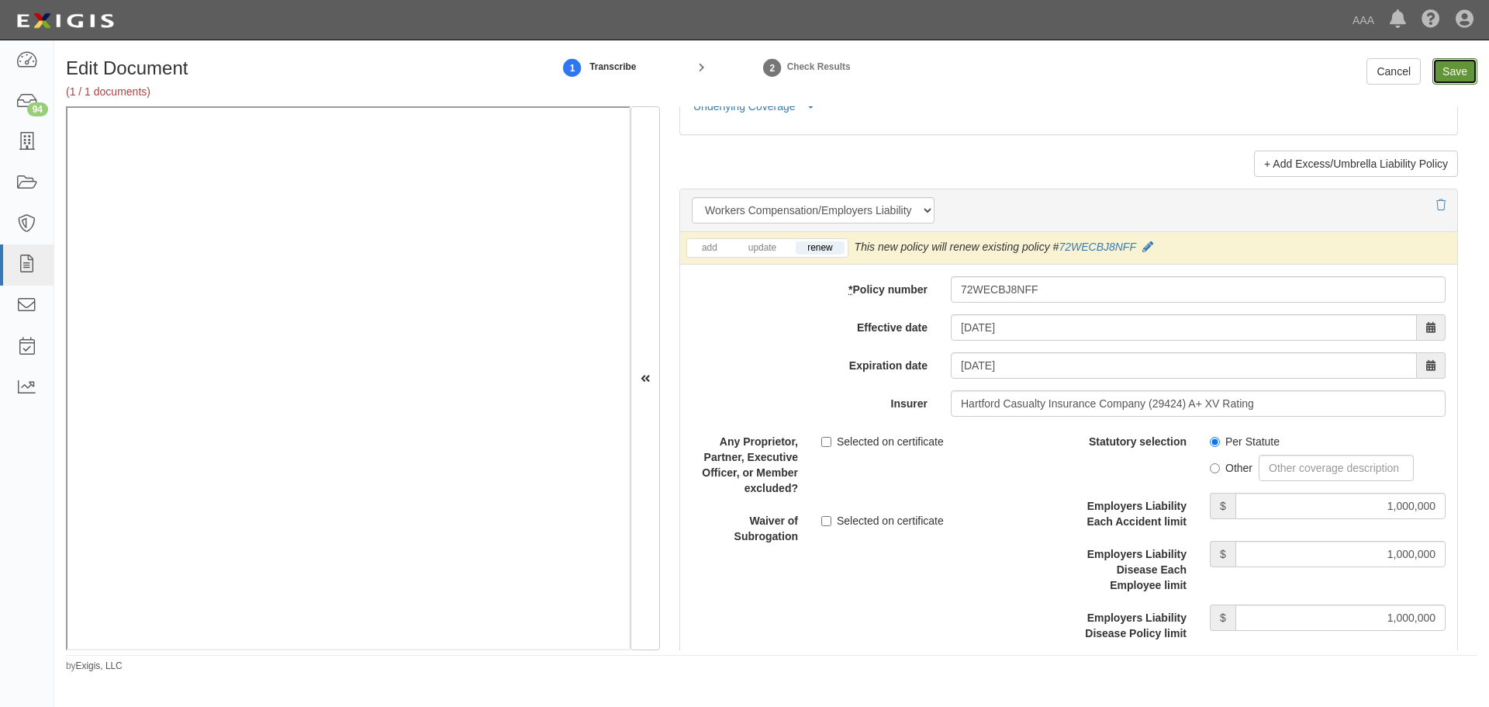
type input "1000000"
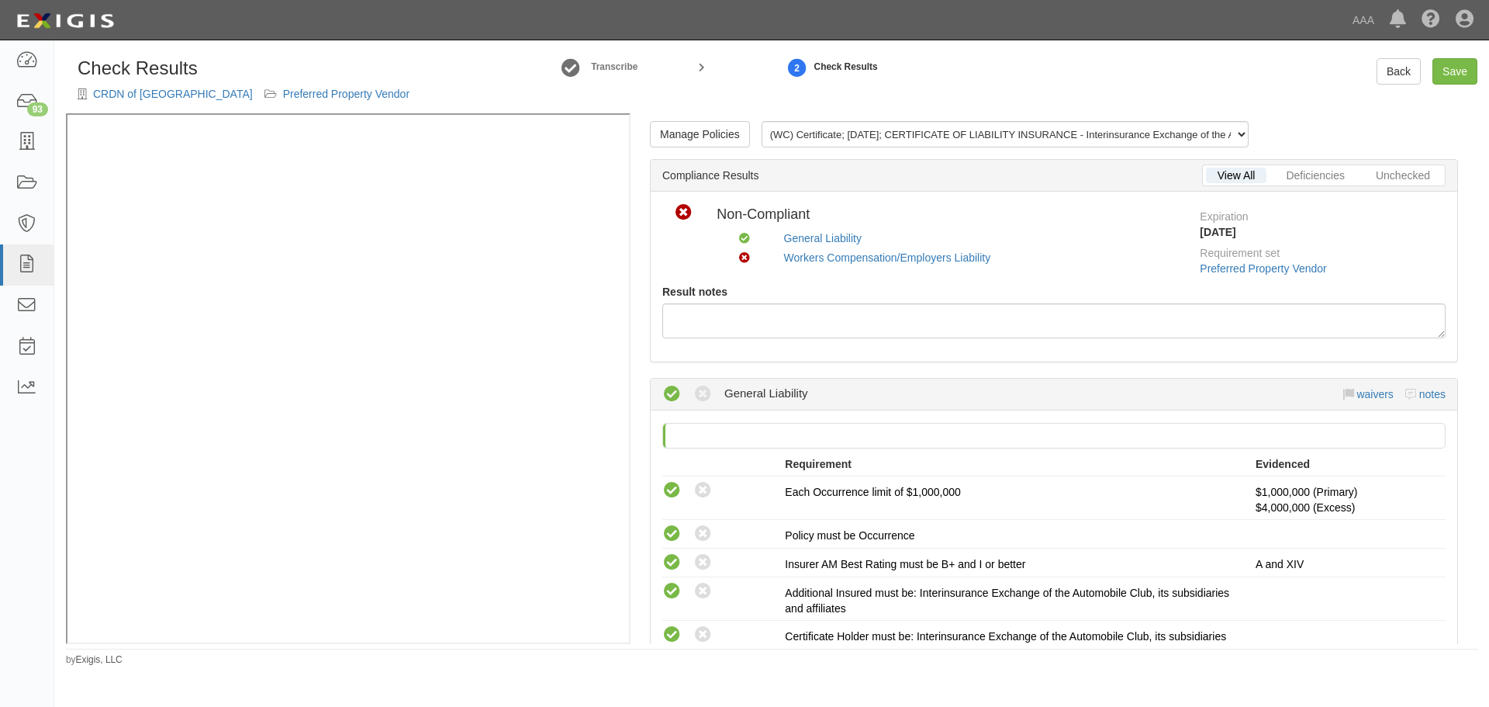
scroll to position [646, 0]
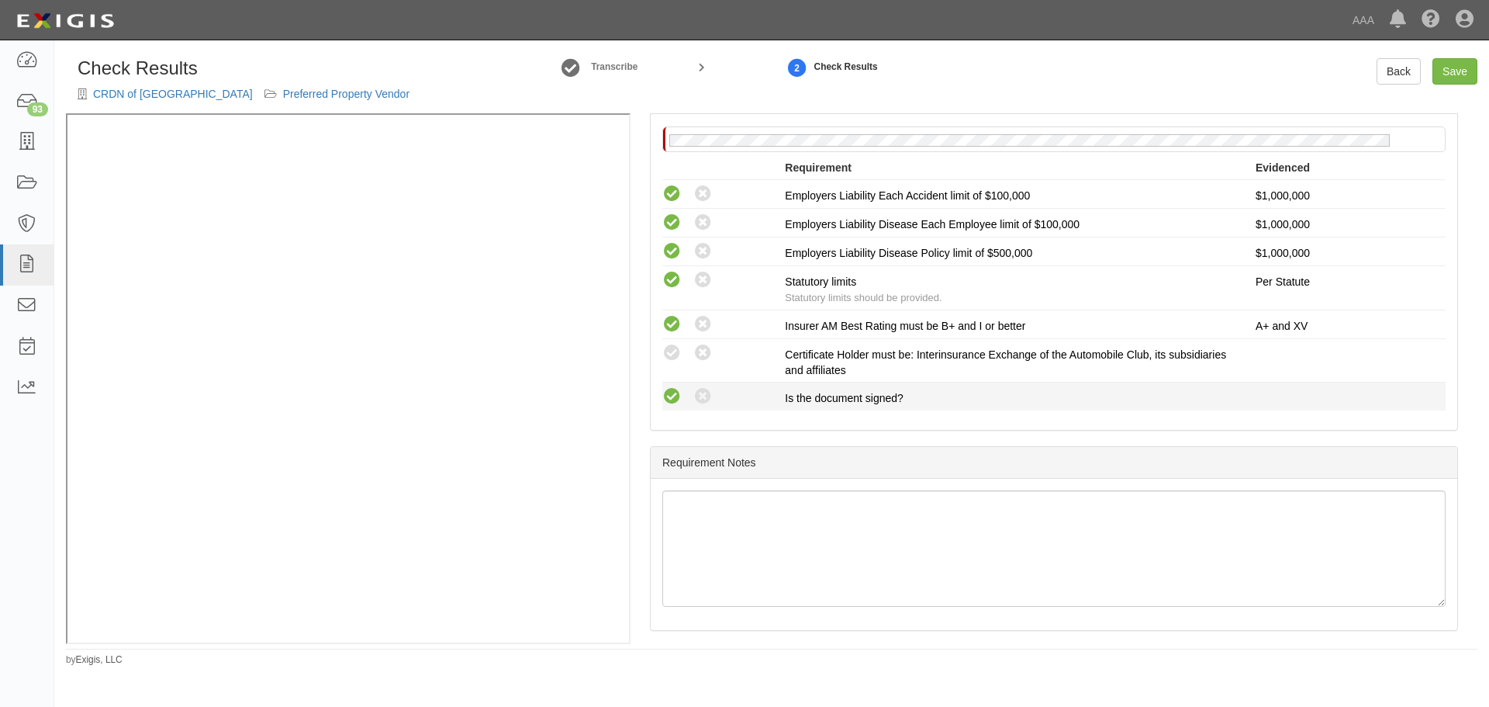
click at [669, 395] on icon at bounding box center [671, 396] width 19 height 19
radio input "true"
click at [669, 351] on icon at bounding box center [671, 353] width 19 height 19
radio input "true"
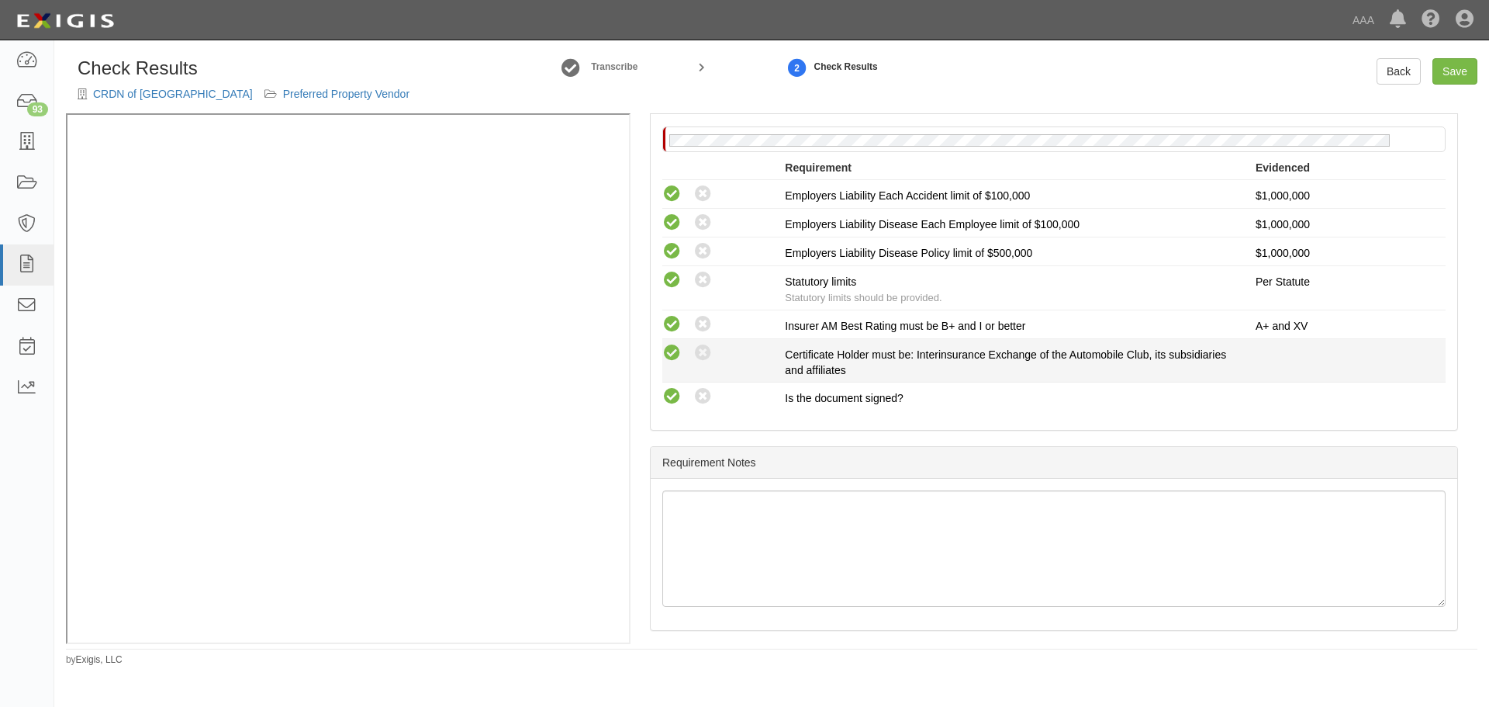
radio input "true"
drag, startPoint x: 1462, startPoint y: 68, endPoint x: 1383, endPoint y: 102, distance: 85.9
click at [1461, 68] on link "Save" at bounding box center [1455, 71] width 45 height 26
radio input "true"
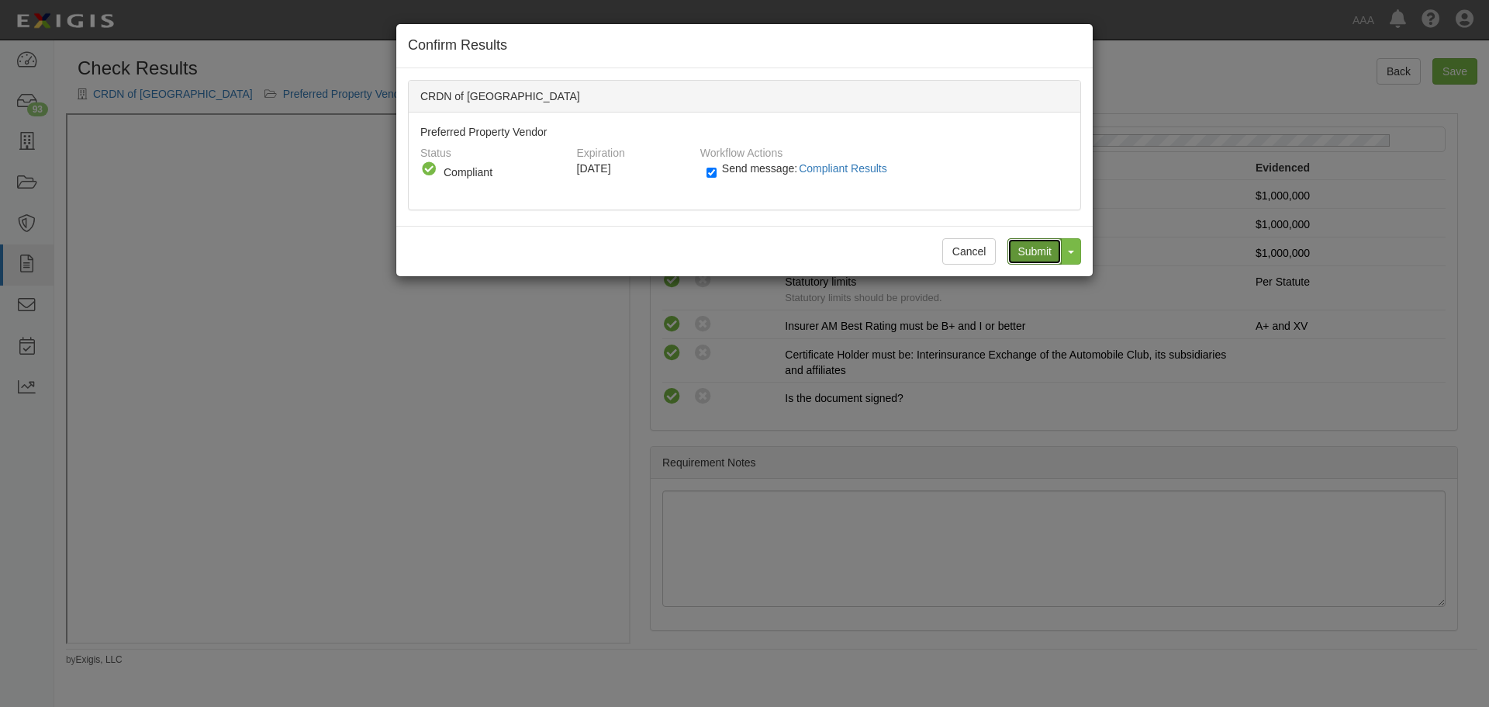
click at [1037, 246] on input "Submit" at bounding box center [1035, 251] width 54 height 26
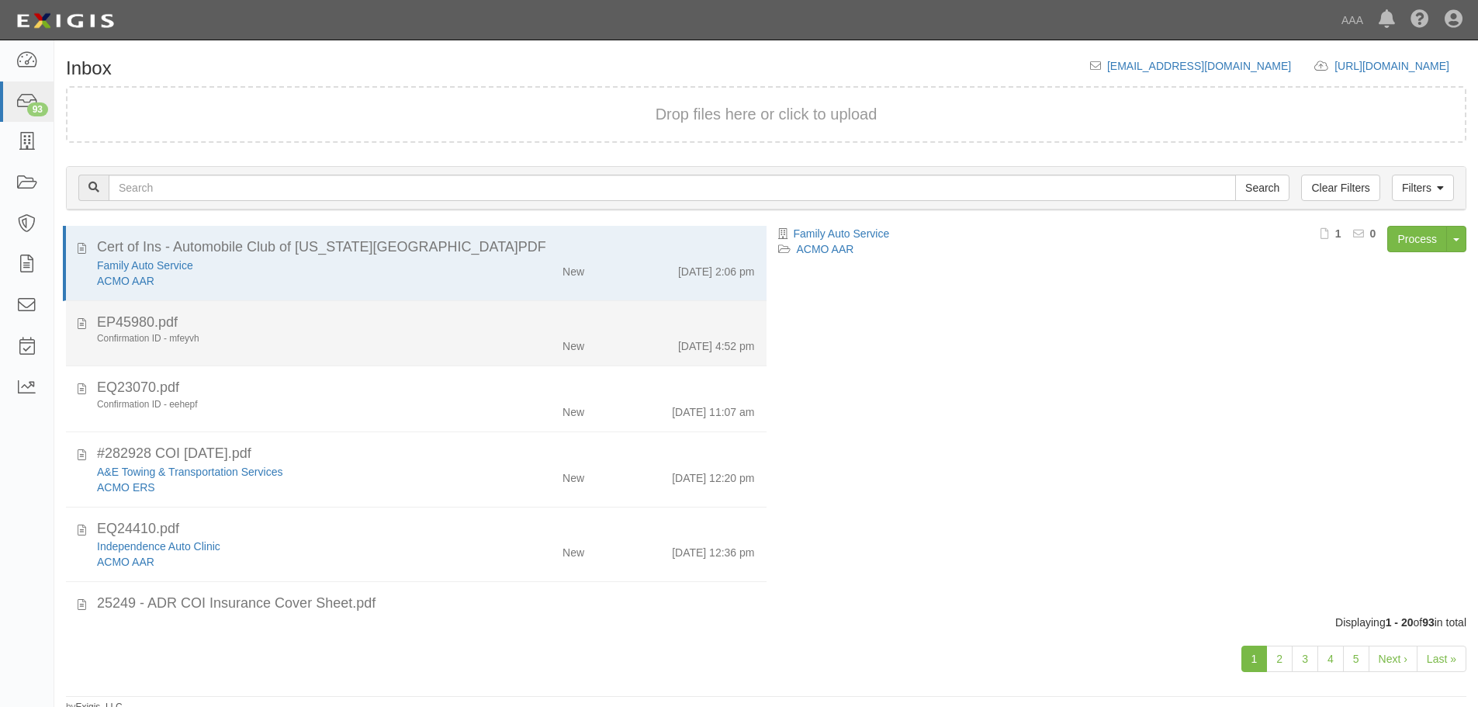
click at [460, 343] on div "Confirmation ID - mfeyvh" at bounding box center [284, 338] width 374 height 13
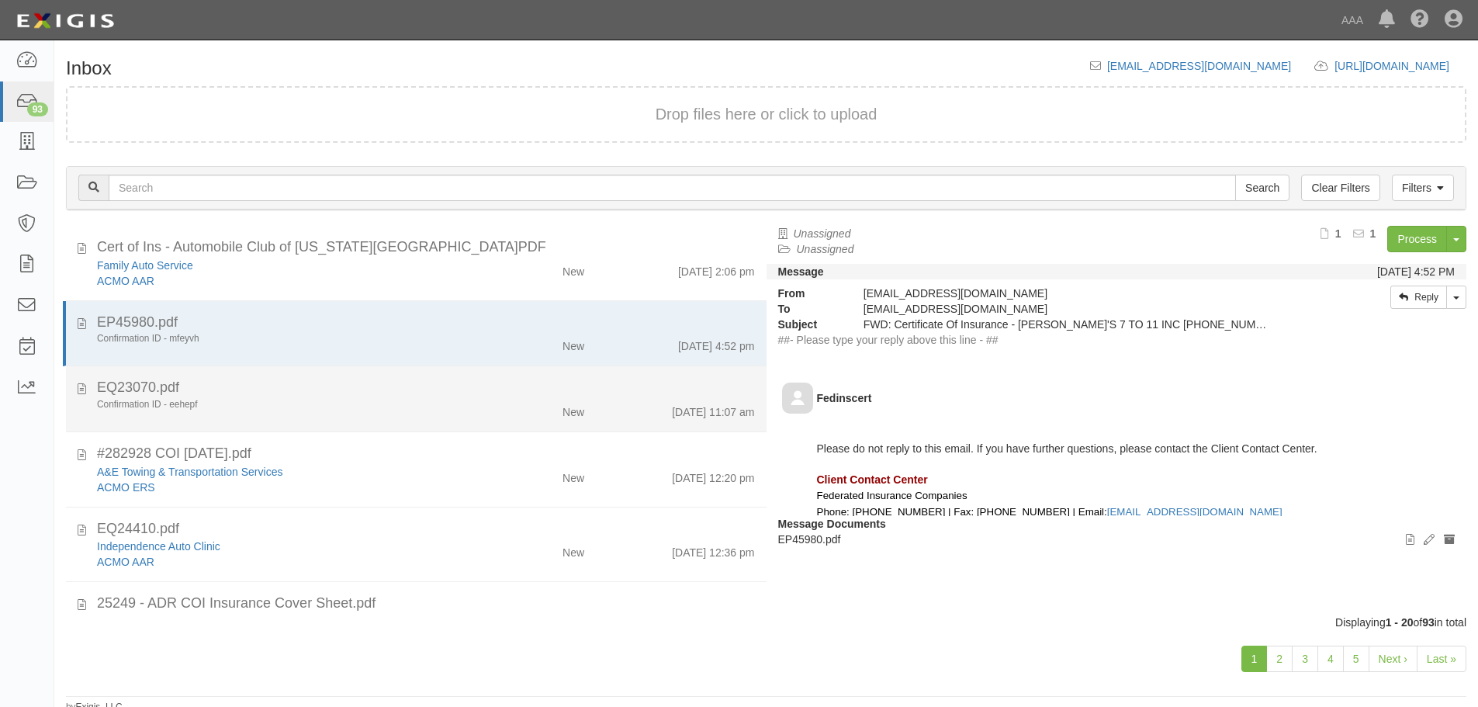
click at [440, 406] on div "Confirmation ID - eehepf" at bounding box center [284, 404] width 374 height 13
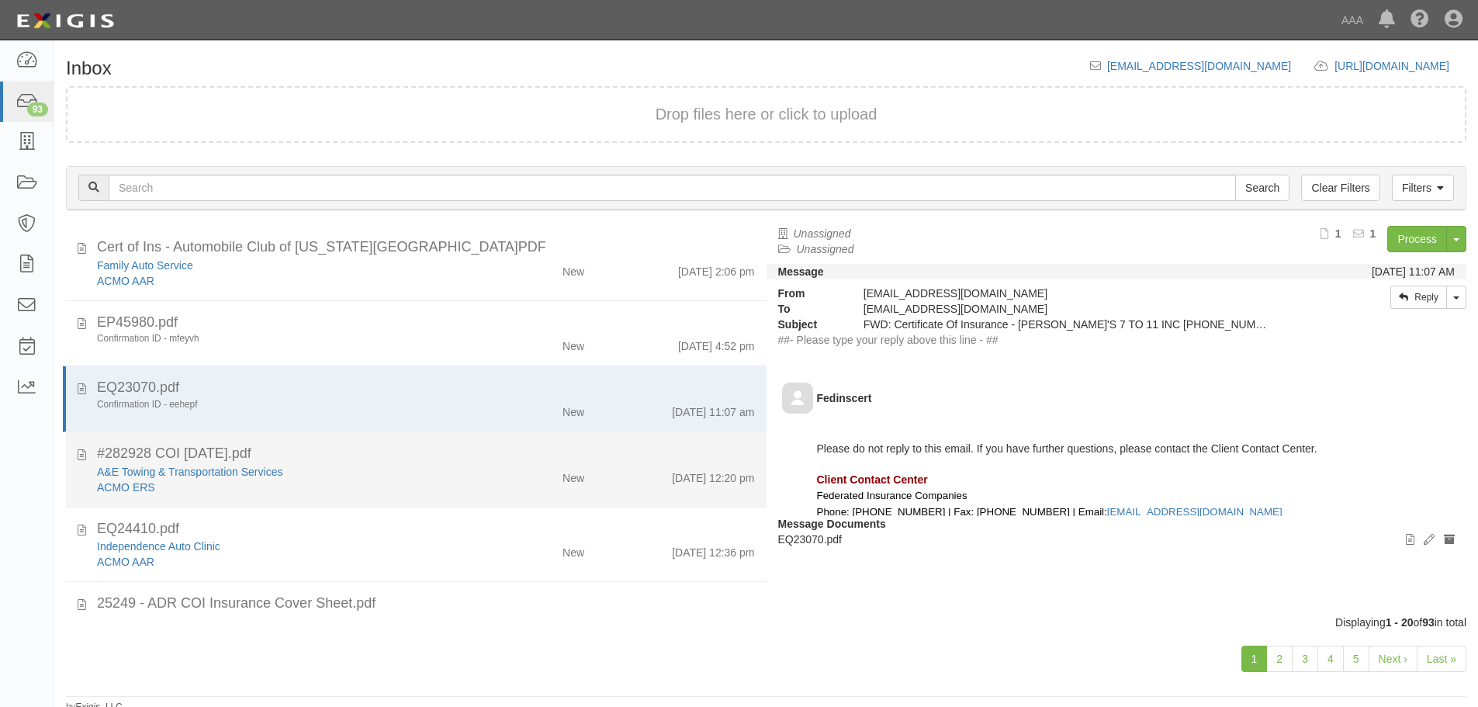
click at [369, 461] on div "#282928 COI [DATE].pdf" at bounding box center [426, 454] width 658 height 20
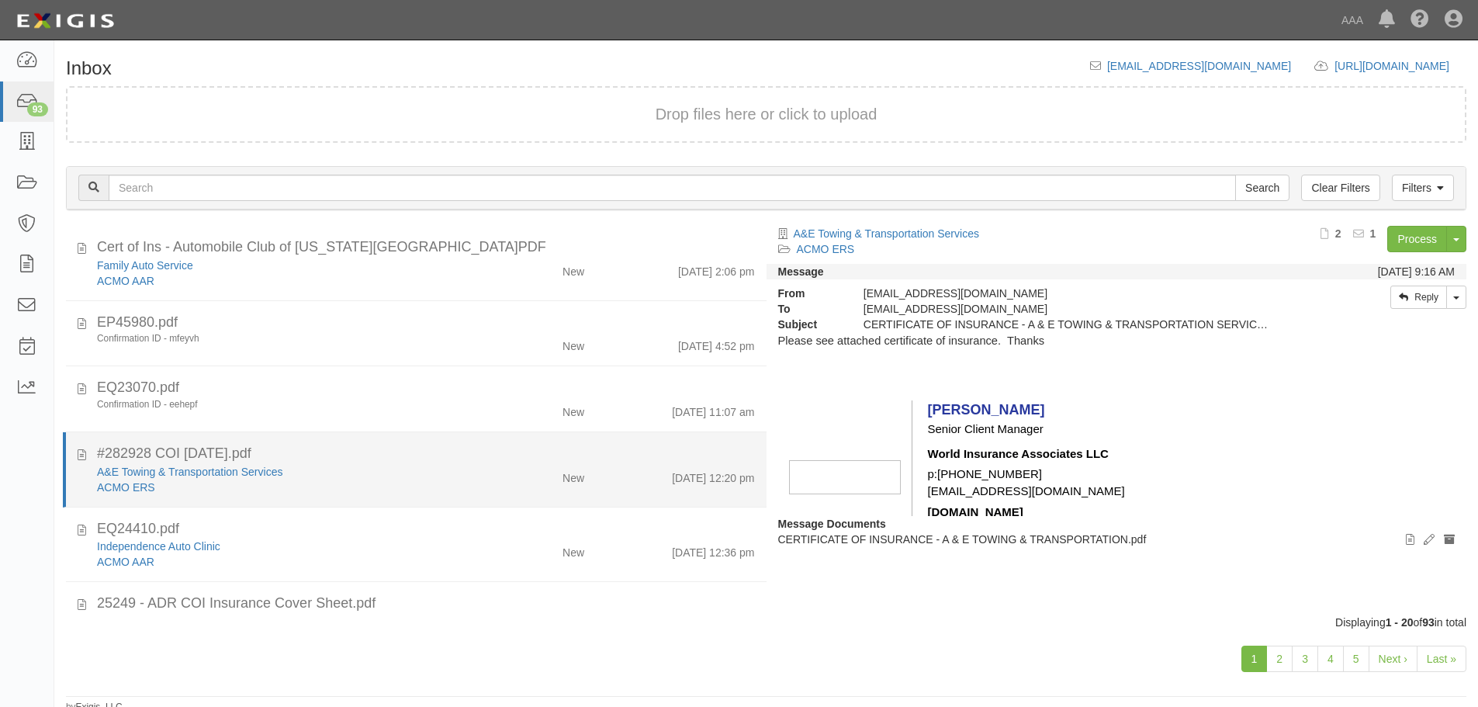
click at [464, 487] on div "ACMO ERS" at bounding box center [284, 487] width 374 height 16
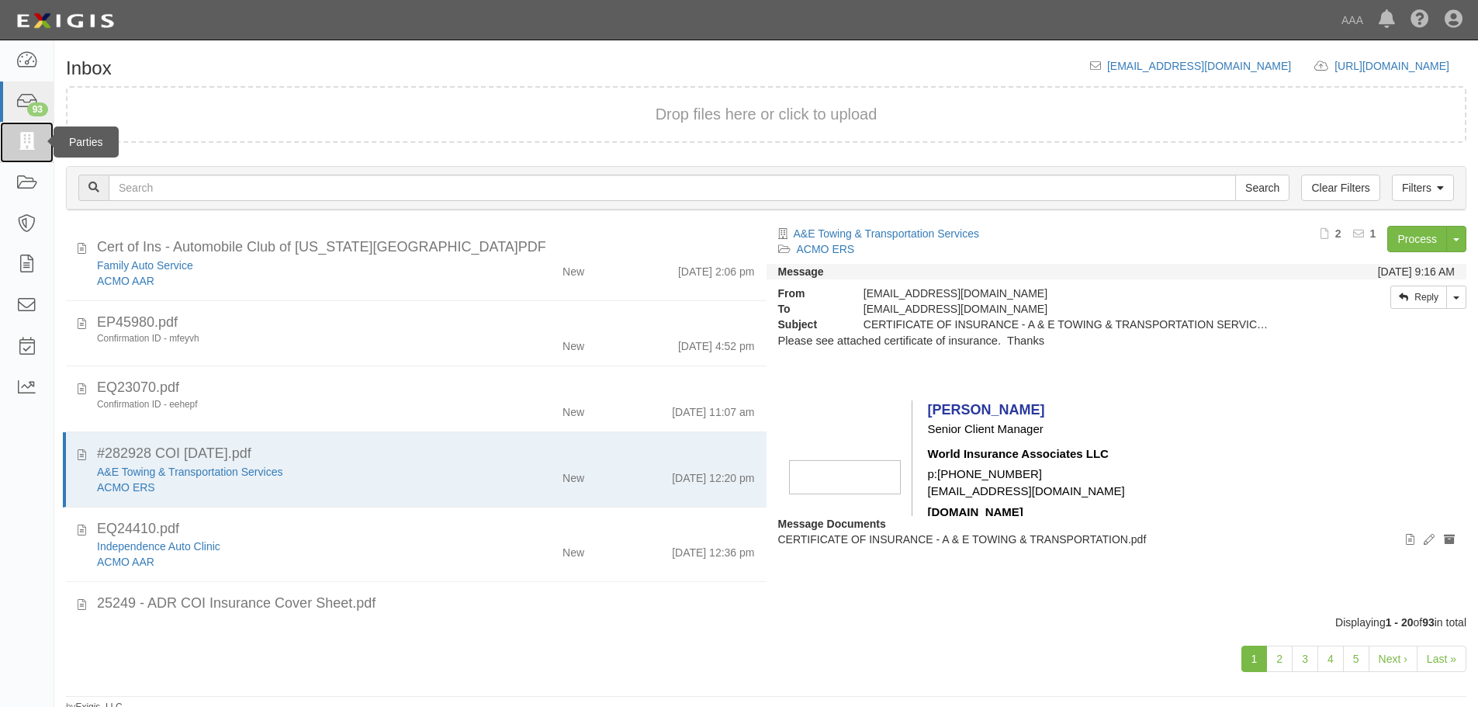
click at [12, 136] on link at bounding box center [27, 142] width 54 height 41
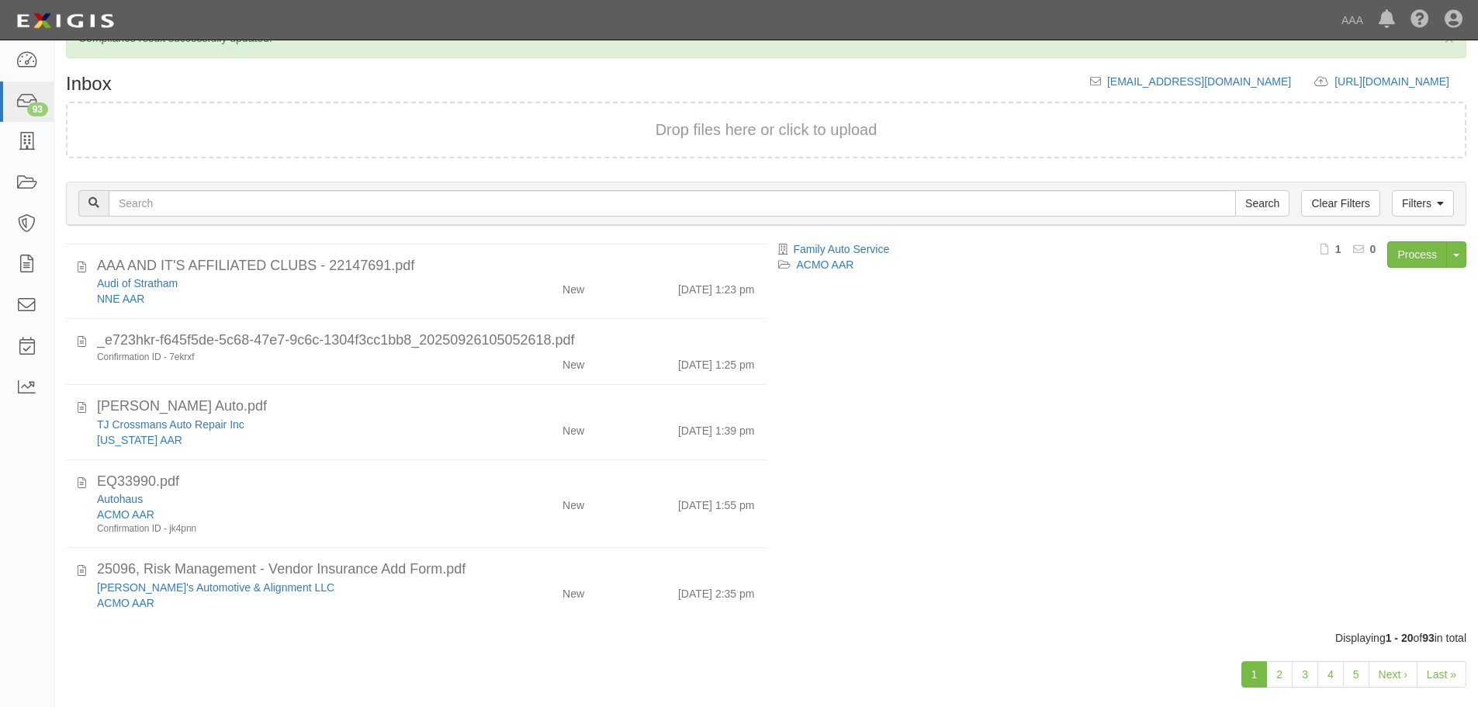
scroll to position [63, 0]
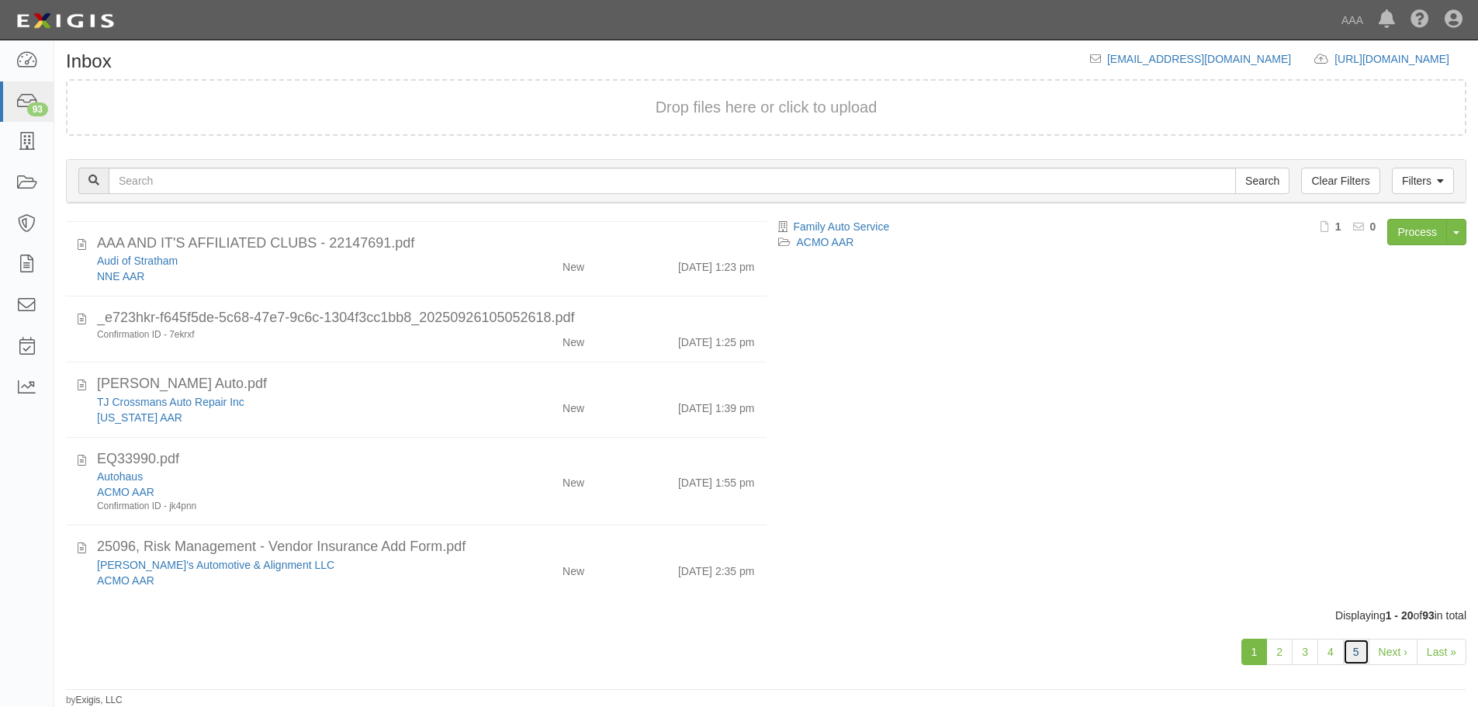
click at [1356, 640] on link "5" at bounding box center [1356, 651] width 26 height 26
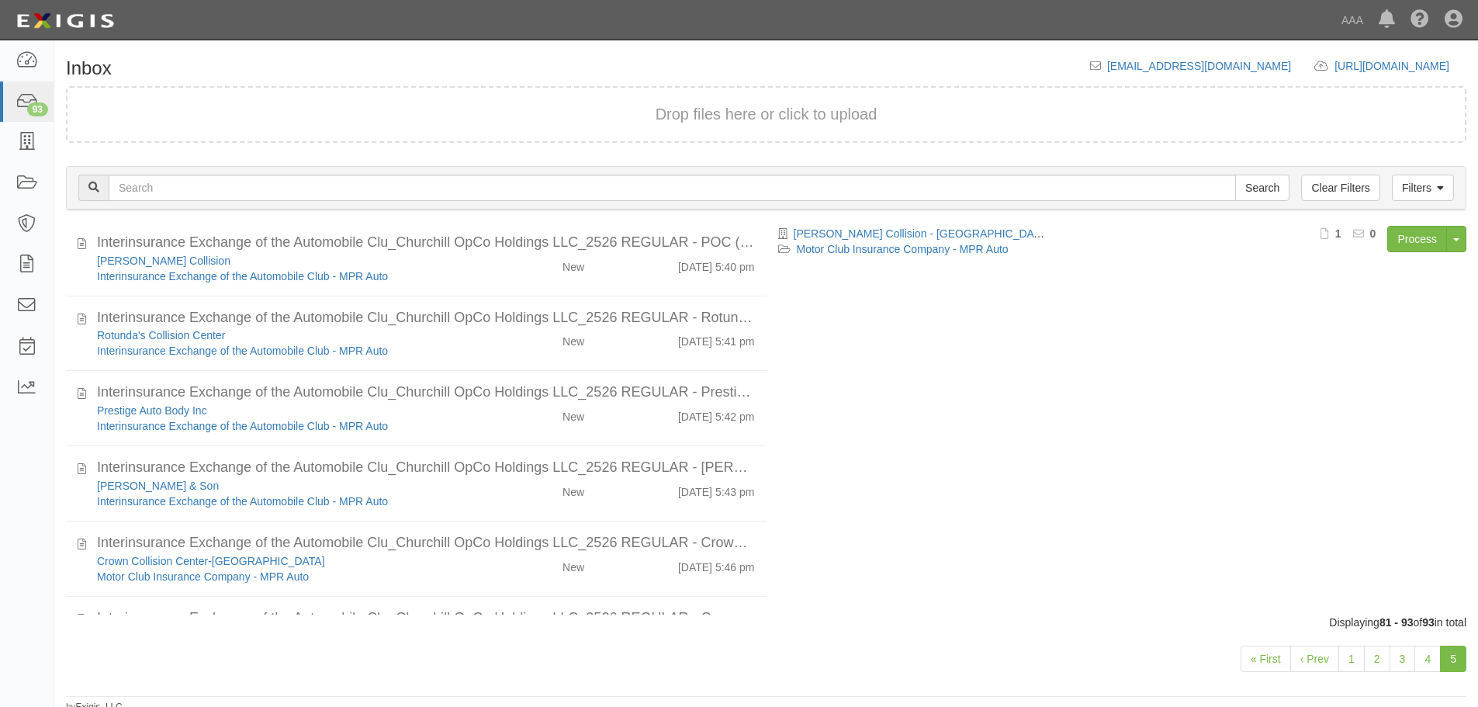
scroll to position [620, 0]
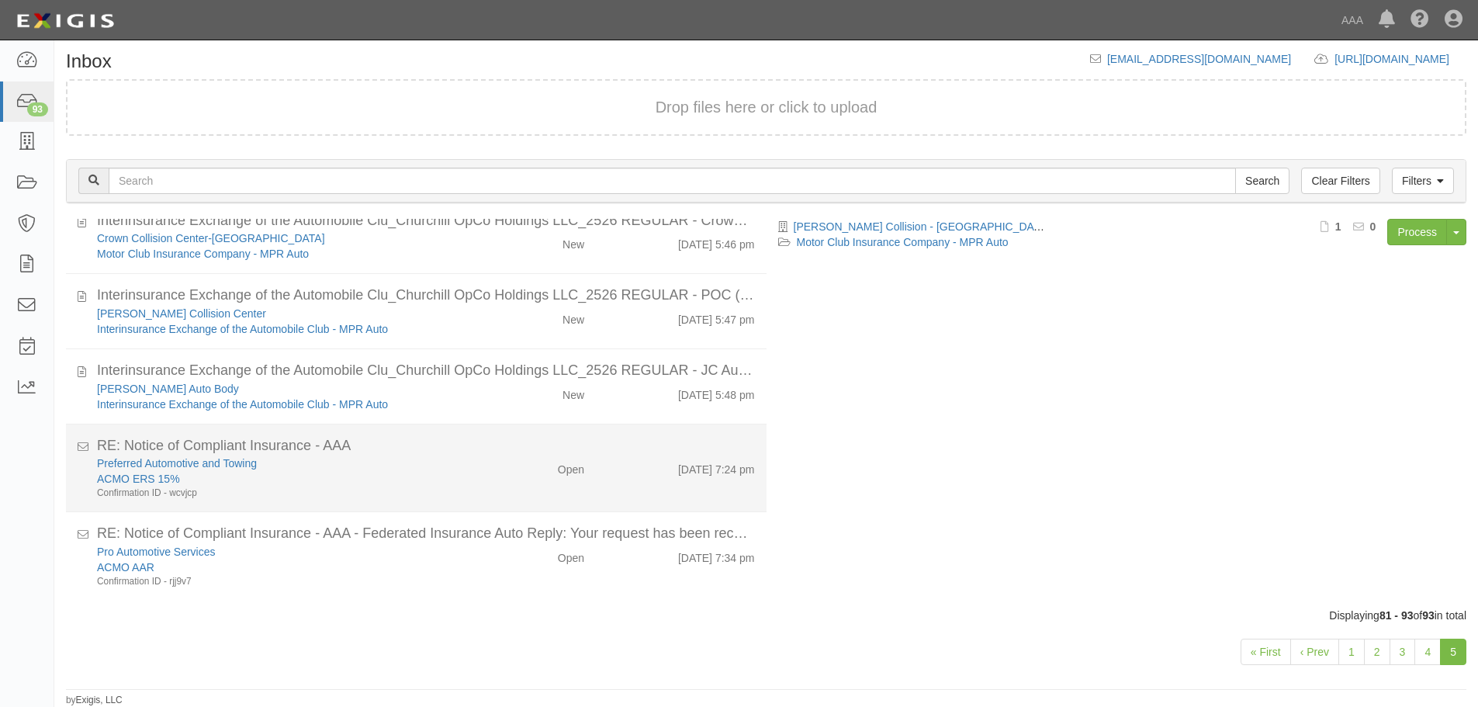
click at [579, 494] on div "Preferred Automotive and Towing ACMO ERS 15% Confirmation ID - wcvjcp Open [DAT…" at bounding box center [425, 477] width 681 height 44
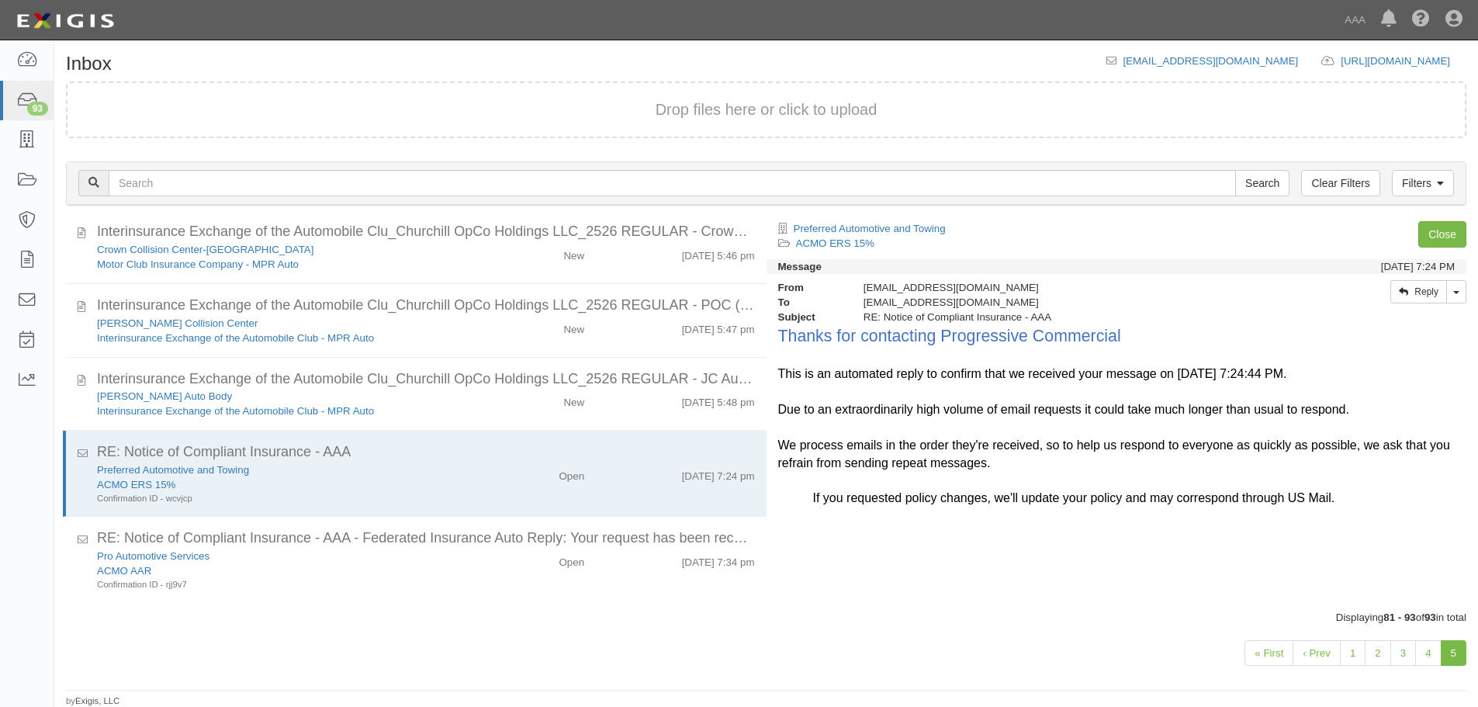
scroll to position [599, 0]
click at [1443, 226] on link "Close" at bounding box center [1442, 234] width 48 height 26
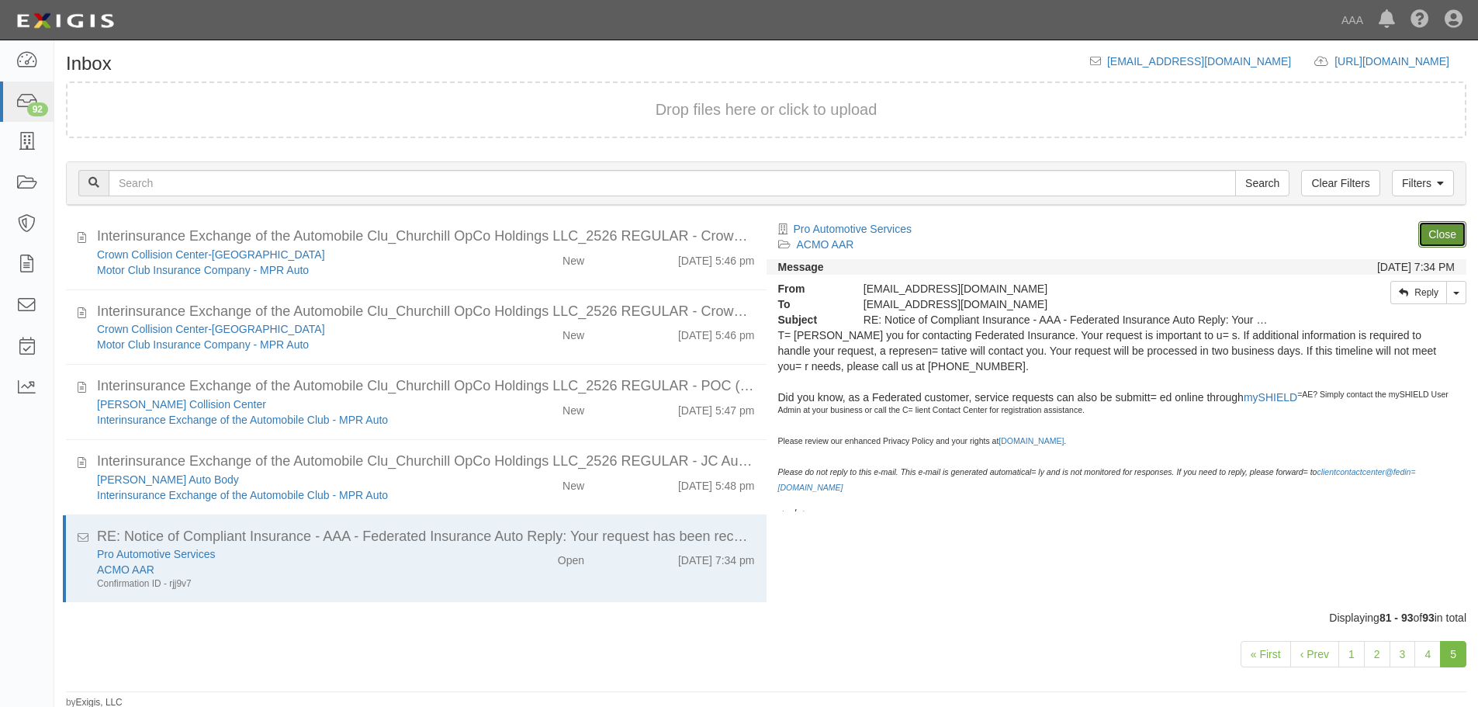
scroll to position [531, 0]
click at [1443, 226] on link "Close" at bounding box center [1442, 234] width 48 height 26
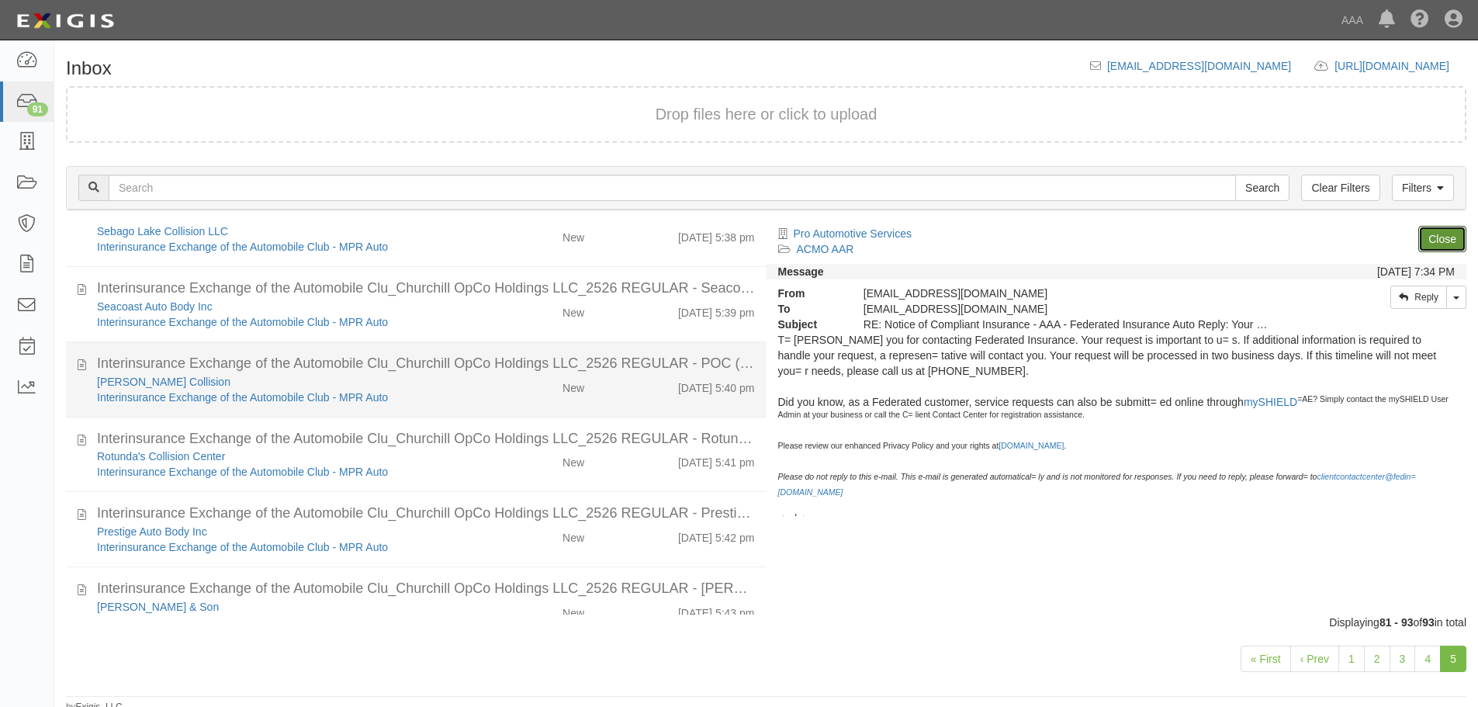
scroll to position [0, 0]
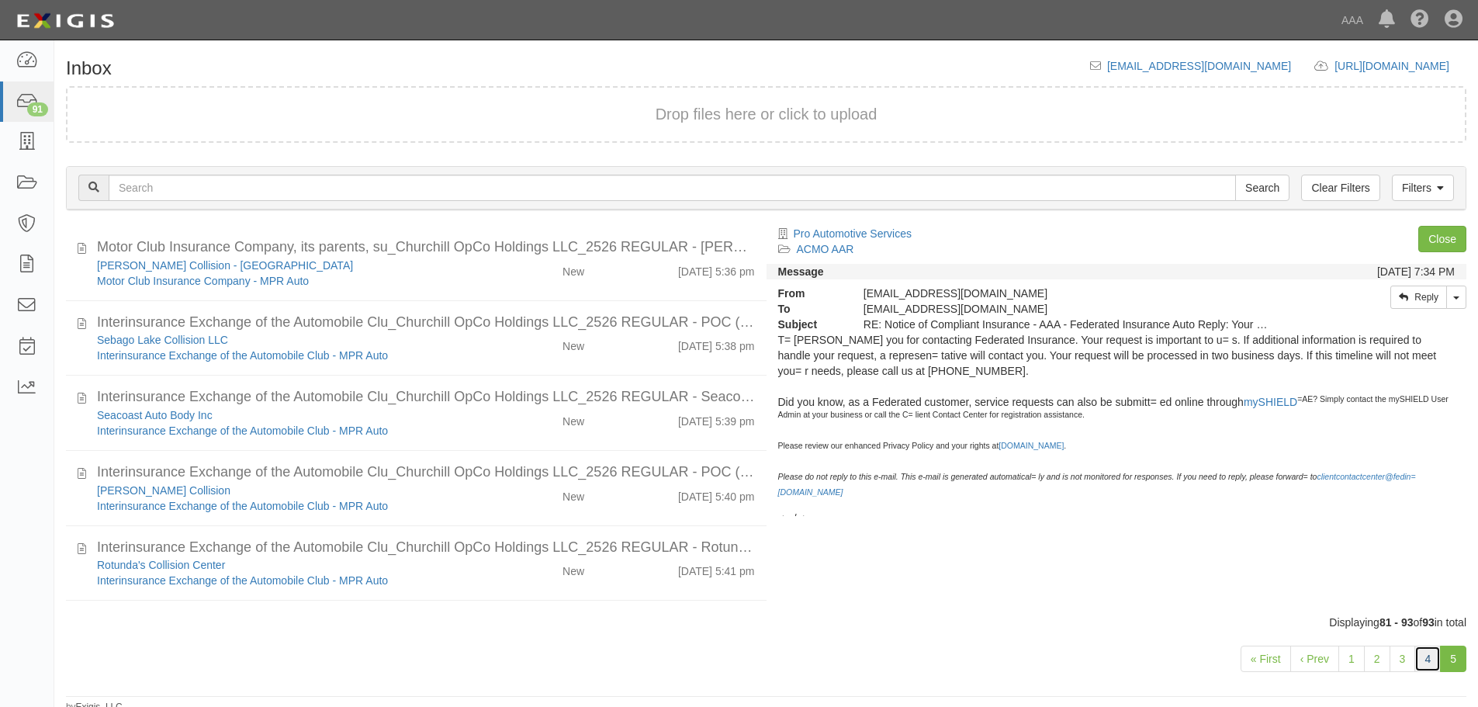
click at [1421, 662] on link "4" at bounding box center [1427, 658] width 26 height 26
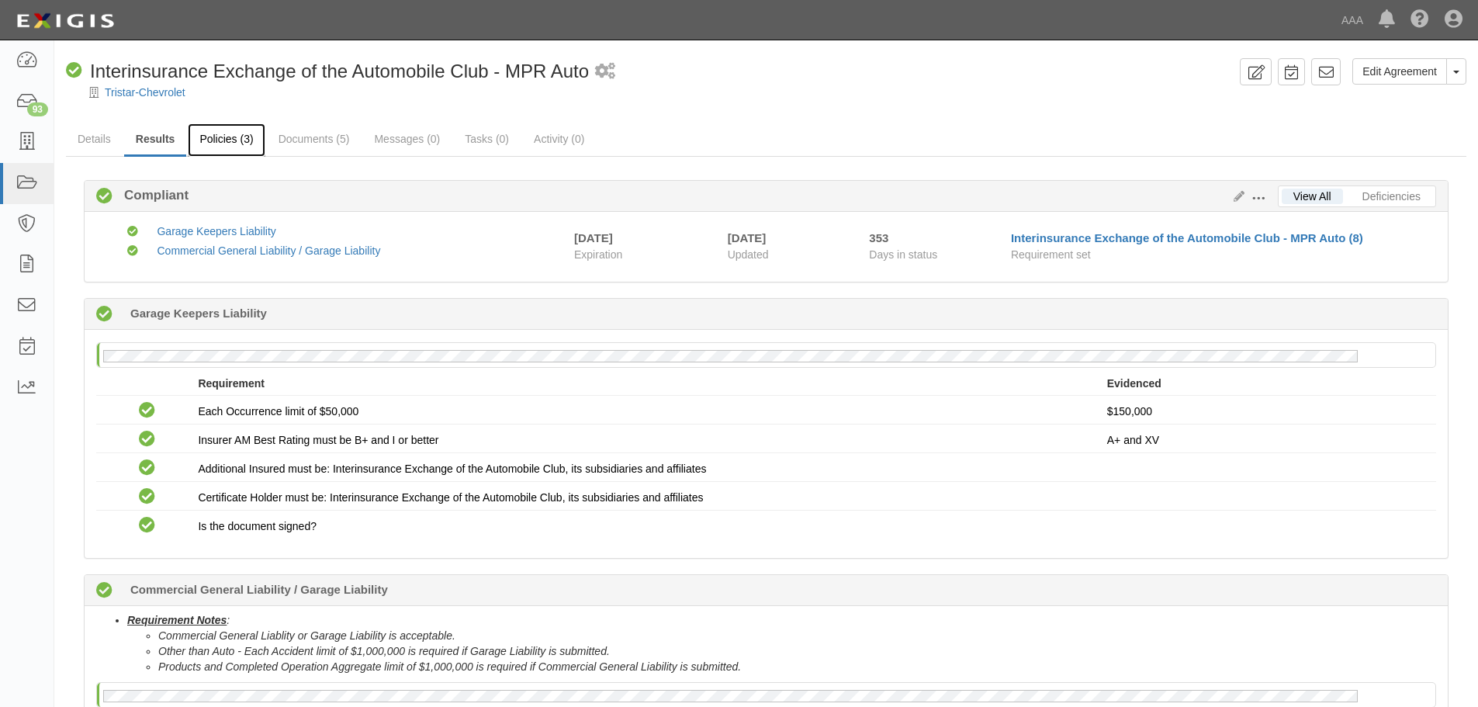
click at [222, 145] on link "Policies (3)" at bounding box center [226, 139] width 77 height 33
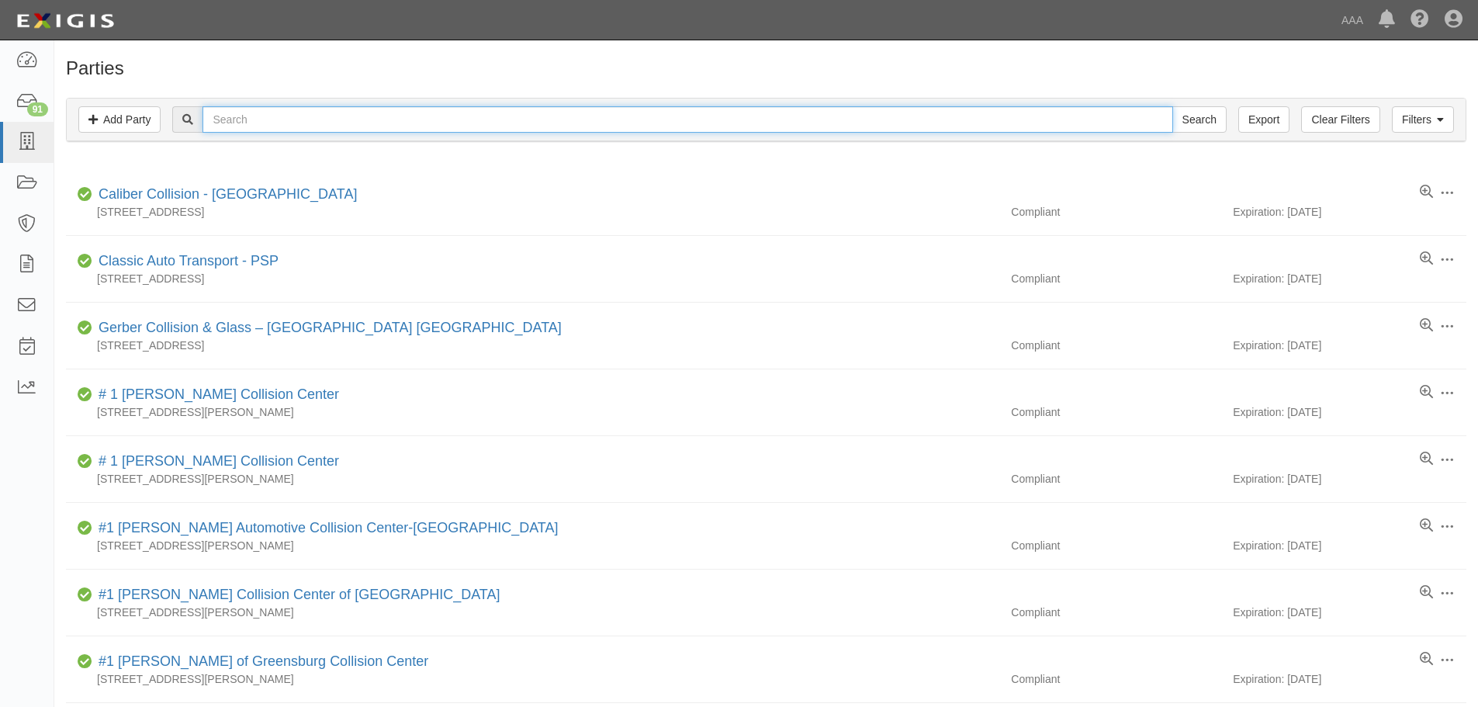
drag, startPoint x: 278, startPoint y: 126, endPoint x: 240, endPoint y: 135, distance: 39.0
click at [278, 126] on input "text" at bounding box center [687, 119] width 970 height 26
drag, startPoint x: 232, startPoint y: 114, endPoint x: 265, endPoint y: 129, distance: 36.5
click at [232, 115] on input "text" at bounding box center [687, 119] width 970 height 26
paste input "Audi Bakersfield"
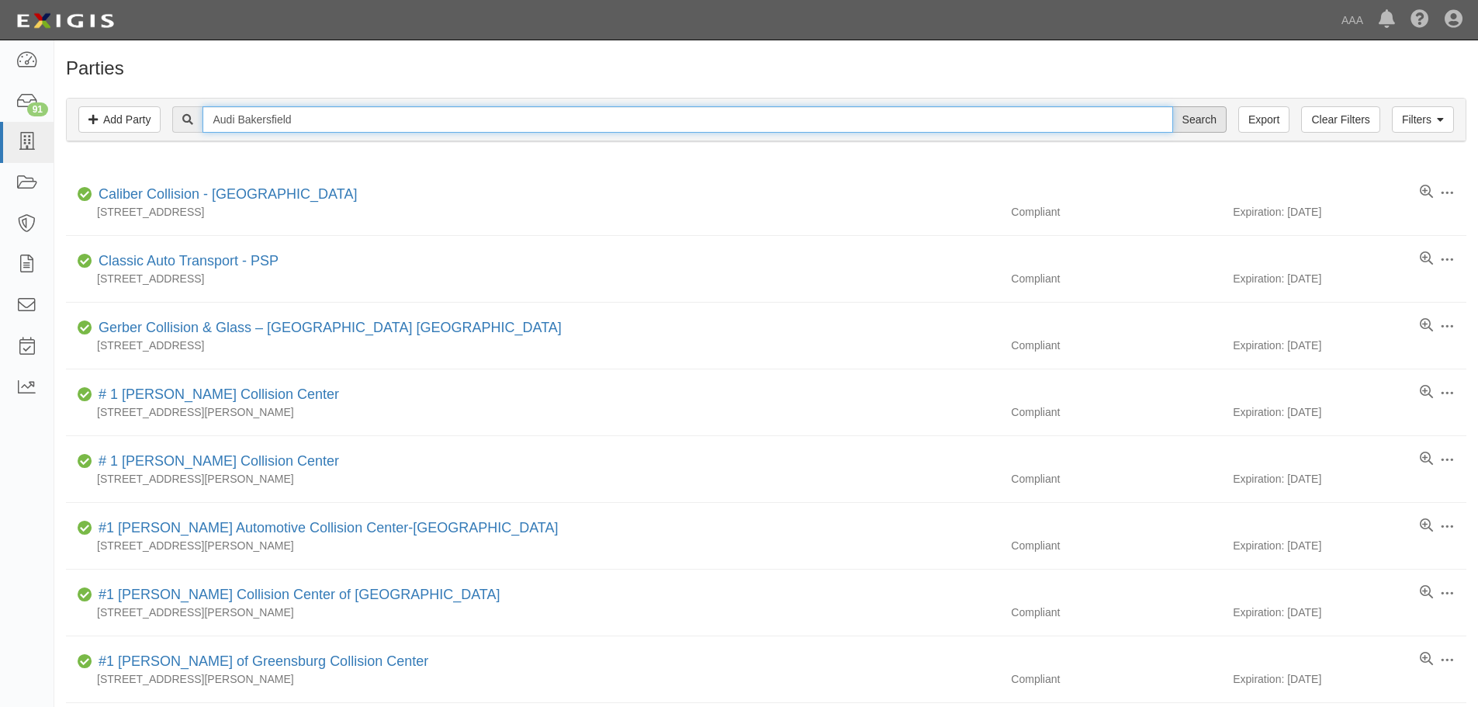
type input "Audi Bakersfield"
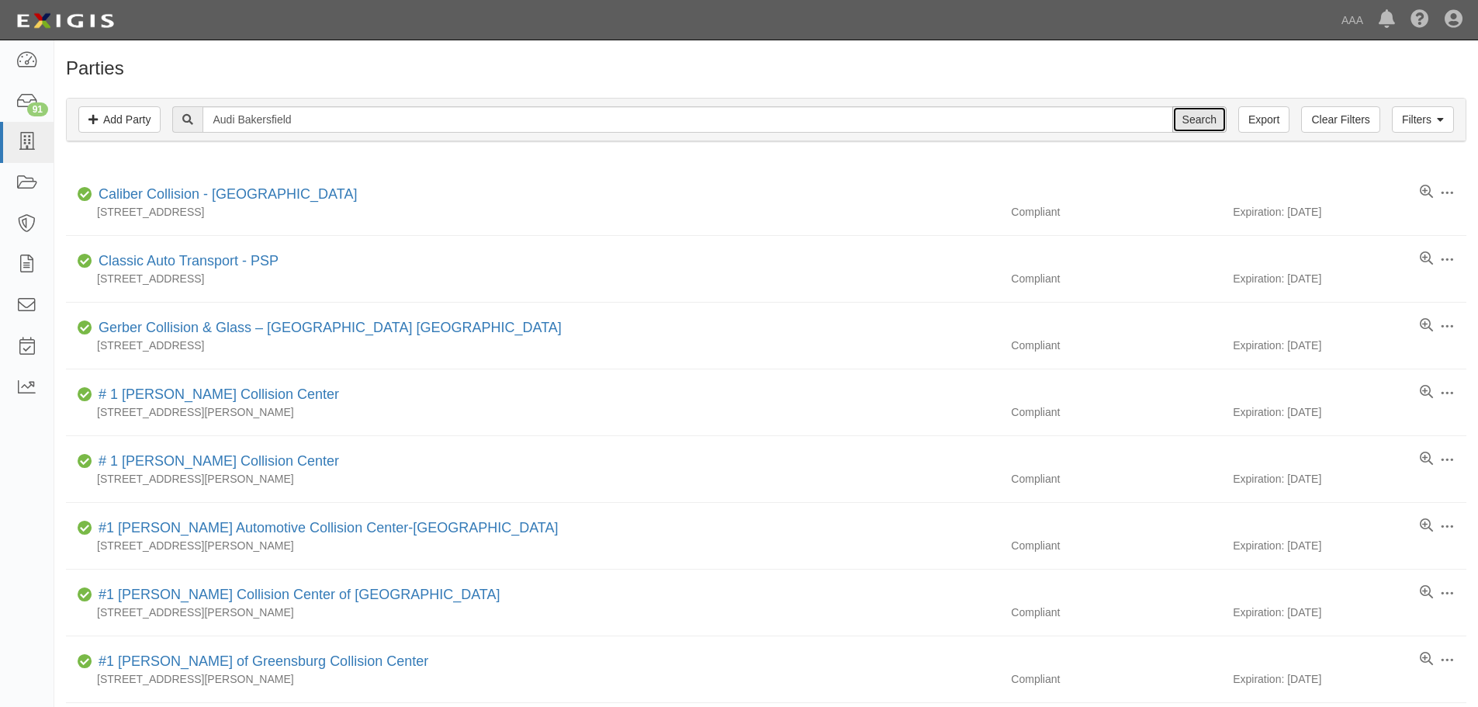
click at [1193, 119] on input "Search" at bounding box center [1199, 119] width 54 height 26
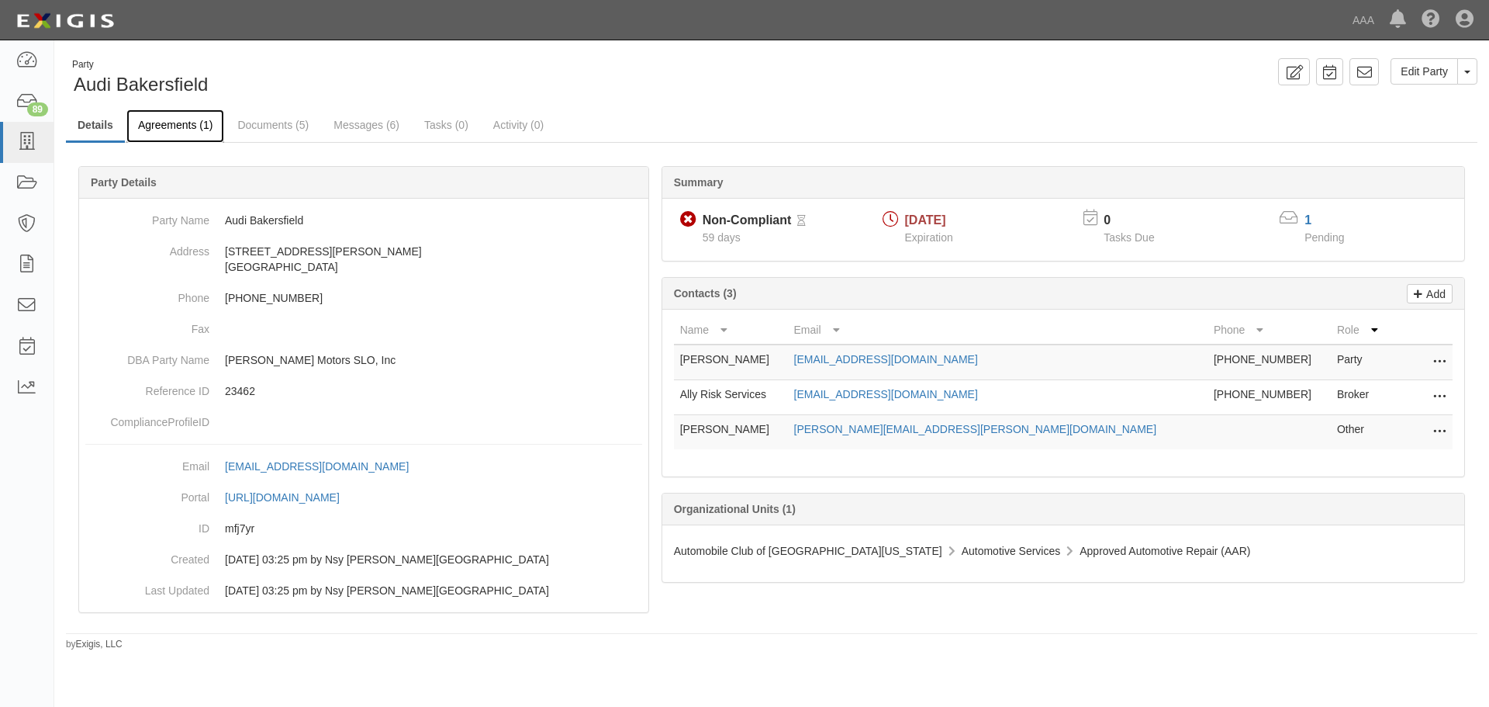
click at [186, 122] on link "Agreements (1)" at bounding box center [175, 125] width 98 height 33
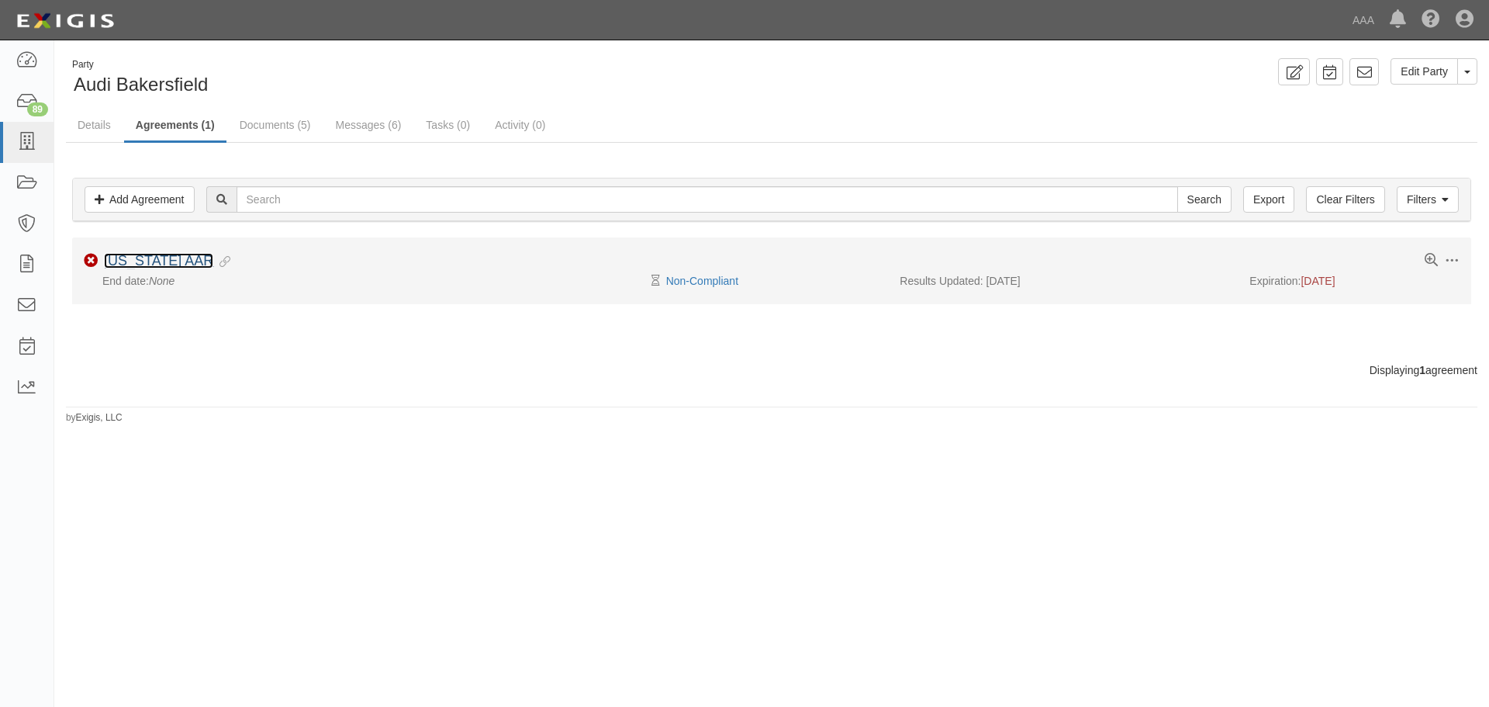
click at [185, 261] on link "[US_STATE] AAR" at bounding box center [158, 261] width 109 height 16
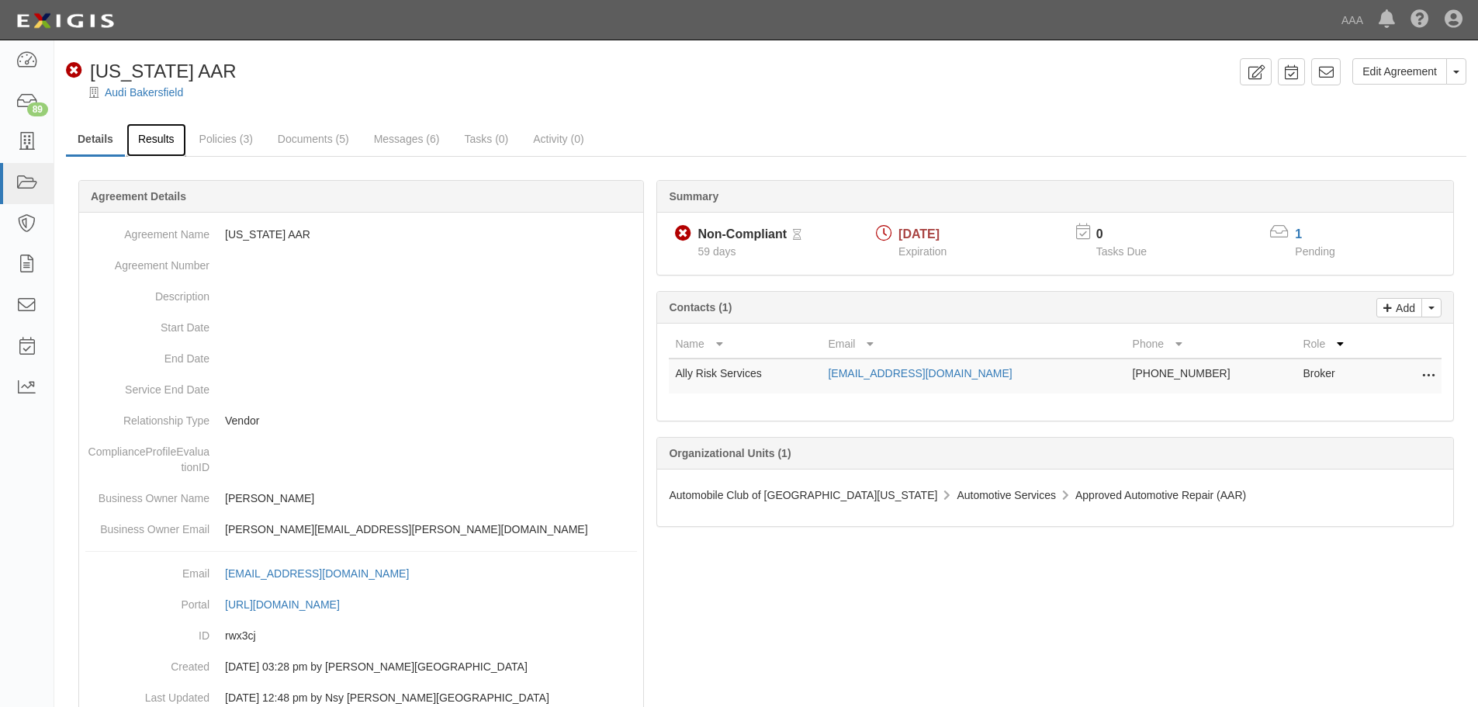
click at [170, 143] on link "Results" at bounding box center [156, 139] width 60 height 33
